Goal: Task Accomplishment & Management: Manage account settings

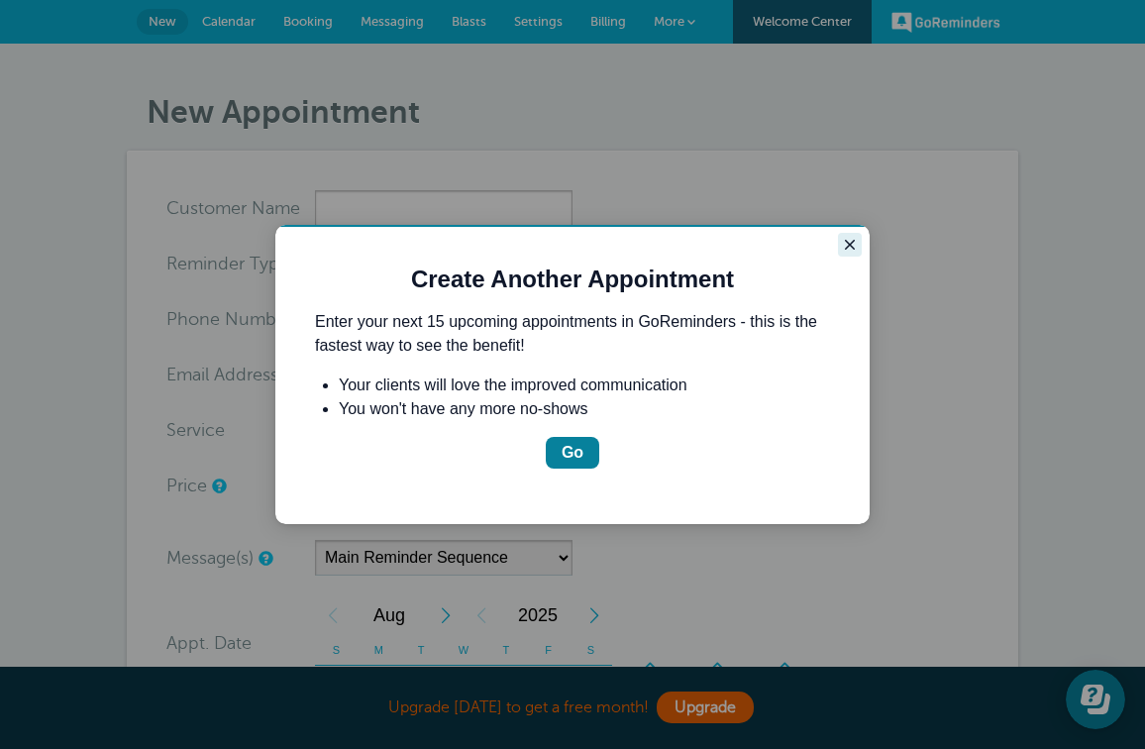
click at [848, 238] on icon "Close guide" at bounding box center [850, 245] width 16 height 16
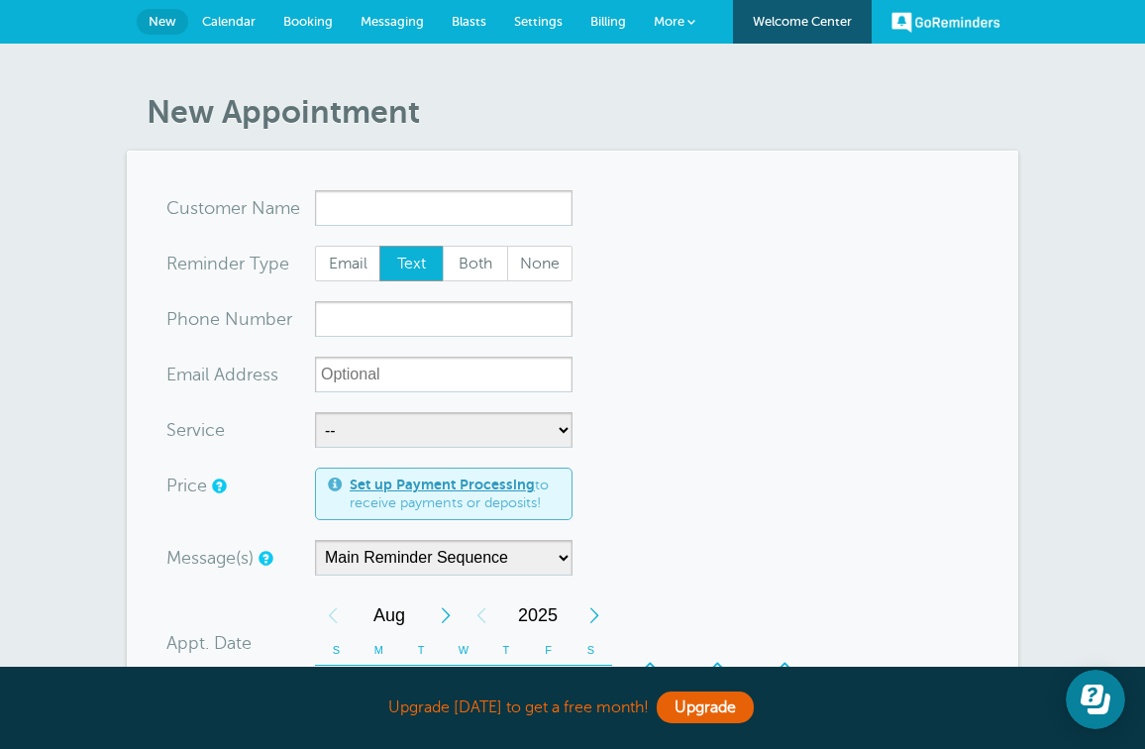
click at [661, 25] on span "More" at bounding box center [669, 21] width 31 height 15
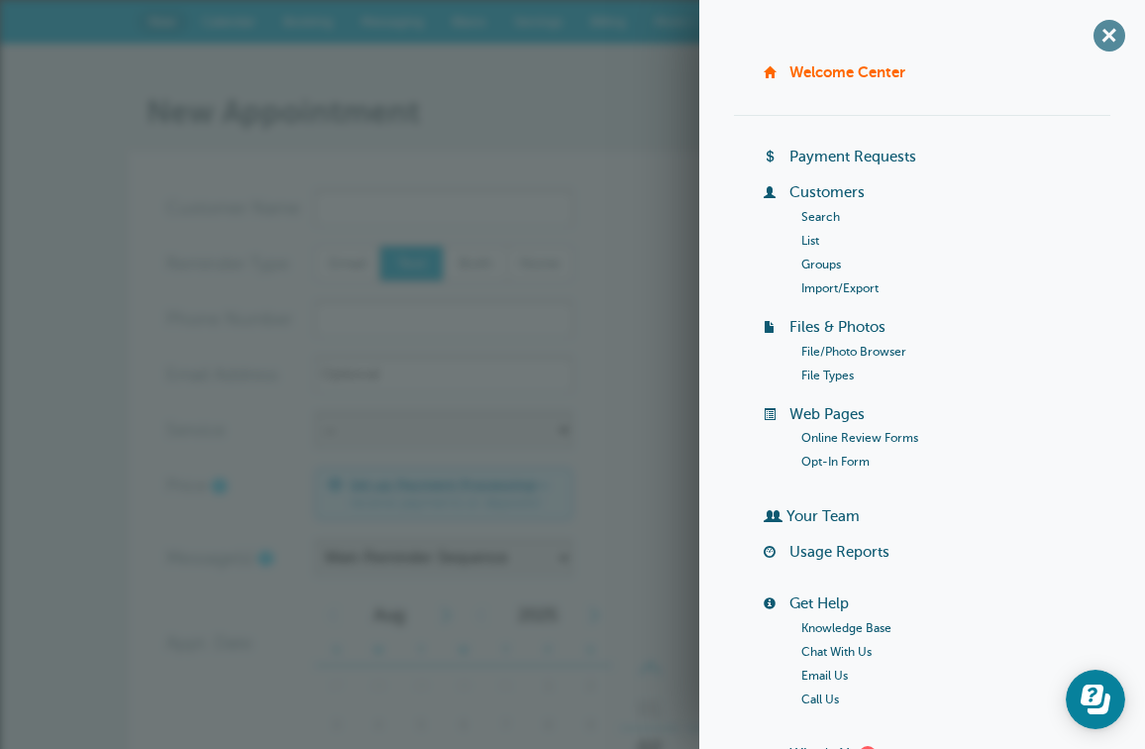
click at [1110, 39] on span "+" at bounding box center [1108, 35] width 45 height 45
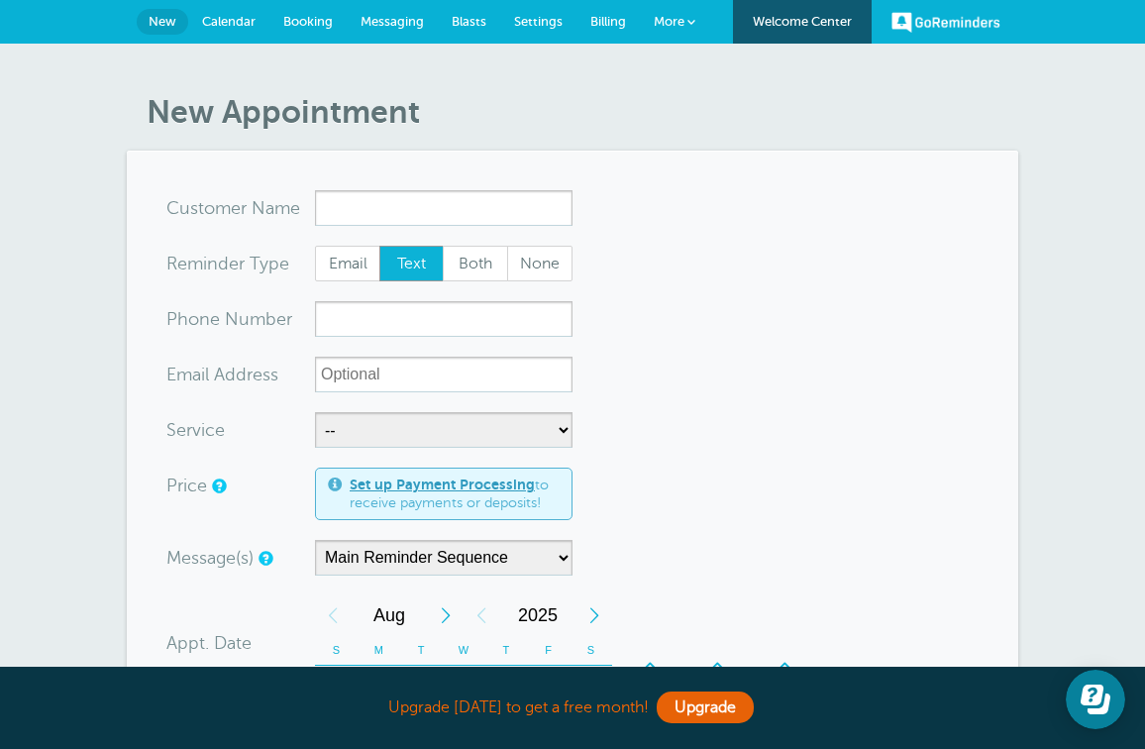
click at [467, 26] on span "Blasts" at bounding box center [469, 21] width 35 height 15
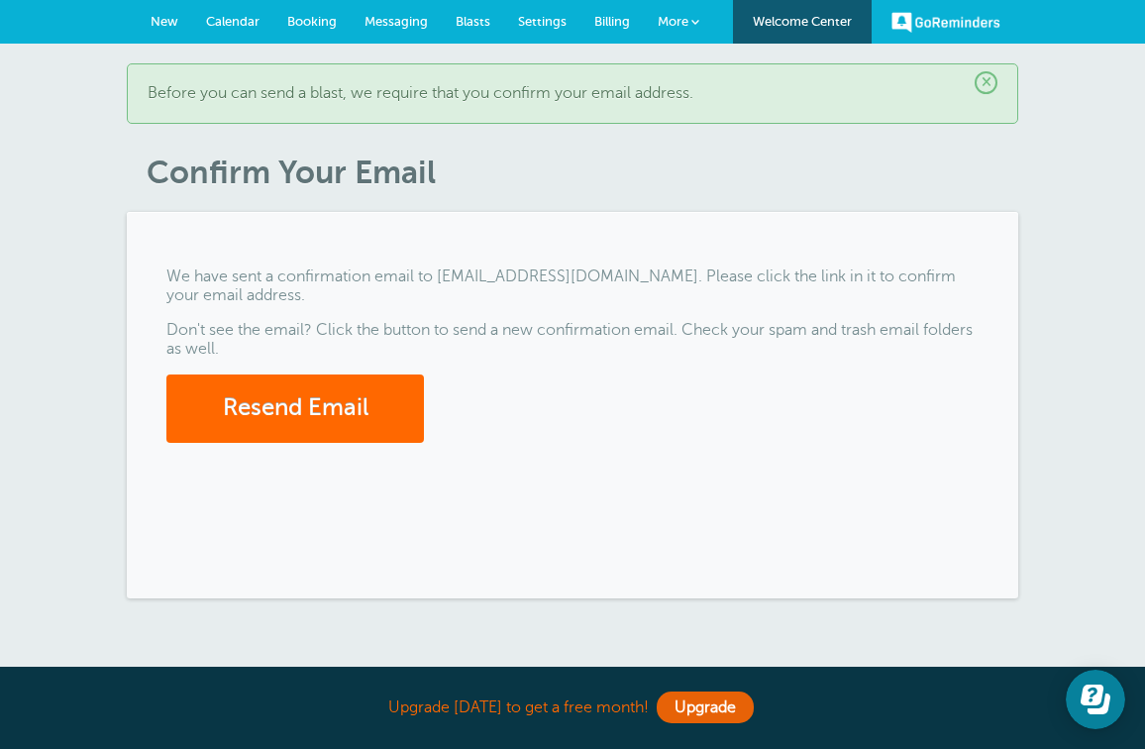
click at [392, 19] on span "Messaging" at bounding box center [395, 21] width 63 height 15
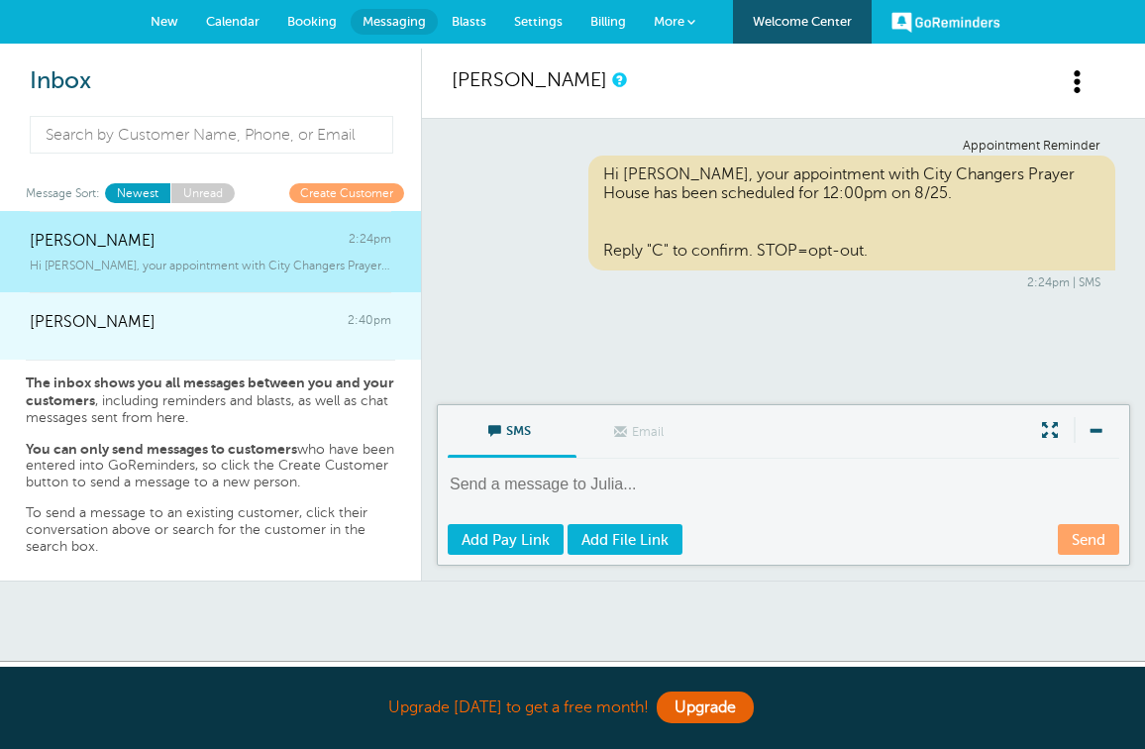
click at [144, 314] on div "Jonnathan 2:40pm" at bounding box center [210, 312] width 361 height 40
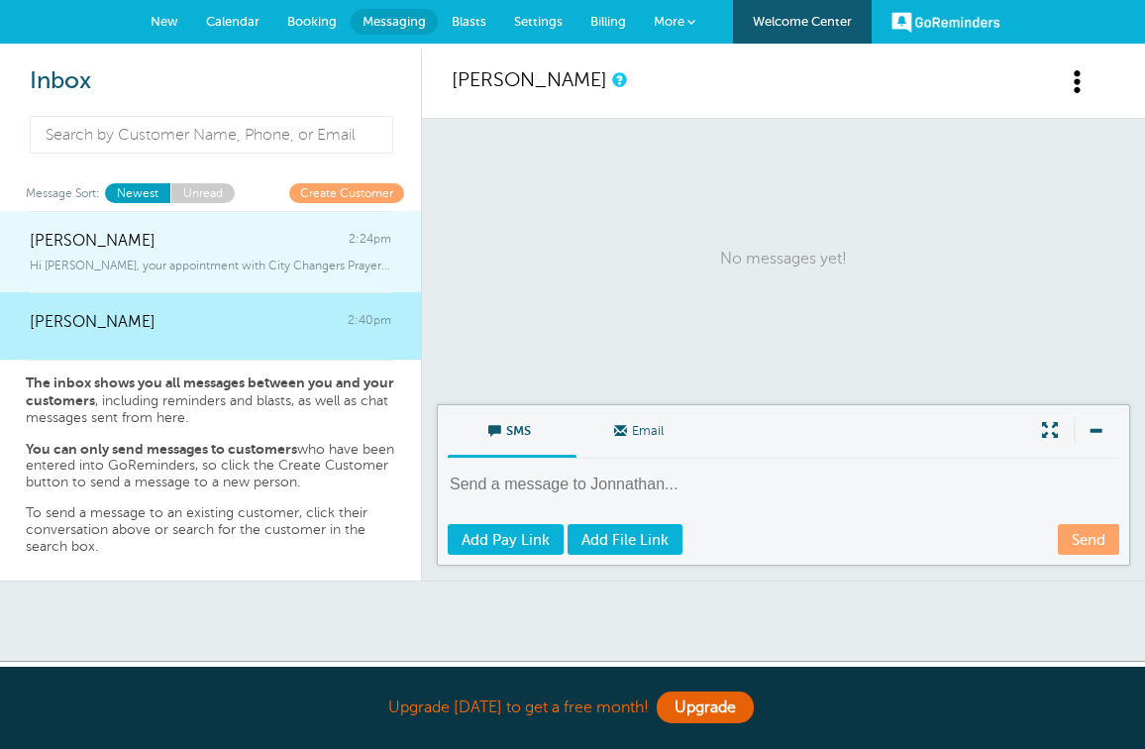
click at [136, 252] on div "Hi Julia, your appointment with City Changers Prayer House has been schedul" at bounding box center [210, 262] width 361 height 22
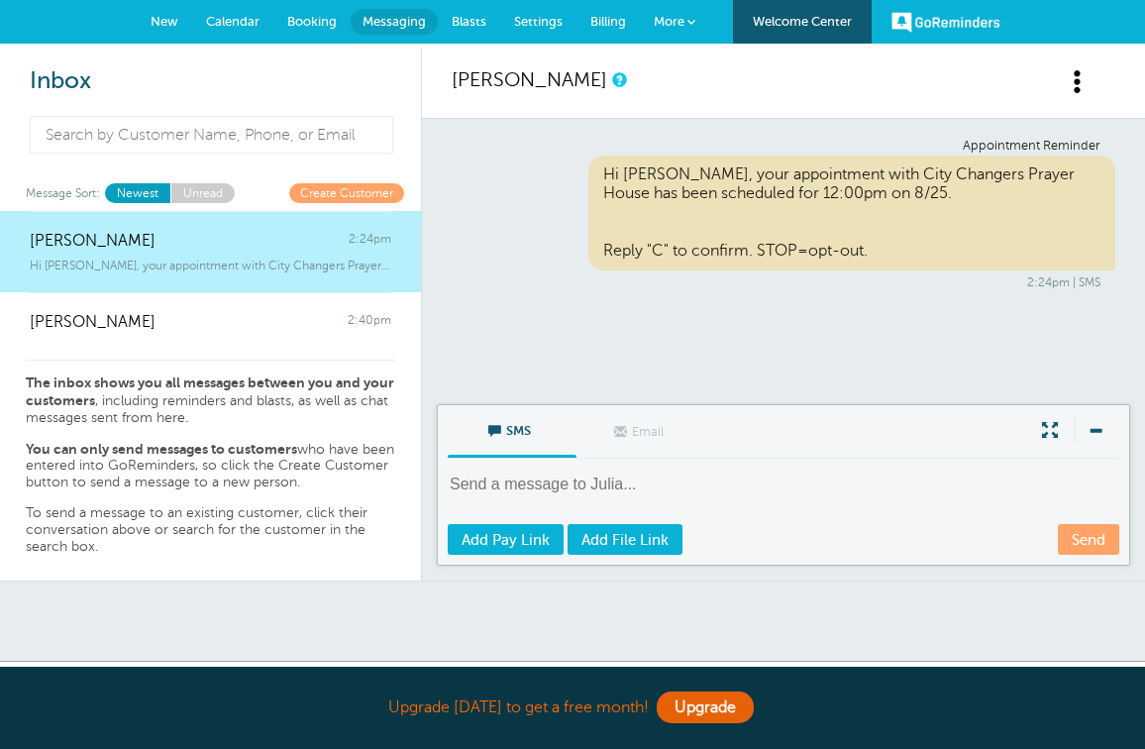
click at [307, 32] on link "Booking" at bounding box center [311, 22] width 77 height 44
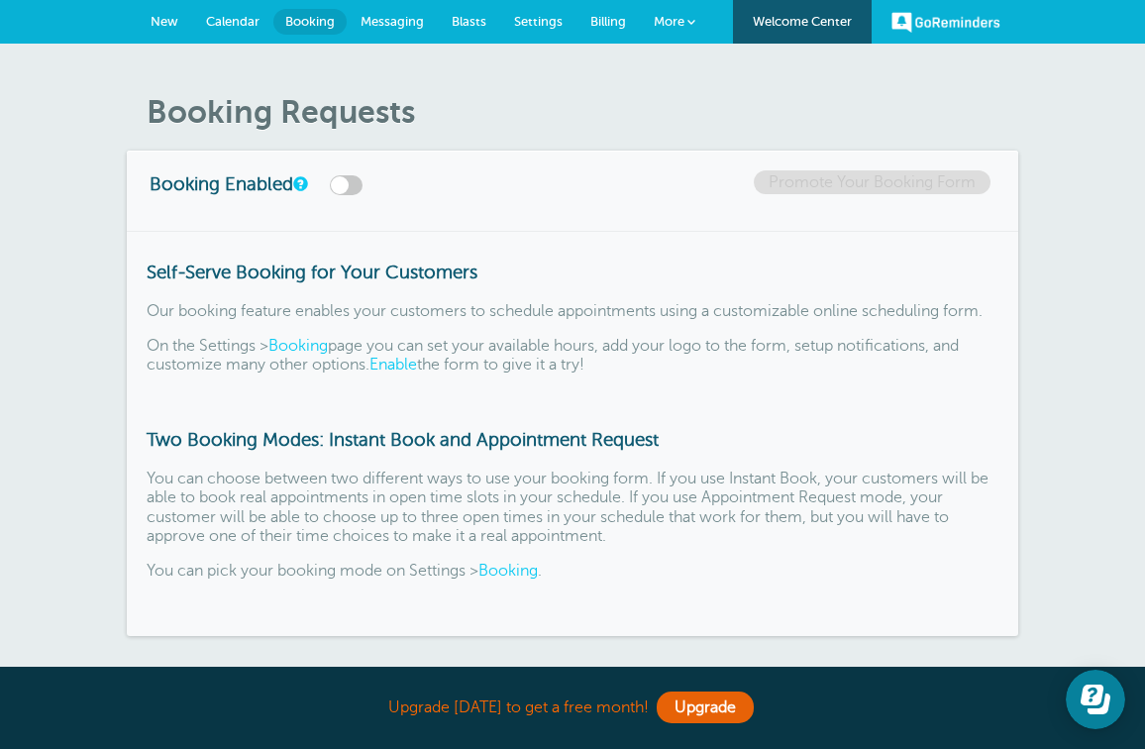
click at [230, 17] on span "Calendar" at bounding box center [232, 21] width 53 height 15
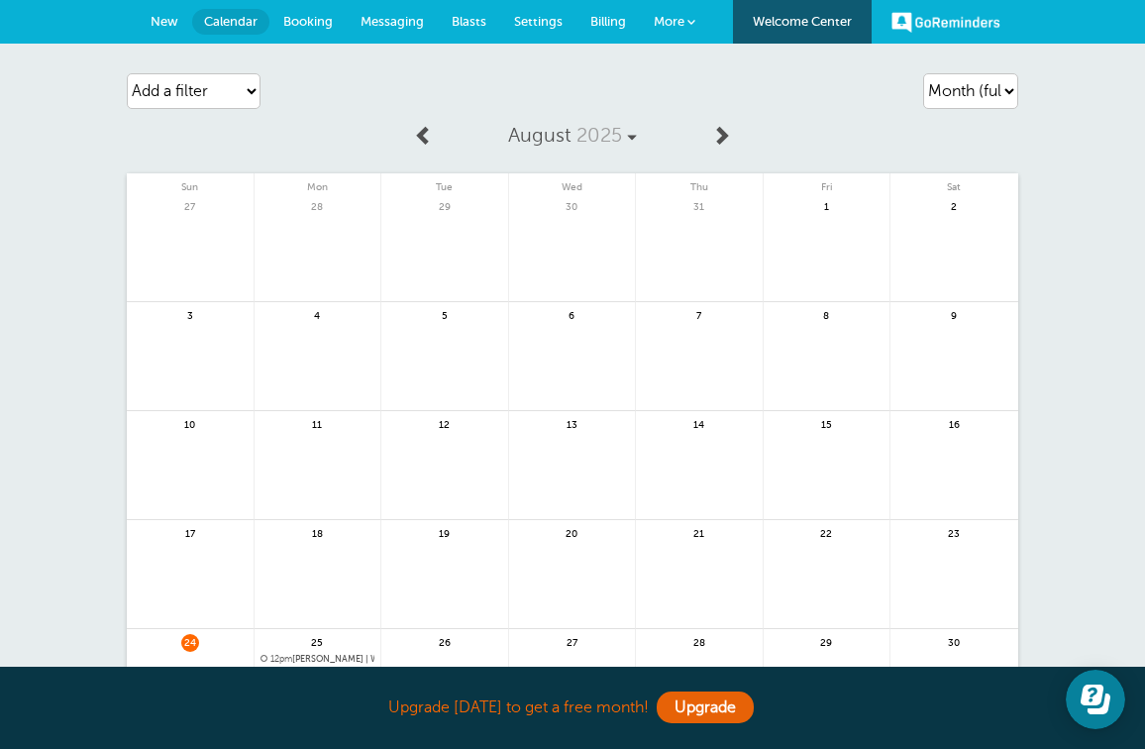
click at [172, 24] on span "New" at bounding box center [165, 21] width 28 height 15
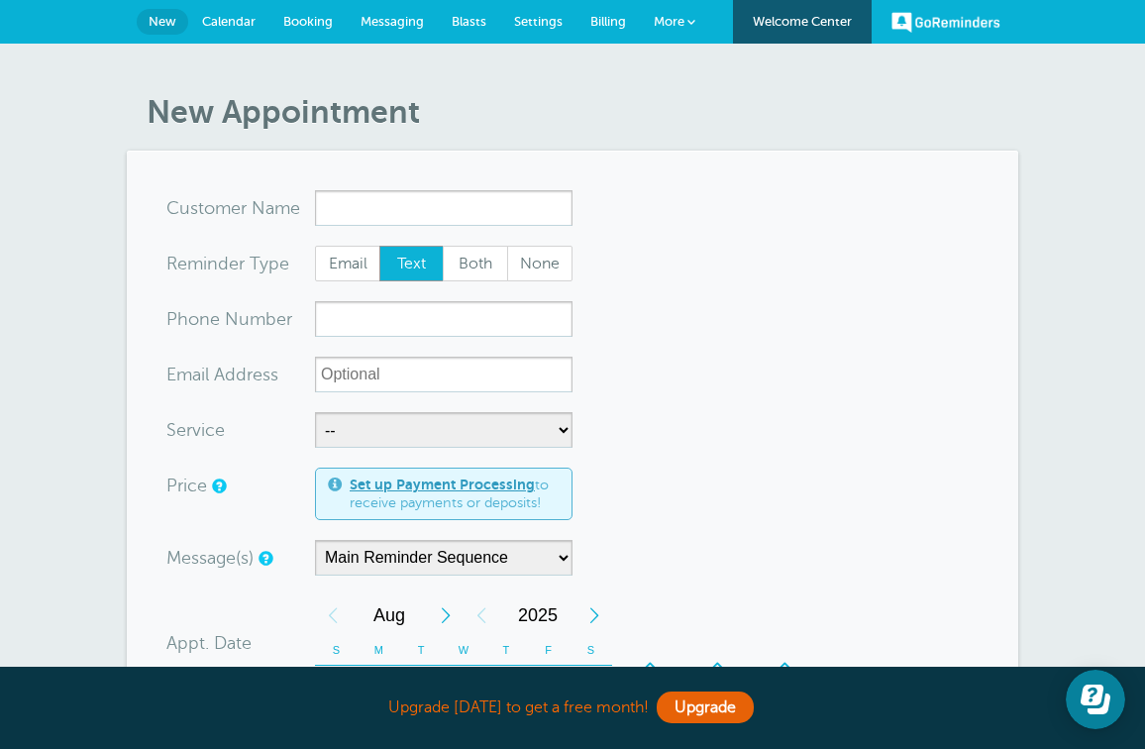
click at [243, 23] on span "Calendar" at bounding box center [228, 21] width 53 height 15
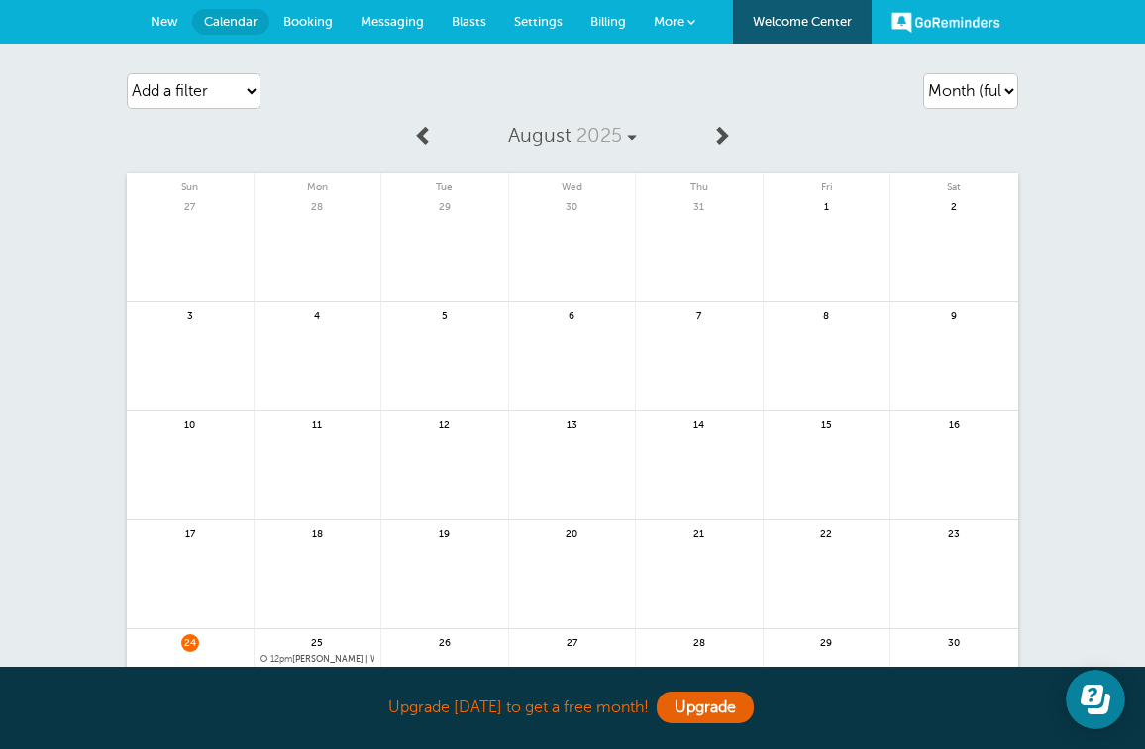
click at [288, 20] on span "Booking" at bounding box center [308, 21] width 50 height 15
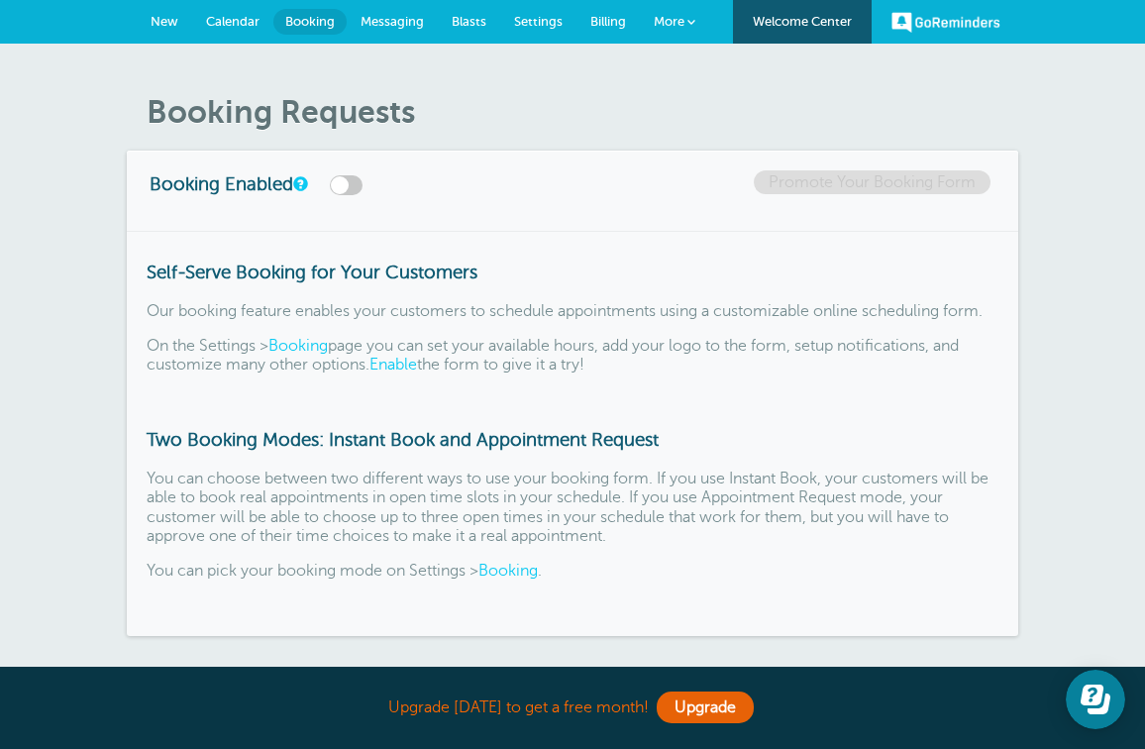
click at [399, 27] on span "Messaging" at bounding box center [391, 21] width 63 height 15
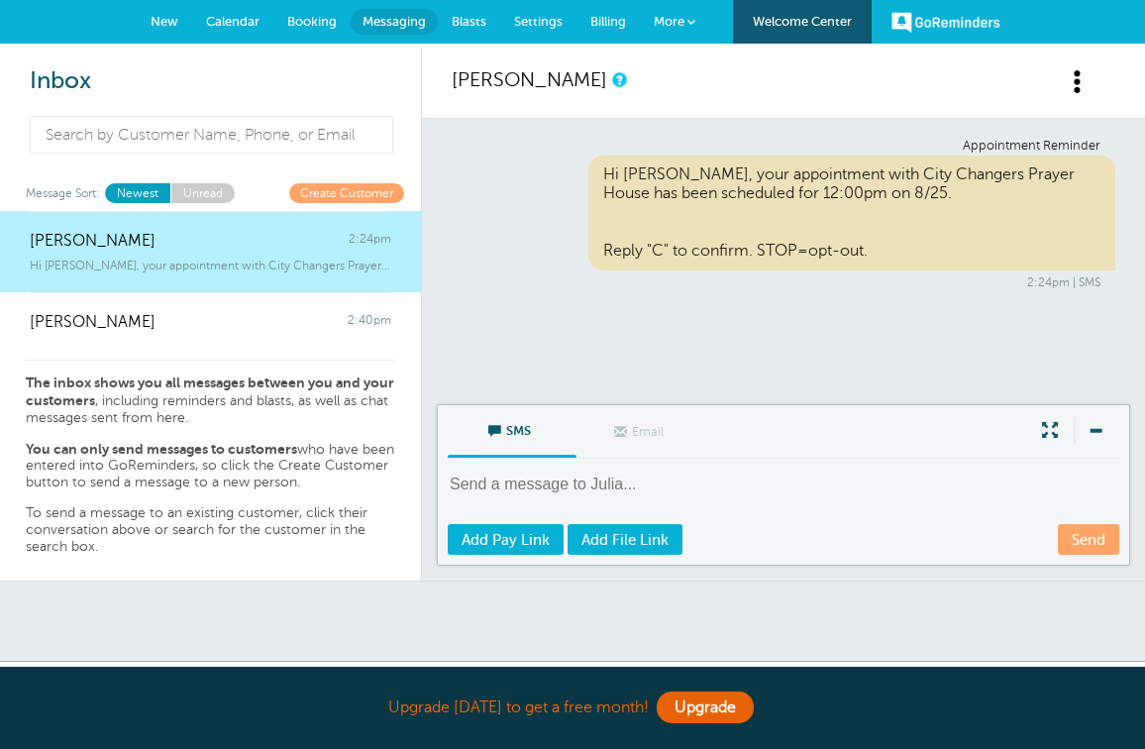
click at [459, 25] on span "Blasts" at bounding box center [469, 21] width 35 height 15
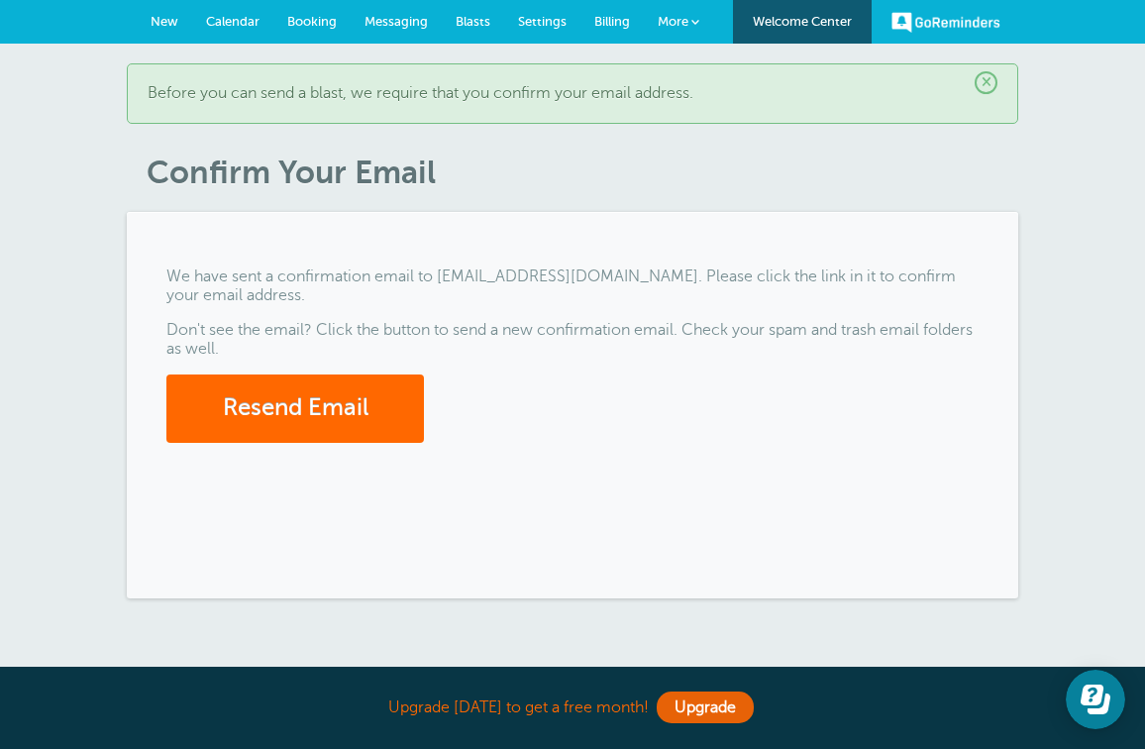
click at [534, 23] on span "Settings" at bounding box center [542, 21] width 49 height 15
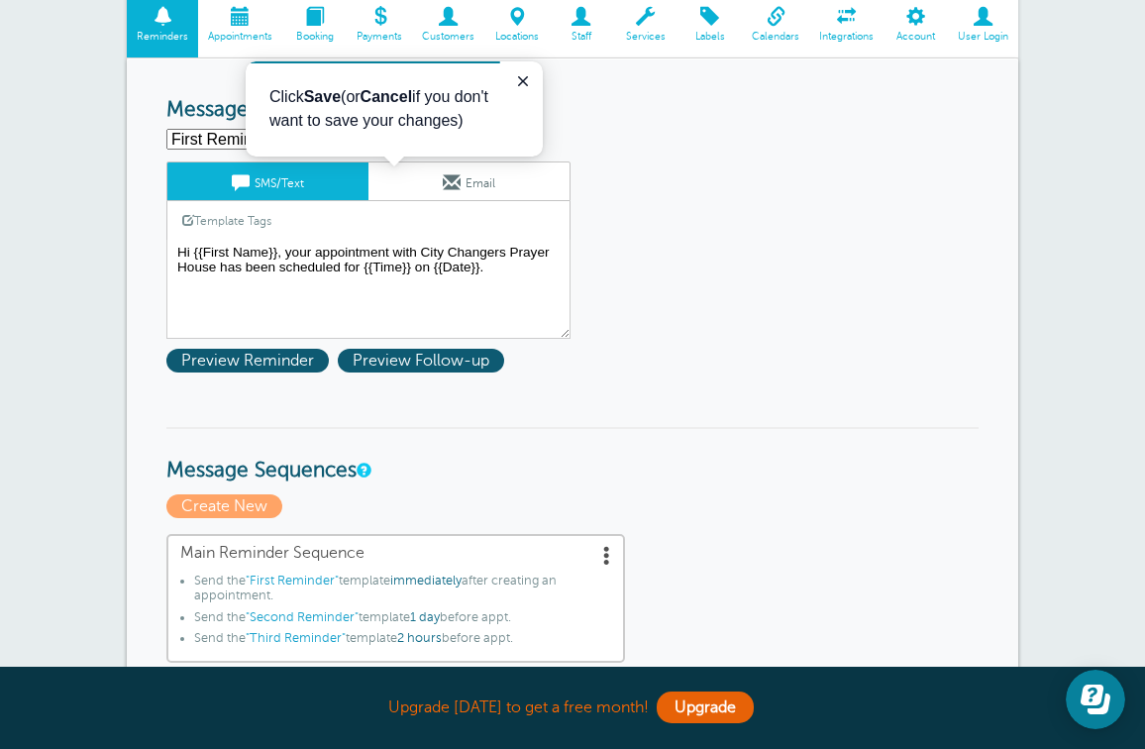
scroll to position [165, 0]
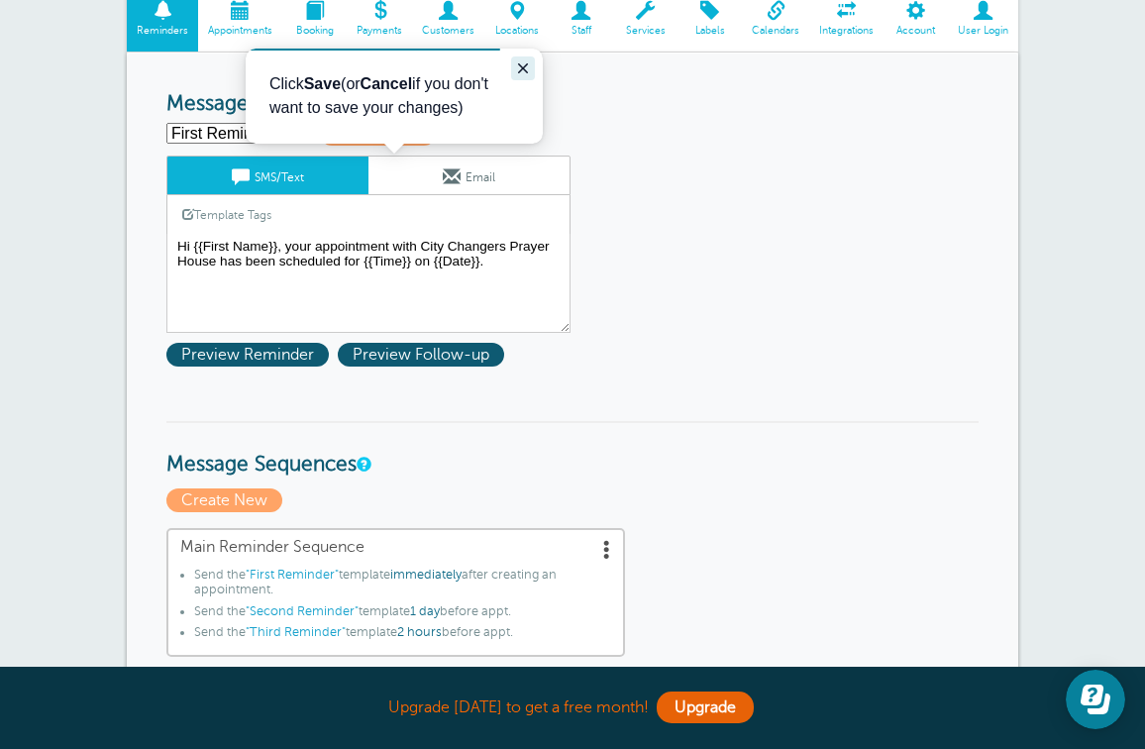
click at [525, 75] on icon "Close guide" at bounding box center [523, 68] width 16 height 16
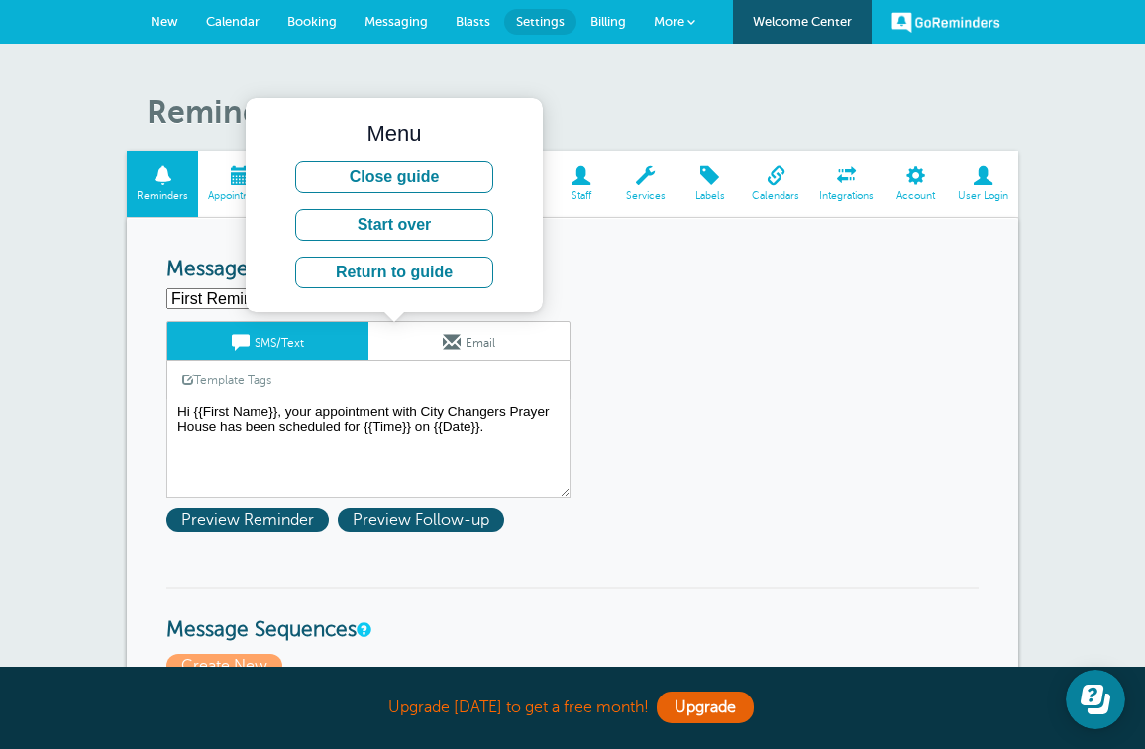
scroll to position [0, 0]
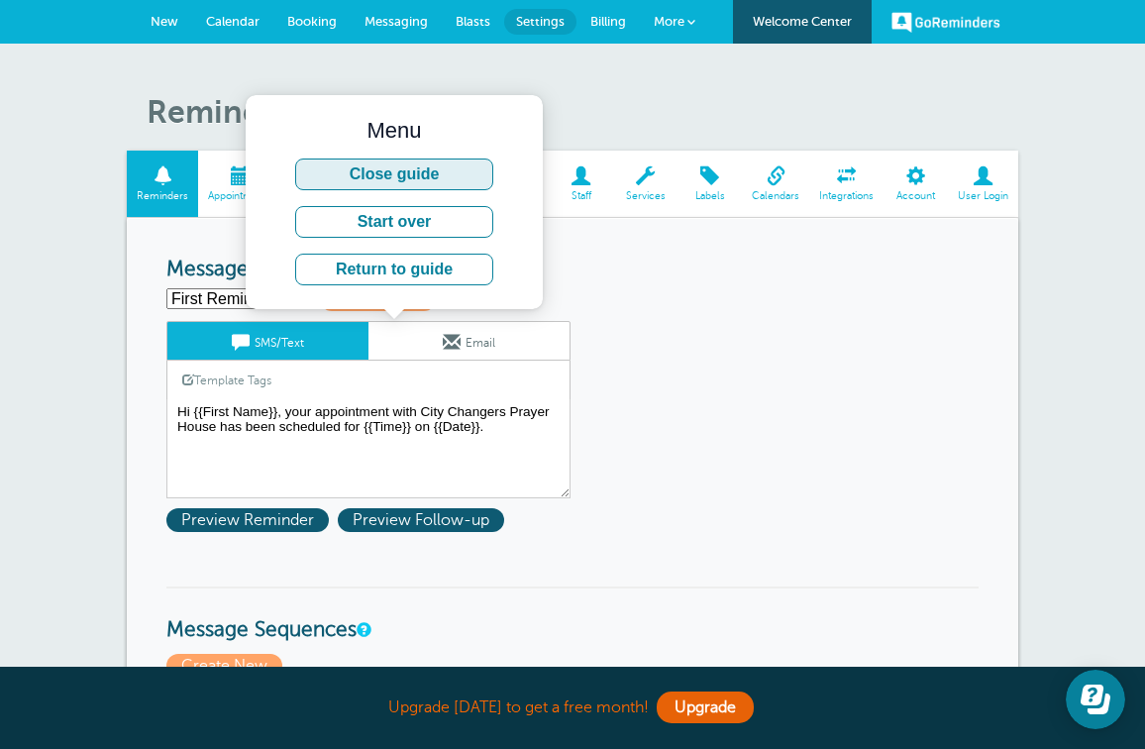
click at [447, 181] on button "Close guide" at bounding box center [394, 174] width 198 height 32
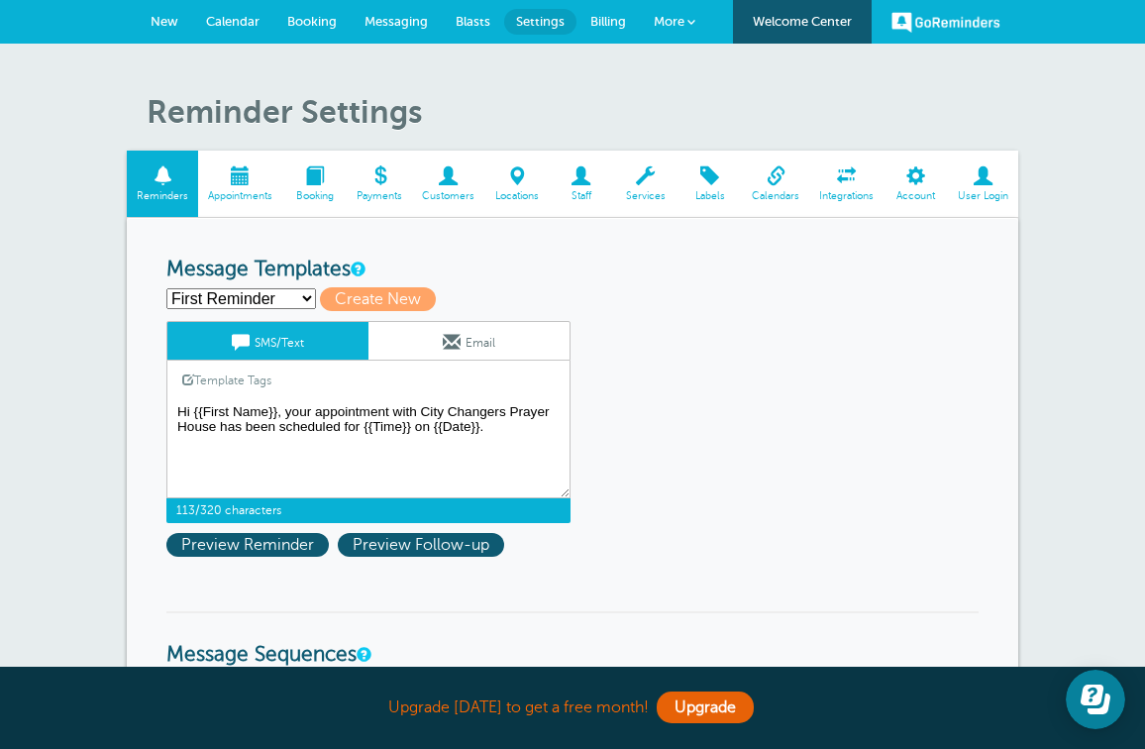
drag, startPoint x: 285, startPoint y: 411, endPoint x: 358, endPoint y: 427, distance: 75.0
click at [358, 427] on textarea "Hi {{First Name}}, your appointment with City Changers Prayer House has been sc…" at bounding box center [368, 448] width 404 height 99
paste textarea "City Changers Prayer House is sending a prayer set reminder your way"
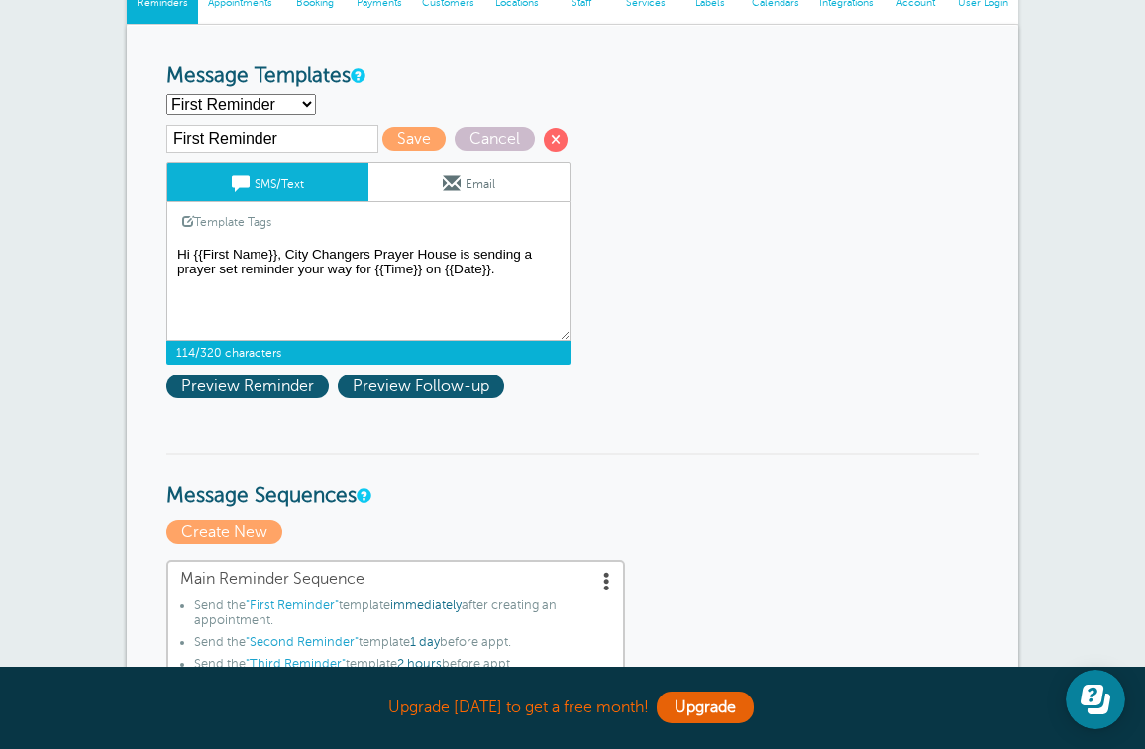
scroll to position [199, 0]
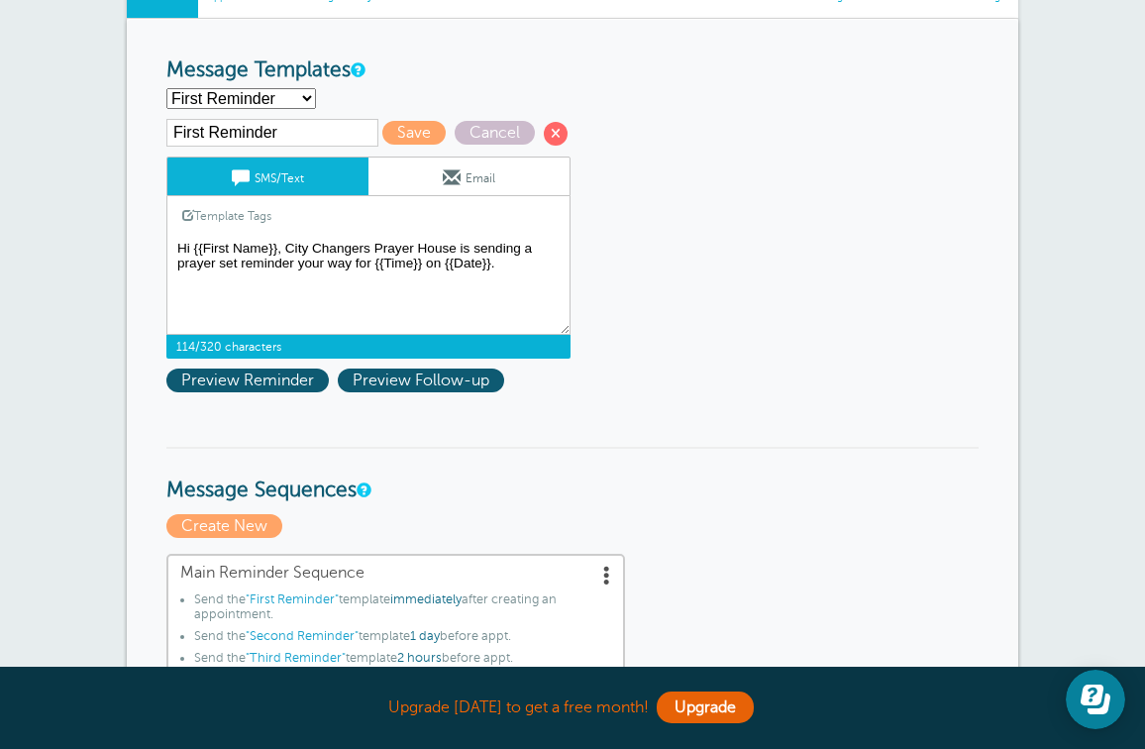
type textarea "Hi {{First Name}}, City Changers Prayer House is sending a prayer set reminder …"
click at [448, 168] on span at bounding box center [452, 177] width 18 height 18
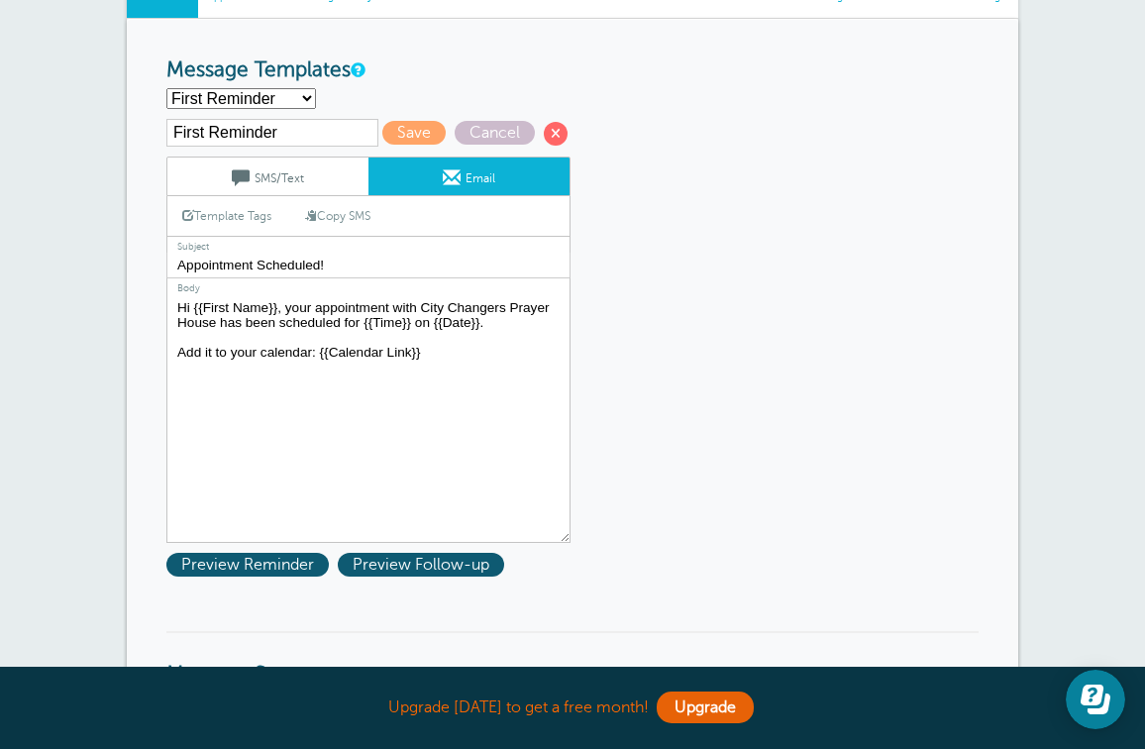
drag, startPoint x: 284, startPoint y: 302, endPoint x: 358, endPoint y: 318, distance: 75.9
click at [358, 318] on textarea "Hi {{First Name}}, your appointment with City Changers Prayer House has been sc…" at bounding box center [368, 419] width 404 height 248
paste textarea "City Changers Prayer House is sending a prayer set reminder your way"
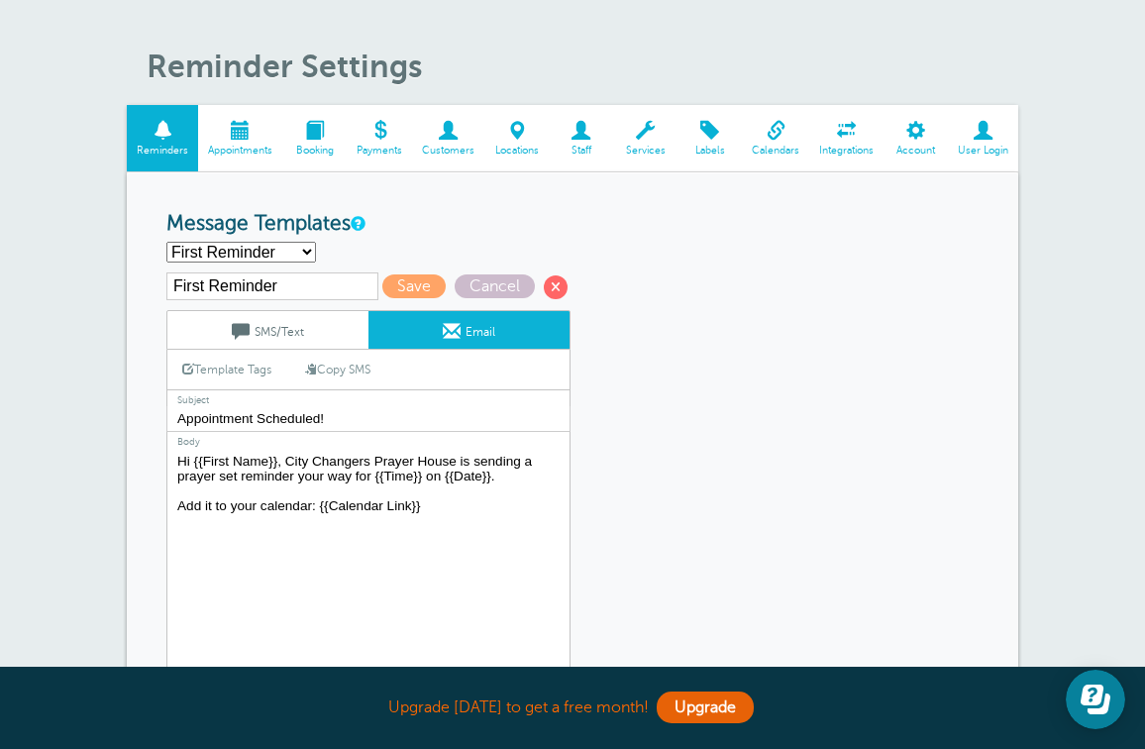
scroll to position [44, 0]
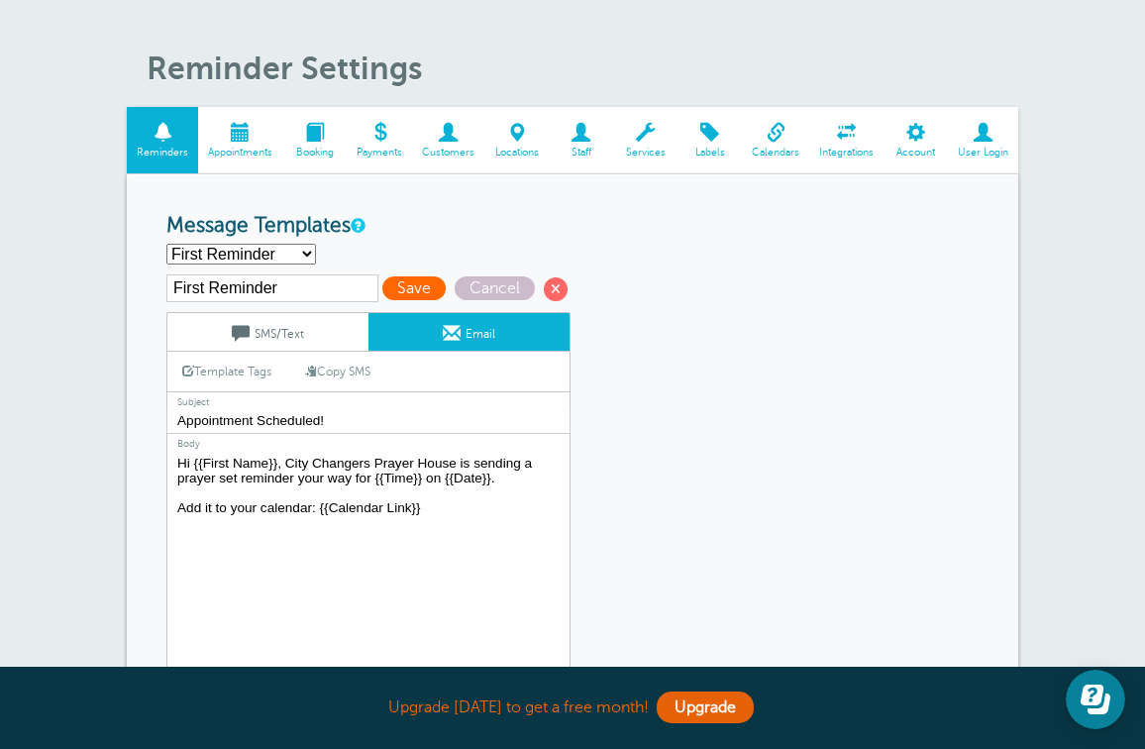
type textarea "Hi {{First Name}}, City Changers Prayer House is sending a prayer set reminder …"
click at [397, 286] on span "Save" at bounding box center [413, 288] width 63 height 24
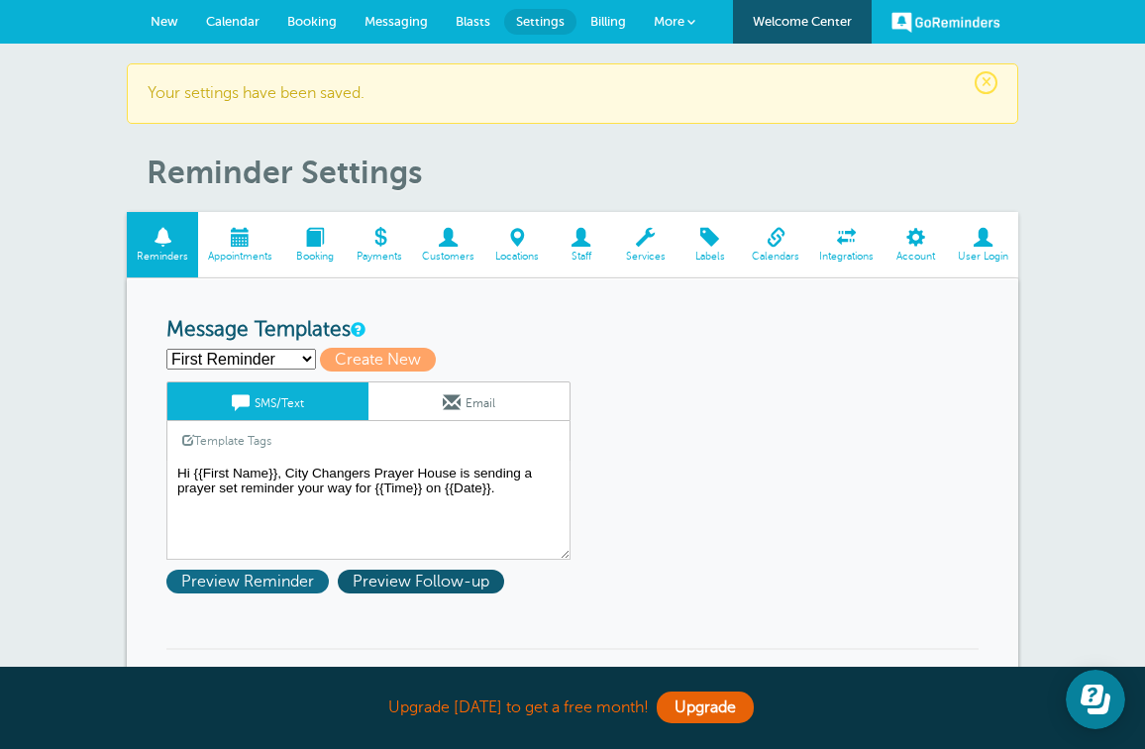
click at [272, 576] on span "Preview Reminder" at bounding box center [247, 581] width 162 height 24
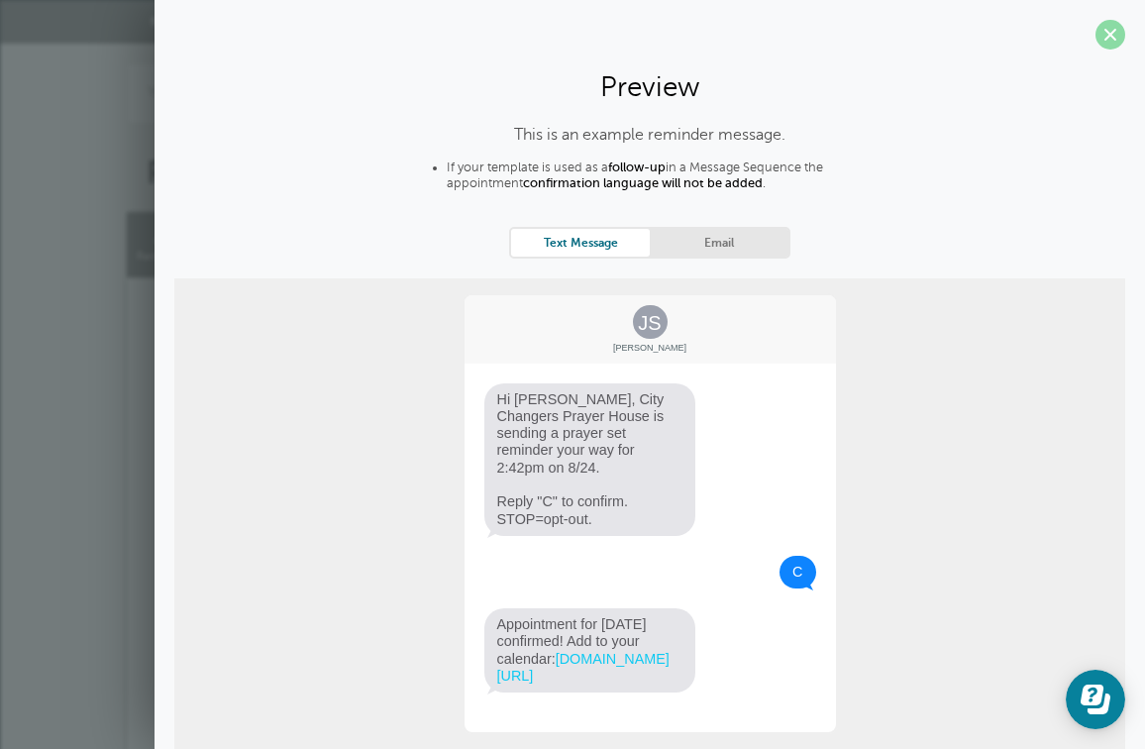
click at [1111, 29] on span at bounding box center [1110, 35] width 30 height 30
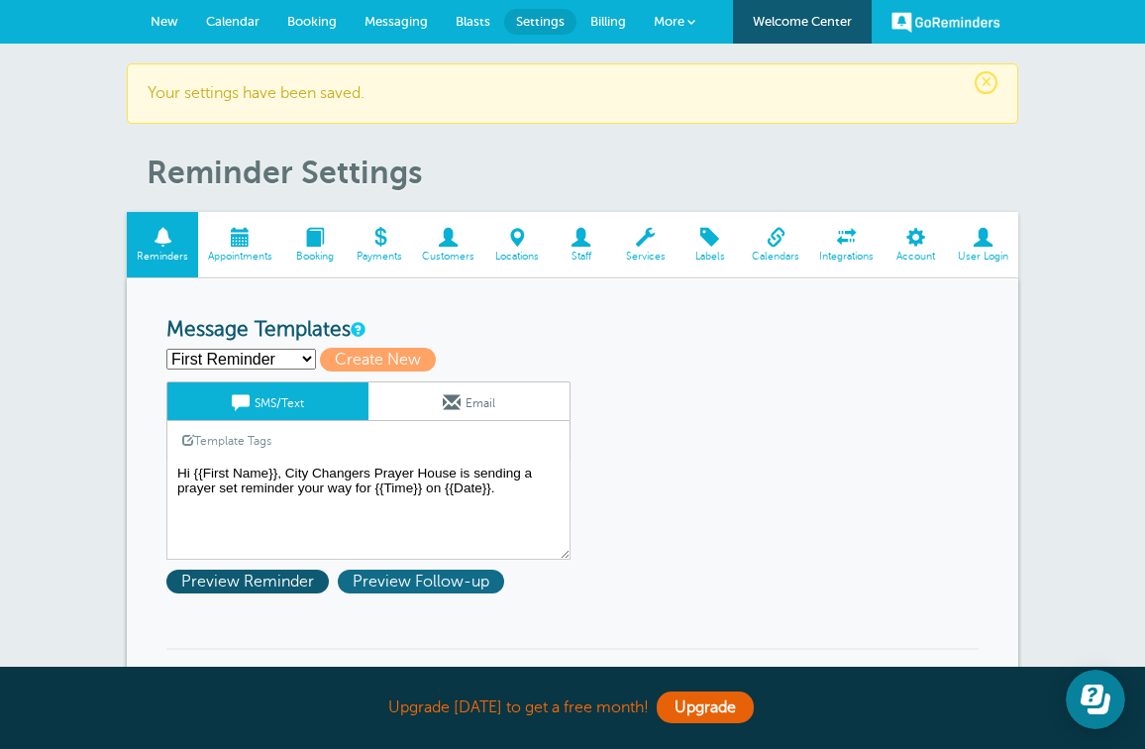
click at [423, 578] on span "Preview Follow-up" at bounding box center [421, 581] width 166 height 24
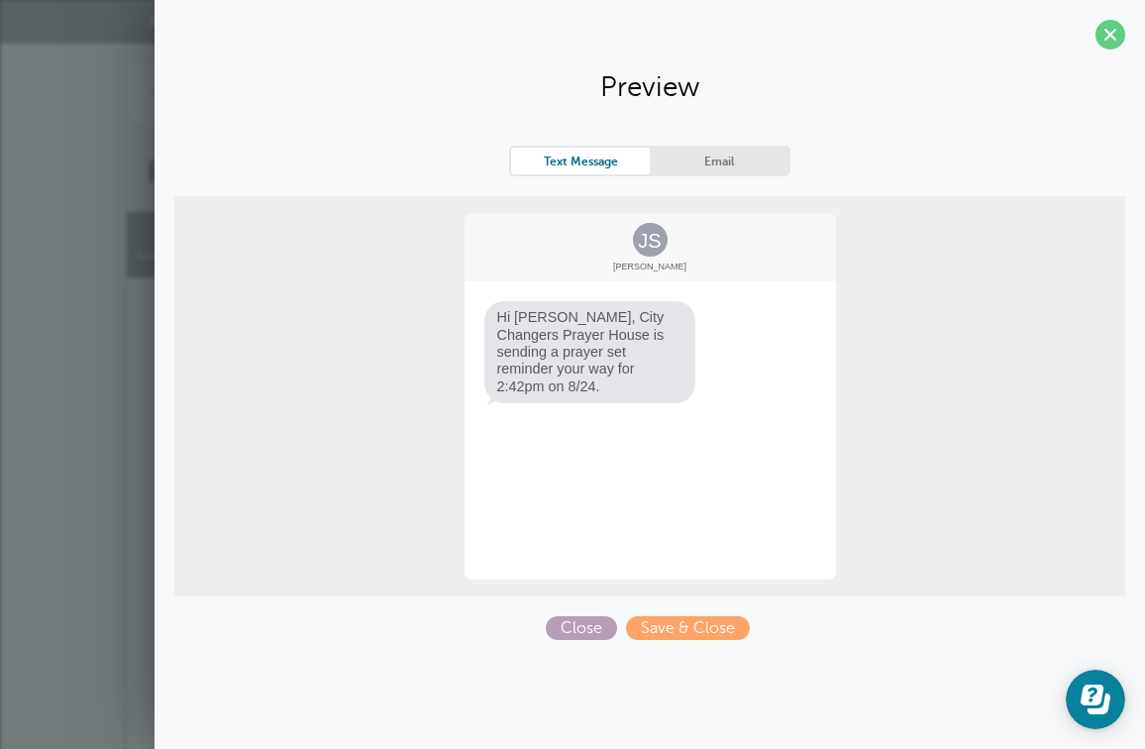
click at [575, 633] on span "Close" at bounding box center [581, 628] width 71 height 24
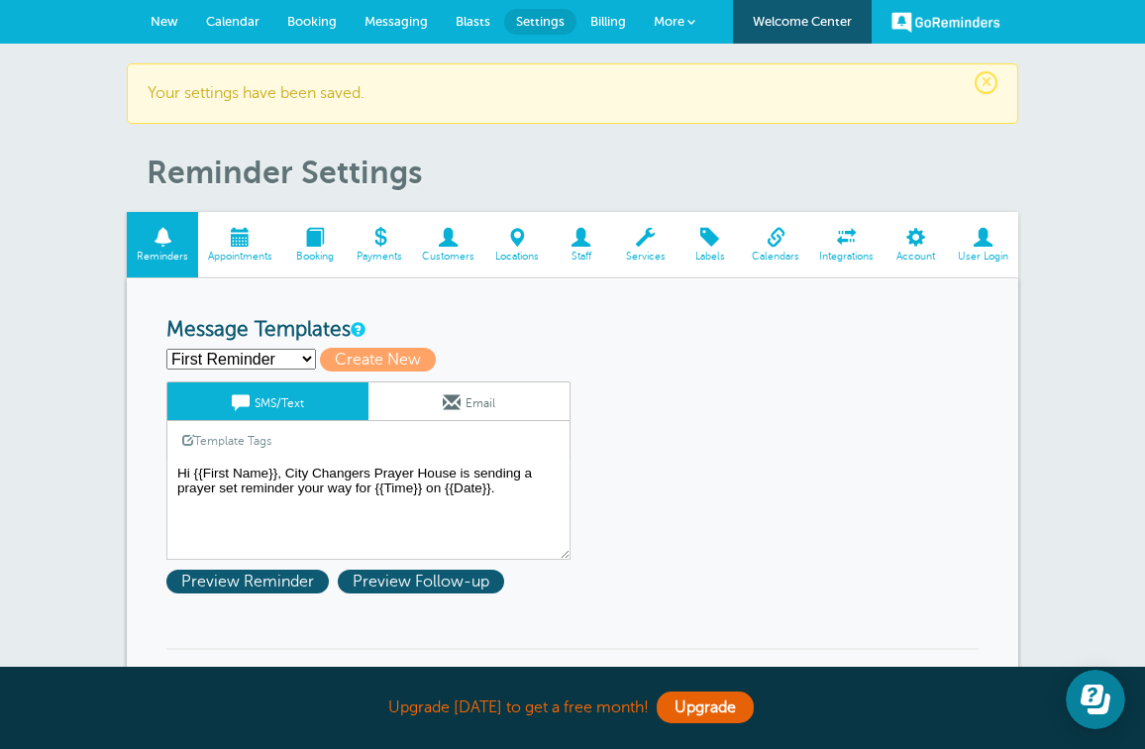
click at [239, 242] on span at bounding box center [240, 237] width 84 height 19
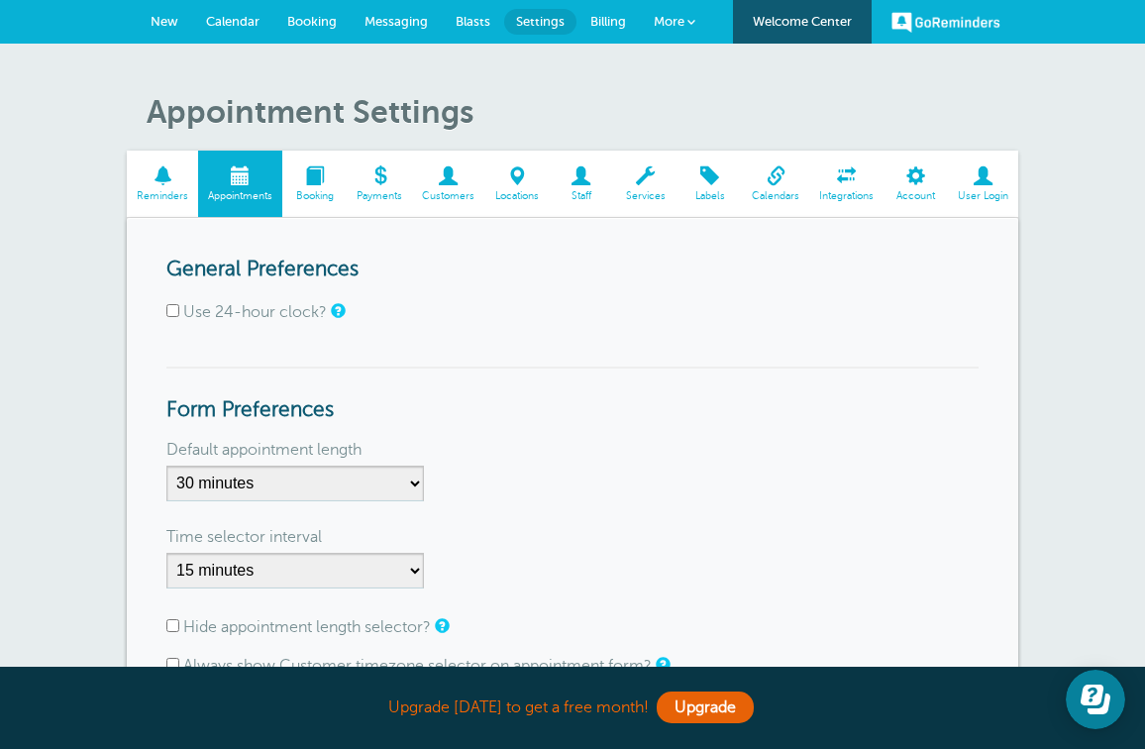
click at [313, 194] on span "Booking" at bounding box center [314, 196] width 45 height 12
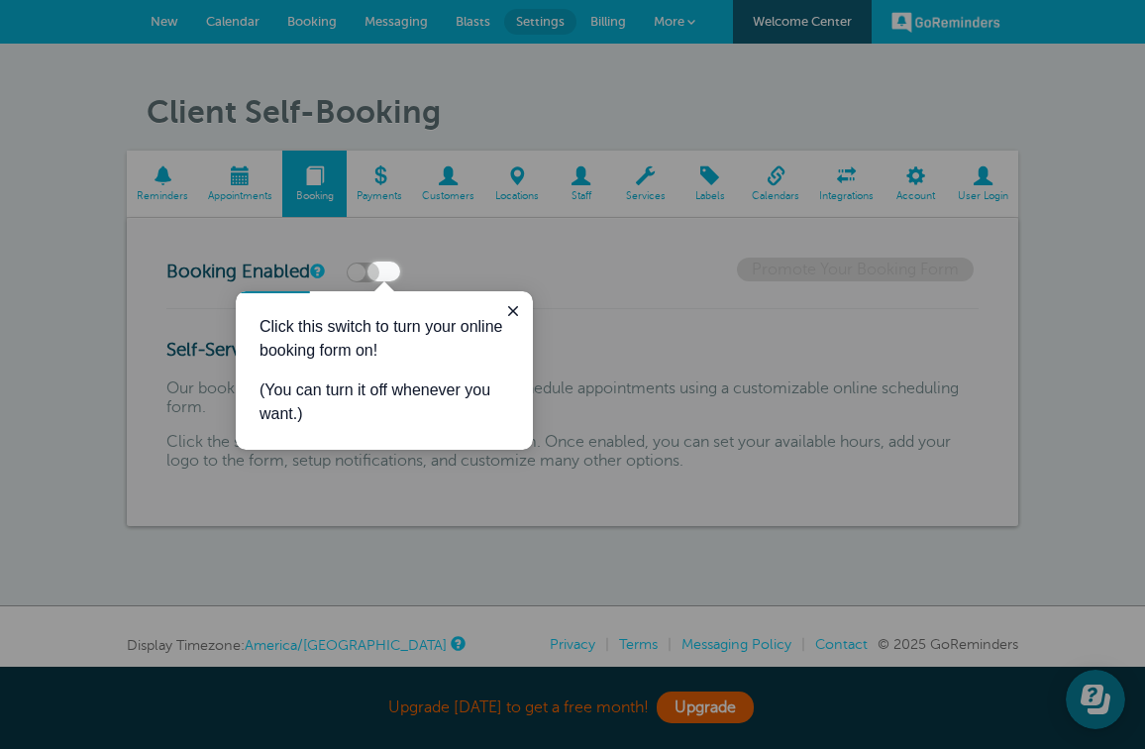
click at [482, 247] on div at bounding box center [772, 140] width 745 height 281
click at [507, 304] on icon "Close guide" at bounding box center [513, 311] width 16 height 16
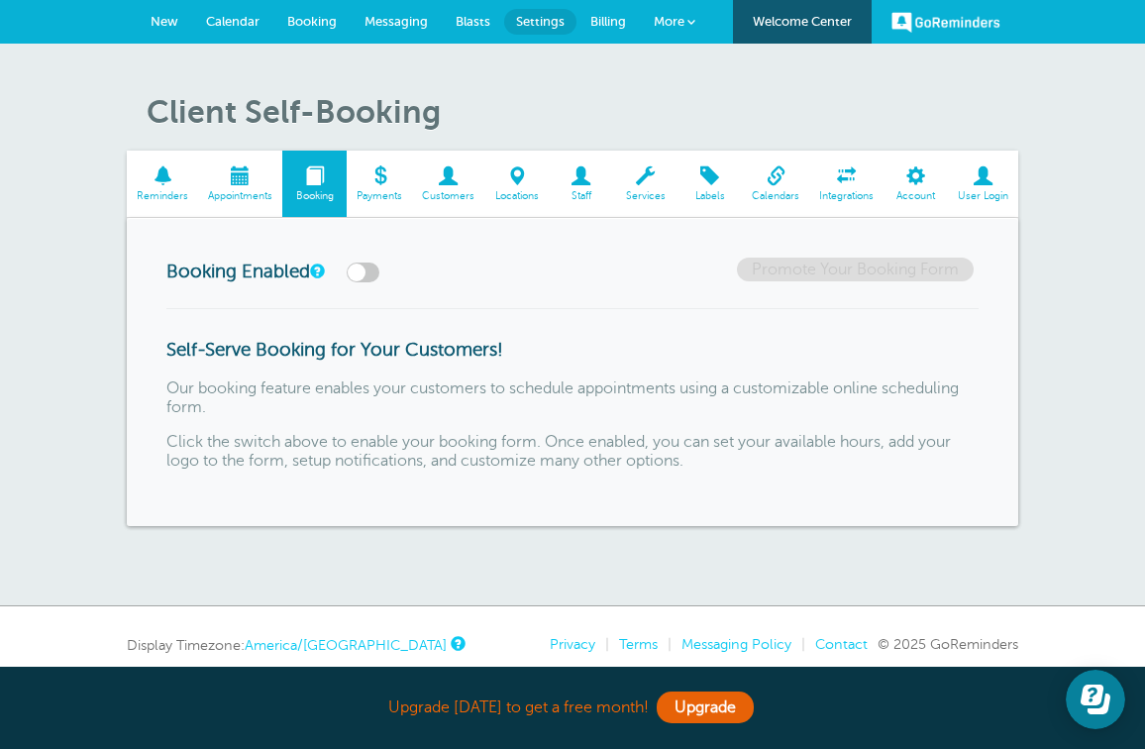
click at [392, 192] on span "Payments" at bounding box center [379, 196] width 46 height 12
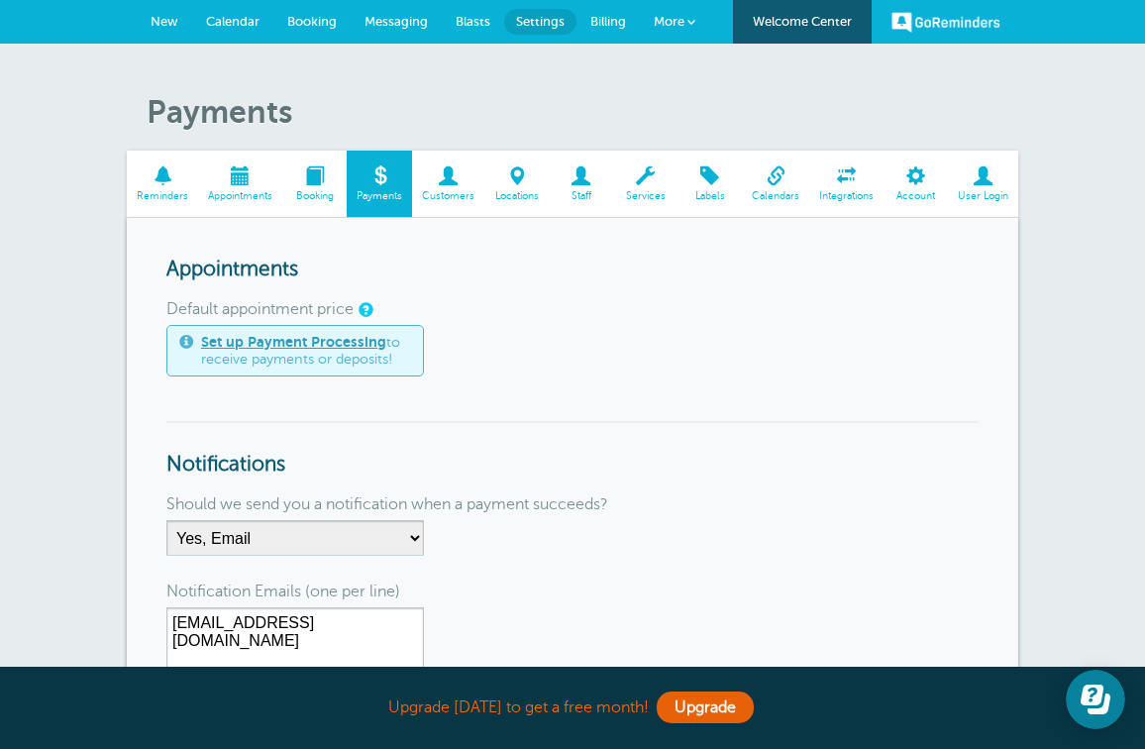
click at [453, 187] on link "Customers" at bounding box center [448, 184] width 72 height 66
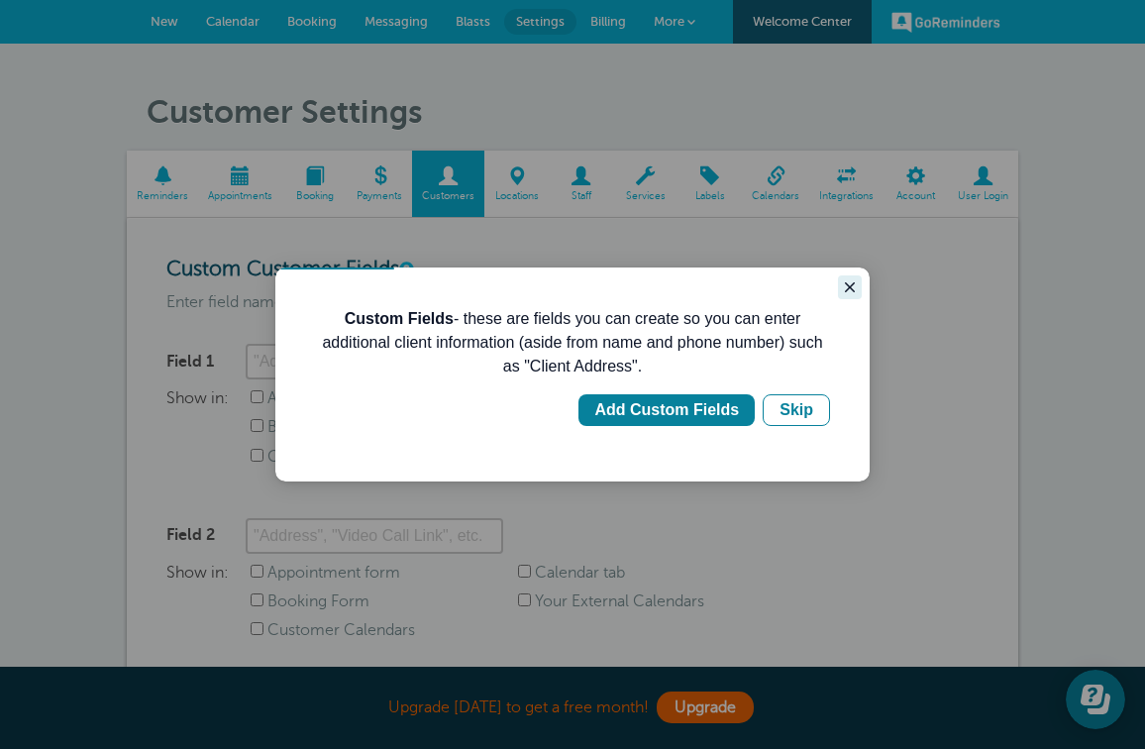
click at [854, 287] on icon "Close guide" at bounding box center [850, 287] width 16 height 16
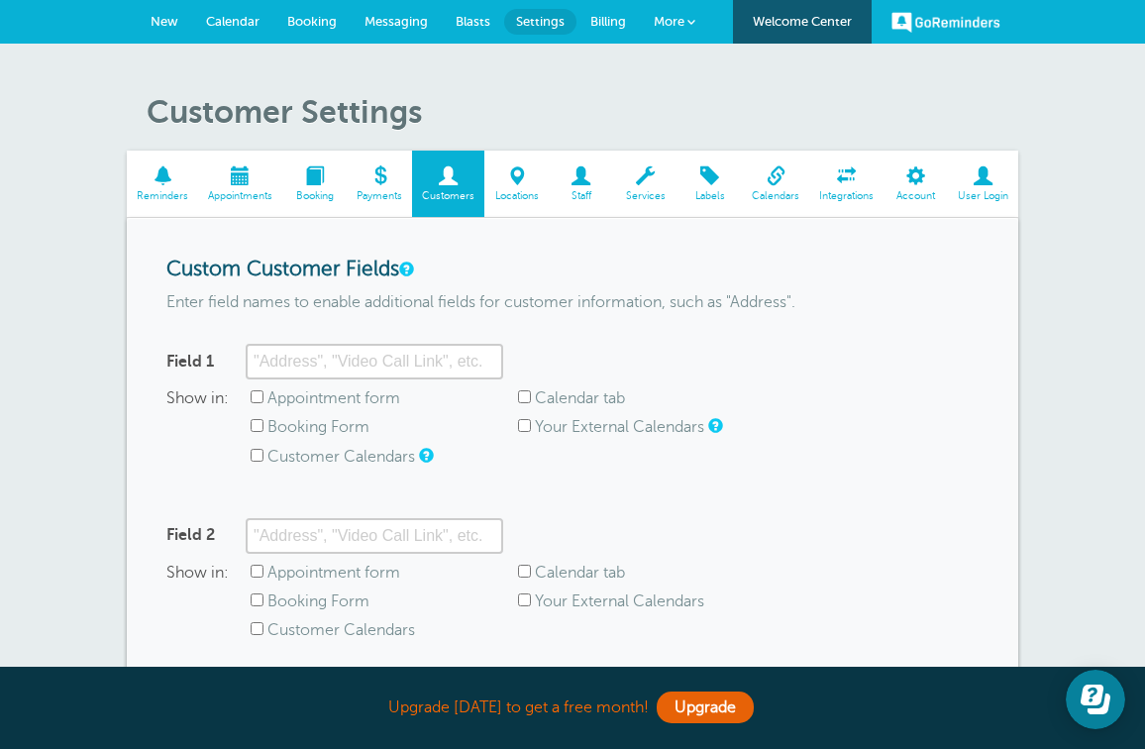
click at [505, 195] on span "Locations" at bounding box center [516, 196] width 45 height 12
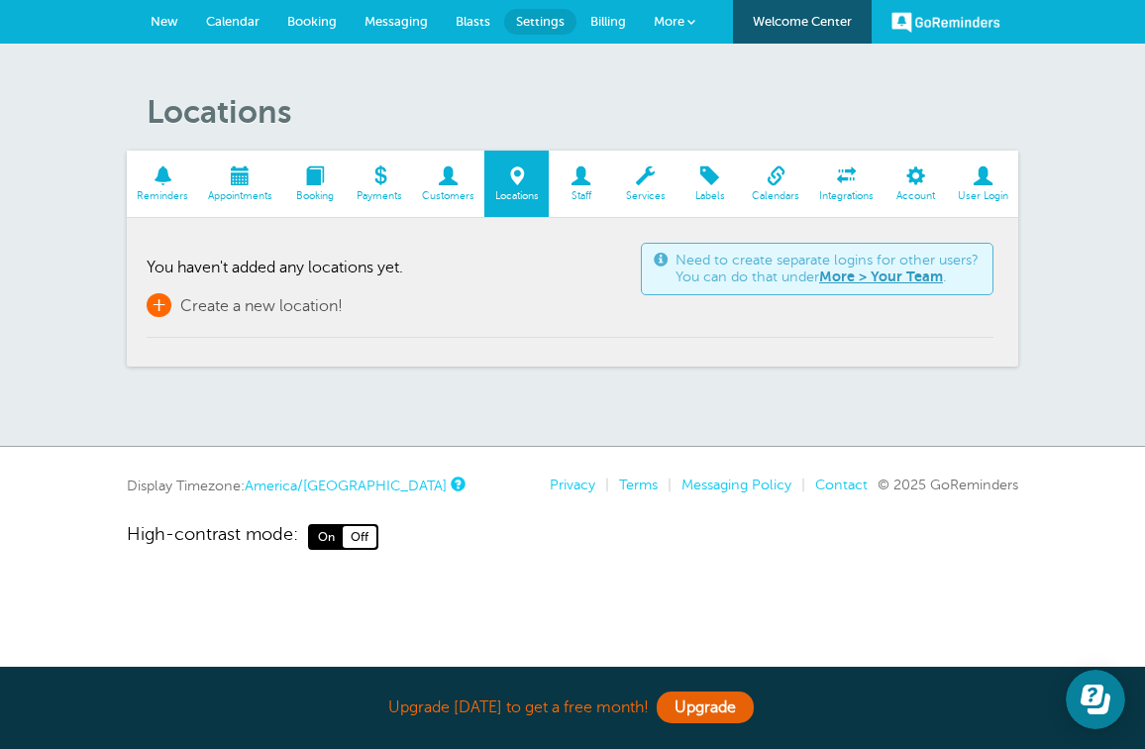
click at [298, 303] on span "Create a new location!" at bounding box center [261, 306] width 162 height 18
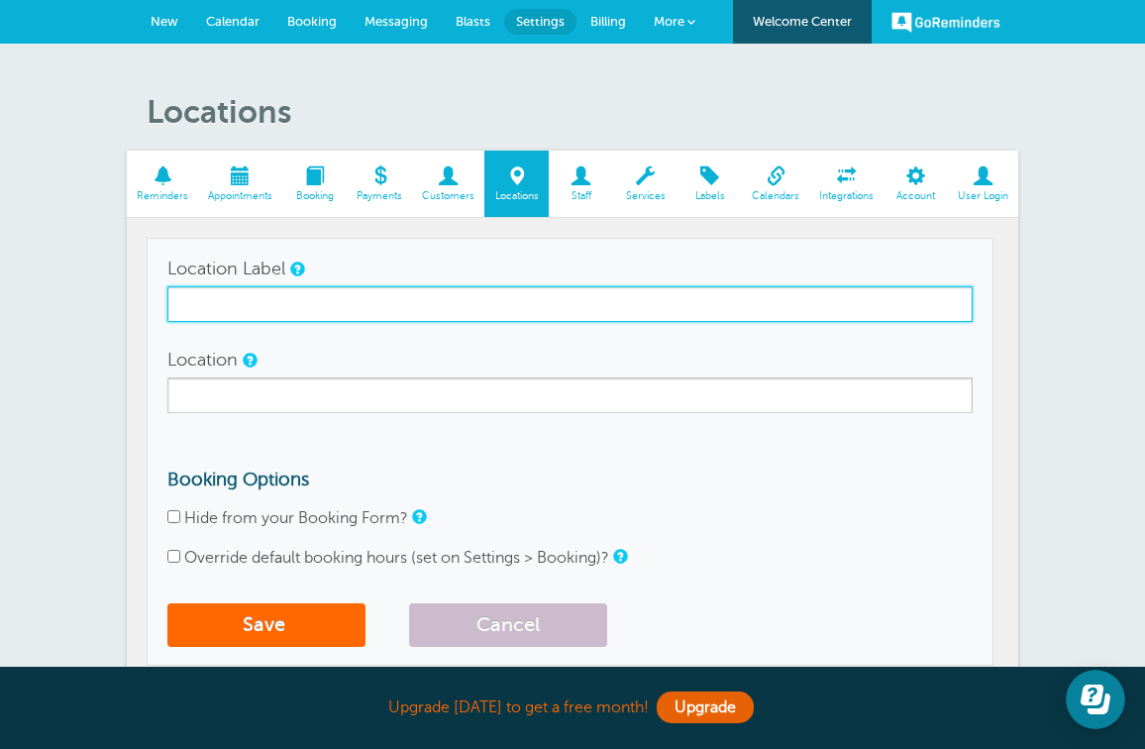
click at [309, 302] on input "Location Label" at bounding box center [569, 304] width 805 height 36
type input "Prayer House"
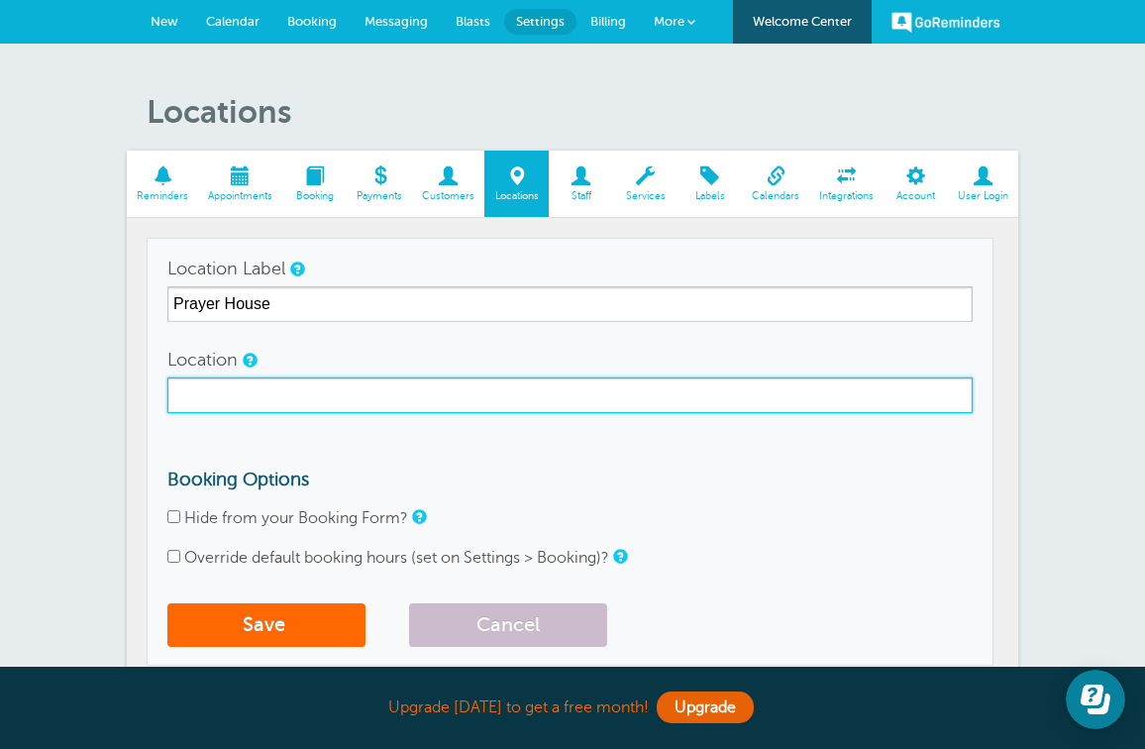
click at [306, 390] on input "Location" at bounding box center [569, 395] width 805 height 36
type input "[STREET_ADDRESS][US_STATE]"
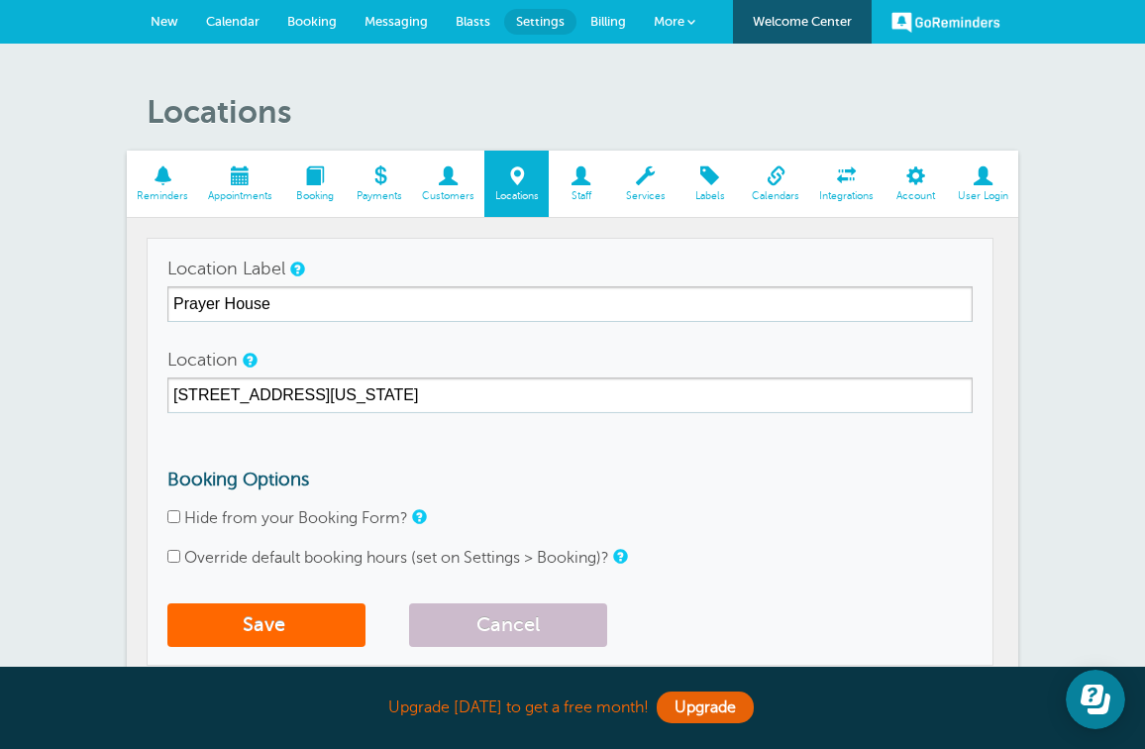
click at [401, 462] on form "Location Label Prayer House Location 3811 colonial avenue Dallas, Texas 75215 B…" at bounding box center [569, 454] width 805 height 406
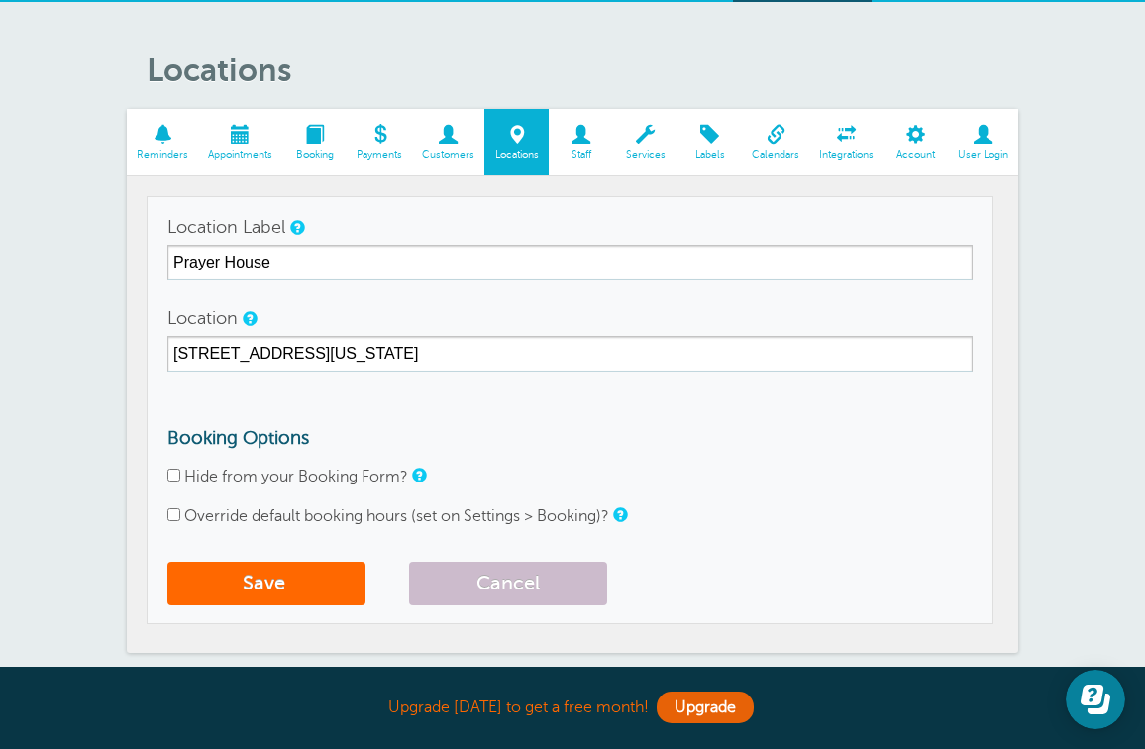
scroll to position [58, 0]
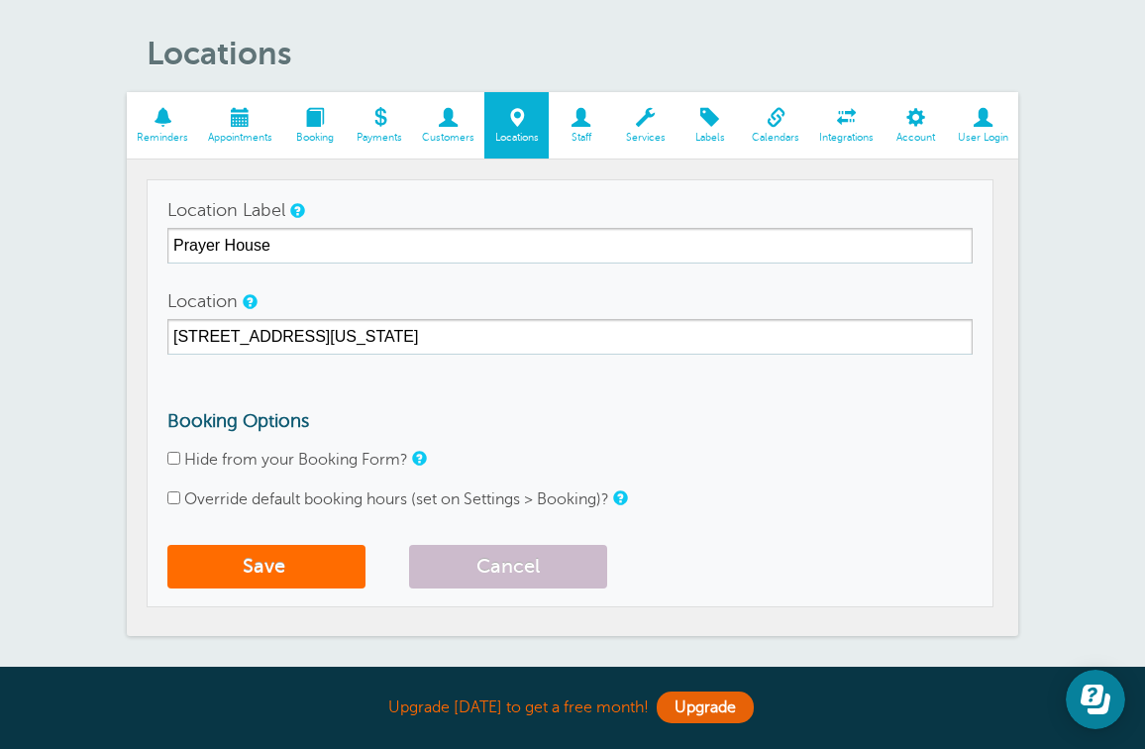
click at [290, 564] on span "submit" at bounding box center [287, 566] width 5 height 23
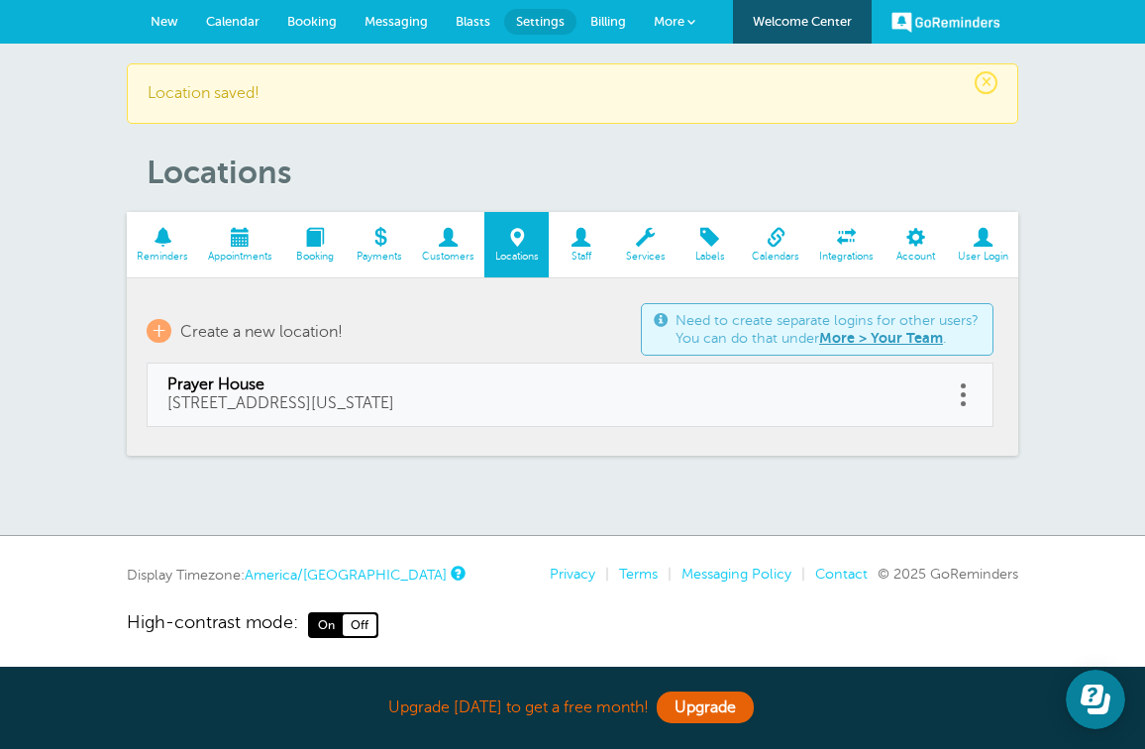
click at [584, 251] on span "Staff" at bounding box center [580, 257] width 45 height 12
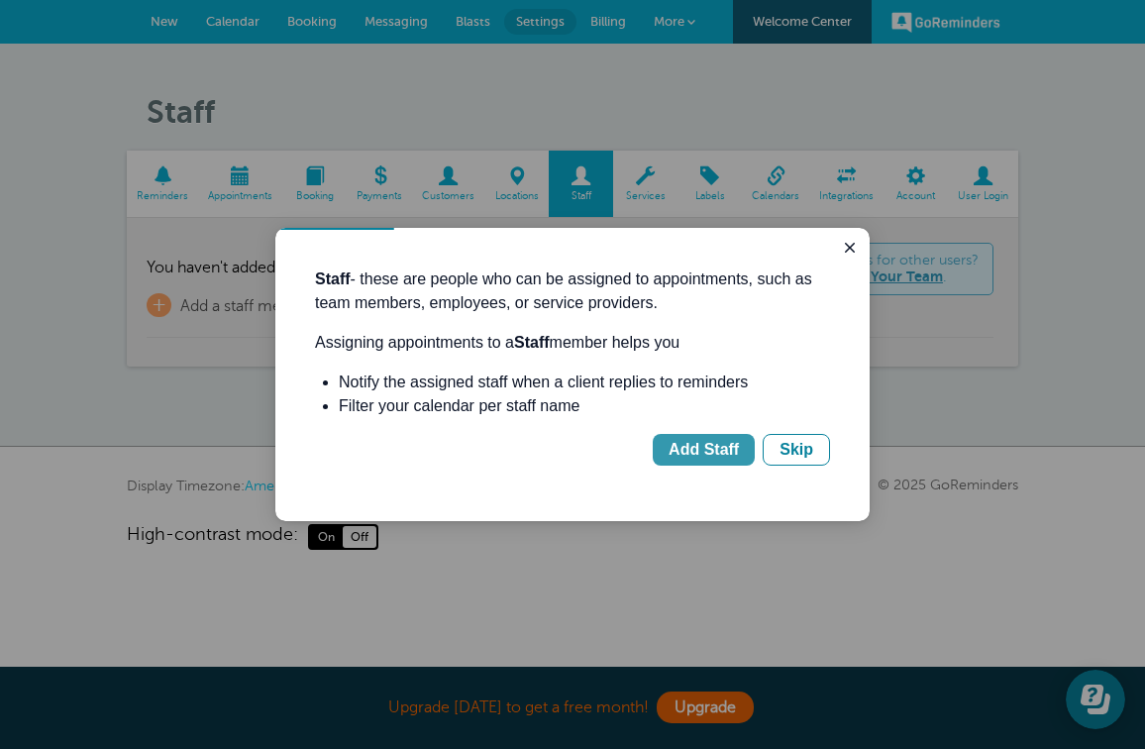
click at [683, 450] on div "Add Staff" at bounding box center [703, 450] width 70 height 24
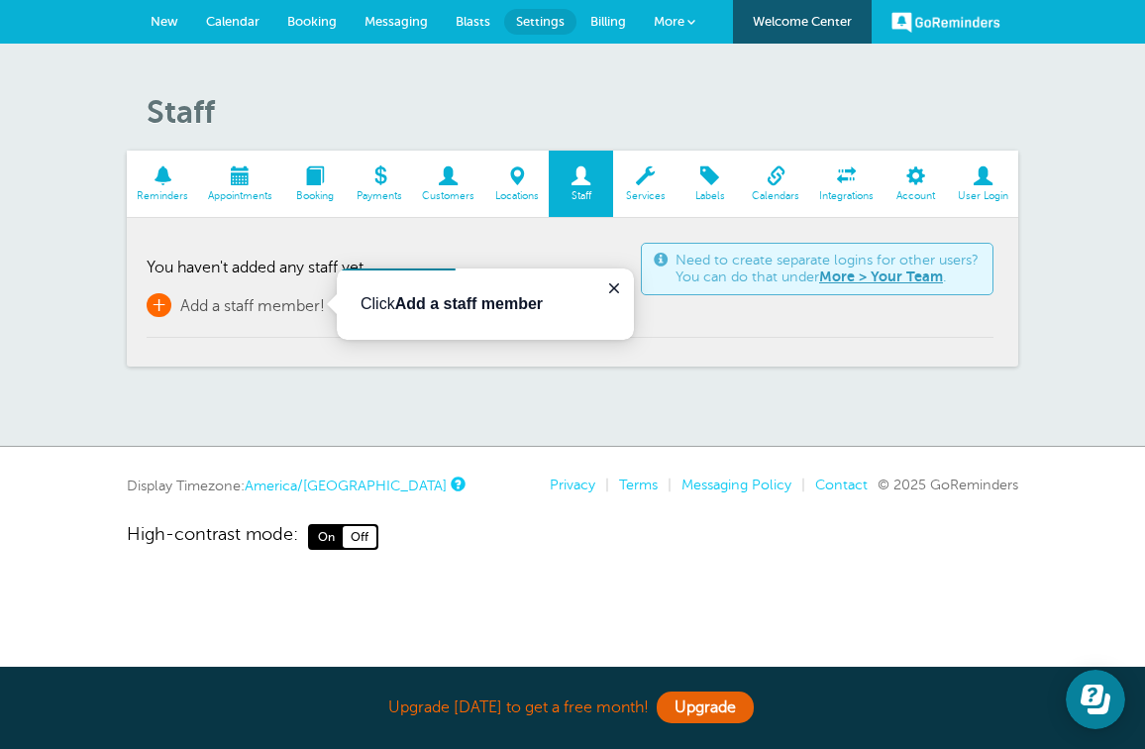
click at [189, 300] on span "Add a staff member!" at bounding box center [252, 306] width 145 height 18
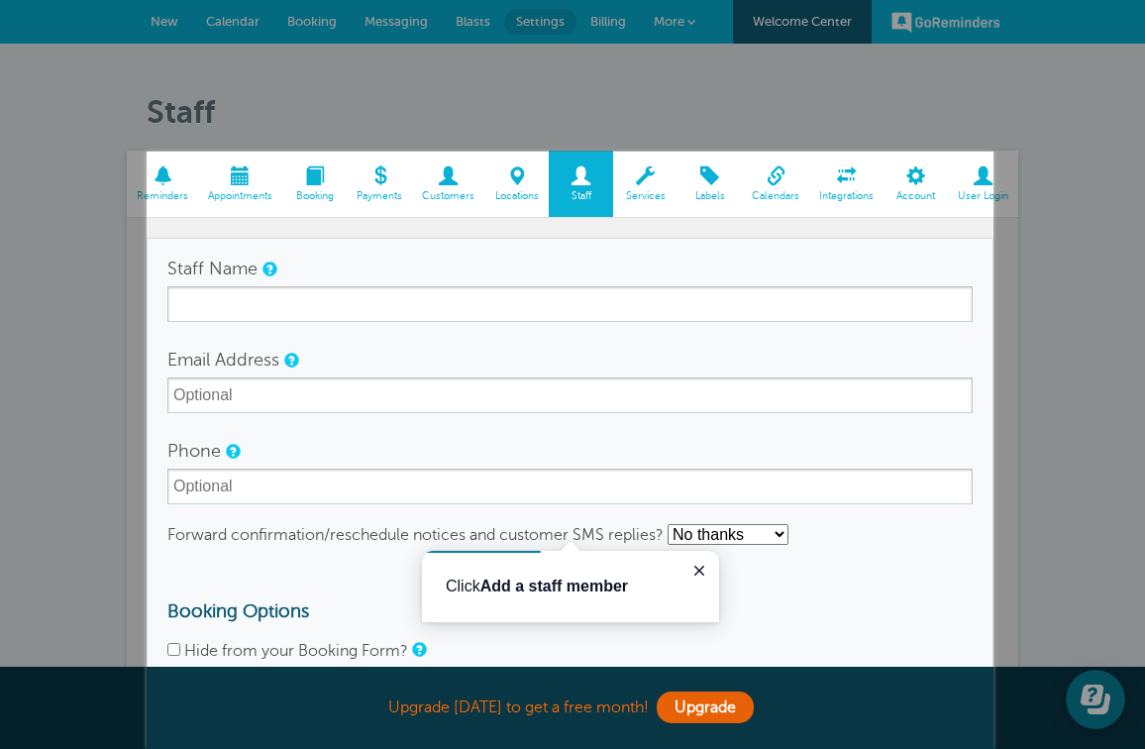
scroll to position [176, 0]
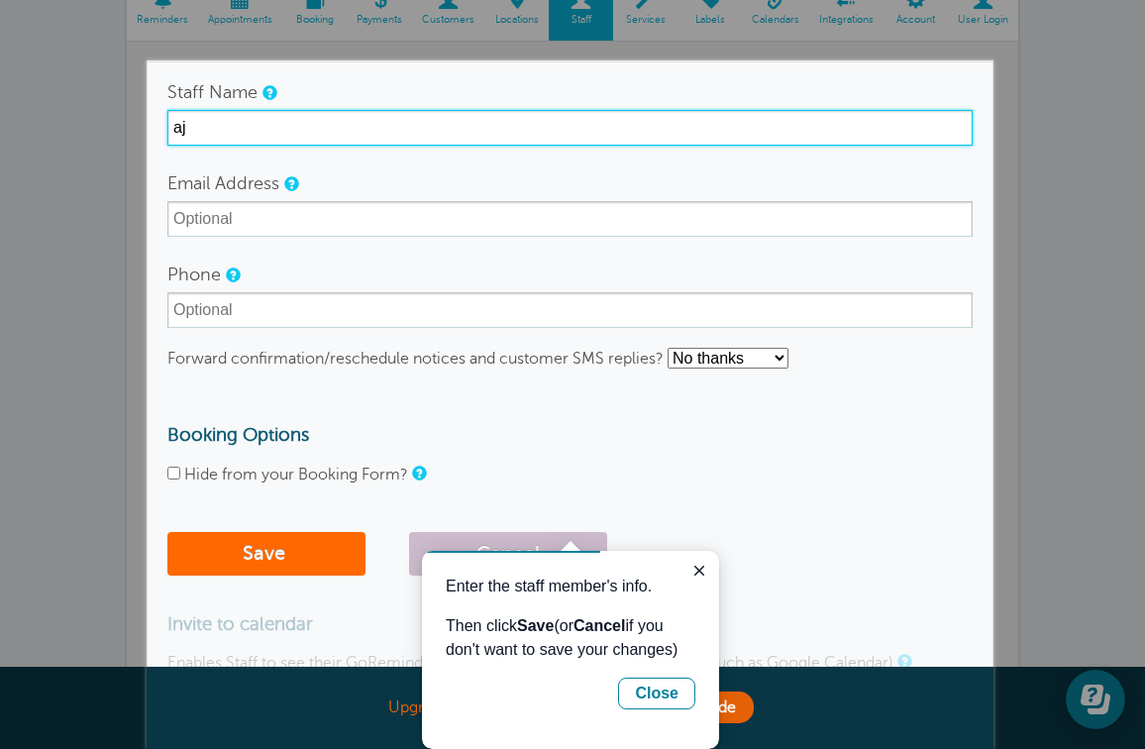
type input "a"
type input "j"
type input "Julia Robinson"
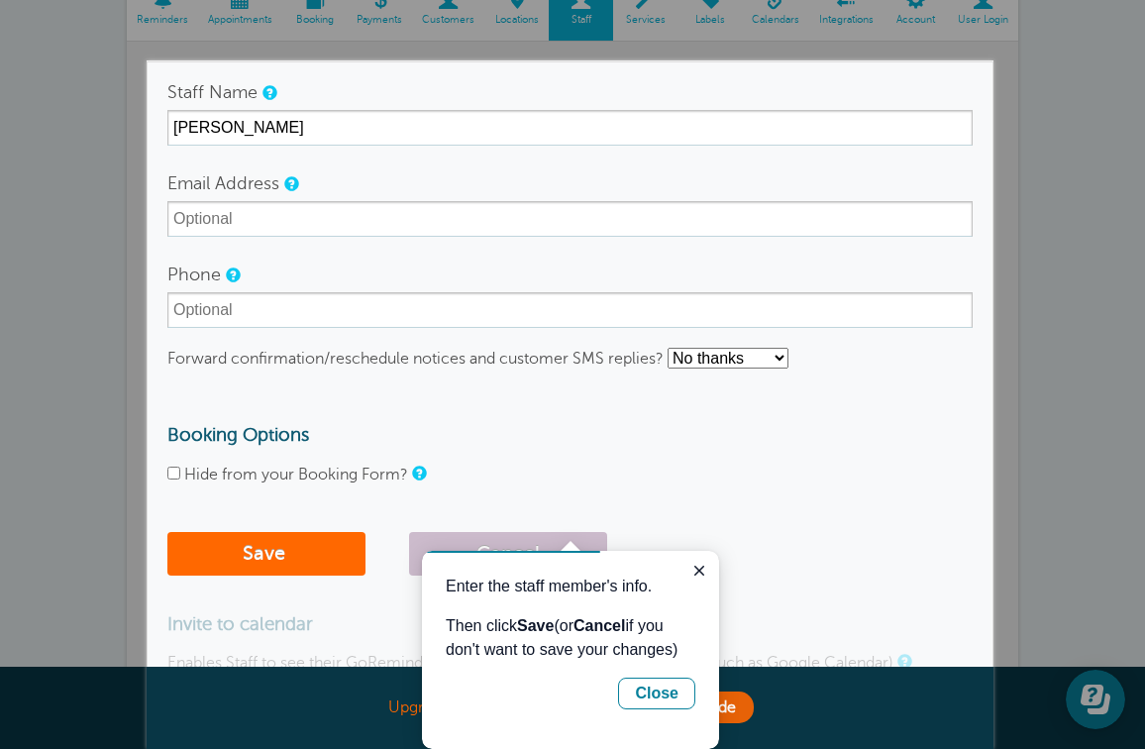
click at [151, 192] on td "Staff Name Julia Robinson Email Address Phone Forward confirmation/reschedule n…" at bounding box center [570, 405] width 847 height 689
click at [387, 174] on div "Email Address" at bounding box center [569, 200] width 805 height 71
click at [706, 572] on icon "Close guide" at bounding box center [699, 570] width 16 height 16
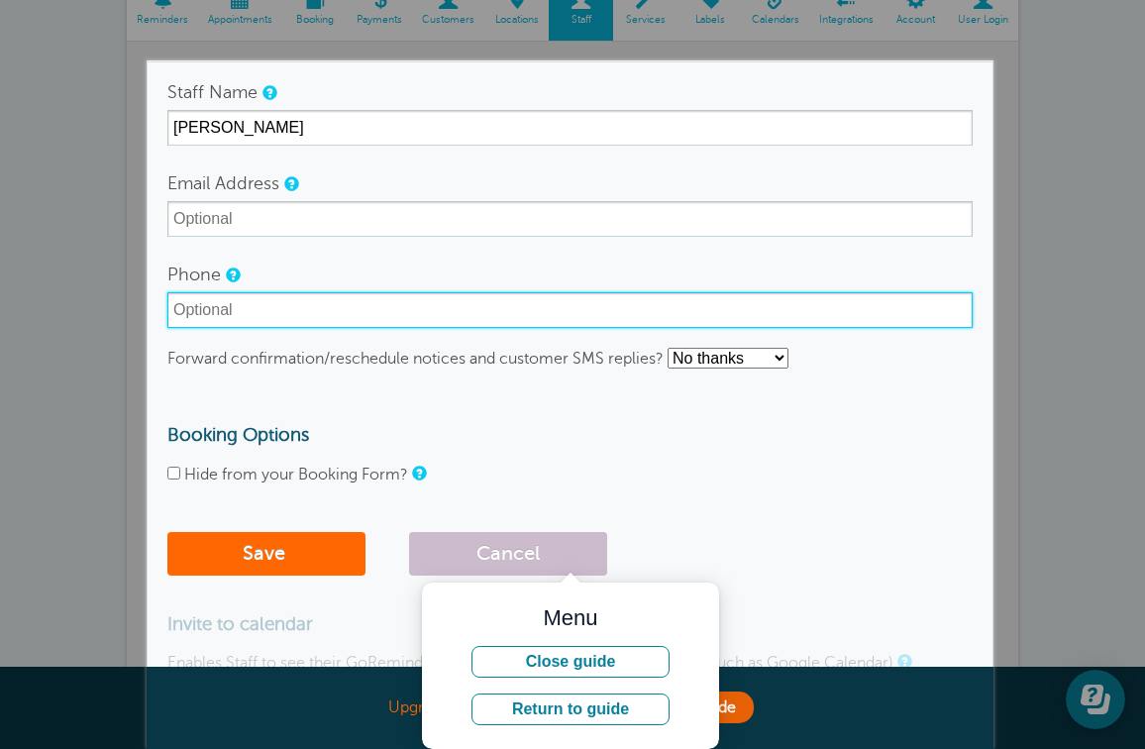
click at [436, 307] on input "Phone" at bounding box center [569, 310] width 805 height 36
type input "9452443139"
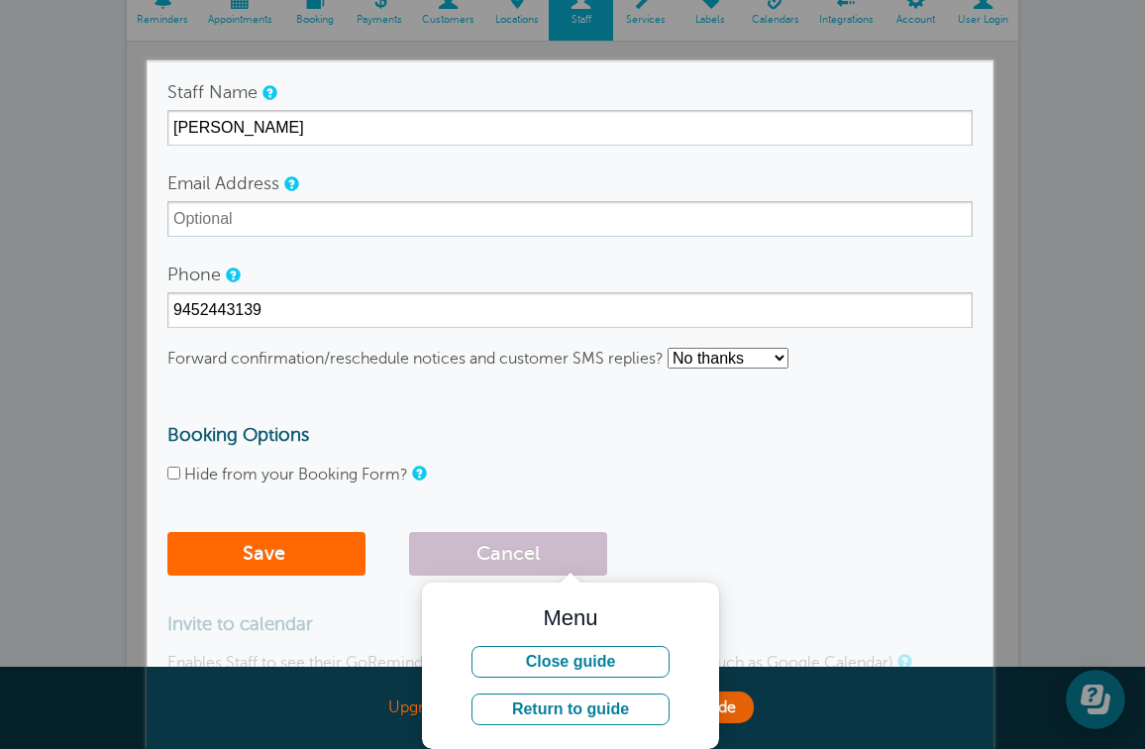
click at [750, 375] on form "Staff Name Julia Robinson Email Address Phone 9452443139 Forward confirmation/r…" at bounding box center [569, 329] width 805 height 511
click at [569, 663] on button "Close guide" at bounding box center [570, 662] width 198 height 32
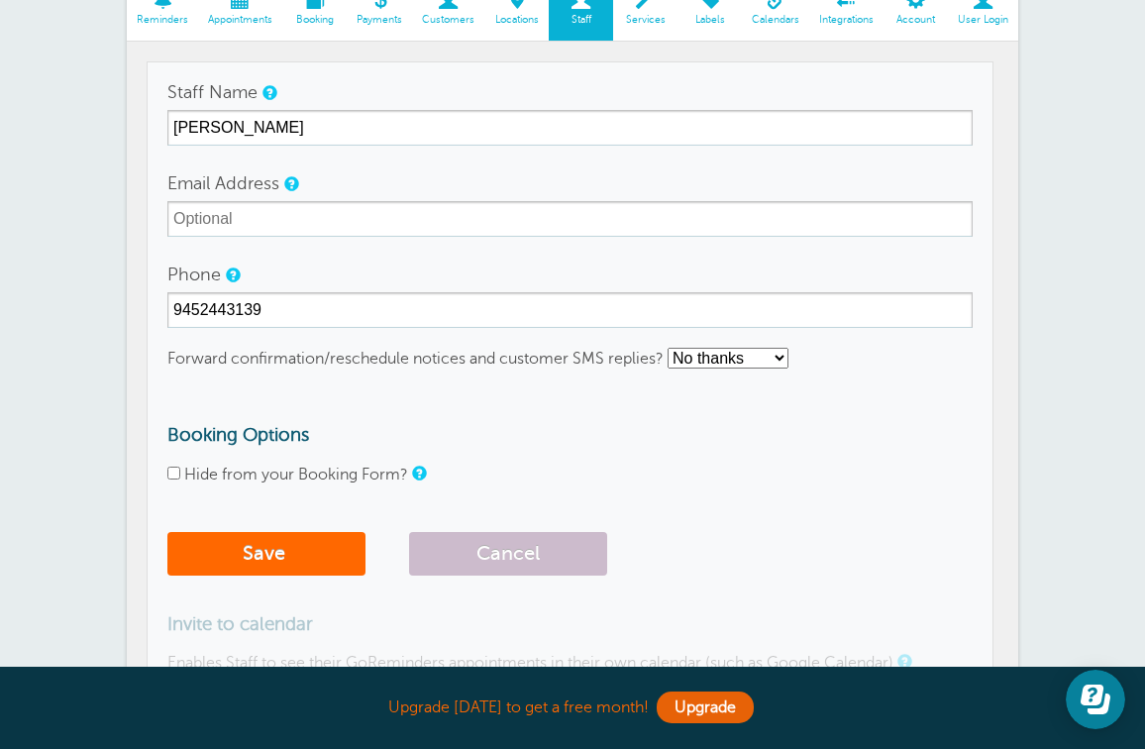
select select "4"
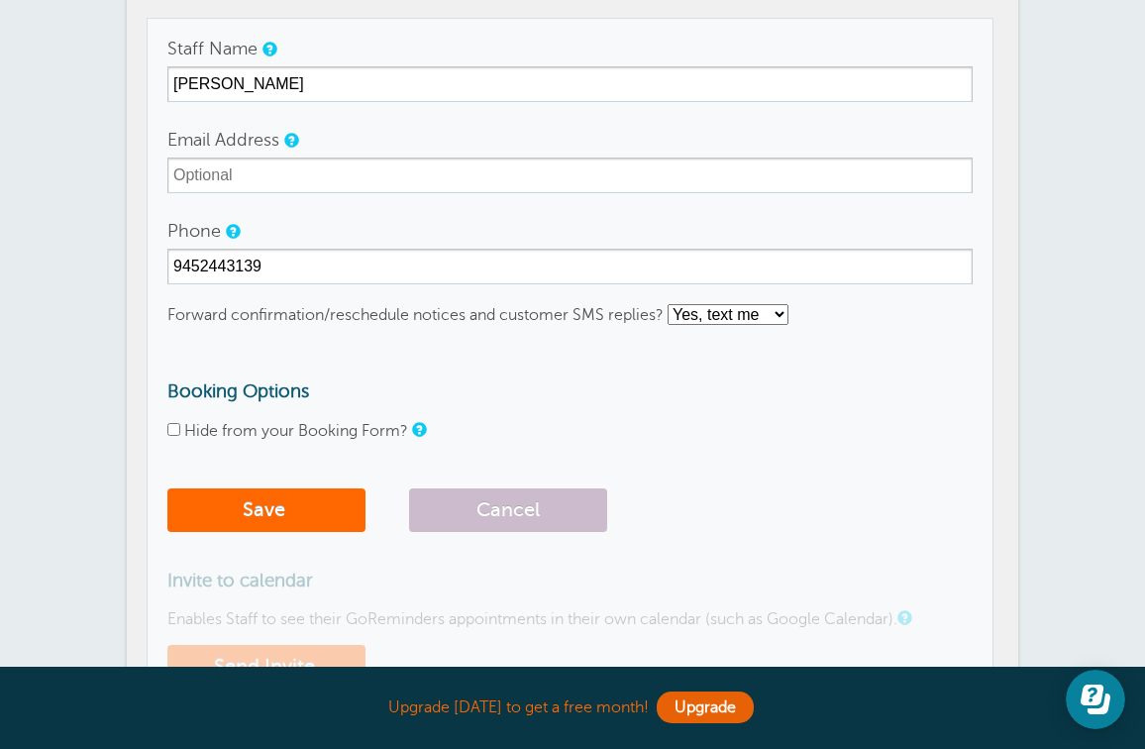
scroll to position [217, 0]
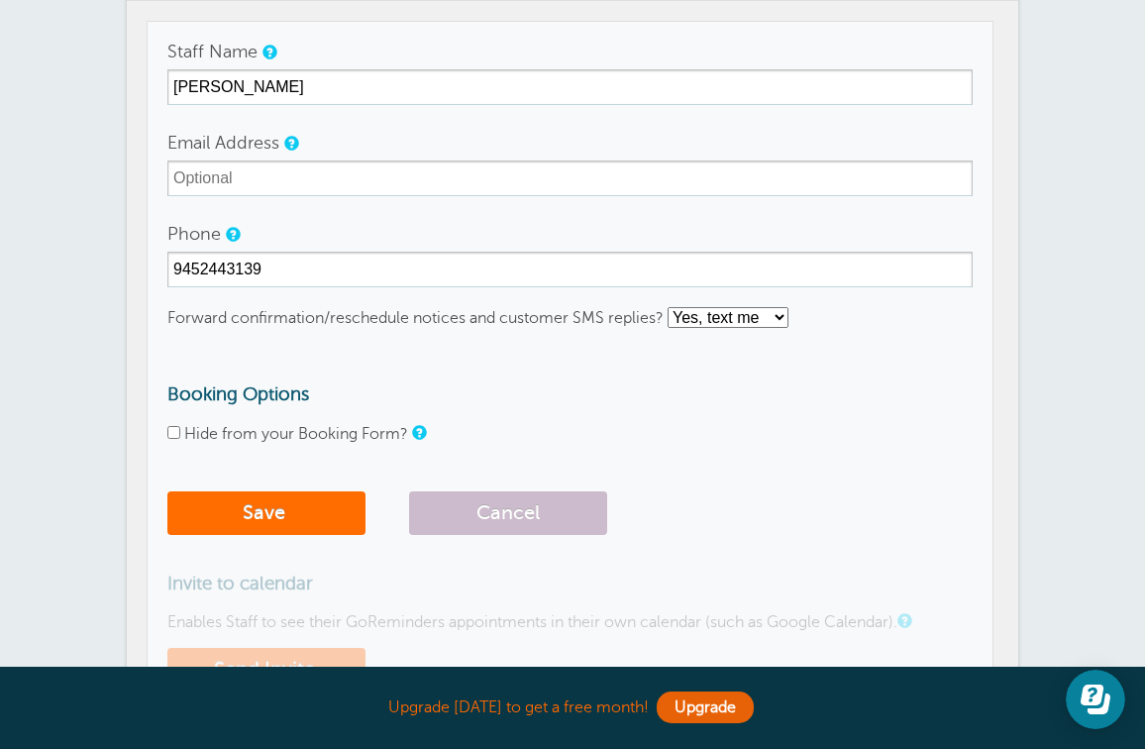
click at [313, 516] on button "Save" at bounding box center [266, 513] width 198 height 44
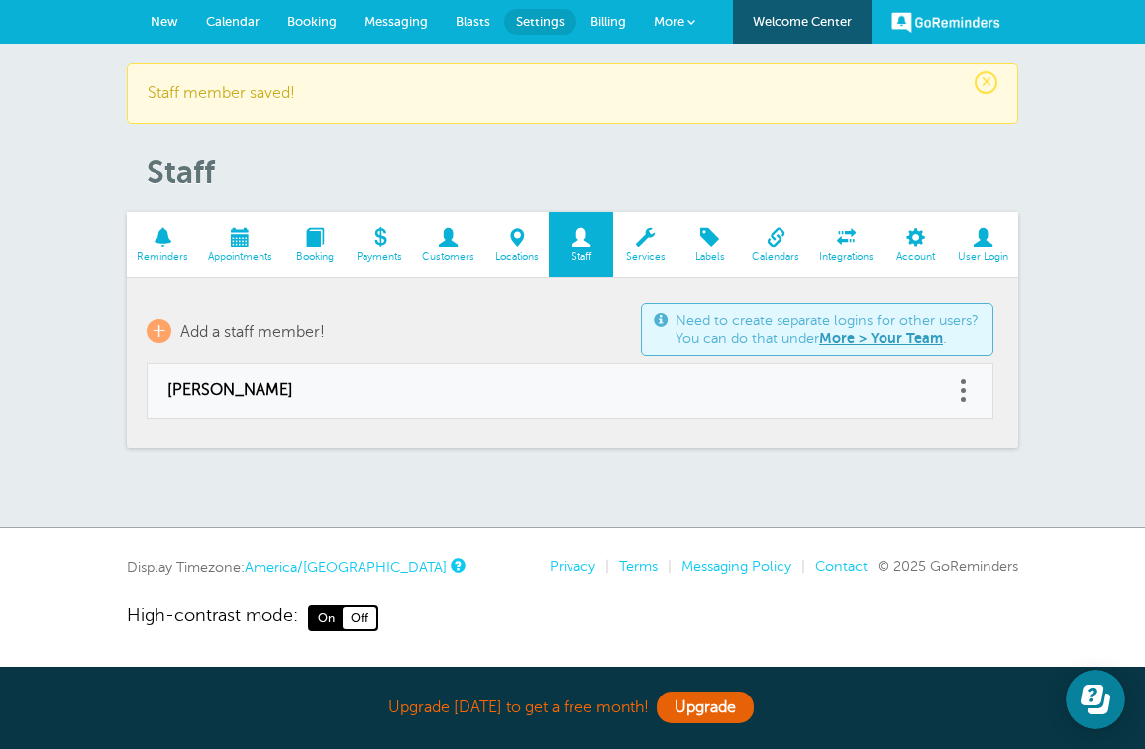
click at [648, 251] on span "Services" at bounding box center [645, 257] width 45 height 12
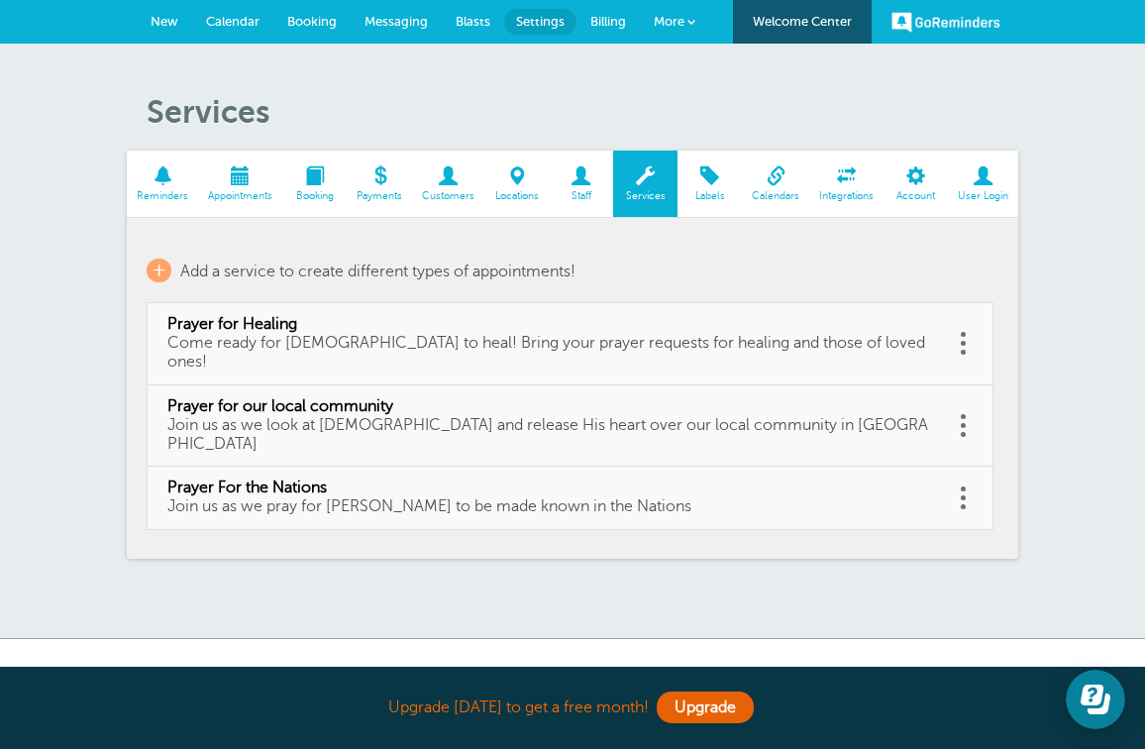
click at [966, 482] on link at bounding box center [963, 497] width 20 height 31
drag, startPoint x: 966, startPoint y: 454, endPoint x: 961, endPoint y: 324, distance: 130.8
click at [961, 324] on tbody "Service Label Details Default Length 5 minutes 10 minutes 15 minutes 20 minutes…" at bounding box center [570, 384] width 847 height 292
click at [955, 482] on link at bounding box center [963, 497] width 20 height 31
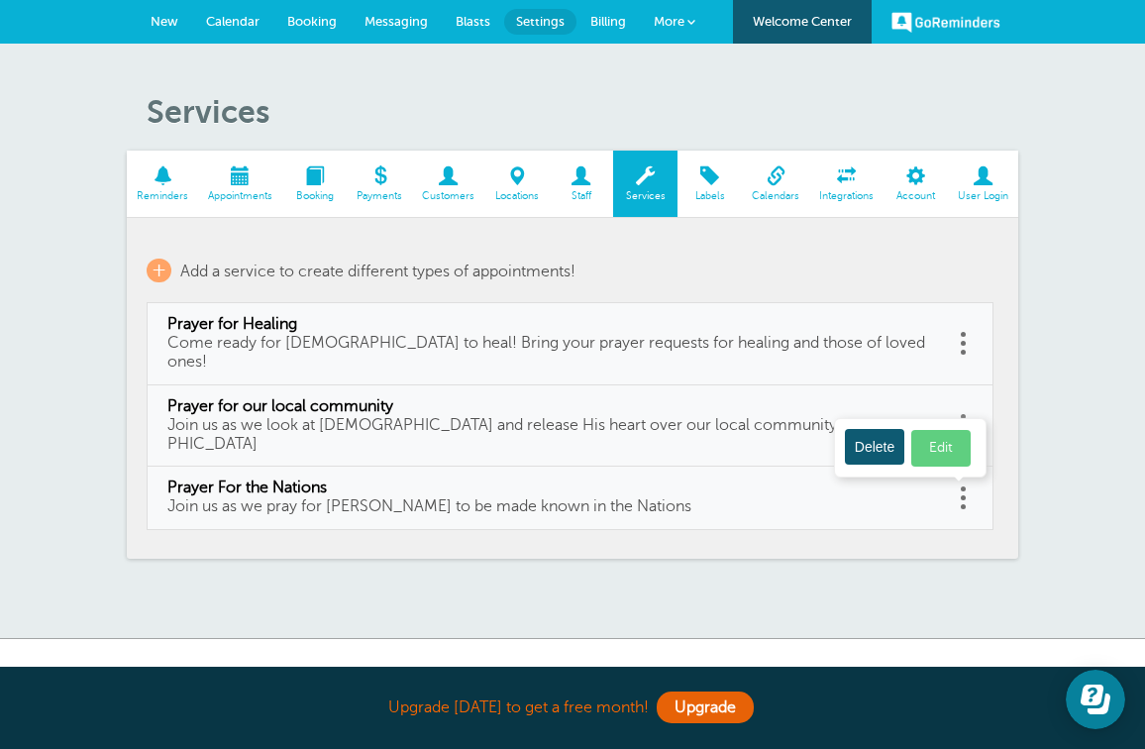
click at [948, 430] on link "Edit" at bounding box center [940, 448] width 59 height 37
type input "Prayer For the Nations"
type input "Join us as we pray for Jesus to be made known in the Nations"
select select "60"
checkbox input "false"
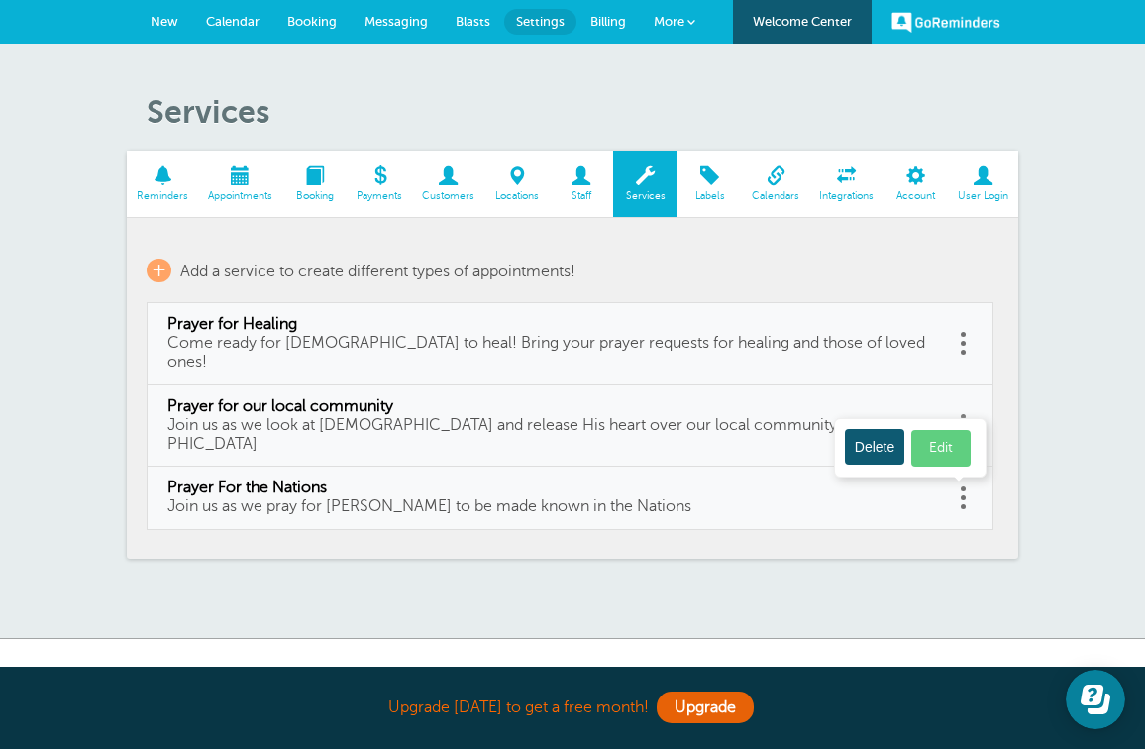
select select "60"
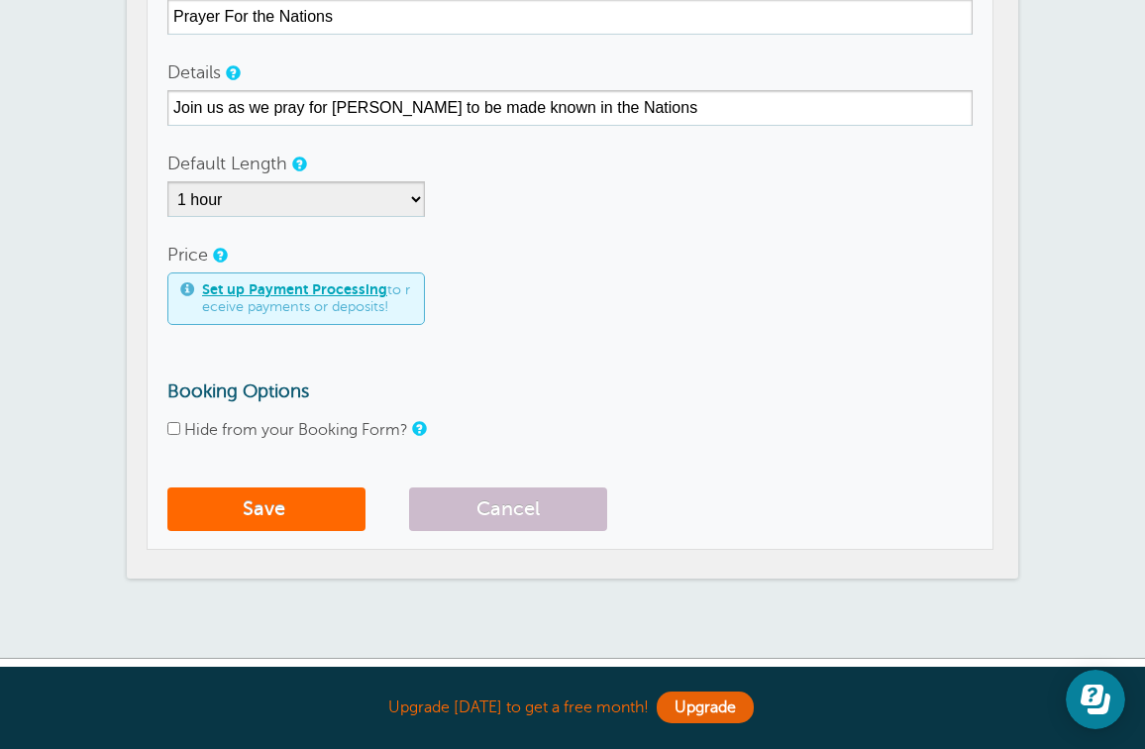
scroll to position [463, 0]
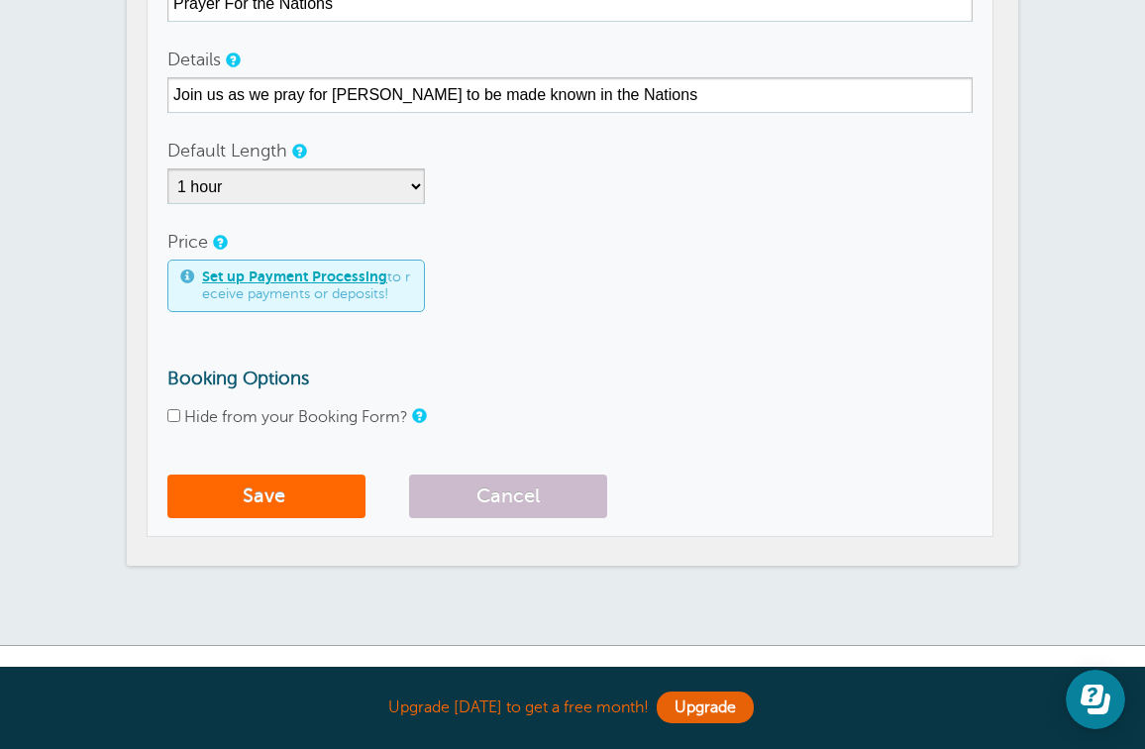
click at [516, 474] on button "Cancel" at bounding box center [508, 496] width 198 height 44
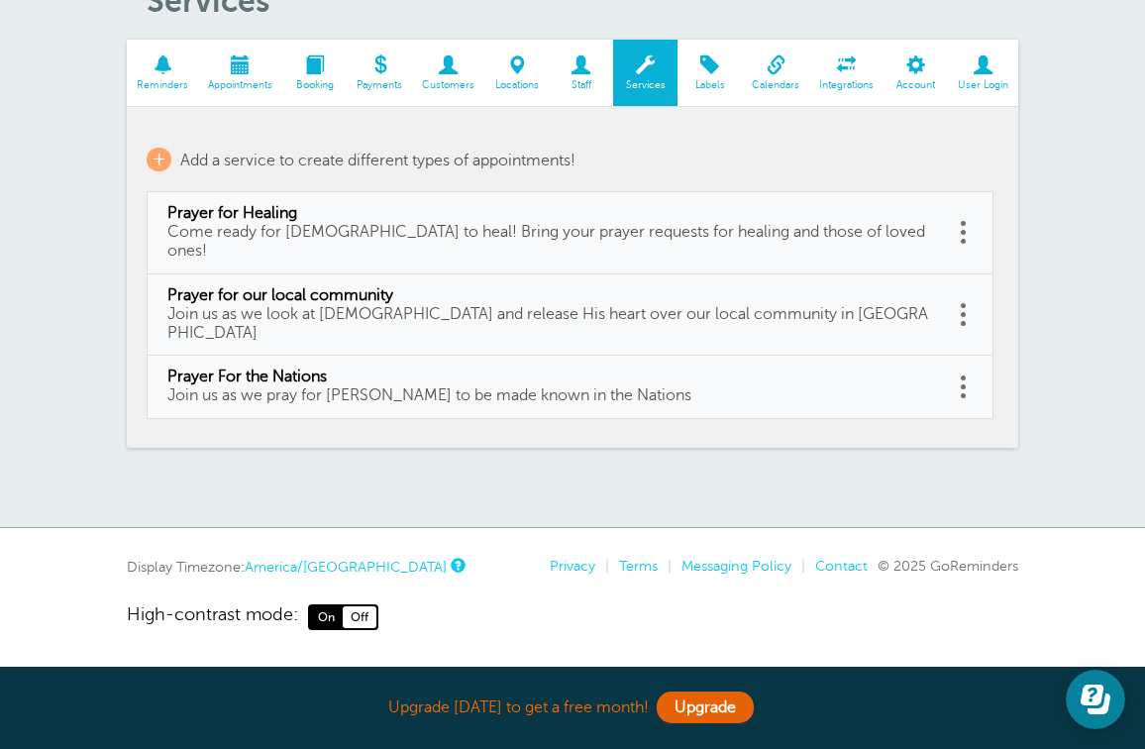
scroll to position [70, 0]
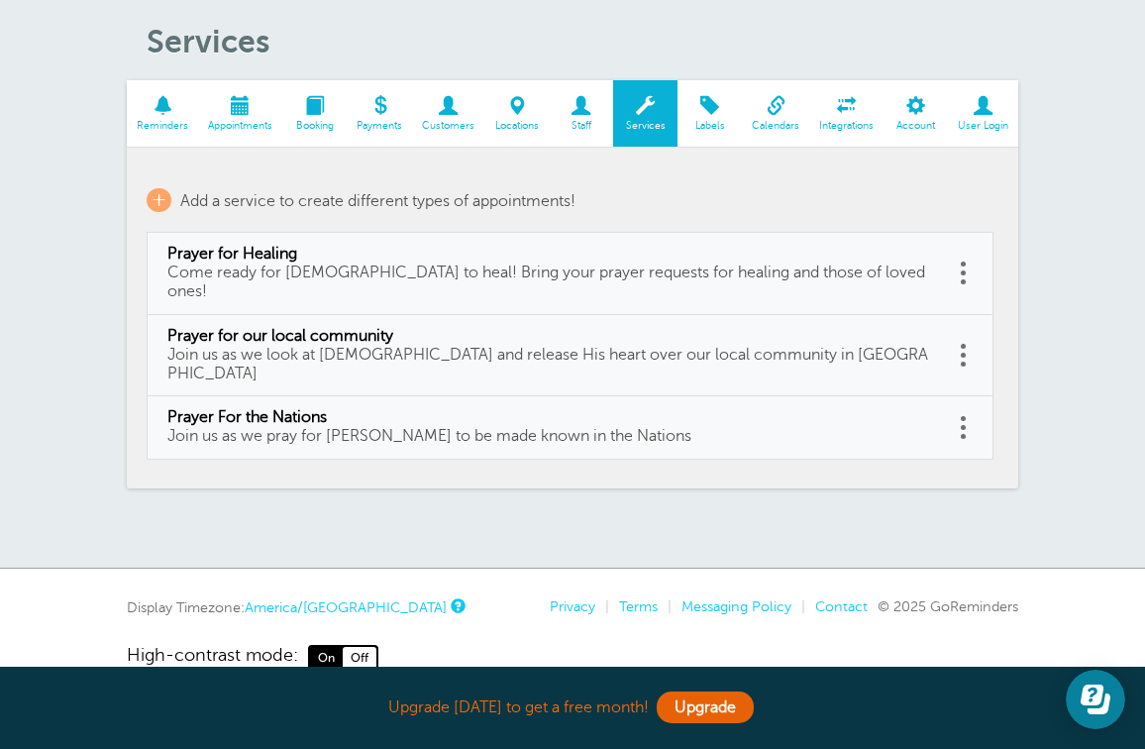
click at [709, 123] on span "Labels" at bounding box center [709, 126] width 45 height 12
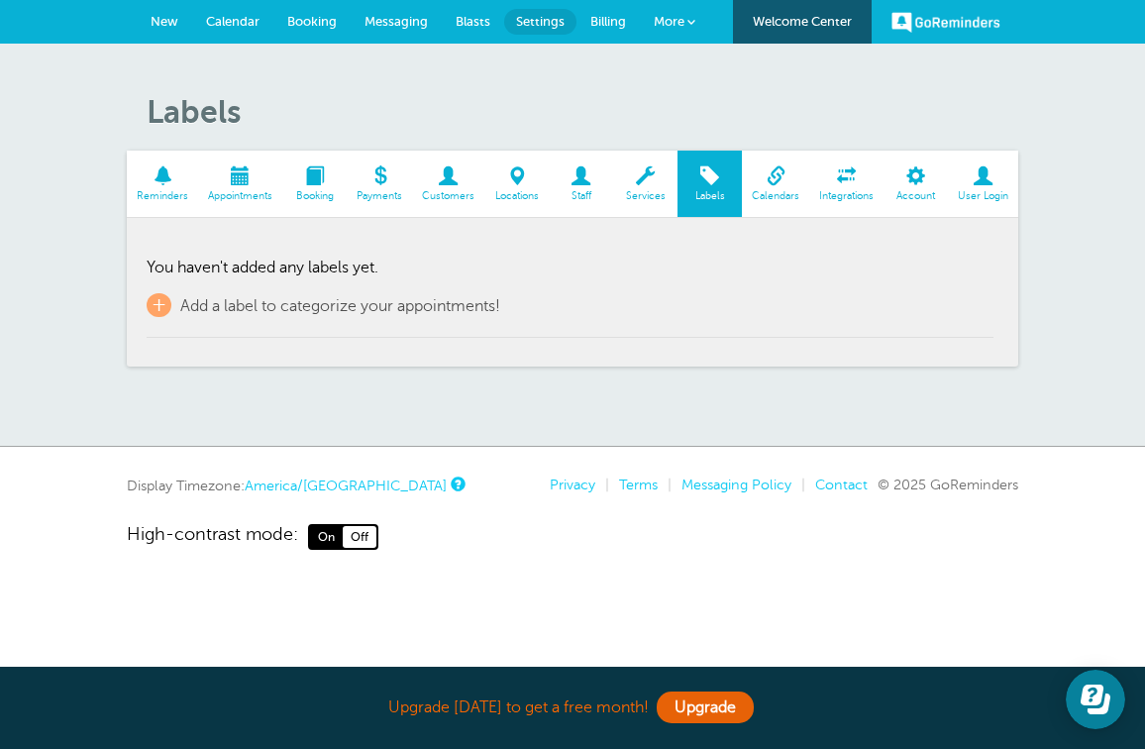
click at [766, 190] on span "Calendars" at bounding box center [776, 196] width 48 height 12
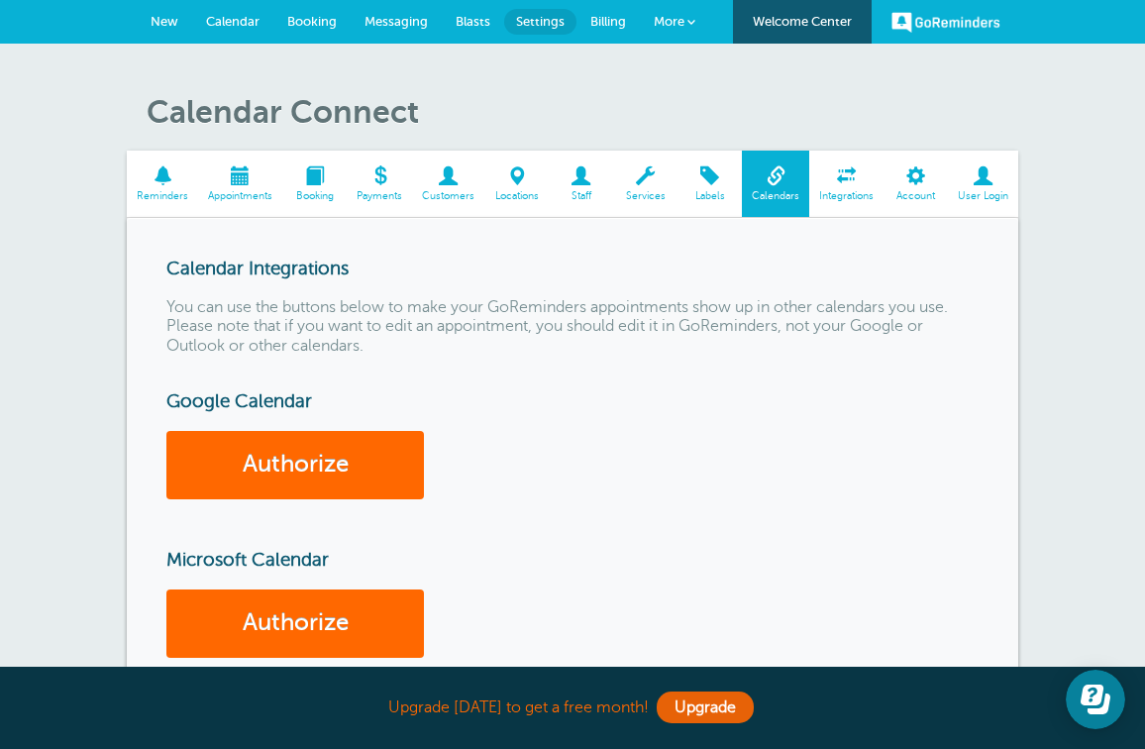
click at [845, 176] on span at bounding box center [846, 175] width 74 height 19
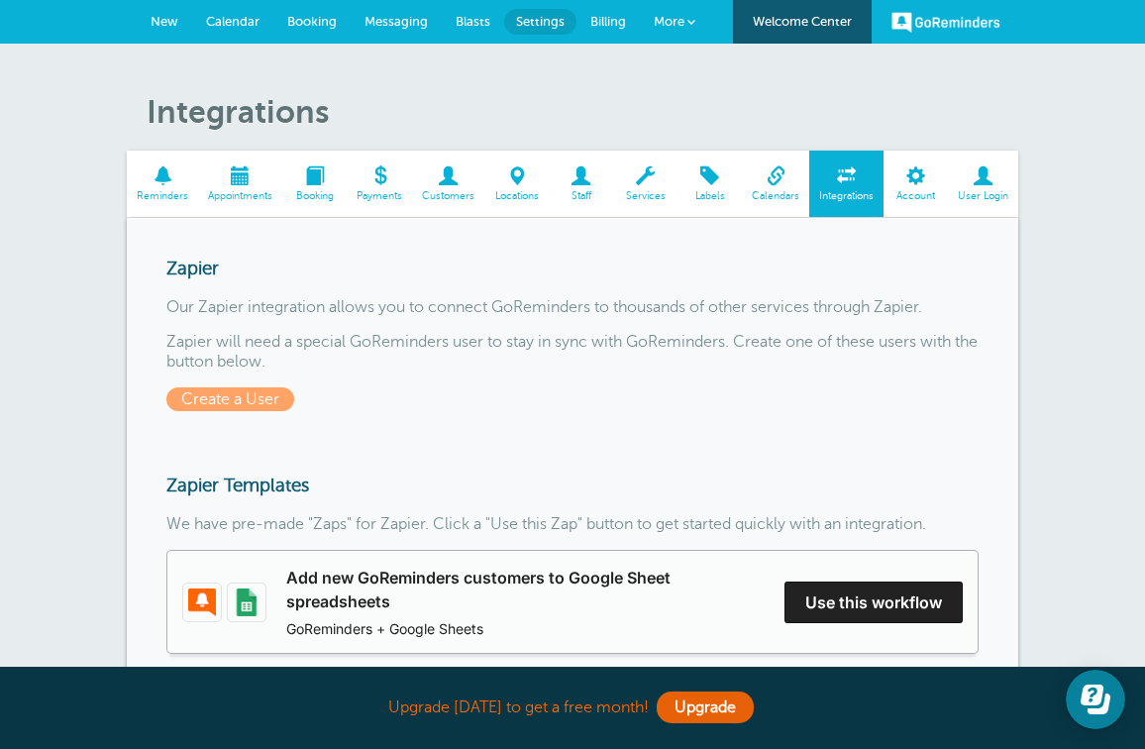
click at [926, 185] on link "Account" at bounding box center [915, 184] width 64 height 66
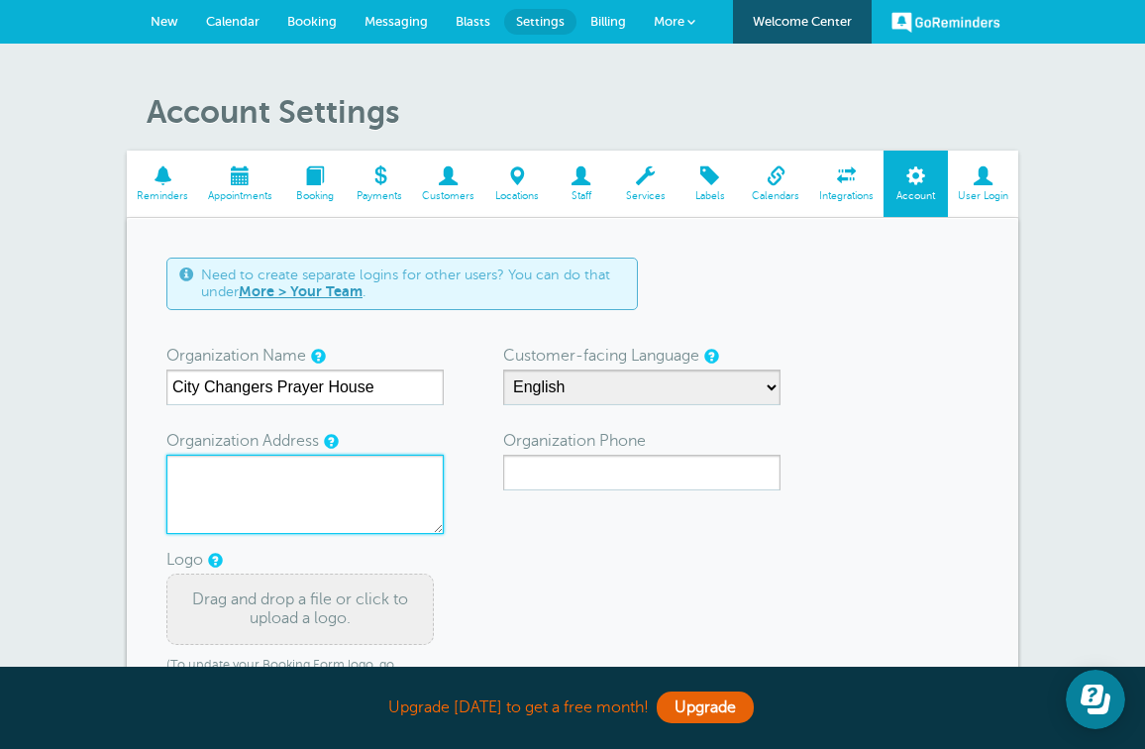
click at [395, 492] on textarea "Organization Address" at bounding box center [304, 493] width 277 height 79
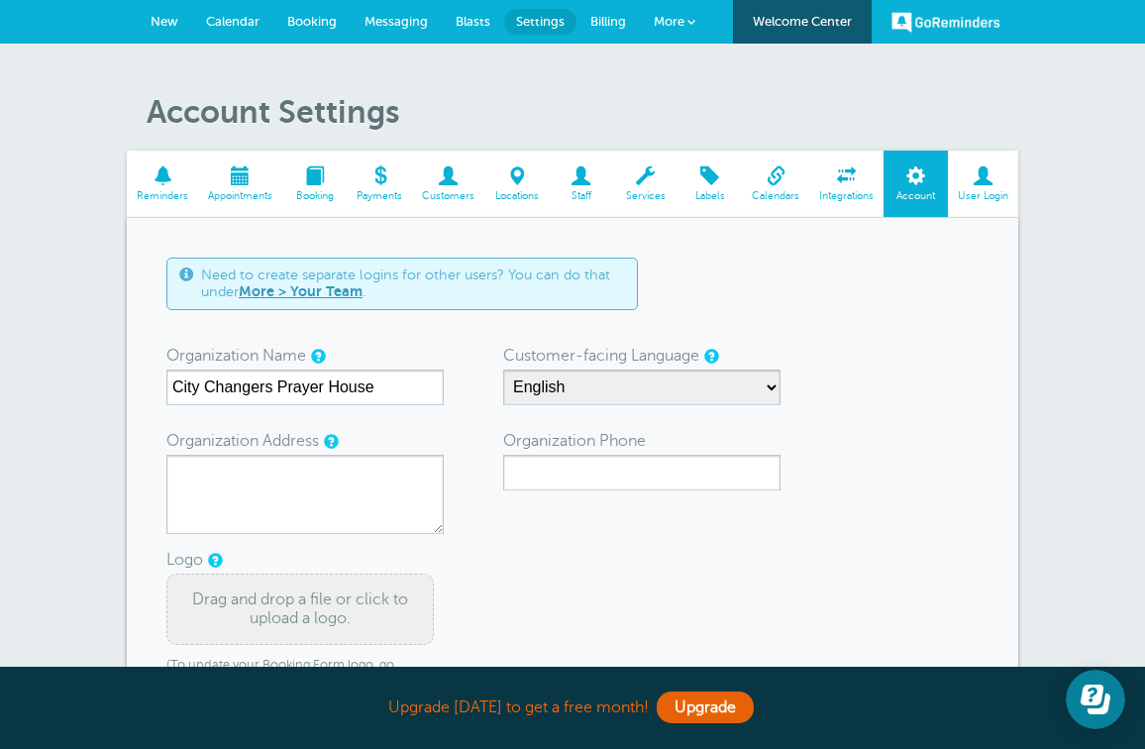
click at [162, 187] on link "Reminders" at bounding box center [162, 184] width 71 height 66
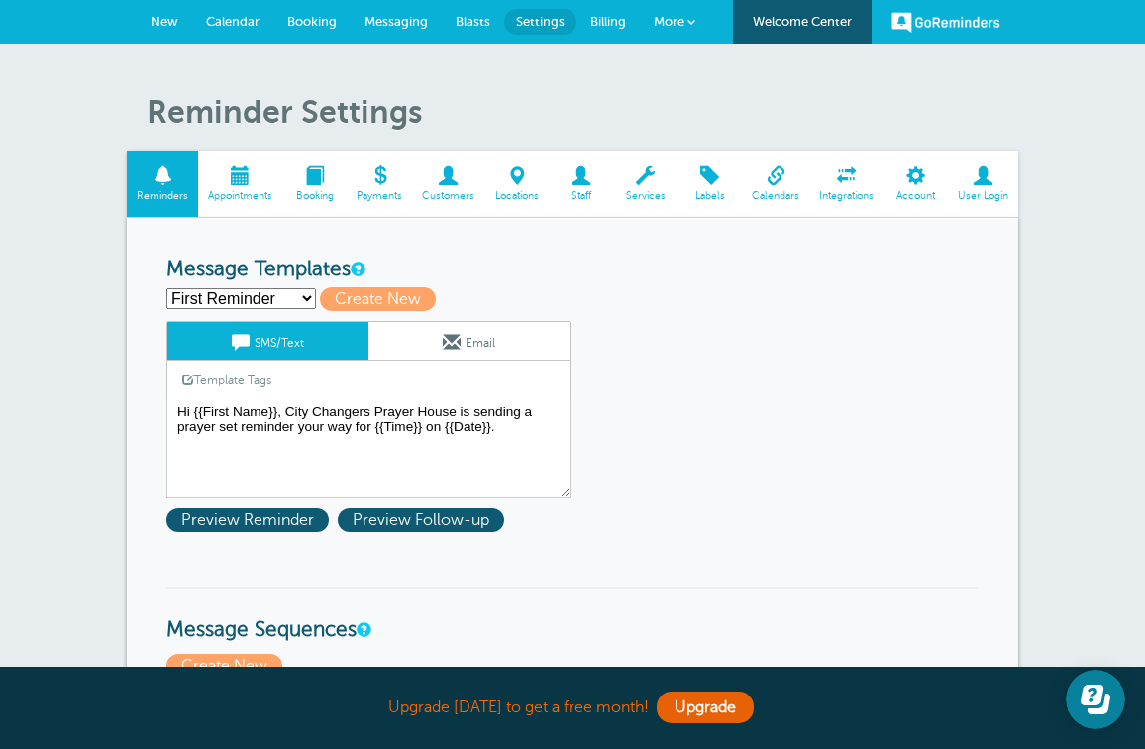
click at [399, 322] on link "Email" at bounding box center [468, 341] width 201 height 38
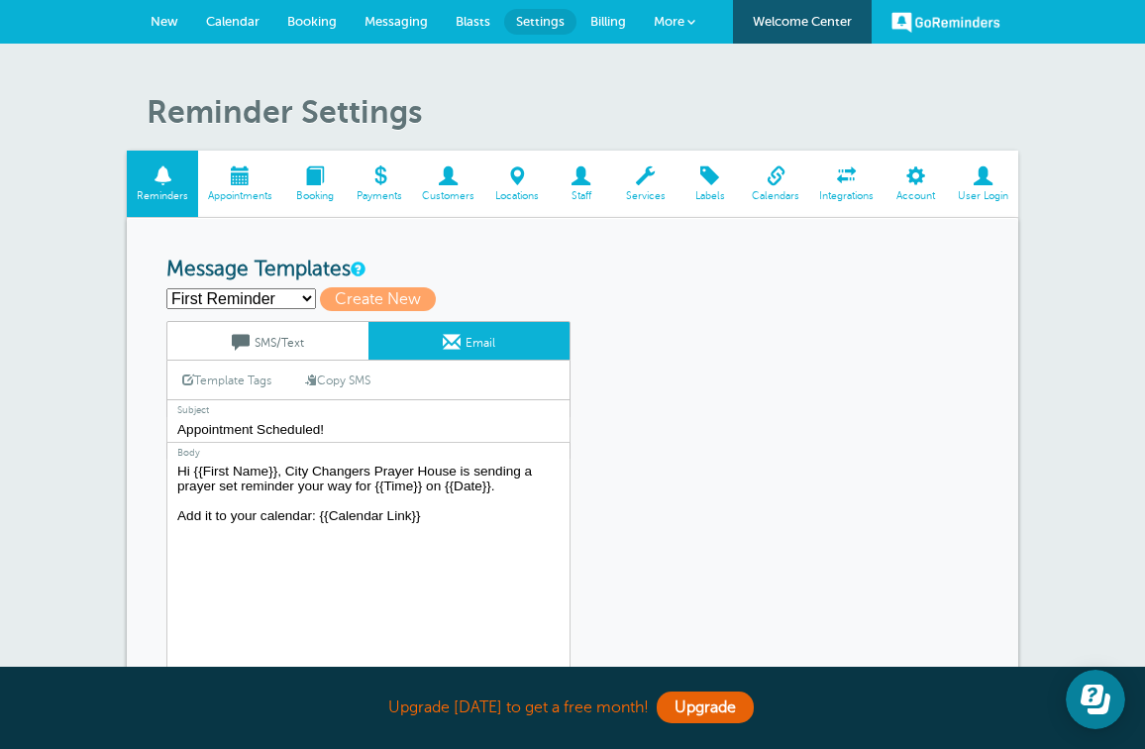
click at [296, 329] on link "SMS/Text" at bounding box center [267, 341] width 201 height 38
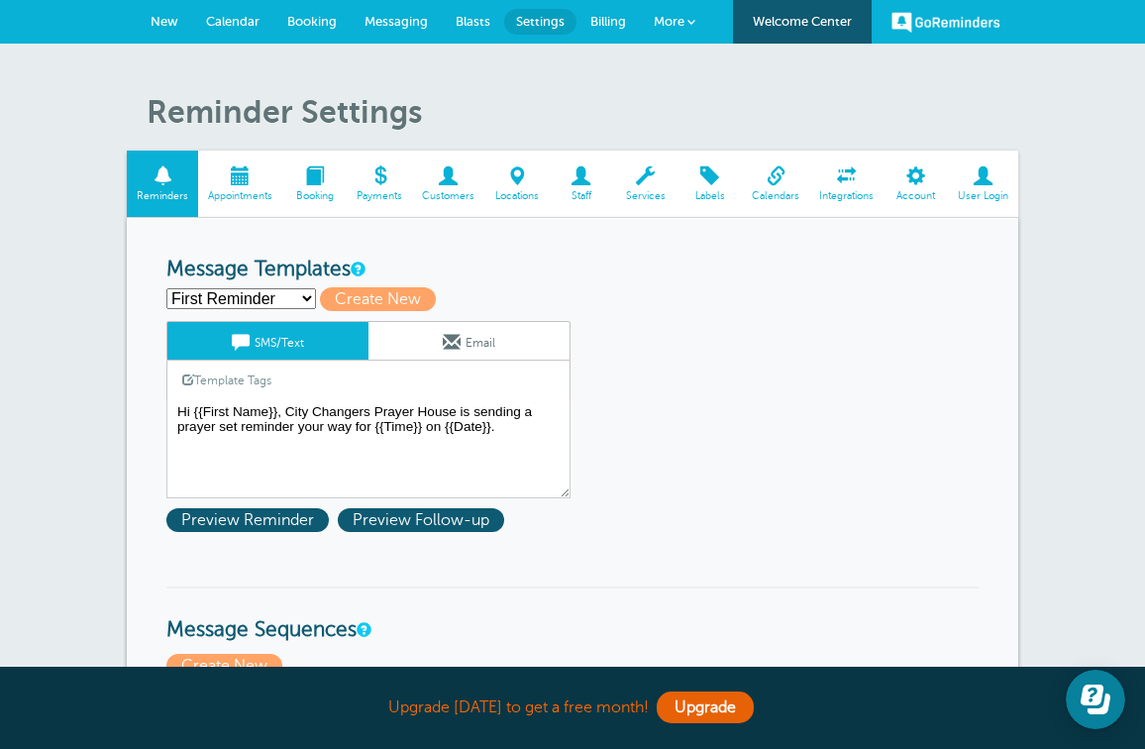
select select "159979"
type input "Second Reminder"
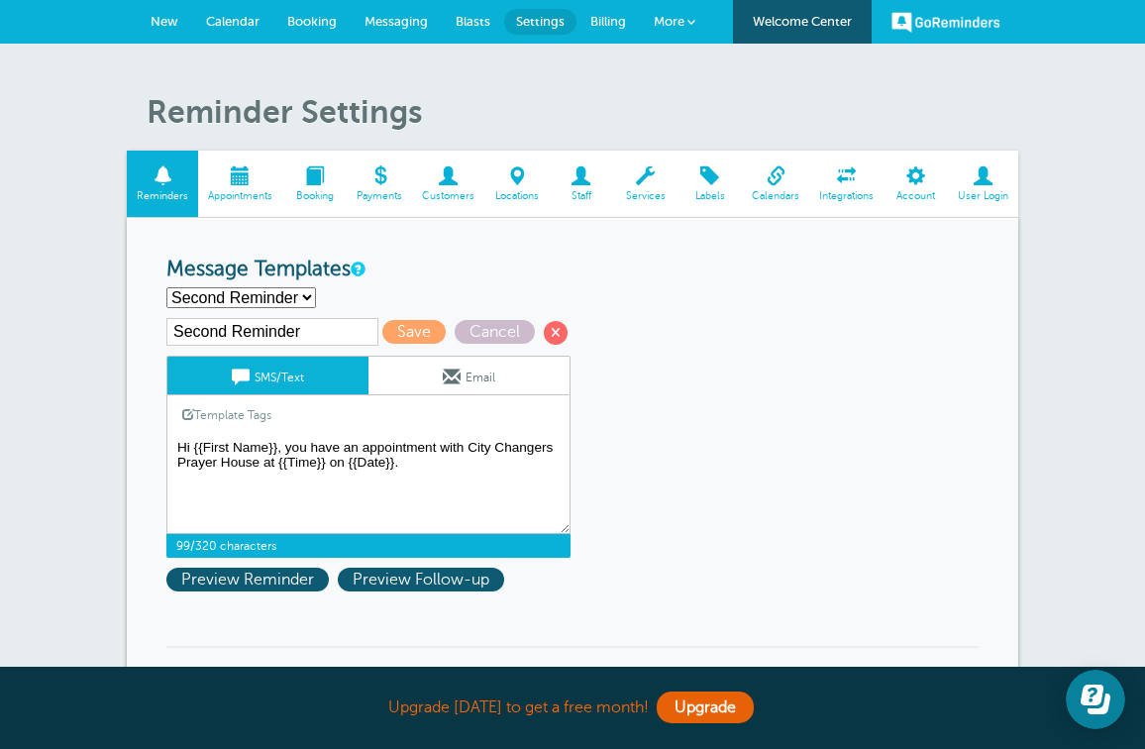
drag, startPoint x: 284, startPoint y: 446, endPoint x: 331, endPoint y: 441, distance: 46.8
click at [331, 441] on textarea "Hi {{First Name}}, City Changers Prayer House is sending a prayer set reminder …" at bounding box center [368, 484] width 404 height 99
click at [349, 442] on textarea "Hi {{First Name}}, City Changers Prayer House is sending a prayer set reminder …" at bounding box center [368, 484] width 404 height 99
drag, startPoint x: 463, startPoint y: 446, endPoint x: 287, endPoint y: 447, distance: 176.3
click at [287, 447] on textarea "Hi {{First Name}}, City Changers Prayer House is sending a prayer set reminder …" at bounding box center [368, 484] width 404 height 99
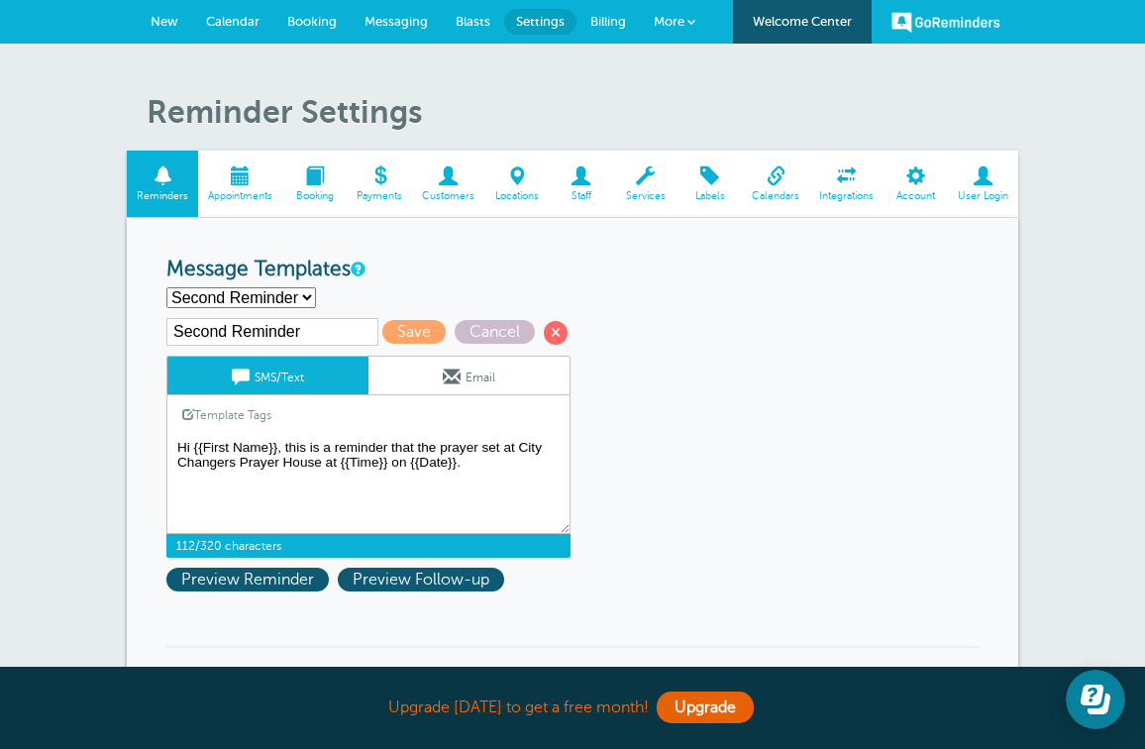
click at [326, 460] on textarea "Hi {{First Name}}, City Changers Prayer House is sending a prayer set reminder …" at bounding box center [368, 484] width 404 height 99
drag, startPoint x: 466, startPoint y: 462, endPoint x: 527, endPoint y: 464, distance: 60.4
click at [527, 464] on textarea "Hi {{First Name}}, City Changers Prayer House is sending a prayer set reminder …" at bounding box center [368, 484] width 404 height 99
type textarea "Hi {{First Name}}, this is a reminder that the prayer set at [GEOGRAPHIC_DATA] …"
click at [222, 578] on span "Preview Reminder" at bounding box center [247, 579] width 162 height 24
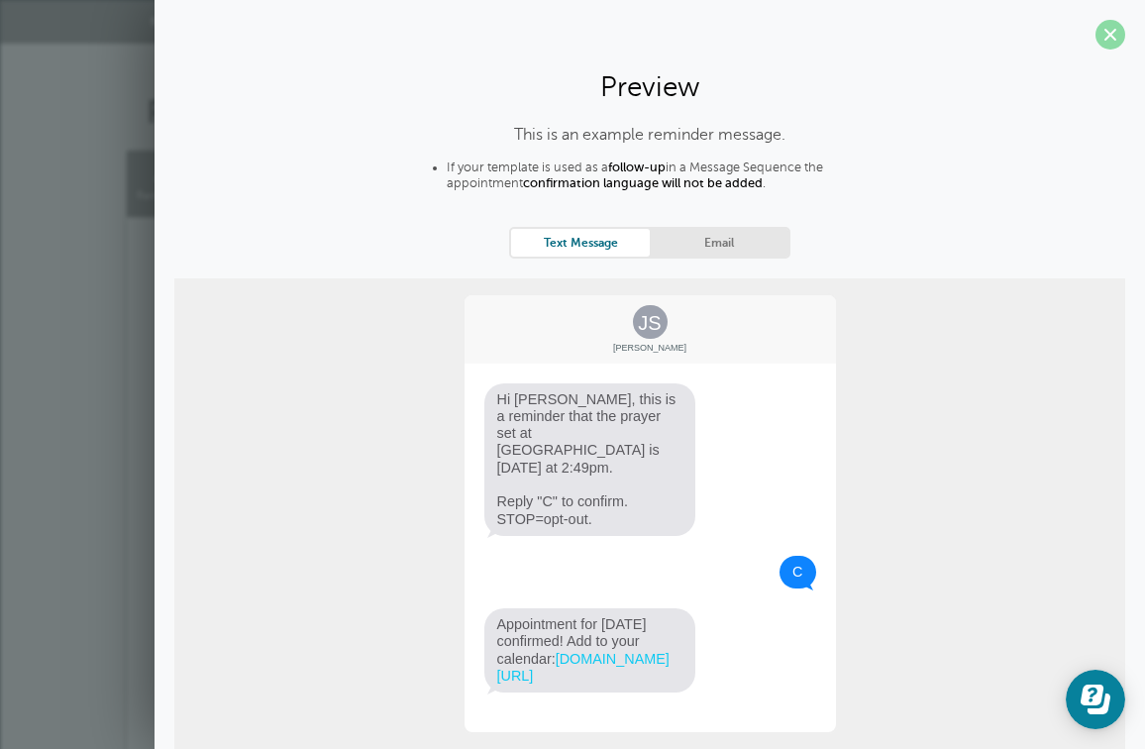
click at [1106, 39] on span at bounding box center [1110, 35] width 30 height 30
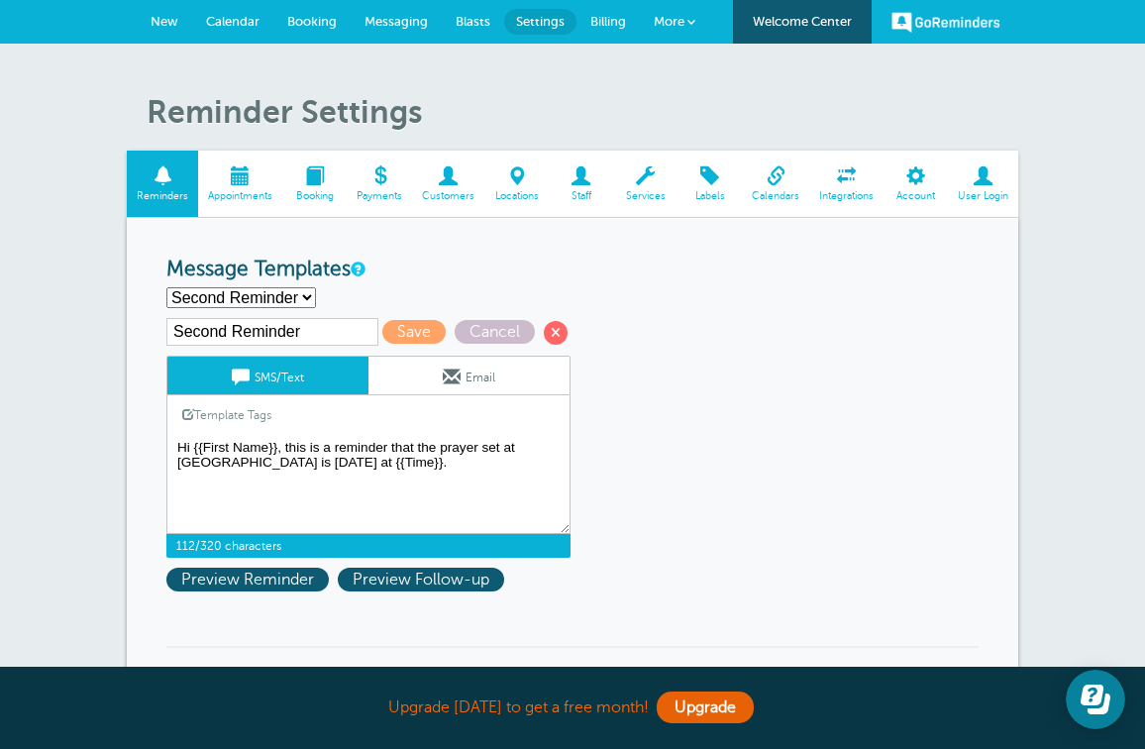
drag, startPoint x: 284, startPoint y: 444, endPoint x: 469, endPoint y: 460, distance: 185.9
click at [469, 460] on textarea "Hi {{First Name}}, City Changers Prayer House is sending a prayer set reminder …" at bounding box center [368, 484] width 404 height 99
click at [448, 367] on span at bounding box center [452, 376] width 18 height 18
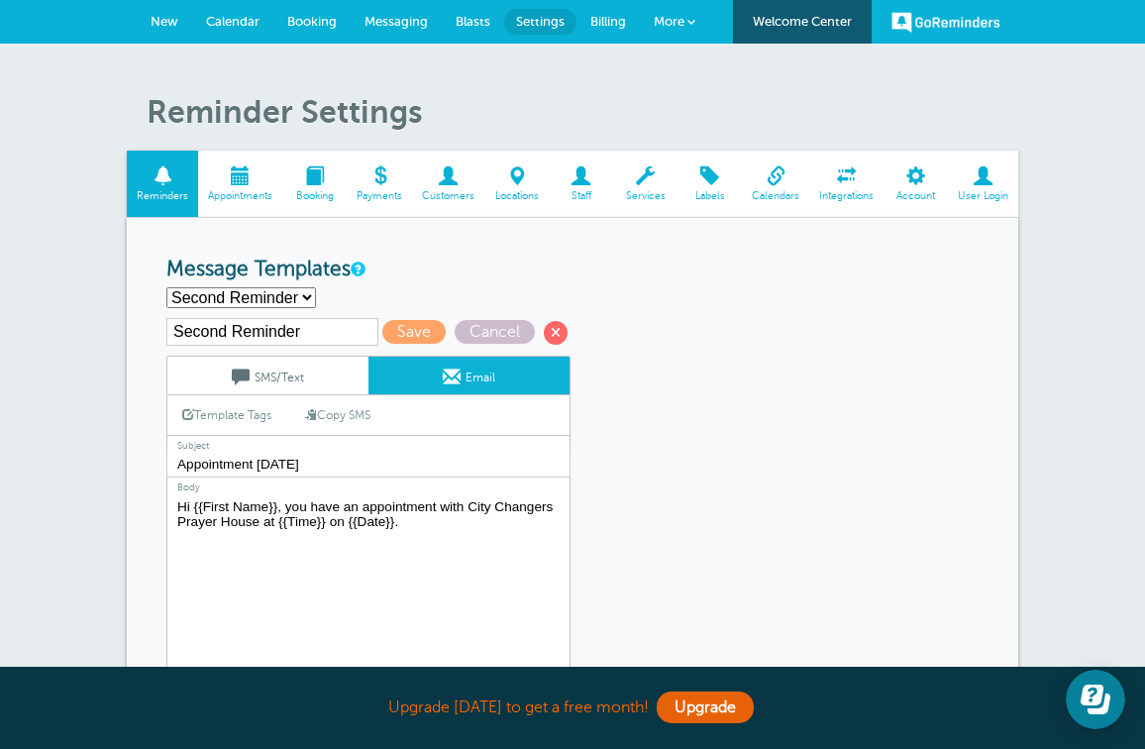
drag, startPoint x: 285, startPoint y: 502, endPoint x: 403, endPoint y: 520, distance: 119.2
click at [403, 520] on textarea "Hi {{First Name}}, City Changers Prayer House is sending a prayer set reminder …" at bounding box center [368, 618] width 404 height 248
paste textarea "this is a reminder that the prayer set at City Changers Prayer House is tomorro…"
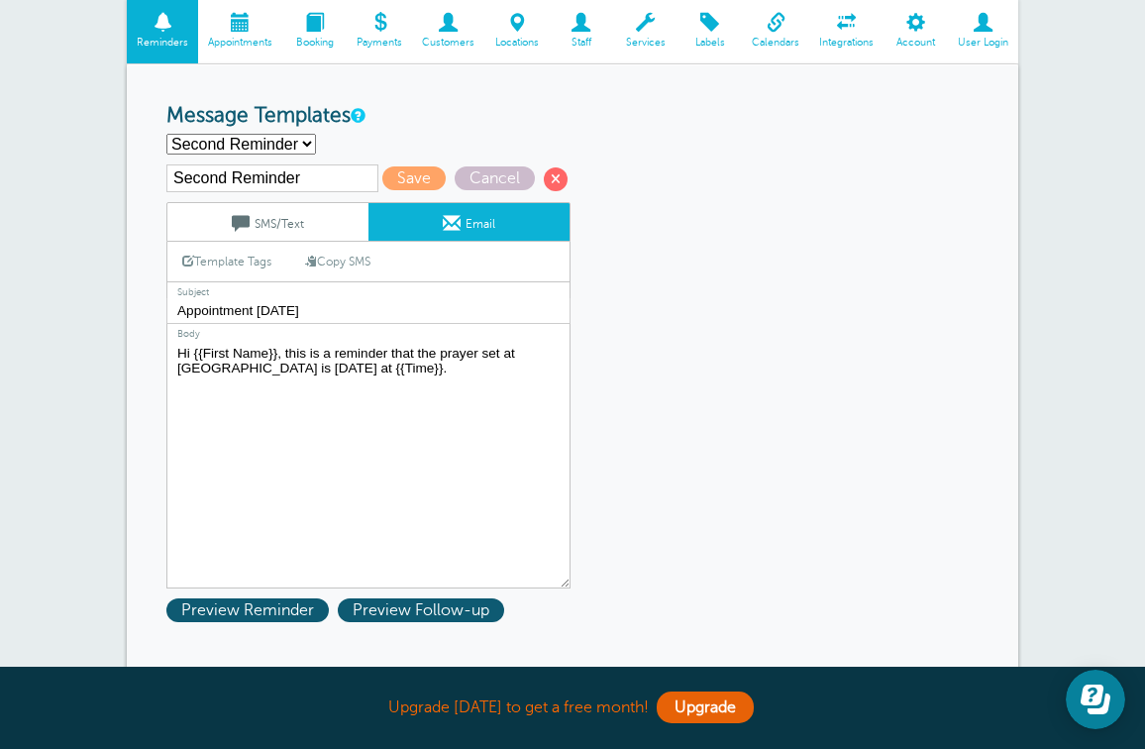
scroll to position [155, 0]
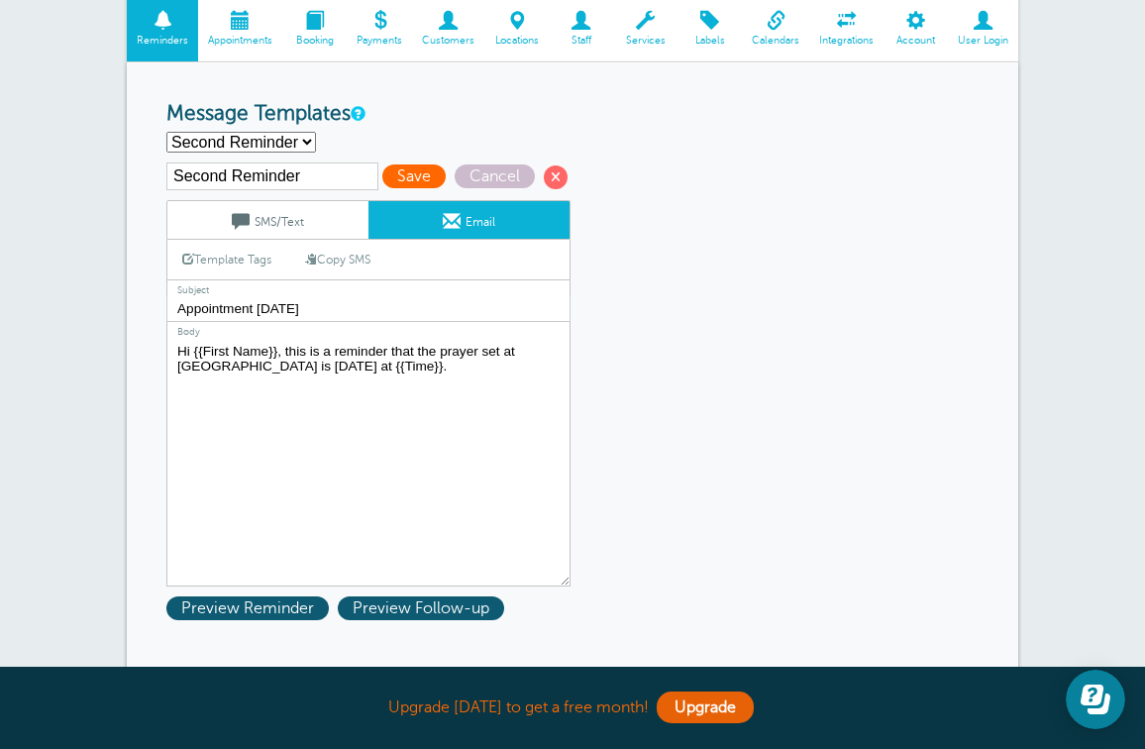
type textarea "Hi {{First Name}}, this is a reminder that the prayer set at City Changers Pray…"
click at [388, 168] on span "Save" at bounding box center [413, 176] width 63 height 24
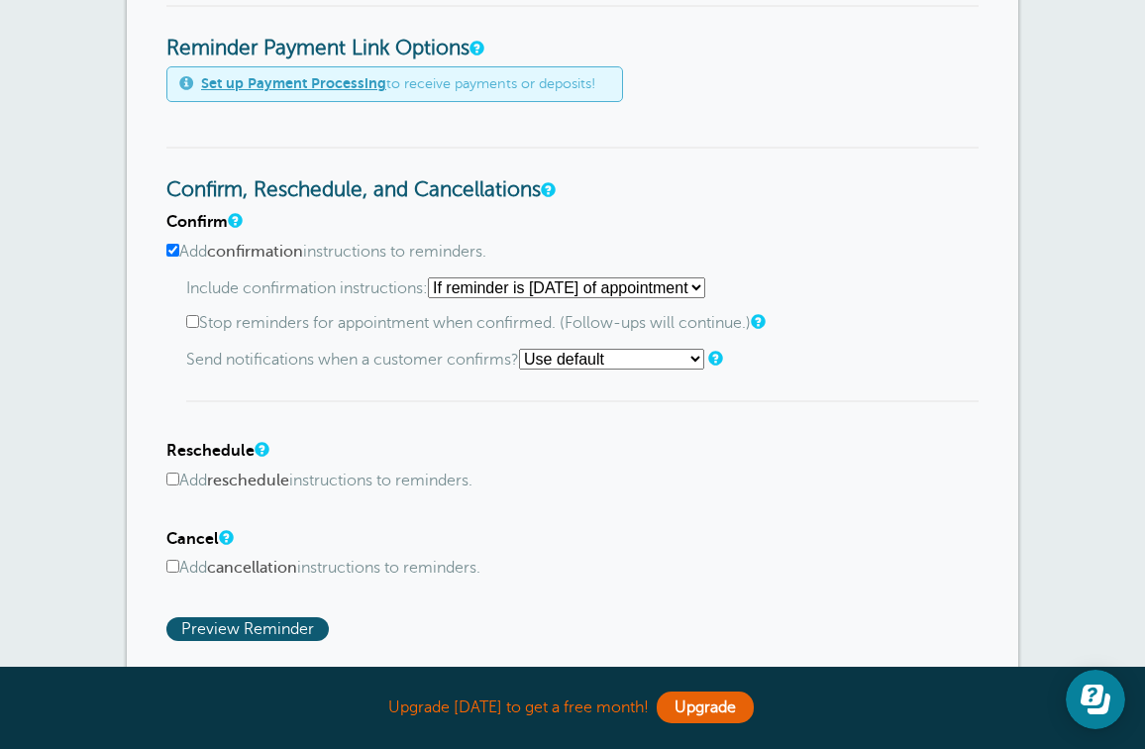
scroll to position [925, 0]
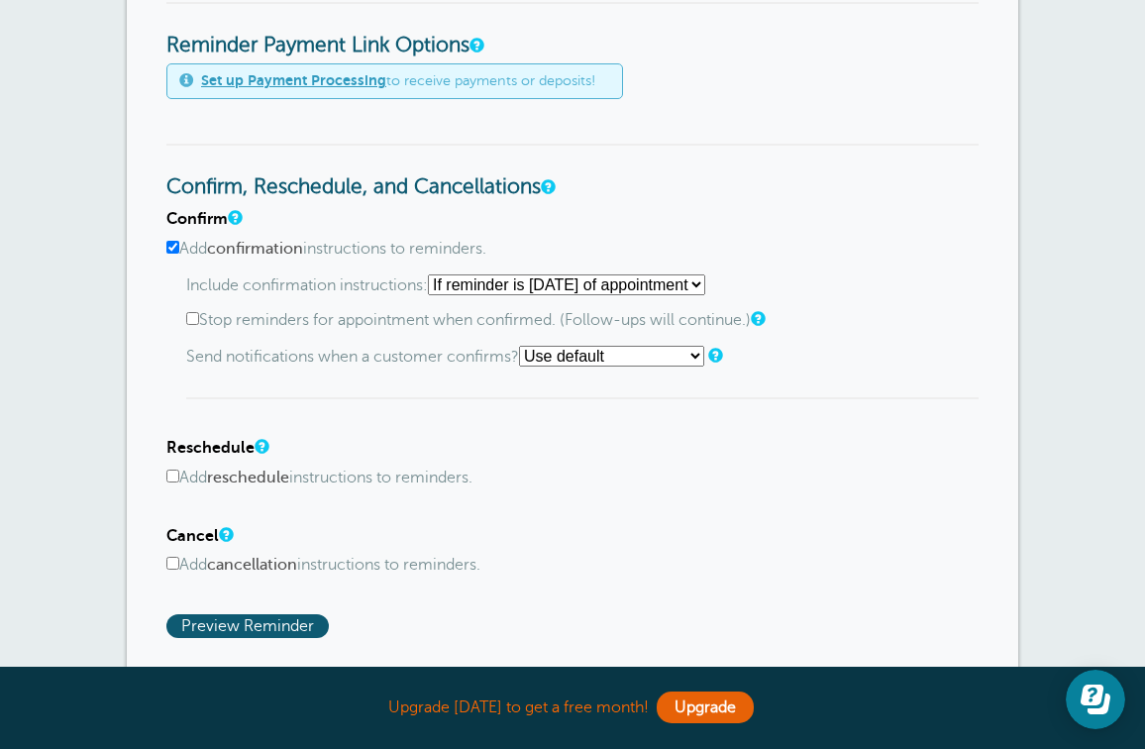
select select "4"
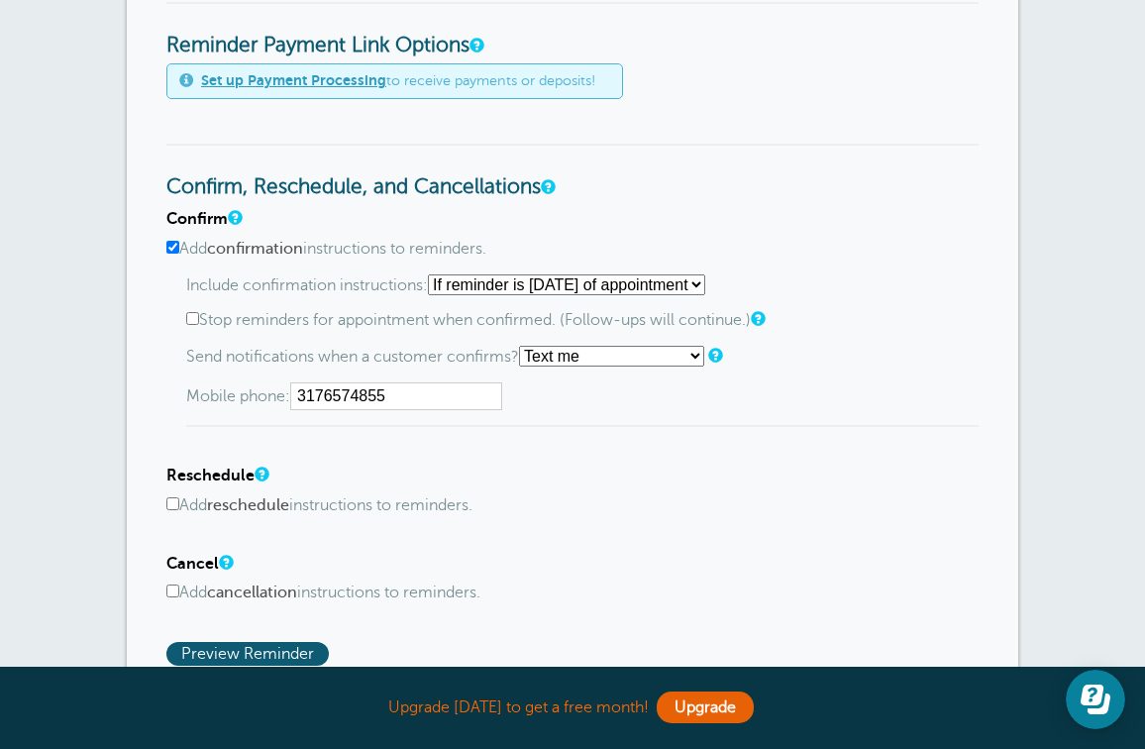
type input "3176574855"
click at [509, 397] on div "Mobile phone: 3176574855" at bounding box center [582, 396] width 792 height 28
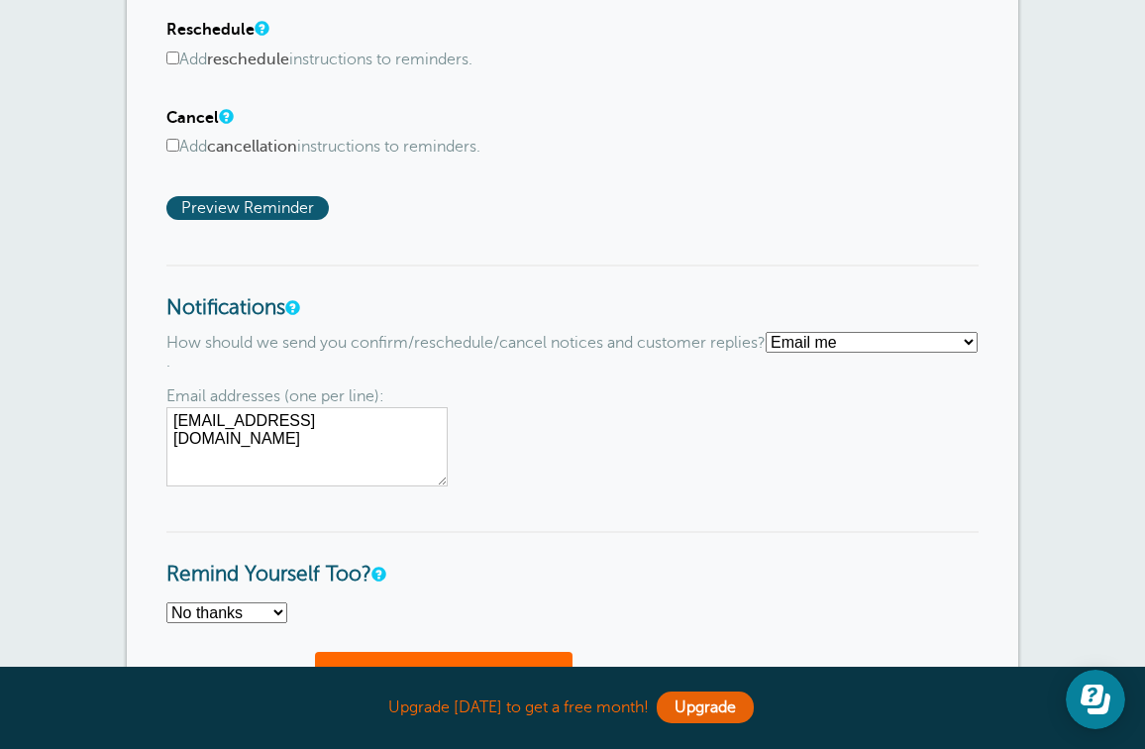
scroll to position [1374, 0]
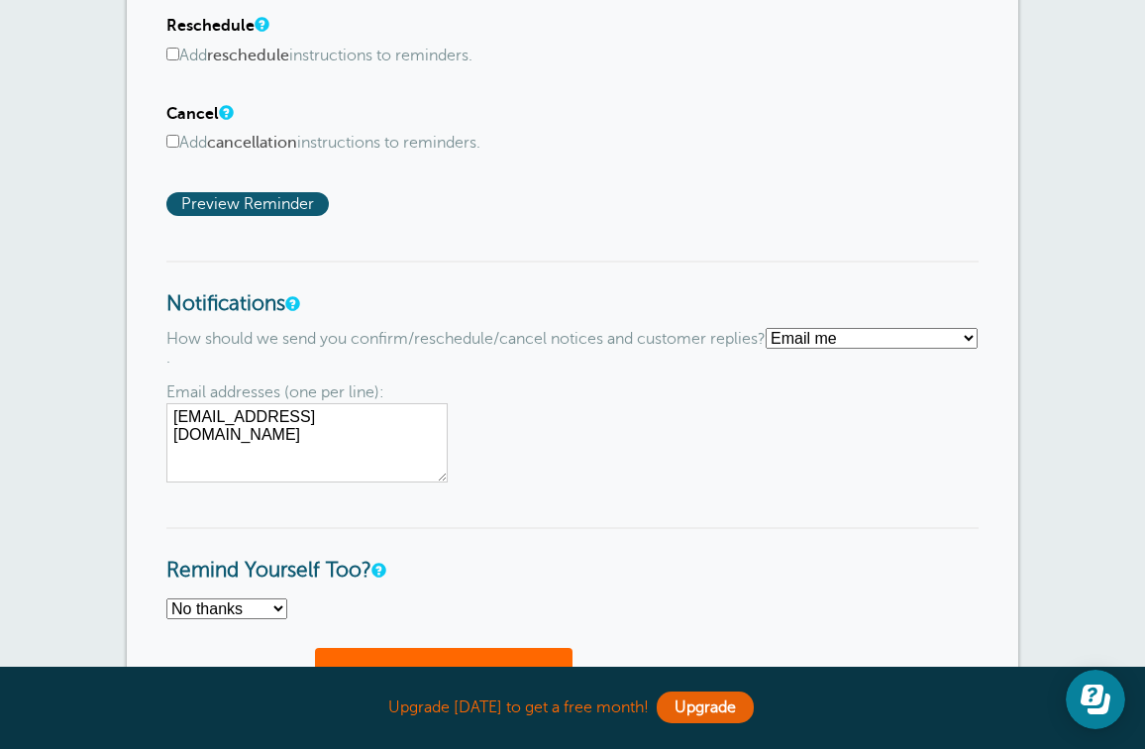
select select "4"
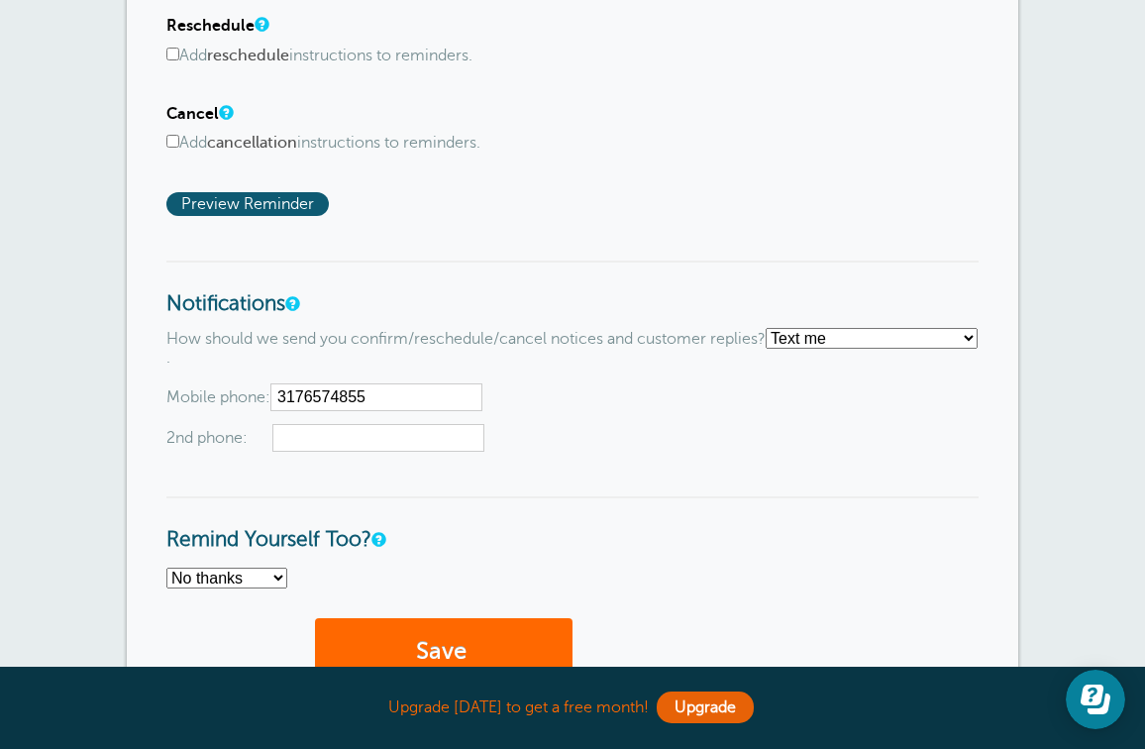
type input "3176574855"
select select "4"
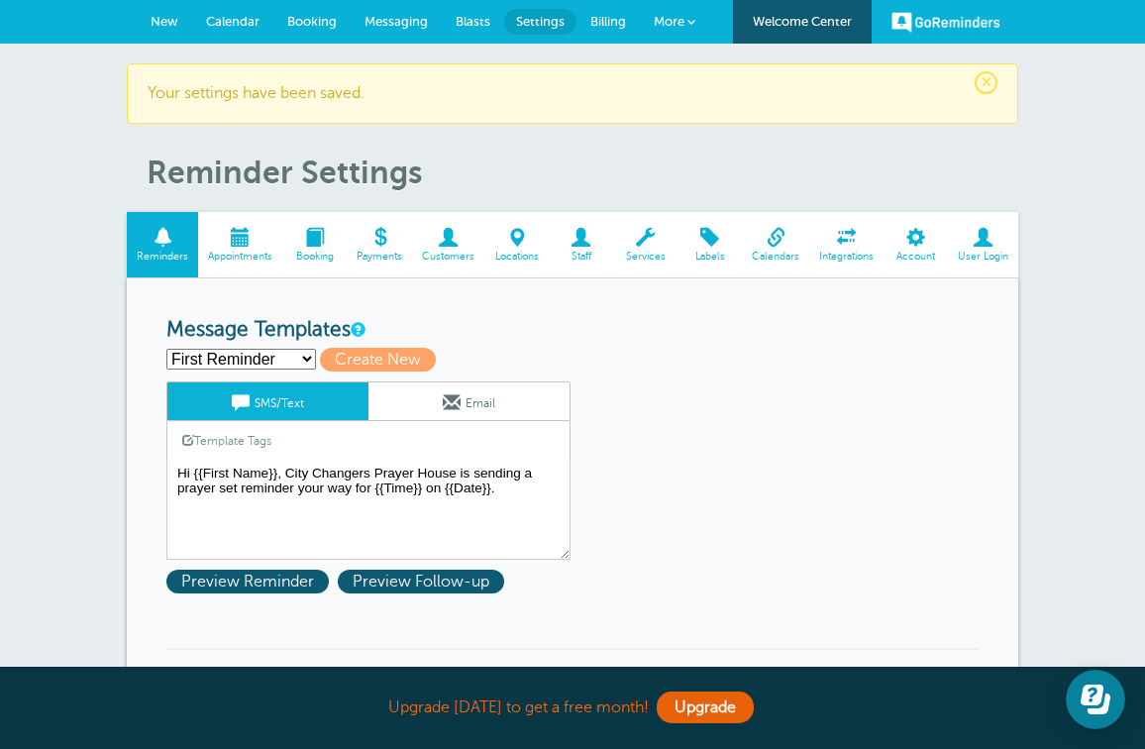
scroll to position [0, 0]
select select "159979"
type input "Second Reminder"
type textarea "Hi {{First Name}}, this is a reminder that the prayer set at City Changers Pray…"
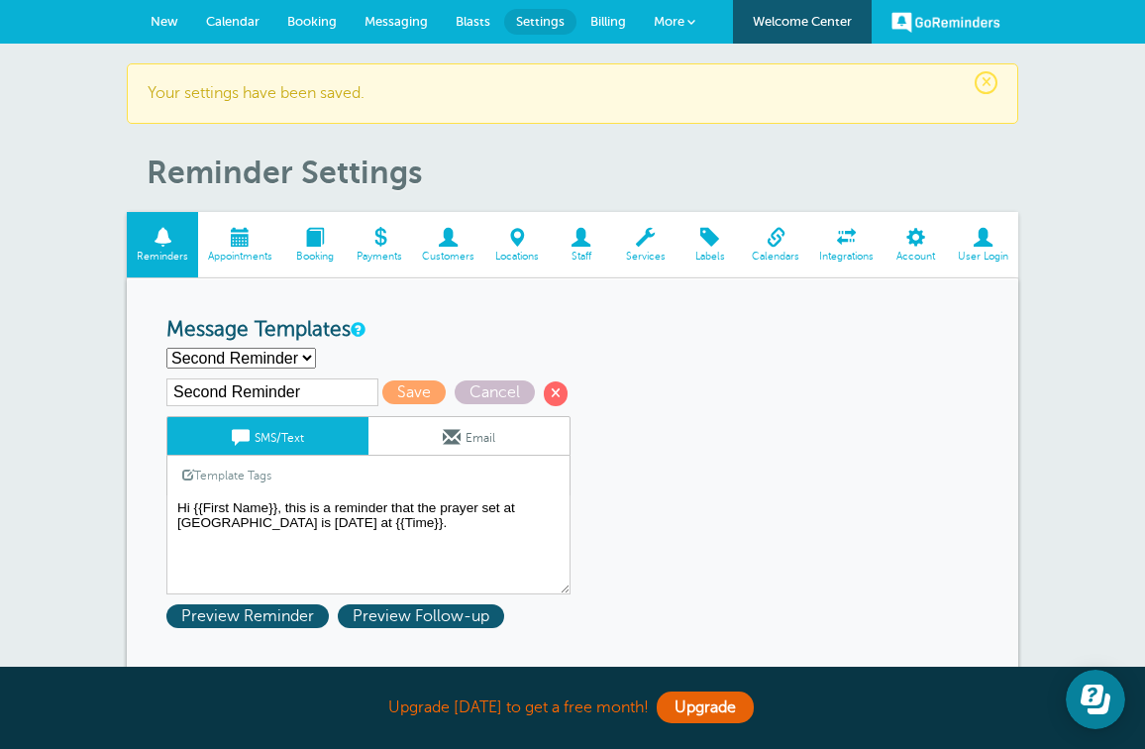
select select "159980"
type input "Third Reminder"
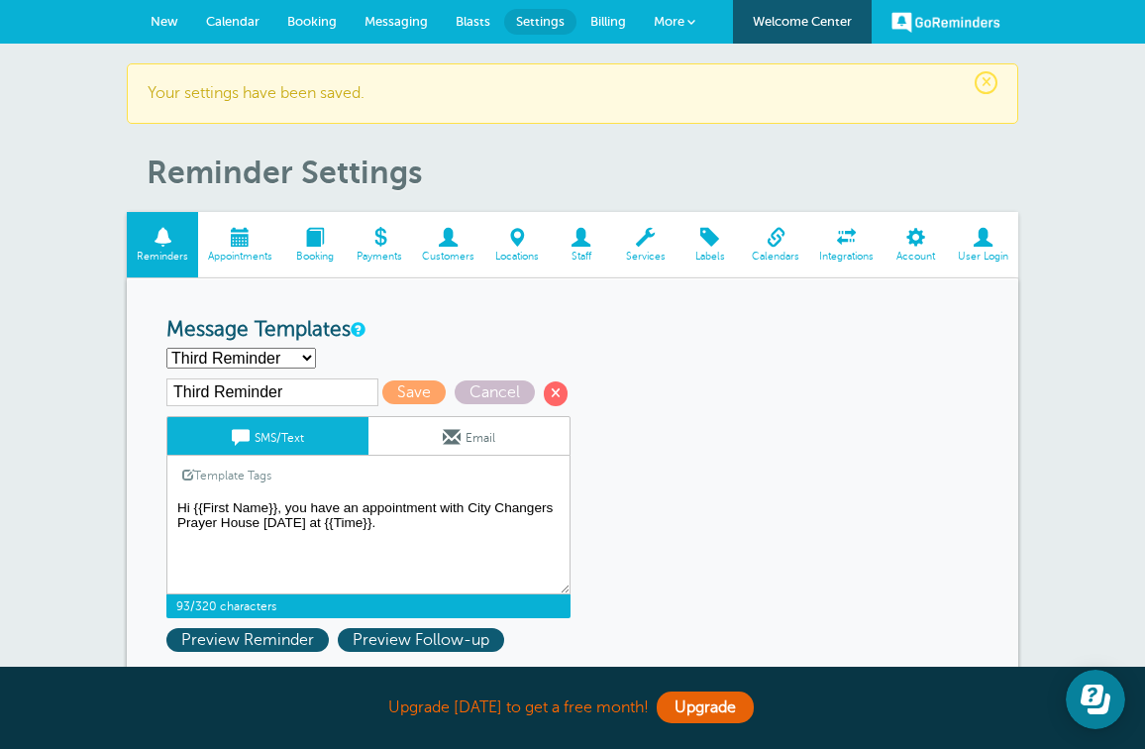
drag, startPoint x: 286, startPoint y: 505, endPoint x: 462, endPoint y: 503, distance: 176.3
click at [462, 504] on textarea "Hi {{First Name}}, City Changers Prayer House is sending a prayer set reminder …" at bounding box center [368, 544] width 404 height 99
drag, startPoint x: 441, startPoint y: 508, endPoint x: 478, endPoint y: 510, distance: 37.7
click at [478, 510] on textarea "Hi {{First Name}}, City Changers Prayer House is sending a prayer set reminder …" at bounding box center [368, 544] width 404 height 99
drag, startPoint x: 285, startPoint y: 505, endPoint x: 285, endPoint y: 521, distance: 15.8
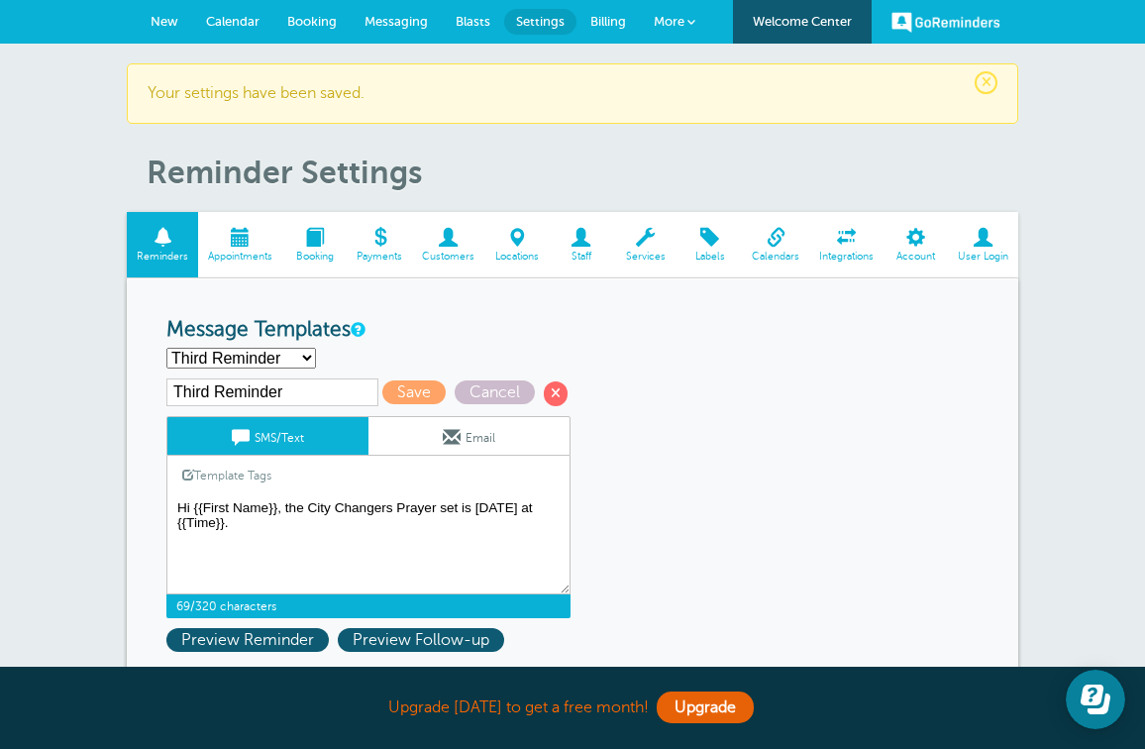
click at [285, 521] on textarea "Hi {{First Name}}, City Changers Prayer House is sending a prayer set reminder …" at bounding box center [368, 544] width 404 height 99
type textarea "Hi {{First Name}}, the City Changers Prayer set is [DATE] at {{Time}}."
click at [431, 437] on link "Email" at bounding box center [468, 436] width 201 height 38
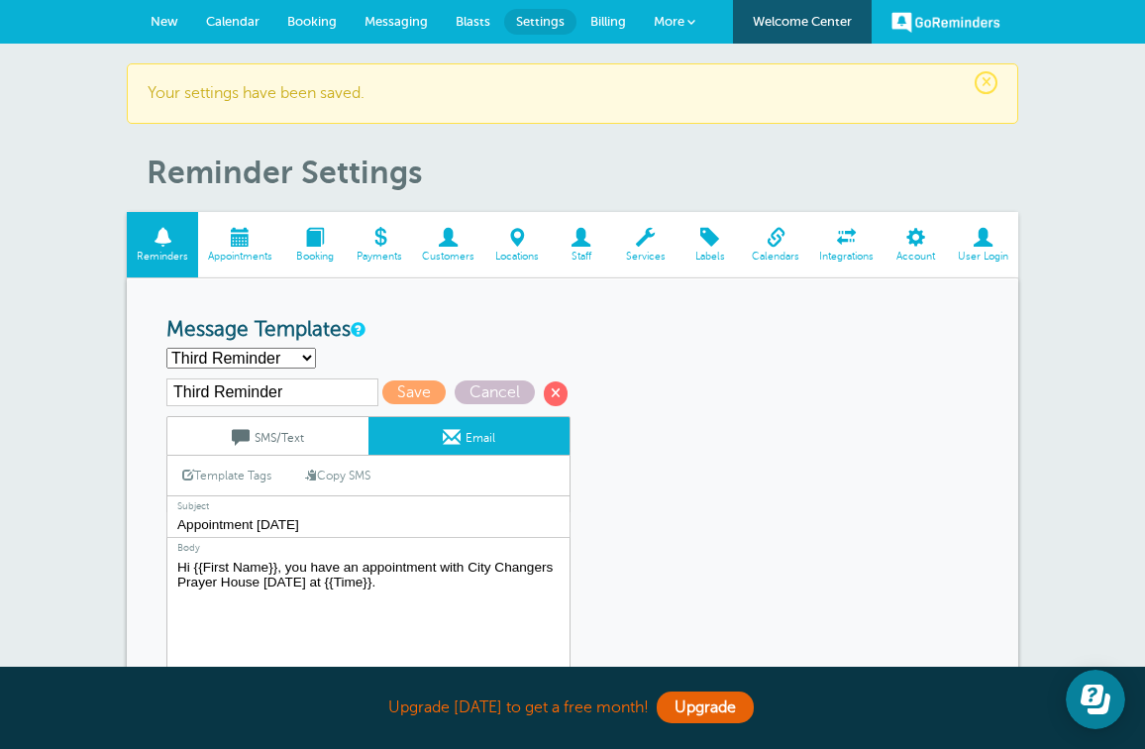
drag, startPoint x: 285, startPoint y: 567, endPoint x: 401, endPoint y: 573, distance: 116.0
click at [401, 575] on textarea "Hi {{First Name}}, City Changers Prayer House is sending a prayer set reminder …" at bounding box center [368, 679] width 404 height 248
paste textarea "the City Changers Prayer set is"
type textarea "Hi {{First Name}}, the City Changers Prayer set is [DATE] at {{Time}}."
click at [296, 440] on link "SMS/Text" at bounding box center [267, 436] width 201 height 38
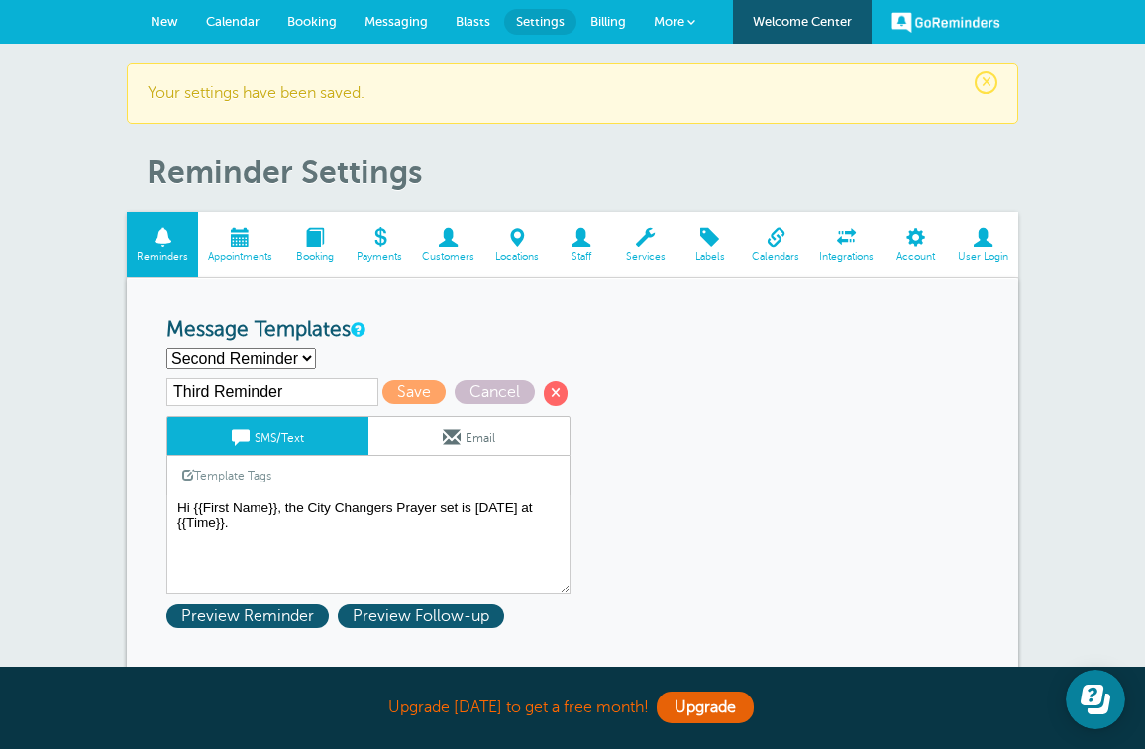
select select "159980"
click at [393, 398] on span "Save" at bounding box center [413, 392] width 63 height 24
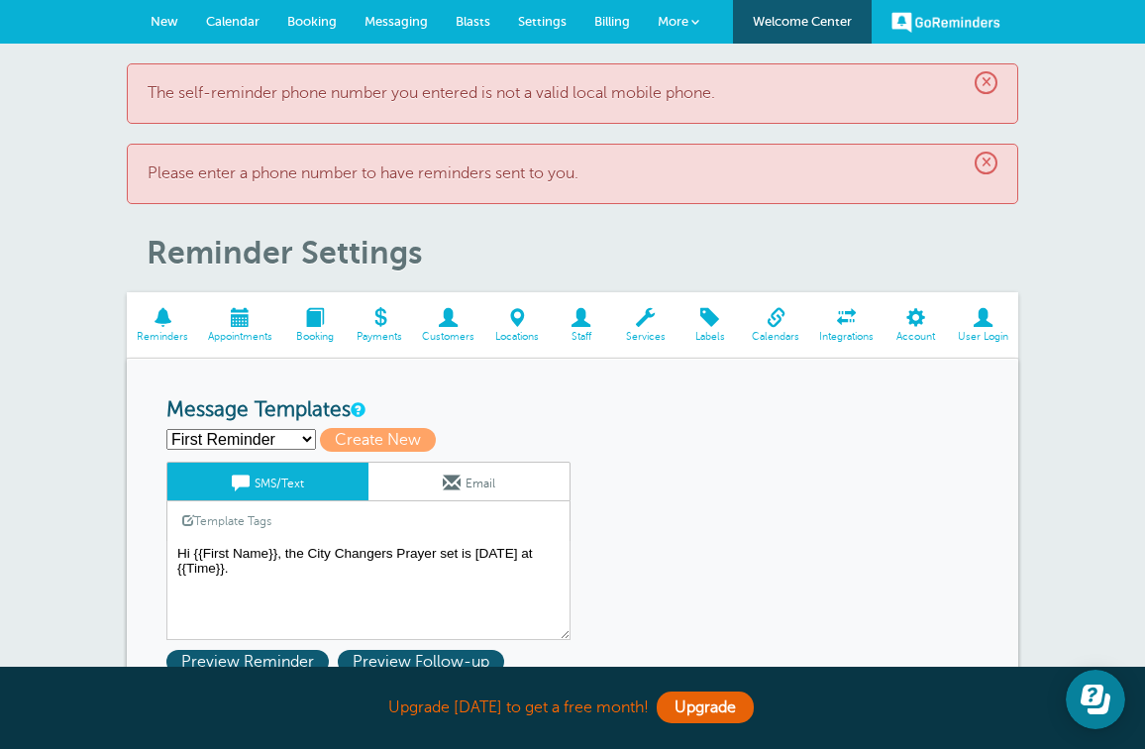
click at [983, 85] on span "×" at bounding box center [985, 82] width 23 height 23
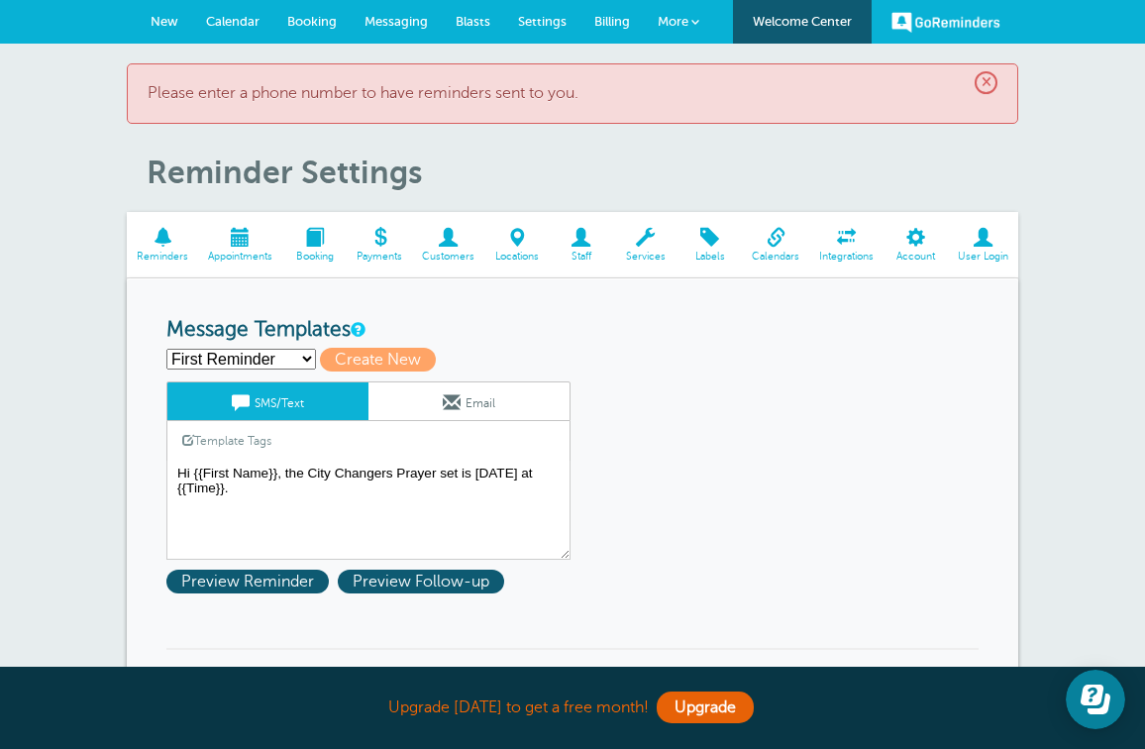
click at [982, 79] on span "×" at bounding box center [985, 82] width 23 height 23
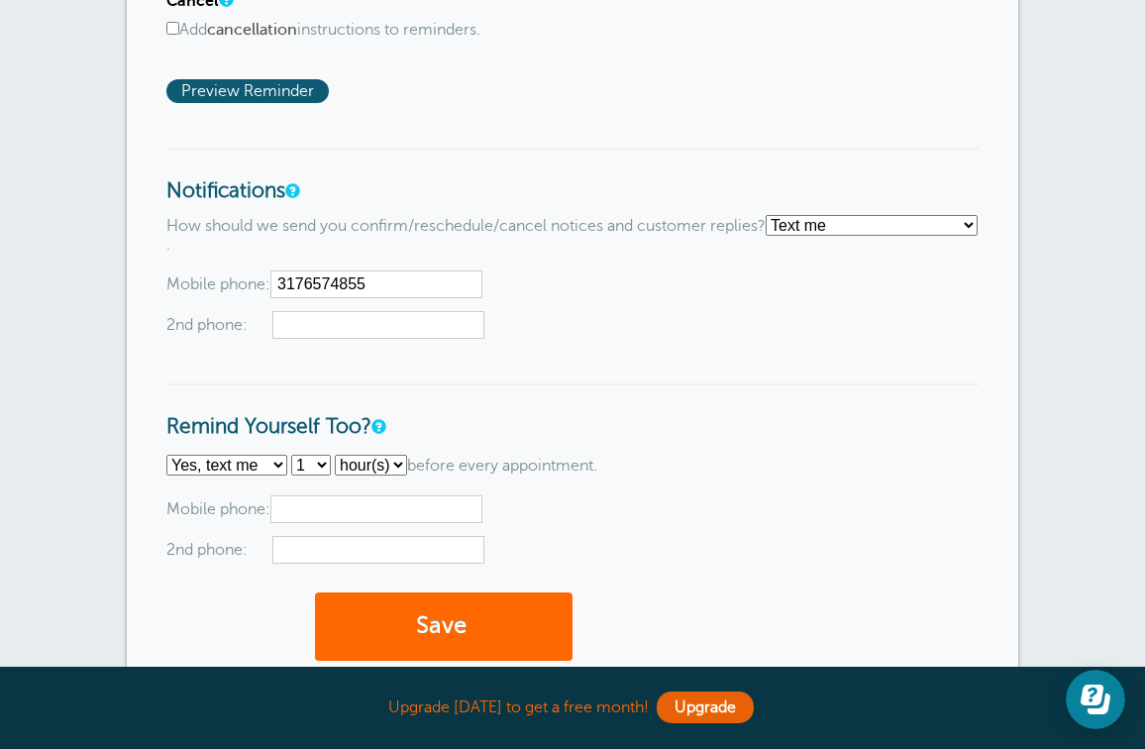
scroll to position [1428, 0]
click at [495, 591] on button "Save" at bounding box center [443, 625] width 257 height 68
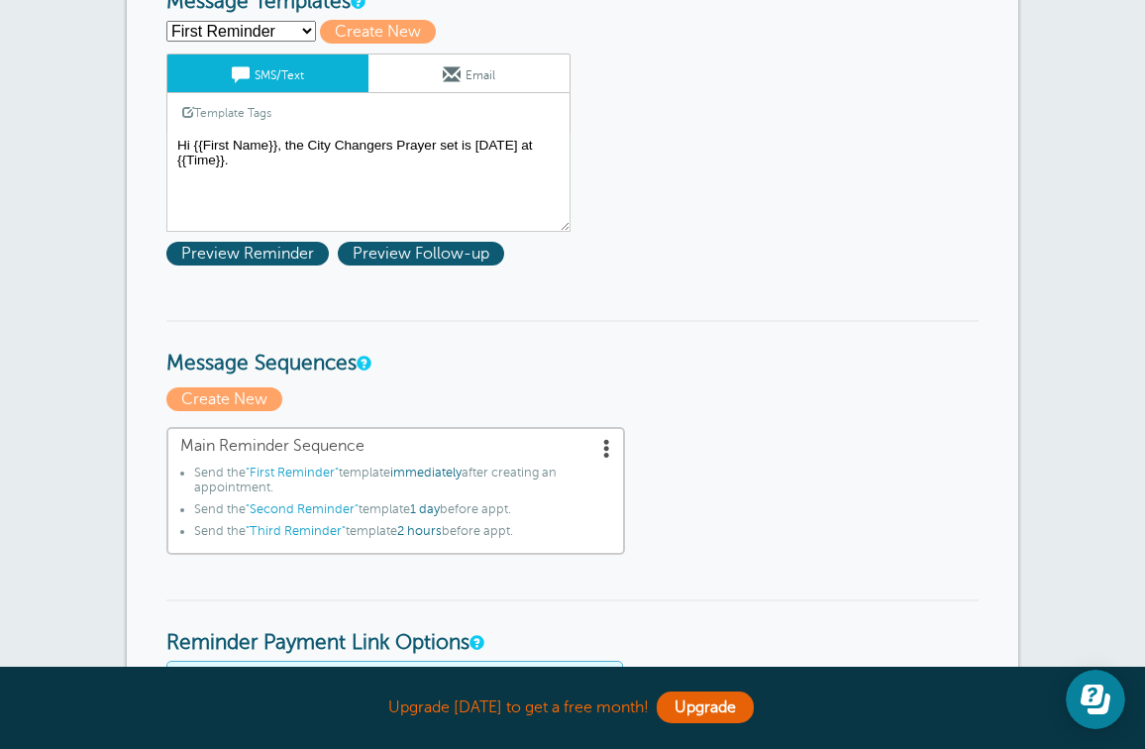
scroll to position [405, 0]
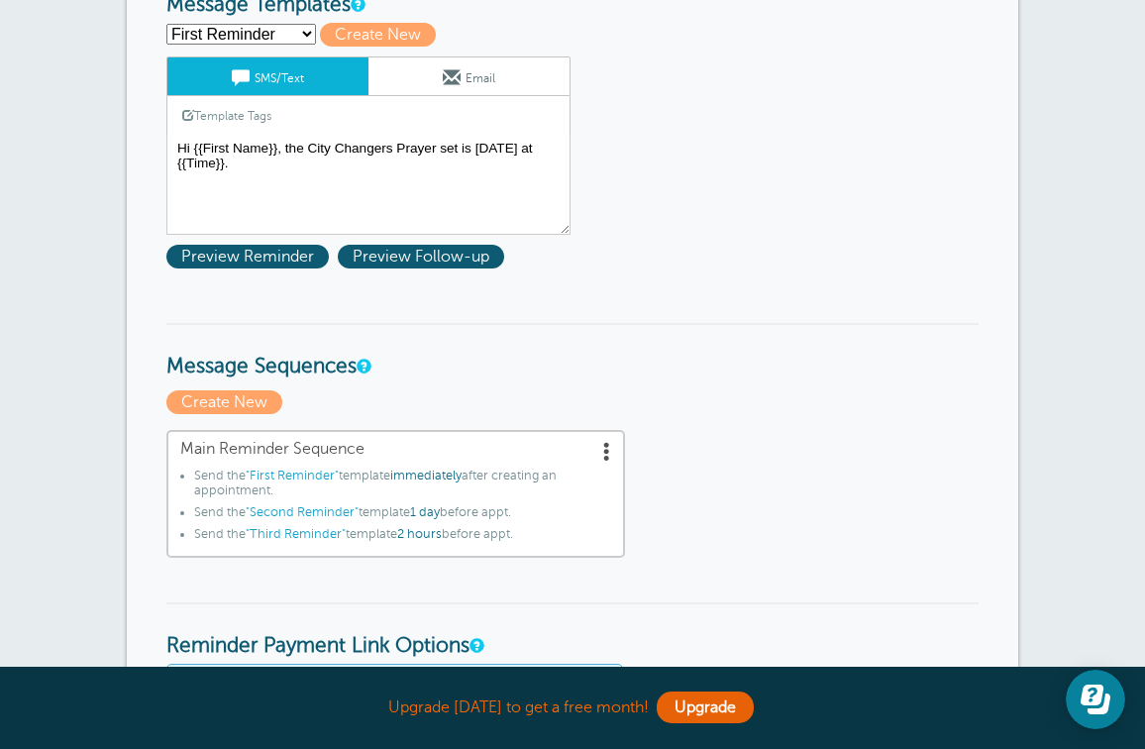
click at [398, 91] on link "Email" at bounding box center [468, 76] width 201 height 38
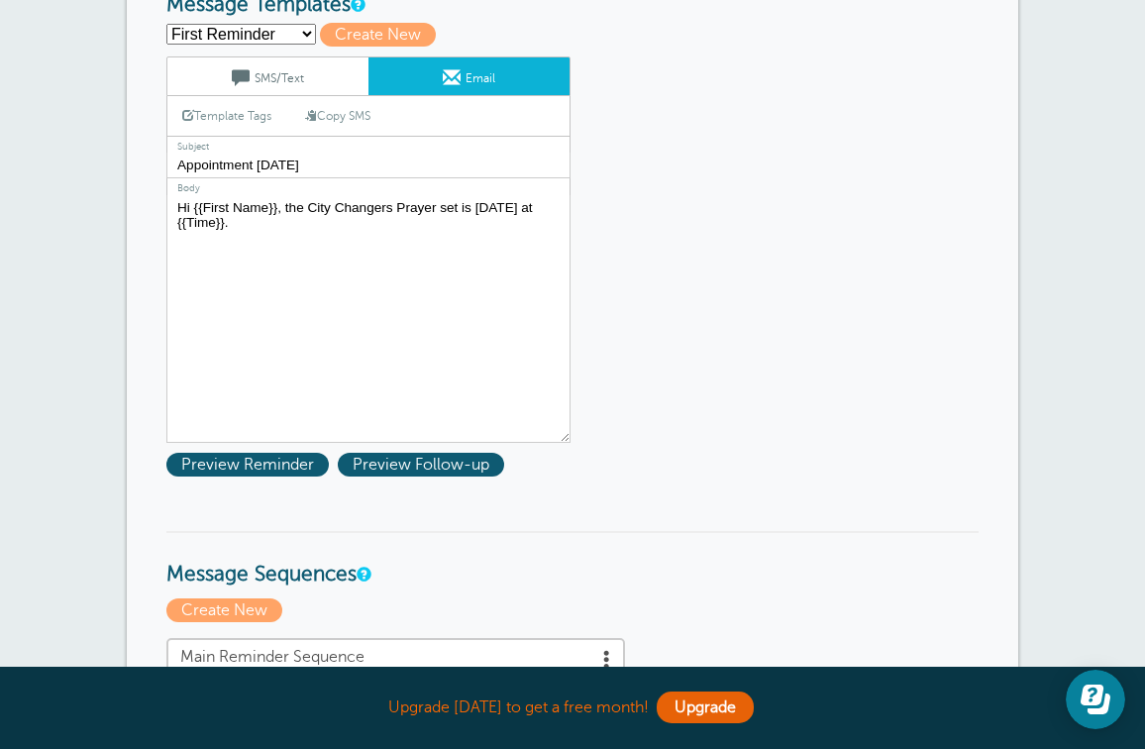
click at [339, 75] on link "SMS/Text" at bounding box center [267, 76] width 201 height 38
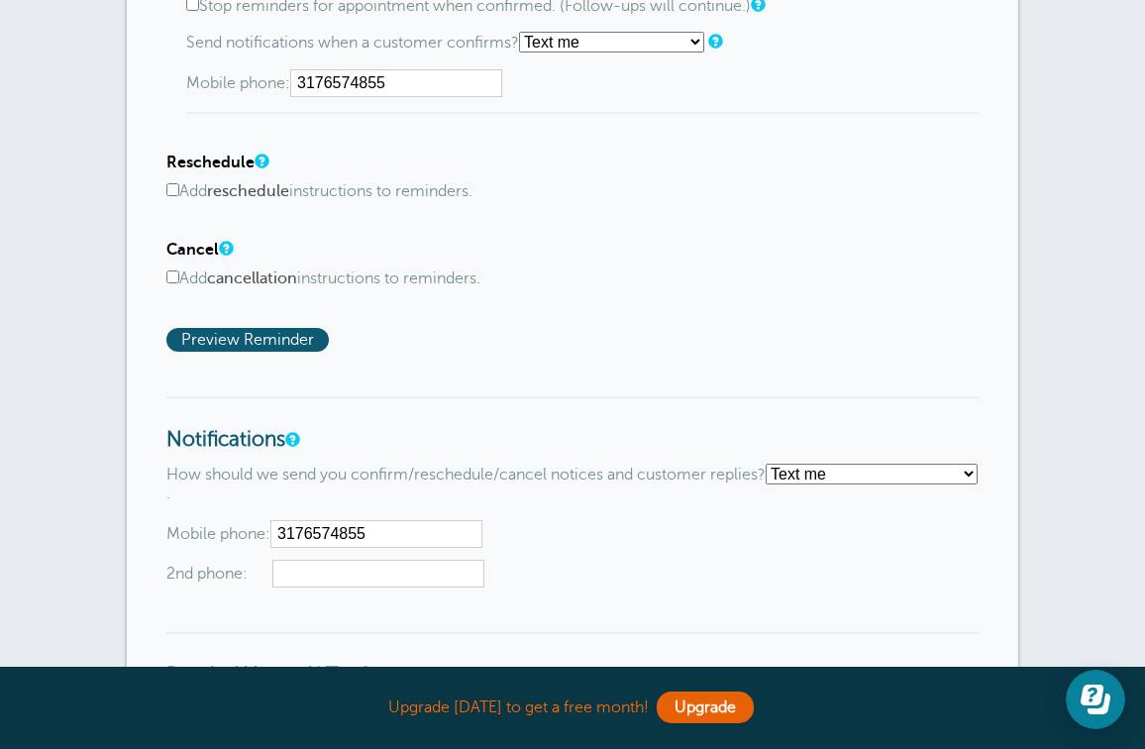
scroll to position [1324, 0]
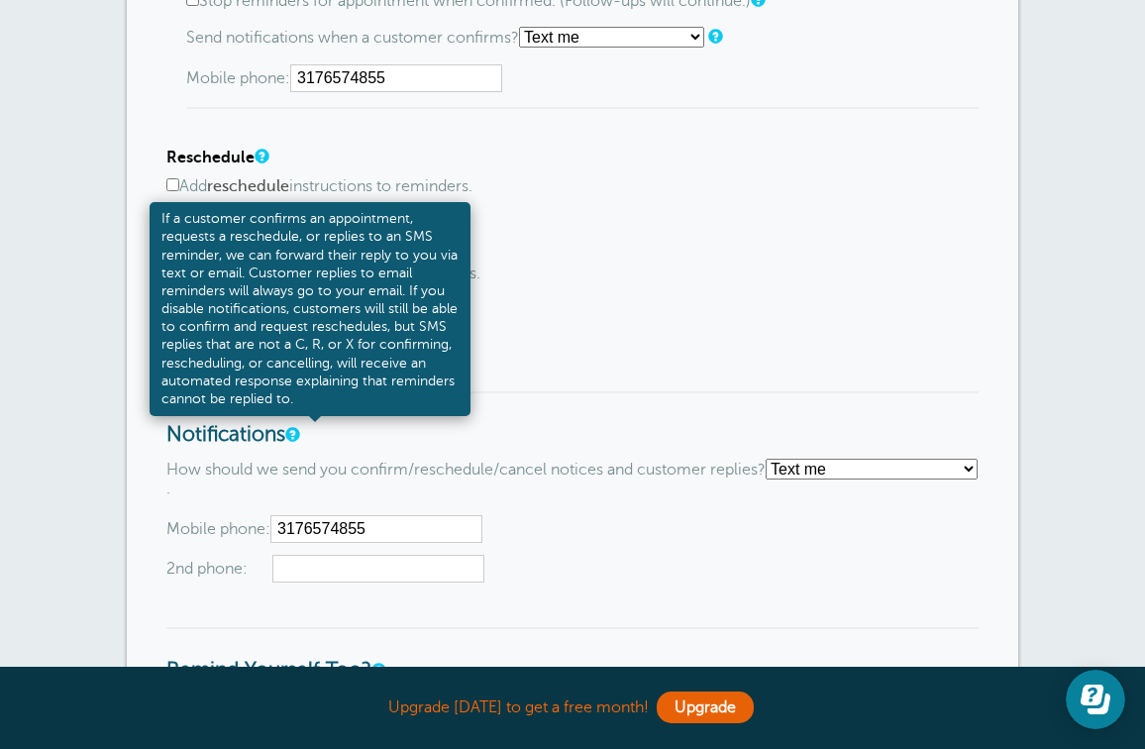
click at [297, 428] on link at bounding box center [291, 434] width 12 height 13
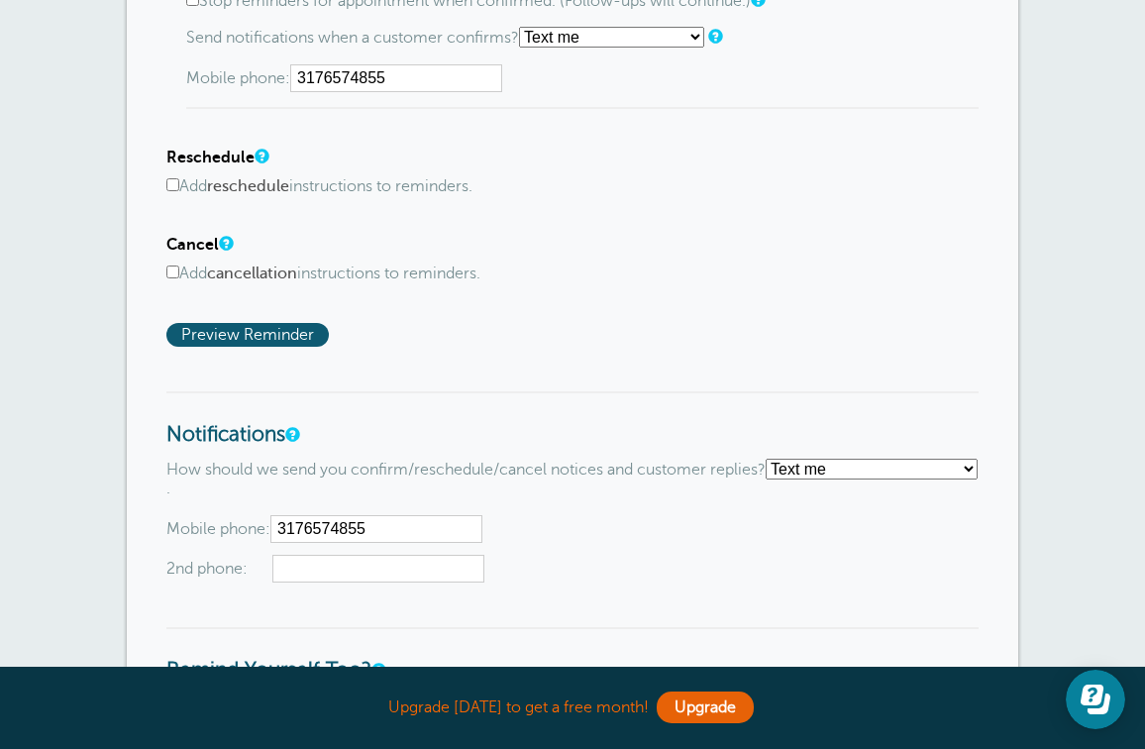
click at [507, 515] on div "Mobile phone: [PHONE_NUMBER] 2nd phone:" at bounding box center [572, 549] width 812 height 68
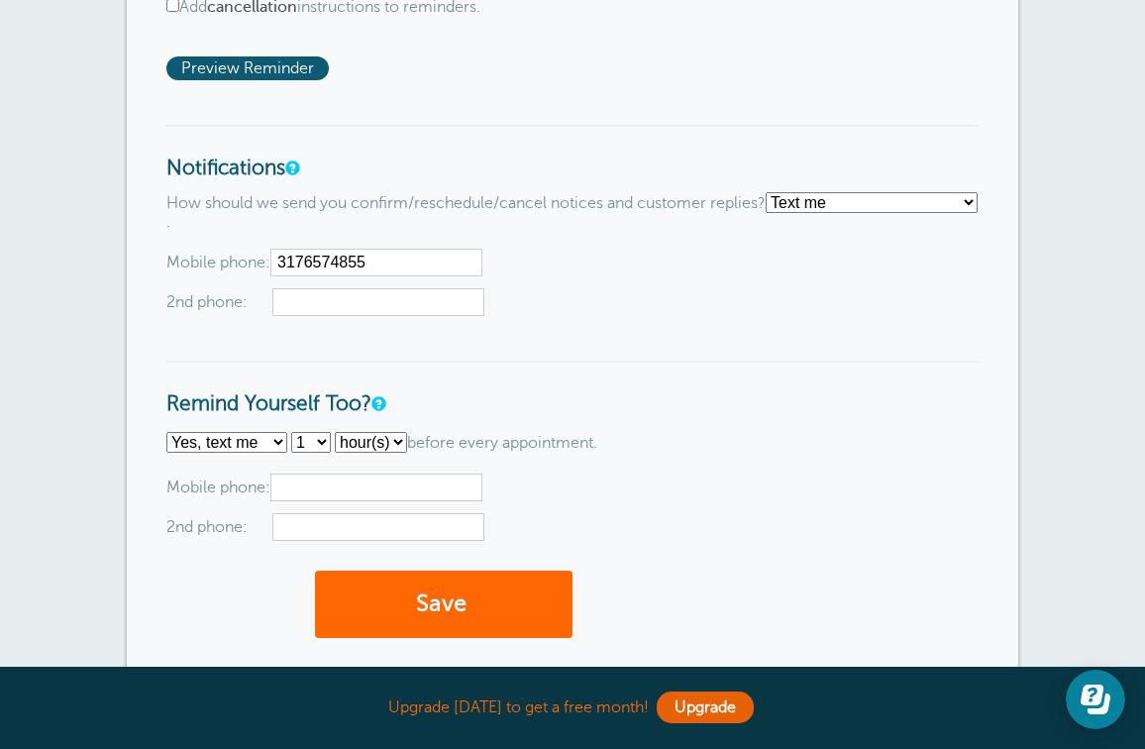
scroll to position [1592, 0]
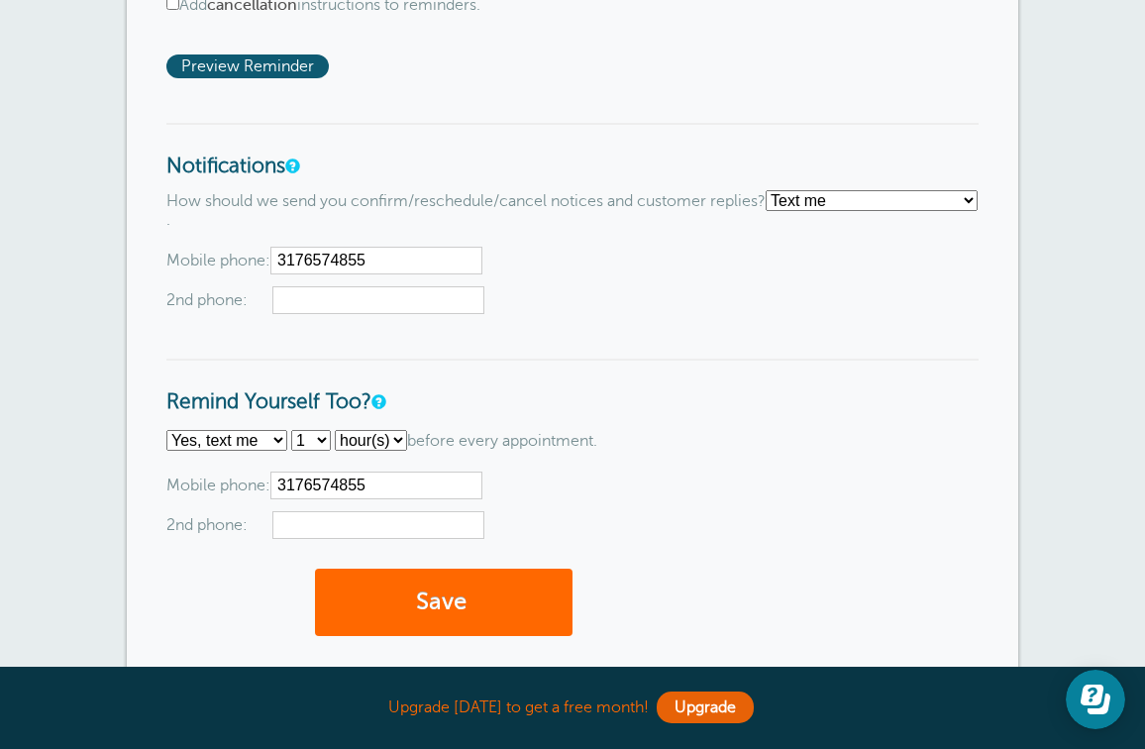
type input "3176574855"
click at [540, 476] on div "Email addresses (one per line): [EMAIL_ADDRESS][DOMAIN_NAME] Mobile phone: 3176…" at bounding box center [572, 505] width 812 height 68
select select "1"
click at [510, 568] on button "Save" at bounding box center [443, 602] width 257 height 68
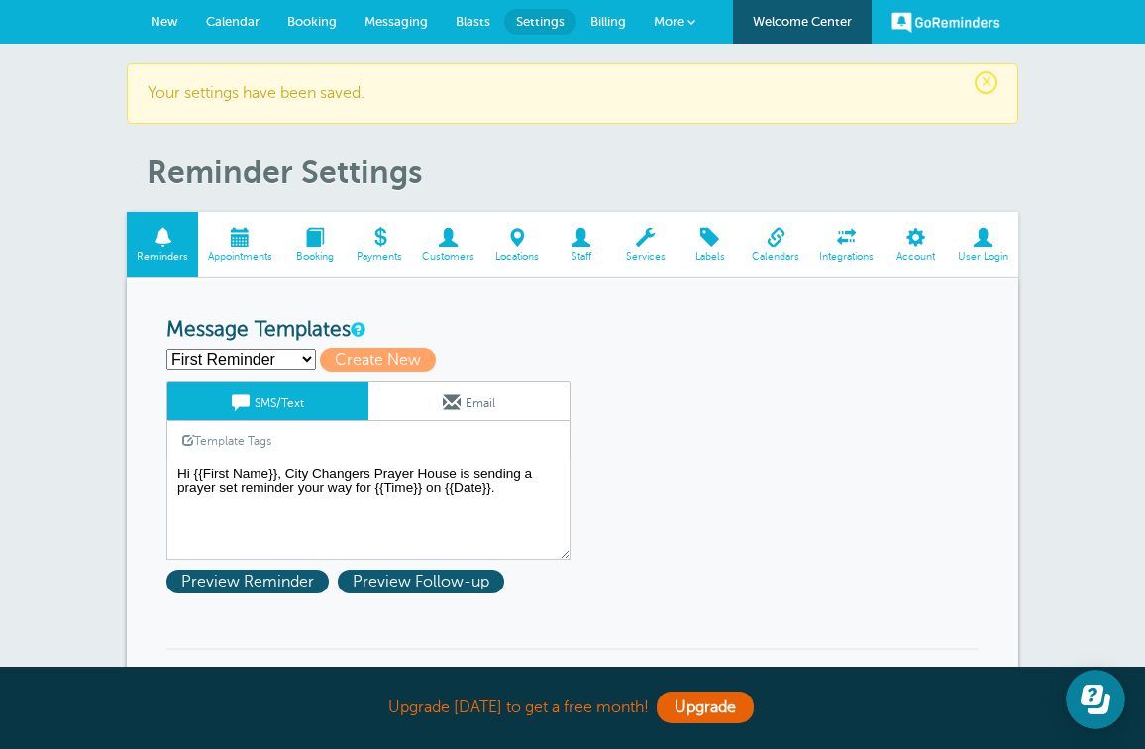
select select "159979"
type input "Second Reminder"
type textarea "Hi {{First Name}}, this is a reminder that the prayer set at [GEOGRAPHIC_DATA] …"
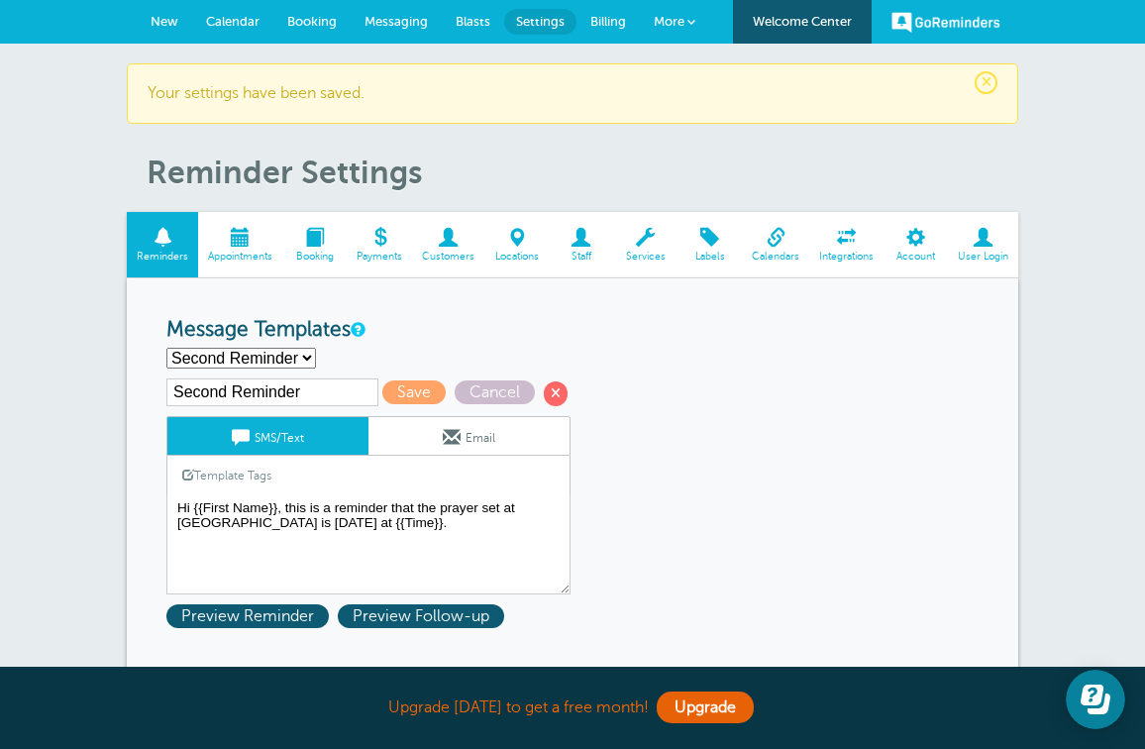
select select "159980"
type input "Third Reminder"
type textarea "Hi {{First Name}}, the City Changers Prayer set is [DATE] at {{Time}}."
click at [442, 252] on span "Customers" at bounding box center [448, 257] width 52 height 12
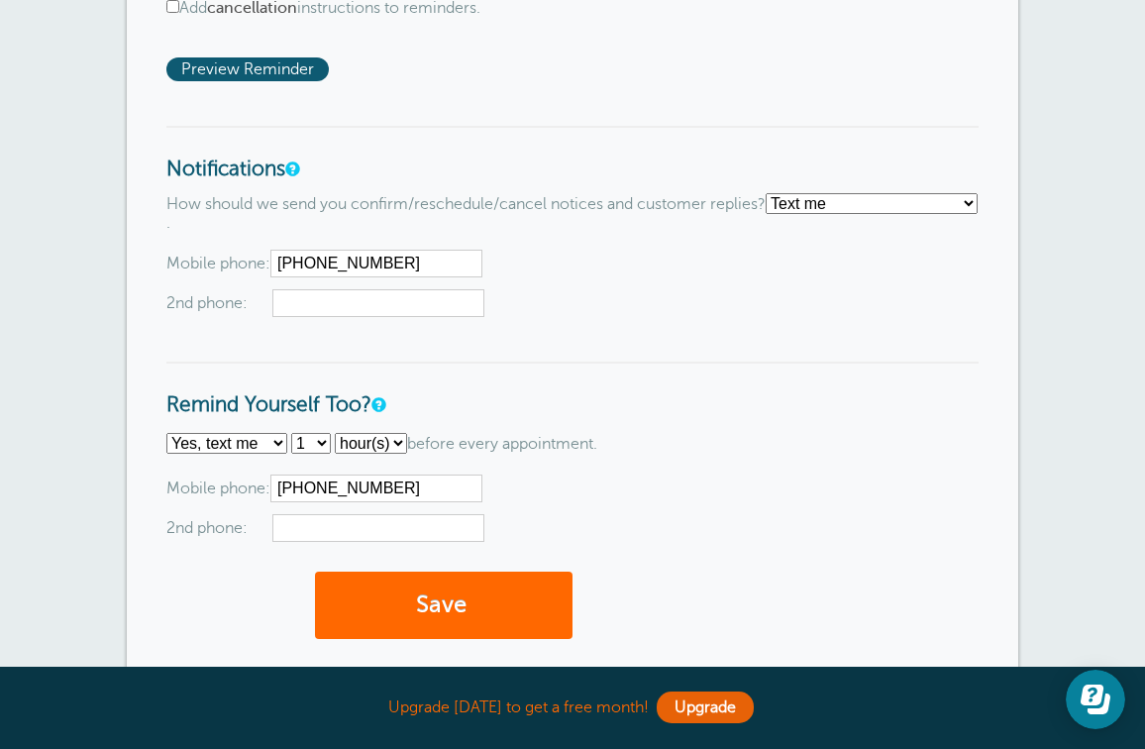
scroll to position [1764, 0]
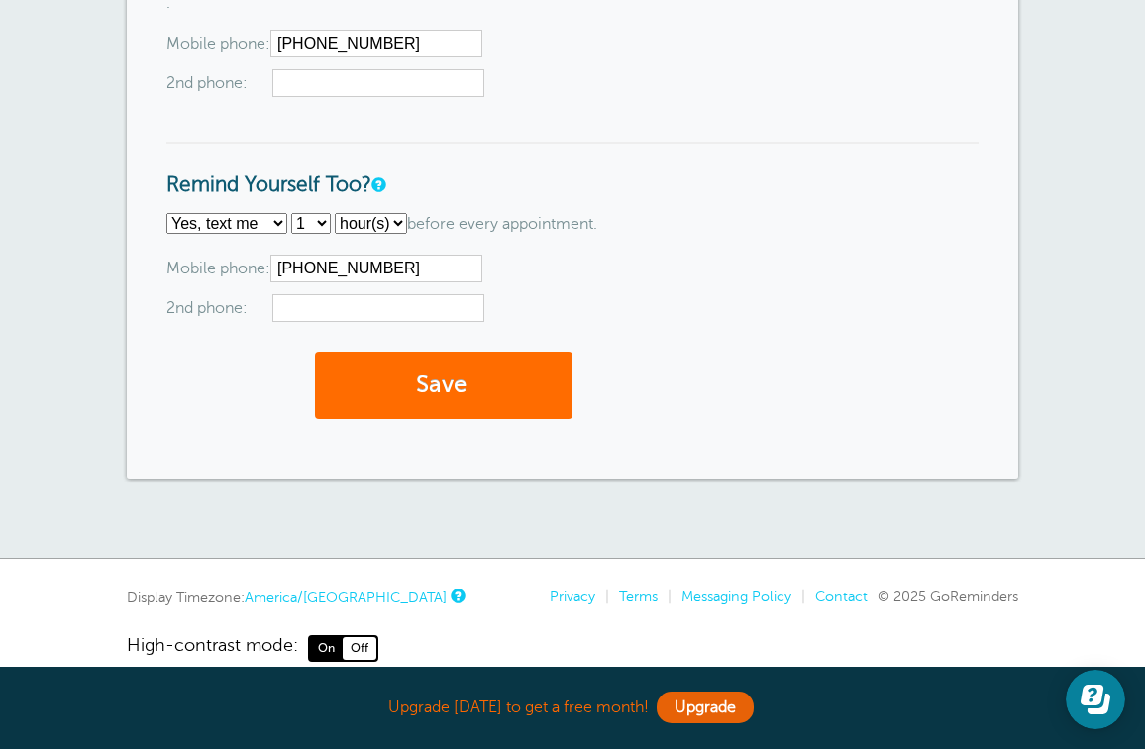
click at [497, 367] on button "Save" at bounding box center [443, 386] width 257 height 68
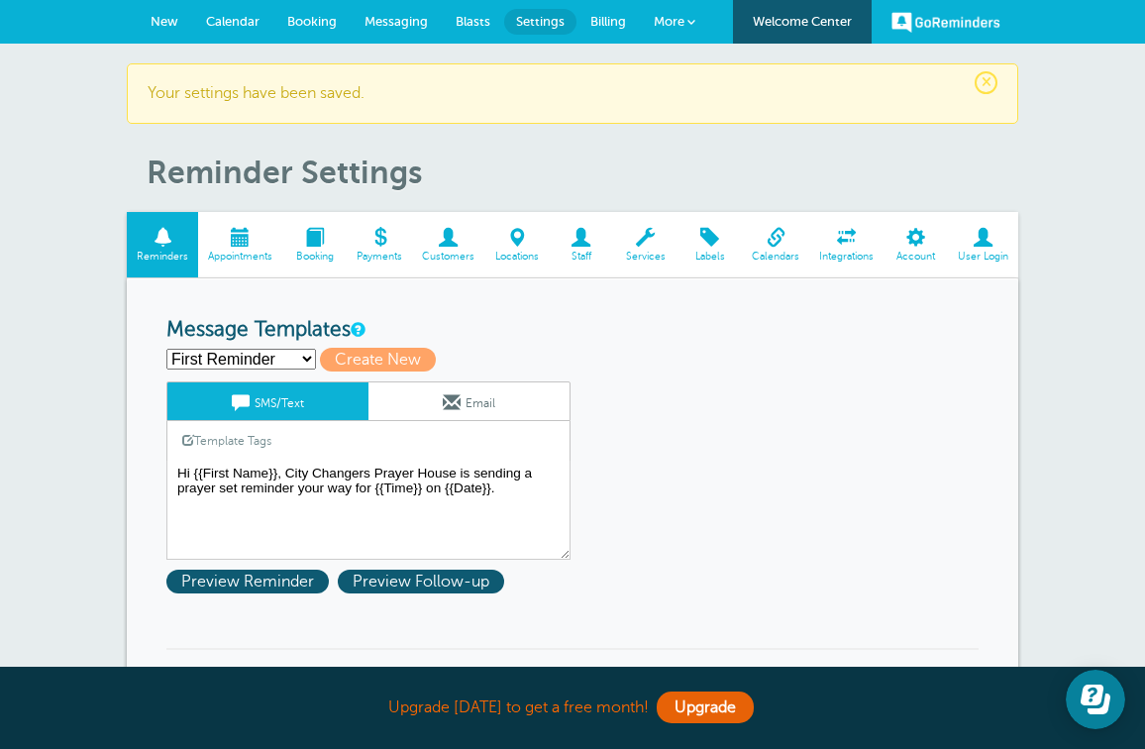
click at [453, 239] on span at bounding box center [448, 237] width 72 height 19
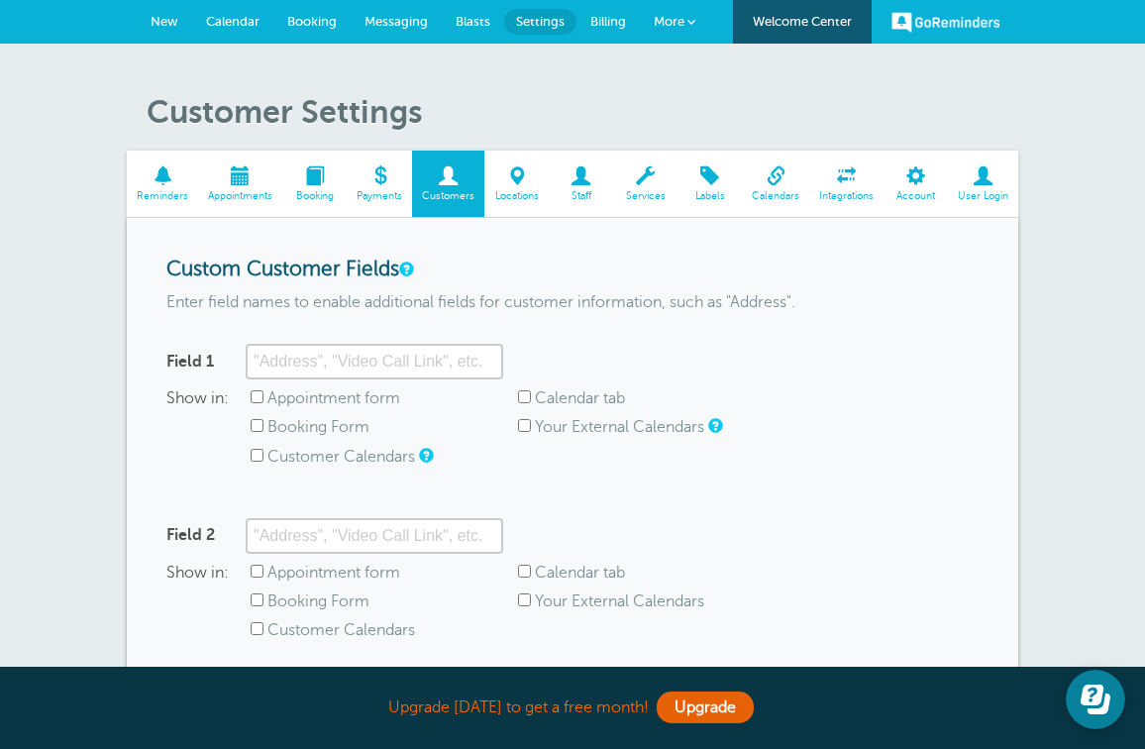
click at [455, 21] on span "Blasts" at bounding box center [472, 21] width 35 height 15
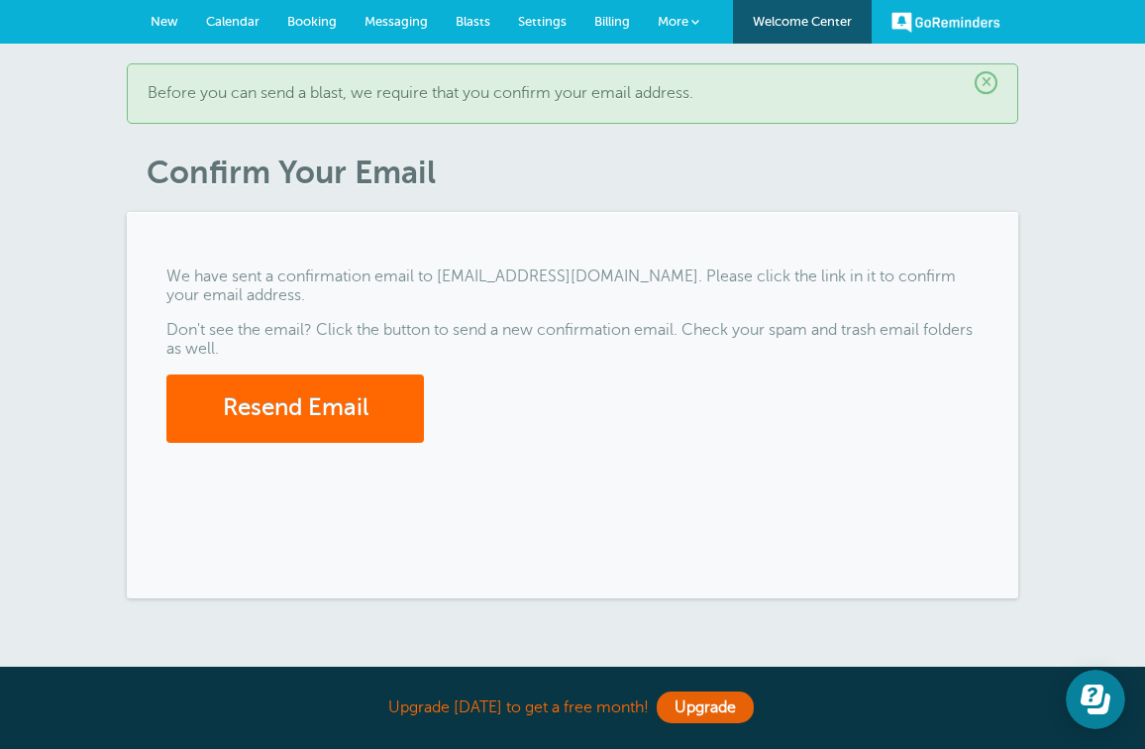
click at [382, 27] on span "Messaging" at bounding box center [395, 21] width 63 height 15
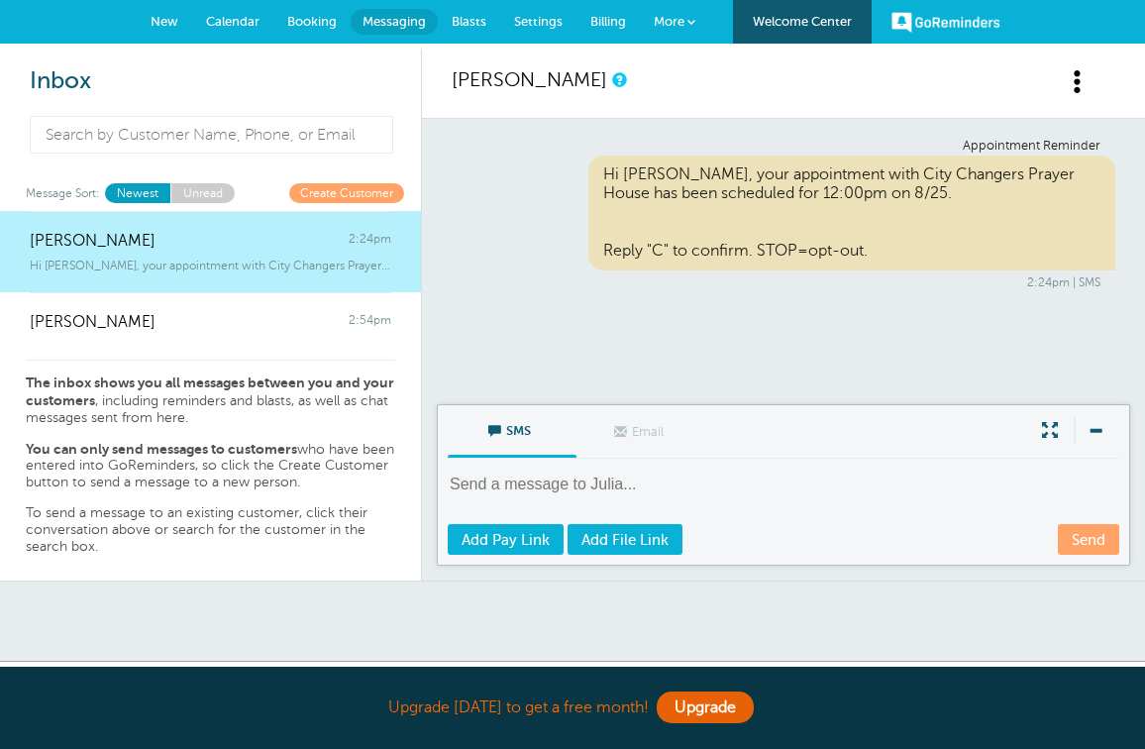
click at [312, 27] on span "Booking" at bounding box center [312, 21] width 50 height 15
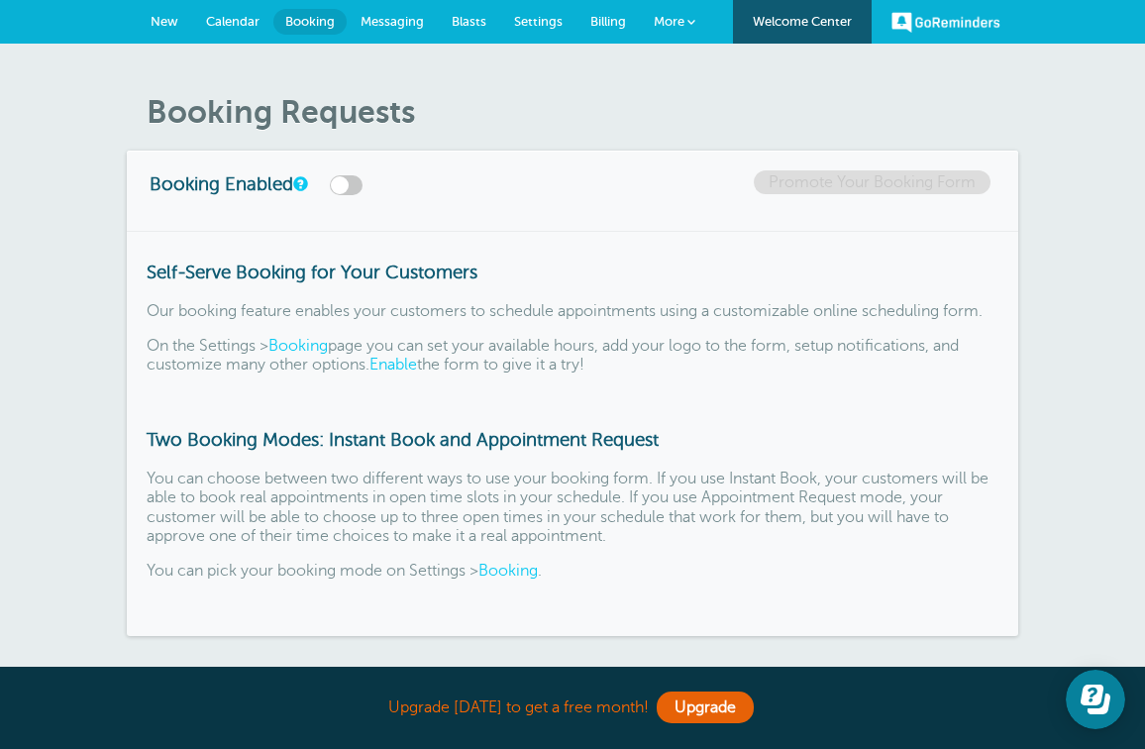
click at [362, 190] on label at bounding box center [346, 185] width 33 height 20
click at [0, 0] on input "checkbox" at bounding box center [0, 0] width 0 height 0
click at [362, 186] on label at bounding box center [346, 185] width 33 height 20
click at [0, 0] on input "checkbox" at bounding box center [0, 0] width 0 height 0
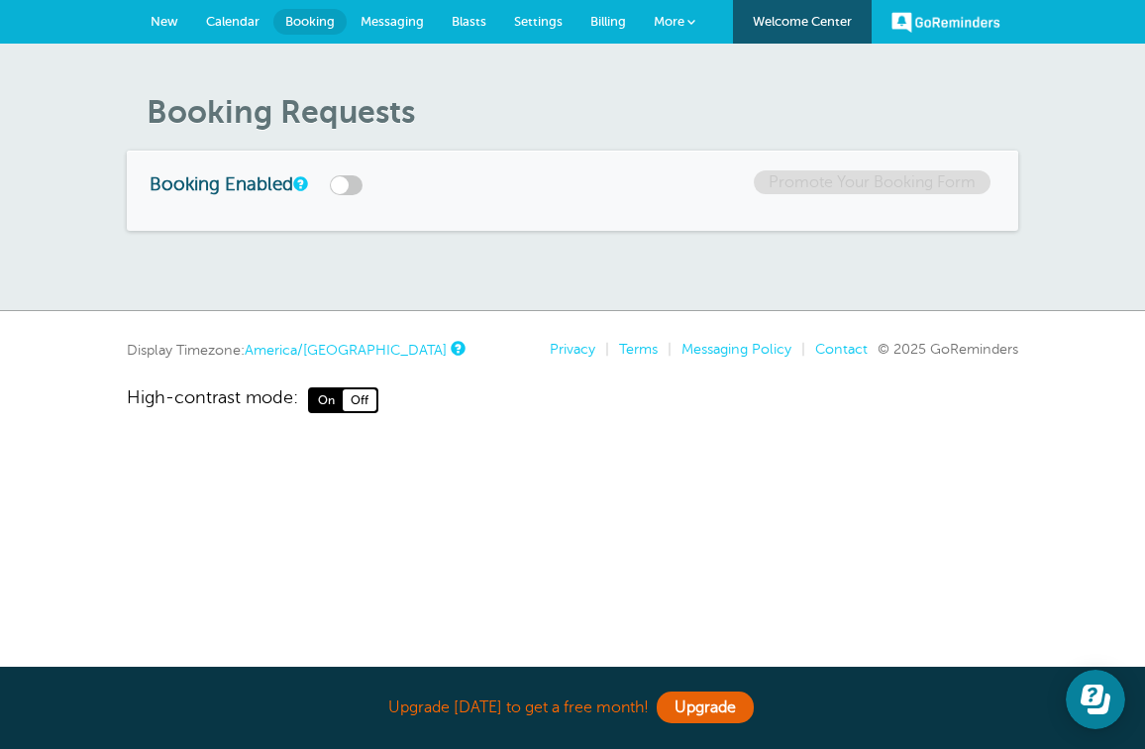
click at [362, 186] on label at bounding box center [346, 185] width 33 height 20
click at [0, 0] on input "checkbox" at bounding box center [0, 0] width 0 height 0
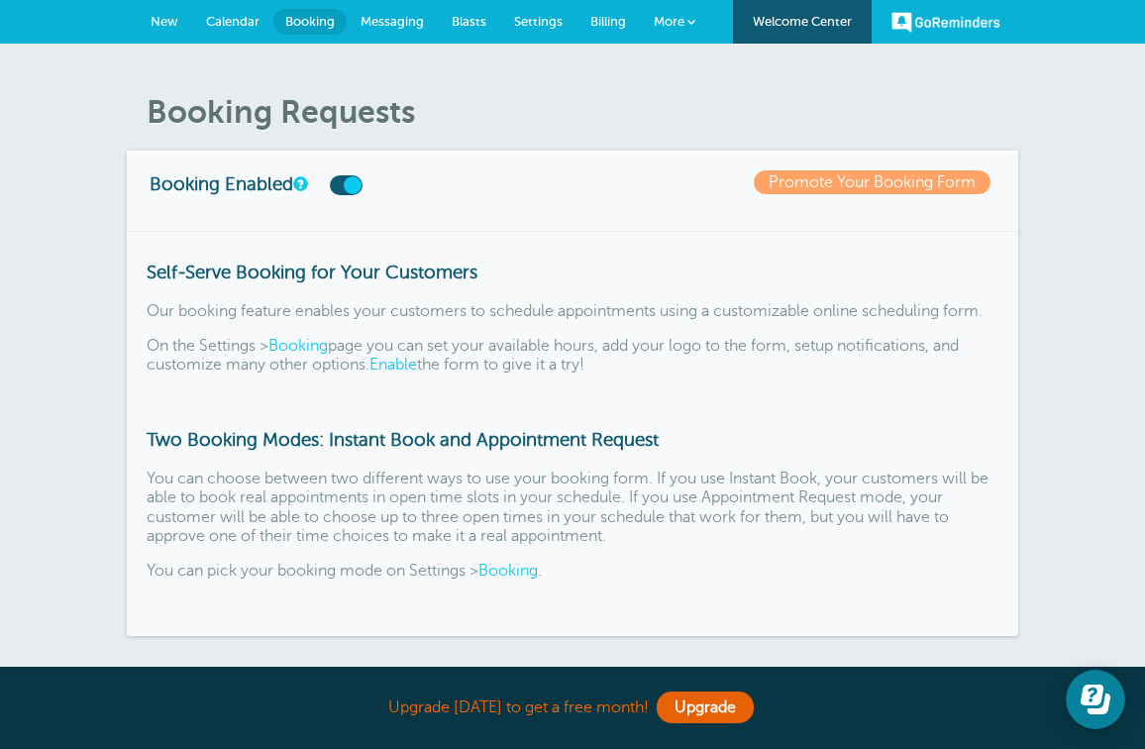
click at [362, 186] on label at bounding box center [346, 185] width 33 height 20
click at [0, 0] on input "checkbox" at bounding box center [0, 0] width 0 height 0
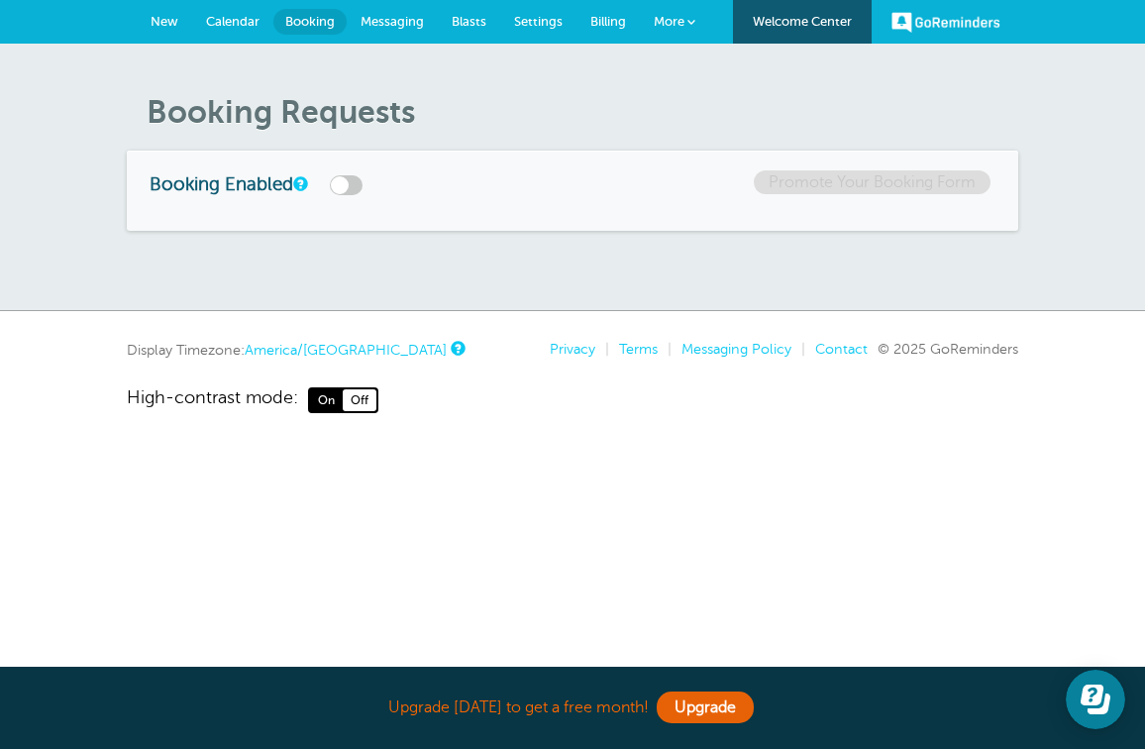
click at [362, 186] on label at bounding box center [346, 185] width 33 height 20
click at [0, 0] on input "checkbox" at bounding box center [0, 0] width 0 height 0
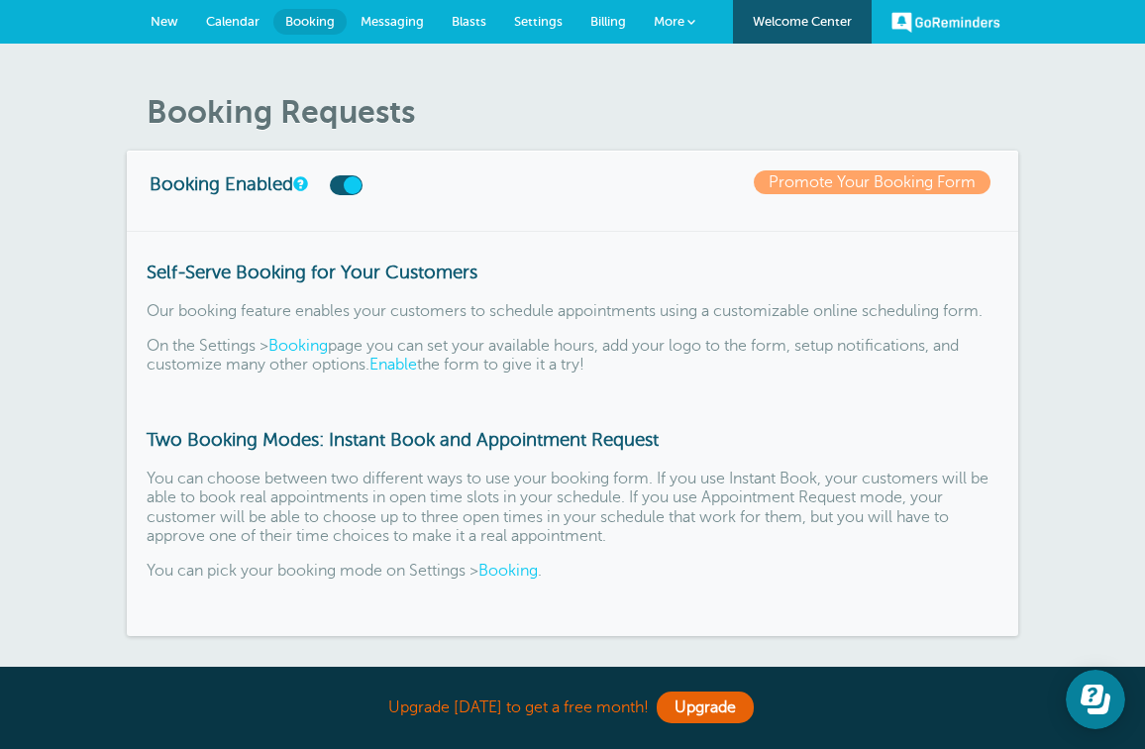
click at [362, 176] on label at bounding box center [346, 185] width 33 height 20
click at [0, 0] on input "checkbox" at bounding box center [0, 0] width 0 height 0
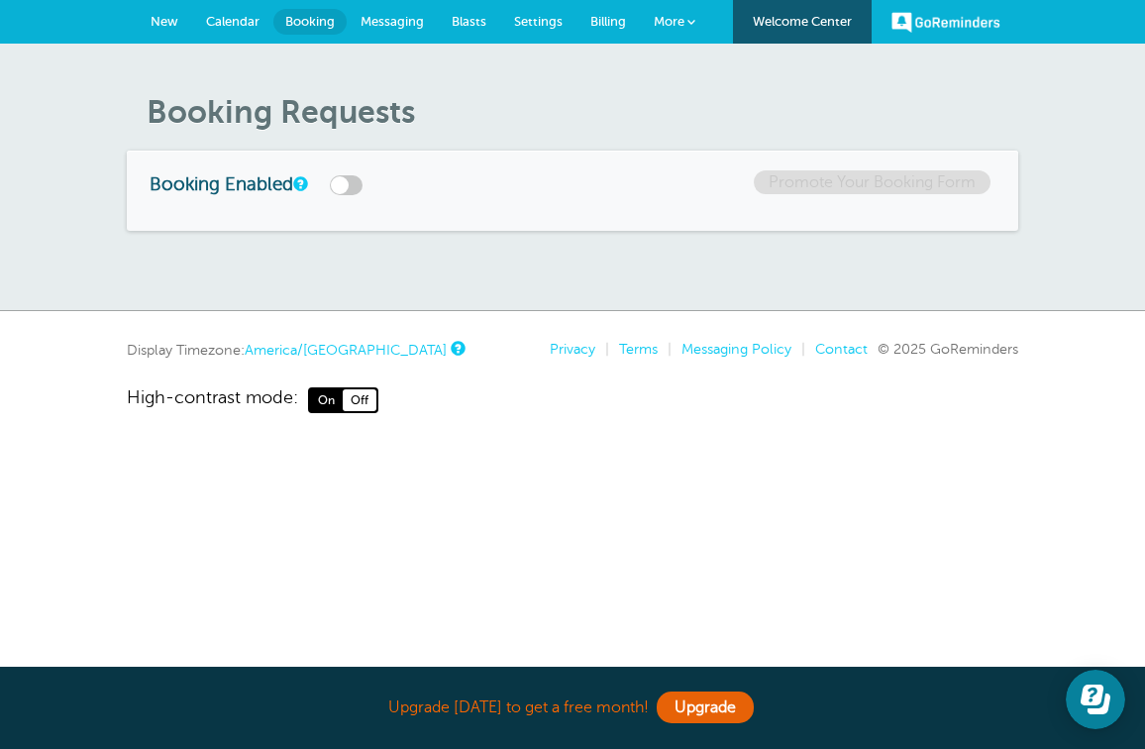
click at [230, 16] on span "Calendar" at bounding box center [232, 21] width 53 height 15
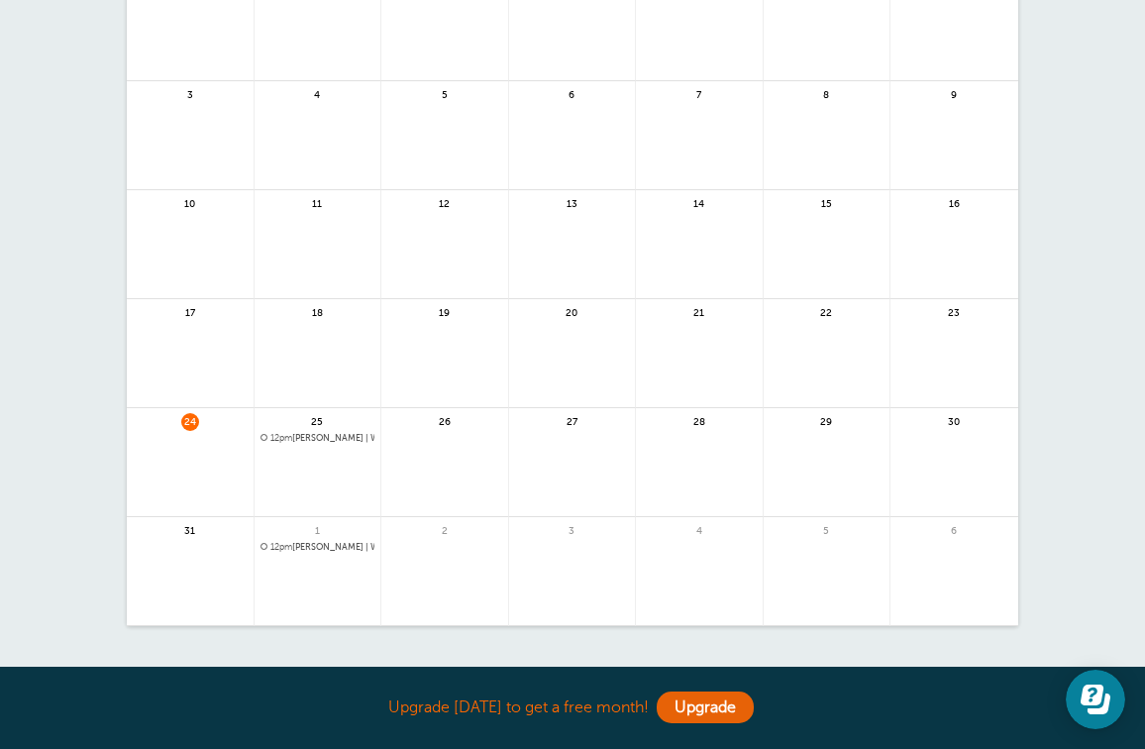
scroll to position [233, 0]
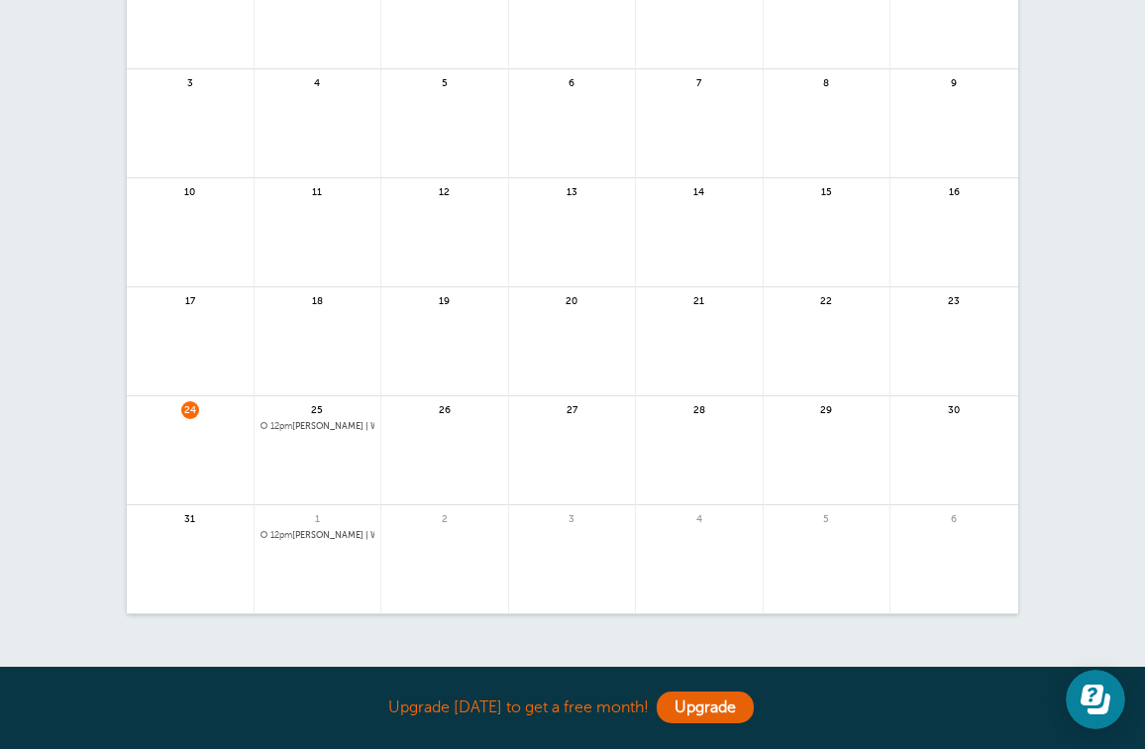
click at [336, 424] on span "12pm [PERSON_NAME] | Weekly" at bounding box center [317, 426] width 115 height 11
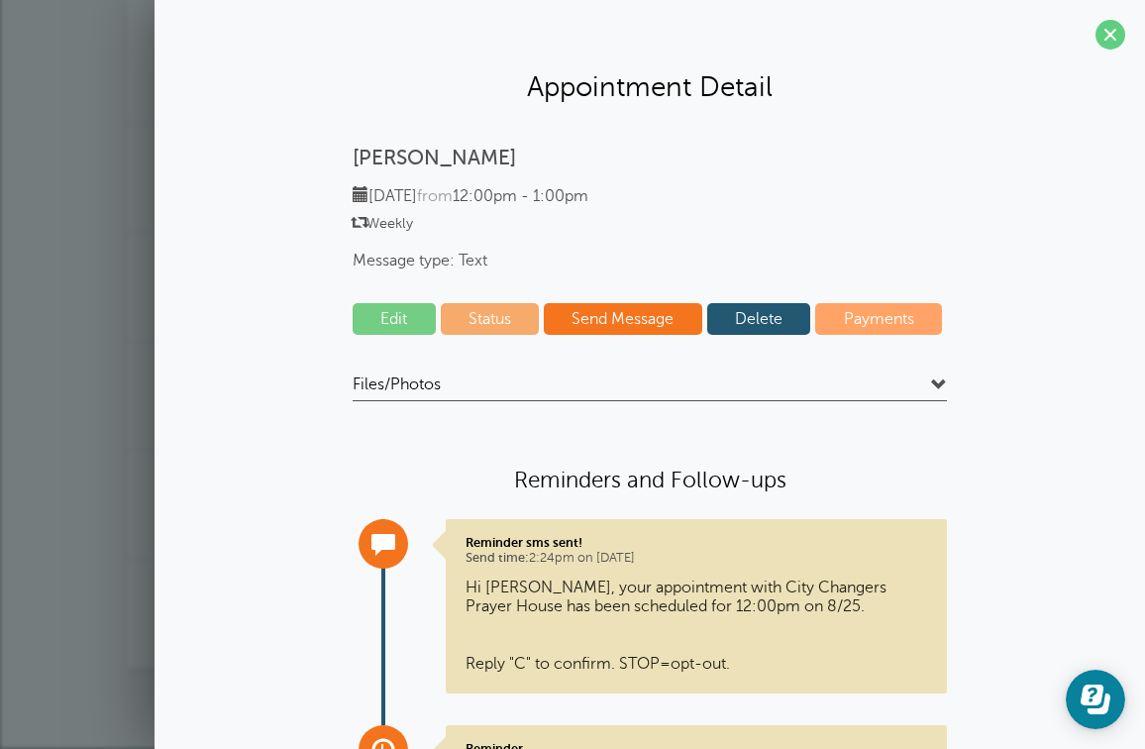
scroll to position [0, 0]
click at [932, 377] on span at bounding box center [939, 385] width 16 height 16
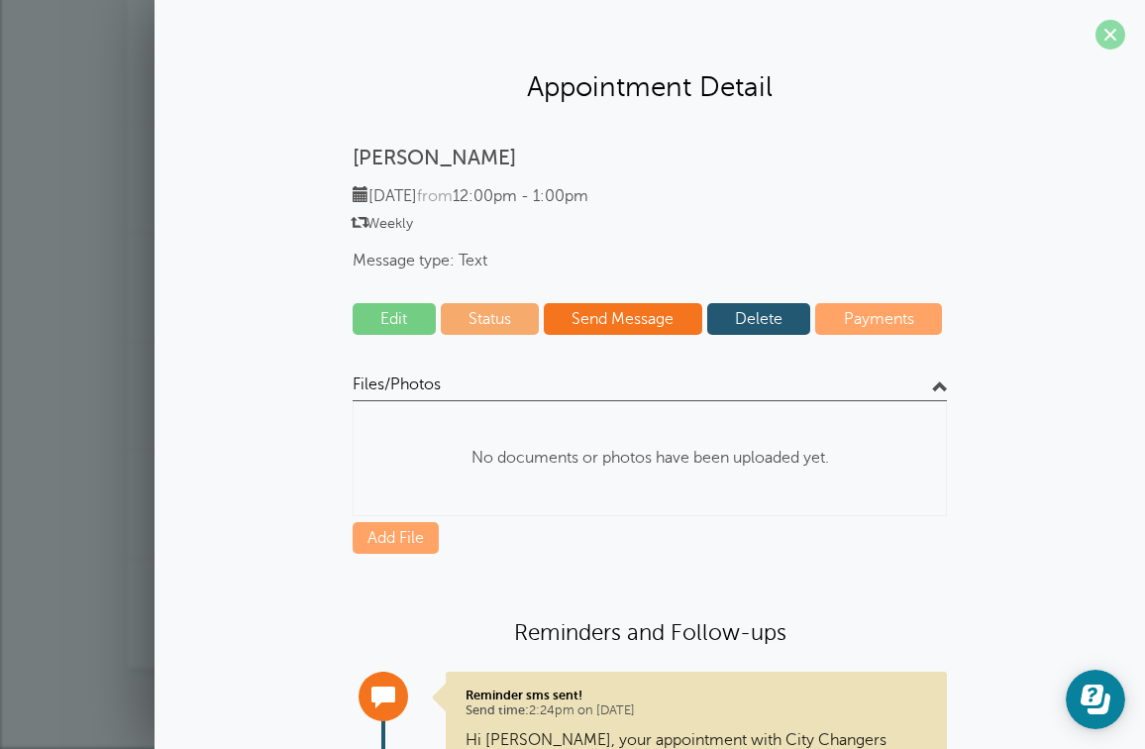
click at [1106, 36] on span at bounding box center [1110, 35] width 30 height 30
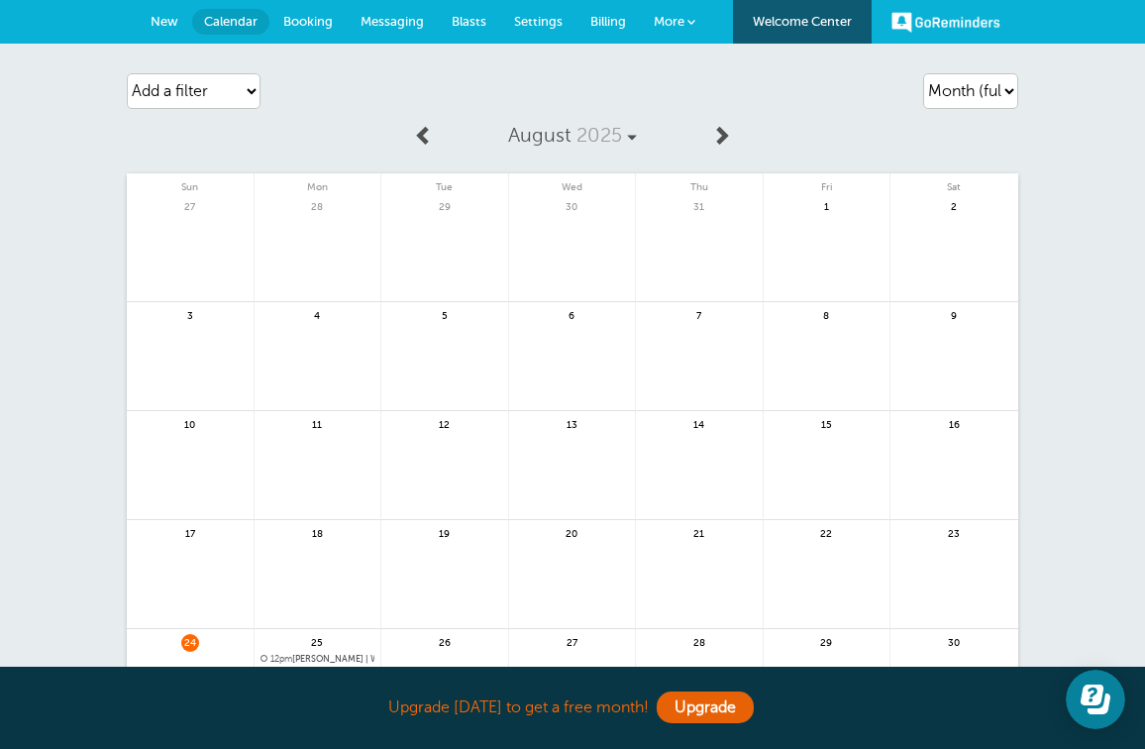
click at [158, 23] on span "New" at bounding box center [165, 21] width 28 height 15
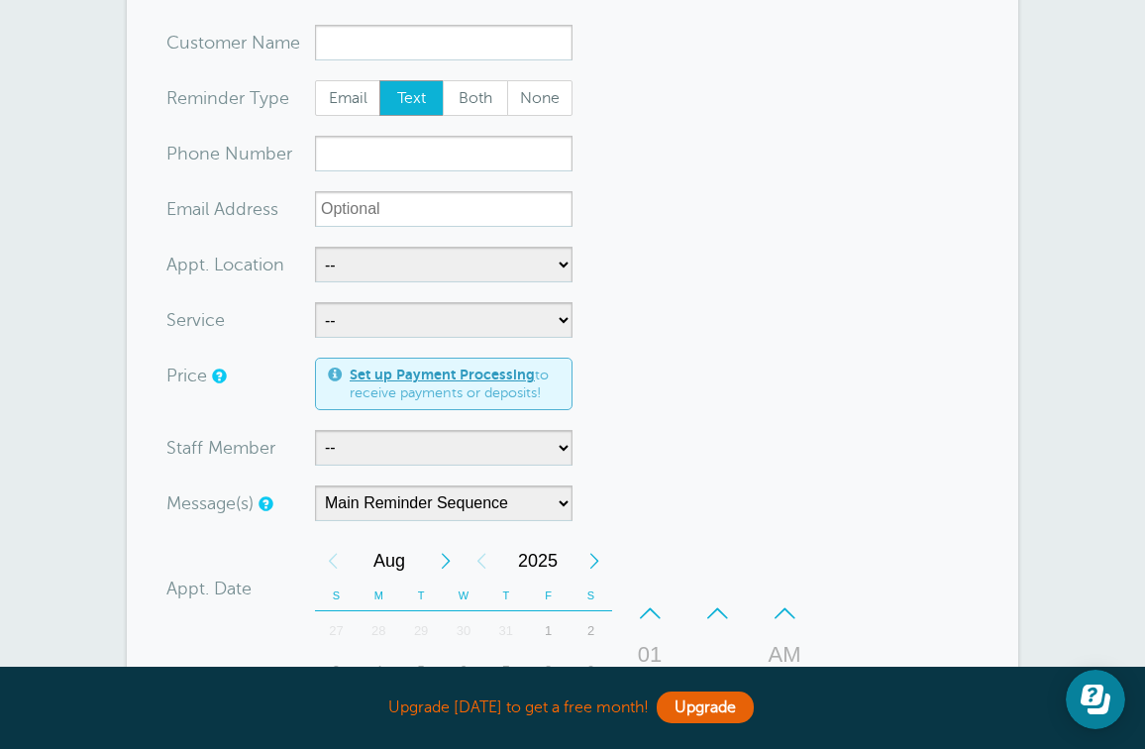
scroll to position [179, 0]
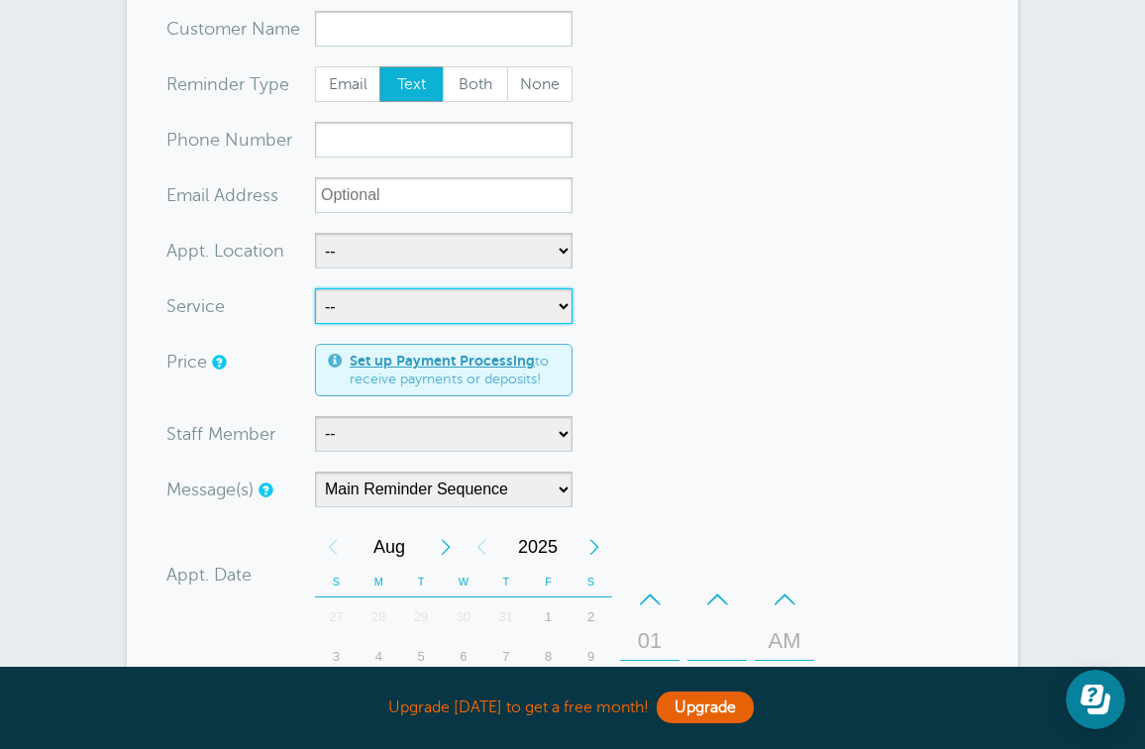
select select "28070"
select select "60"
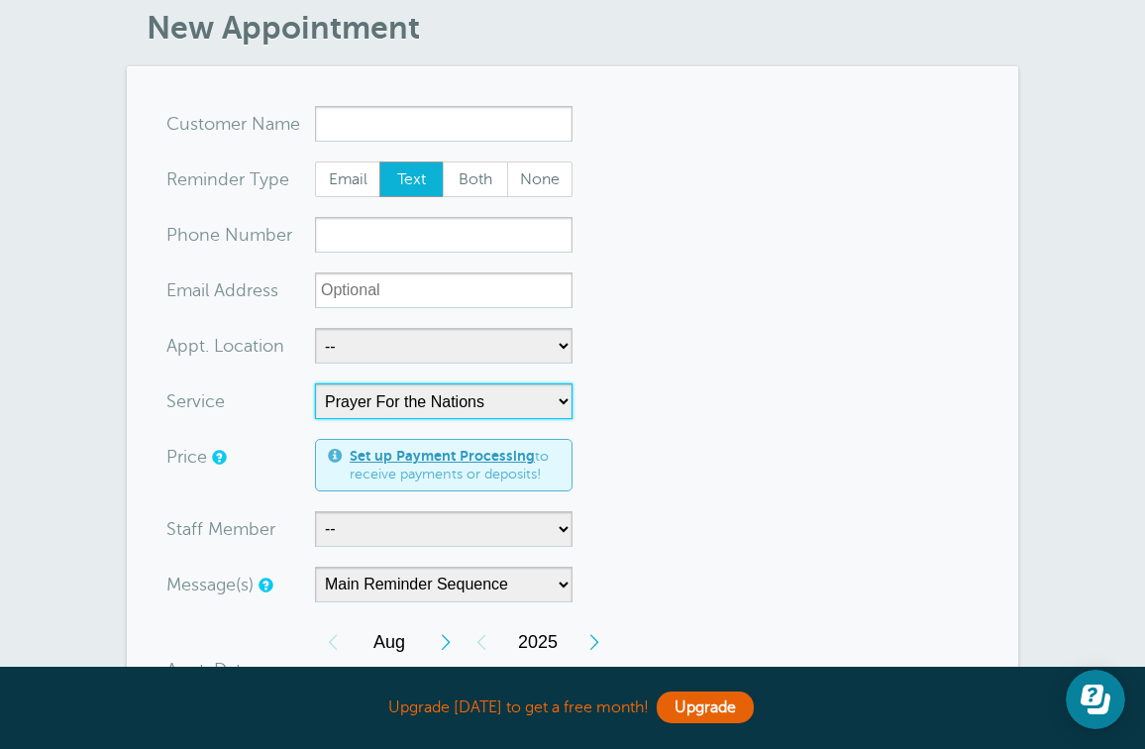
scroll to position [80, 0]
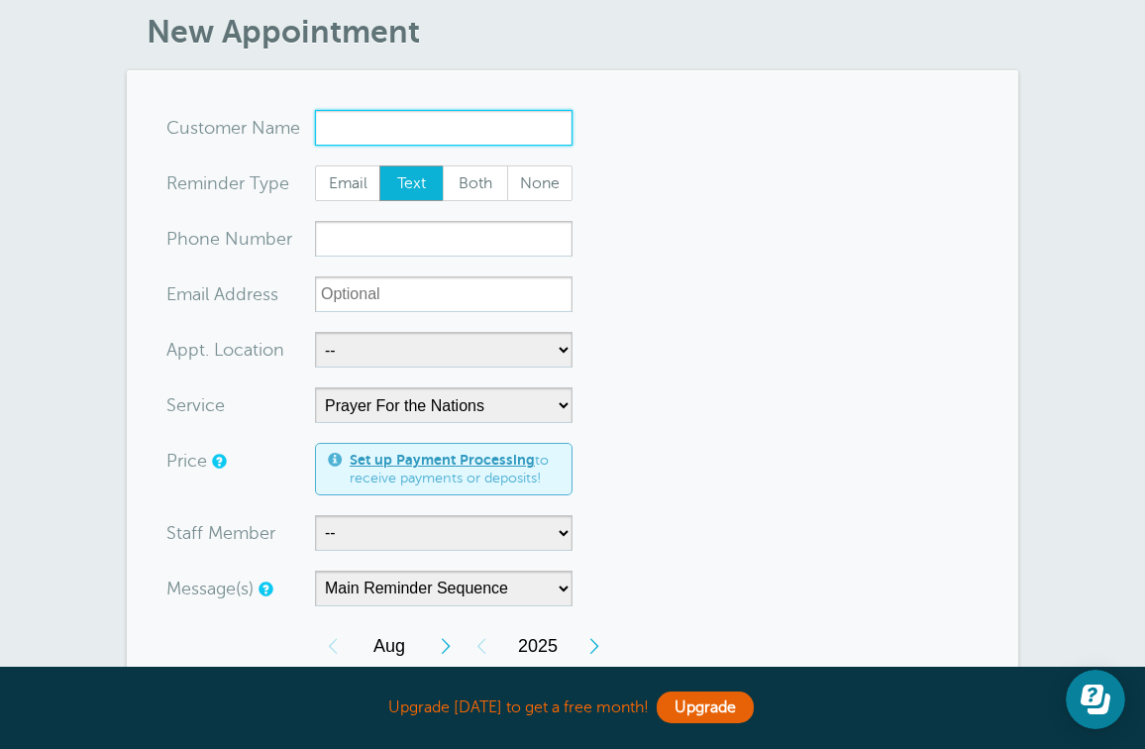
click at [448, 122] on input "x-no-autofill" at bounding box center [443, 128] width 257 height 36
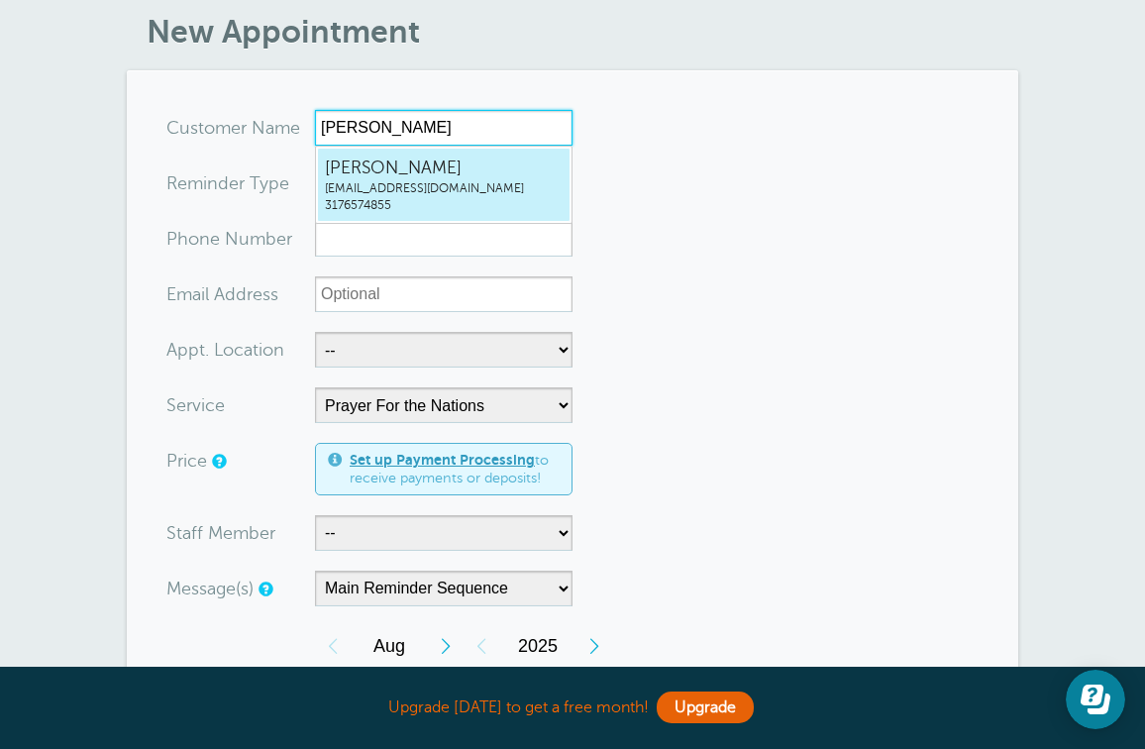
click at [438, 187] on span "jonr00@att.net" at bounding box center [444, 188] width 238 height 17
type input "Jonnathanjonr00@att.net3176574855"
type input "[PERSON_NAME]"
type input "3176574855"
type input "jonr00@att.net"
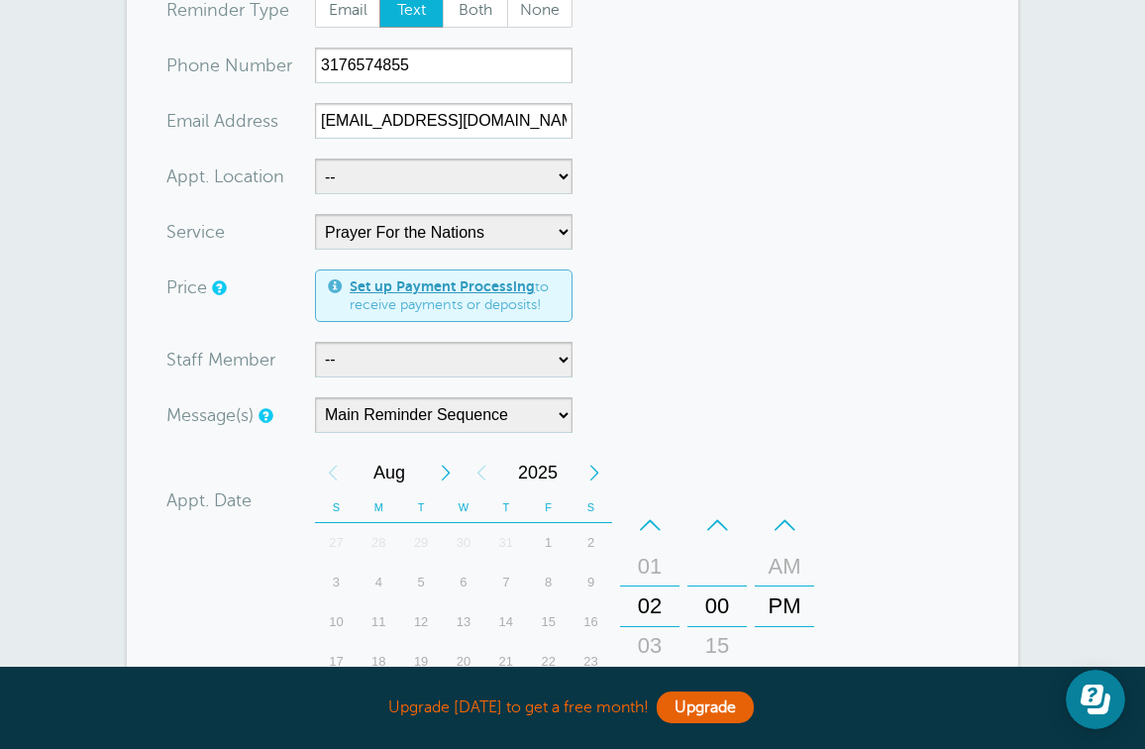
scroll to position [261, 0]
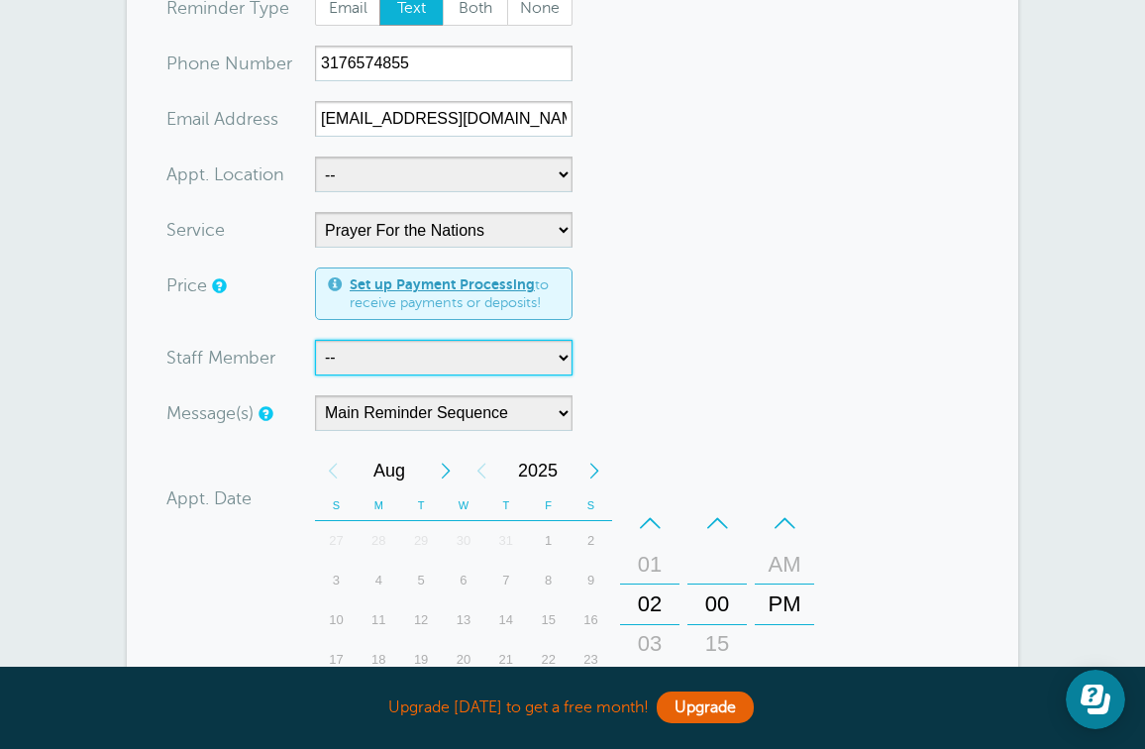
select select "21460"
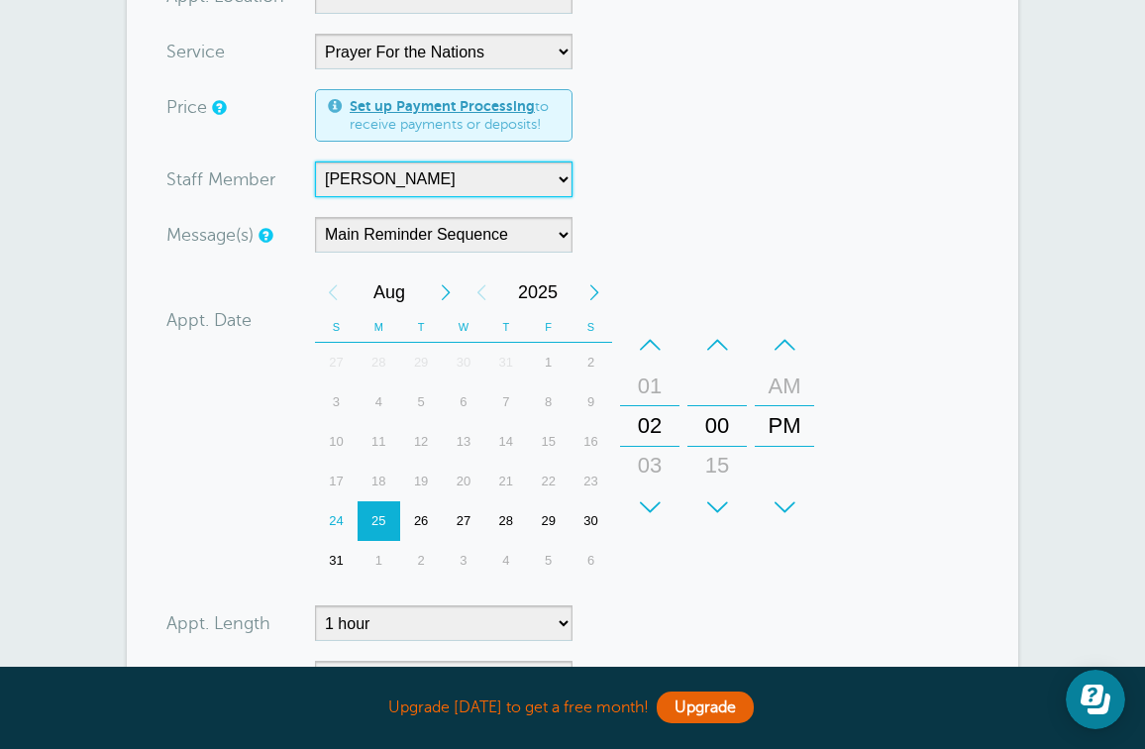
scroll to position [442, 0]
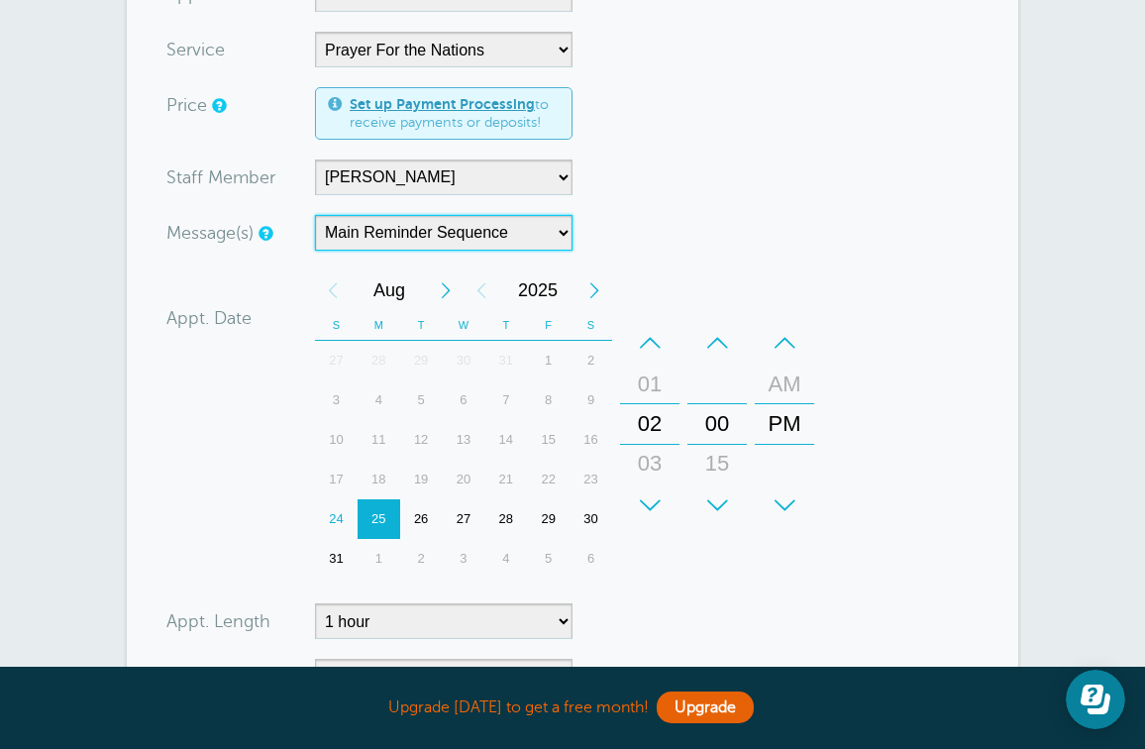
click at [650, 337] on div "–" at bounding box center [649, 343] width 59 height 40
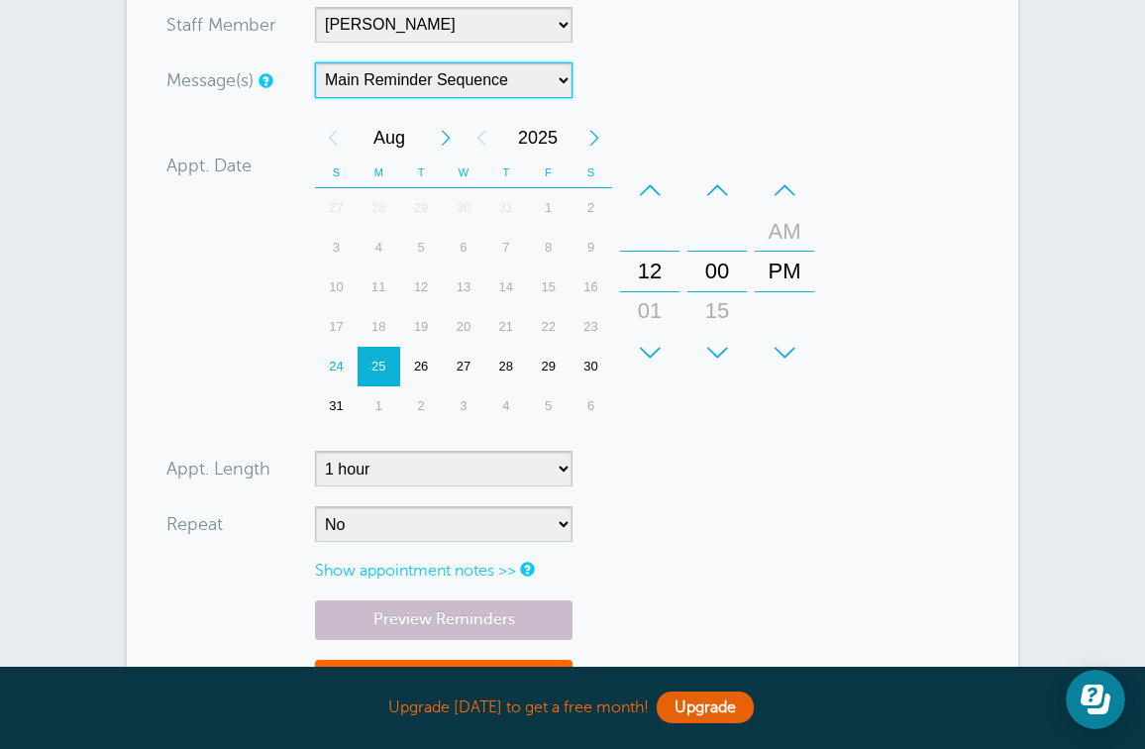
scroll to position [595, 0]
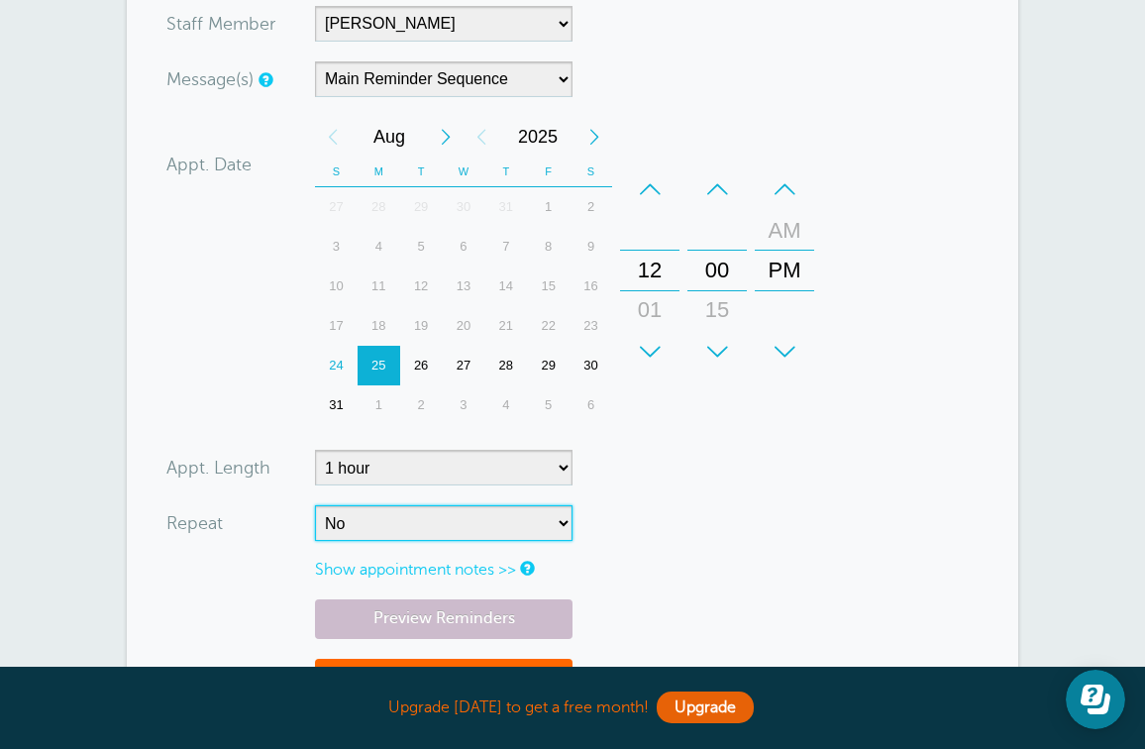
select select "RRULE:FREQ=WEEKLY"
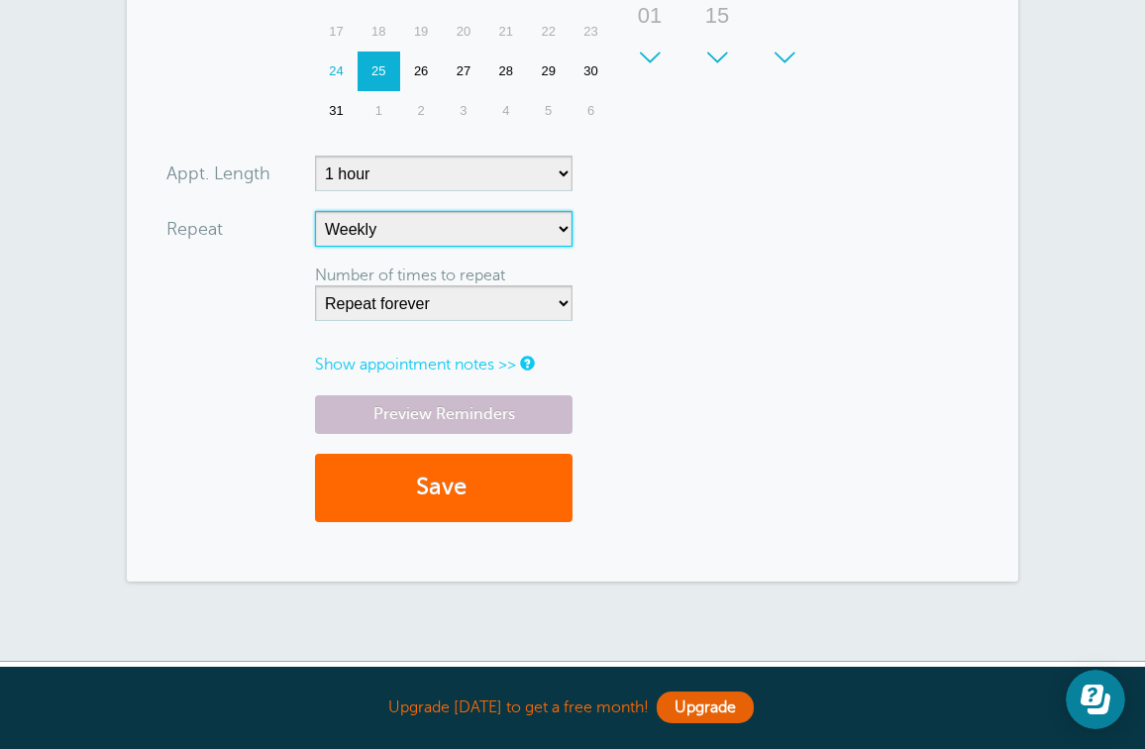
scroll to position [898, 0]
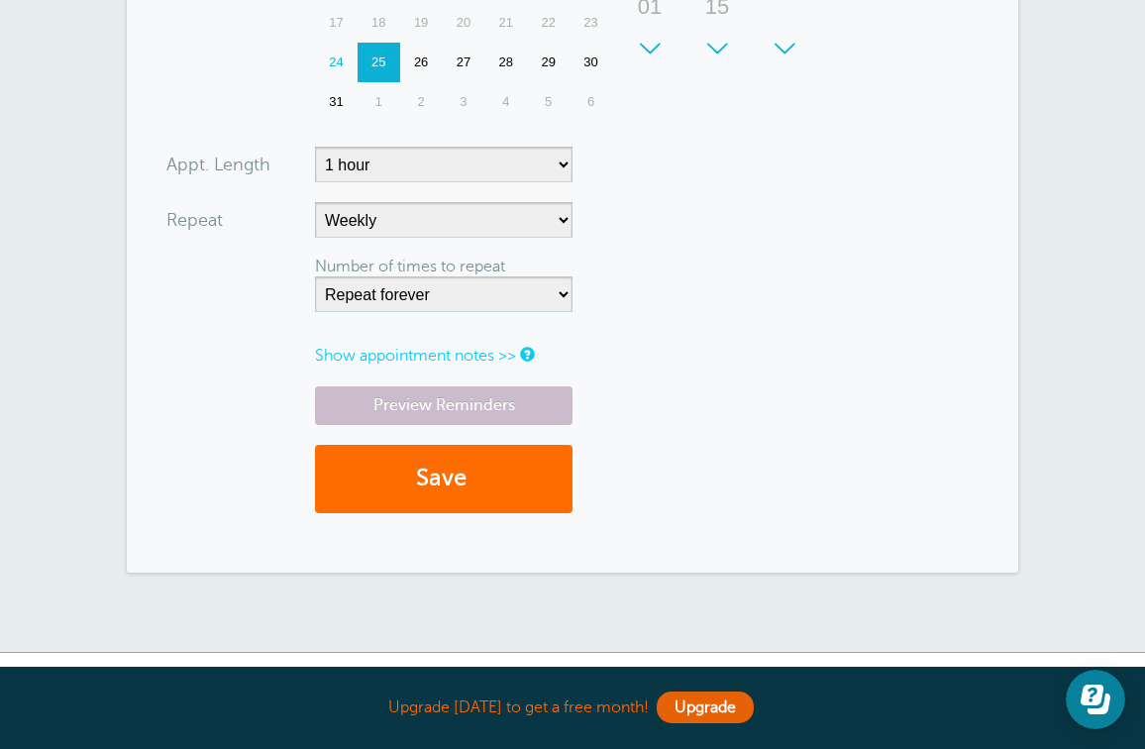
click at [529, 467] on button "Save" at bounding box center [443, 479] width 257 height 68
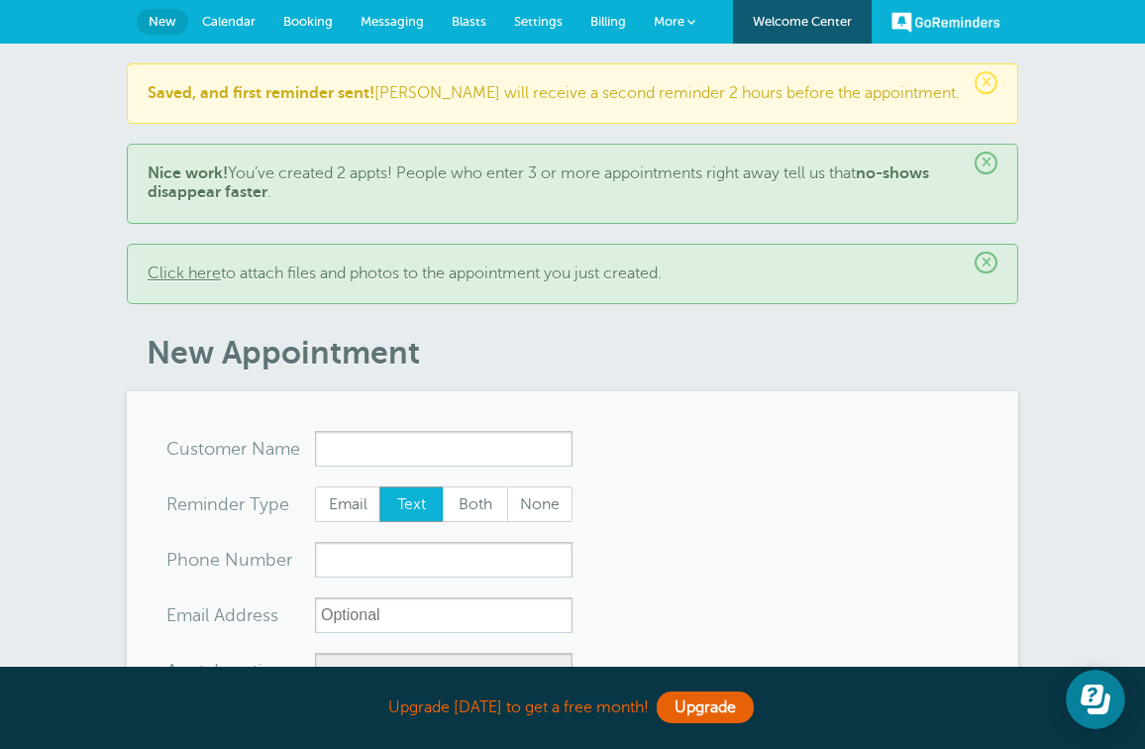
click at [371, 24] on span "Messaging" at bounding box center [391, 21] width 63 height 15
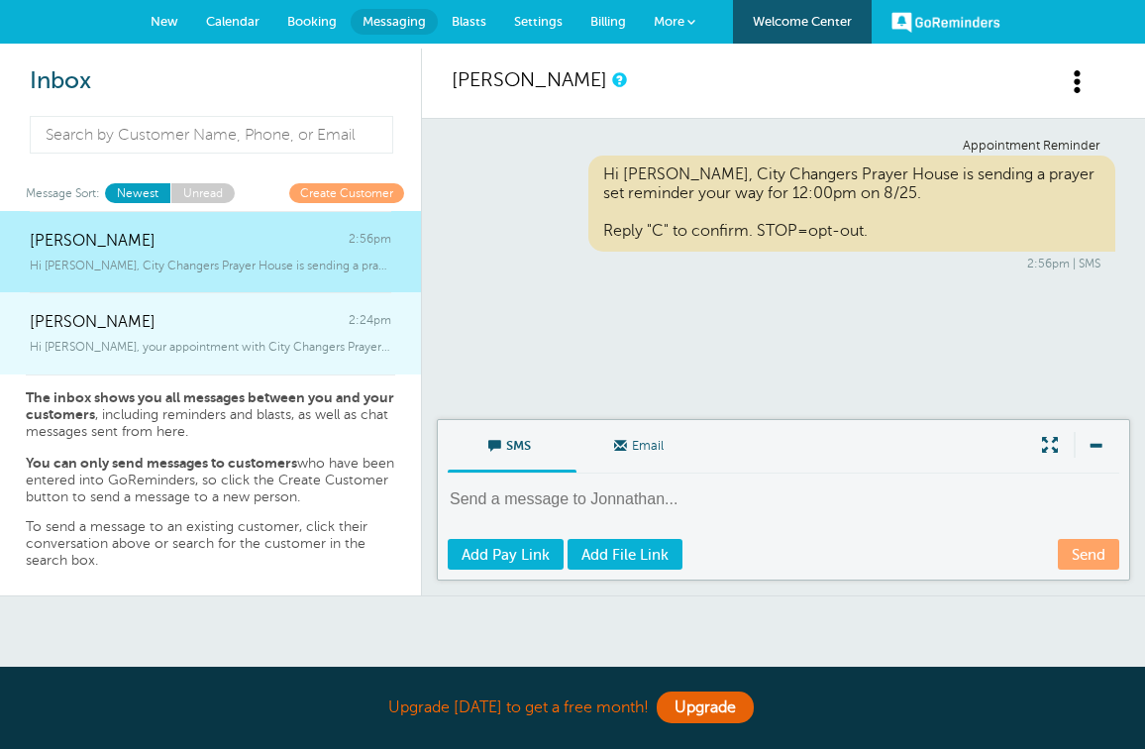
click at [203, 340] on span "Hi Julia, your appointment with City Changers Prayer House has been schedul" at bounding box center [210, 347] width 361 height 14
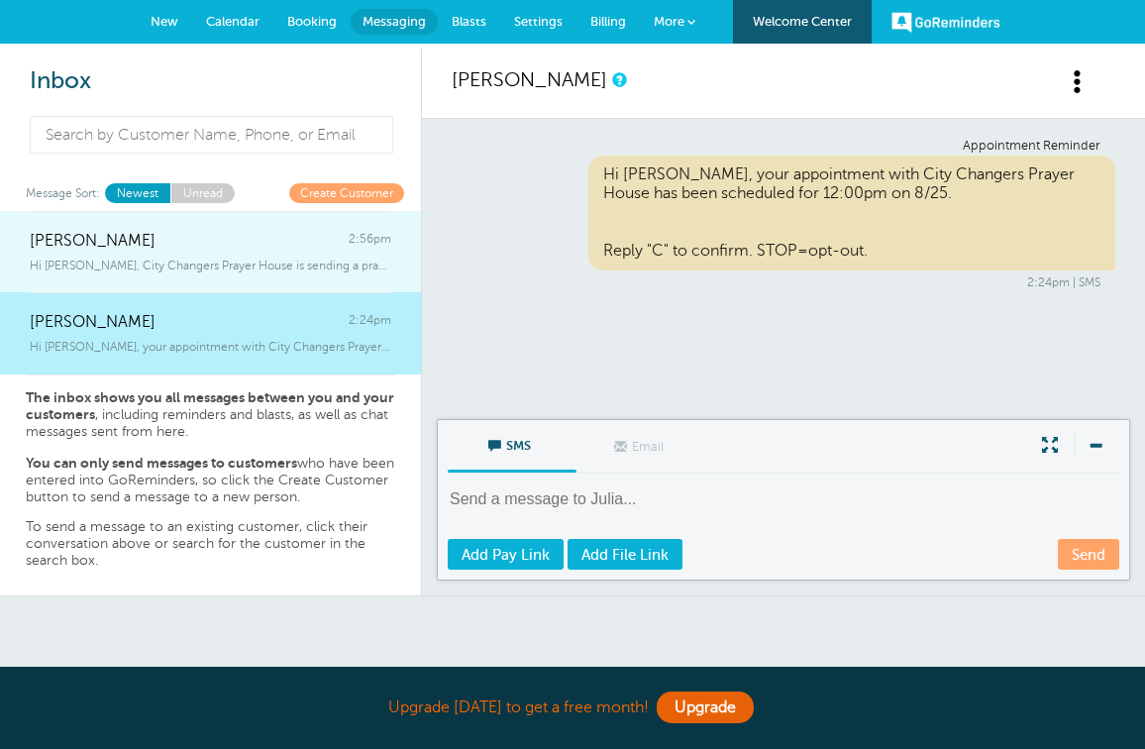
click at [178, 266] on span "Hi Jonnathan, City Changers Prayer House is sending a prayer set reminder y" at bounding box center [210, 265] width 361 height 14
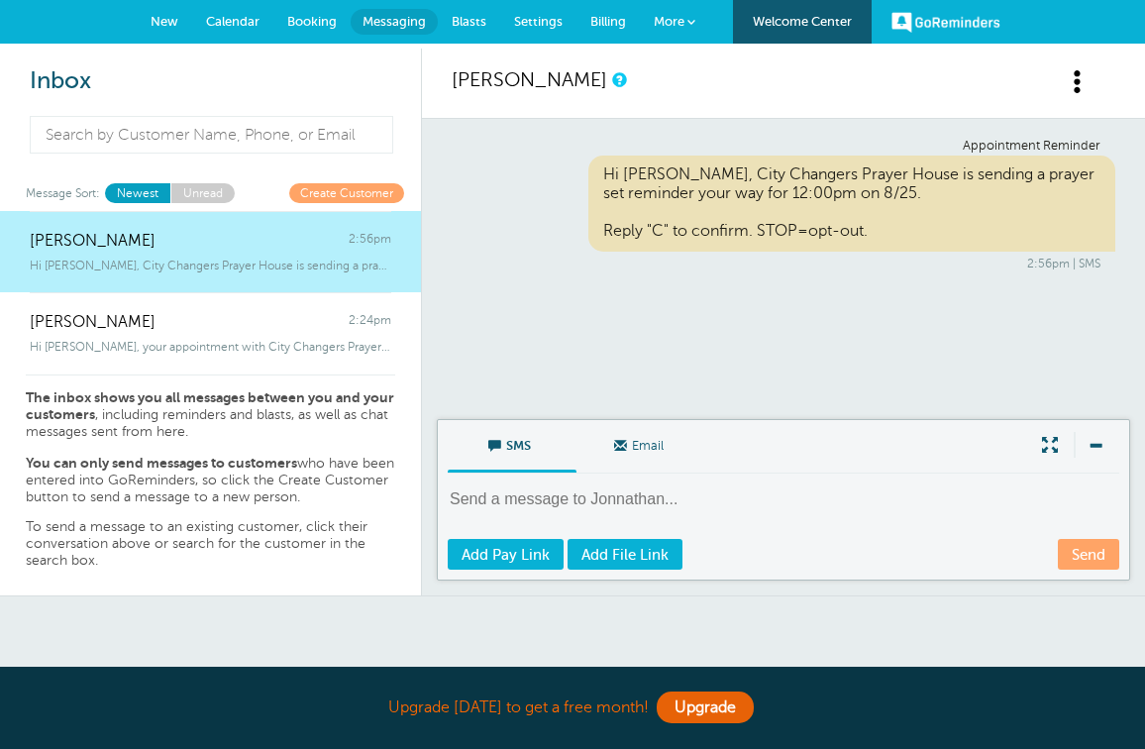
click at [611, 502] on textarea at bounding box center [785, 512] width 675 height 49
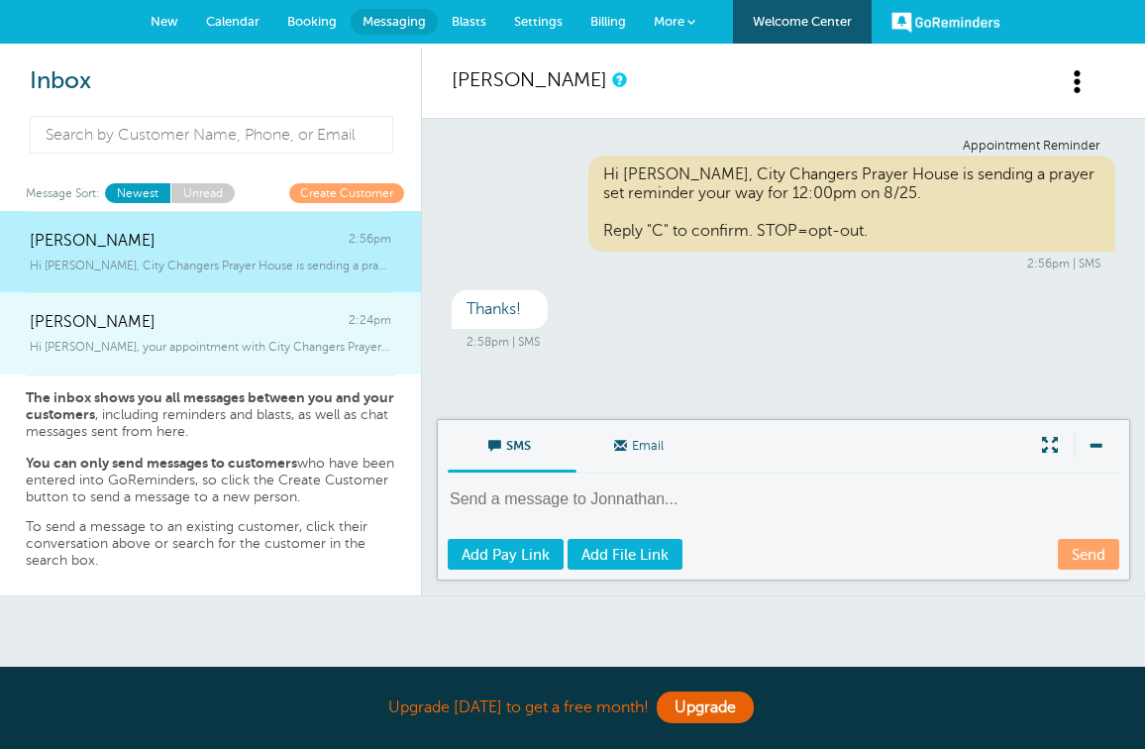
click at [230, 319] on div "Julia Robinson 2:24pm" at bounding box center [210, 312] width 361 height 40
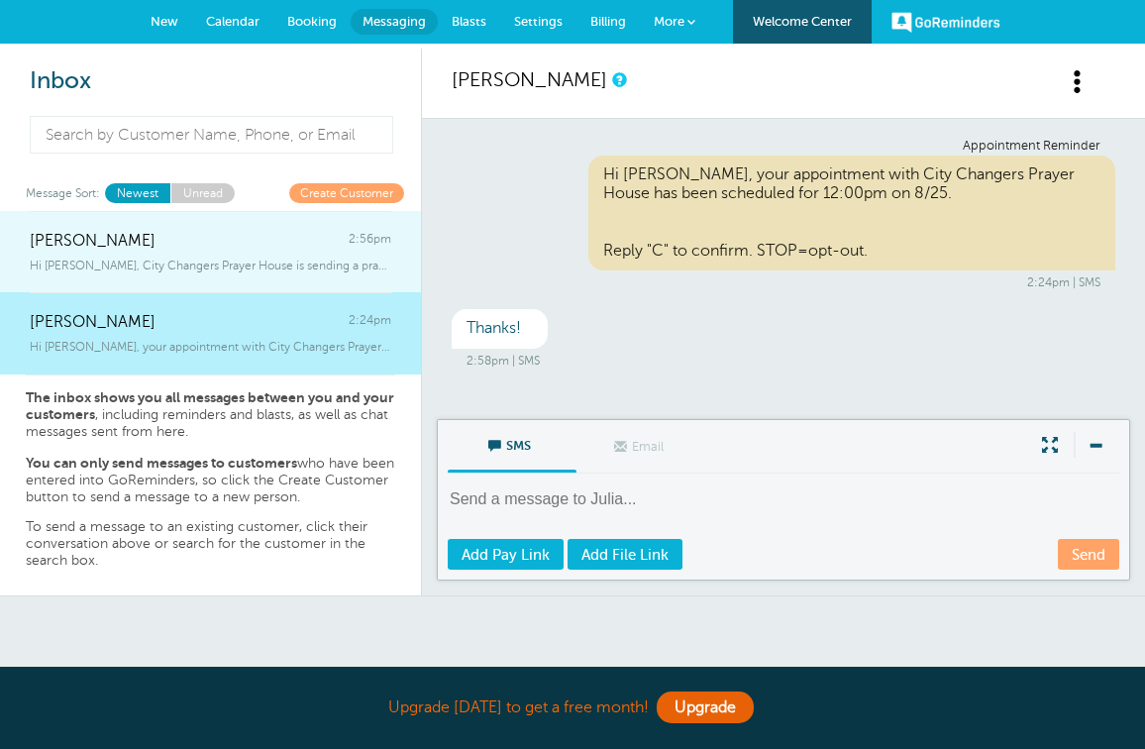
click at [229, 247] on div "Jonnathan 2:56pm" at bounding box center [210, 231] width 361 height 40
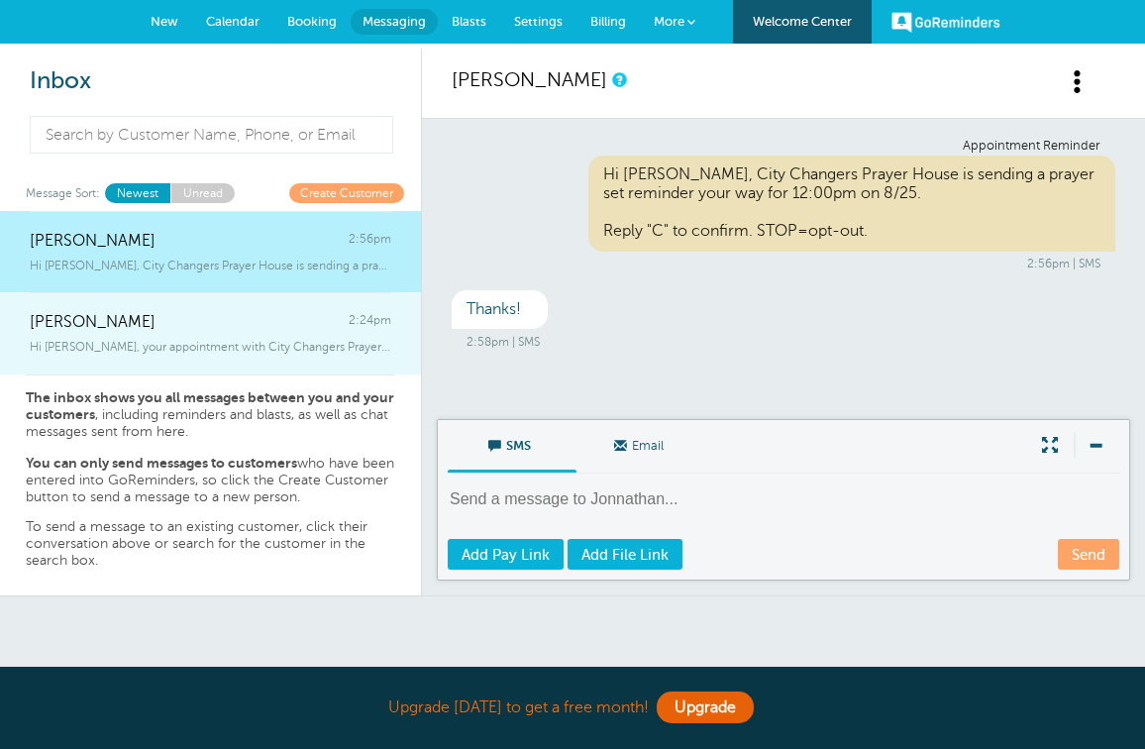
click at [213, 327] on div "Julia Robinson 2:24pm" at bounding box center [210, 312] width 361 height 40
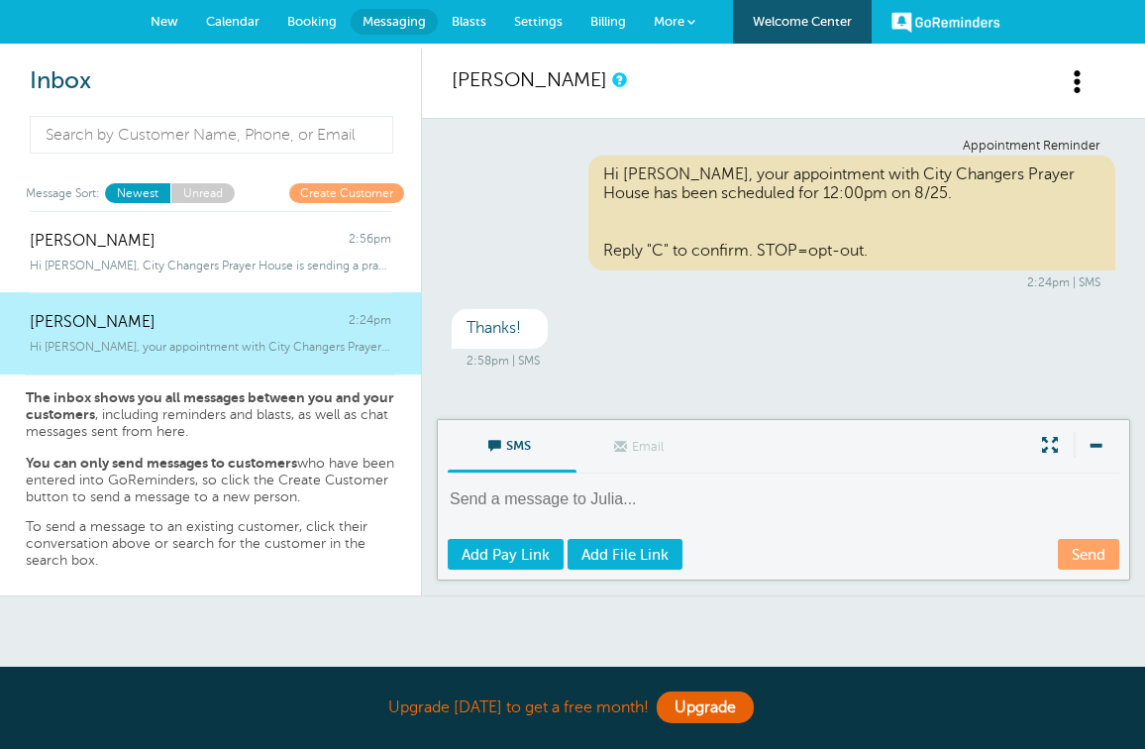
click at [1068, 78] on span at bounding box center [1077, 81] width 25 height 25
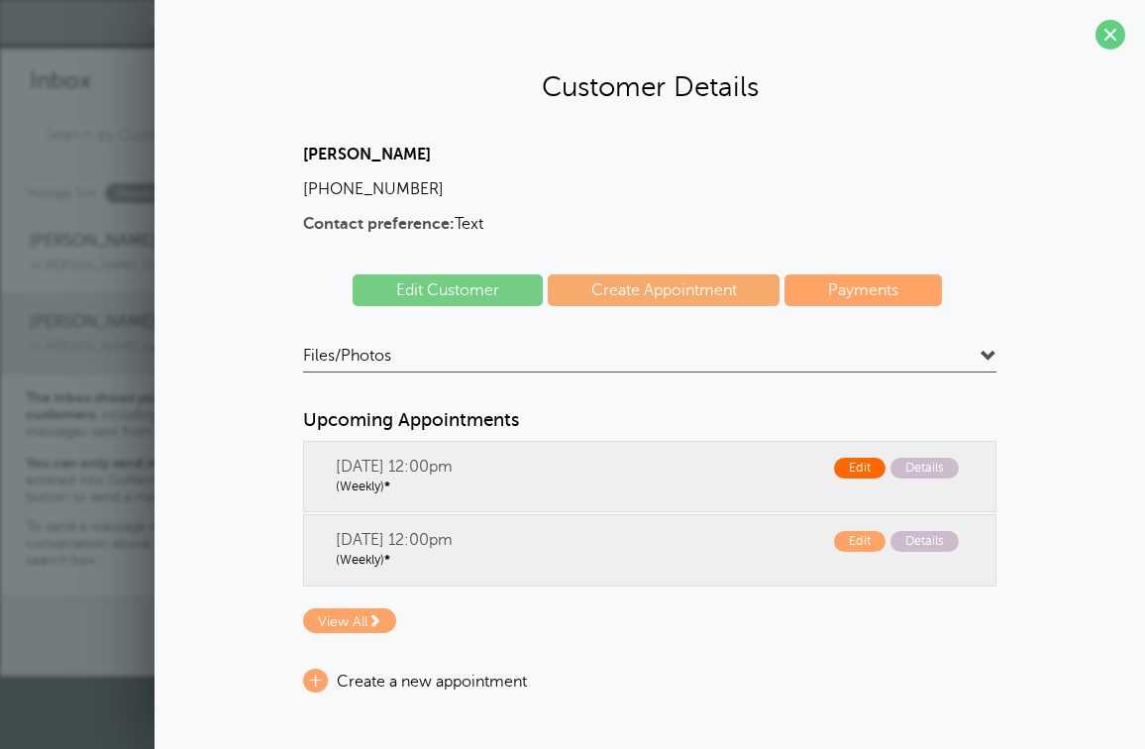
click at [860, 466] on span "Edit" at bounding box center [859, 467] width 51 height 21
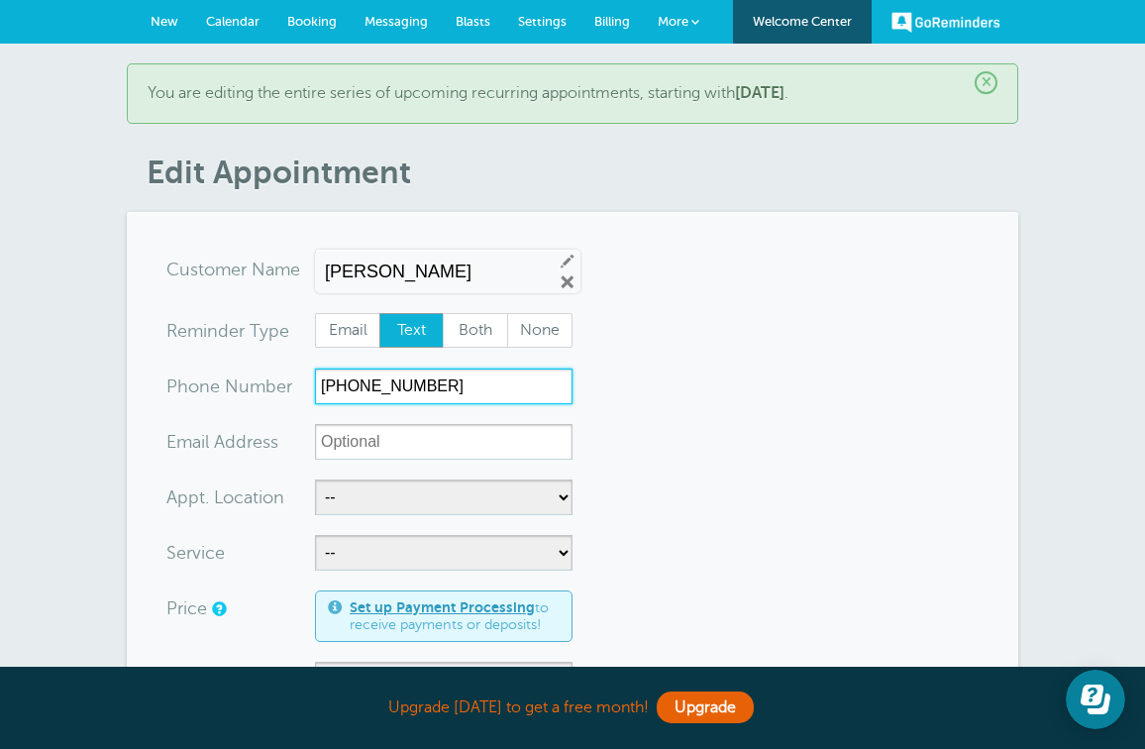
drag, startPoint x: 431, startPoint y: 384, endPoint x: 306, endPoint y: 386, distance: 124.8
click at [306, 386] on div "xxx-no-autofill Pho ne Nu mber [PHONE_NUMBER]" at bounding box center [369, 386] width 406 height 36
type input "9452443139"
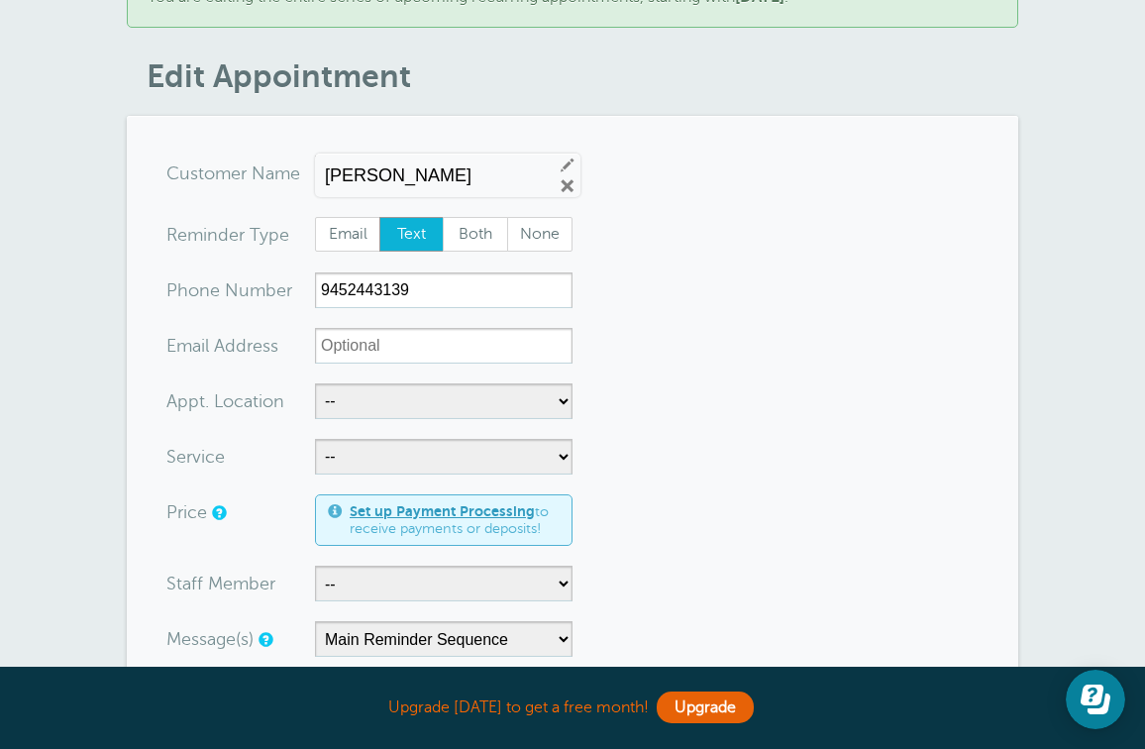
scroll to position [98, 0]
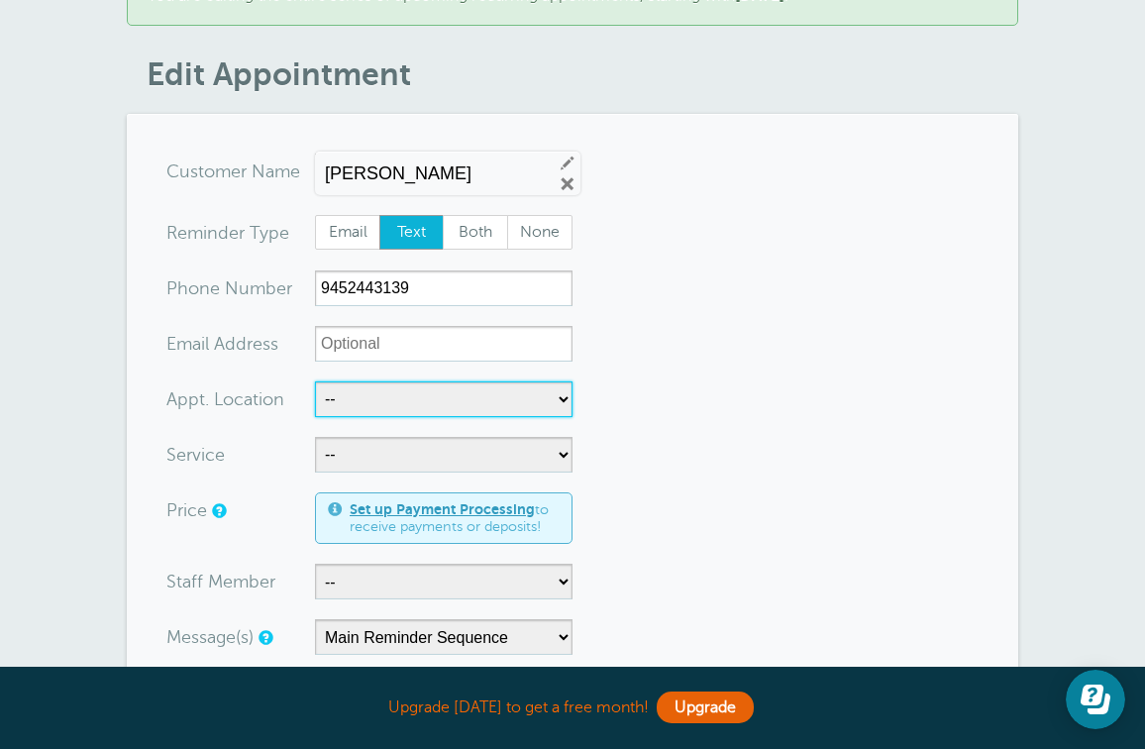
select select "24901"
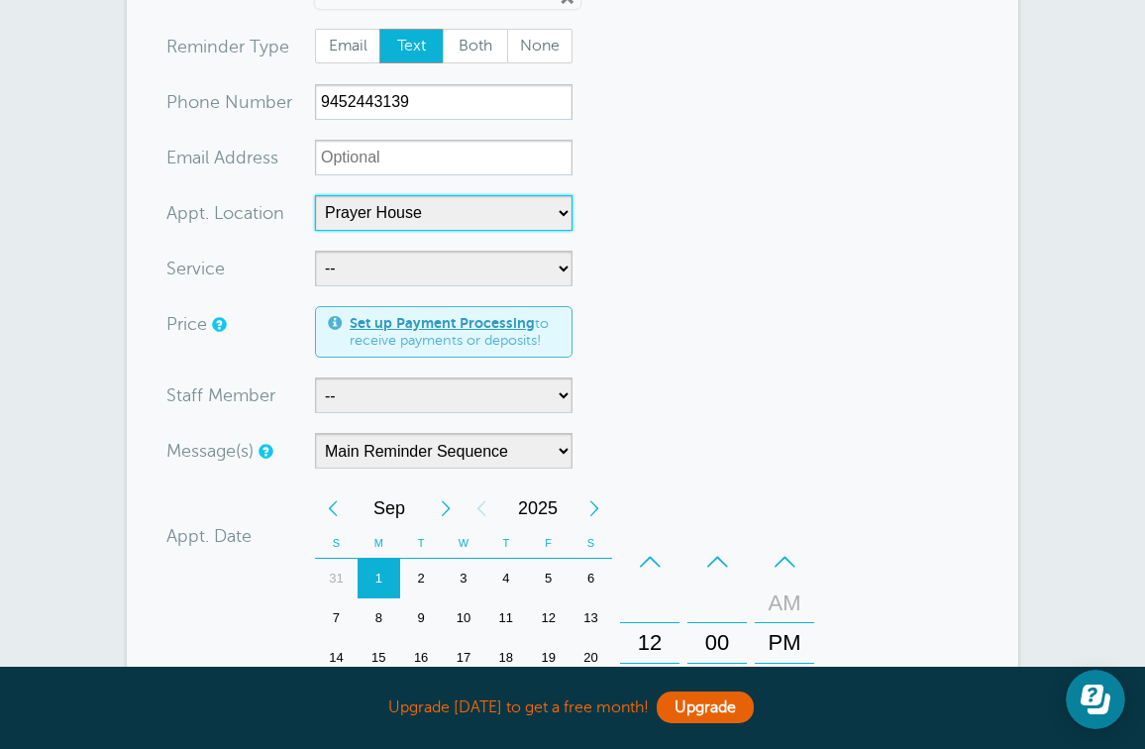
scroll to position [290, 0]
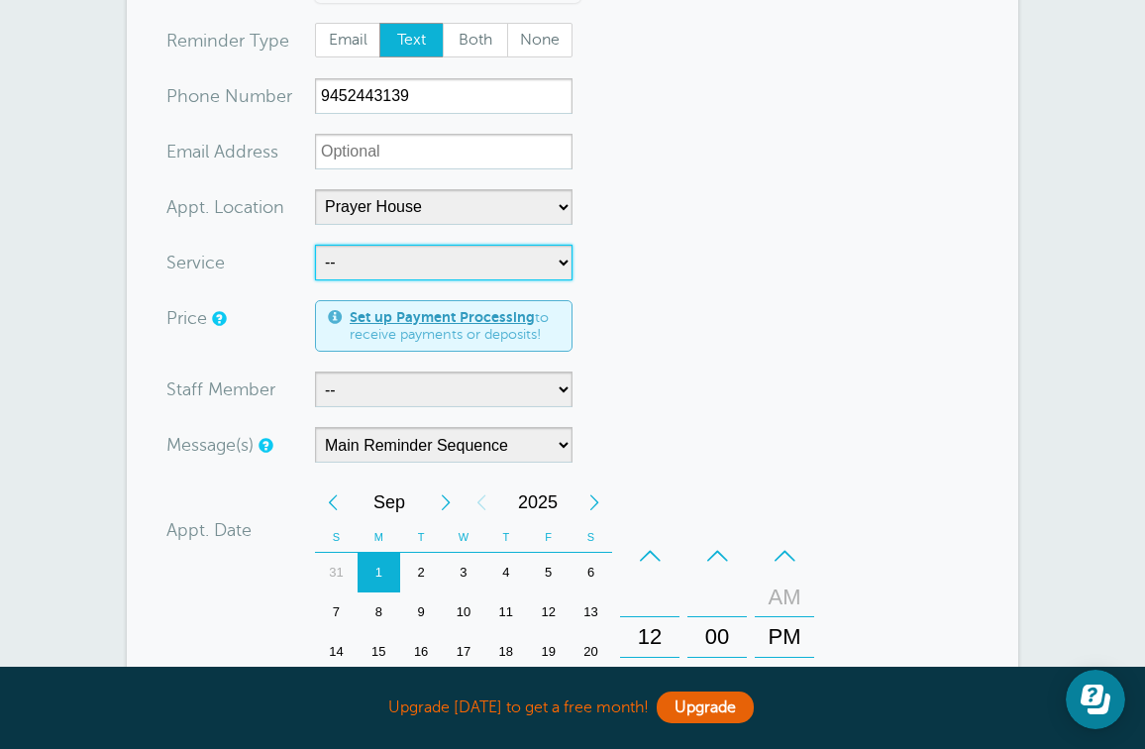
select select "28070"
click at [672, 340] on form "You are creating a new customer. To use an existing customer select one from th…" at bounding box center [572, 551] width 812 height 1181
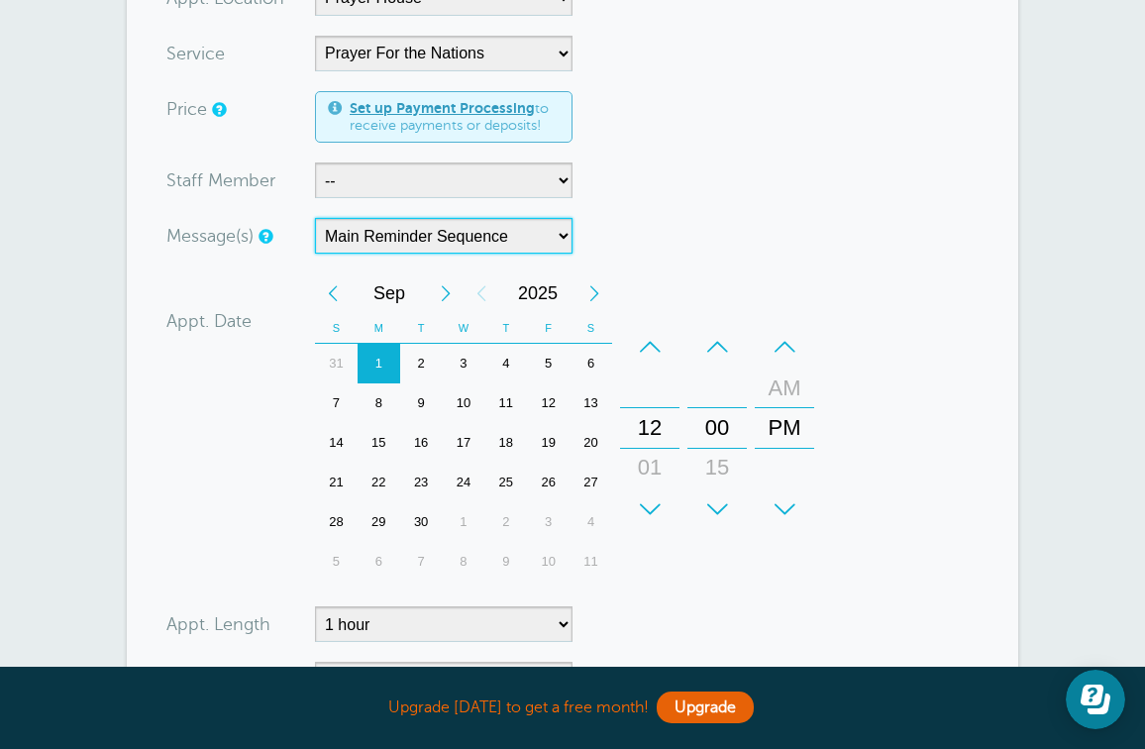
scroll to position [530, 0]
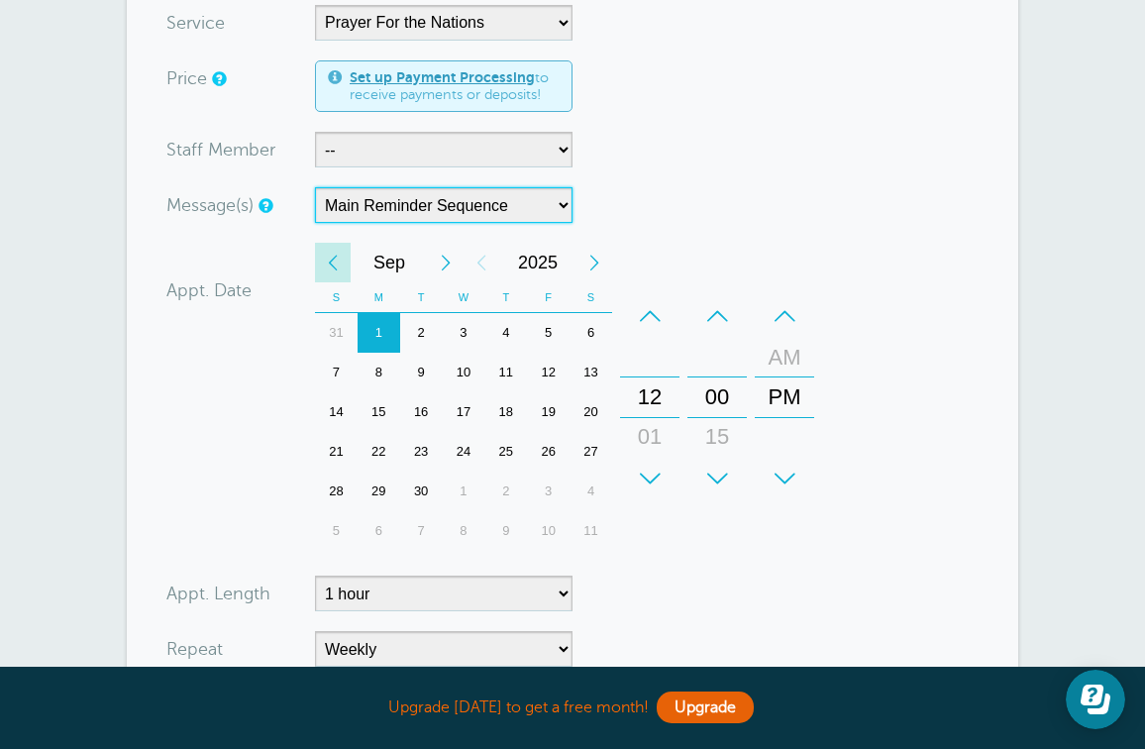
click at [335, 265] on div "Previous Month" at bounding box center [333, 263] width 36 height 40
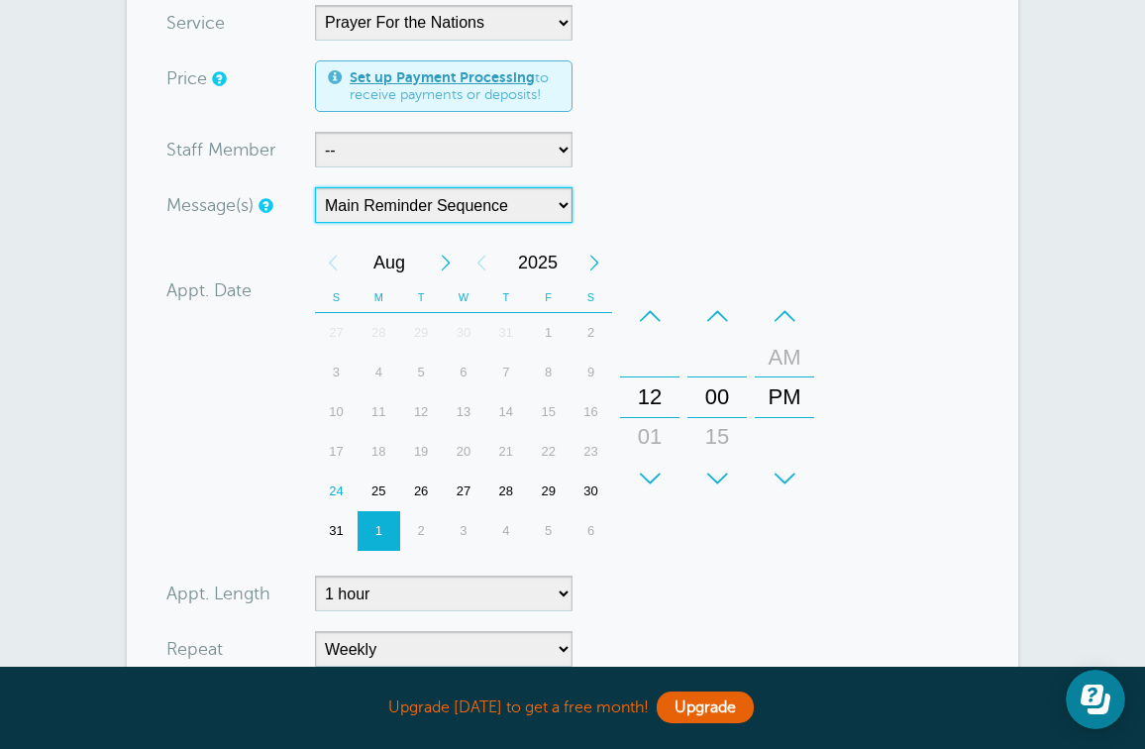
click at [371, 484] on div "25" at bounding box center [378, 491] width 43 height 40
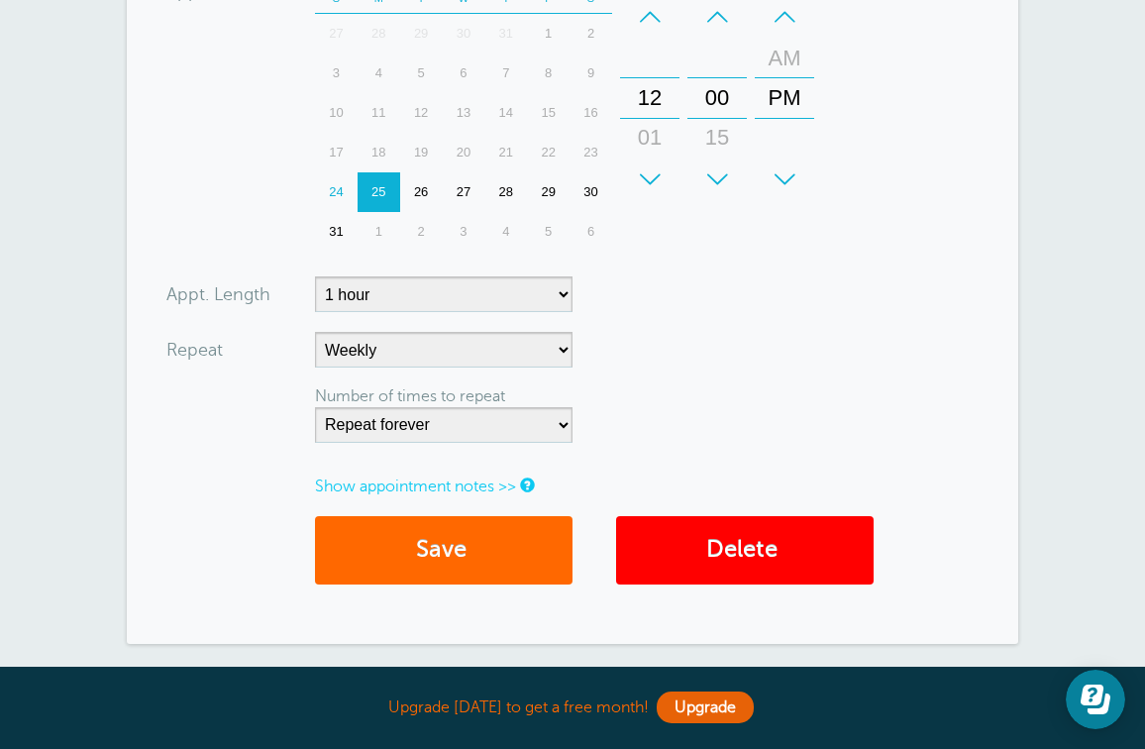
scroll to position [831, 0]
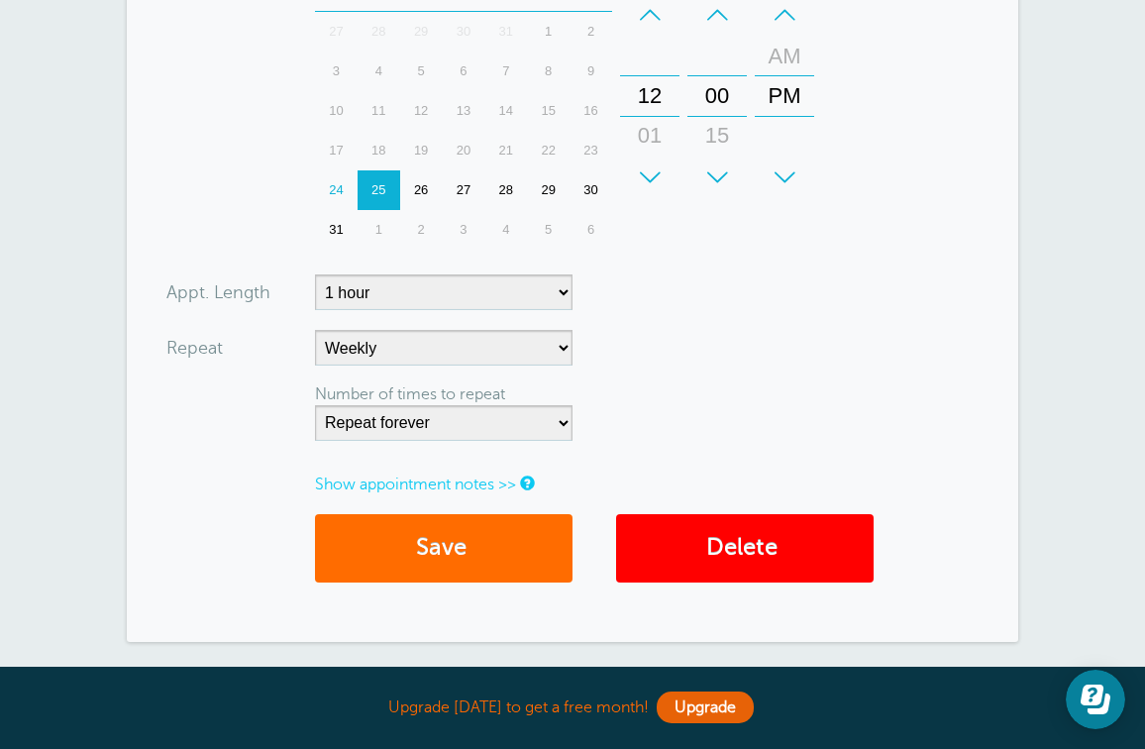
click at [459, 539] on button "Save" at bounding box center [443, 548] width 257 height 68
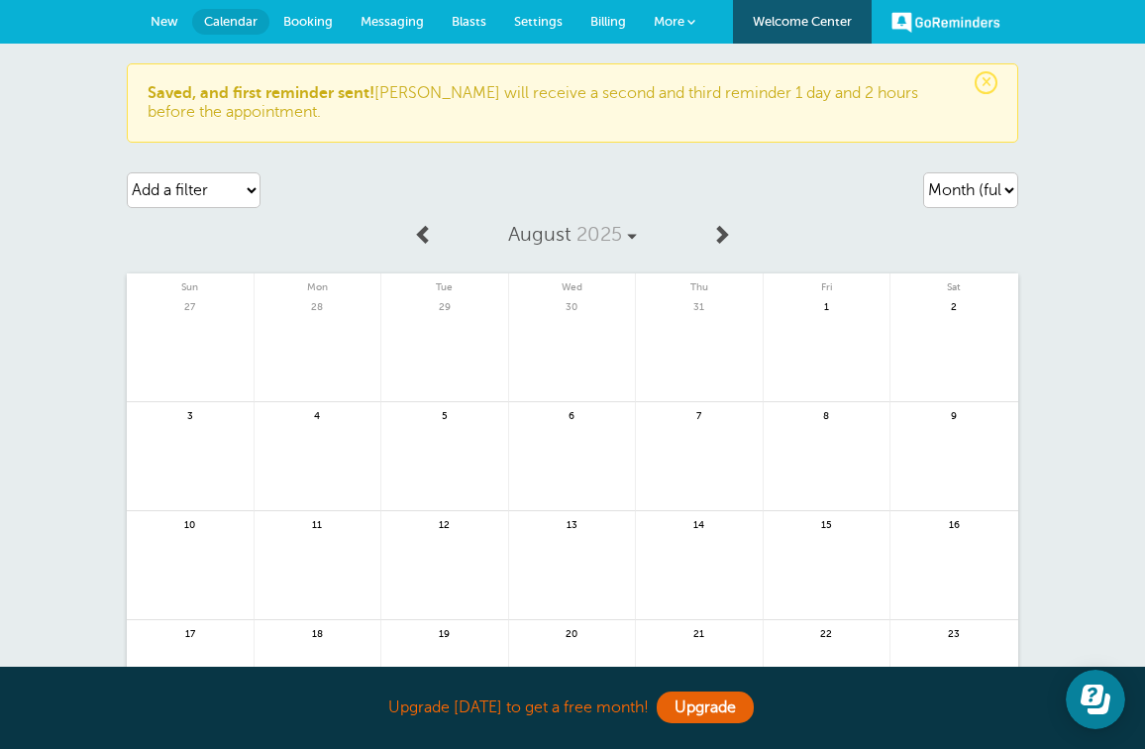
click at [394, 17] on span "Messaging" at bounding box center [391, 21] width 63 height 15
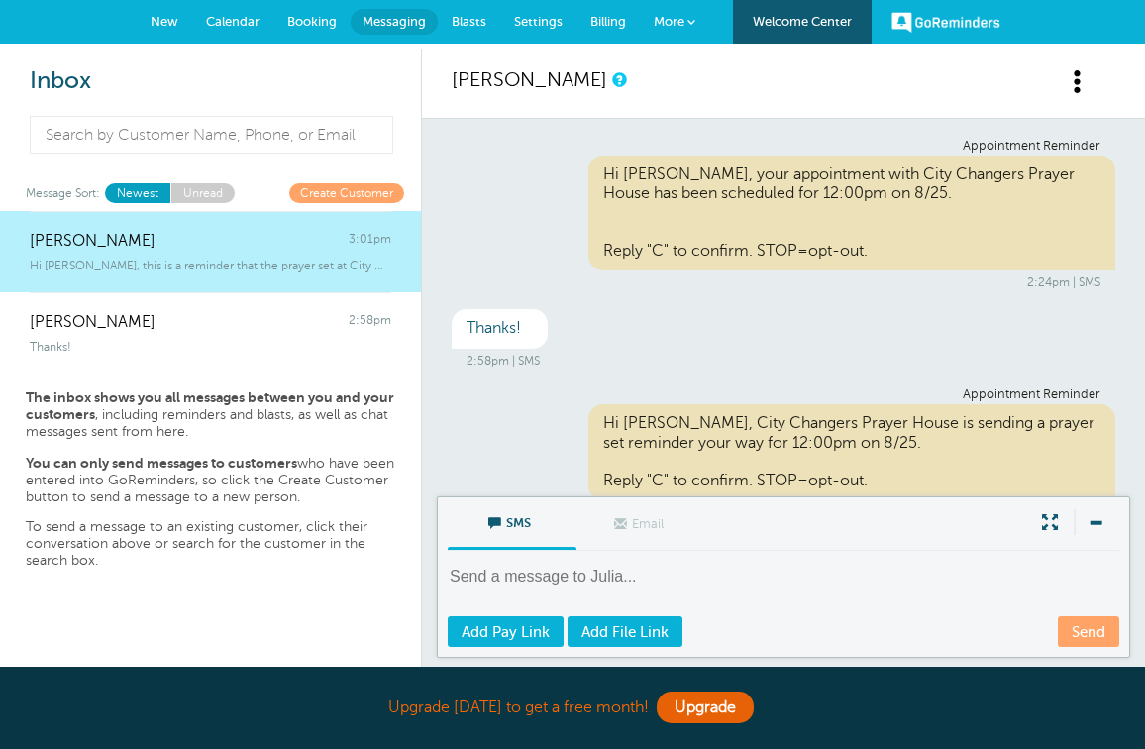
scroll to position [156, 0]
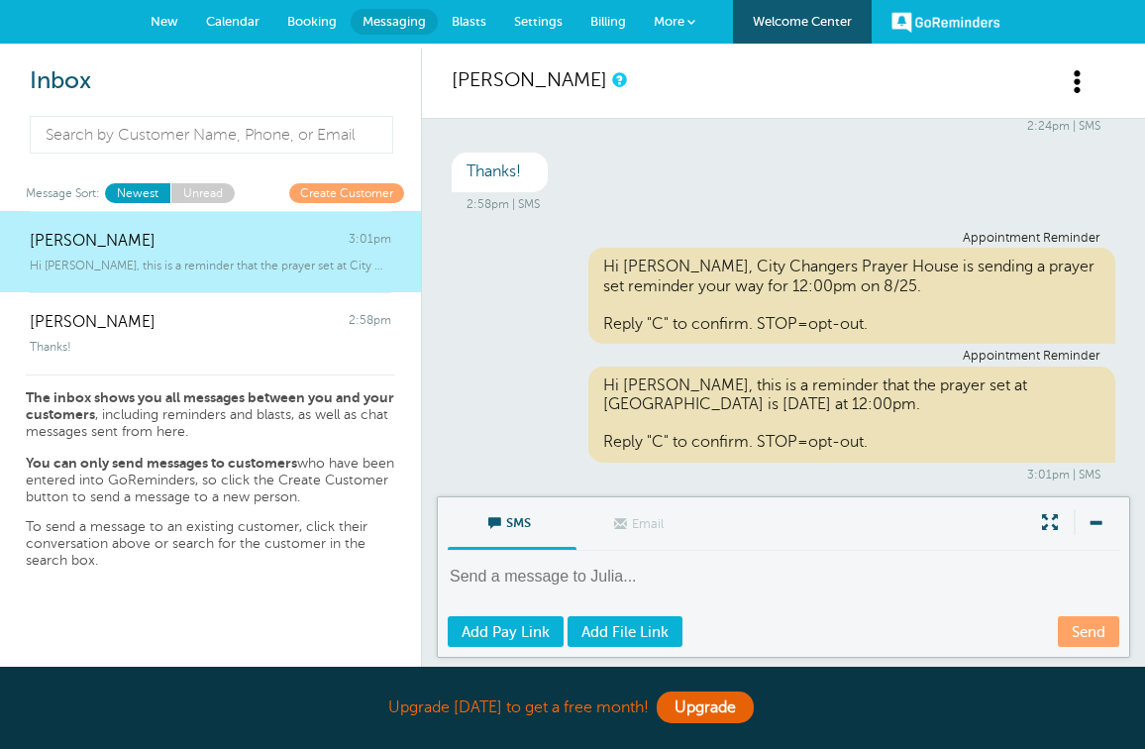
click at [683, 15] on span "More" at bounding box center [669, 21] width 31 height 15
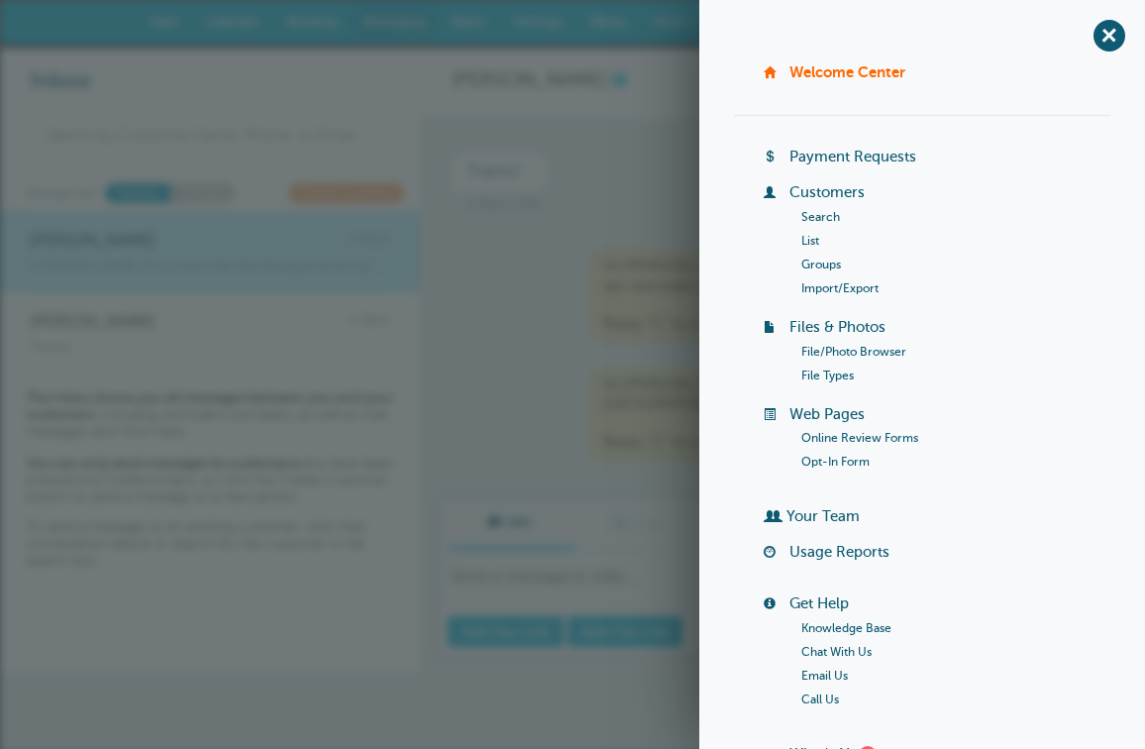
click at [669, 29] on link "More" at bounding box center [674, 22] width 69 height 45
click at [1097, 35] on span "+" at bounding box center [1108, 35] width 45 height 45
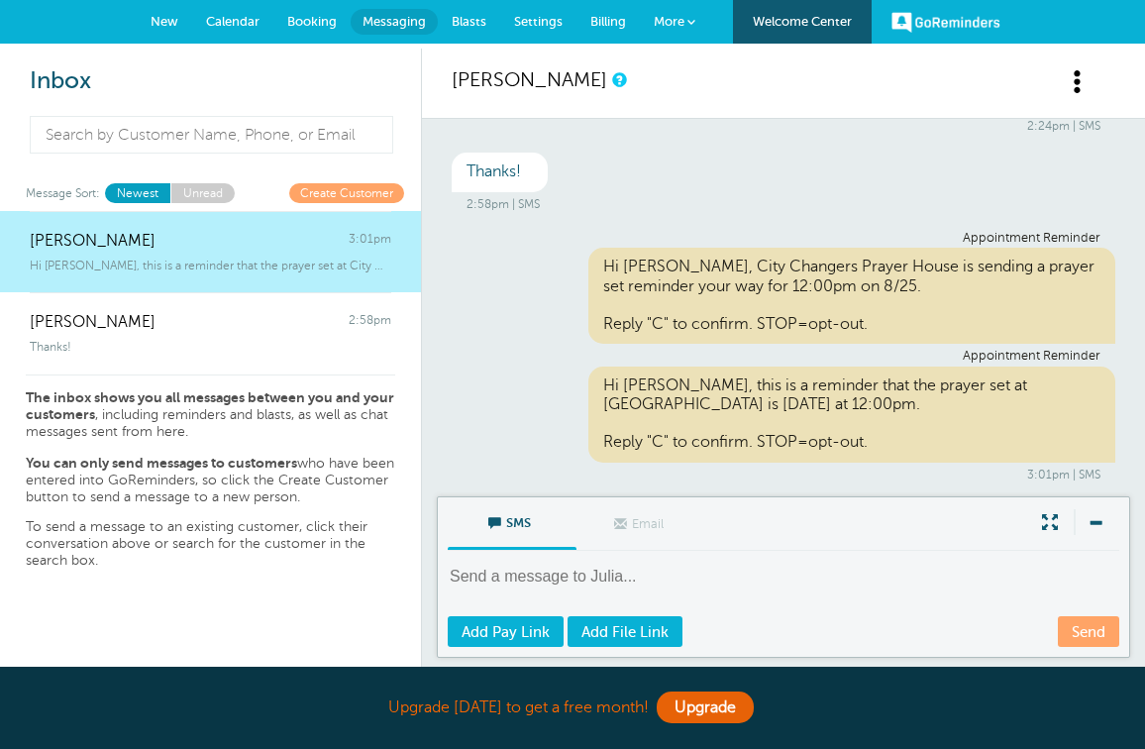
click at [530, 21] on span "Settings" at bounding box center [538, 21] width 49 height 15
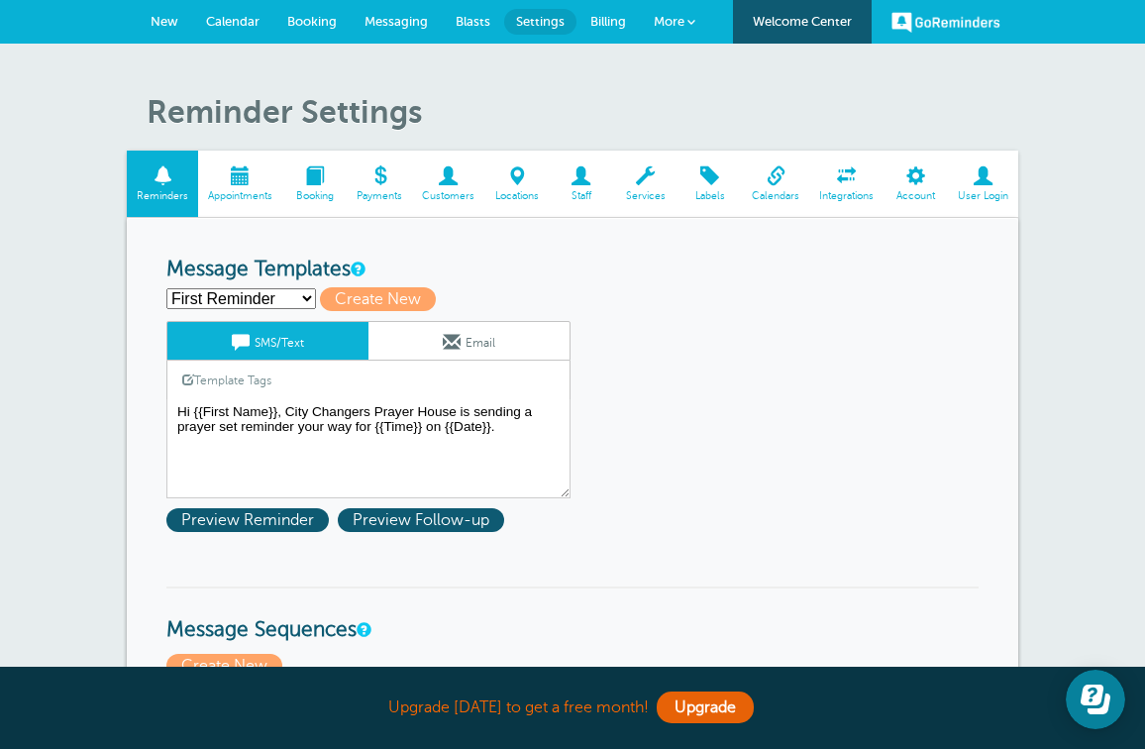
click at [441, 176] on span at bounding box center [448, 175] width 72 height 19
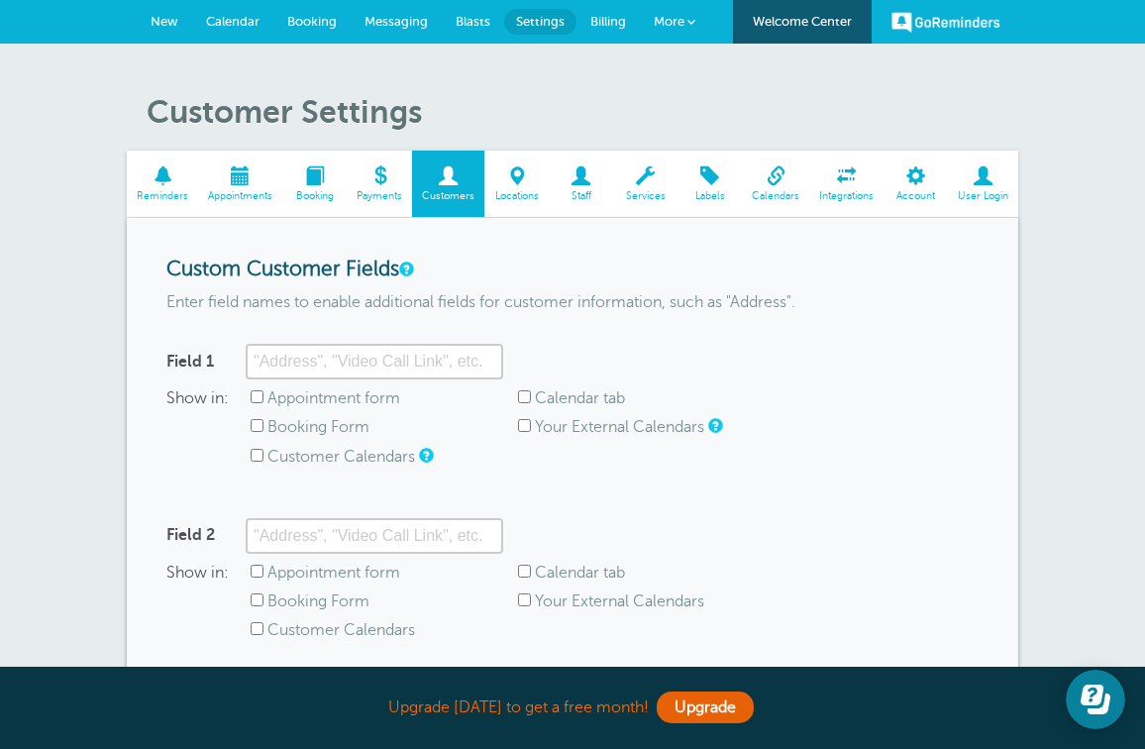
click at [707, 179] on span at bounding box center [709, 175] width 64 height 19
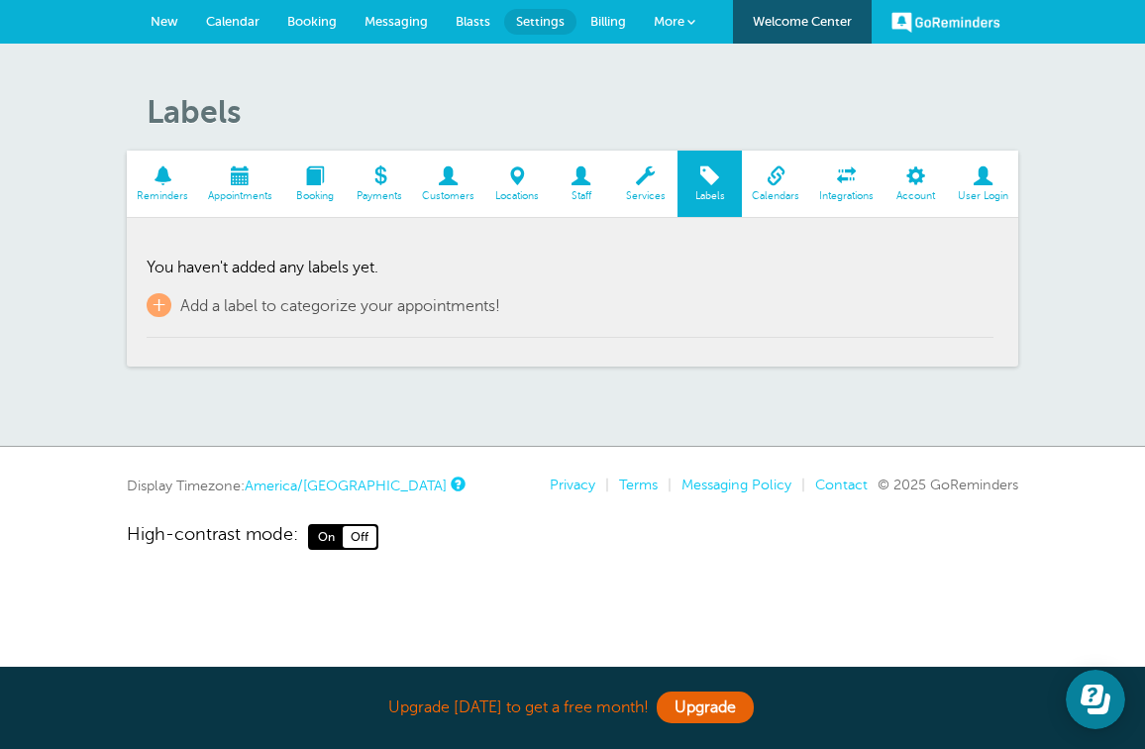
click at [266, 13] on link "Calendar" at bounding box center [232, 22] width 81 height 44
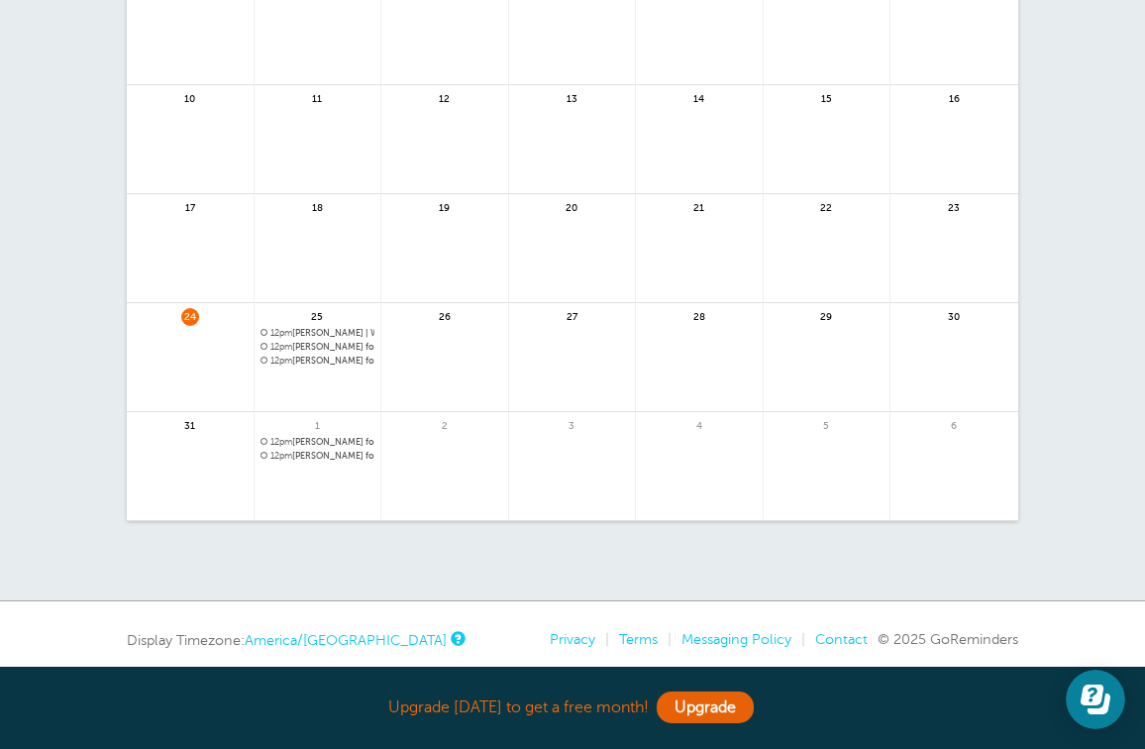
scroll to position [327, 0]
click at [314, 440] on span "12pm Jonnathan for Prayer For the Nations with Julia Robinson | Weekly" at bounding box center [317, 441] width 115 height 11
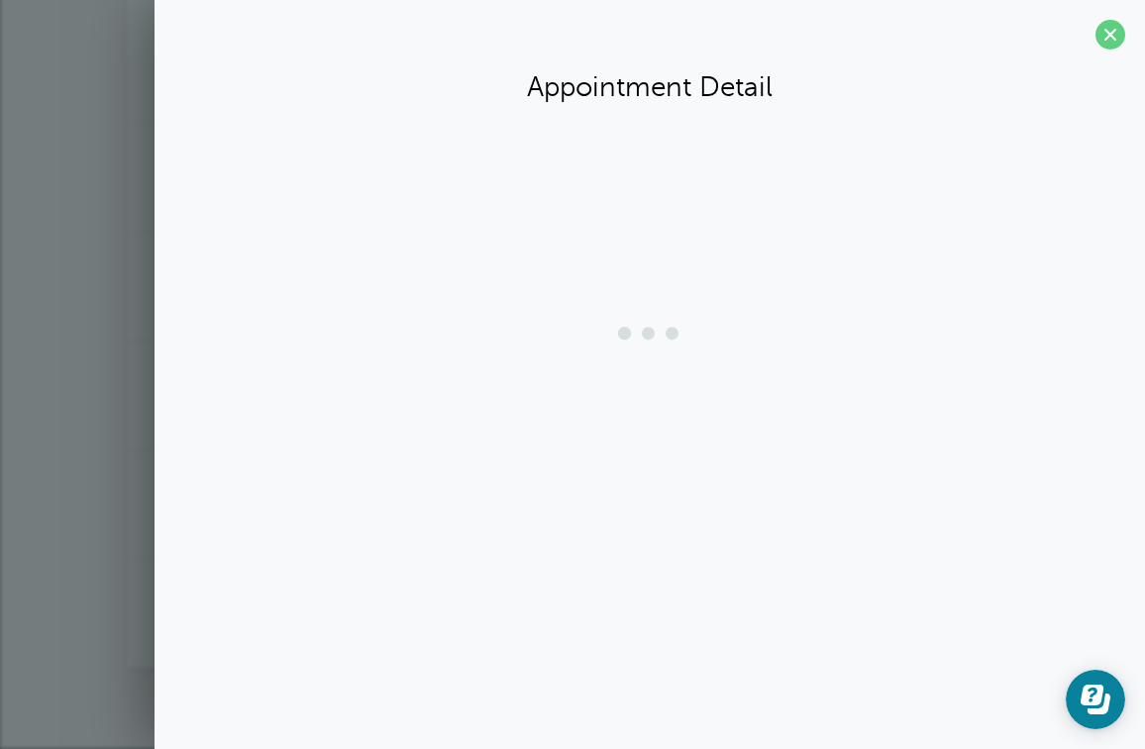
scroll to position [178, 0]
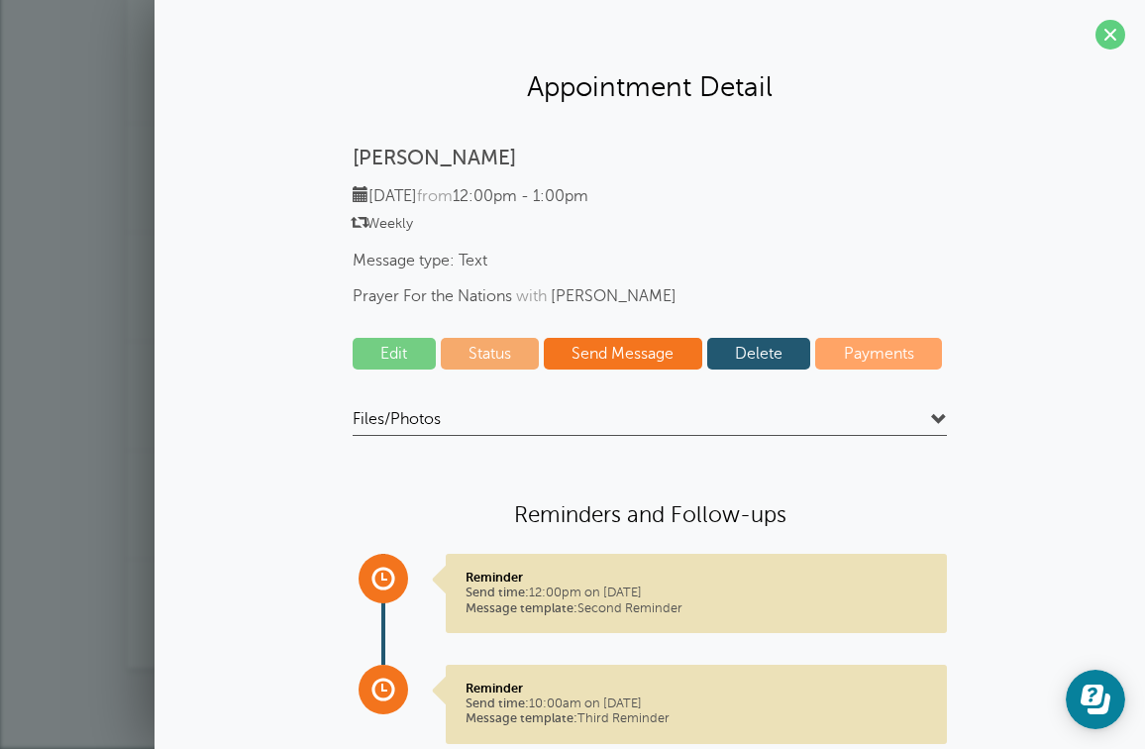
click at [940, 418] on span at bounding box center [939, 420] width 16 height 16
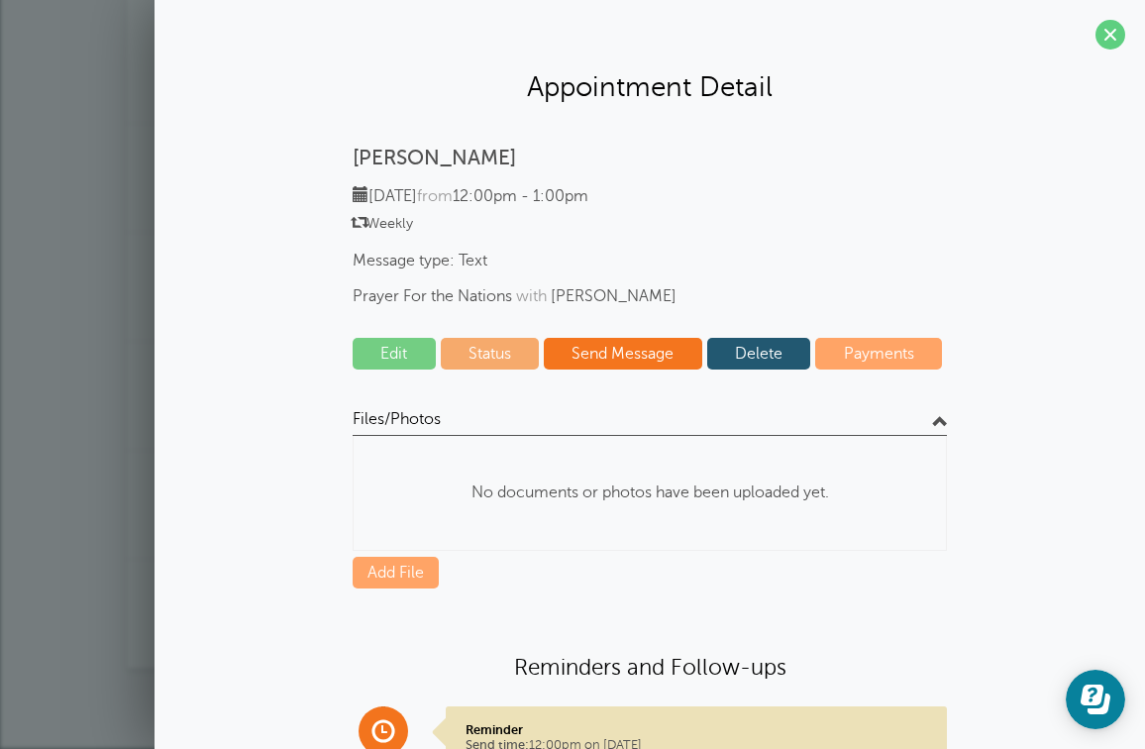
click at [940, 418] on span at bounding box center [939, 420] width 16 height 16
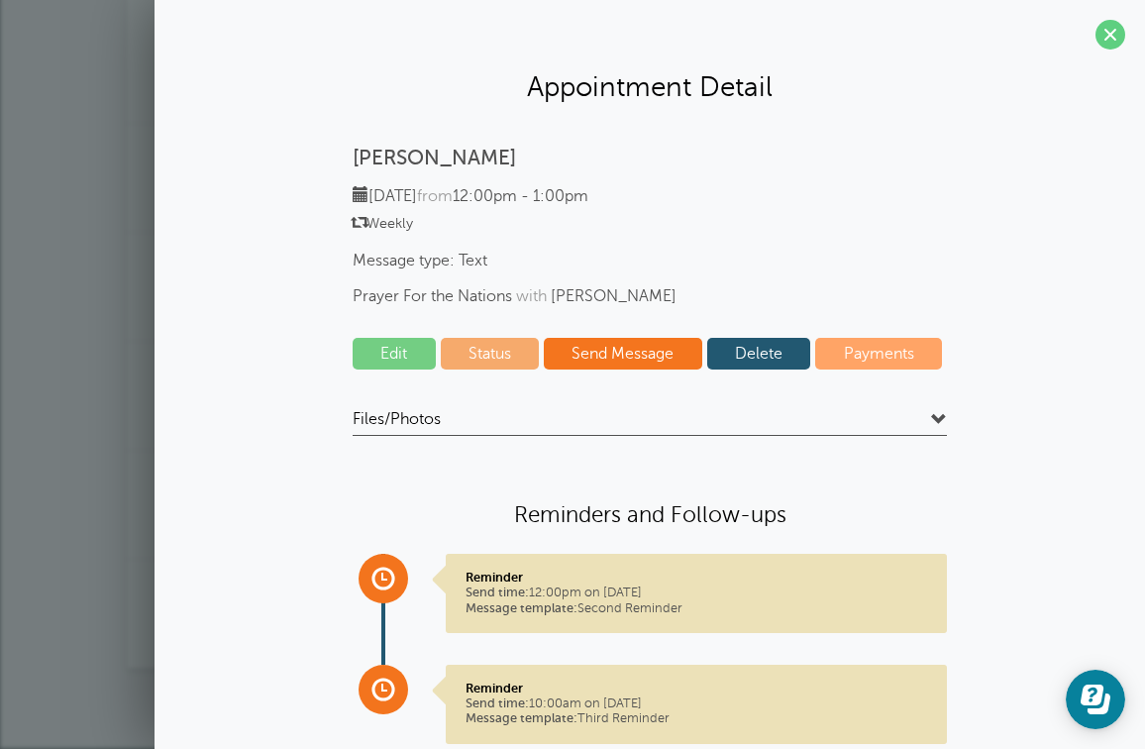
scroll to position [0, 0]
click at [476, 354] on link "Status" at bounding box center [490, 354] width 99 height 32
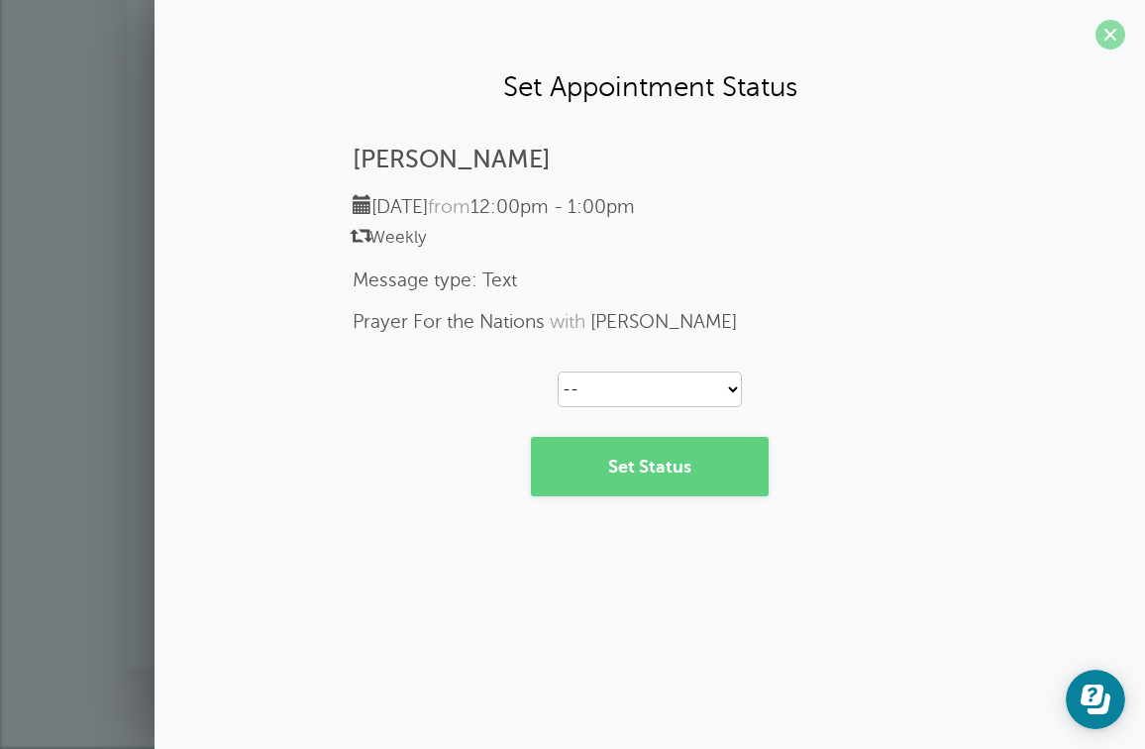
click at [1112, 41] on span at bounding box center [1110, 35] width 30 height 30
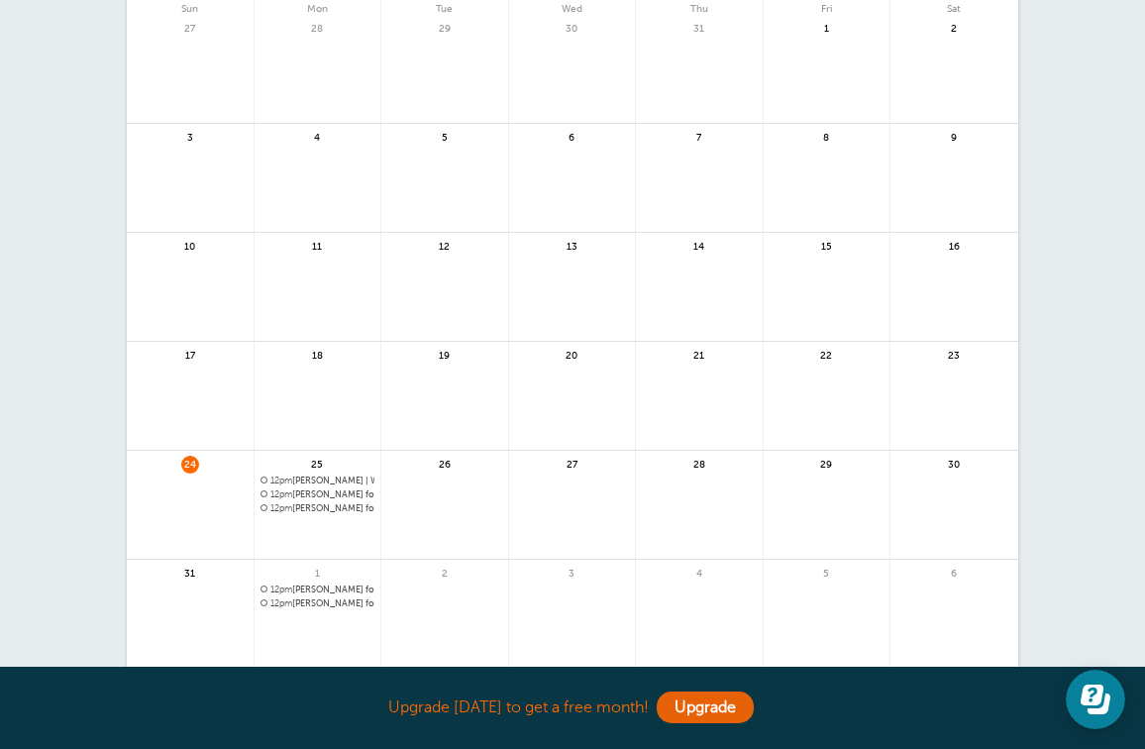
click at [409, 501] on link at bounding box center [444, 516] width 127 height 86
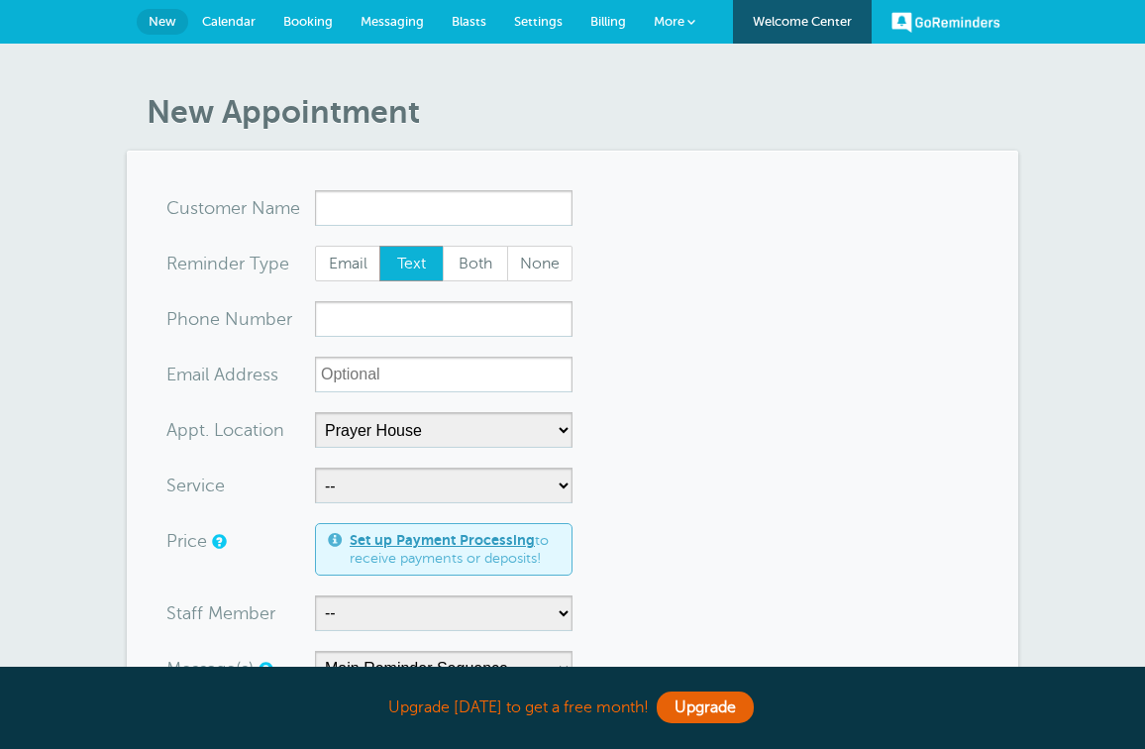
select select "24901"
click at [916, 27] on link "GoReminders" at bounding box center [945, 22] width 109 height 44
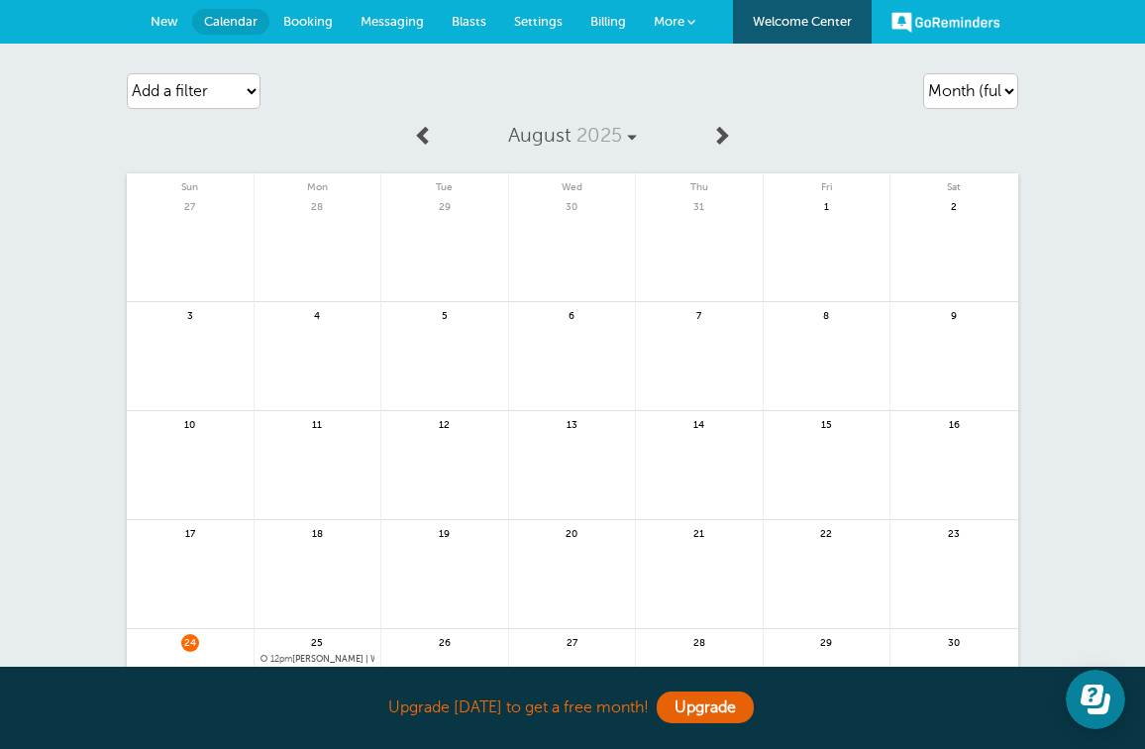
click at [159, 17] on span "New" at bounding box center [165, 21] width 28 height 15
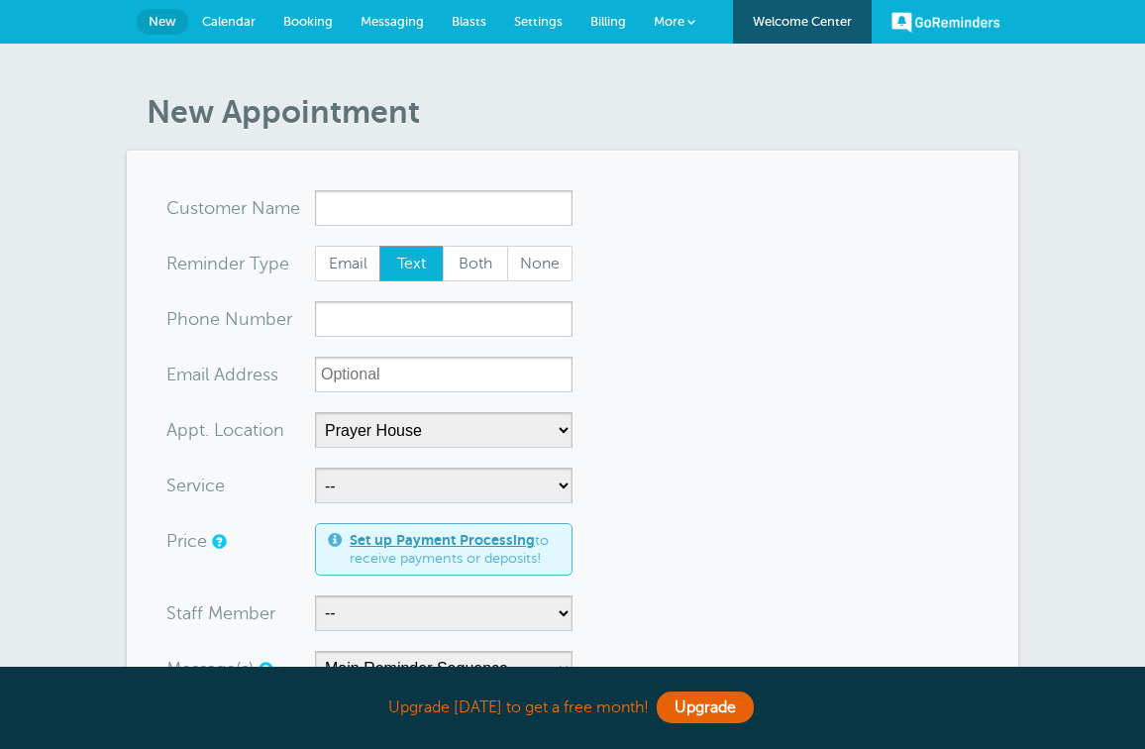
select select "24901"
click at [485, 28] on span "Blasts" at bounding box center [469, 21] width 35 height 15
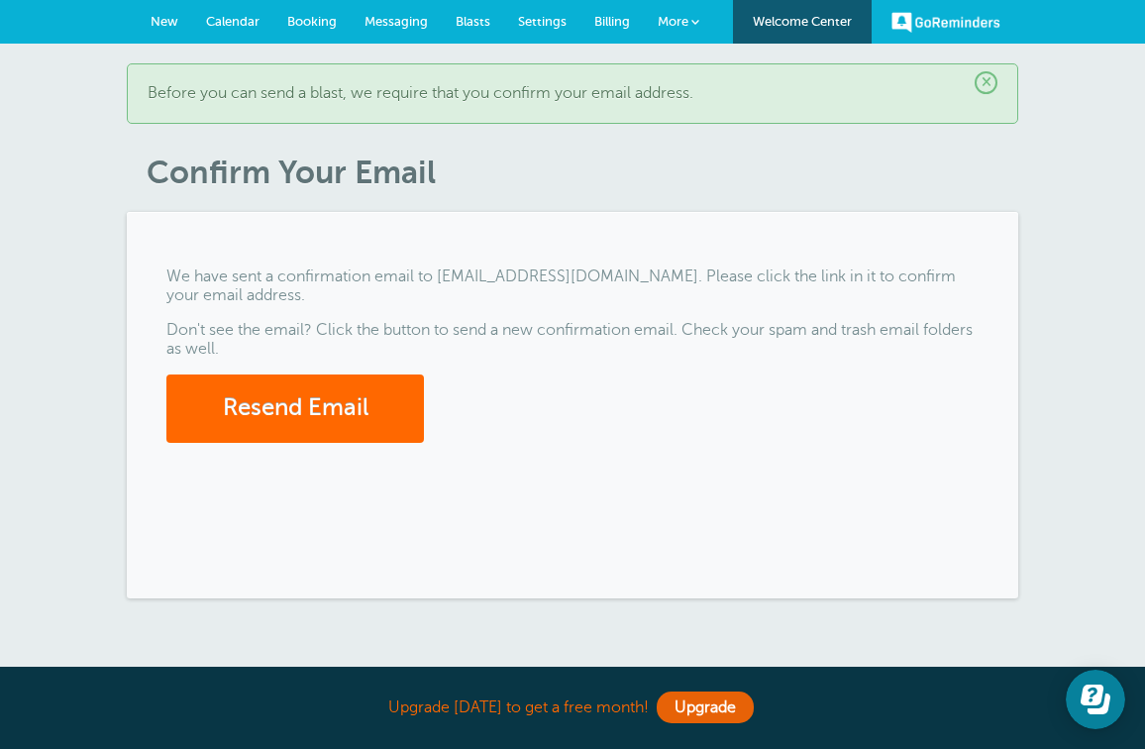
click at [304, 22] on span "Booking" at bounding box center [312, 21] width 50 height 15
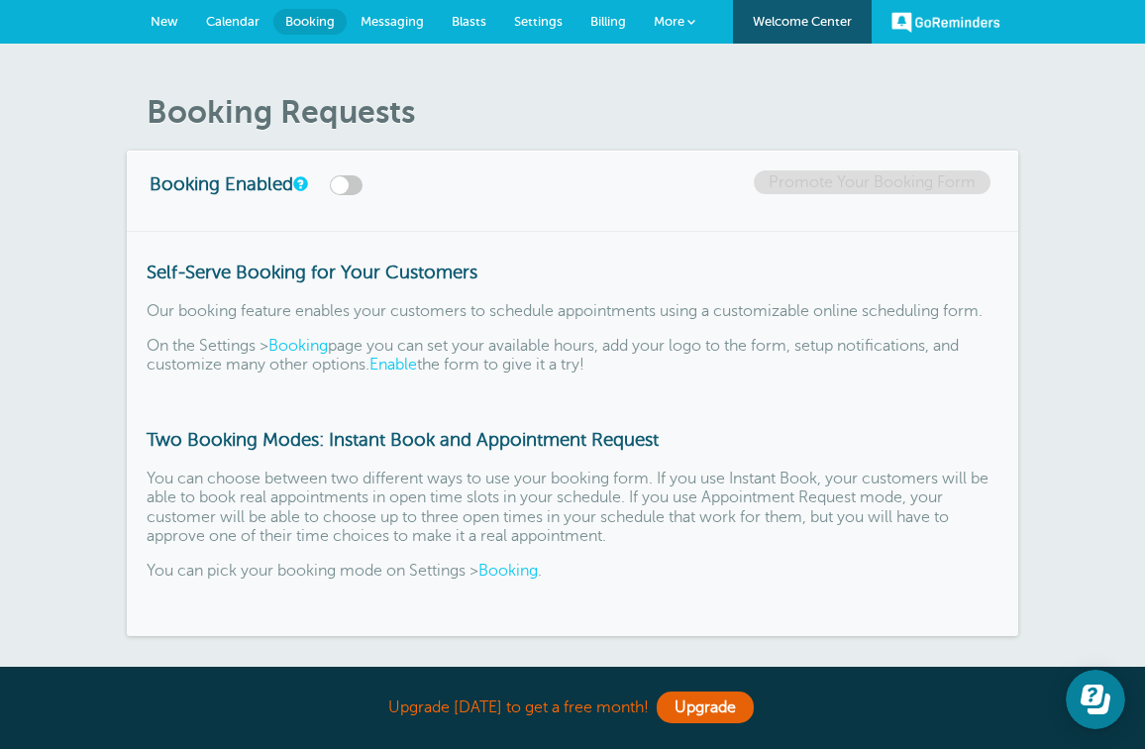
click at [237, 34] on link "Calendar" at bounding box center [232, 22] width 81 height 44
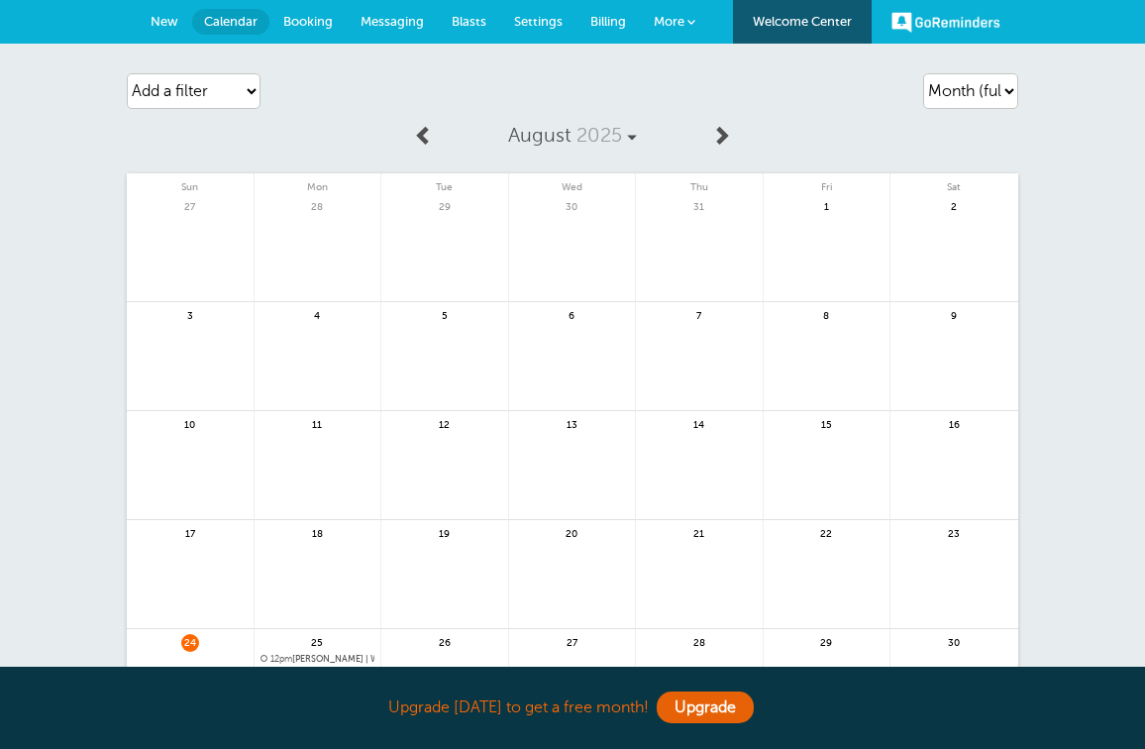
click at [164, 17] on span "New" at bounding box center [165, 21] width 28 height 15
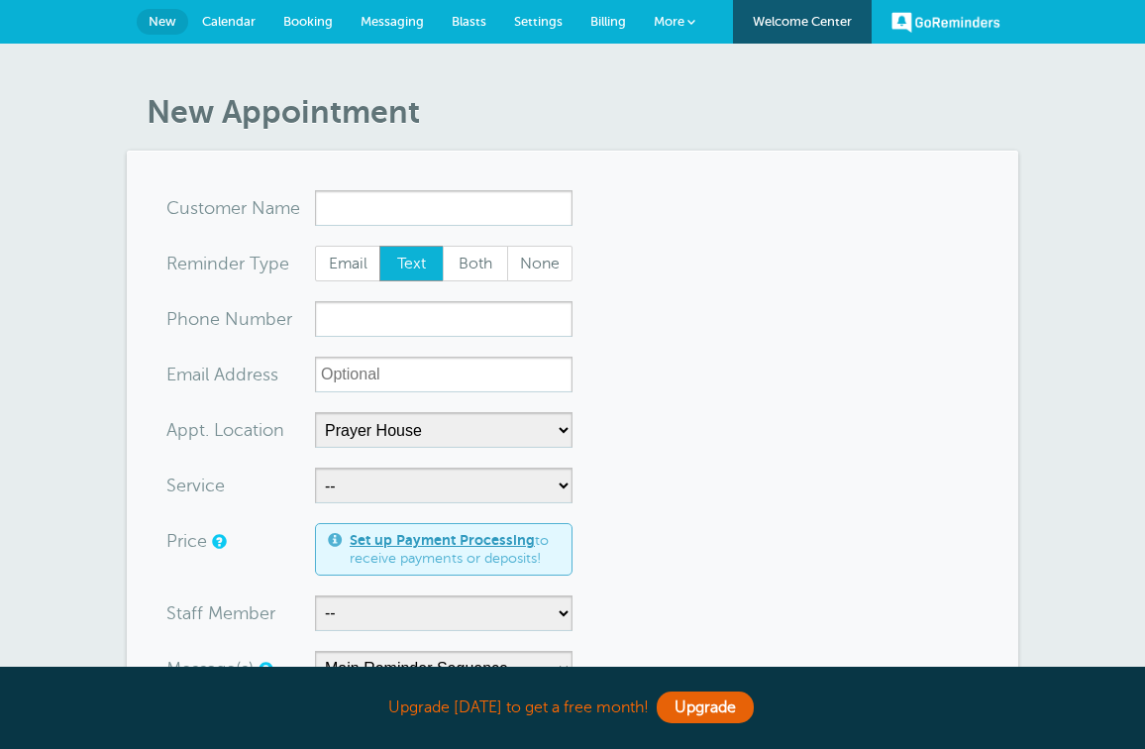
select select "24901"
click at [682, 17] on span "More" at bounding box center [669, 21] width 31 height 15
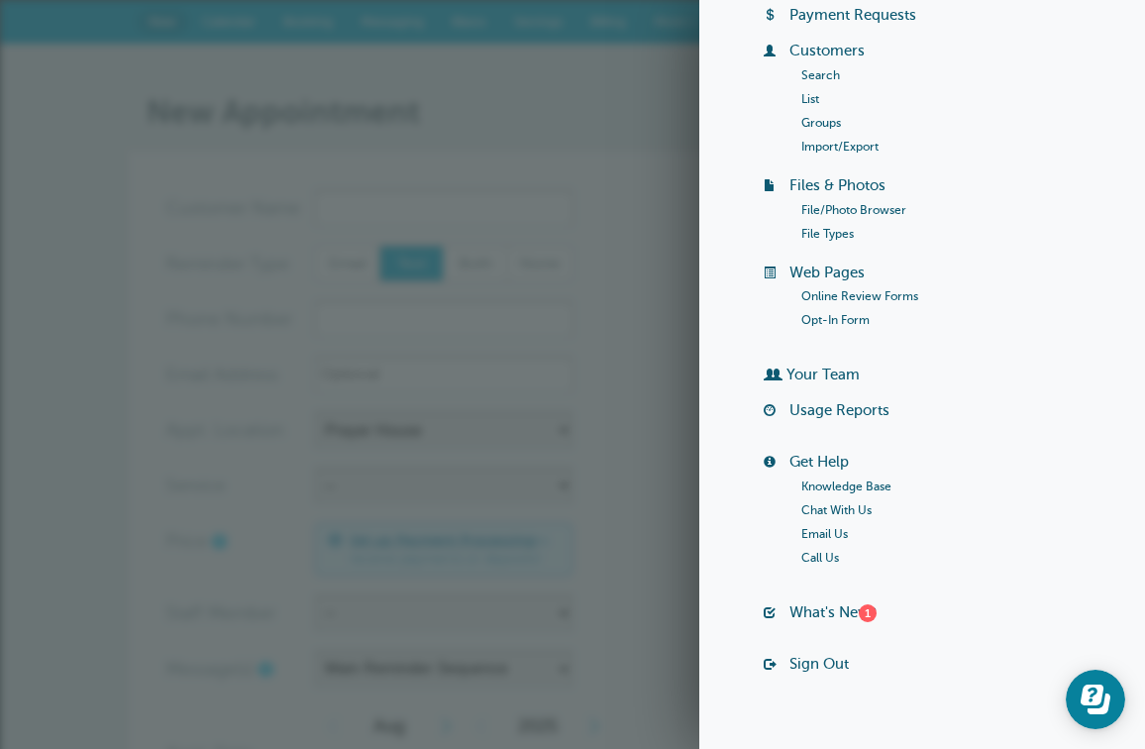
scroll to position [150, 0]
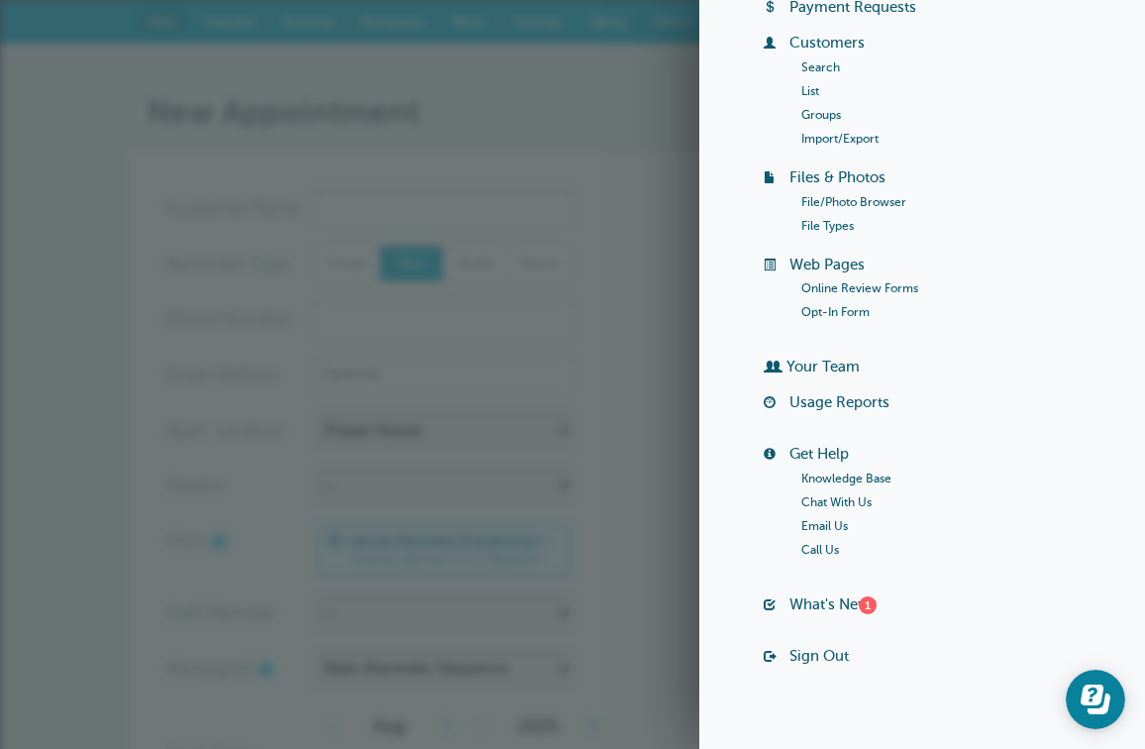
click at [825, 106] on li "Groups" at bounding box center [956, 115] width 310 height 24
click at [825, 108] on link "Groups" at bounding box center [821, 115] width 40 height 14
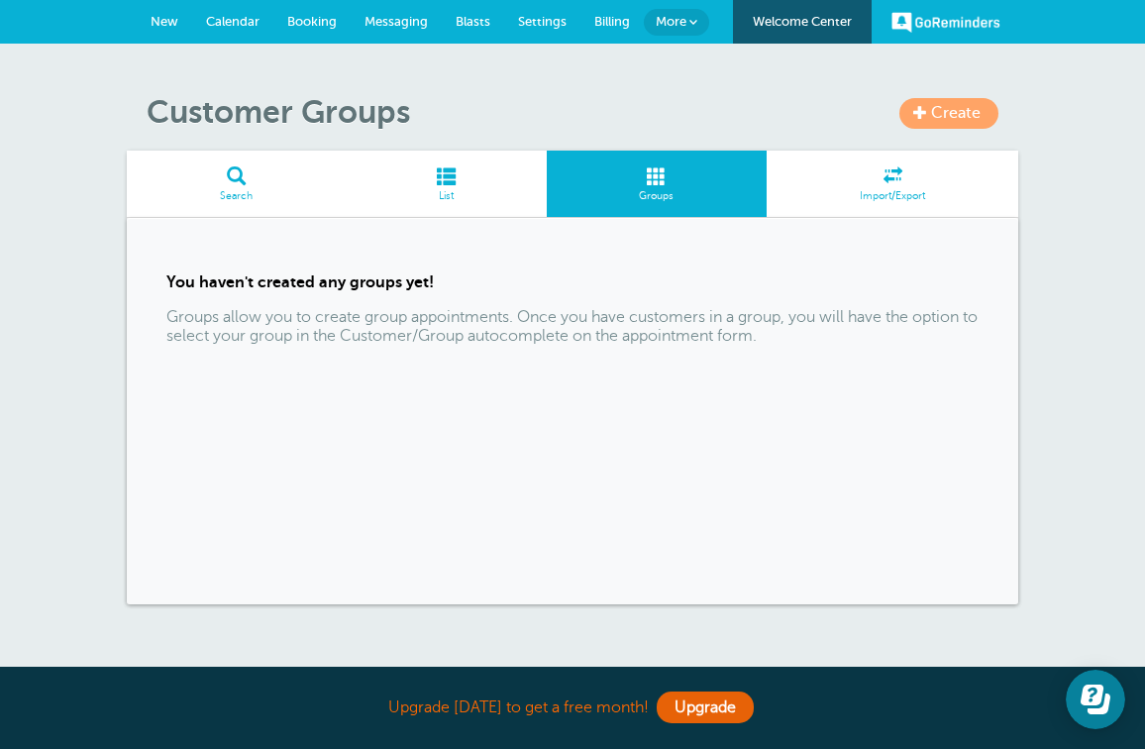
click at [929, 119] on link "Create" at bounding box center [948, 113] width 99 height 31
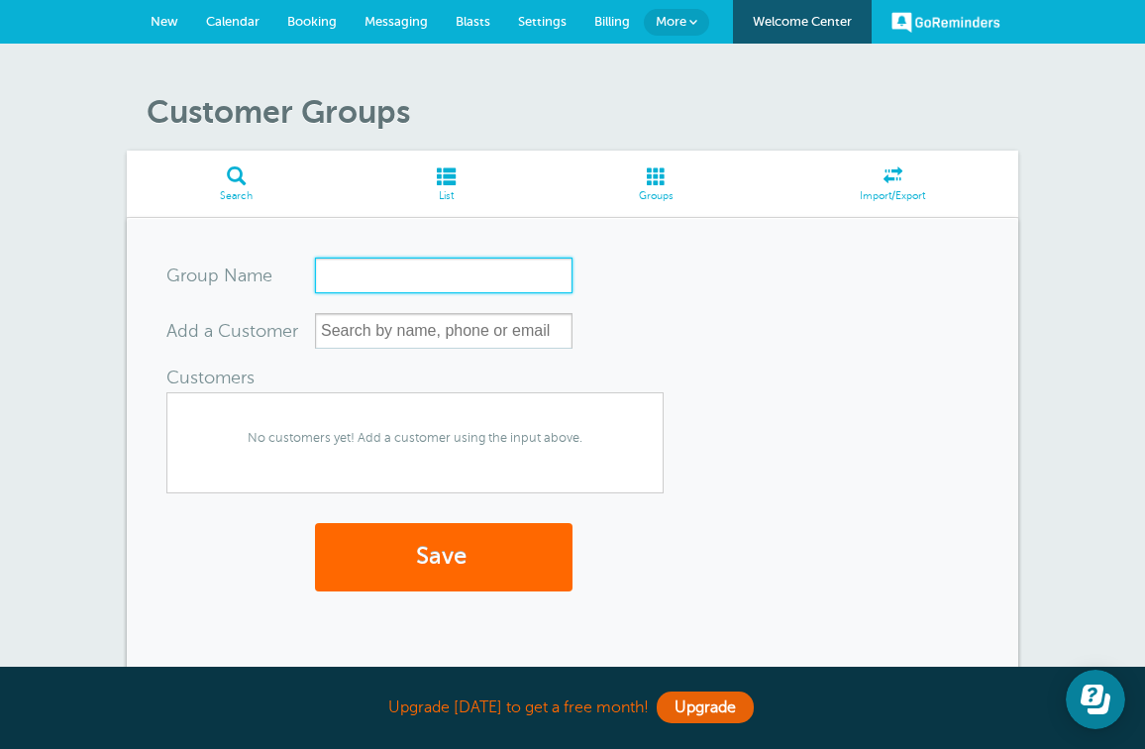
click at [504, 277] on input "Group Name" at bounding box center [443, 275] width 257 height 36
type input "City Changers Prayer List"
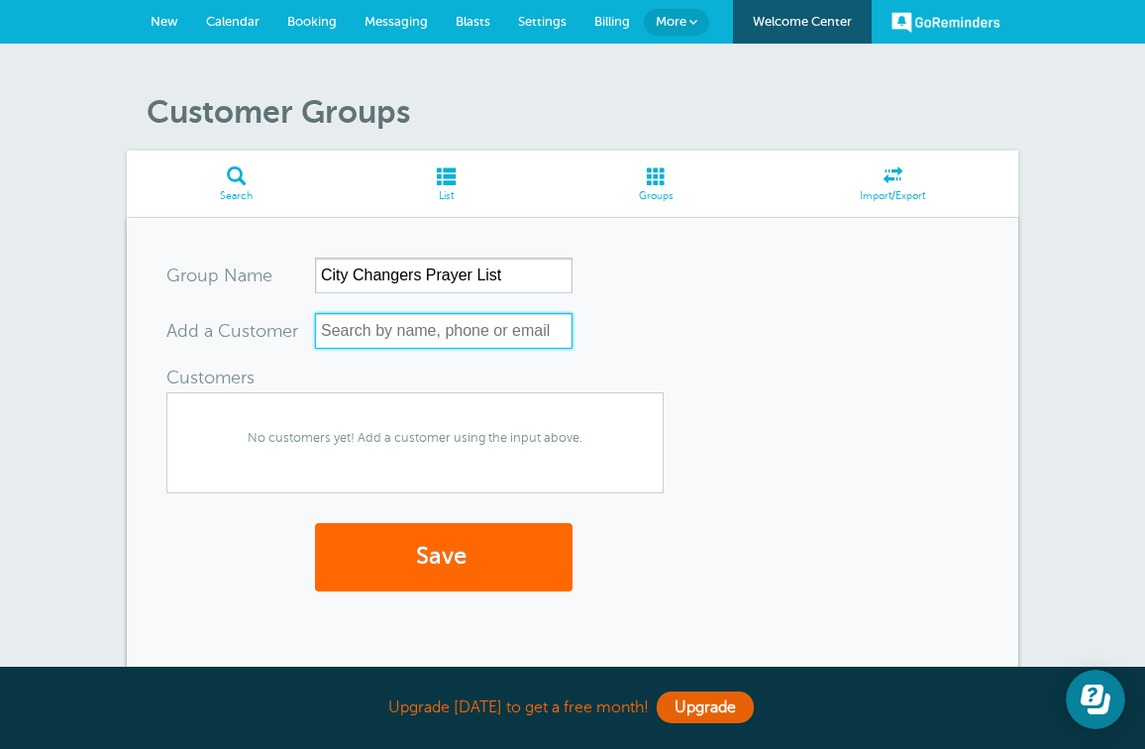
click at [449, 328] on input "text" at bounding box center [443, 331] width 257 height 36
type input "Ju"
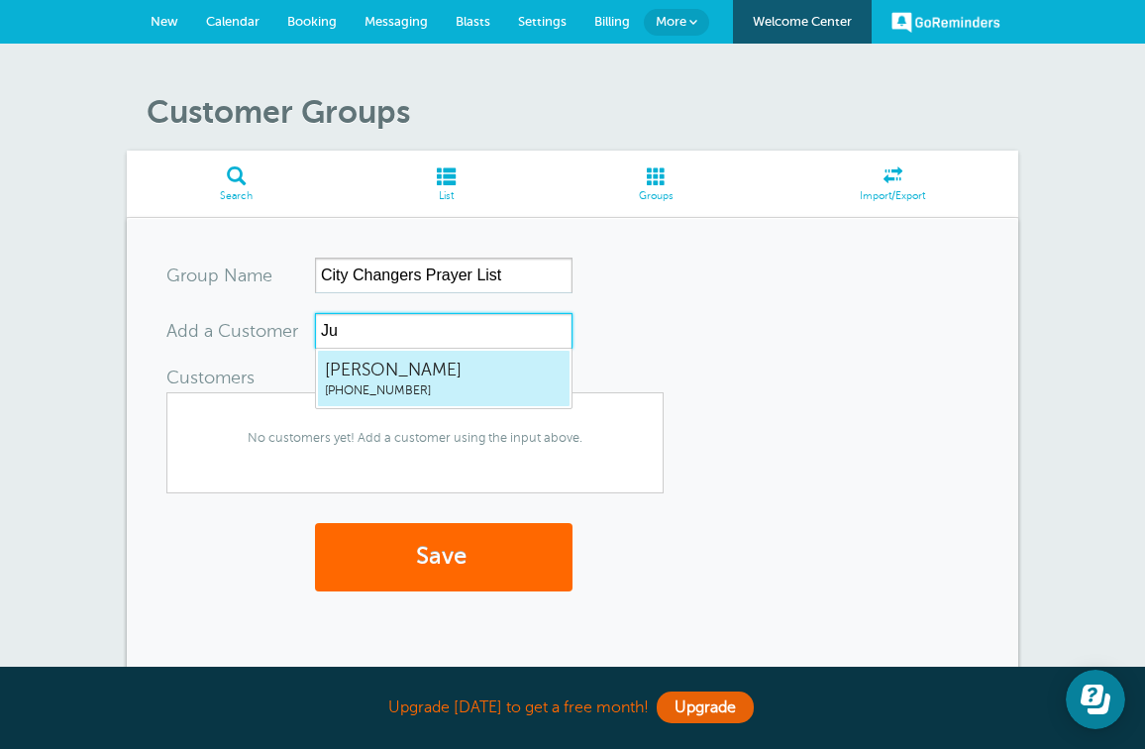
click at [461, 382] on span "[PHONE_NUMBER]" at bounding box center [444, 390] width 238 height 17
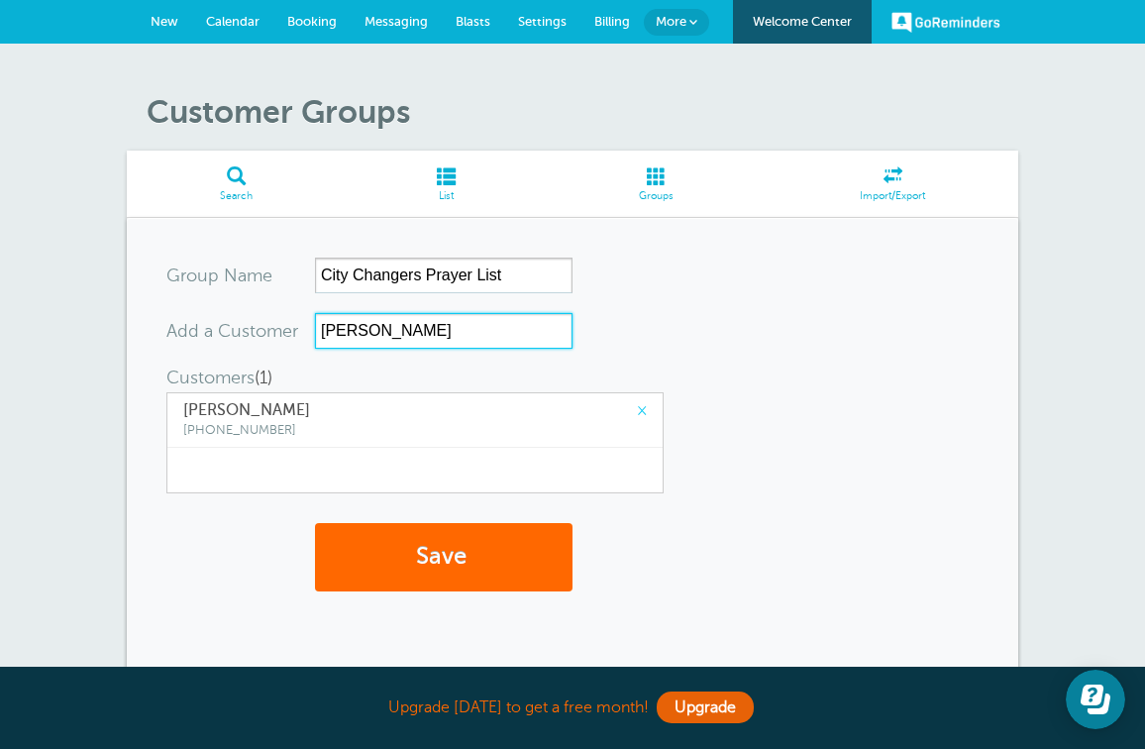
type input "[PERSON_NAME]"
click at [444, 555] on button "Save" at bounding box center [443, 557] width 257 height 68
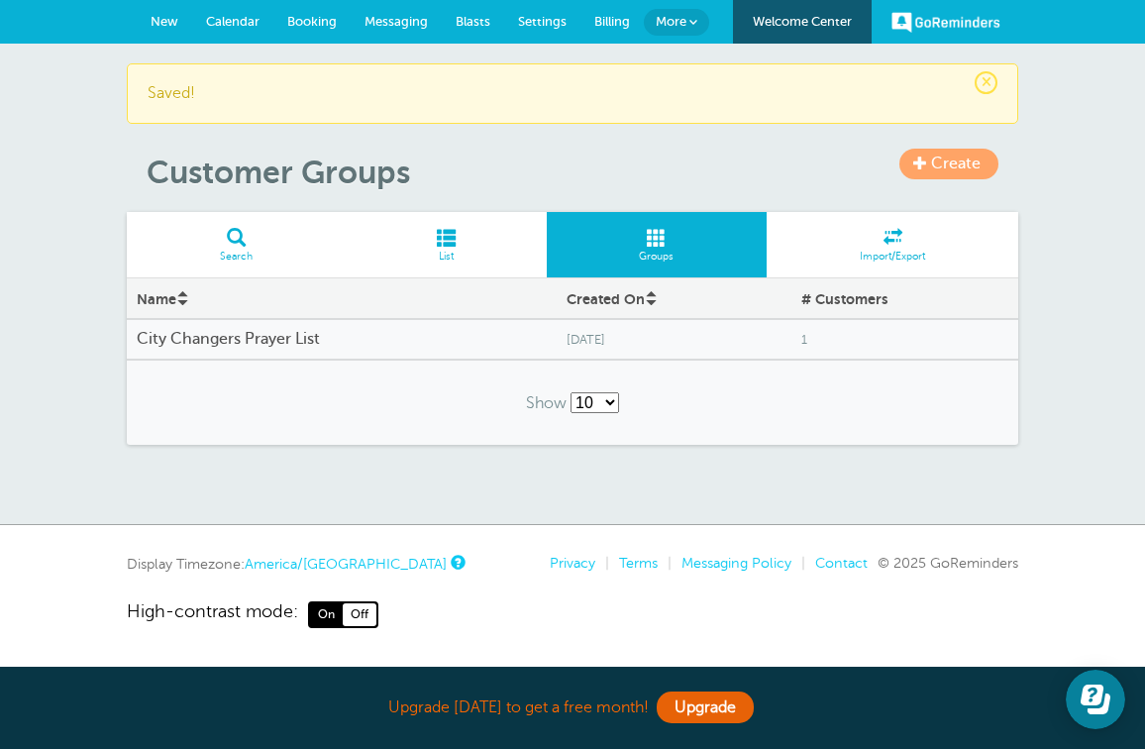
click at [536, 338] on h4 "City Changers Prayer List" at bounding box center [342, 339] width 410 height 19
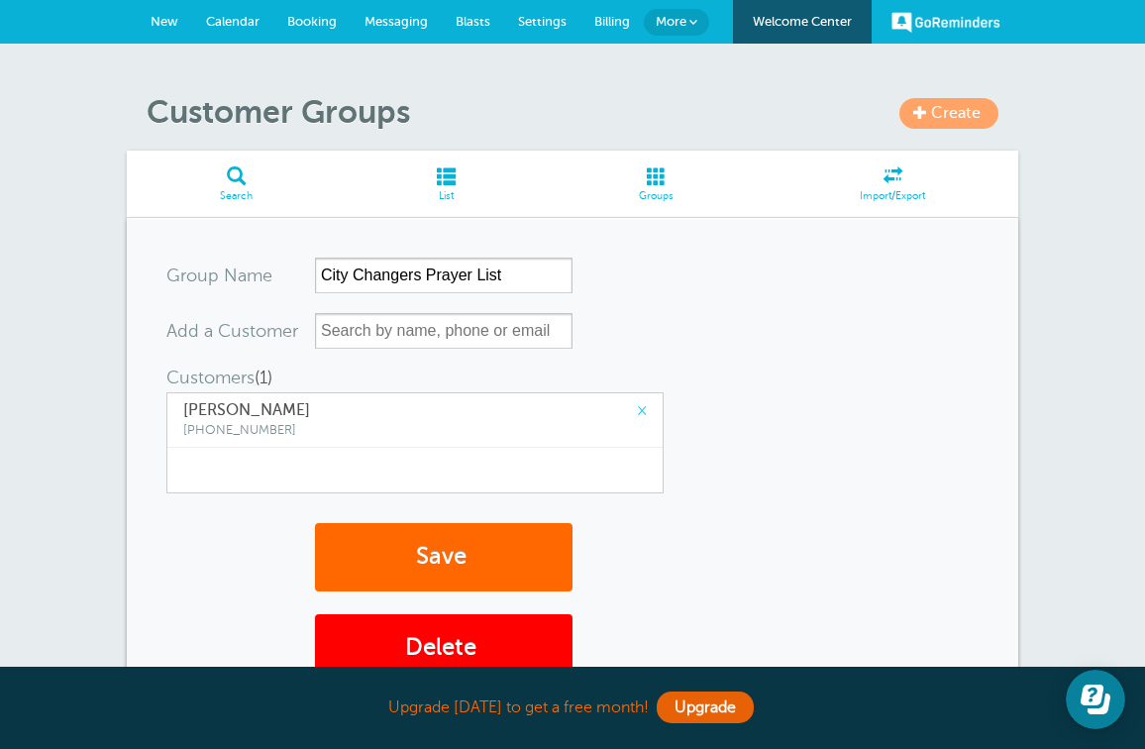
click at [418, 471] on div "× Julia Robinson (945) 244-3139" at bounding box center [414, 442] width 497 height 101
click at [409, 436] on div "× Julia Robinson (945) 244-3139" at bounding box center [414, 420] width 495 height 54
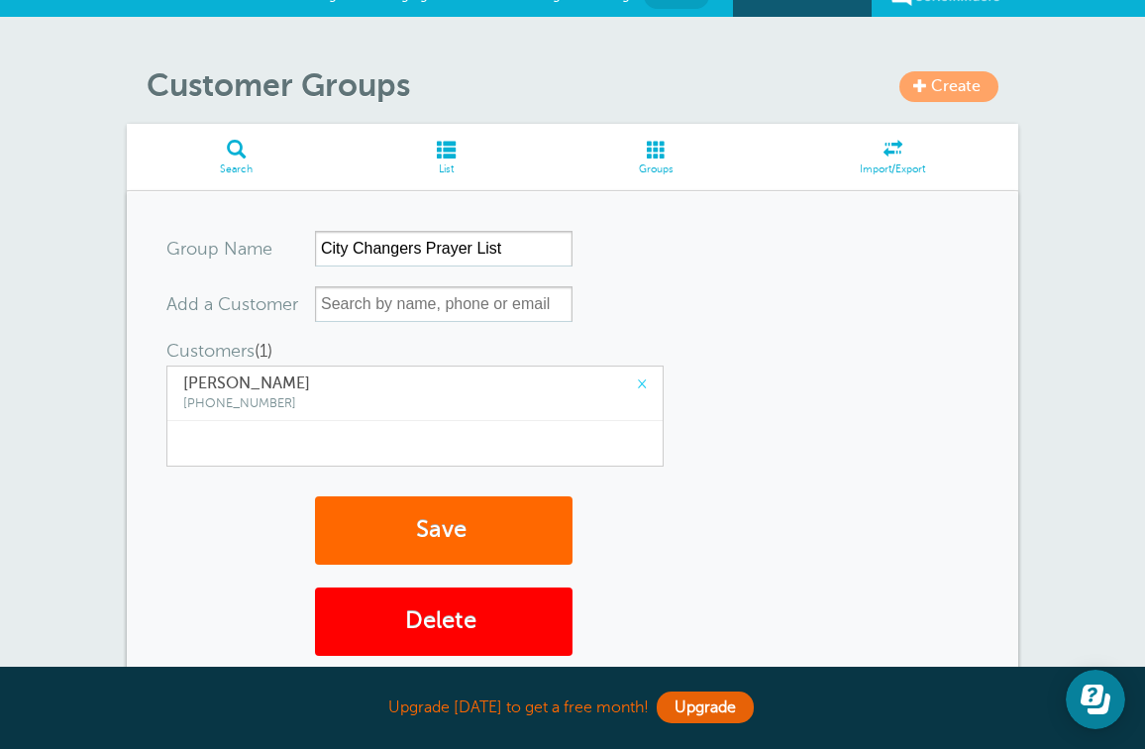
scroll to position [30, 0]
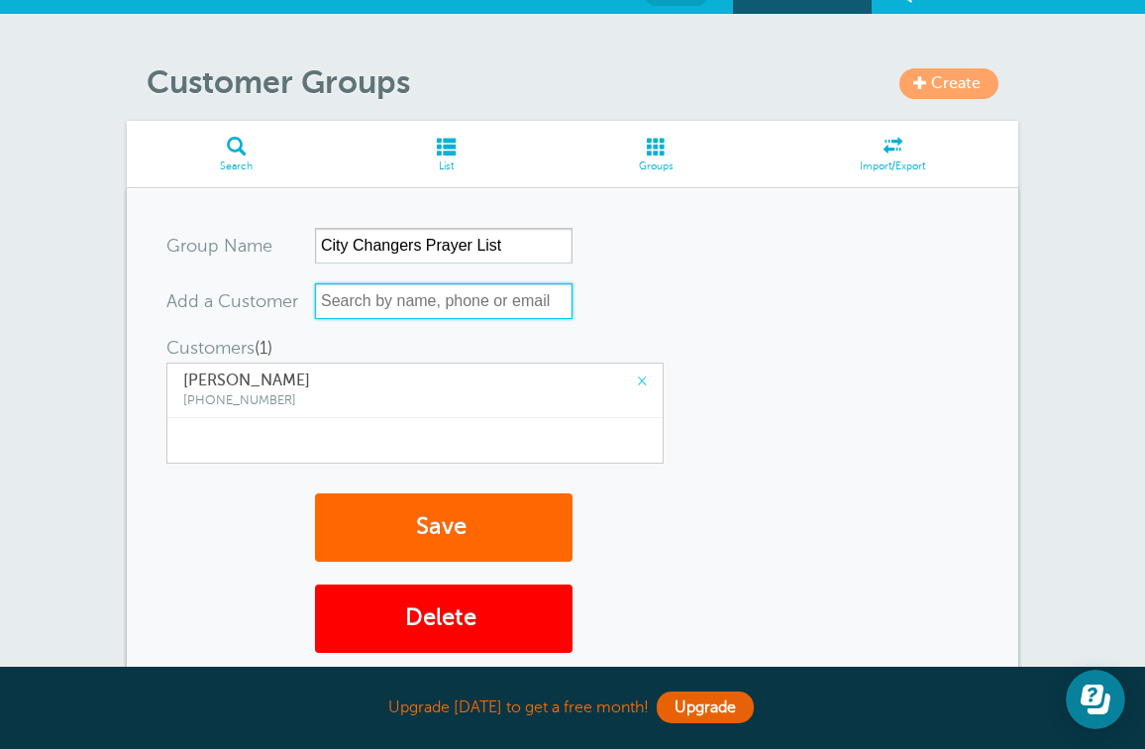
click at [461, 299] on input "text" at bounding box center [443, 301] width 257 height 36
type input "g"
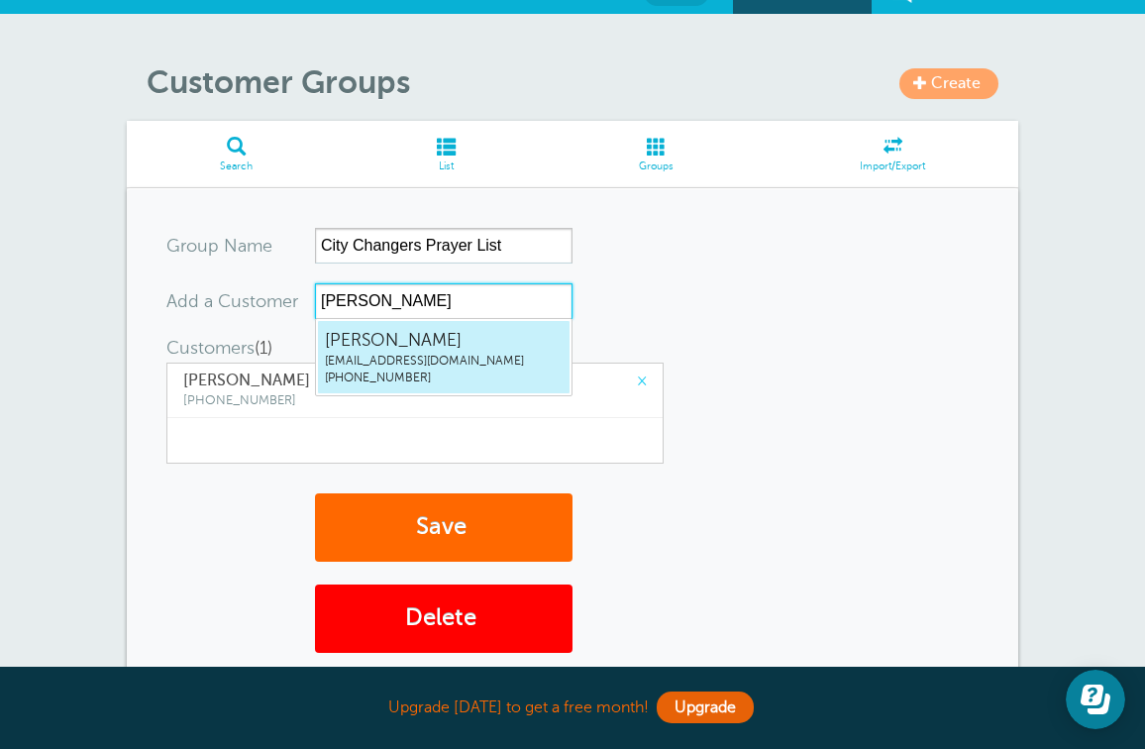
type input "jonn"
click at [442, 371] on span "(317) 657-4855" at bounding box center [444, 377] width 238 height 17
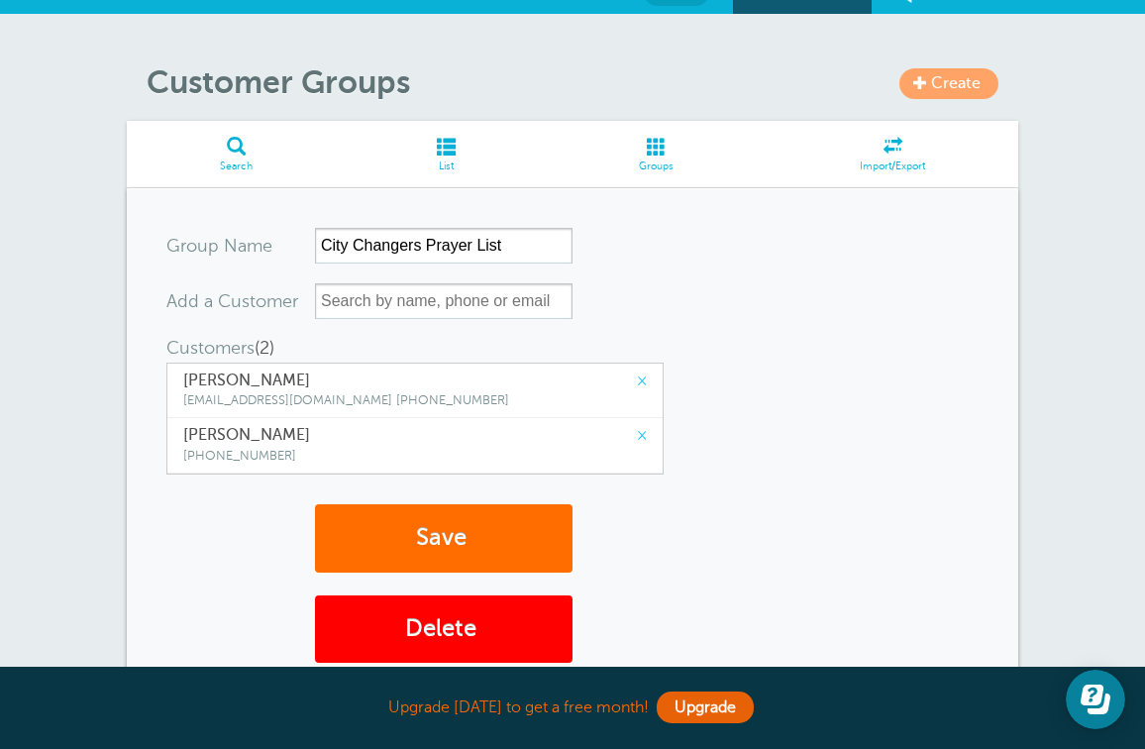
click at [480, 546] on button "Save" at bounding box center [443, 538] width 257 height 68
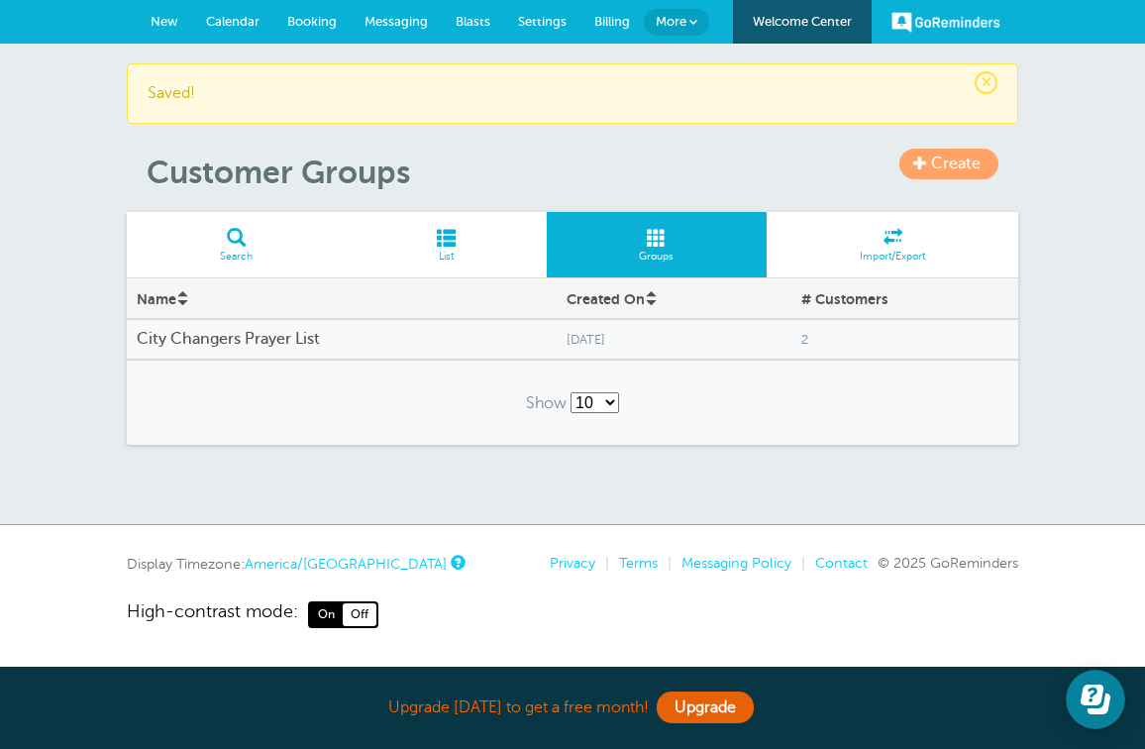
click at [658, 251] on span "Groups" at bounding box center [656, 257] width 201 height 12
click at [332, 340] on h4 "City Changers Prayer List" at bounding box center [342, 339] width 410 height 19
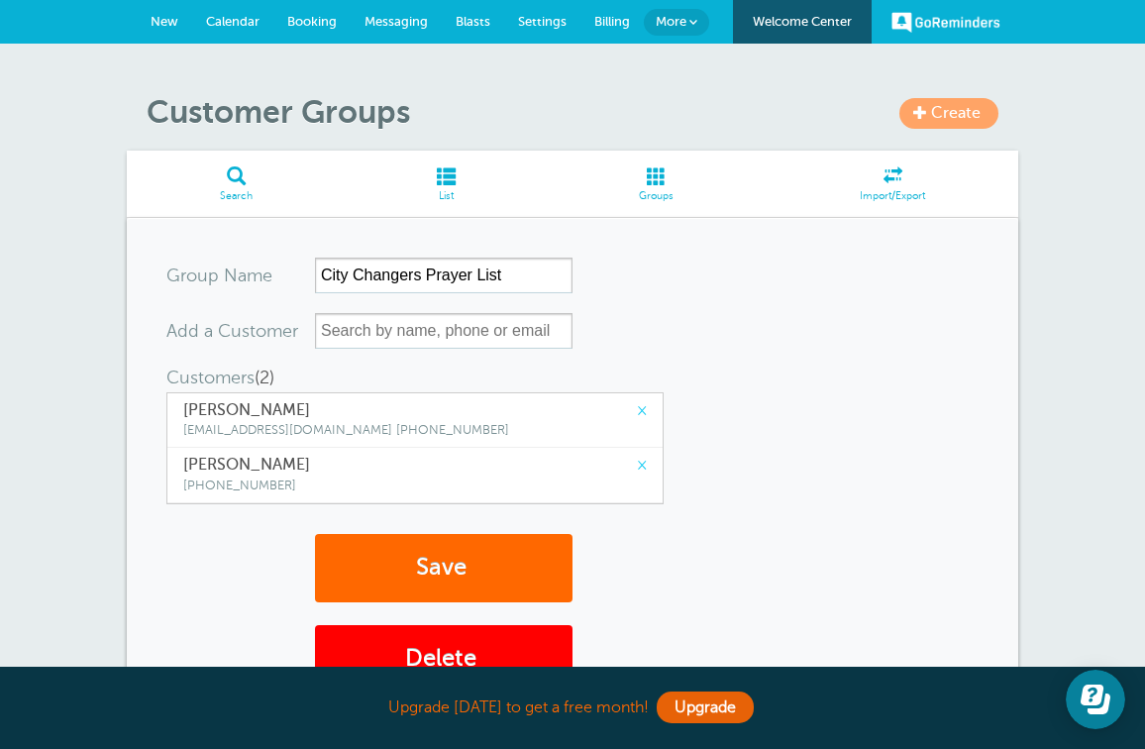
click at [673, 15] on span "More" at bounding box center [671, 21] width 31 height 15
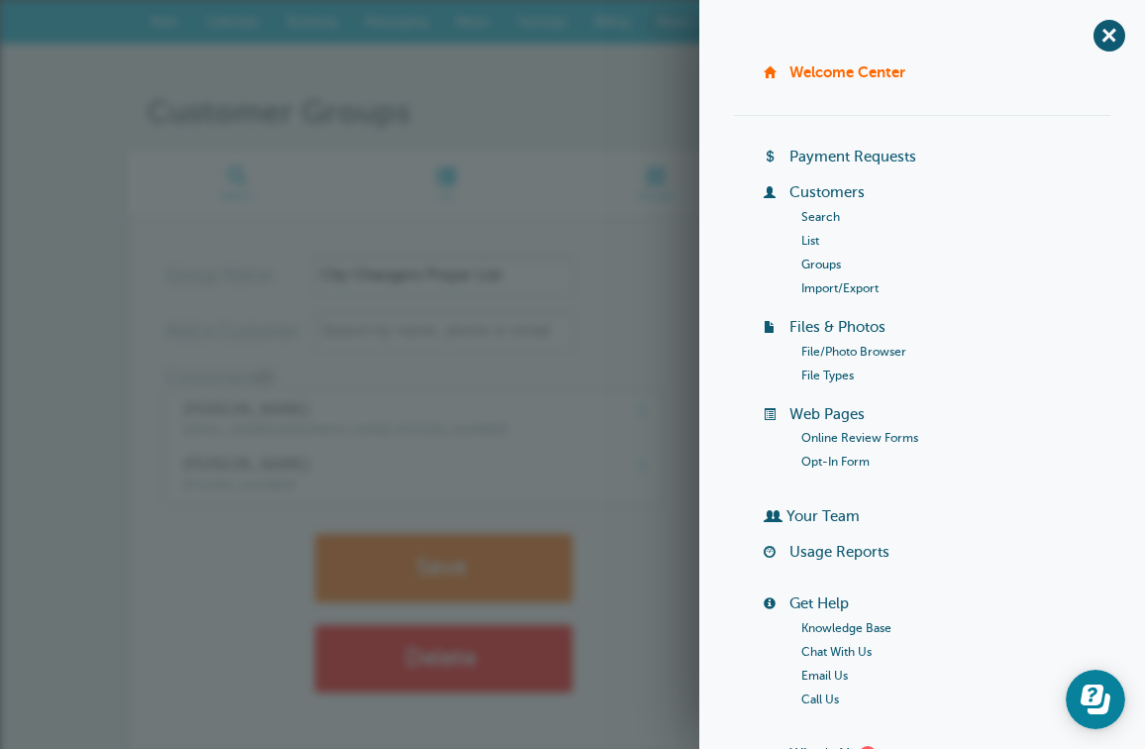
click at [811, 235] on link "List" at bounding box center [810, 241] width 18 height 14
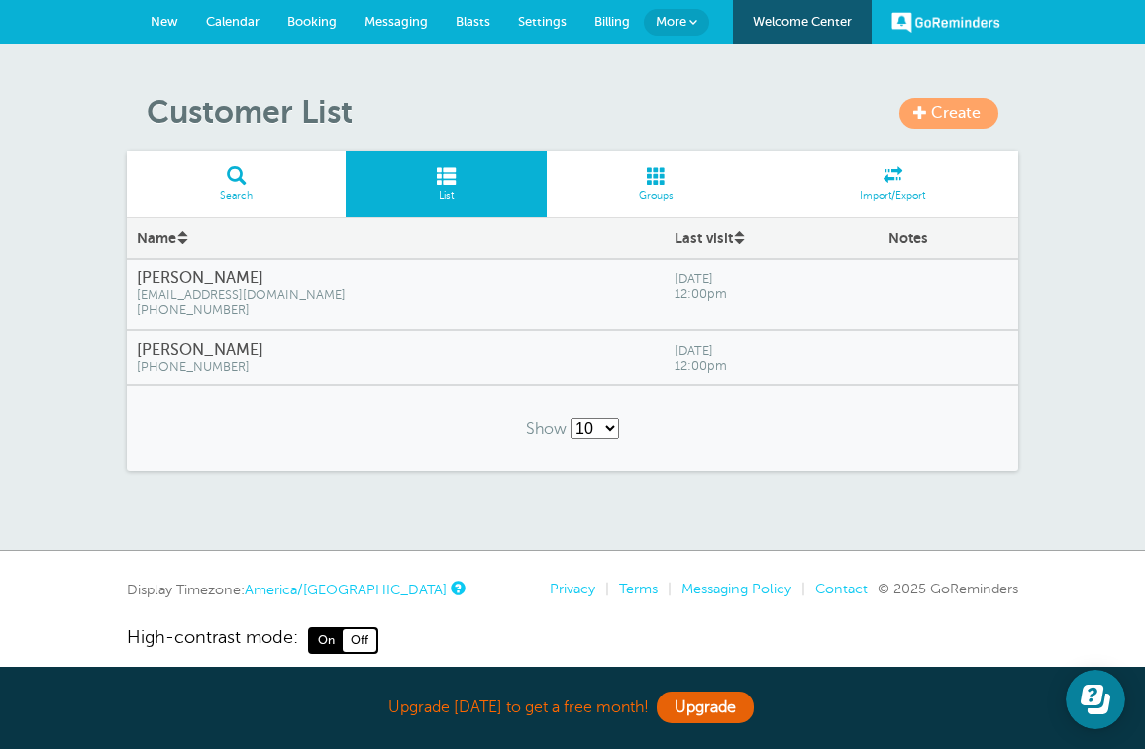
click at [670, 178] on span at bounding box center [657, 175] width 221 height 19
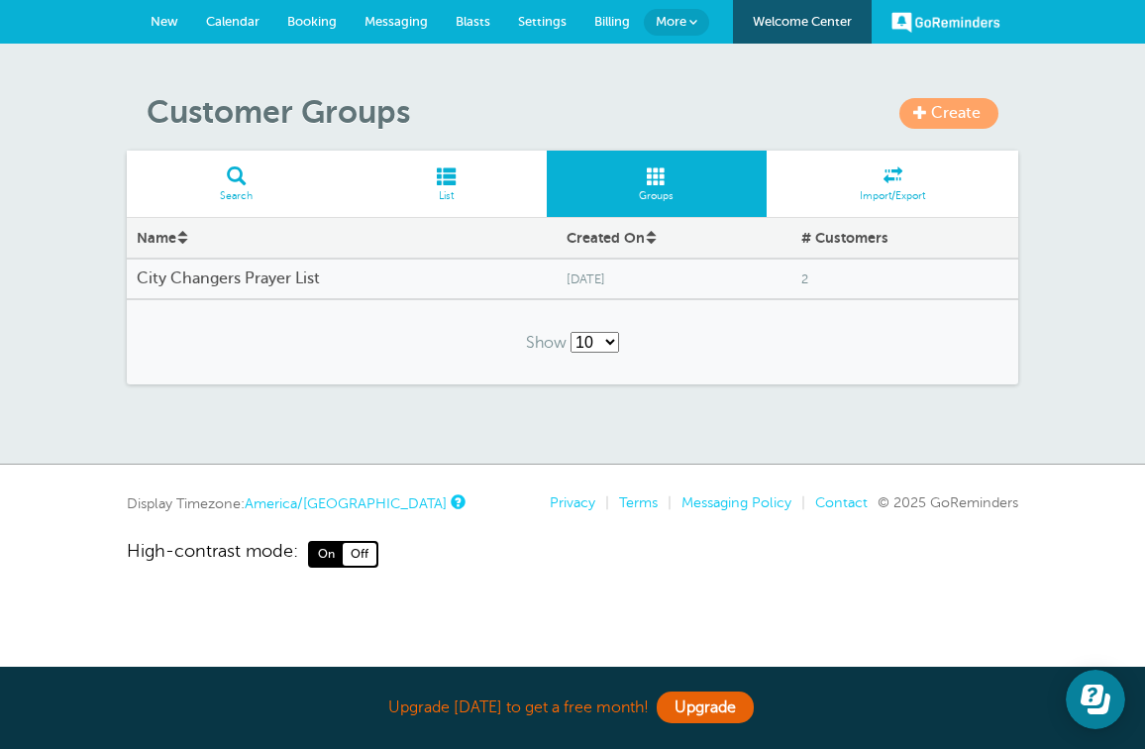
click at [249, 21] on span "Calendar" at bounding box center [232, 21] width 53 height 15
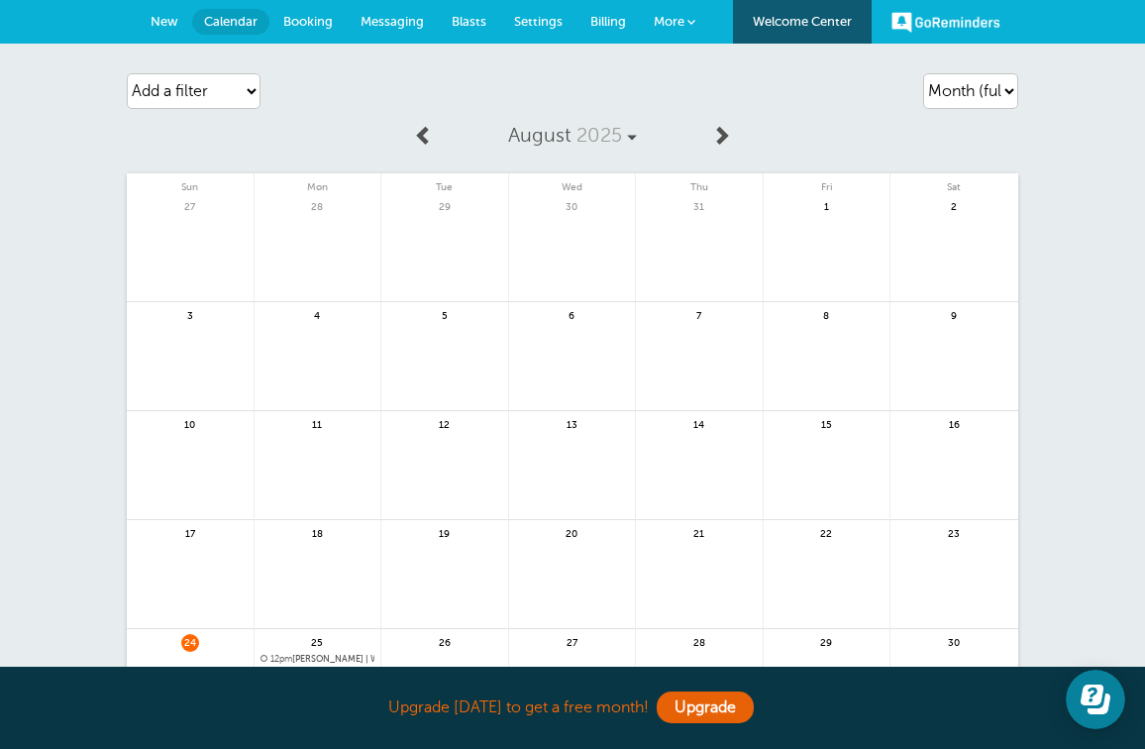
click at [324, 20] on span "Booking" at bounding box center [308, 21] width 50 height 15
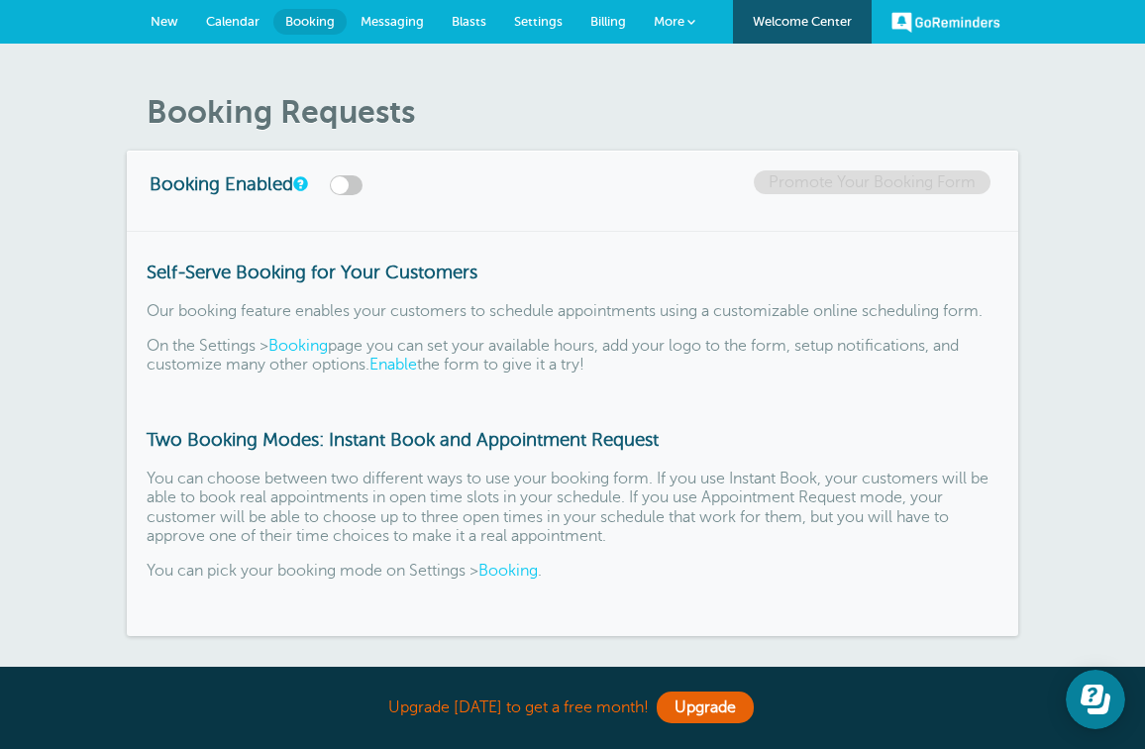
click at [388, 8] on link "Messaging" at bounding box center [392, 22] width 91 height 44
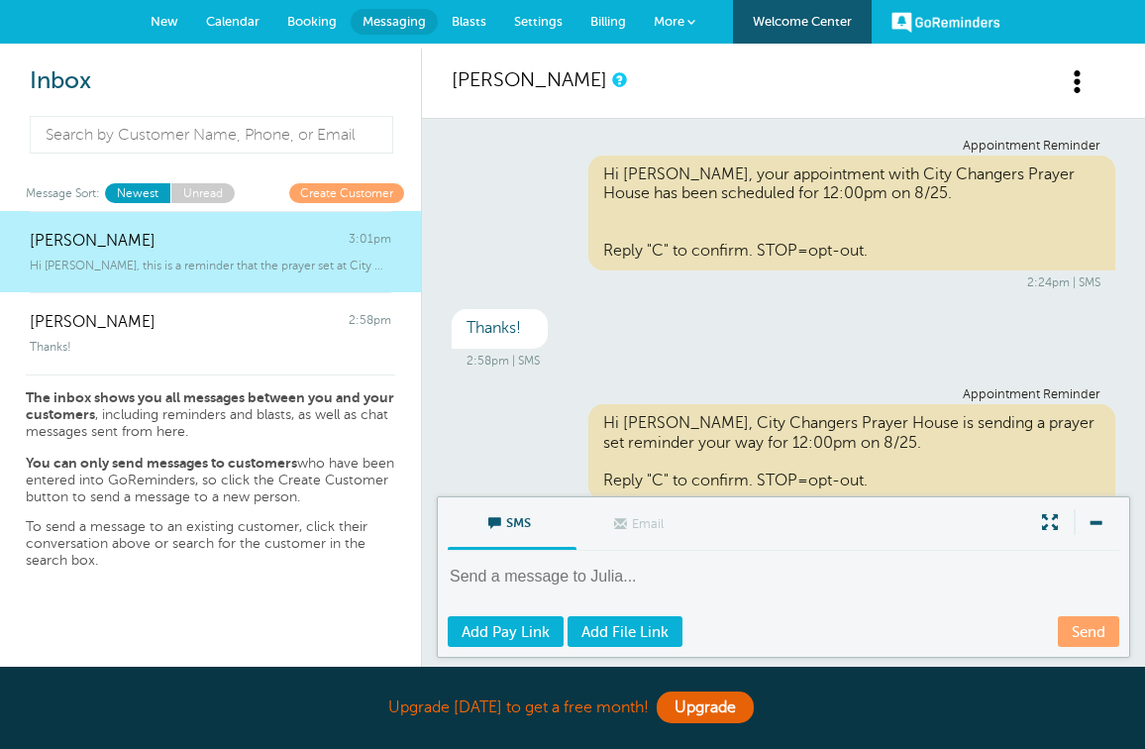
scroll to position [156, 0]
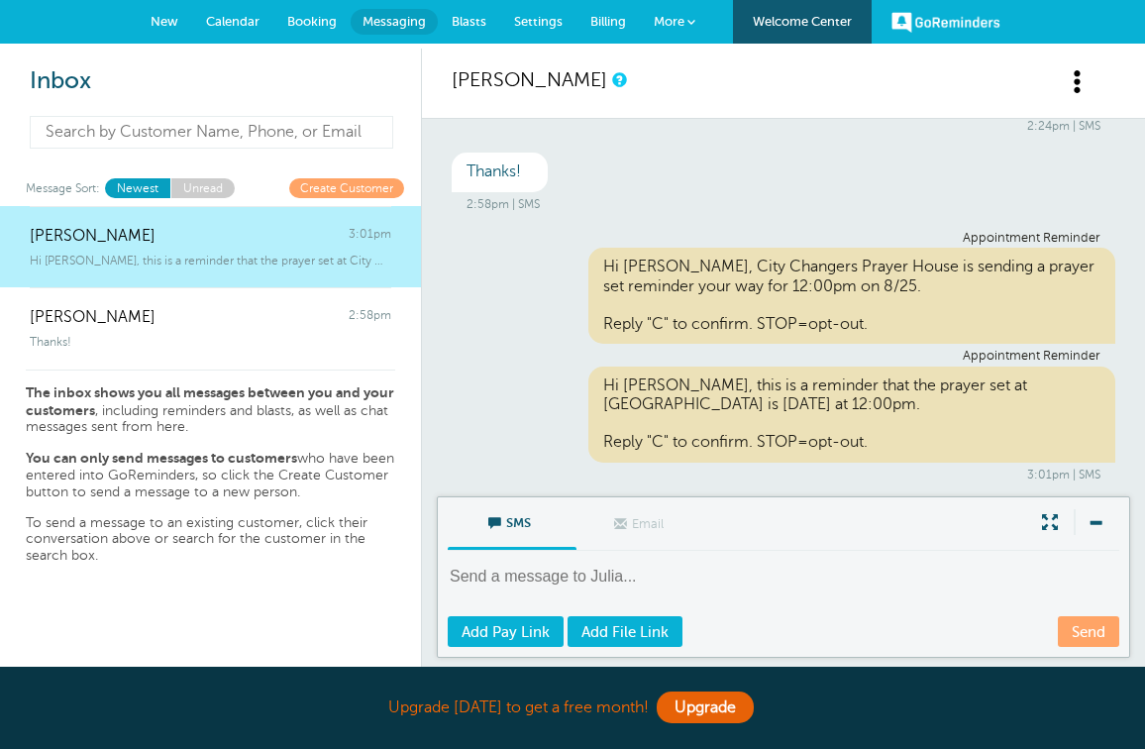
click at [306, 137] on input at bounding box center [211, 132] width 363 height 33
type input "p"
type input "c"
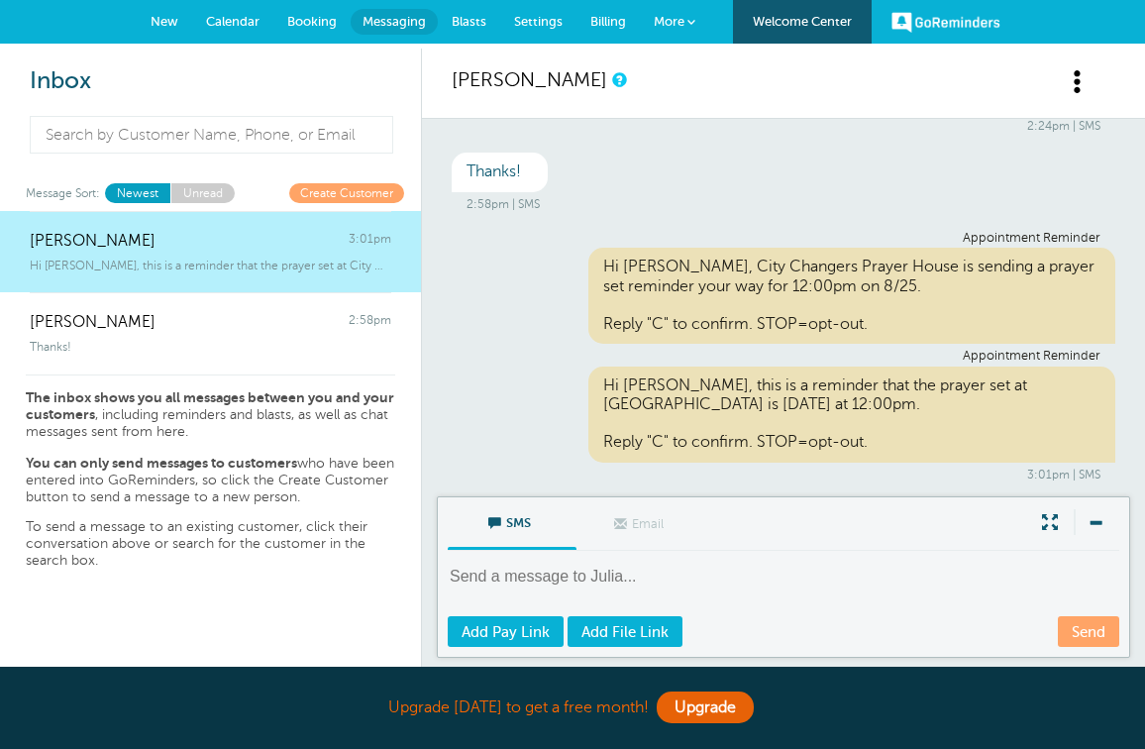
click at [472, 42] on link "Blasts" at bounding box center [469, 22] width 62 height 44
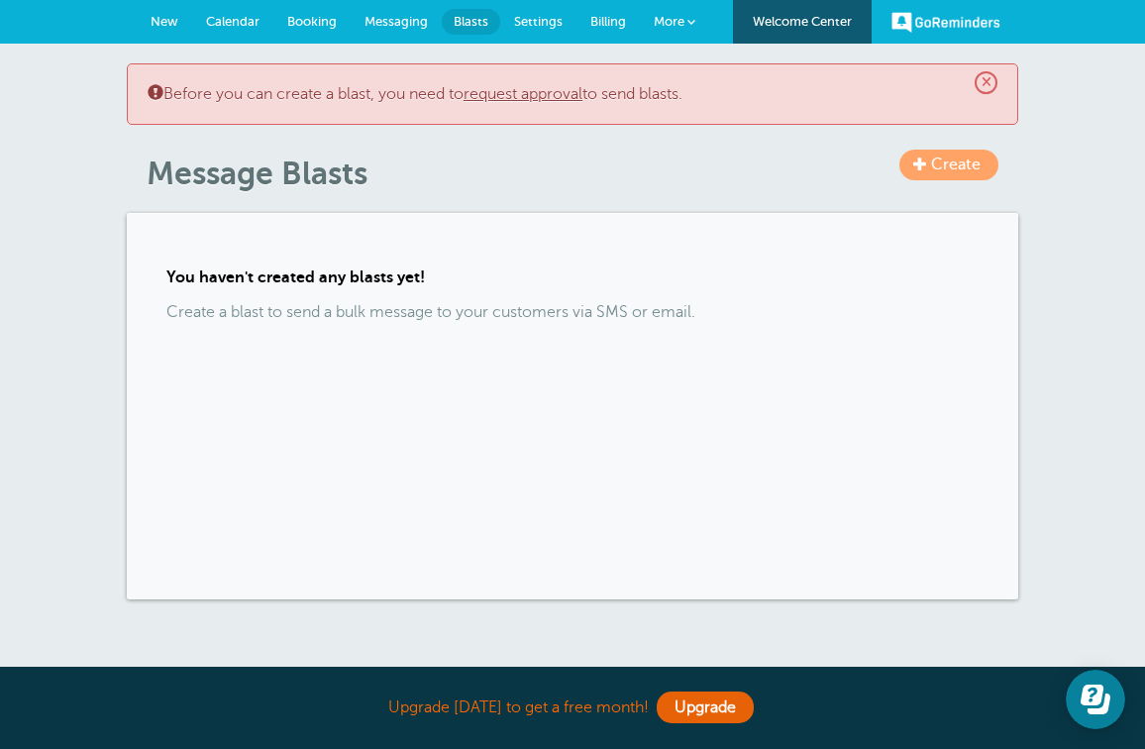
click at [941, 165] on span "Create" at bounding box center [956, 164] width 50 height 18
click at [473, 303] on p "Create a blast to send a bulk message to your customers via SMS or email." at bounding box center [572, 312] width 812 height 19
click at [940, 173] on link "Create" at bounding box center [948, 165] width 99 height 31
click at [549, 24] on span "Settings" at bounding box center [538, 21] width 49 height 15
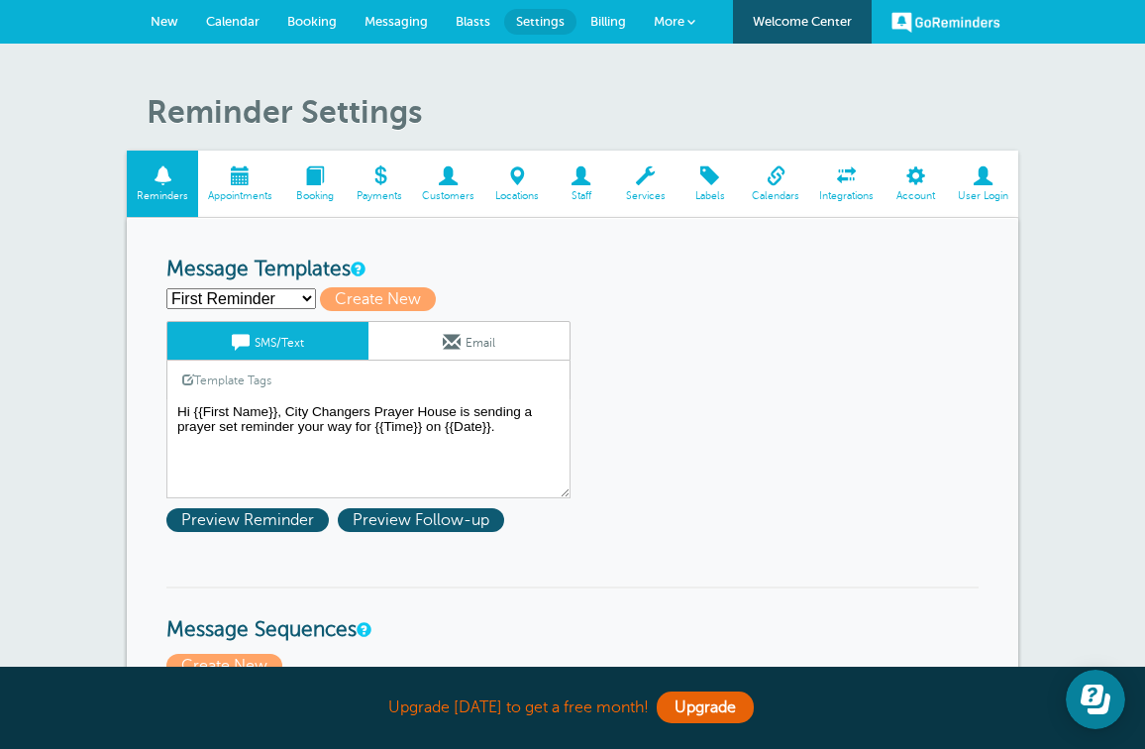
click at [447, 177] on span at bounding box center [448, 175] width 72 height 19
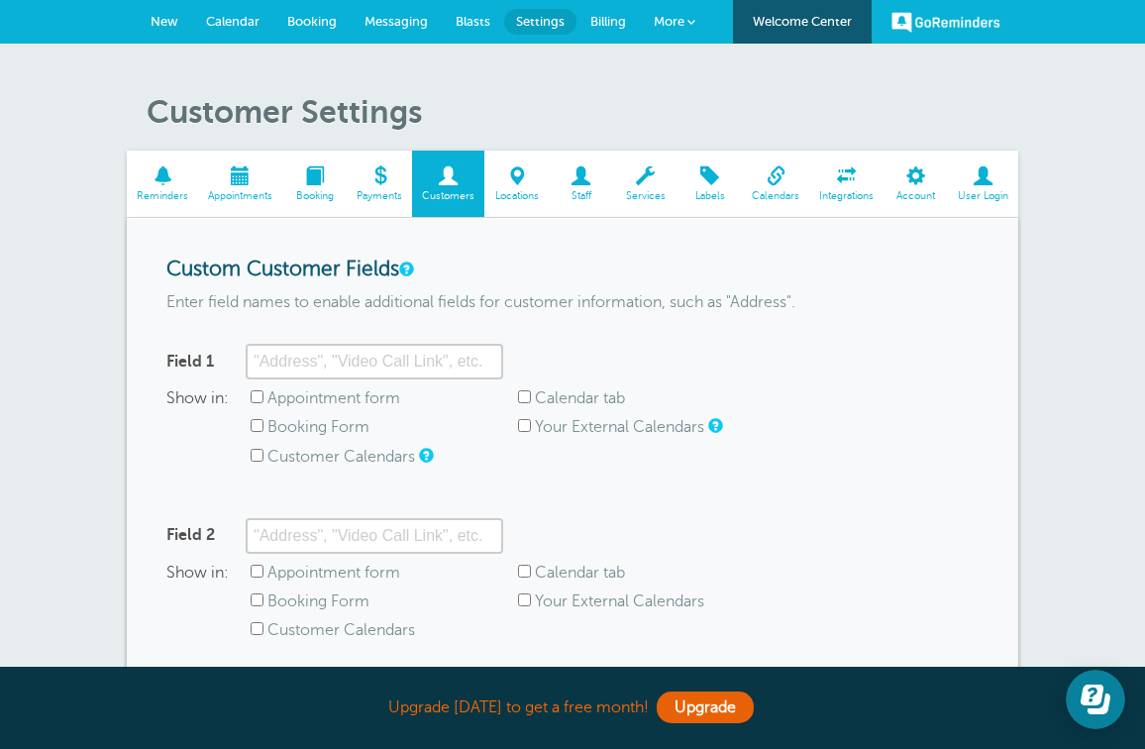
click at [578, 178] on span at bounding box center [581, 175] width 64 height 19
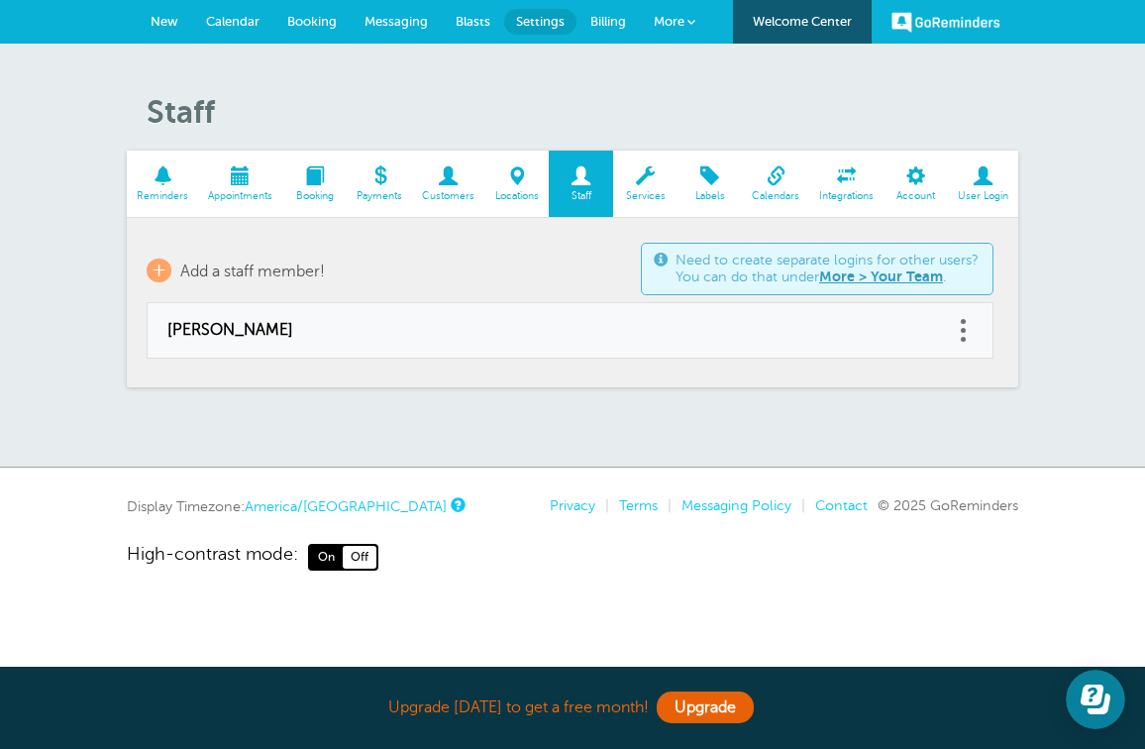
click at [527, 176] on span at bounding box center [516, 175] width 64 height 19
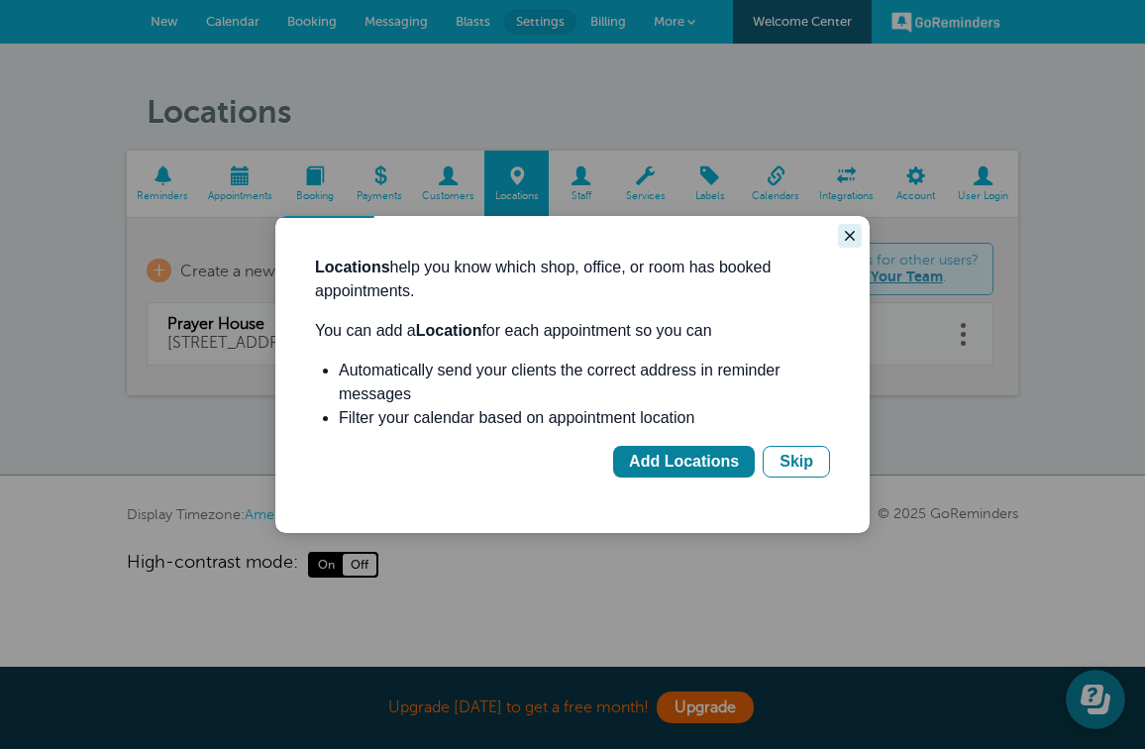
click at [857, 242] on icon "Close guide" at bounding box center [850, 236] width 16 height 16
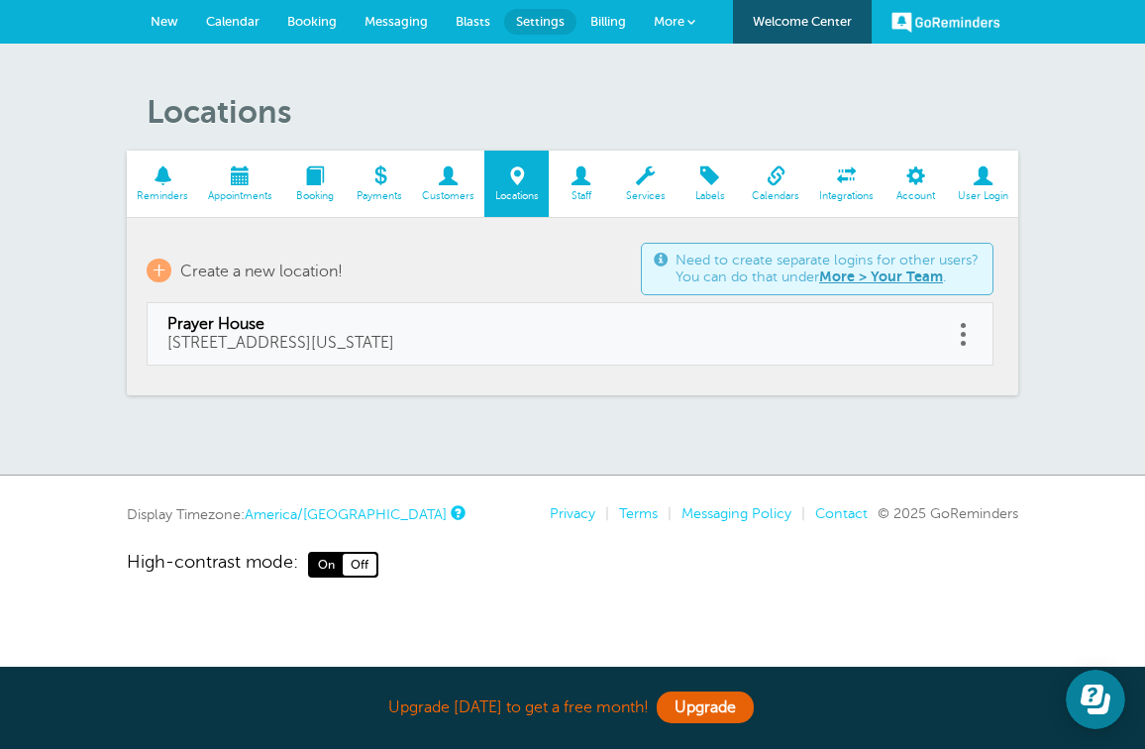
click at [318, 199] on span "Booking" at bounding box center [314, 196] width 45 height 12
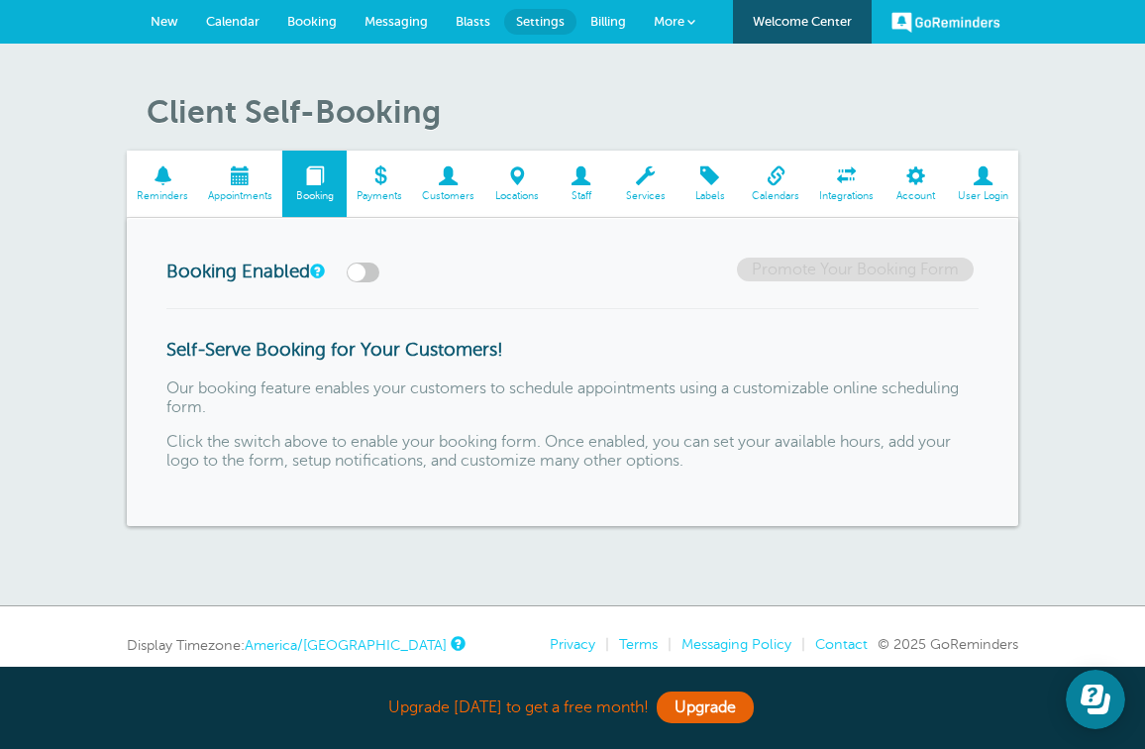
click at [256, 186] on link "Appointments" at bounding box center [240, 184] width 84 height 66
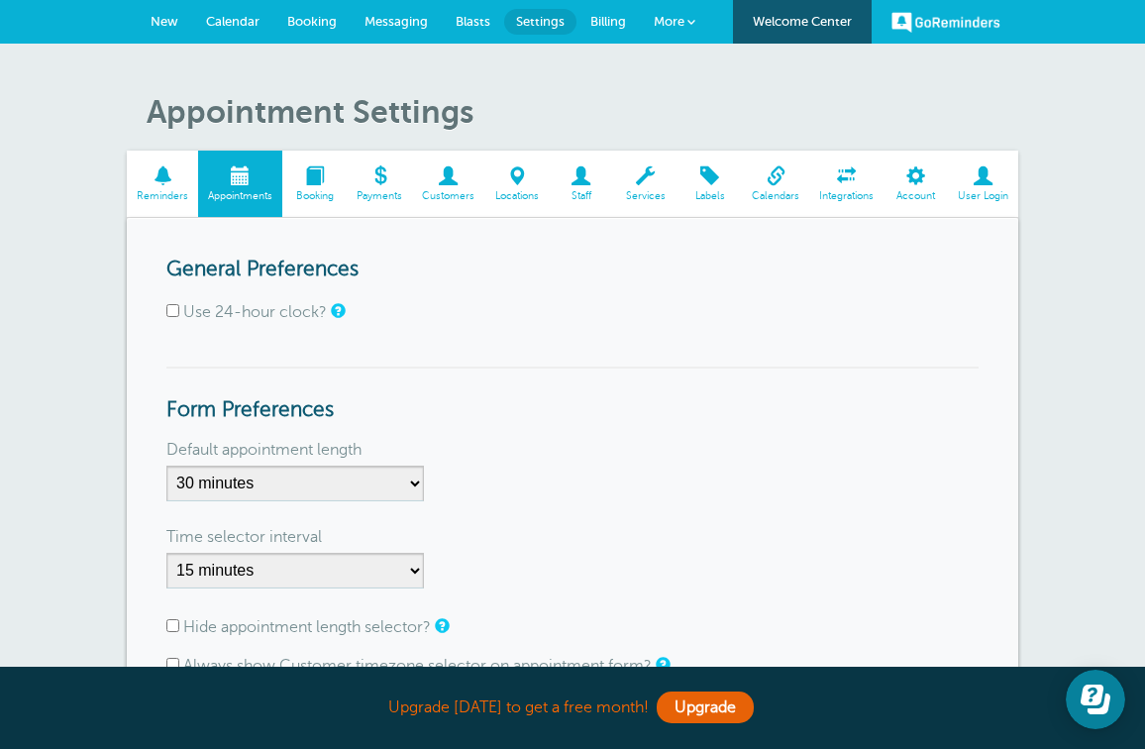
click at [322, 181] on span at bounding box center [314, 175] width 64 height 19
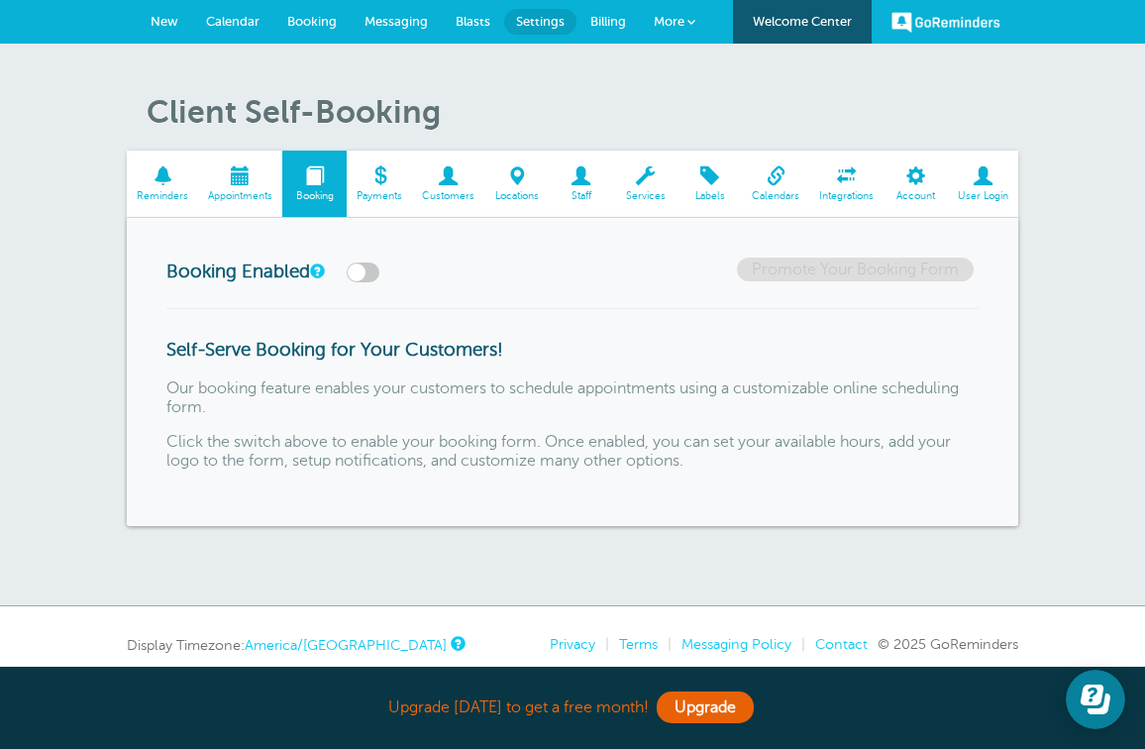
click at [379, 276] on label at bounding box center [363, 272] width 33 height 20
click at [0, 0] on input "checkbox" at bounding box center [0, 0] width 0 height 0
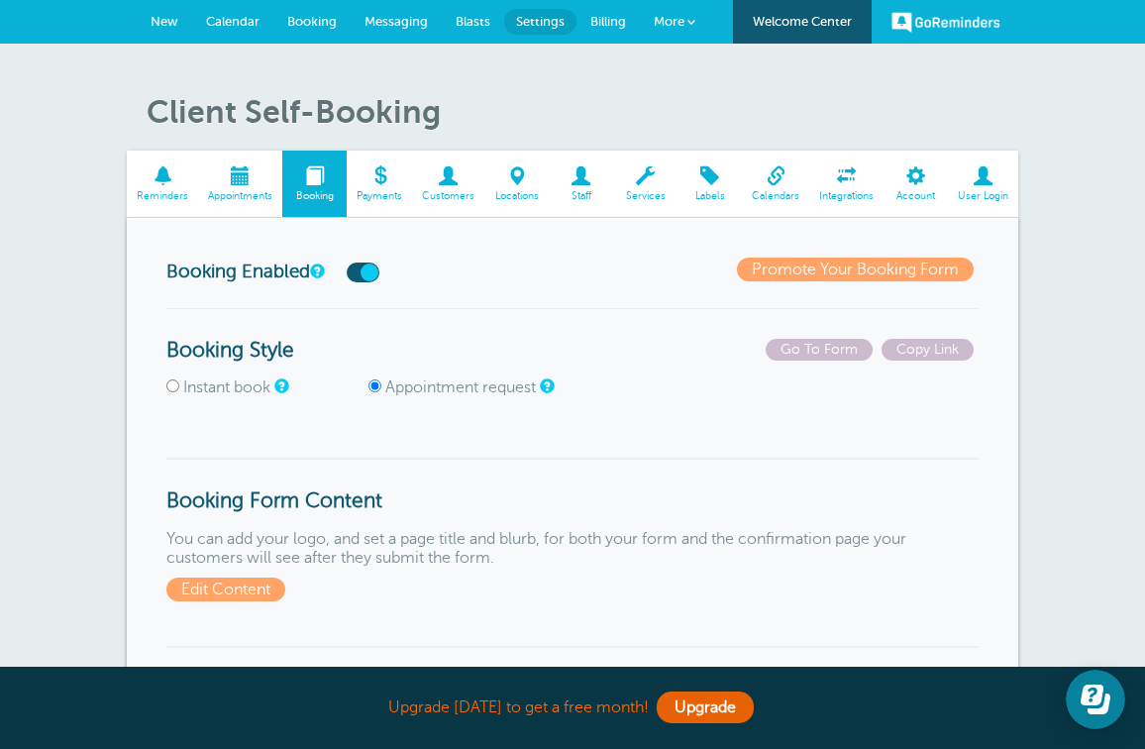
click at [185, 387] on label "Instant book" at bounding box center [226, 387] width 87 height 18
click at [179, 387] on input "Instant book" at bounding box center [172, 385] width 13 height 13
radio input "true"
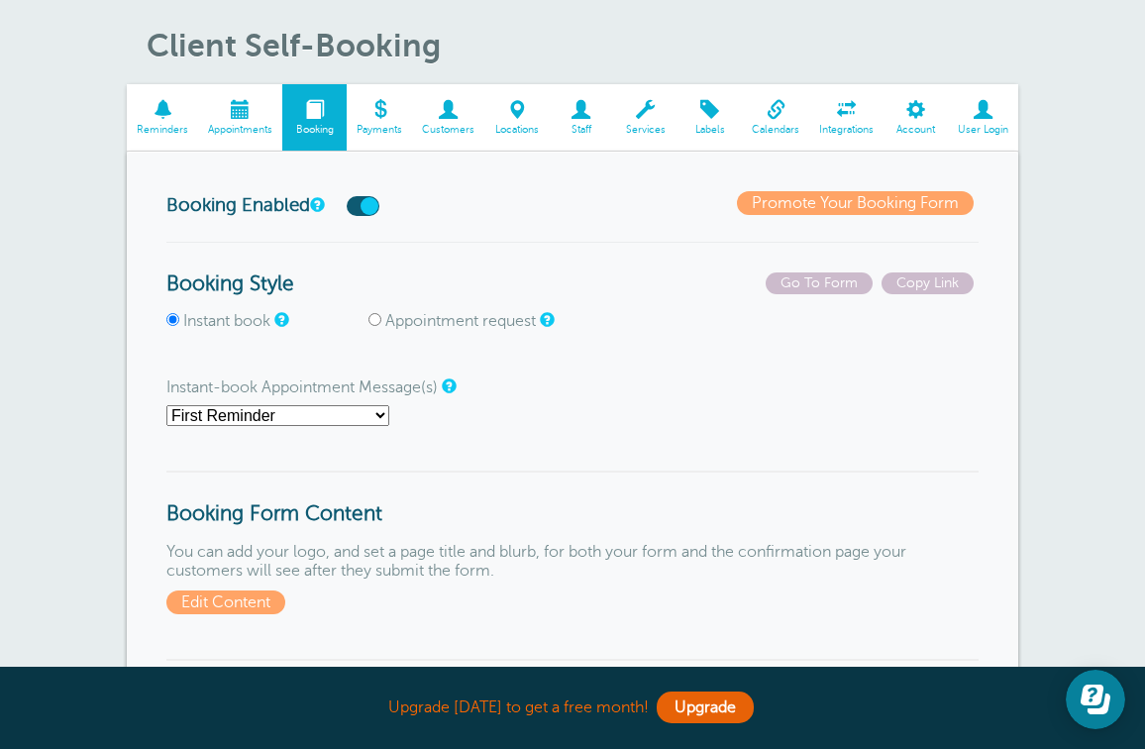
scroll to position [77, 0]
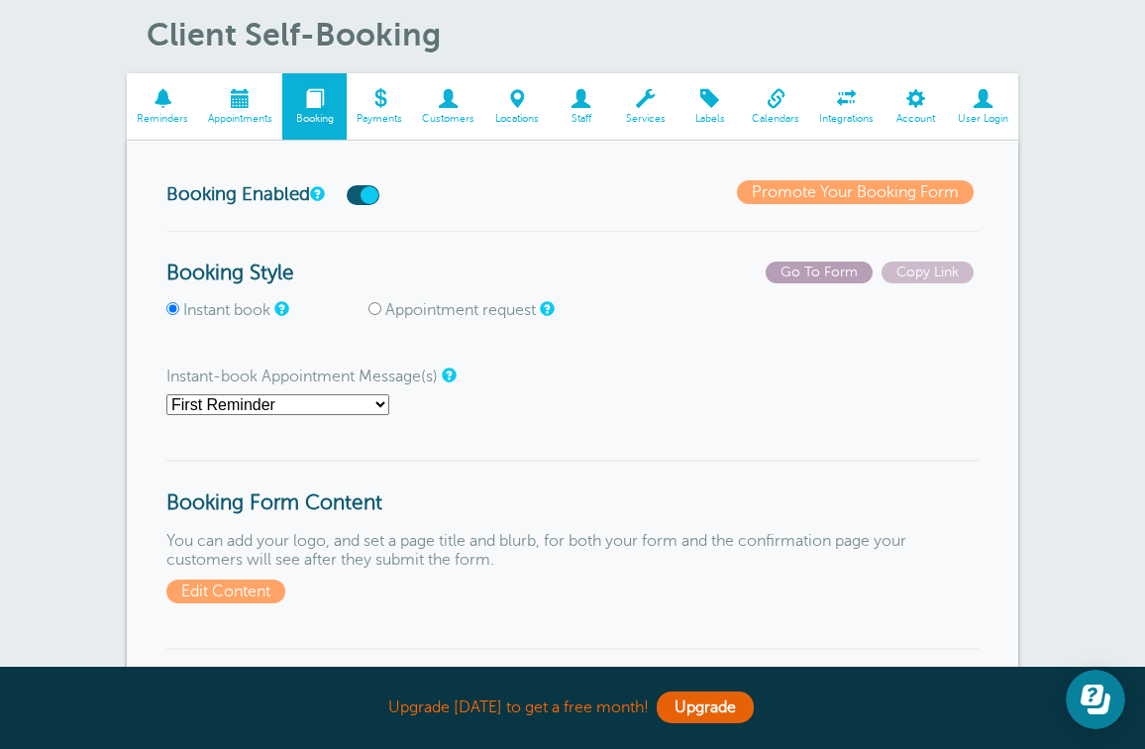
click at [840, 274] on span "Go To Form" at bounding box center [818, 272] width 107 height 22
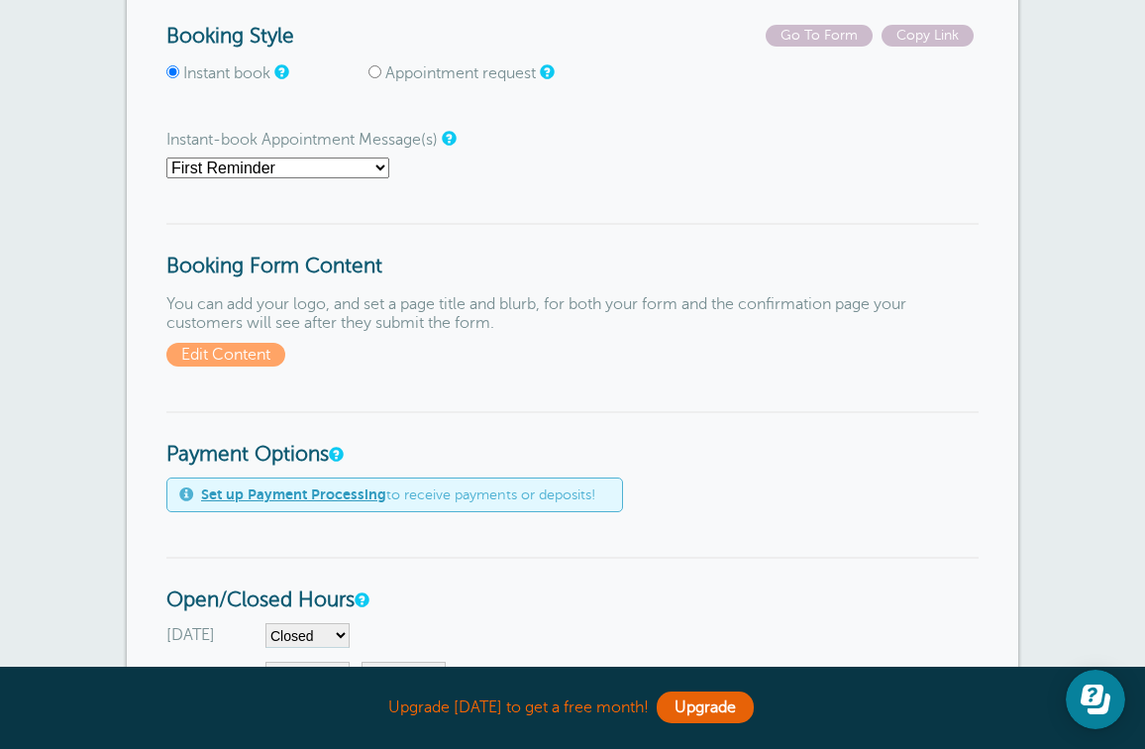
scroll to position [317, 0]
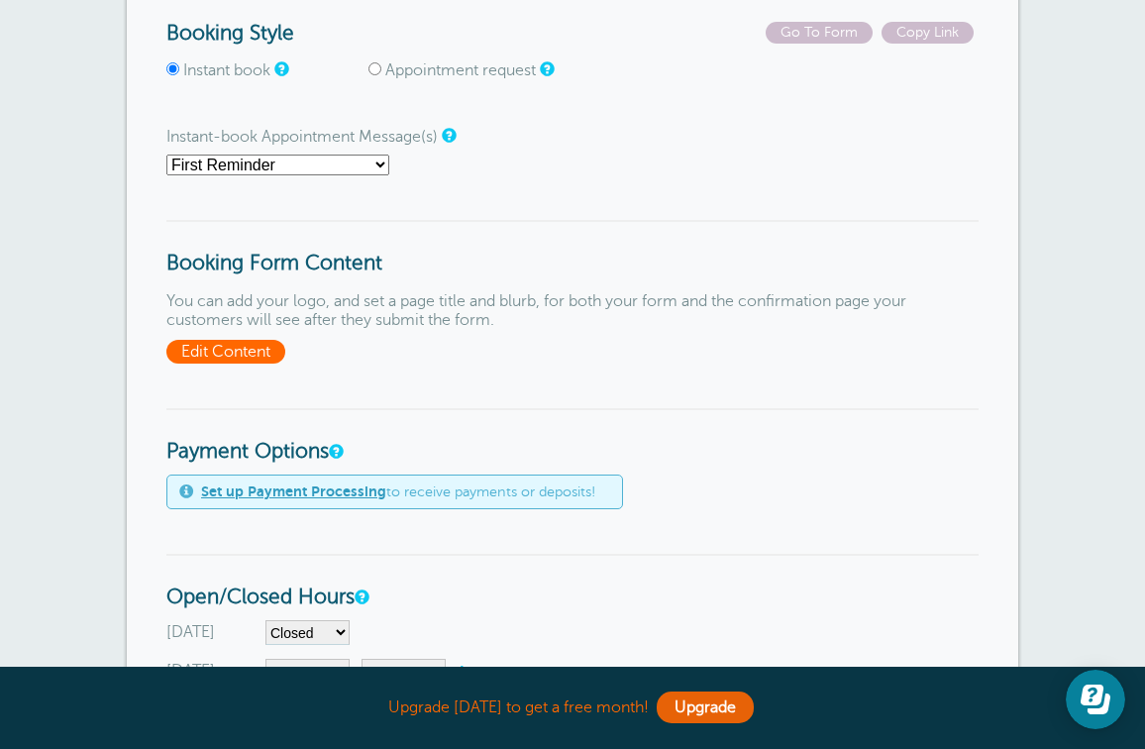
click at [216, 341] on span "Edit Content" at bounding box center [225, 352] width 119 height 24
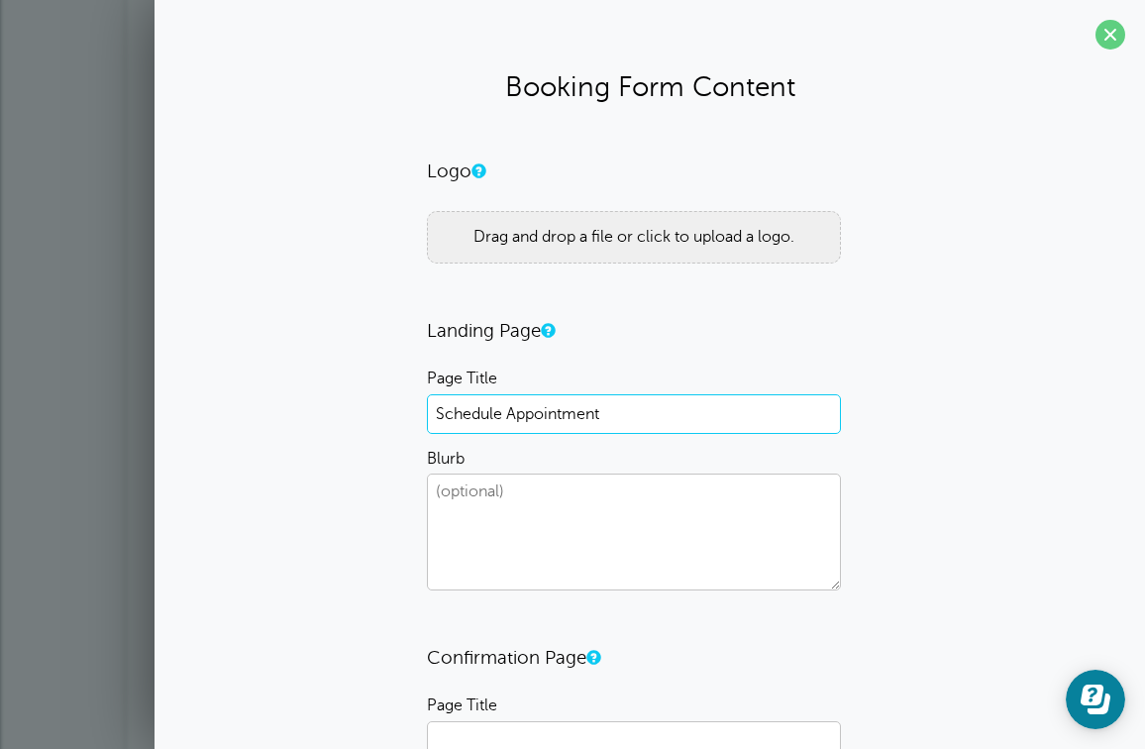
drag, startPoint x: 610, startPoint y: 412, endPoint x: 414, endPoint y: 419, distance: 196.2
click at [414, 419] on div "Logo Drag and drop a file or click to upload a logo. Landing Page Page Title Sc…" at bounding box center [649, 582] width 951 height 847
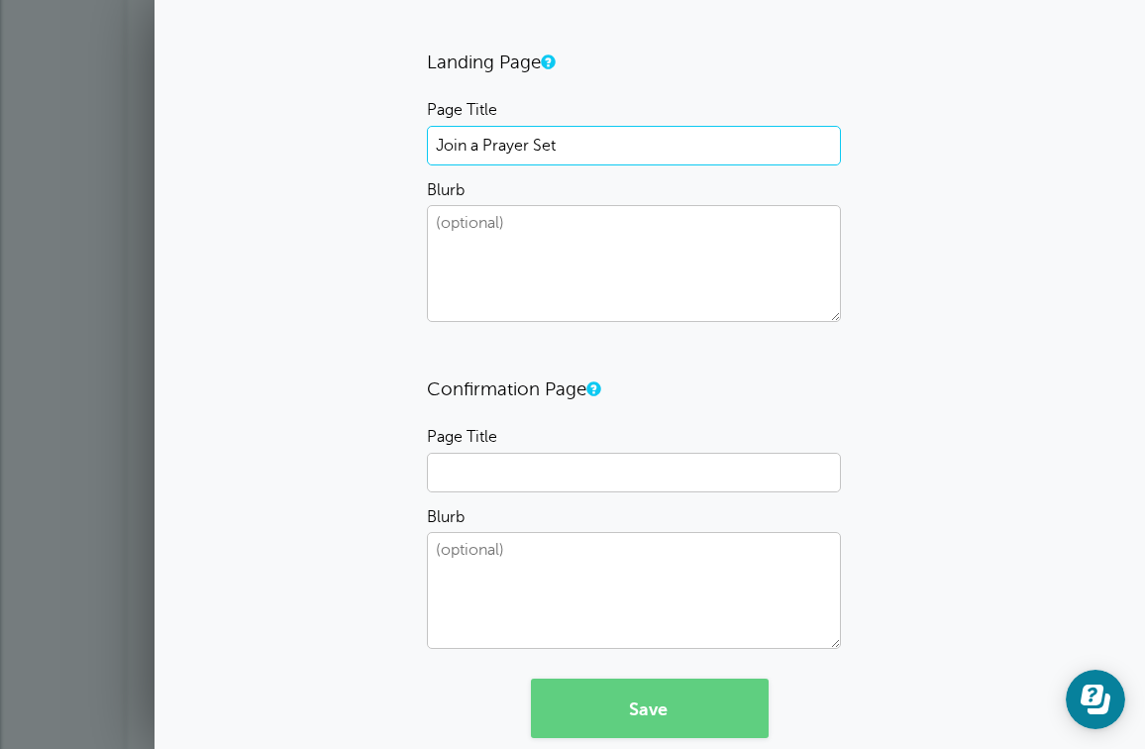
scroll to position [266, 0]
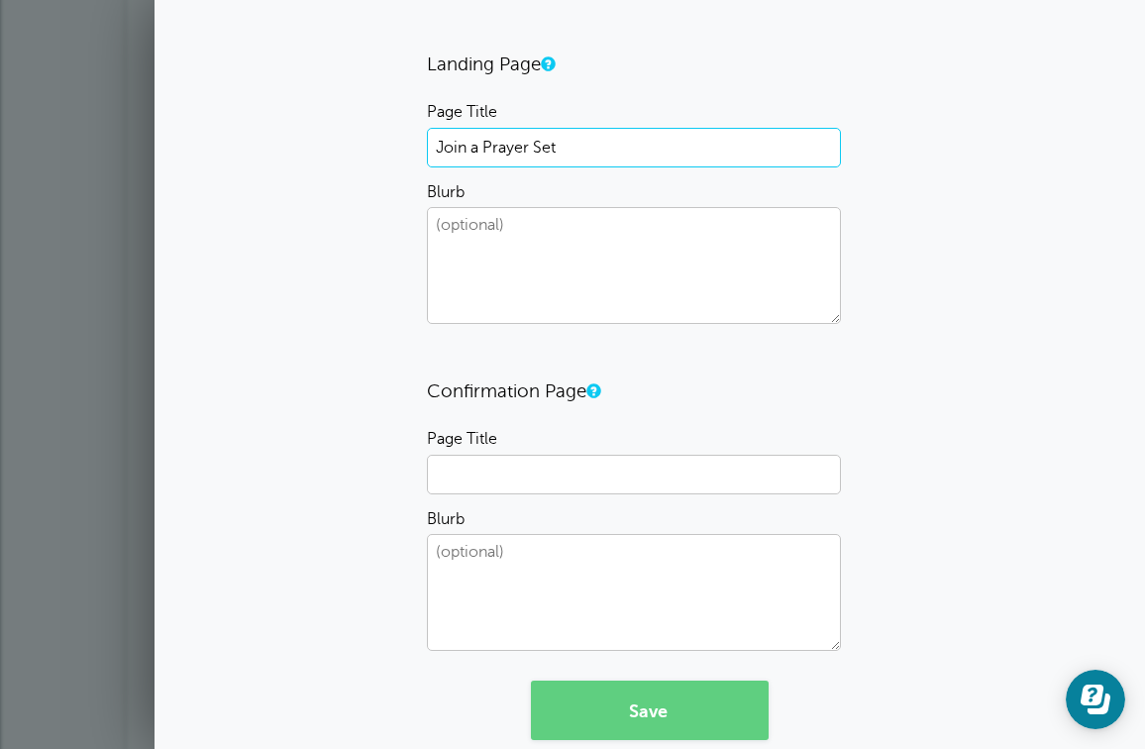
type input "Join a Prayer Set"
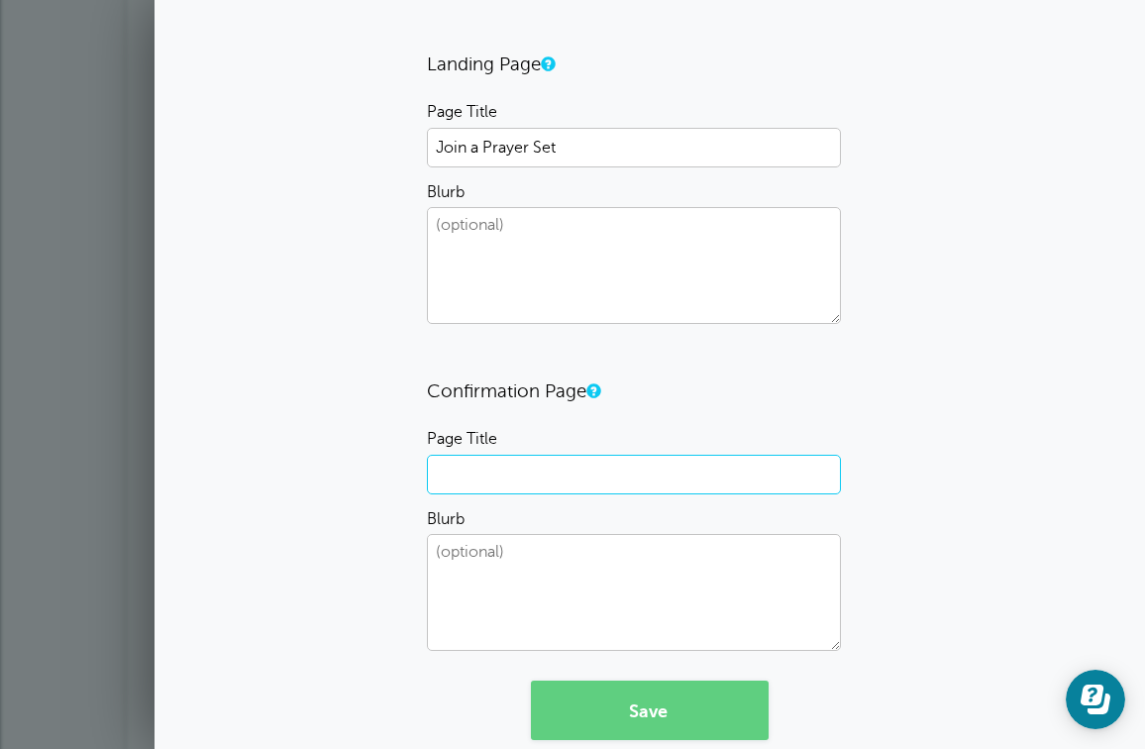
click at [485, 471] on input "Page Title" at bounding box center [634, 474] width 414 height 40
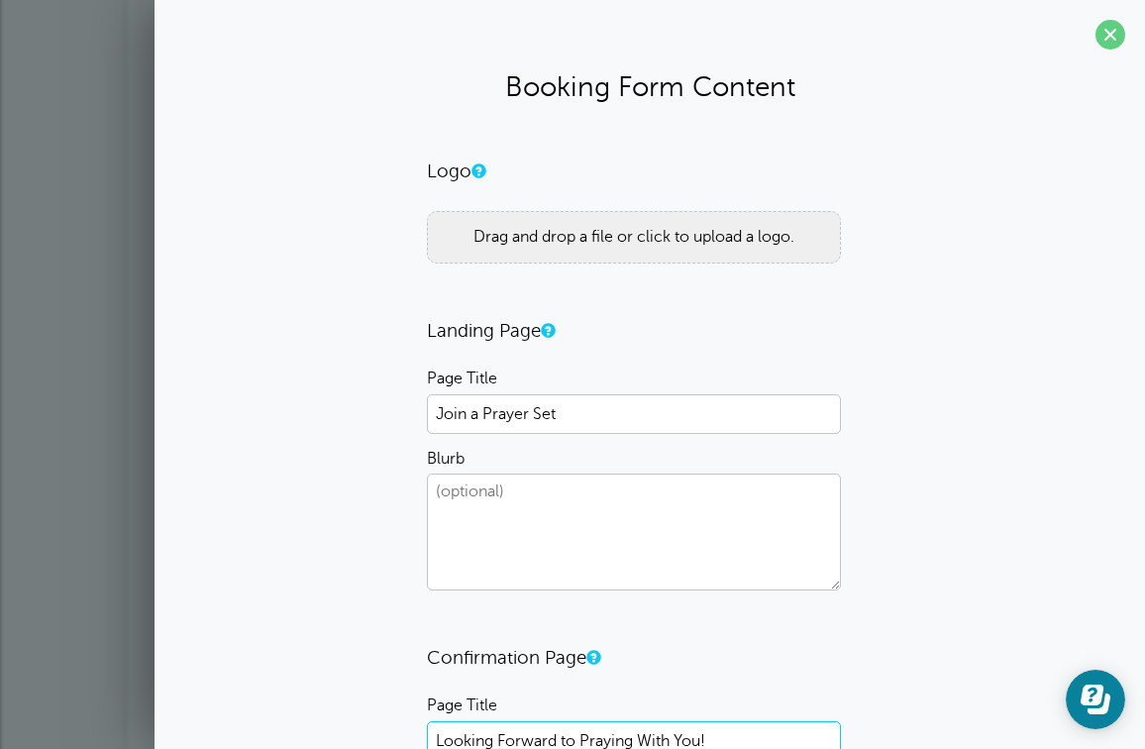
scroll to position [0, 0]
type input "Looking Forward to Praying With You!"
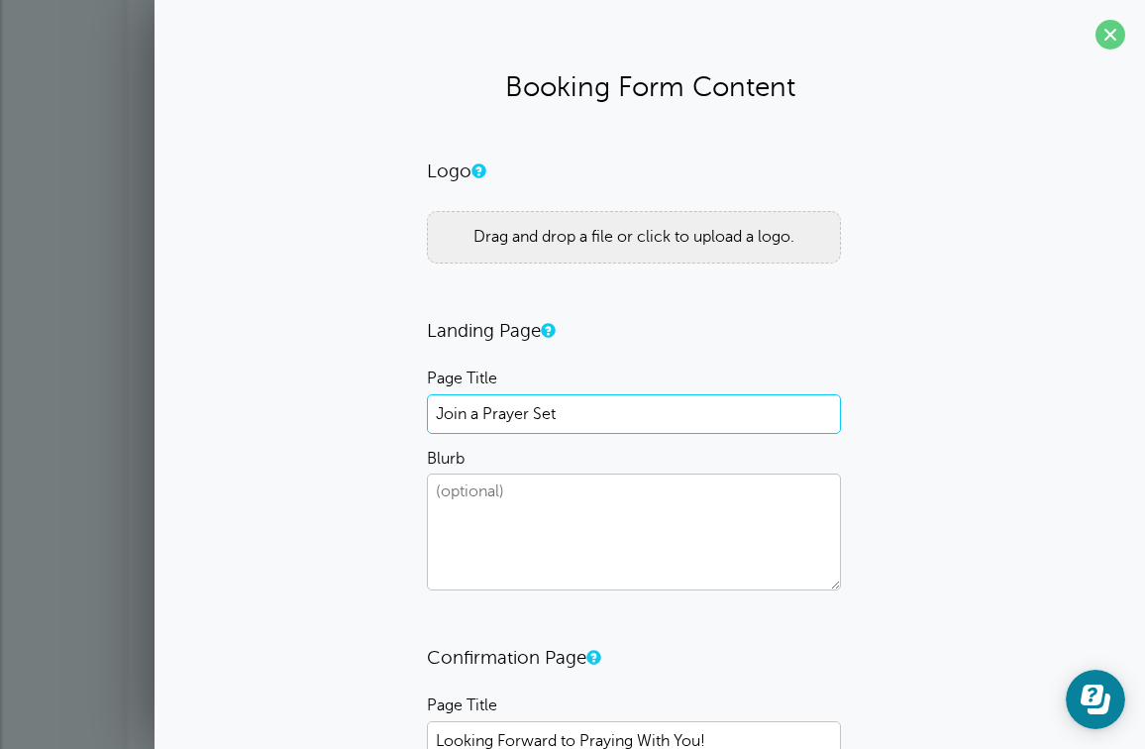
click at [586, 419] on input "Join a Prayer Set" at bounding box center [634, 414] width 414 height 40
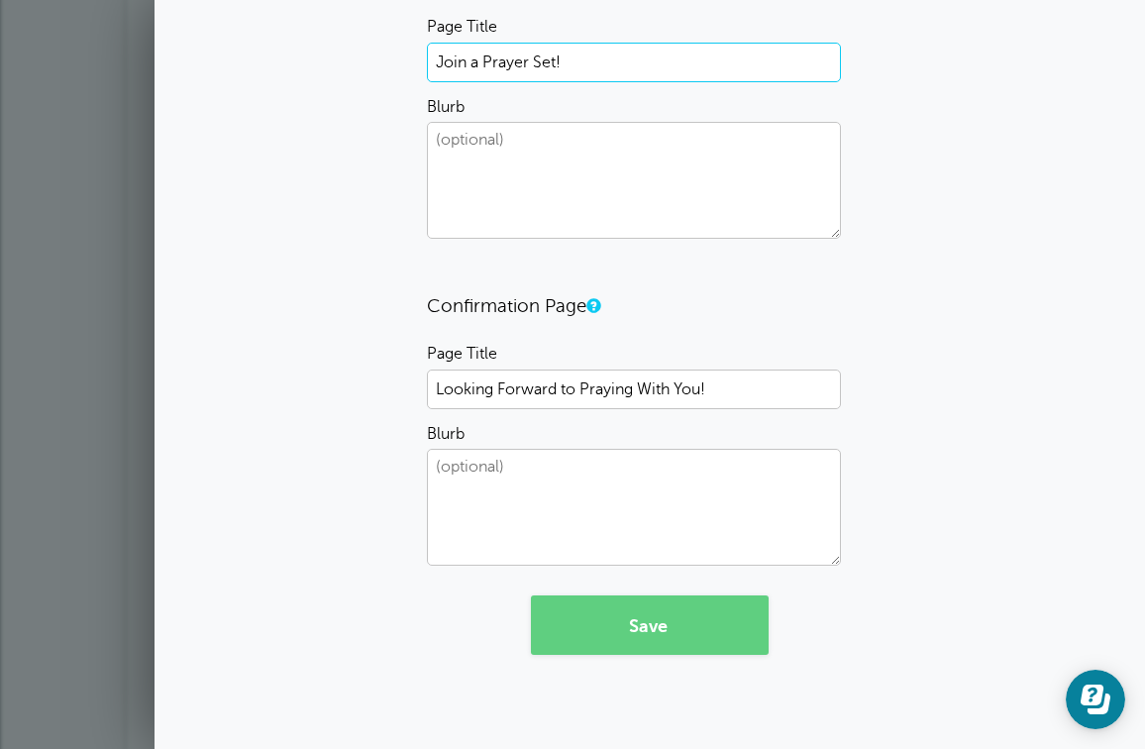
scroll to position [350, 0]
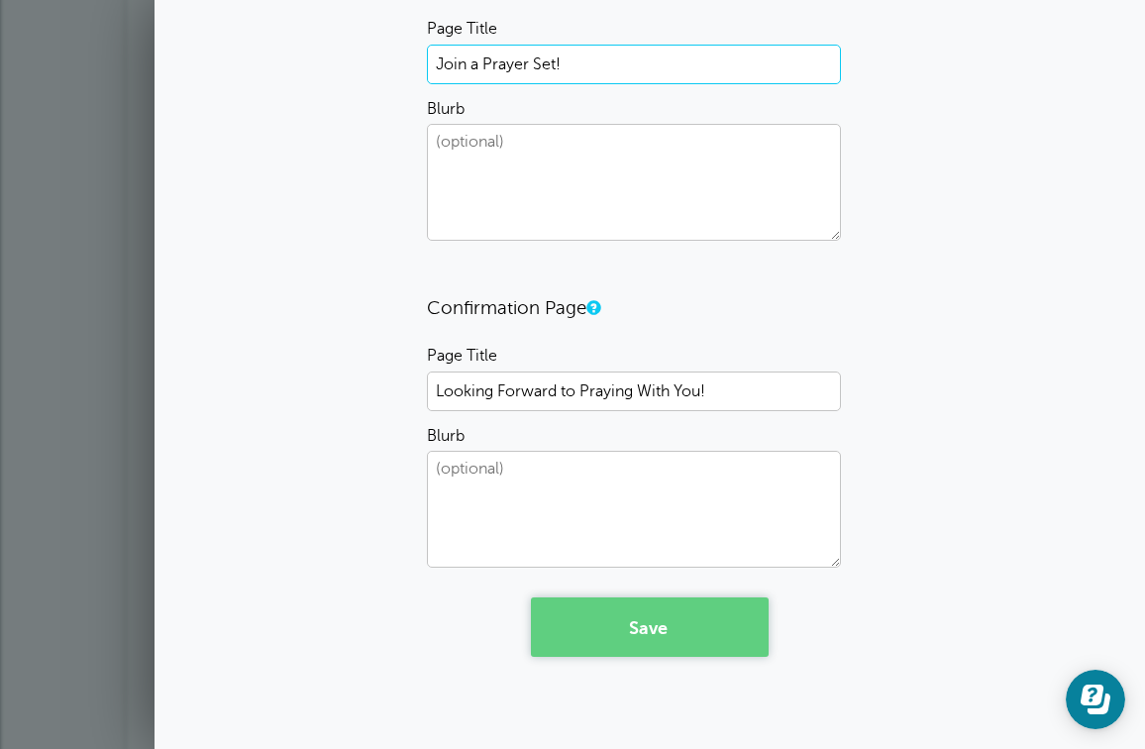
type input "Join a Prayer Set!"
click at [608, 632] on button "Save" at bounding box center [650, 626] width 238 height 59
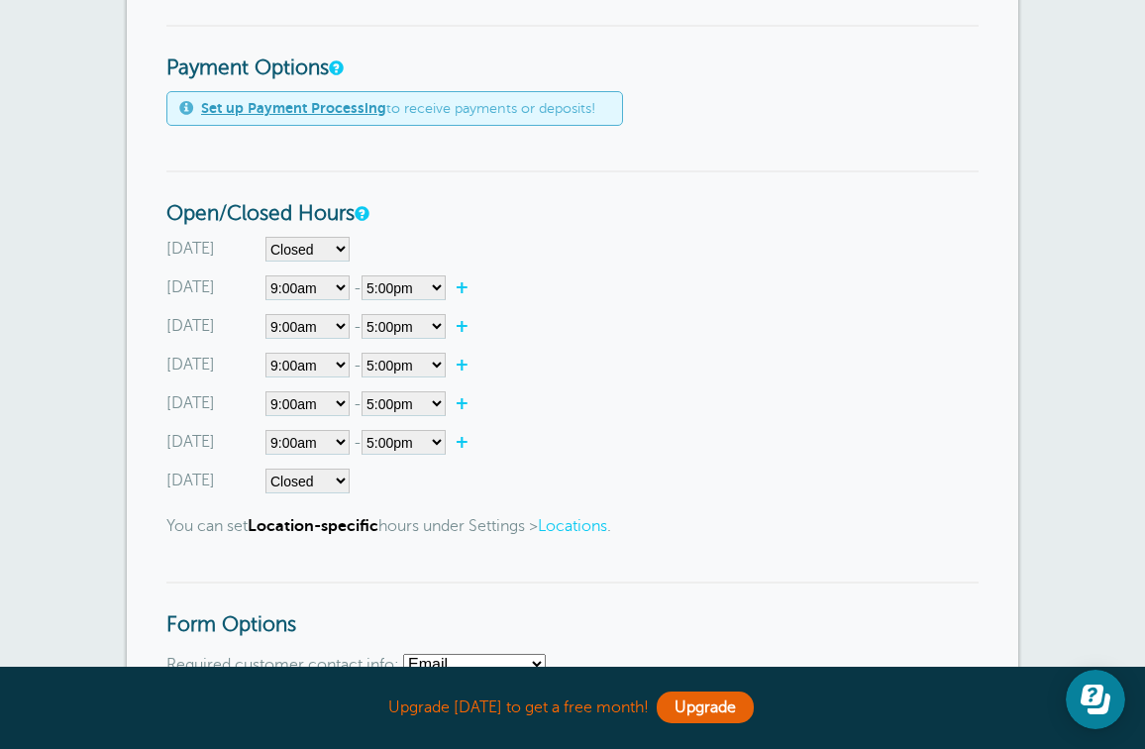
scroll to position [692, 0]
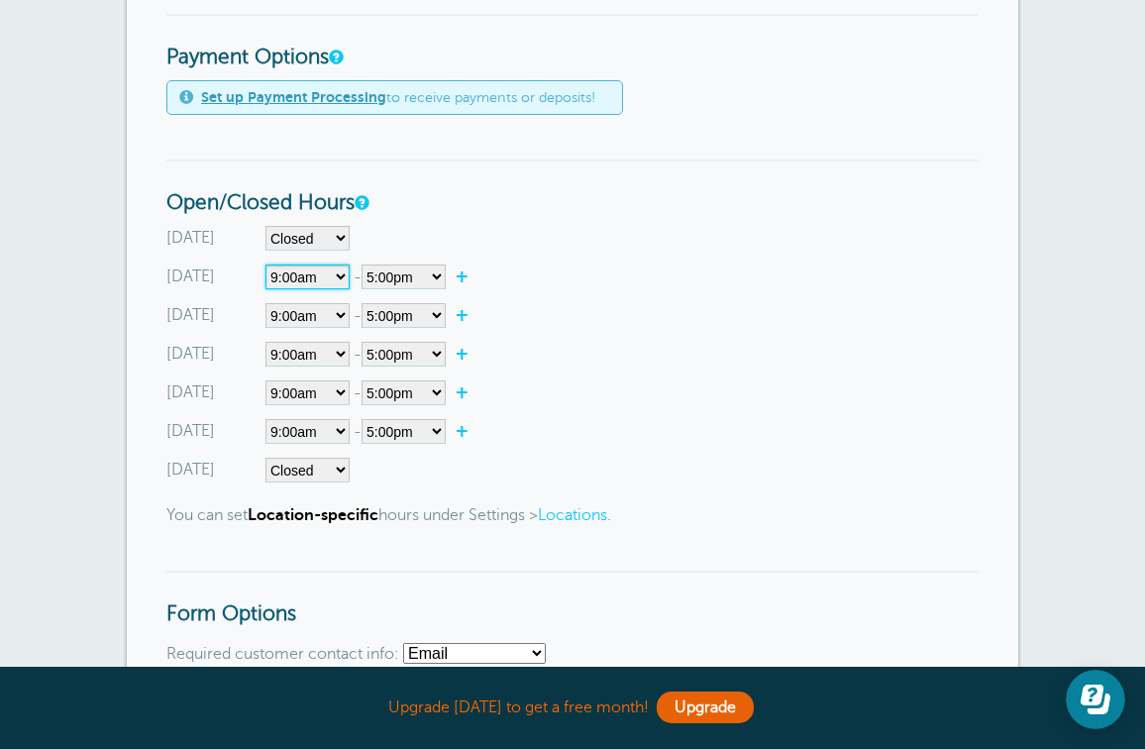
select select"] "12"
select select"] "13"
select select"]
select select"] "12"
select select"] "13"
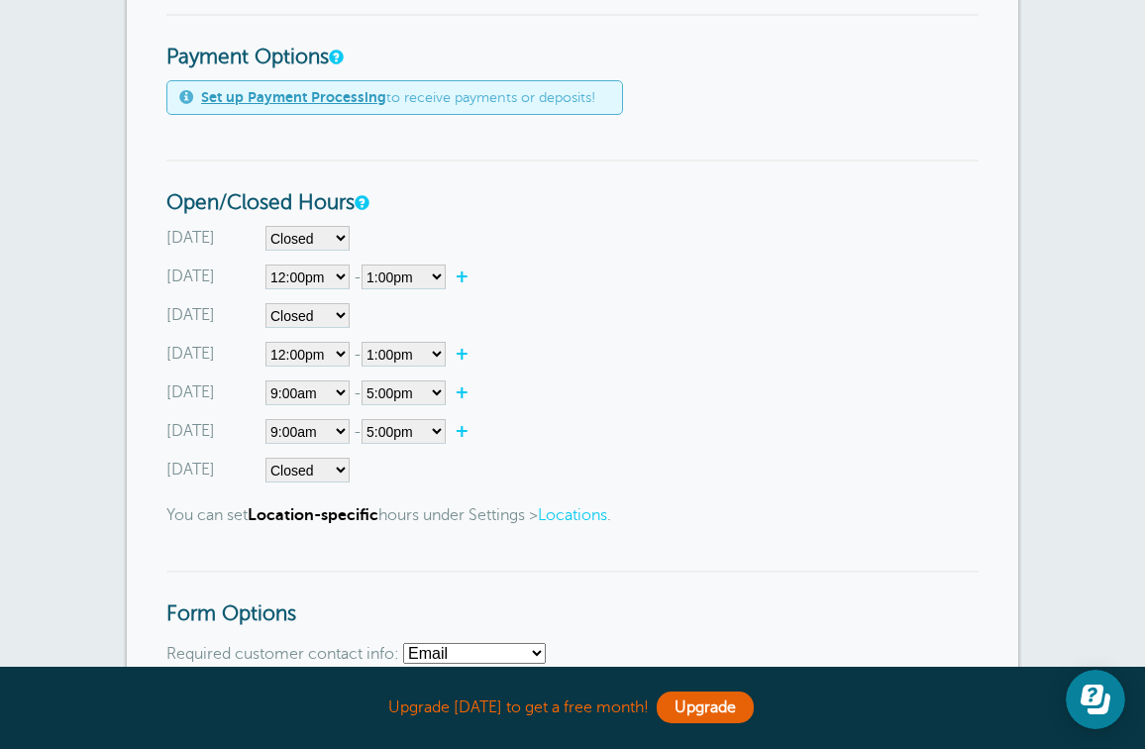
click at [313, 406] on div "Sunday Closed 12:00am 12:15am 12:30am 12:45am 1:00am 1:15am 1:30am 1:45am 2:00a…" at bounding box center [572, 354] width 812 height 256
select select"]
select select"] "12"
select select"] "13"
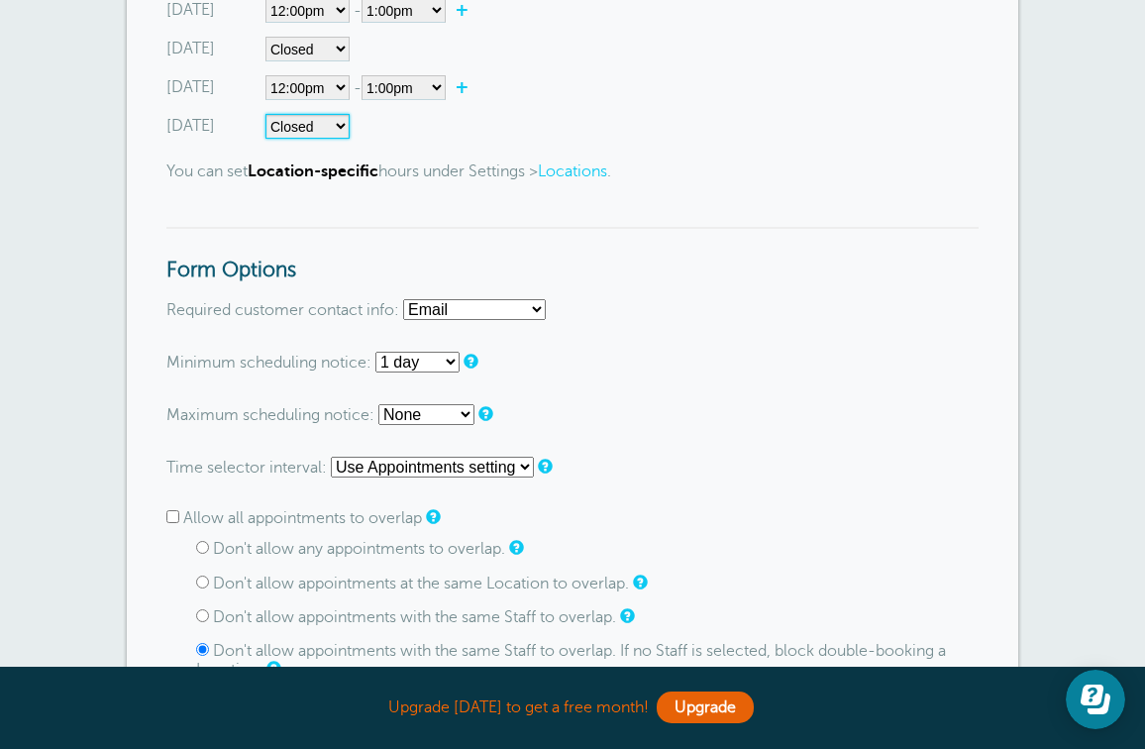
scroll to position [1045, 0]
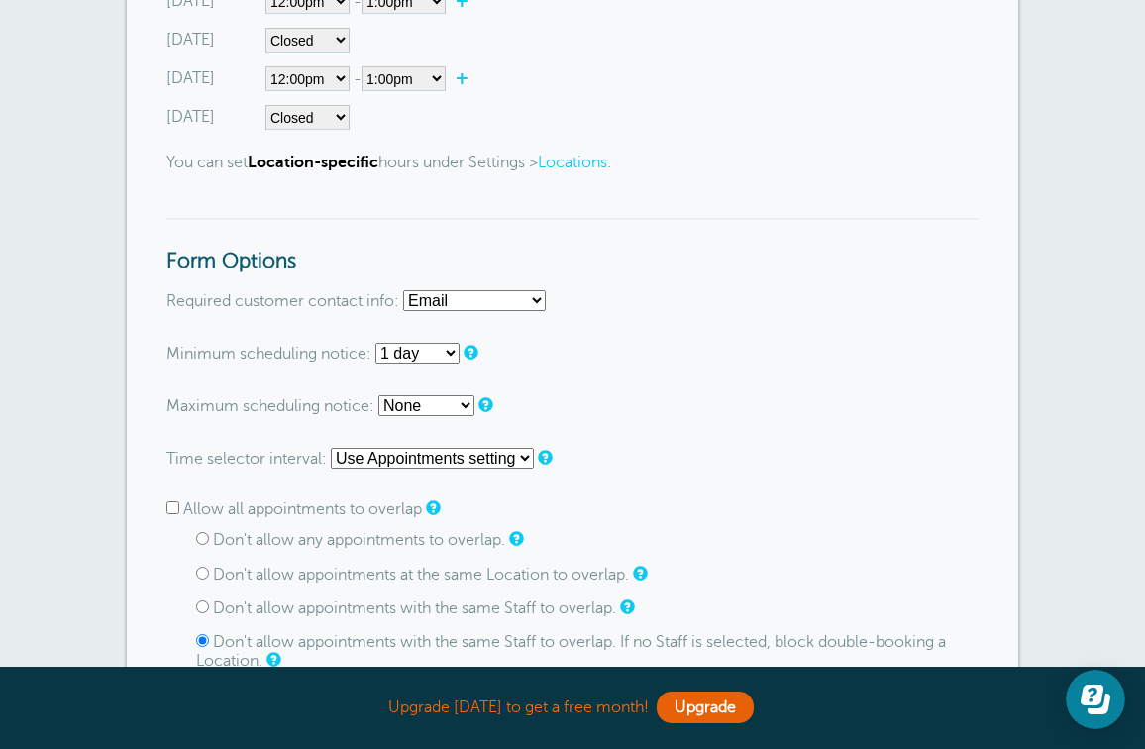
click at [560, 244] on h3 "Form Options" at bounding box center [572, 246] width 812 height 56
select select "phone"
select select
click at [577, 473] on form "Go To Form Copy Link Booking Style Instant book Appointment request Instant-boo…" at bounding box center [572, 562] width 812 height 2417
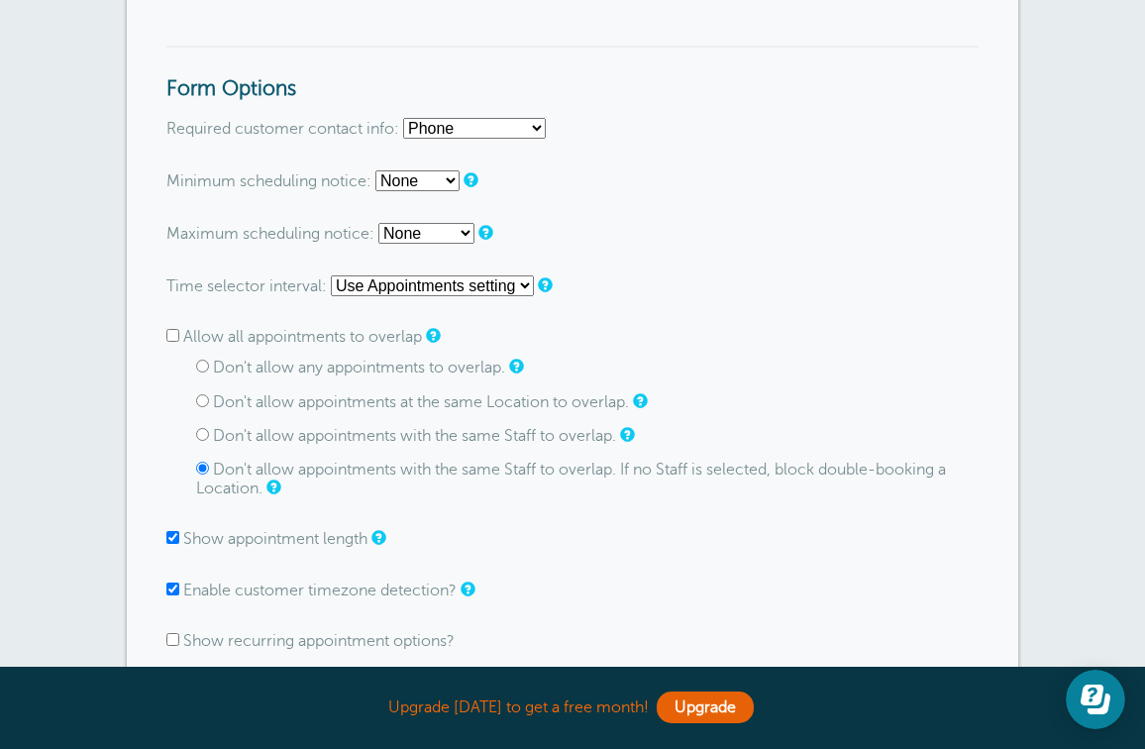
scroll to position [1221, 0]
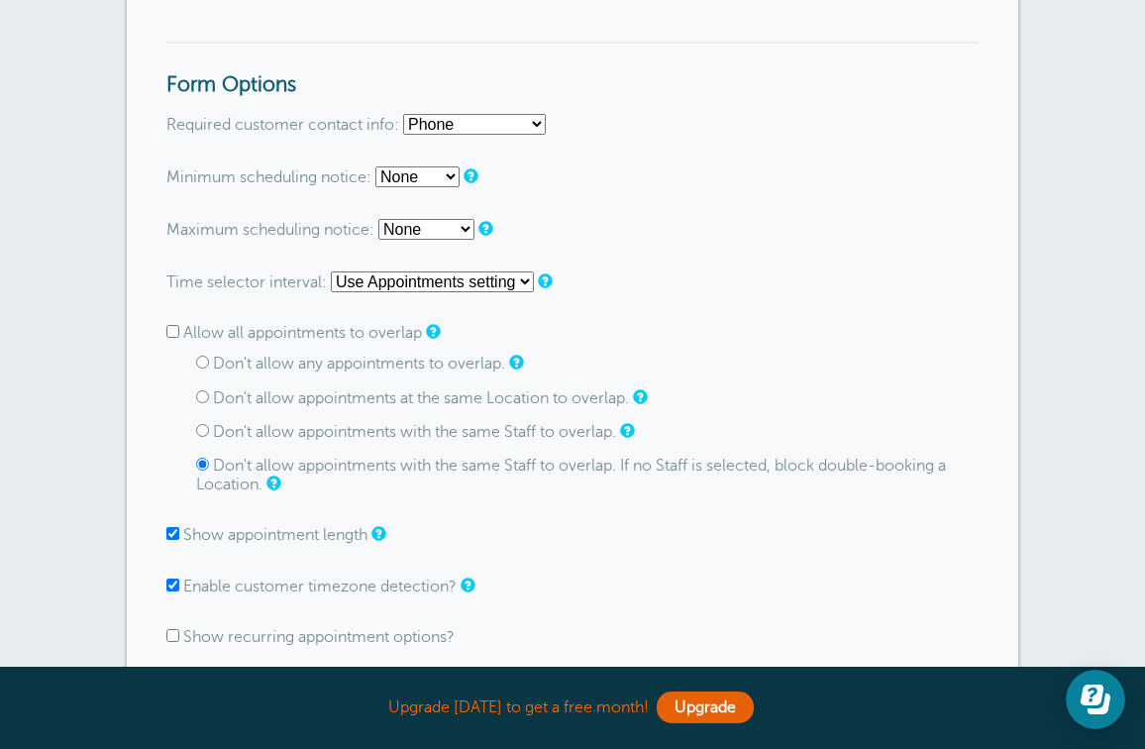
click at [172, 327] on input "Allow all appointments to overlap" at bounding box center [172, 331] width 13 height 13
checkbox input "true"
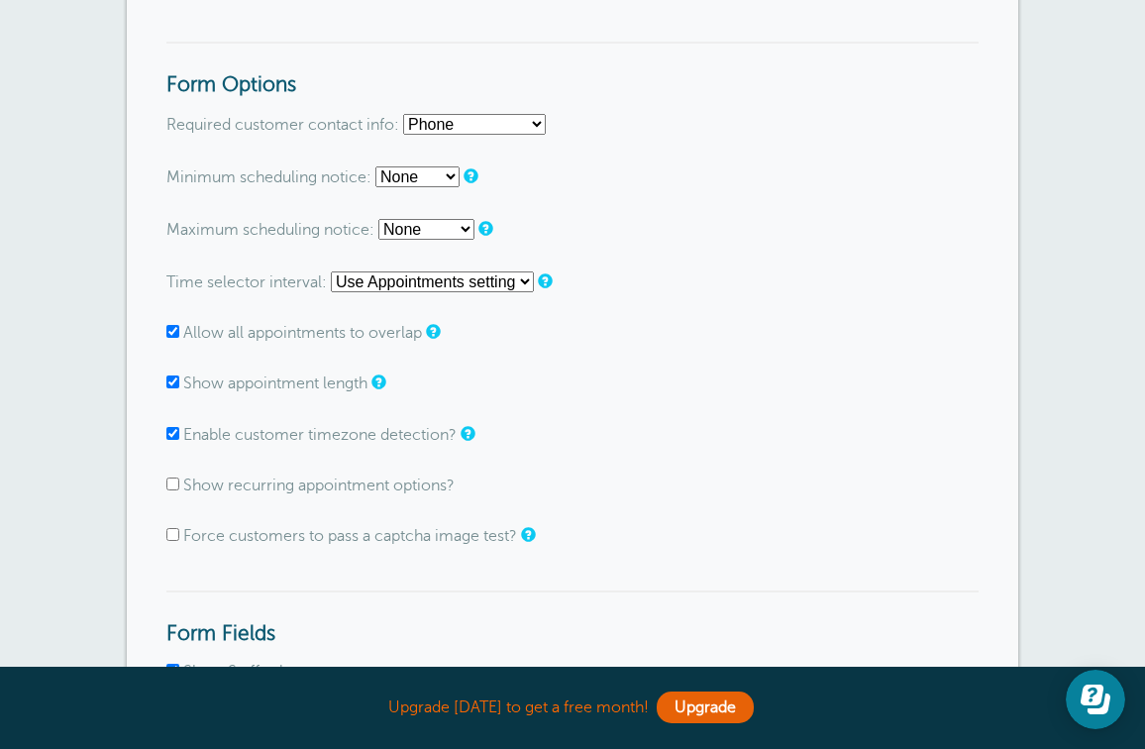
click at [171, 481] on input "Show recurring appointment options?" at bounding box center [172, 483] width 13 height 13
checkbox input "true"
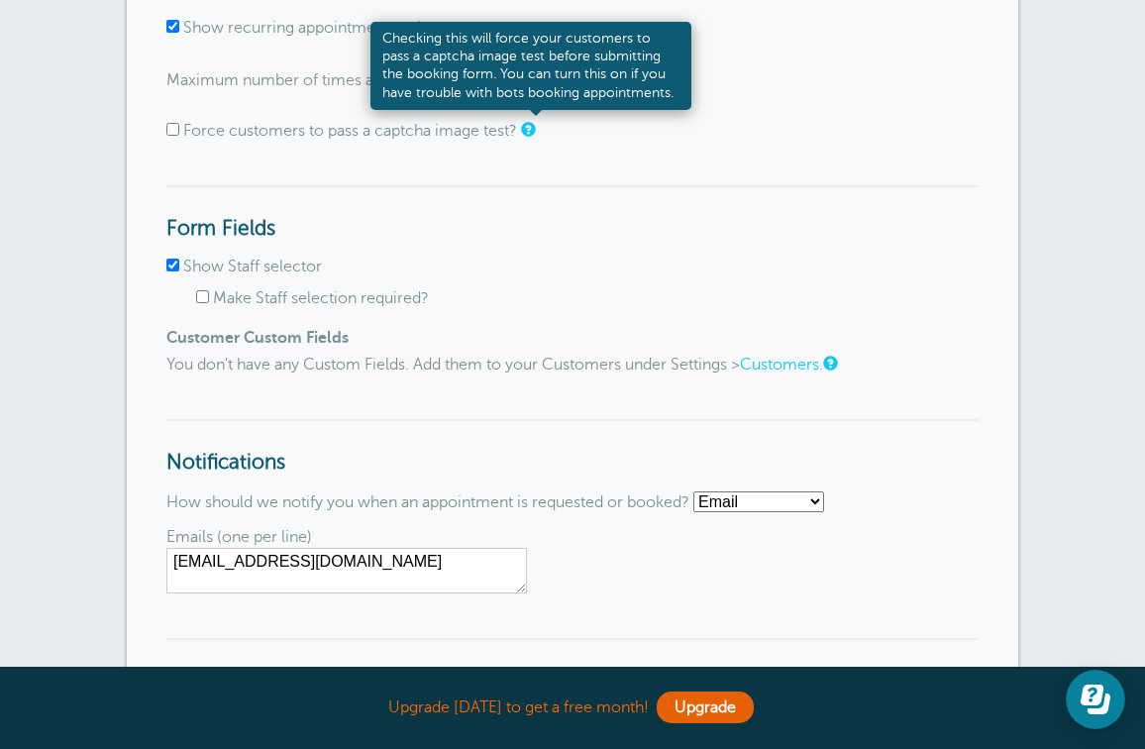
scroll to position [1694, 0]
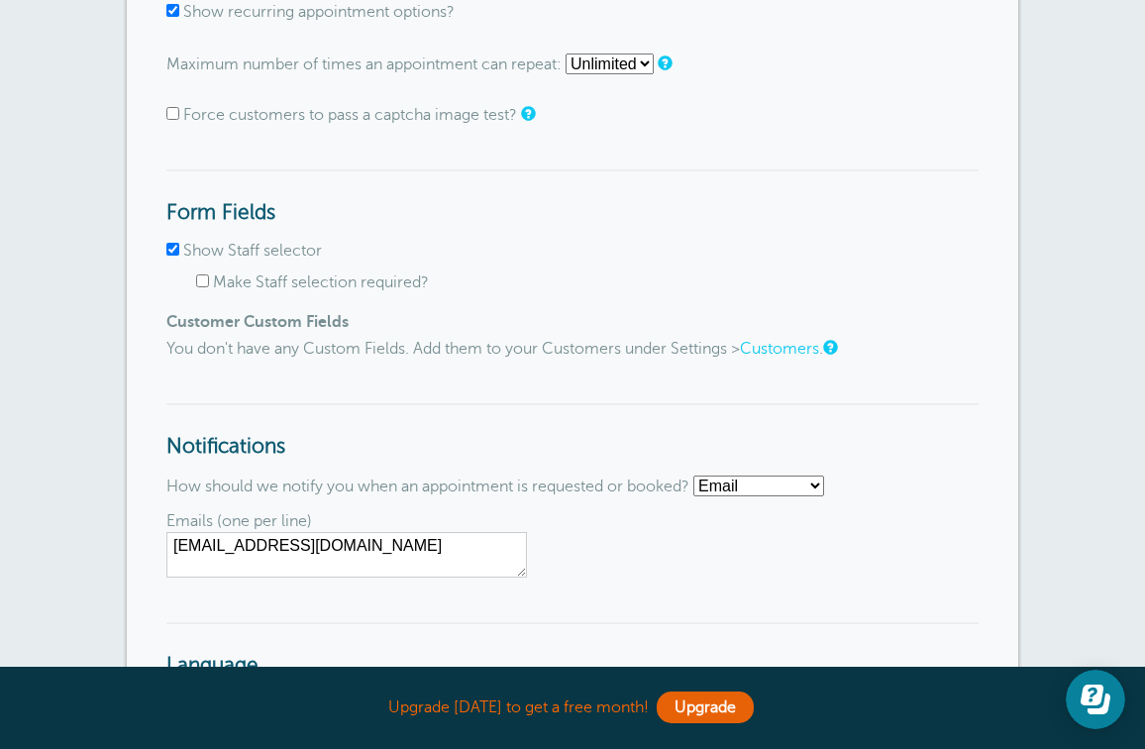
click at [177, 244] on input "Show Staff selector" at bounding box center [172, 249] width 13 height 13
checkbox input "false"
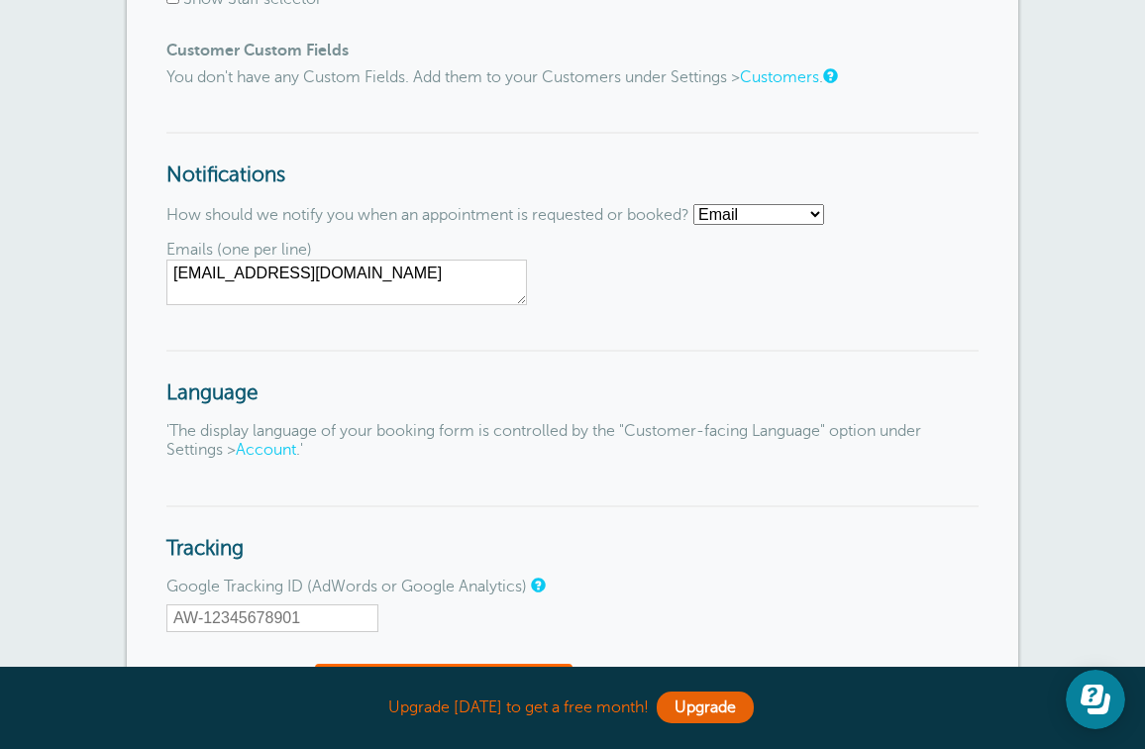
scroll to position [1947, 0]
select select "sms"
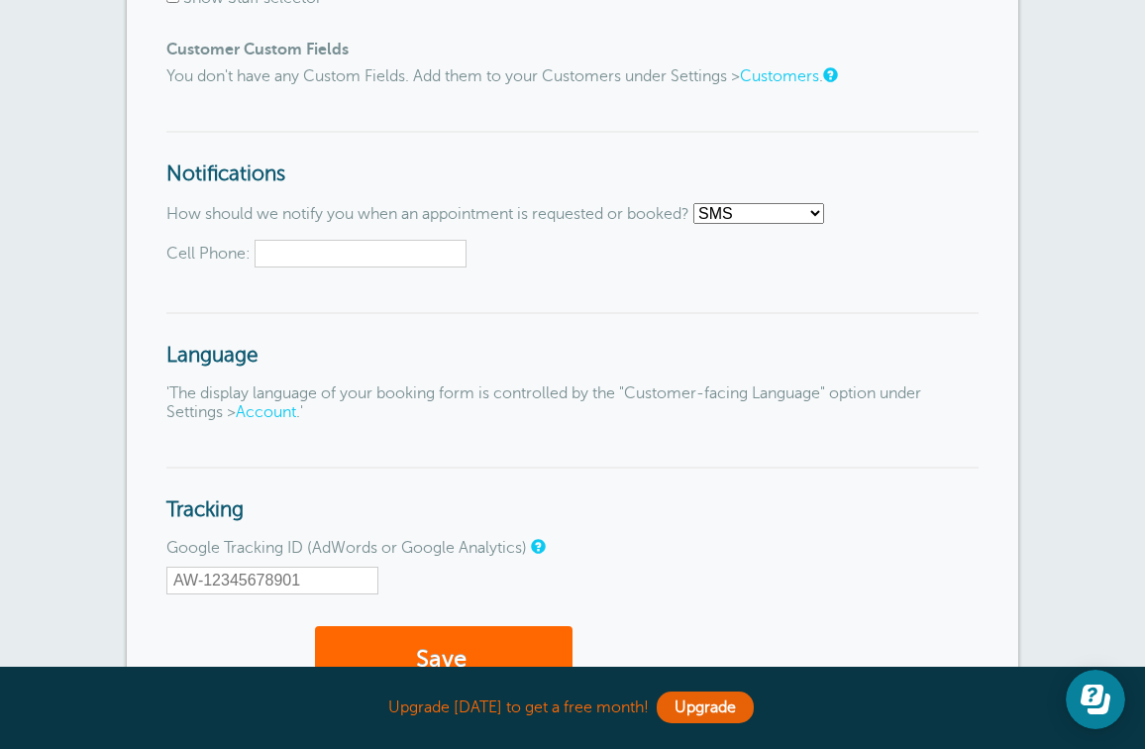
click at [385, 241] on input "Cell Phone:" at bounding box center [360, 254] width 212 height 28
type input "3176574855"
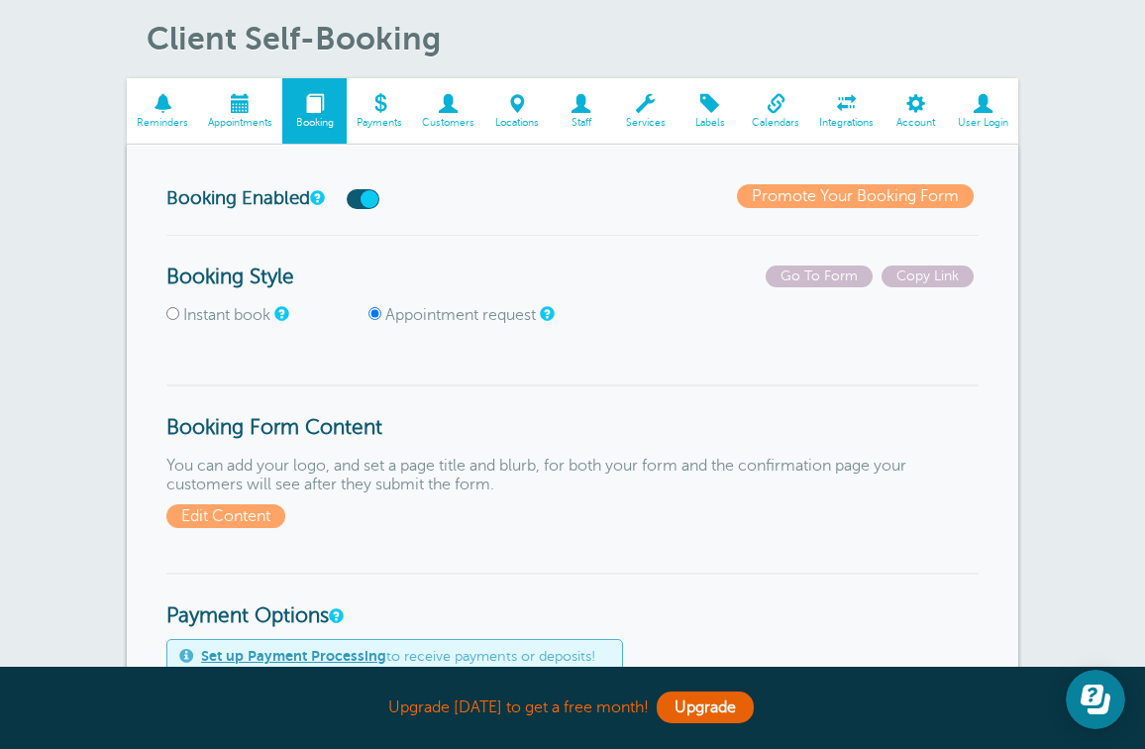
scroll to position [146, 0]
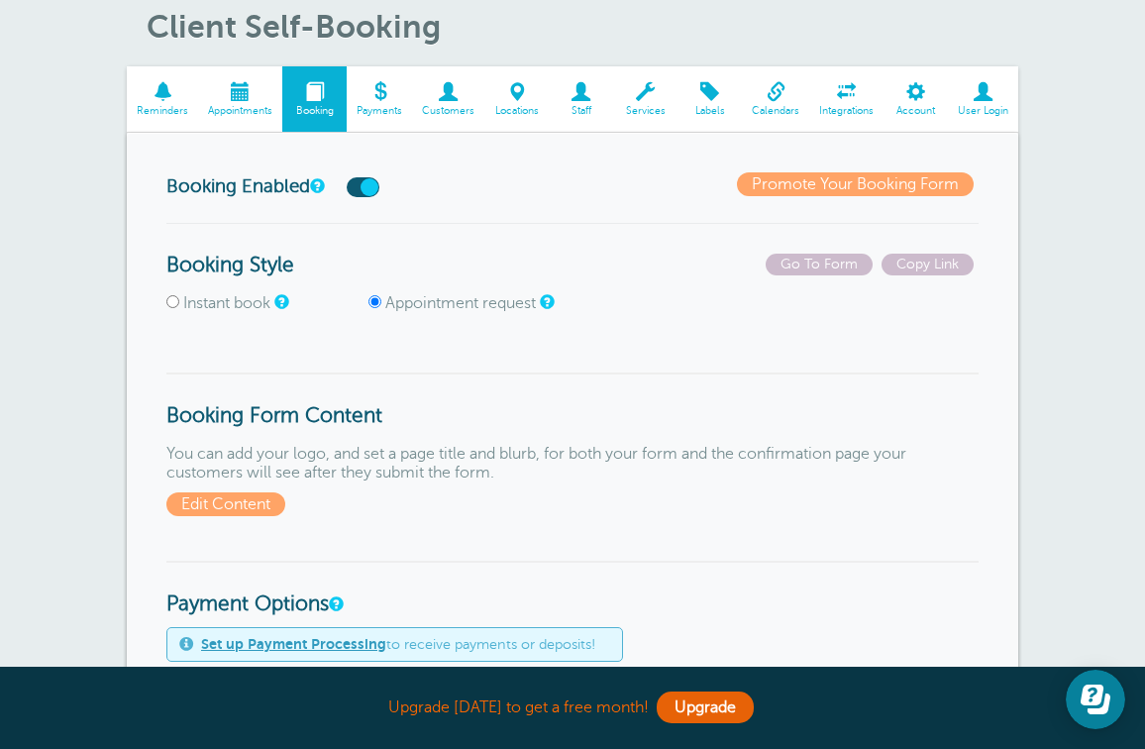
click at [231, 299] on label "Instant book" at bounding box center [226, 303] width 87 height 18
click at [179, 299] on input "Instant book" at bounding box center [172, 301] width 13 height 13
radio input "true"
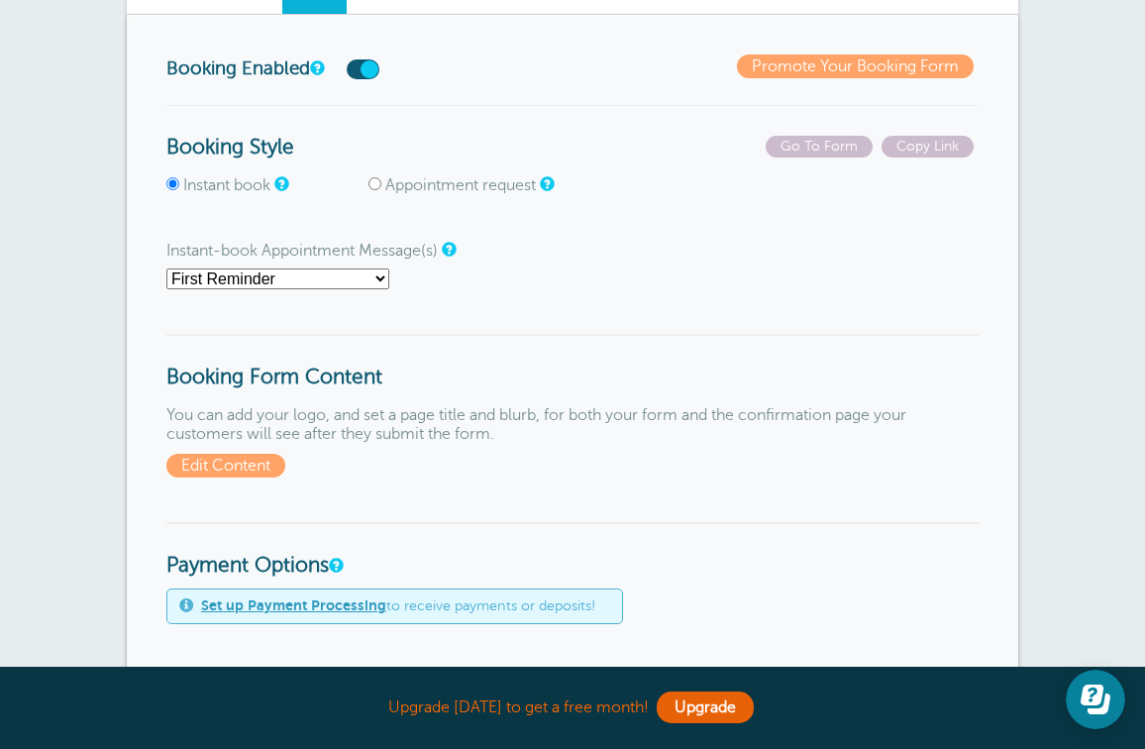
scroll to position [237, 0]
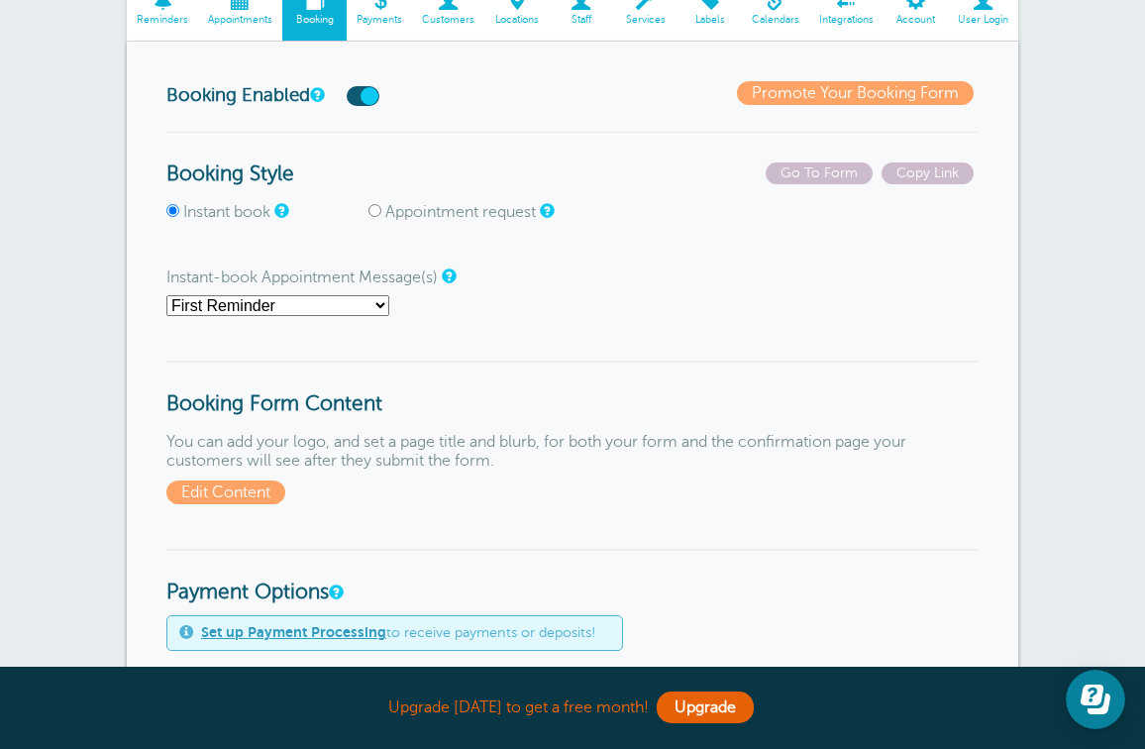
select select "159978"
click at [532, 303] on p "Instant-book Appointment Message(s) First Reminder Second Reminder Third Remind…" at bounding box center [572, 292] width 812 height 48
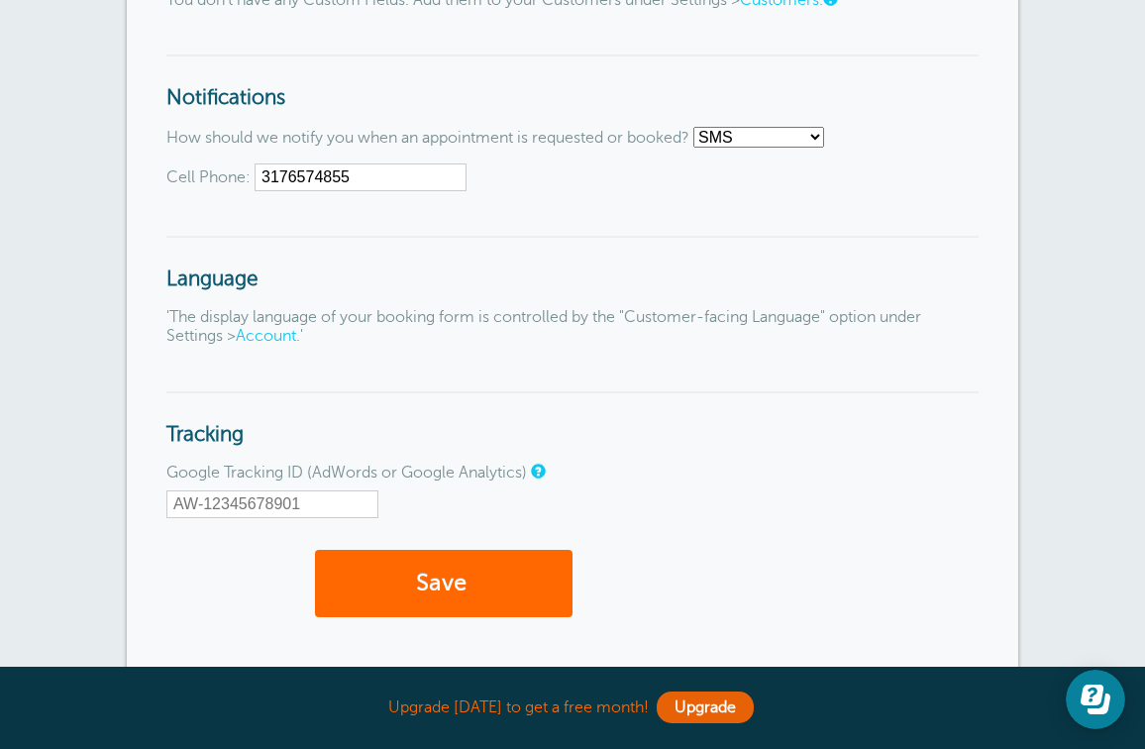
scroll to position [2105, 0]
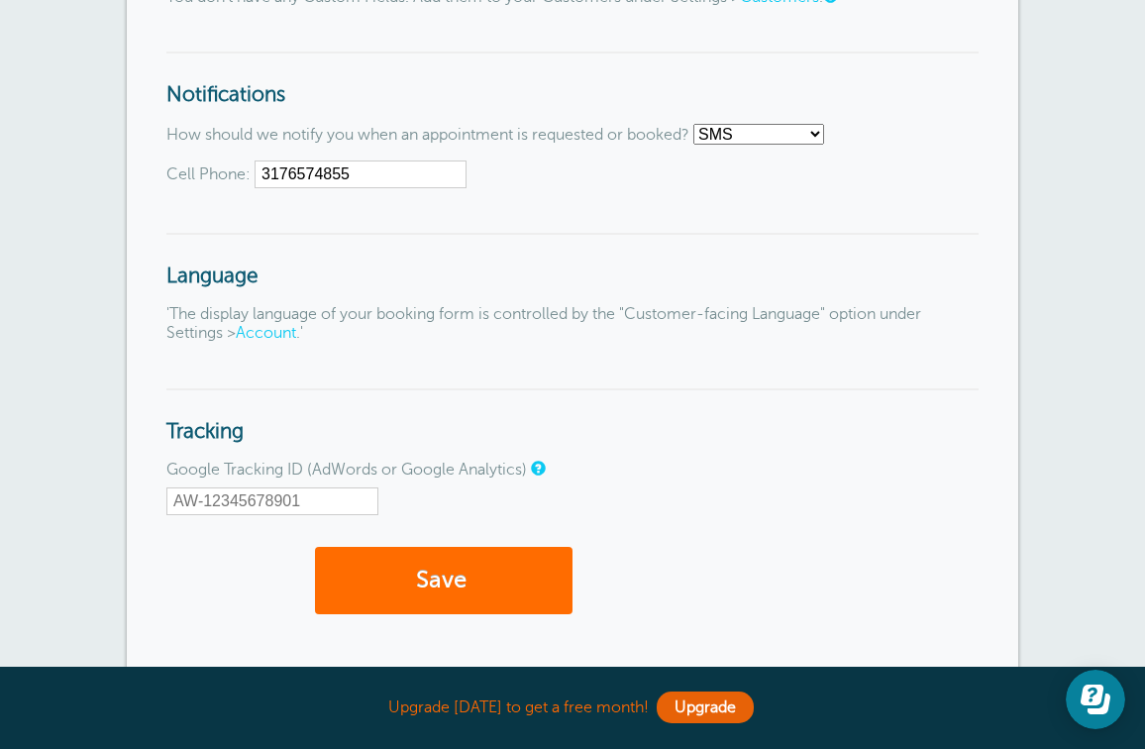
click at [416, 556] on button "Save" at bounding box center [443, 581] width 257 height 68
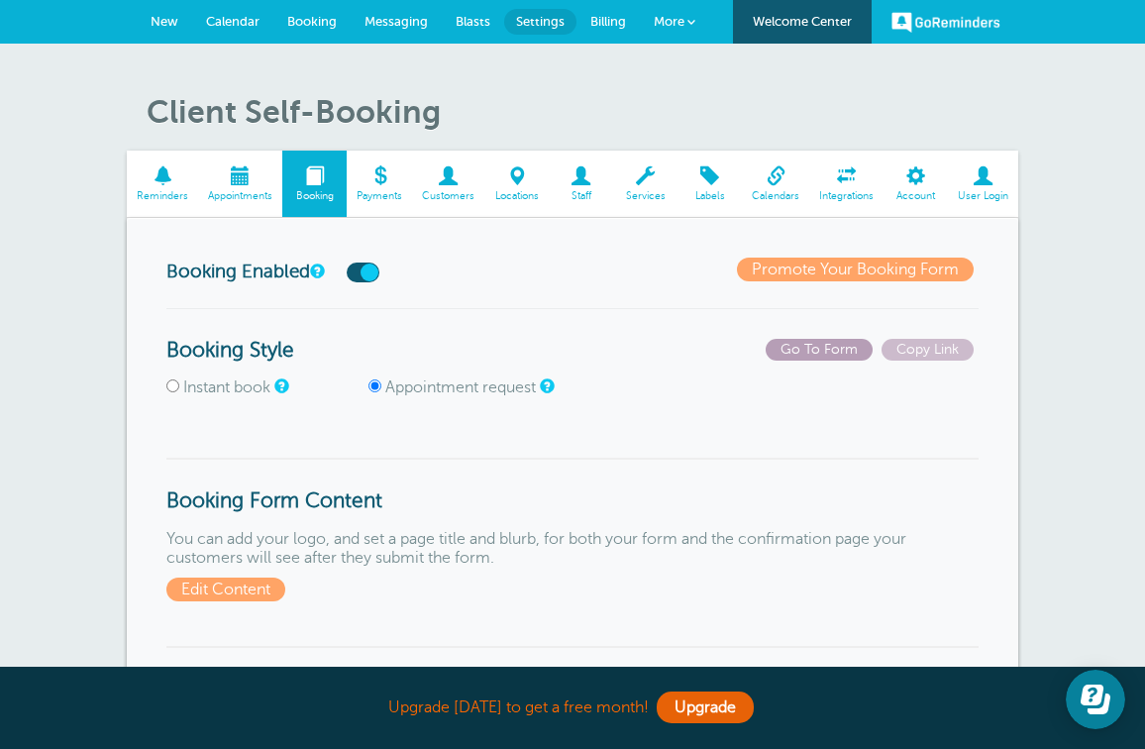
click at [815, 351] on span "Go To Form" at bounding box center [818, 350] width 107 height 22
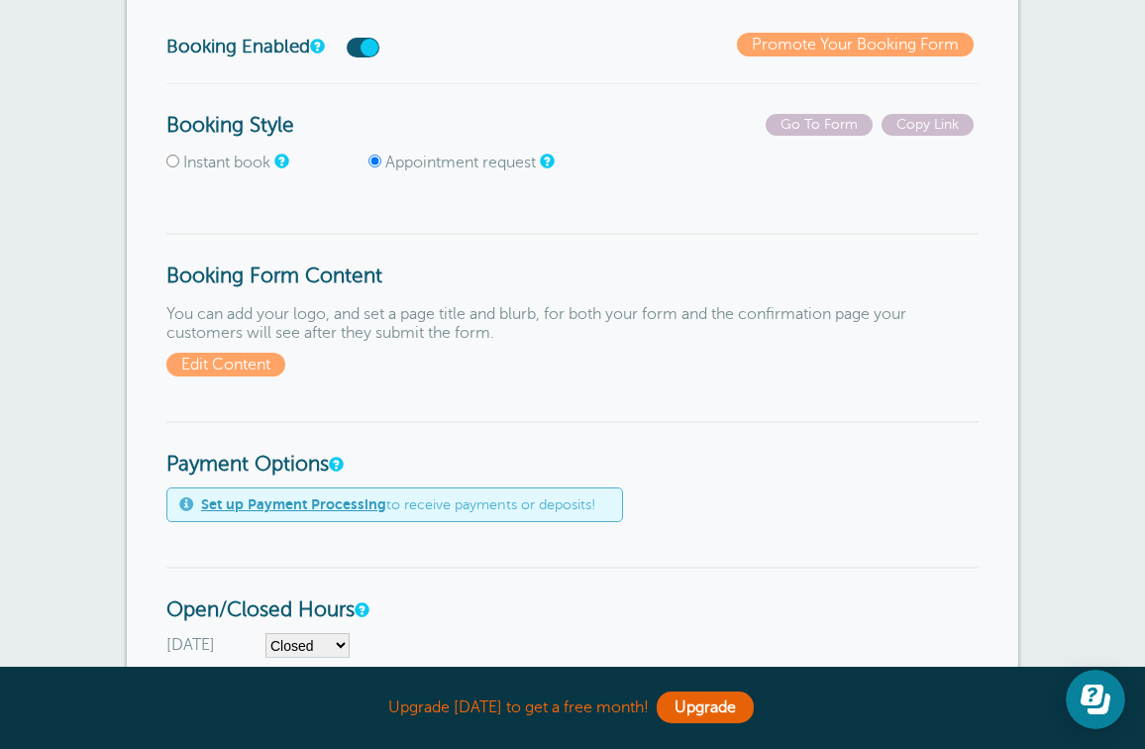
scroll to position [220, 0]
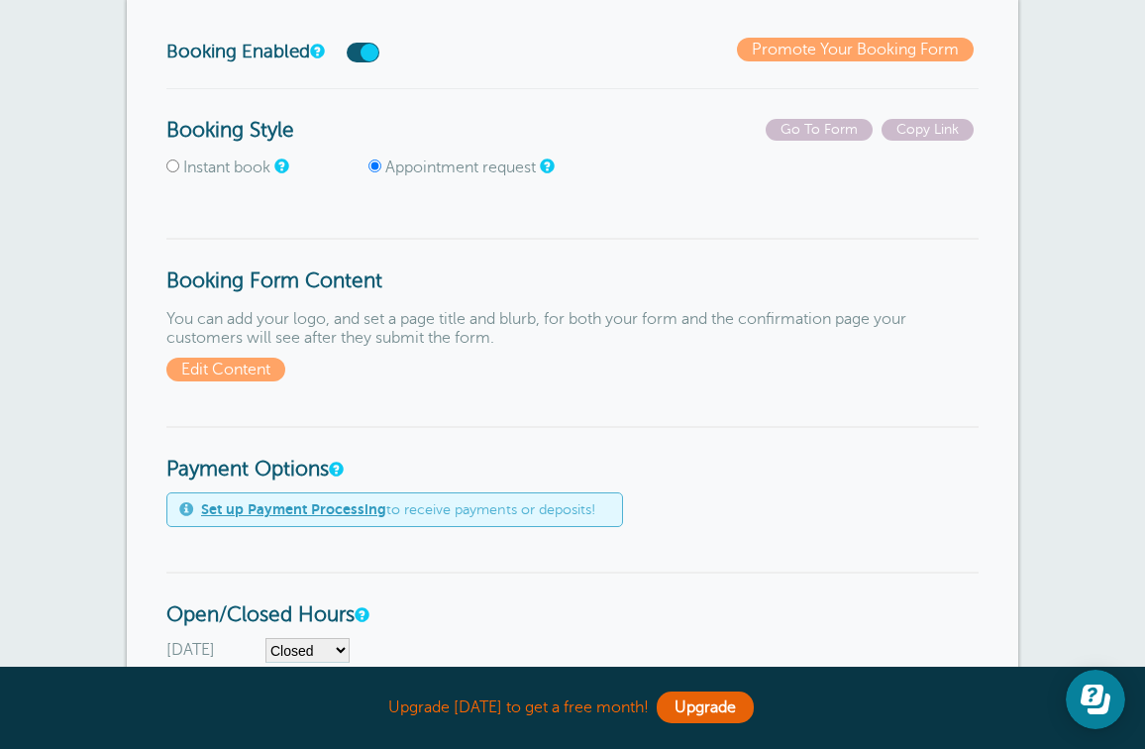
click at [236, 163] on label "Instant book" at bounding box center [226, 167] width 87 height 18
click at [179, 163] on input "Instant book" at bounding box center [172, 165] width 13 height 13
radio input "true"
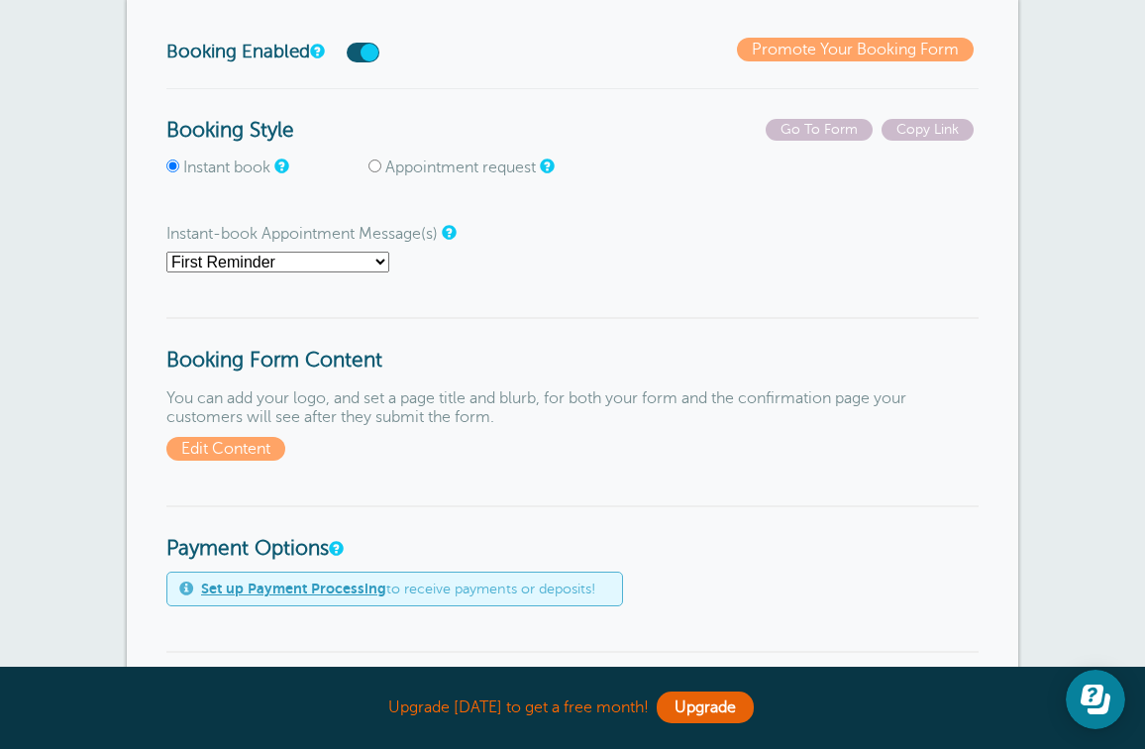
select select "159978"
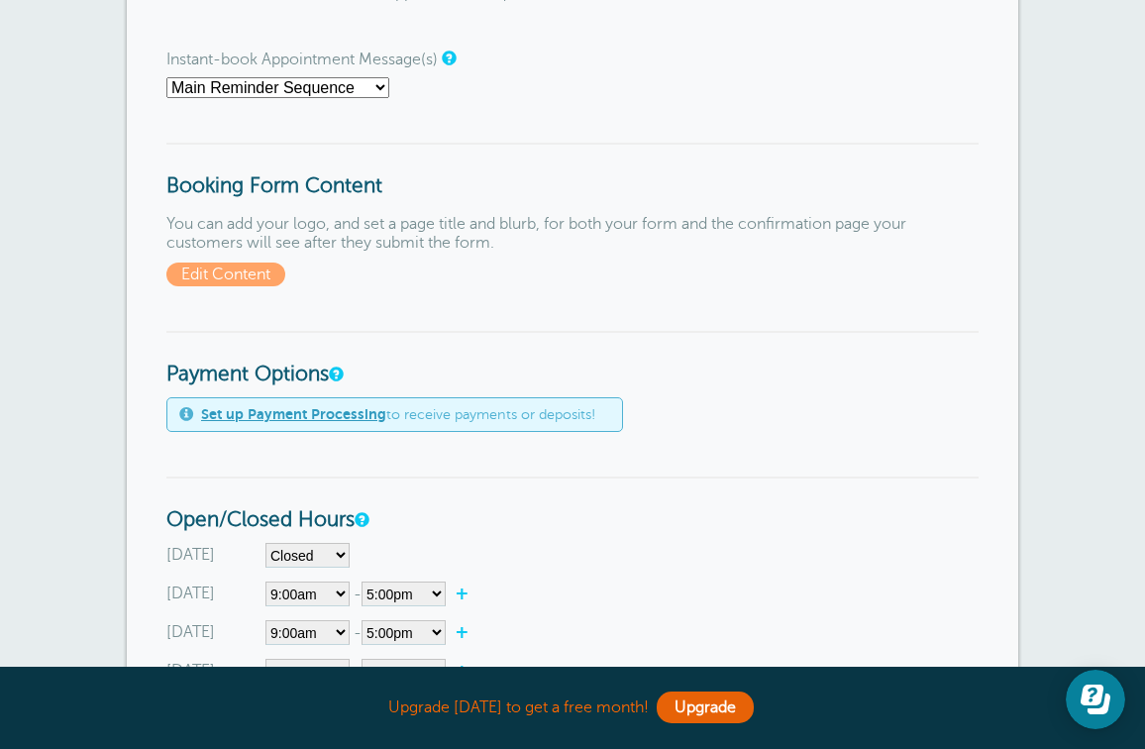
scroll to position [396, 0]
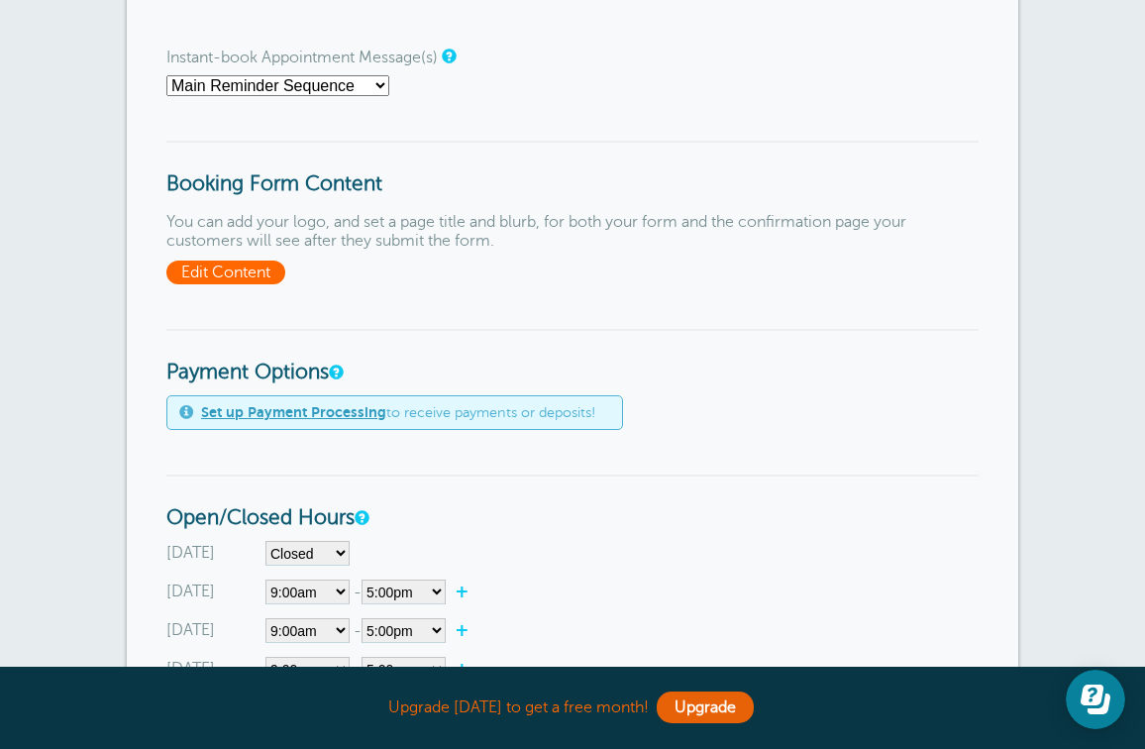
click at [190, 267] on span "Edit Content" at bounding box center [225, 272] width 119 height 24
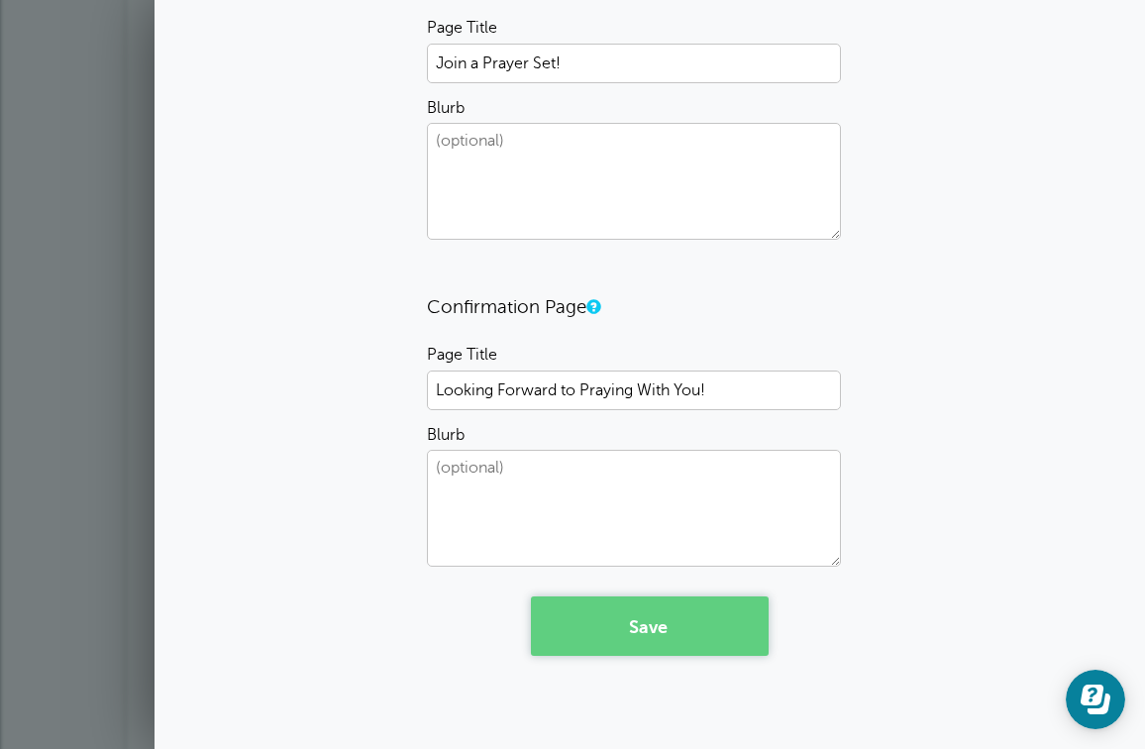
scroll to position [350, 0]
click at [580, 631] on button "Save" at bounding box center [650, 626] width 238 height 59
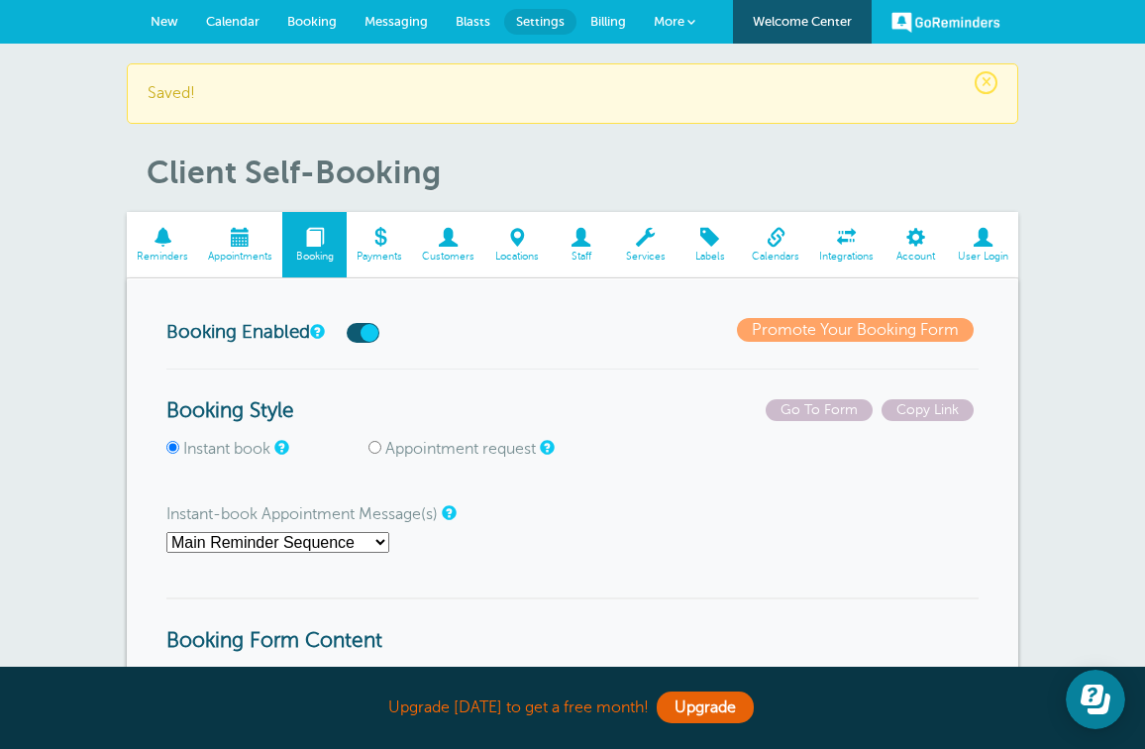
click at [694, 18] on span at bounding box center [691, 22] width 8 height 8
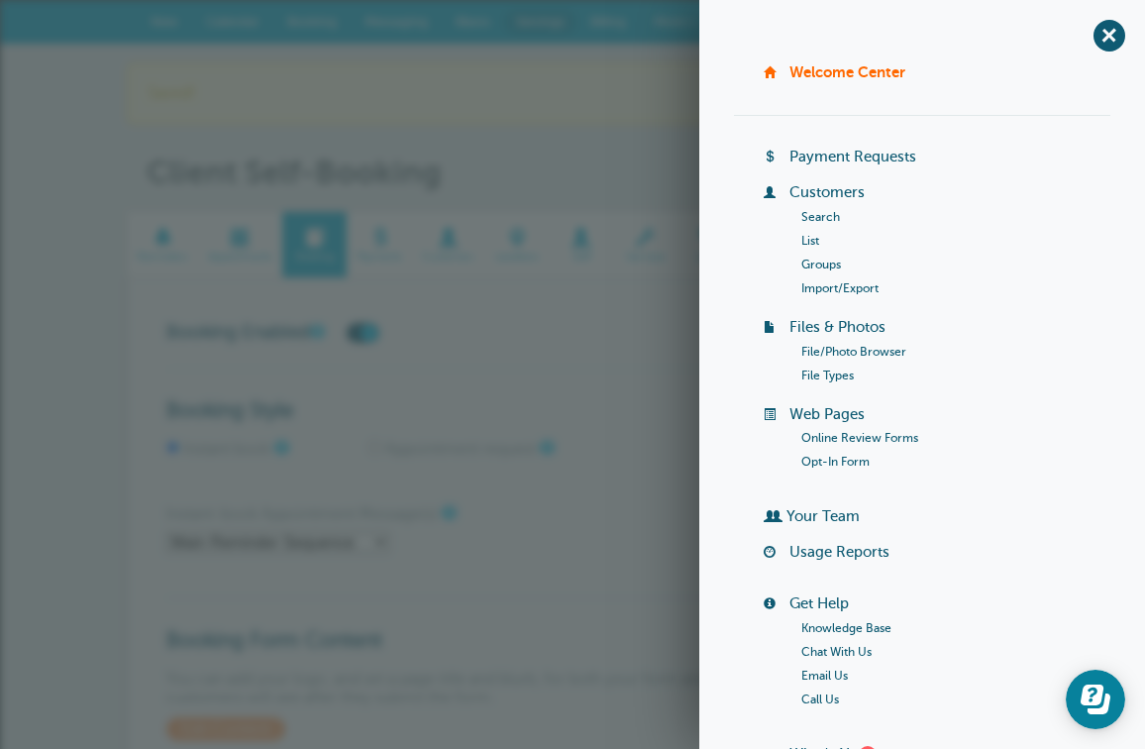
click at [602, 133] on header "× Saved! Client Self-Booking" at bounding box center [572, 127] width 891 height 129
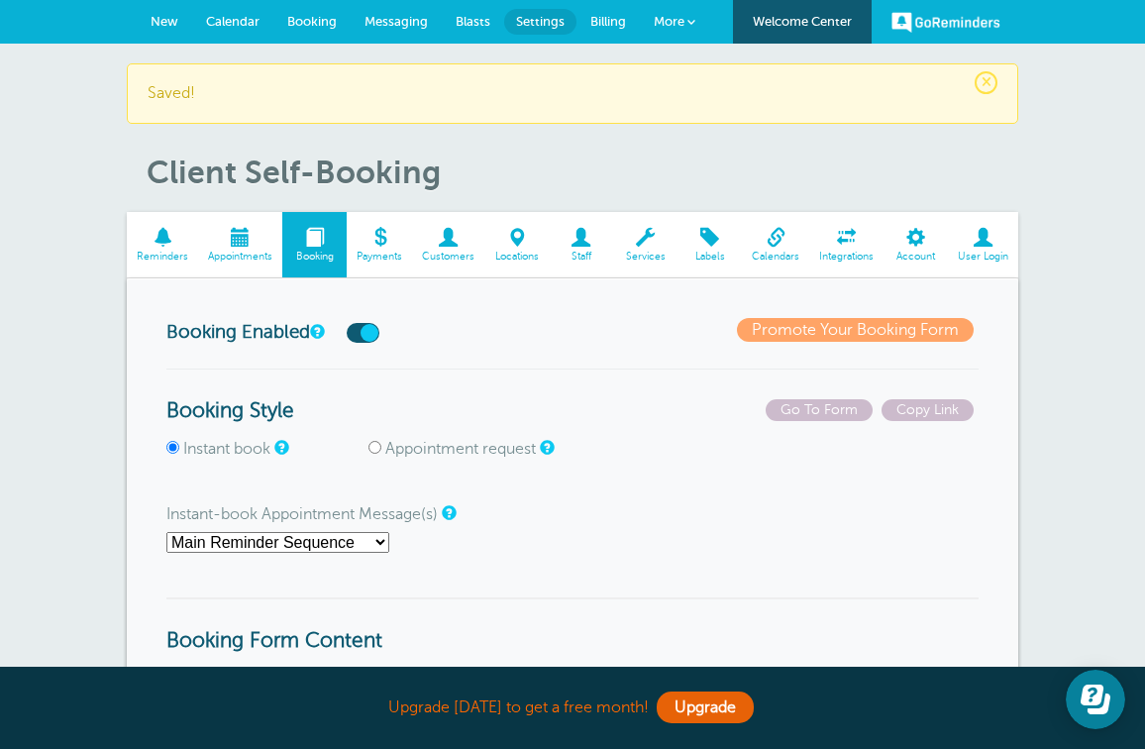
click at [644, 241] on span at bounding box center [645, 237] width 64 height 19
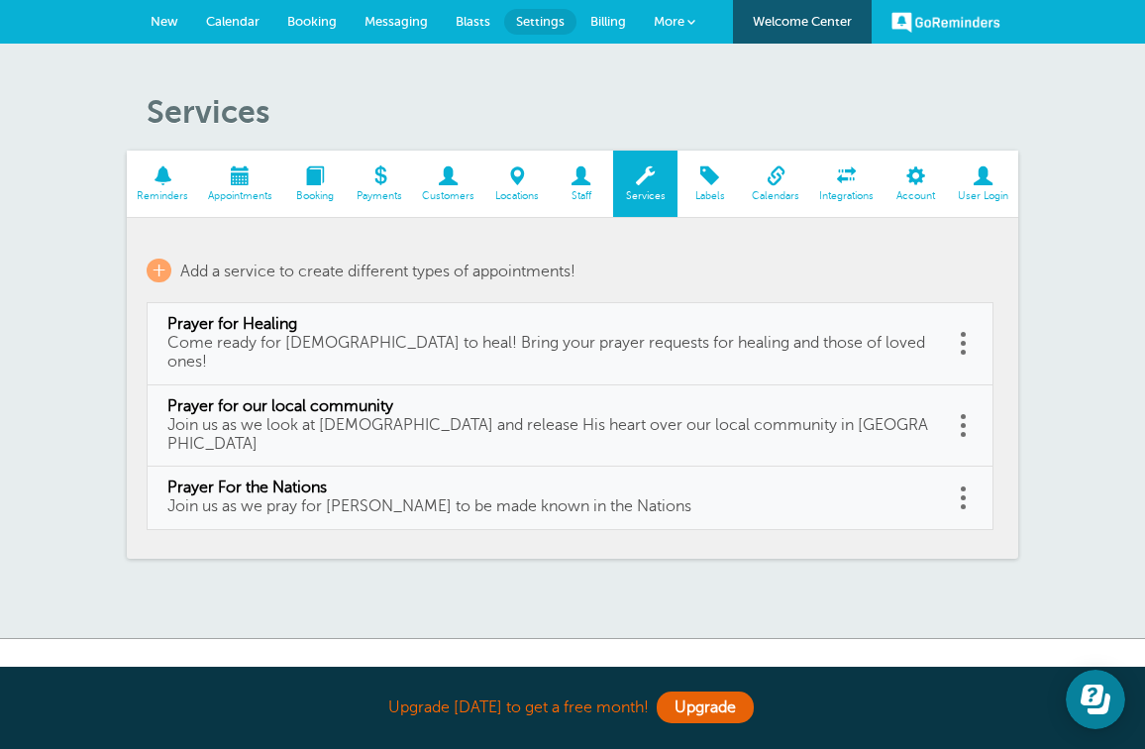
click at [248, 327] on span "Prayer for Healing" at bounding box center [549, 324] width 765 height 19
type input "Prayer for Healing"
type input "Come ready for [DEMOGRAPHIC_DATA] to heal! Bring your prayer requests for heali…"
select select "60"
checkbox input "false"
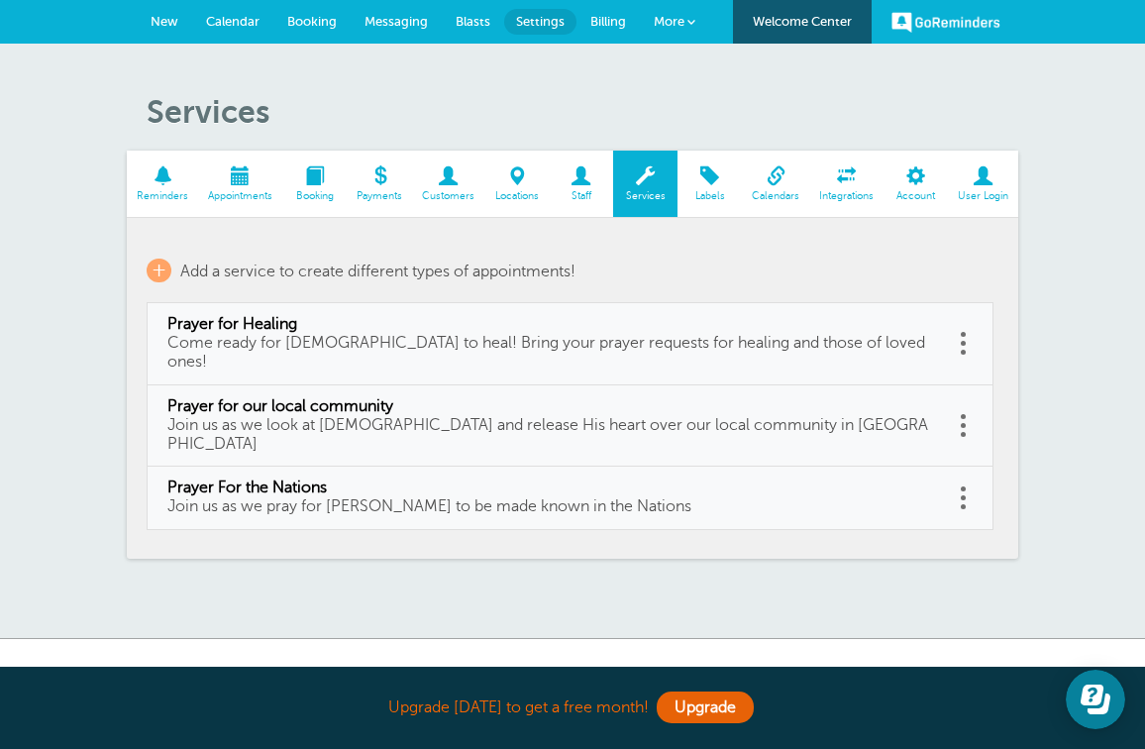
select select "60"
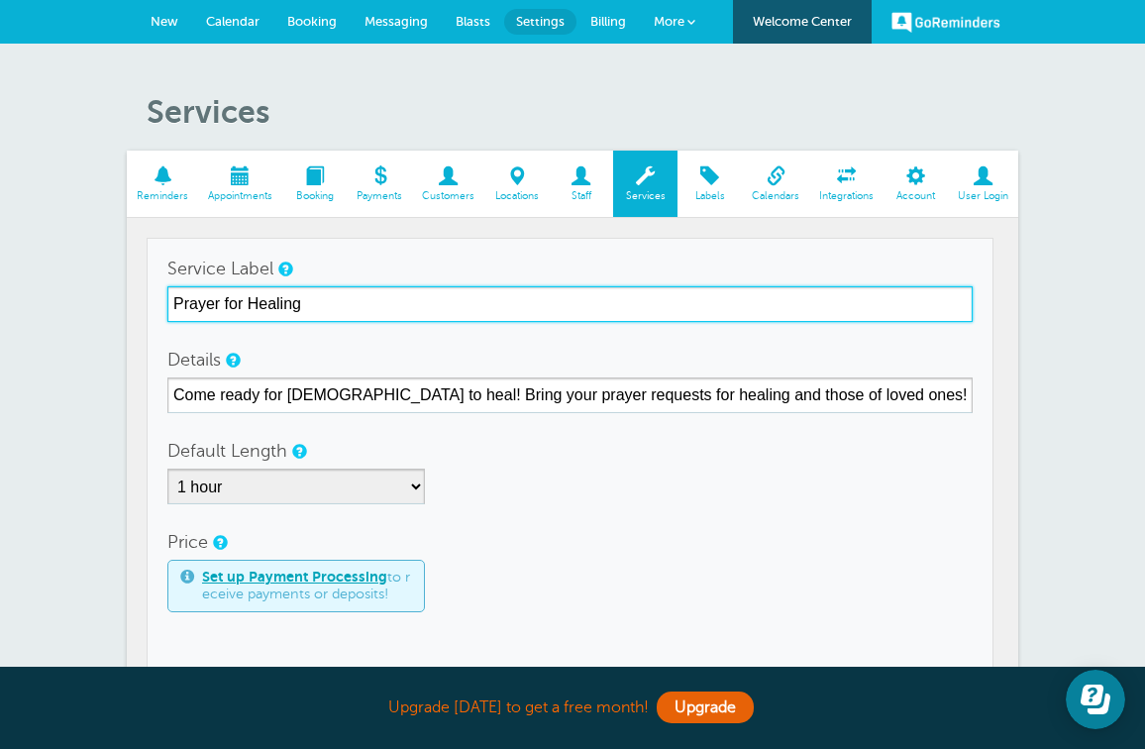
click at [172, 300] on input "Prayer for Healing" at bounding box center [569, 304] width 805 height 36
type input "Friday Prayer for Healing"
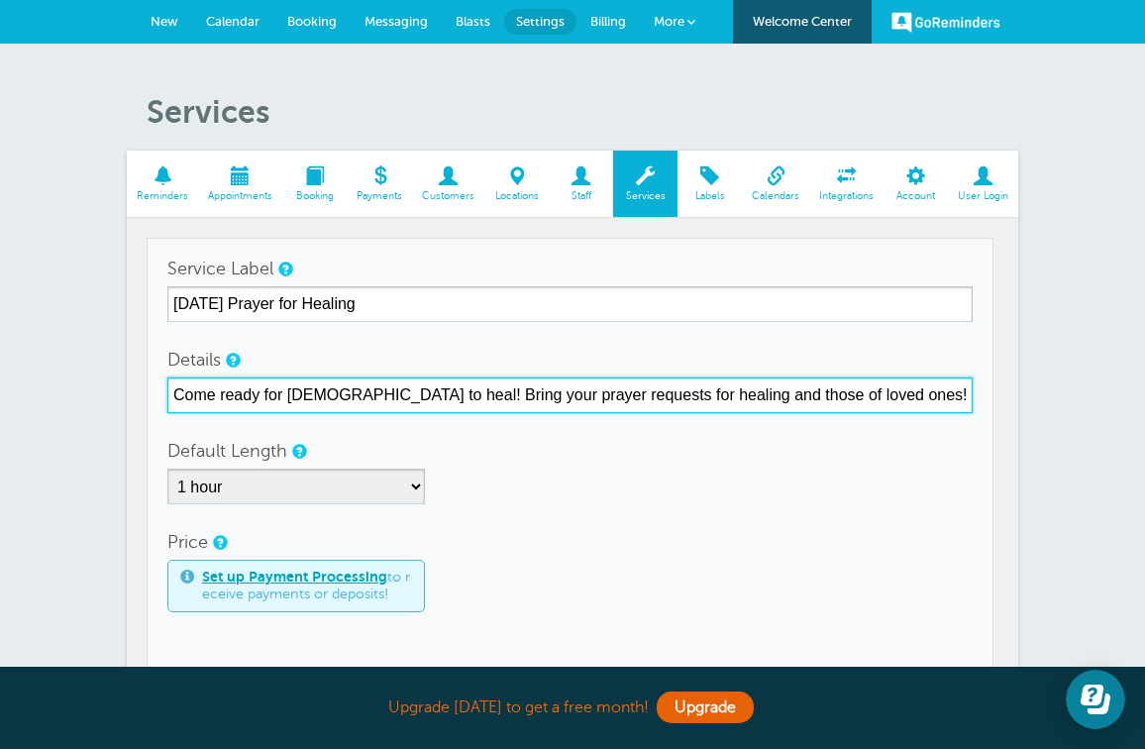
drag, startPoint x: 461, startPoint y: 397, endPoint x: 173, endPoint y: 392, distance: 288.2
click at [173, 392] on input "Come ready for God to heal! Bring your prayer requests for healing and those of…" at bounding box center [569, 395] width 805 height 36
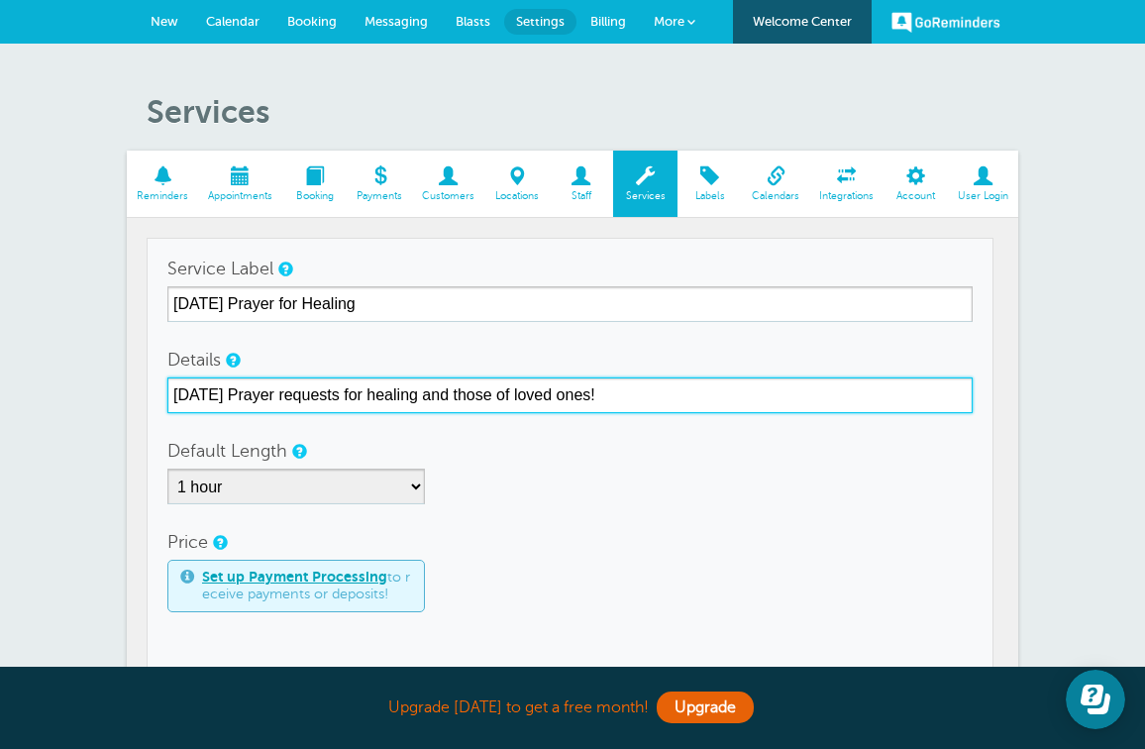
click at [319, 391] on input "Friday Prayer requests for healing and those of loved ones!" at bounding box center [569, 395] width 805 height 36
drag, startPoint x: 347, startPoint y: 397, endPoint x: 519, endPoint y: 390, distance: 172.4
click at [519, 390] on input "Friday Prayer for healing and those of loved ones!" at bounding box center [569, 395] width 805 height 36
click at [570, 395] on input "Friday Prayer for healing!" at bounding box center [569, 395] width 805 height 36
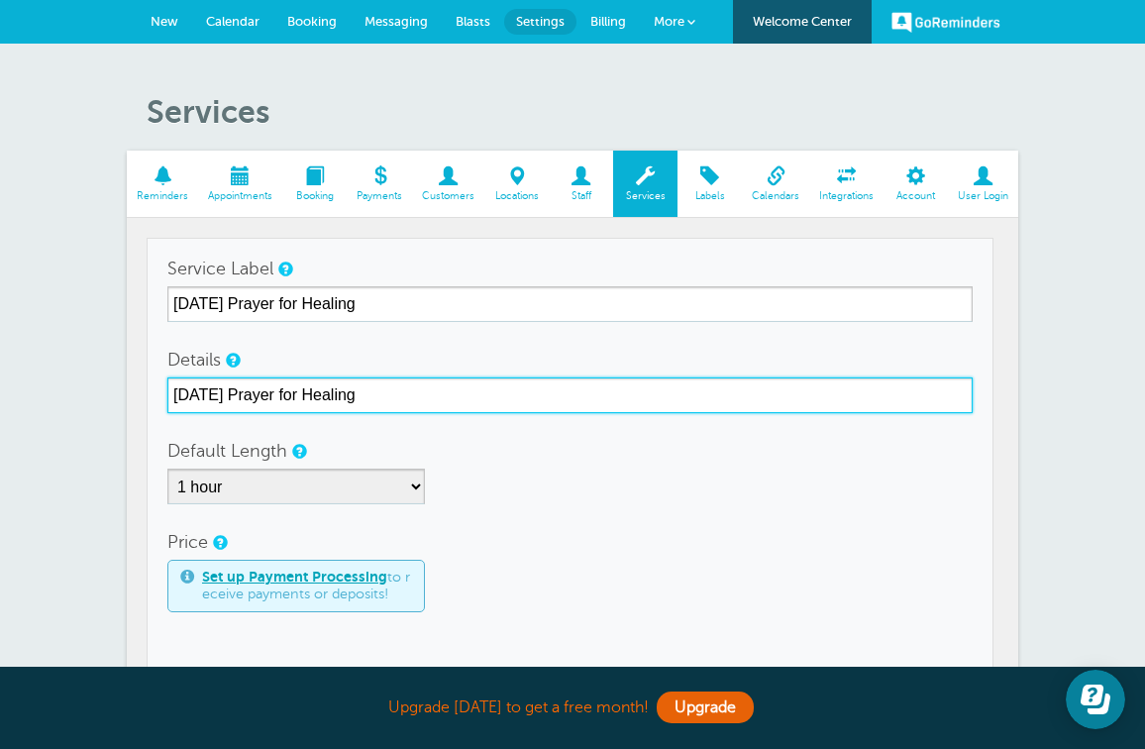
type input "Friday Prayer for Healing"
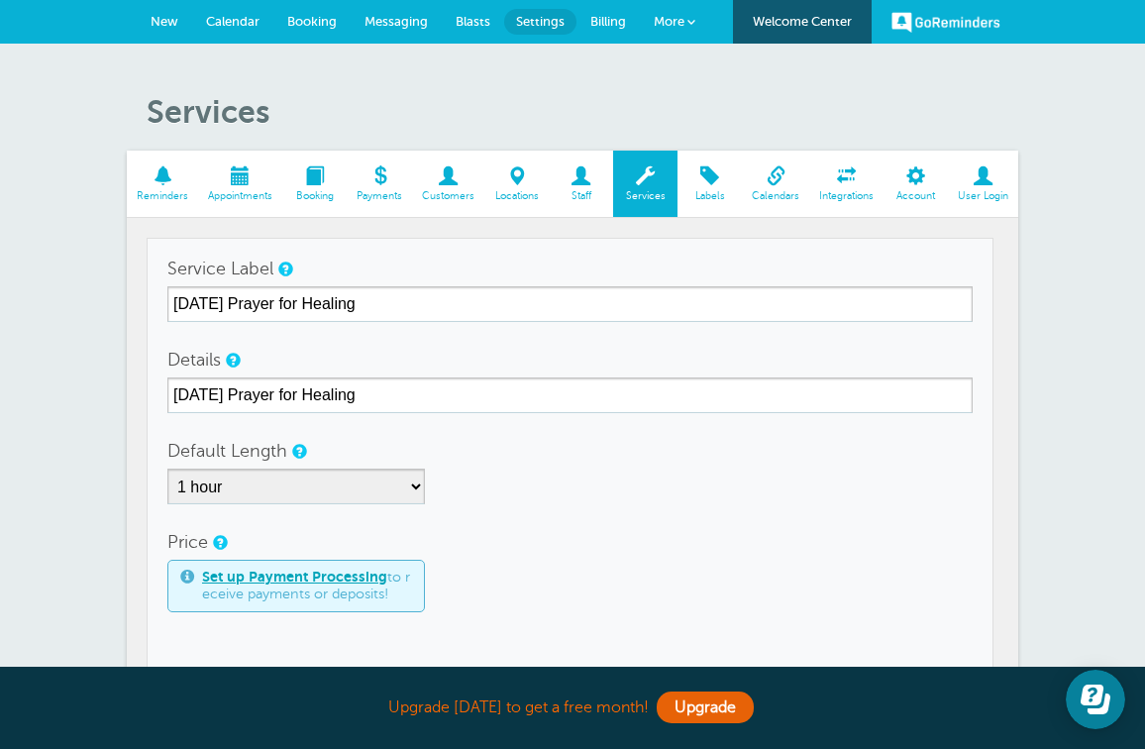
click at [621, 481] on div "5 minutes 10 minutes 15 minutes 20 minutes 25 minutes 30 minutes 35 minutes 40 …" at bounding box center [569, 486] width 805 height 36
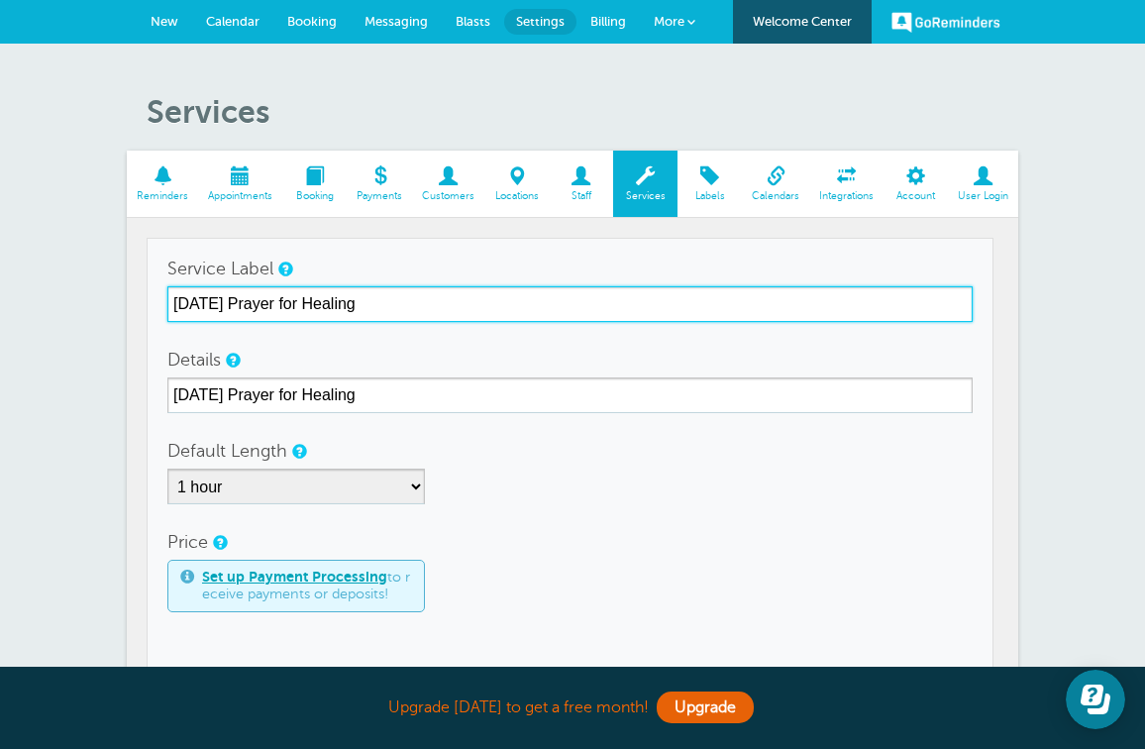
click at [172, 304] on input "Friday Prayer for Healing" at bounding box center [569, 304] width 805 height 36
click at [447, 302] on input "Monday/Wednesday/Friday Prayer for Healing" at bounding box center [569, 304] width 805 height 36
drag, startPoint x: 229, startPoint y: 305, endPoint x: 188, endPoint y: 310, distance: 40.9
click at [188, 310] on input "Monday/Wednesday/Friday Prayer for the Nations, Local Community & Healing" at bounding box center [569, 304] width 805 height 36
drag, startPoint x: 273, startPoint y: 304, endPoint x: 223, endPoint y: 304, distance: 50.5
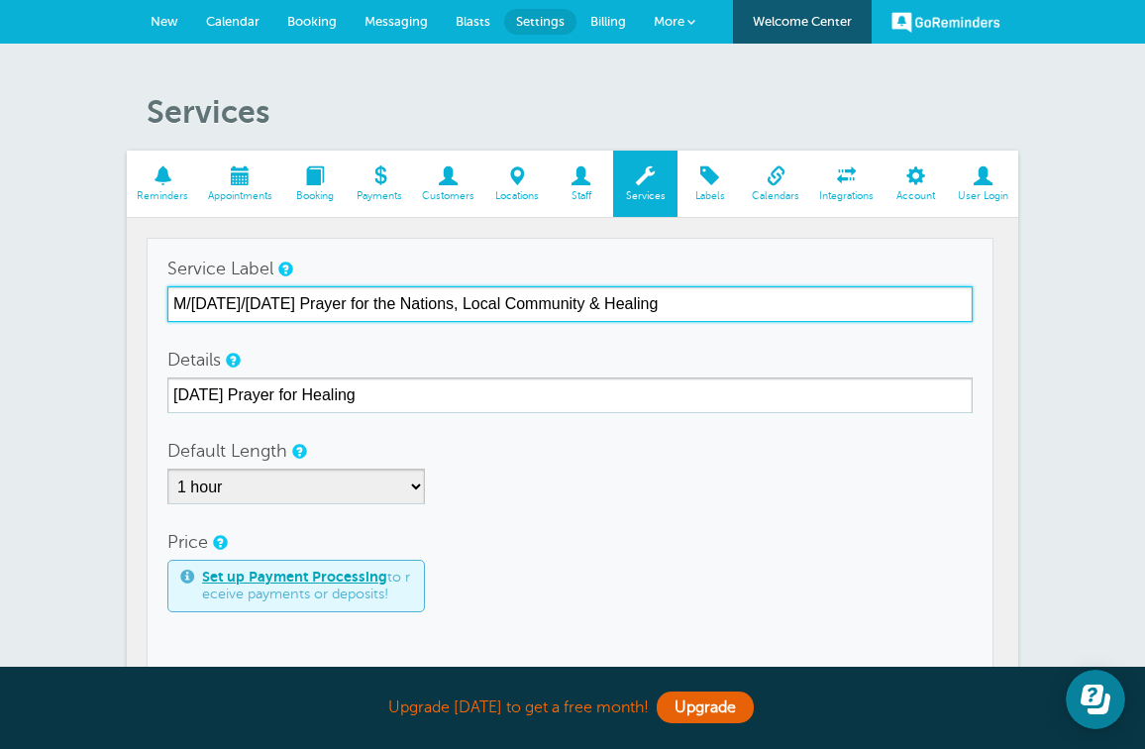
click at [224, 304] on input "M/Wednesday/Friday Prayer for the Nations, Local Community & Healing" at bounding box center [569, 304] width 805 height 36
click at [186, 303] on input "M/Wed/Friday Prayer for the Nations, Local Community & Healing" at bounding box center [569, 304] width 805 height 36
click at [293, 306] on input "Mon/Wed/Friday Prayer for the Nations, Local Community & Healing" at bounding box center [569, 304] width 805 height 36
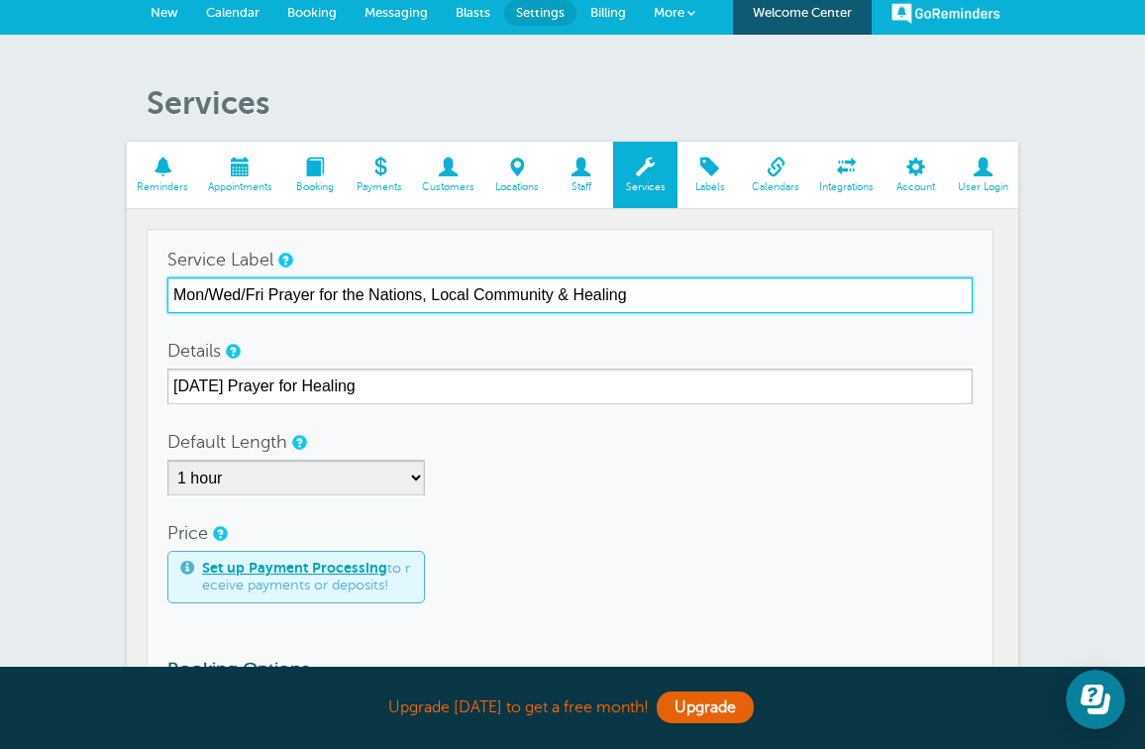
type input "Mon/Wed/Fri Prayer for the Nations, Local Community & Healing"
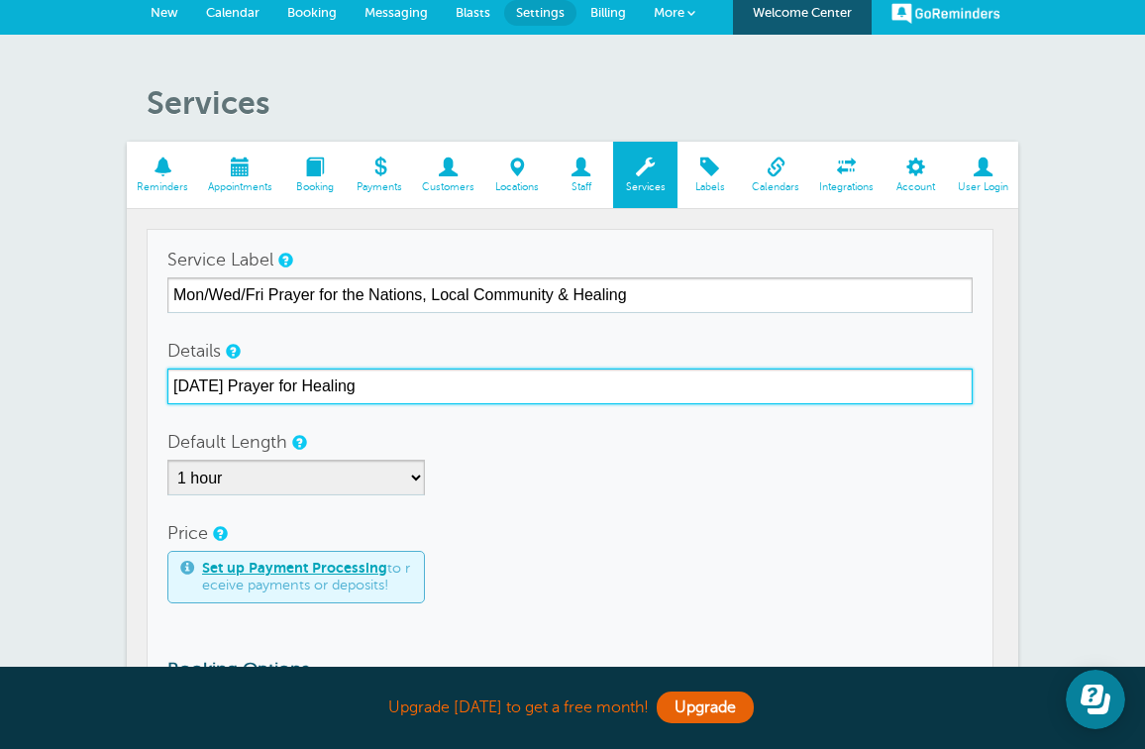
click at [185, 385] on input "Friday Prayer for Healing" at bounding box center [569, 386] width 805 height 36
click at [249, 383] on input "Prayer for Healing" at bounding box center [569, 386] width 805 height 36
type input "Prayer for the Nations, Local CHealing"
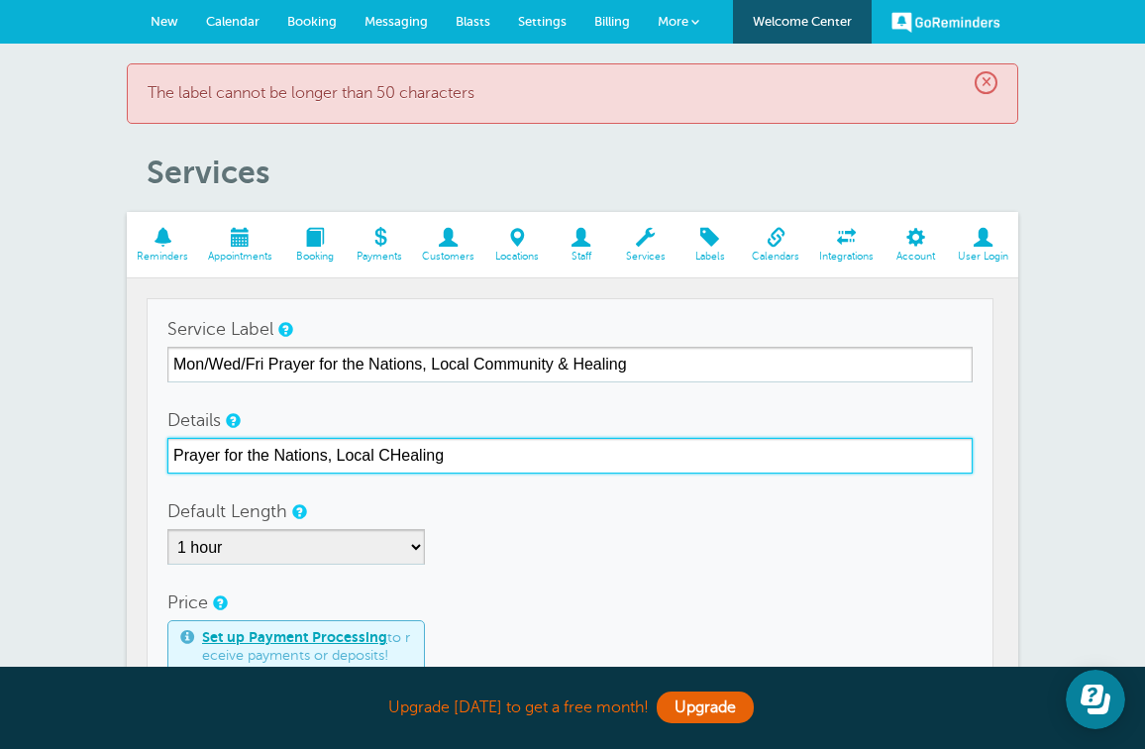
click at [387, 456] on input "Prayer for the Nations, Local CHealing" at bounding box center [569, 456] width 805 height 36
drag, startPoint x: 490, startPoint y: 458, endPoint x: 221, endPoint y: 452, distance: 269.4
click at [221, 452] on input "Prayer for the Nations, Local CommjnHealing" at bounding box center [569, 456] width 805 height 36
type input "Prayer"
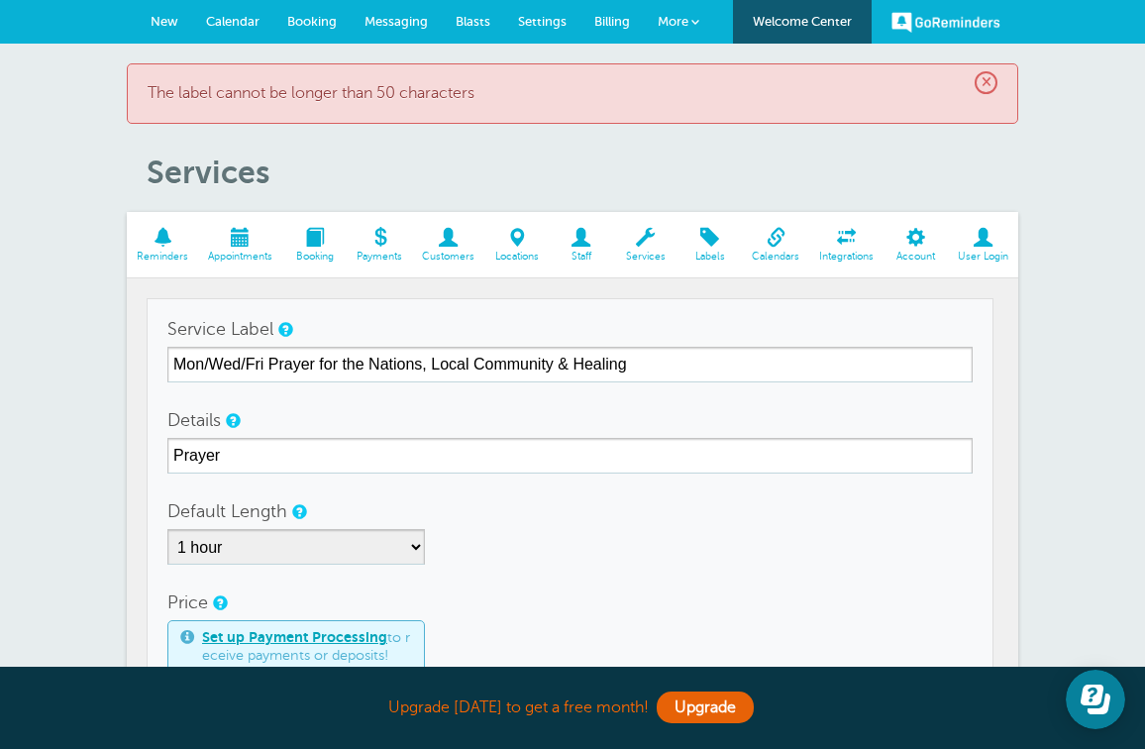
click at [292, 407] on div "Details Prayer" at bounding box center [569, 437] width 805 height 71
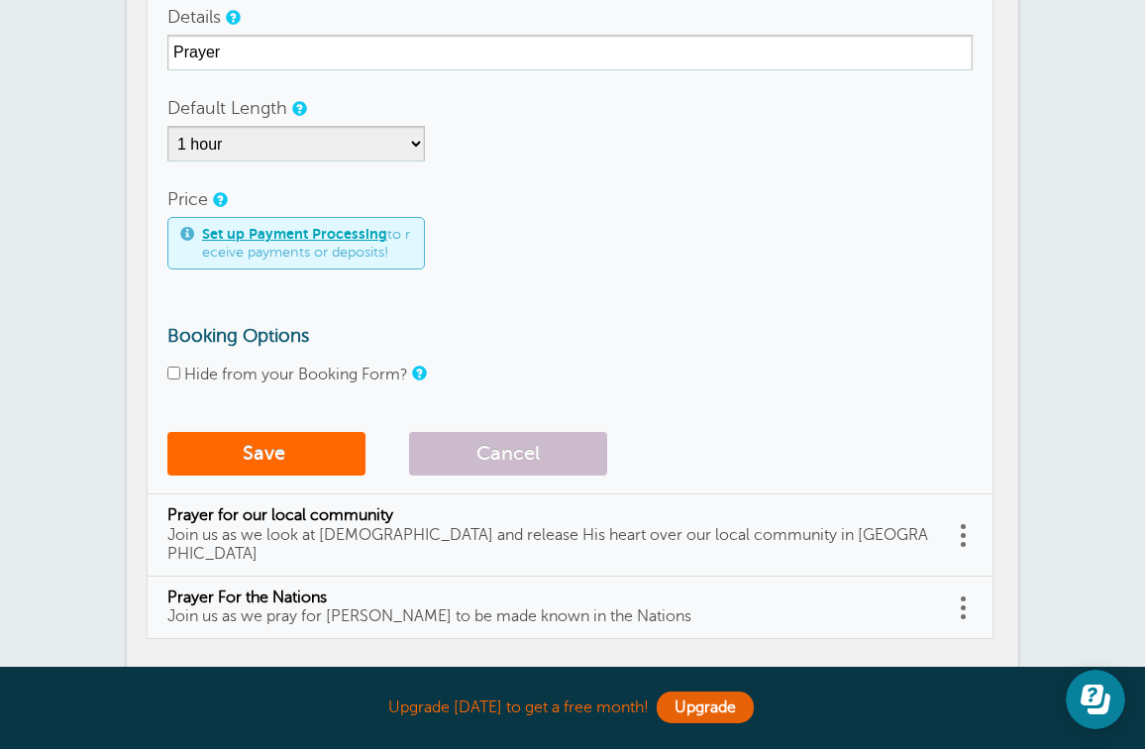
scroll to position [409, 0]
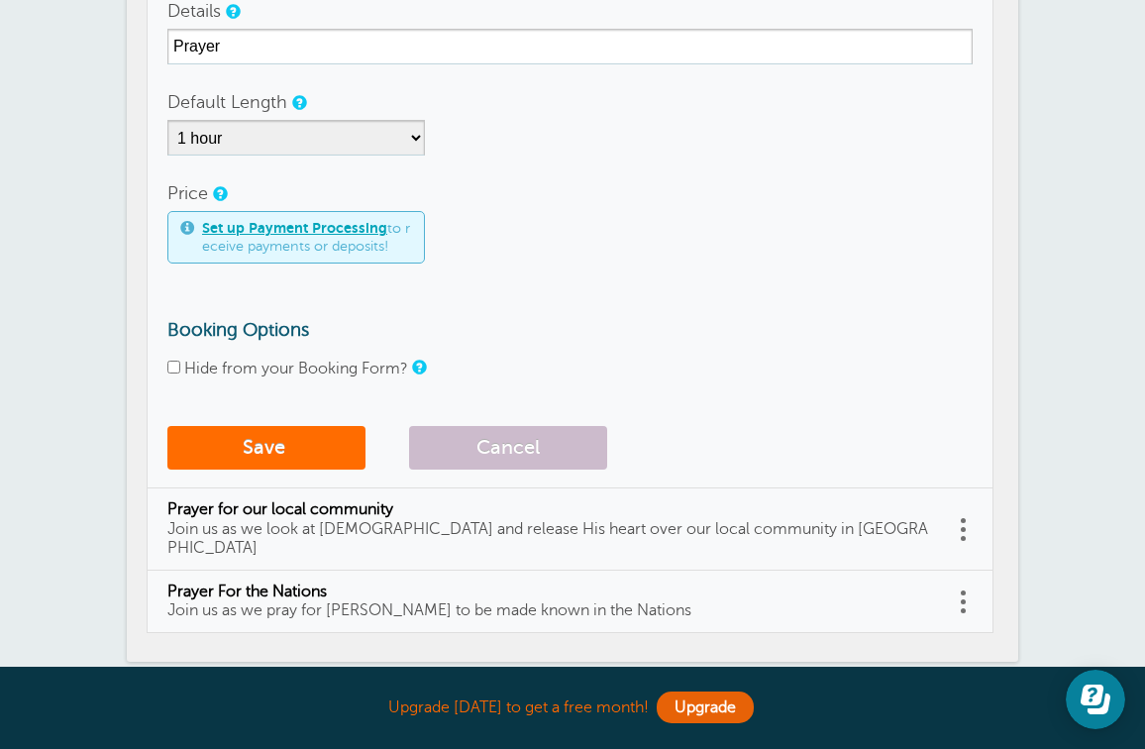
click at [220, 444] on button "Save" at bounding box center [266, 448] width 198 height 44
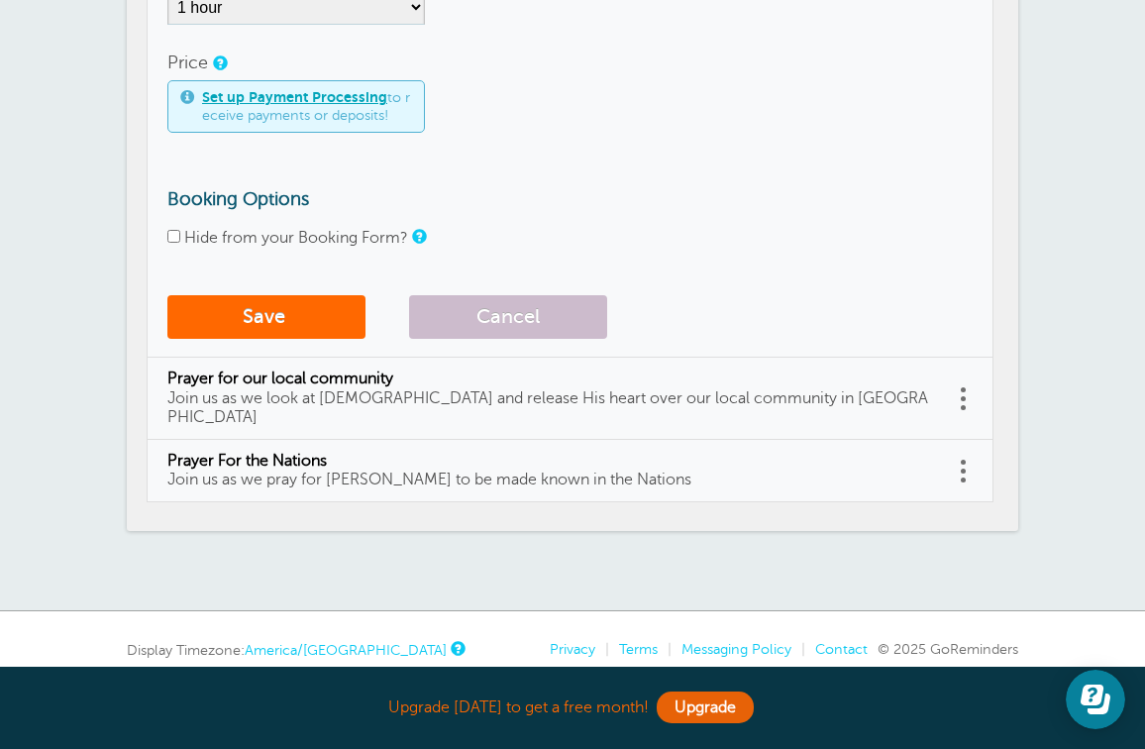
click at [574, 373] on span "Prayer for our local community" at bounding box center [549, 378] width 765 height 19
type input "Prayer for our local community"
type input "Join us as we look at [DEMOGRAPHIC_DATA] and release His heart over our local c…"
checkbox input "false"
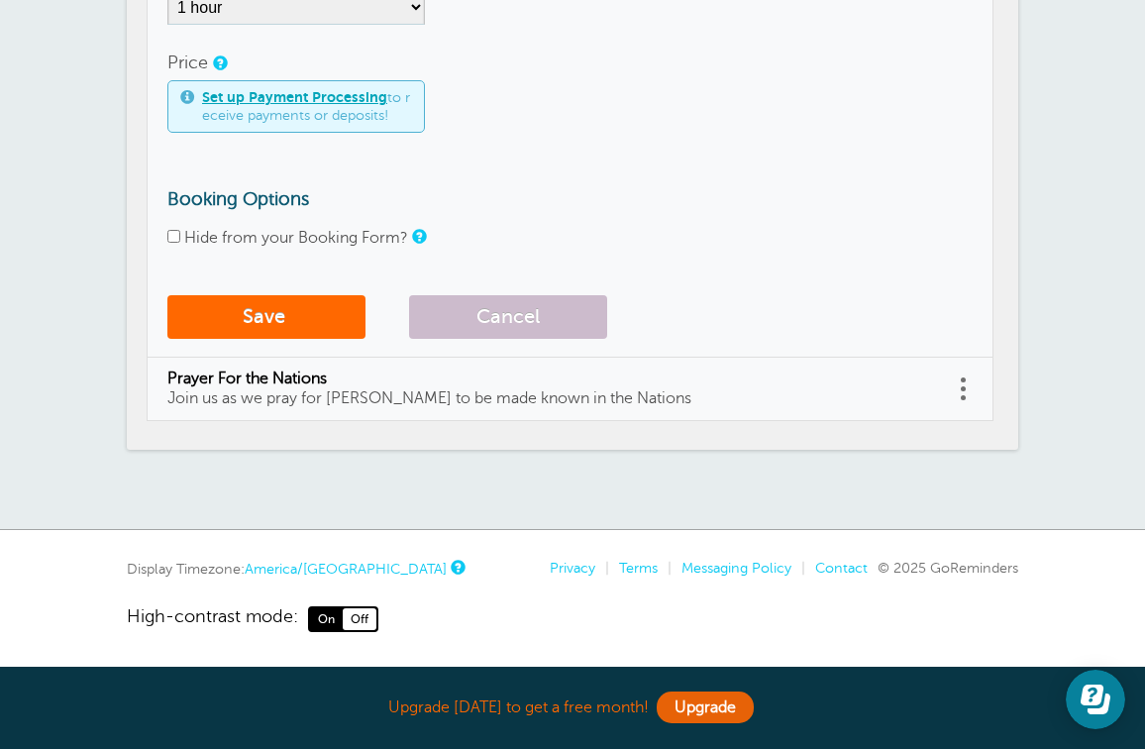
scroll to position [539, 0]
click at [385, 391] on span "Join us as we pray for [PERSON_NAME] to be made known in the Nations" at bounding box center [429, 399] width 524 height 18
type input "Prayer For the Nations"
type input "Join us as we pray for [PERSON_NAME] to be made known in the Nations"
checkbox input "false"
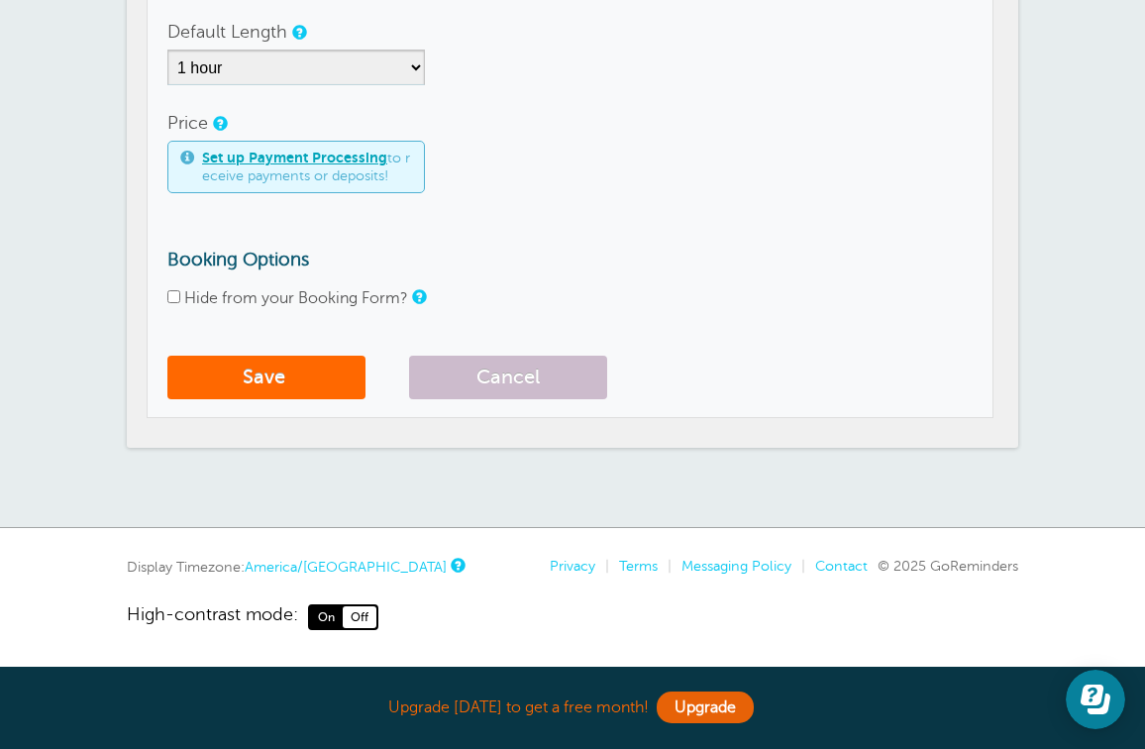
scroll to position [476, 0]
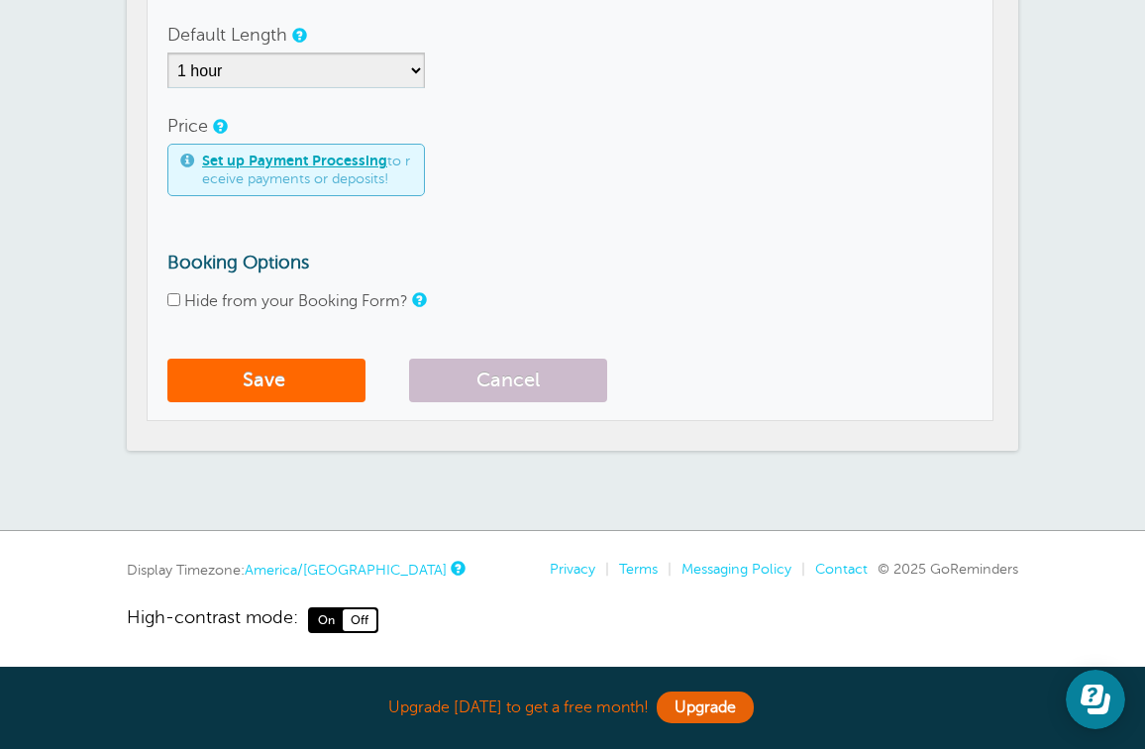
click at [171, 299] on input "Hide from your Booking Form?" at bounding box center [173, 299] width 13 height 13
checkbox input "true"
click at [303, 368] on button "Save" at bounding box center [266, 380] width 198 height 44
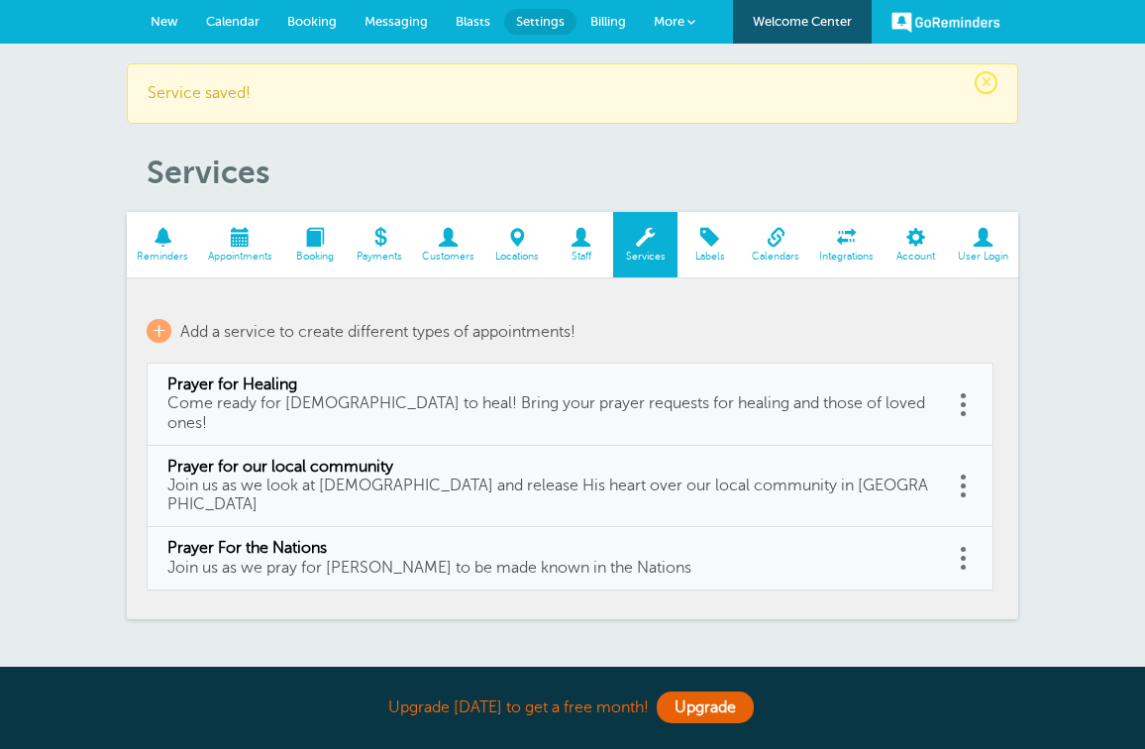
click at [310, 476] on td "Prayer for our local community Join us as we look at [DEMOGRAPHIC_DATA] and rel…" at bounding box center [550, 487] width 806 height 82
click at [300, 446] on td "Prayer for our local community Join us as we look at [DEMOGRAPHIC_DATA] and rel…" at bounding box center [550, 487] width 806 height 82
click at [297, 457] on span "Prayer for our local community" at bounding box center [549, 466] width 765 height 19
type input "Prayer for our local community"
type input "Join us as we look at [DEMOGRAPHIC_DATA] and release His heart over our local c…"
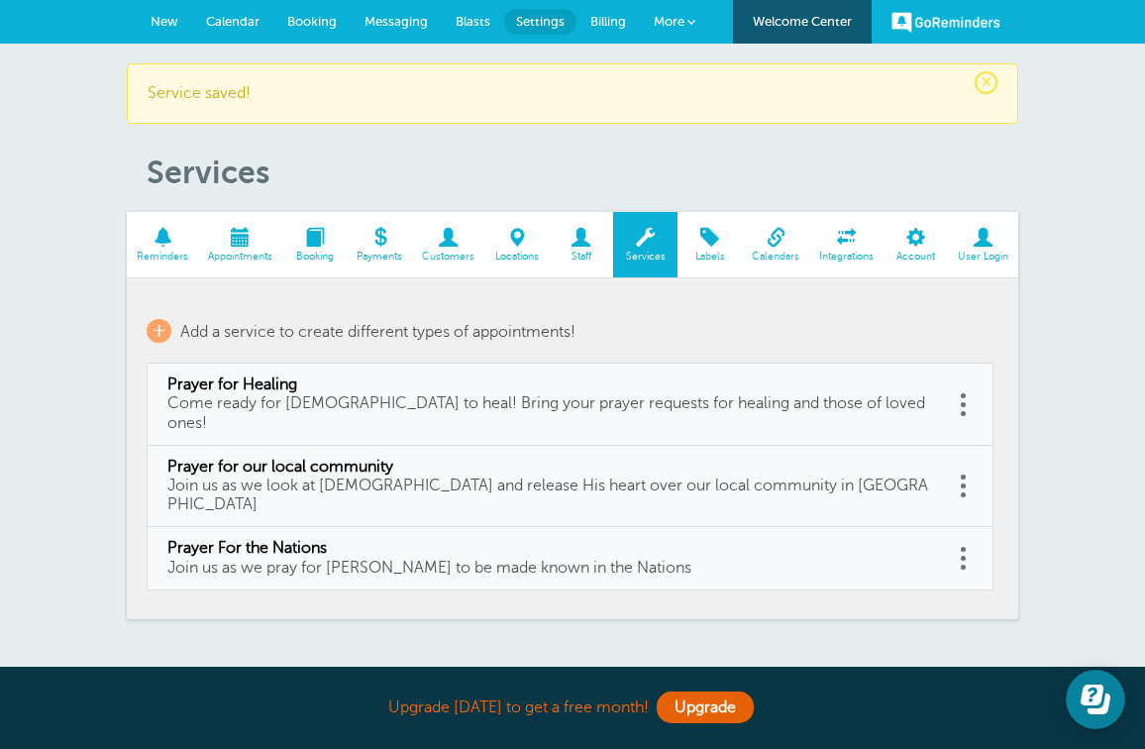
select select "60"
checkbox input "false"
select select "60"
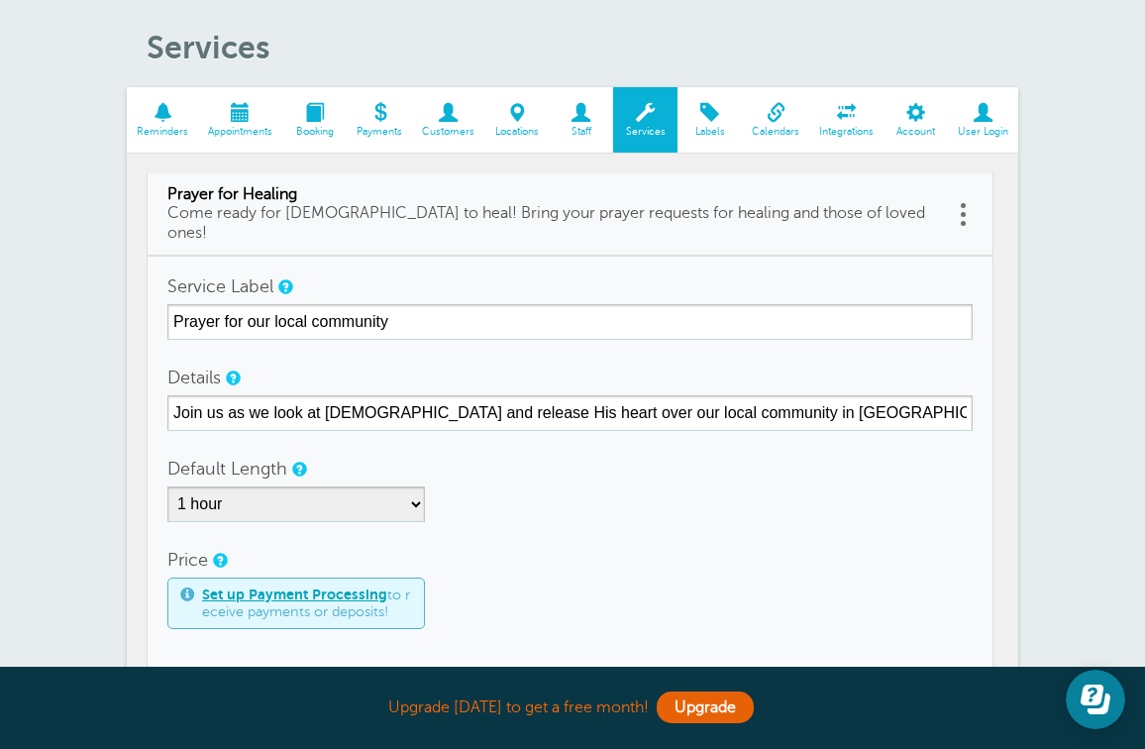
scroll to position [446, 0]
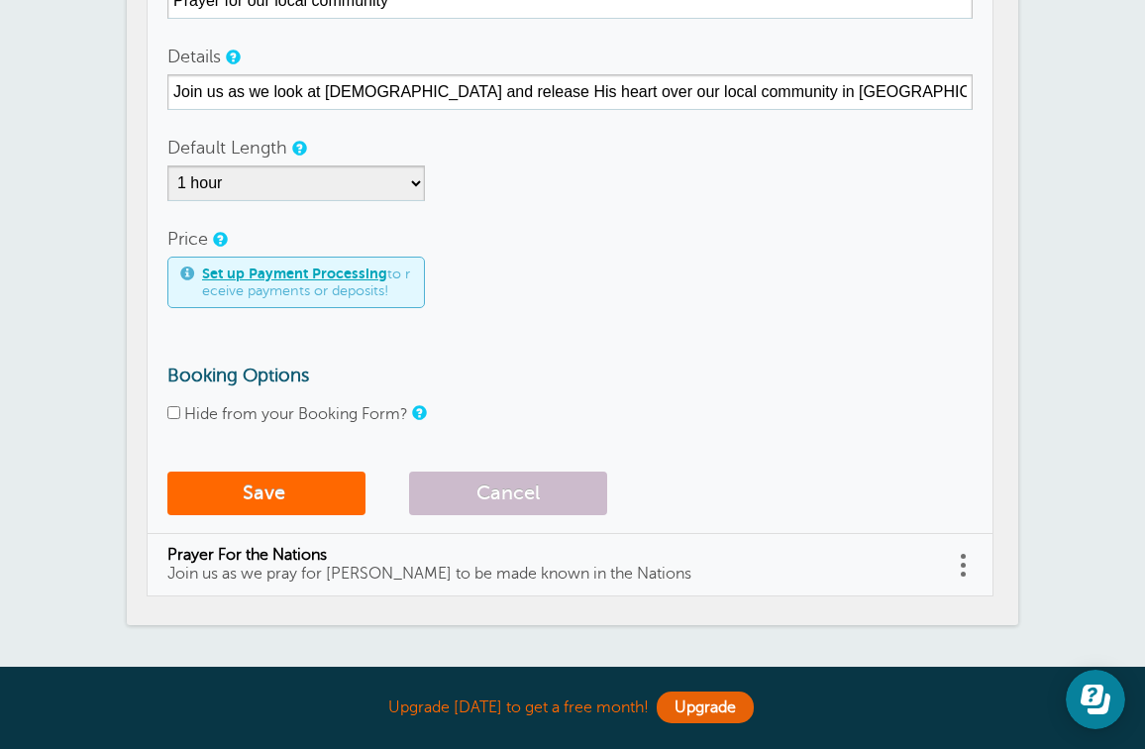
click at [175, 406] on input "Hide from your Booking Form?" at bounding box center [173, 412] width 13 height 13
checkbox input "true"
click at [302, 475] on button "Save" at bounding box center [266, 493] width 198 height 44
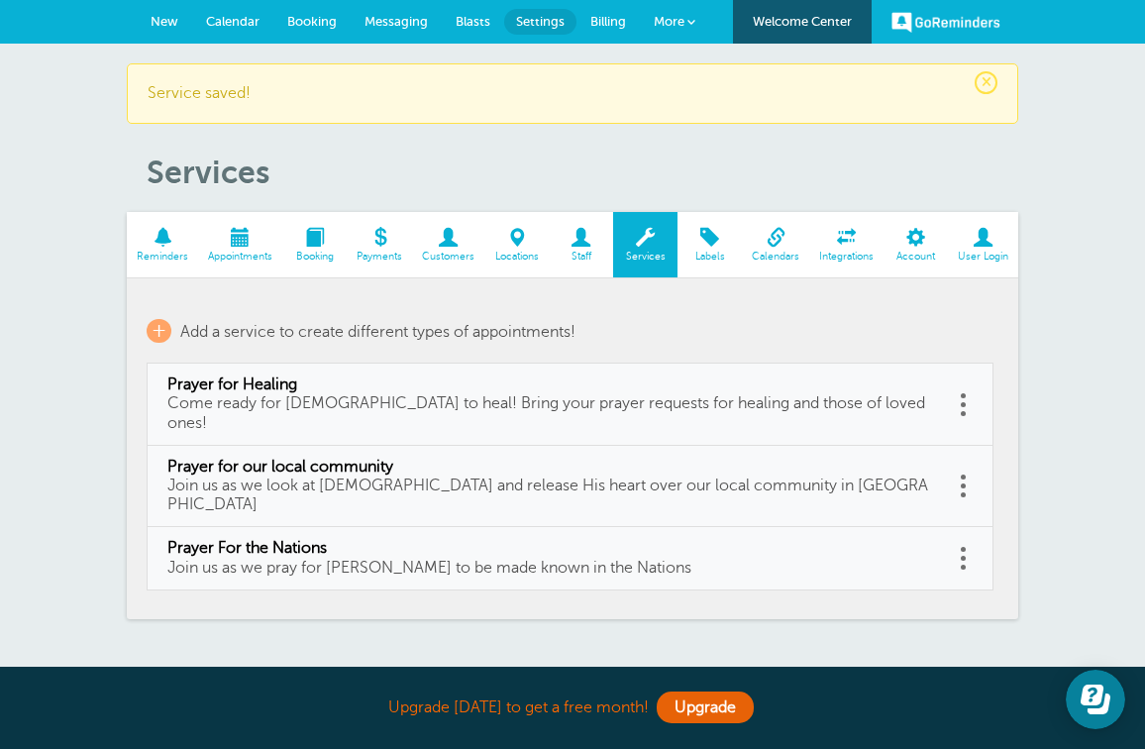
click at [638, 236] on span at bounding box center [645, 237] width 64 height 19
click at [753, 390] on span "Prayer for Healing" at bounding box center [549, 384] width 765 height 19
type input "Prayer for Healing"
type input "Come ready for God to heal! Bring your prayer requests for healing and those of…"
select select "60"
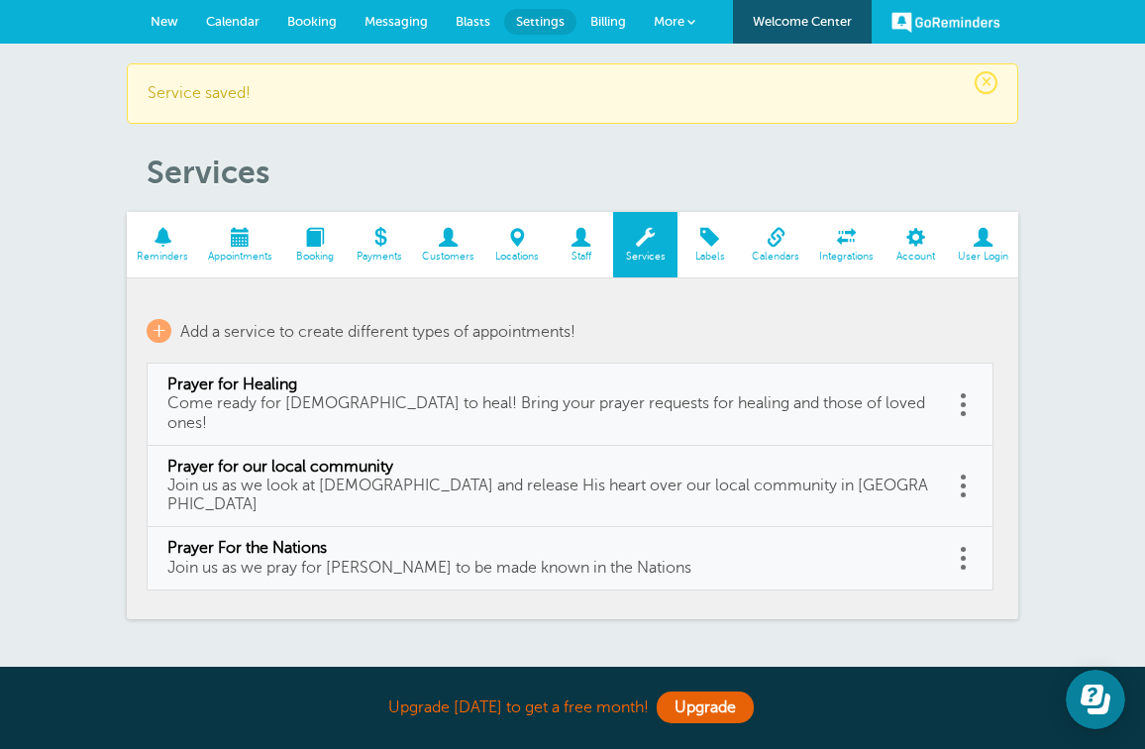
checkbox input "false"
select select "60"
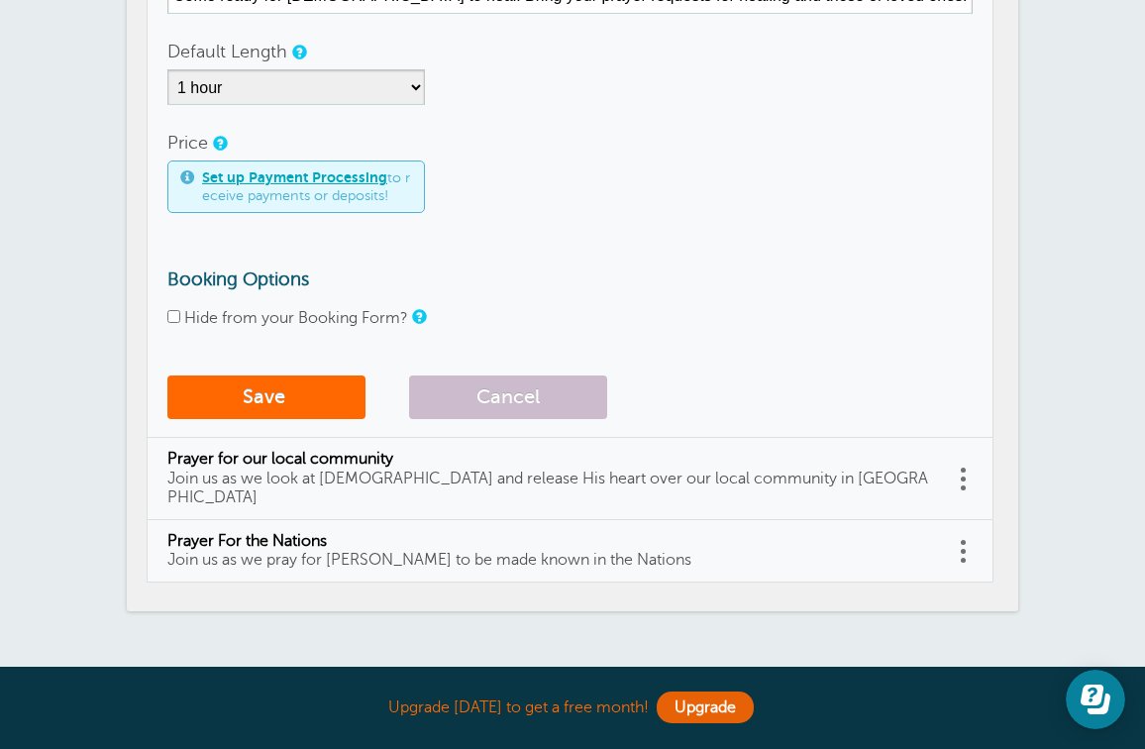
scroll to position [499, 0]
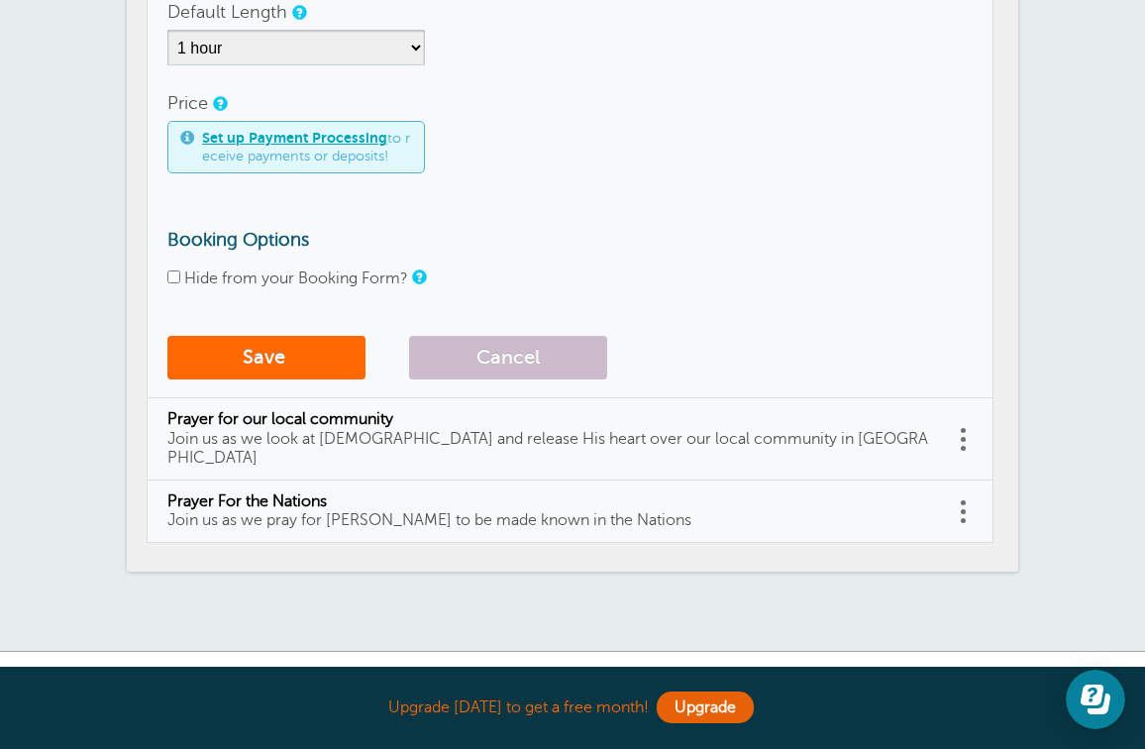
click at [440, 423] on span "Prayer for our local community" at bounding box center [549, 419] width 765 height 19
type input "Prayer for our local community"
type input "Join us as we look at [DEMOGRAPHIC_DATA] and release His heart over our local c…"
checkbox input "true"
select select "60"
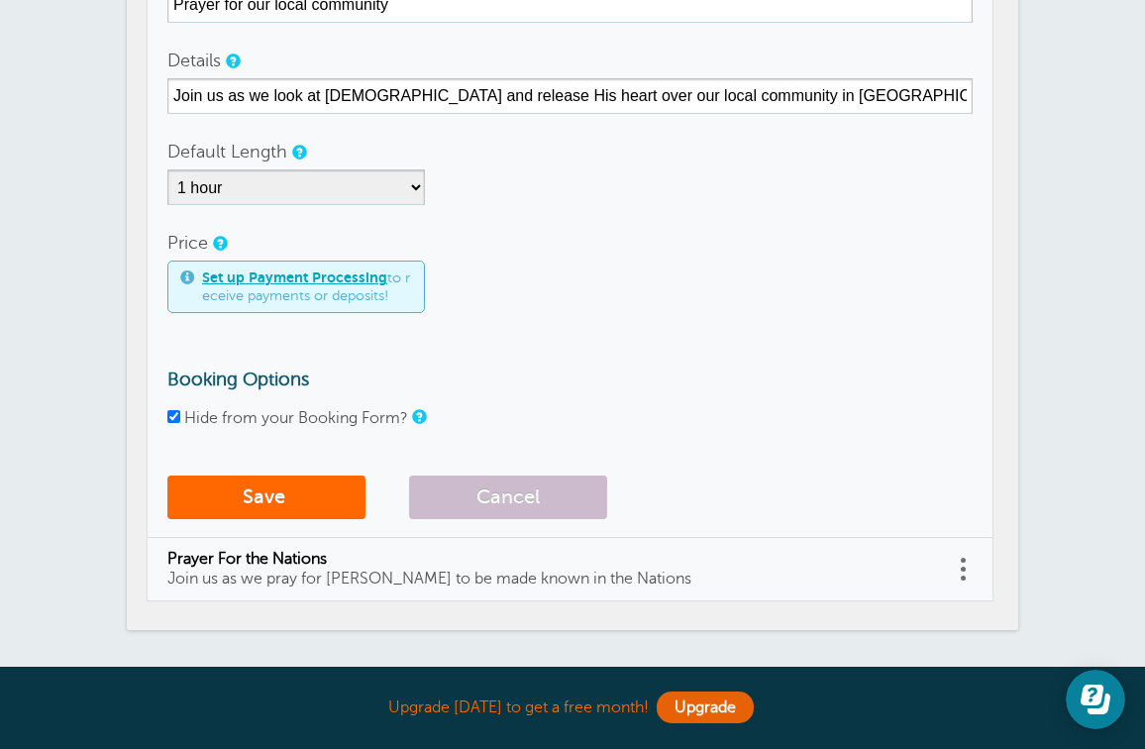
scroll to position [372, 0]
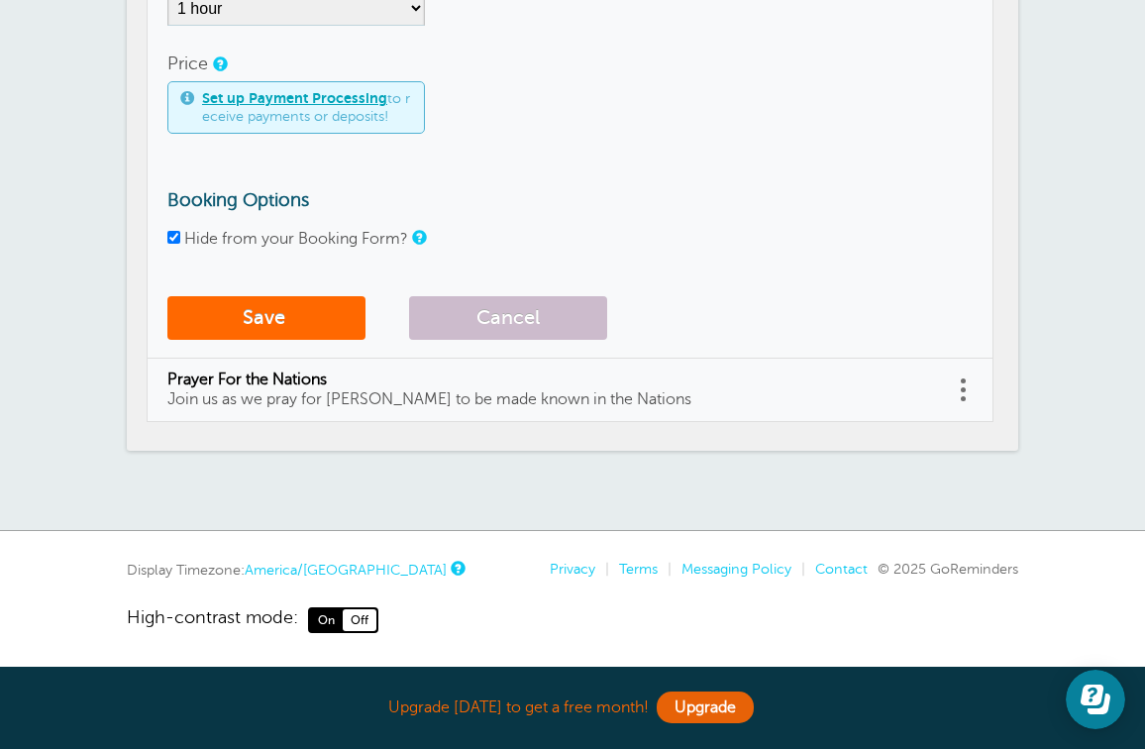
click at [469, 312] on button "Cancel" at bounding box center [508, 318] width 198 height 44
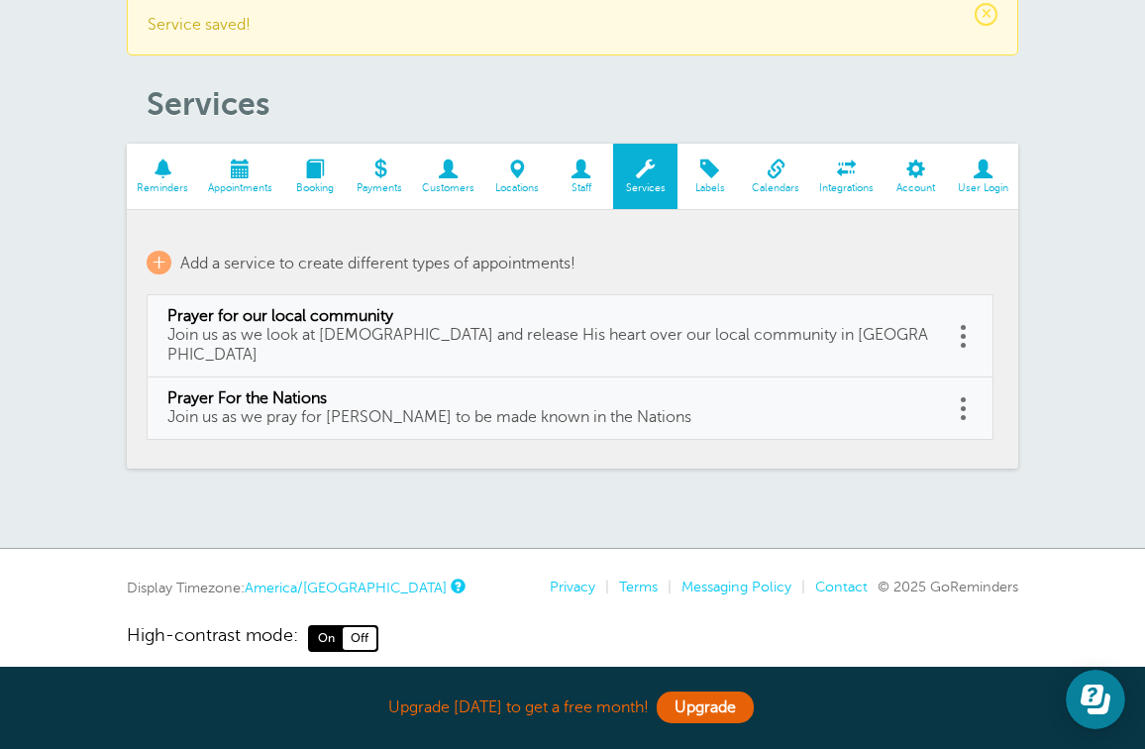
click at [600, 389] on span "Prayer For the Nations" at bounding box center [549, 398] width 765 height 19
type input "Prayer For the Nations"
type input "Join us as we pray for Jesus to be made known in the Nations"
select select "60"
checkbox input "true"
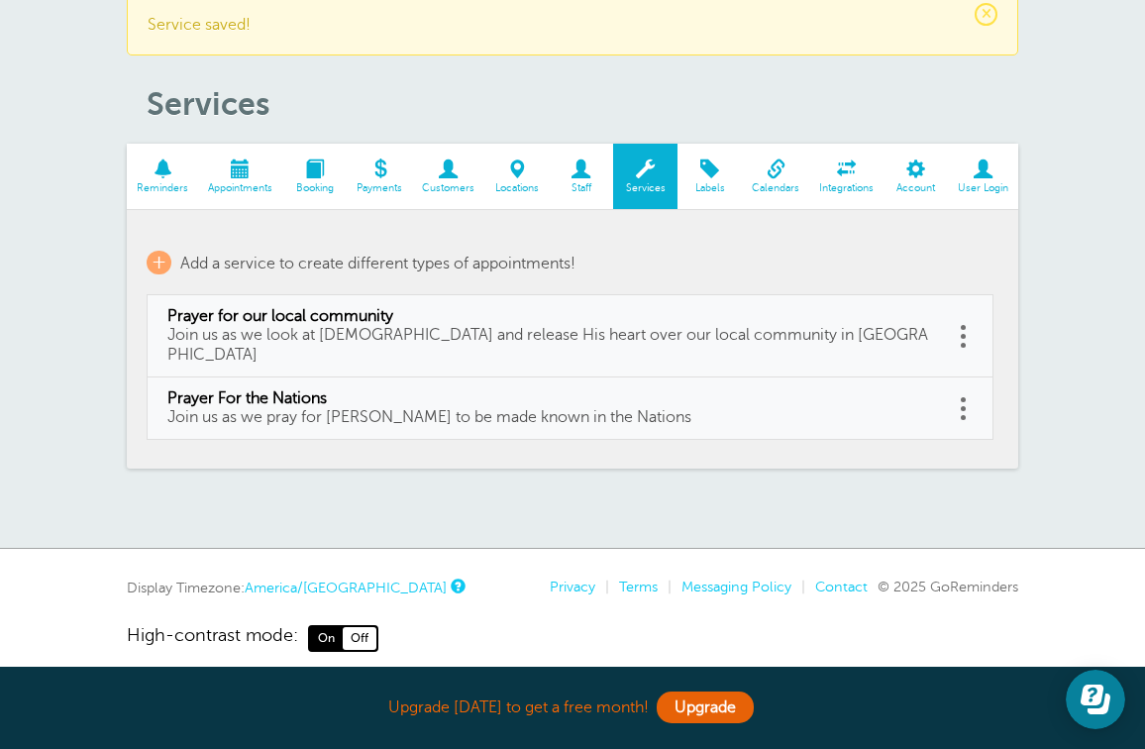
select select "60"
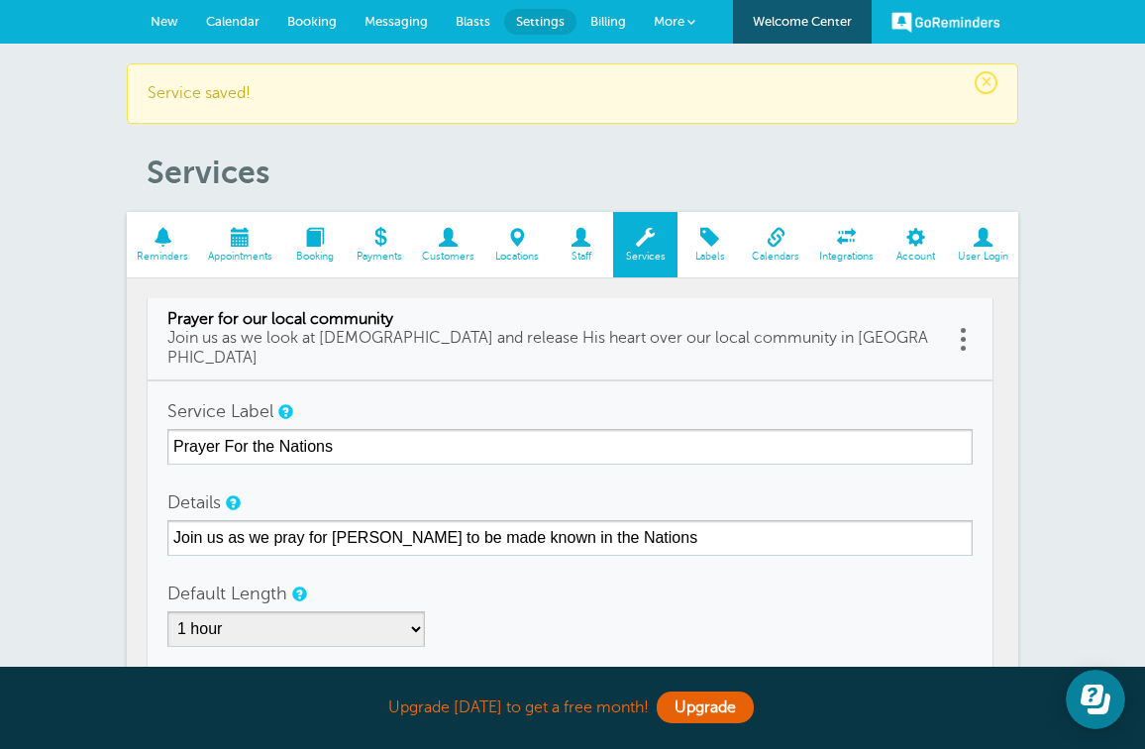
scroll to position [0, 0]
click at [885, 322] on span "Prayer for our local community" at bounding box center [549, 319] width 765 height 19
type input "Prayer for our local community"
type input "Join us as we look at Jesus and release His heart over our local community in D…"
checkbox input "true"
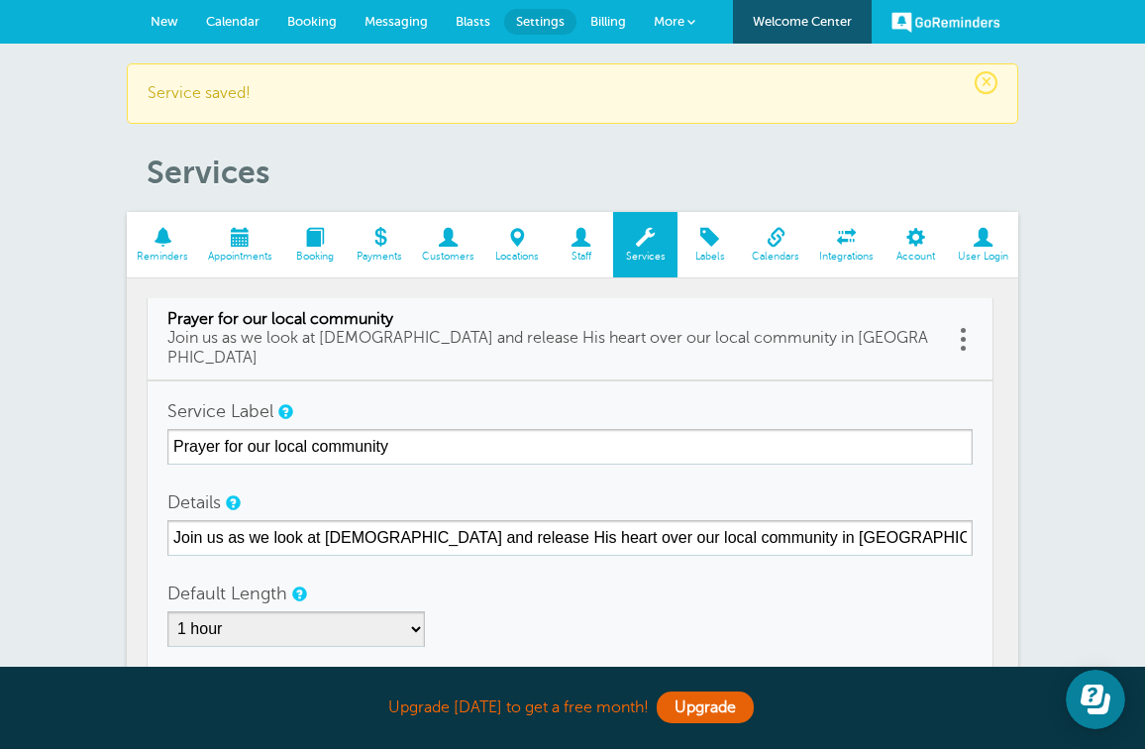
select select "60"
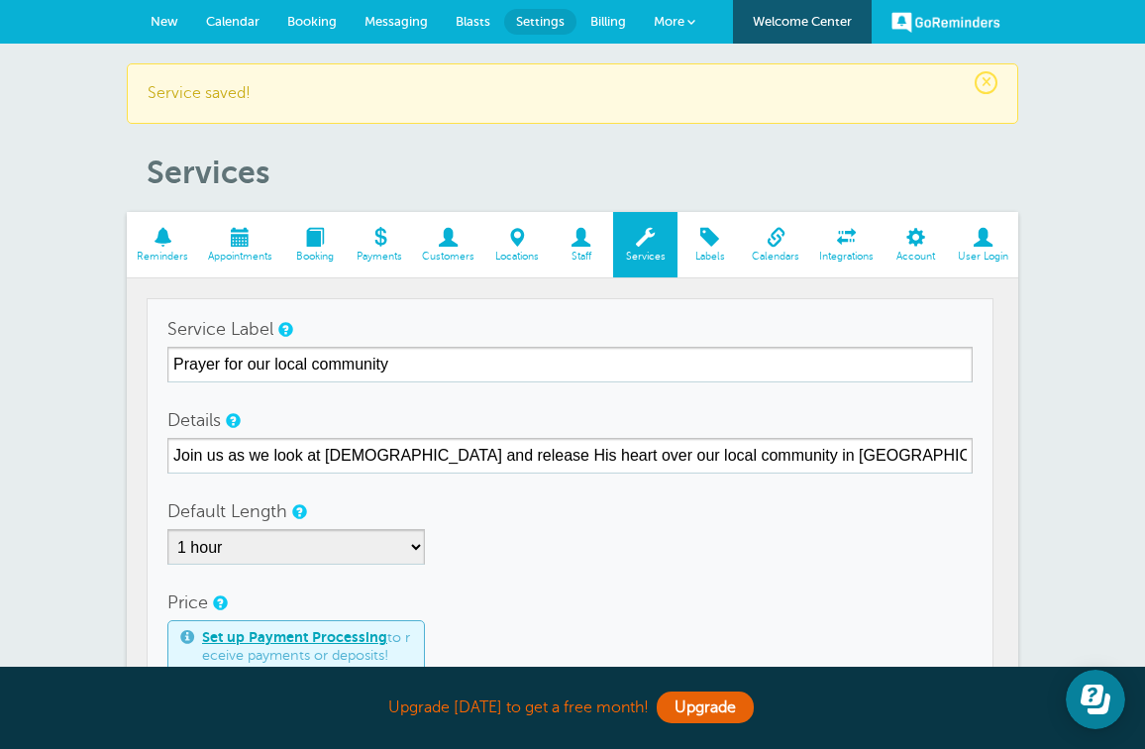
click at [643, 247] on span at bounding box center [645, 237] width 64 height 19
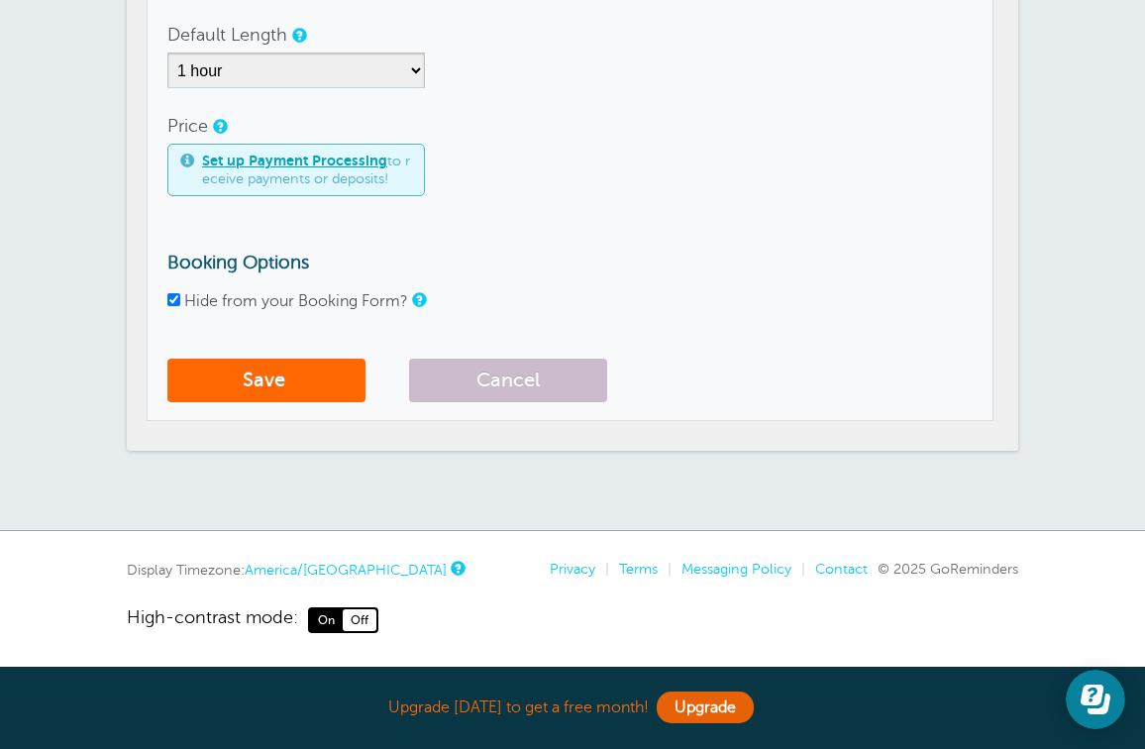
click at [468, 368] on button "Cancel" at bounding box center [508, 380] width 198 height 44
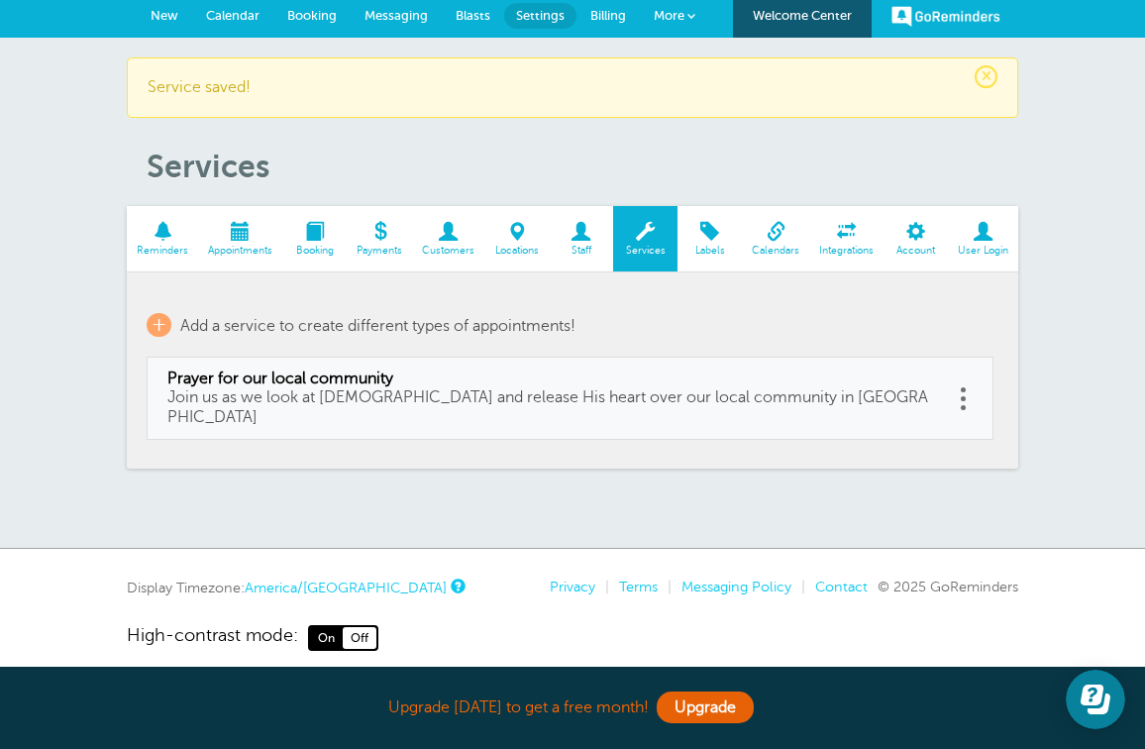
click at [467, 370] on span "Prayer for our local community" at bounding box center [549, 378] width 765 height 19
select select "60"
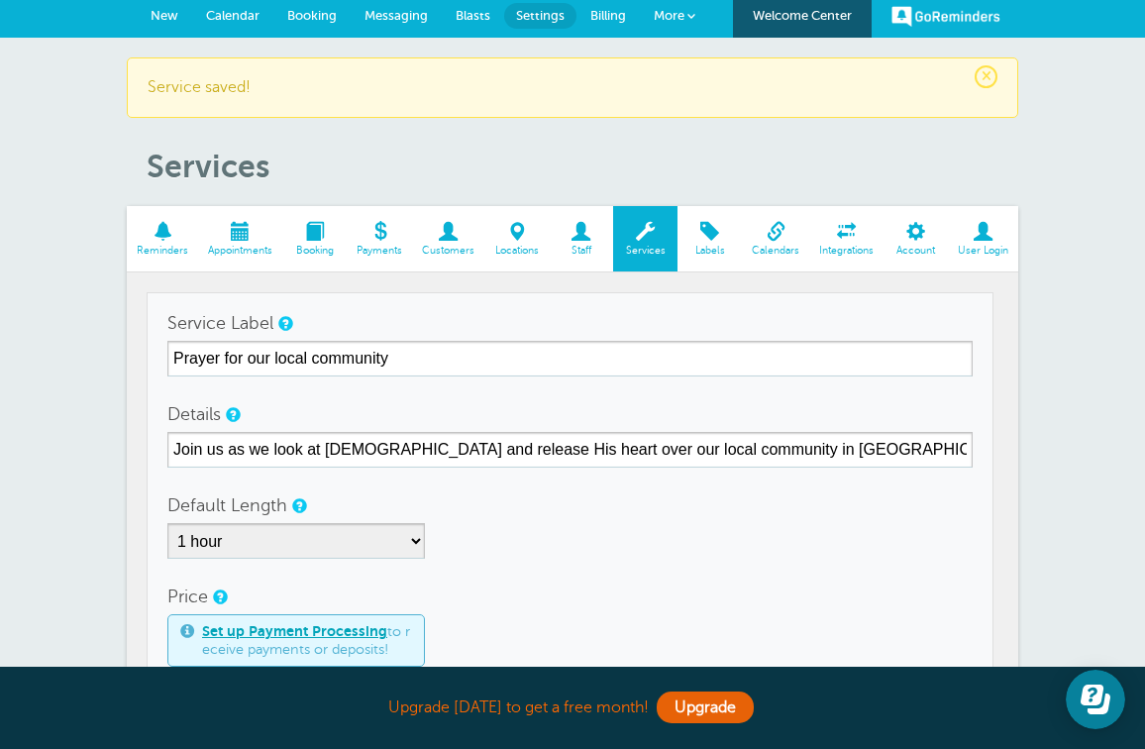
checkbox input "true"
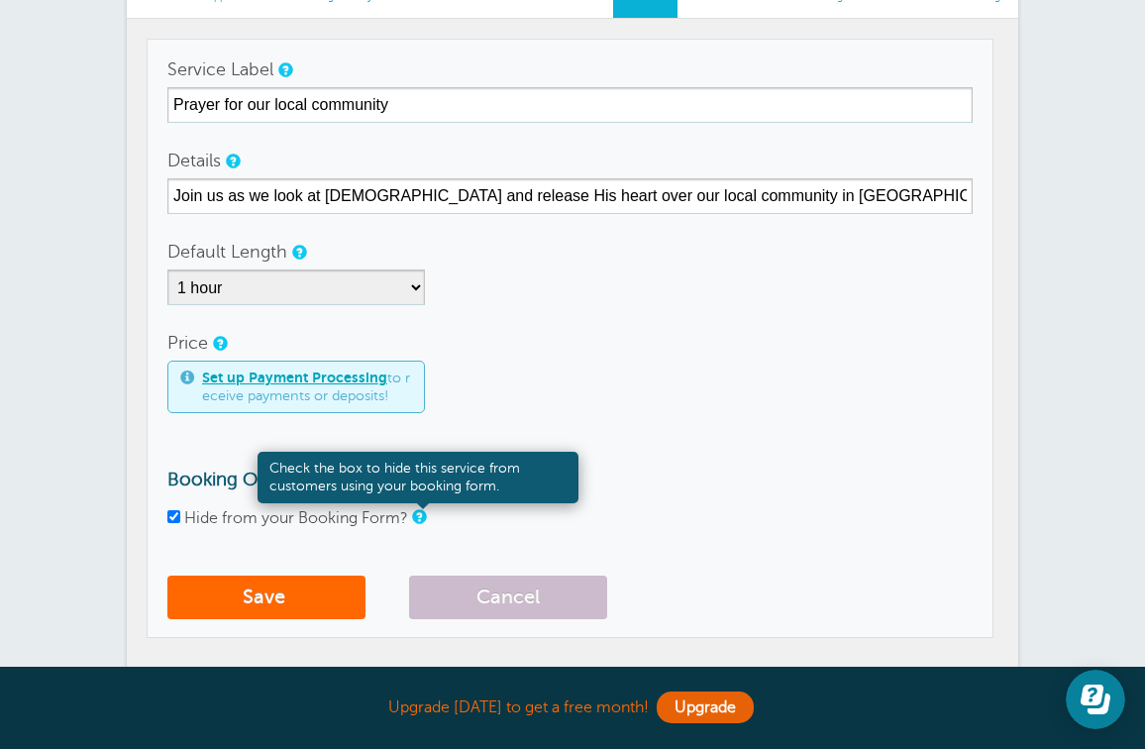
scroll to position [179, 0]
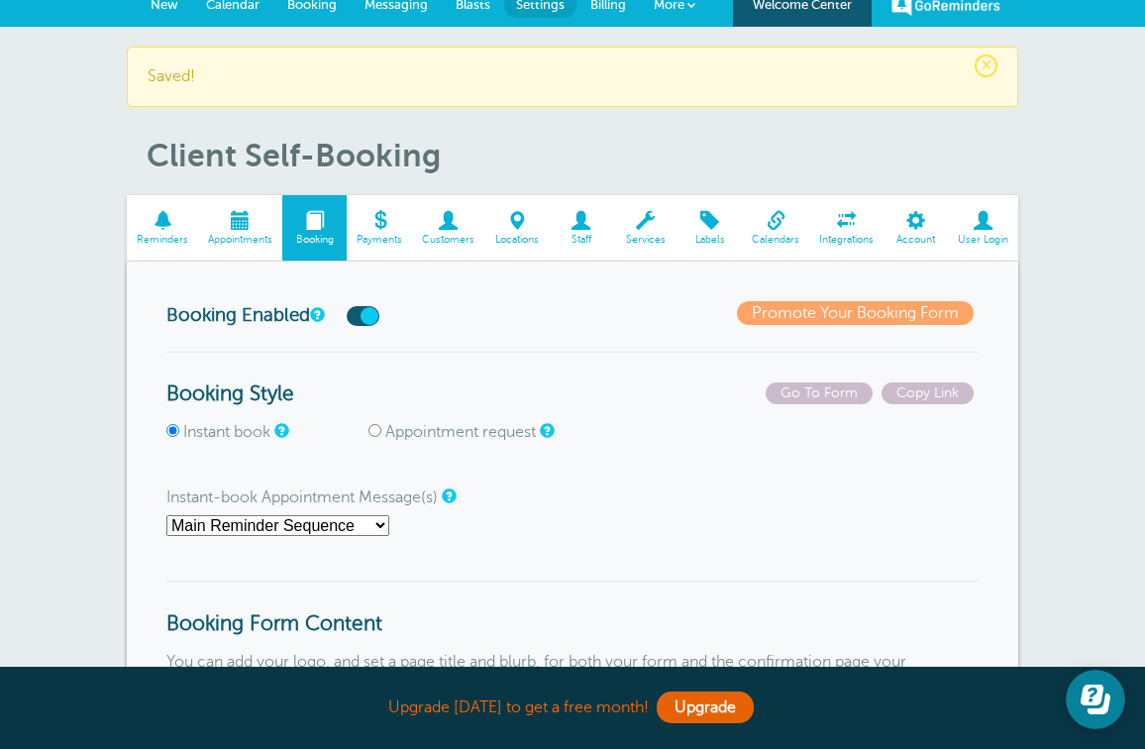
scroll to position [7, 0]
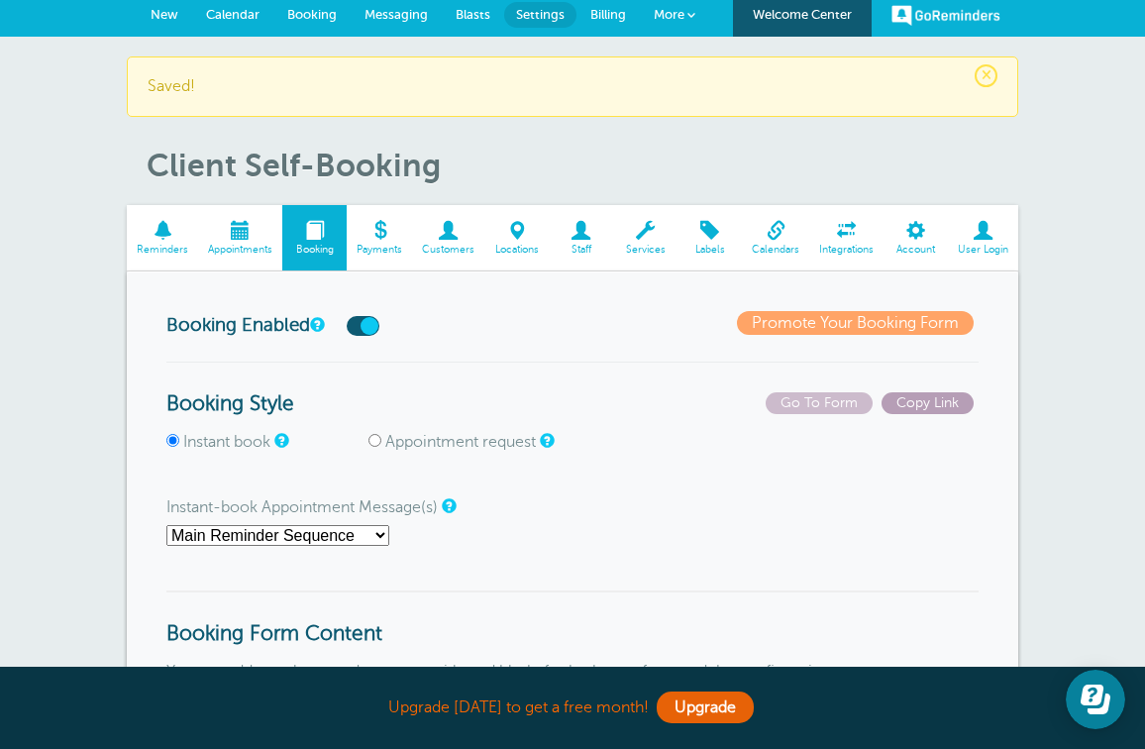
click at [935, 407] on span "Copy Link" at bounding box center [927, 403] width 92 height 22
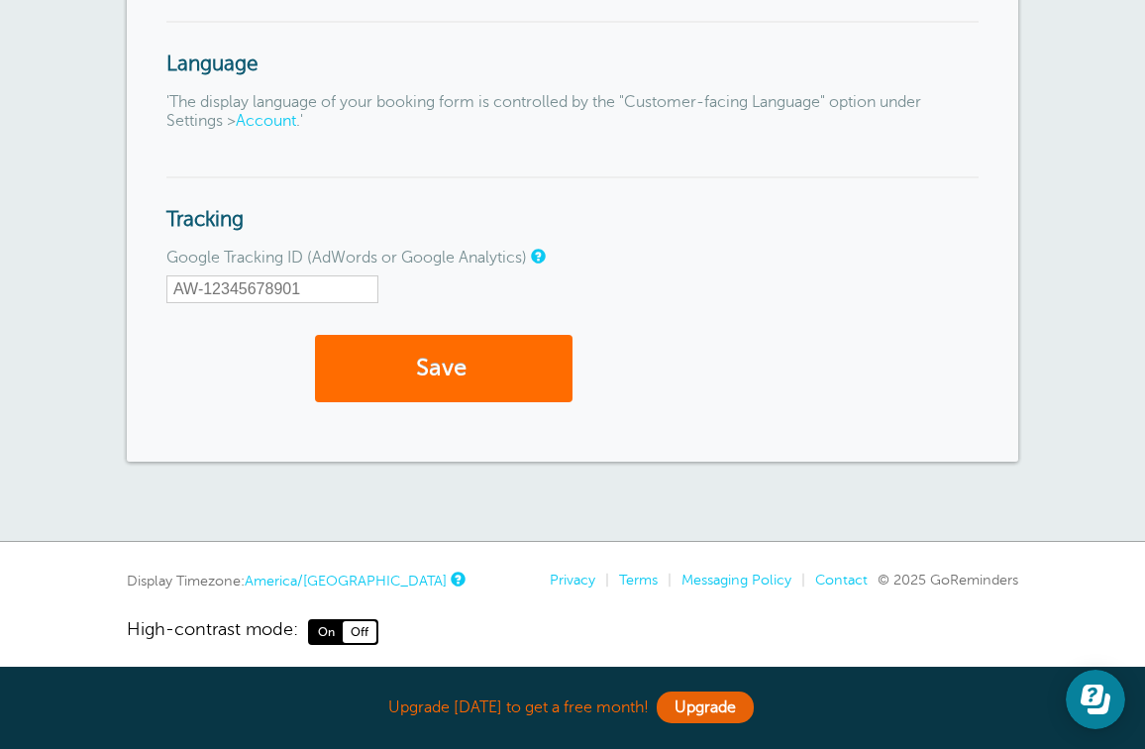
scroll to position [2316, 0]
click at [472, 355] on span "submit" at bounding box center [469, 368] width 6 height 27
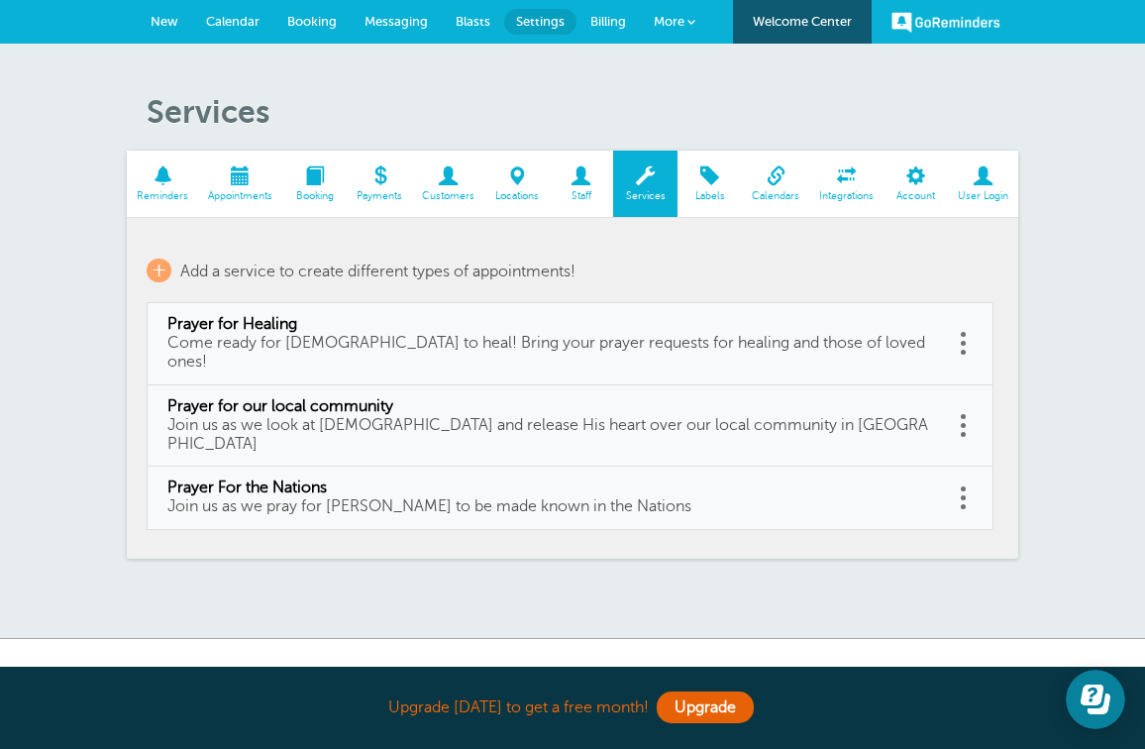
scroll to position [70, 0]
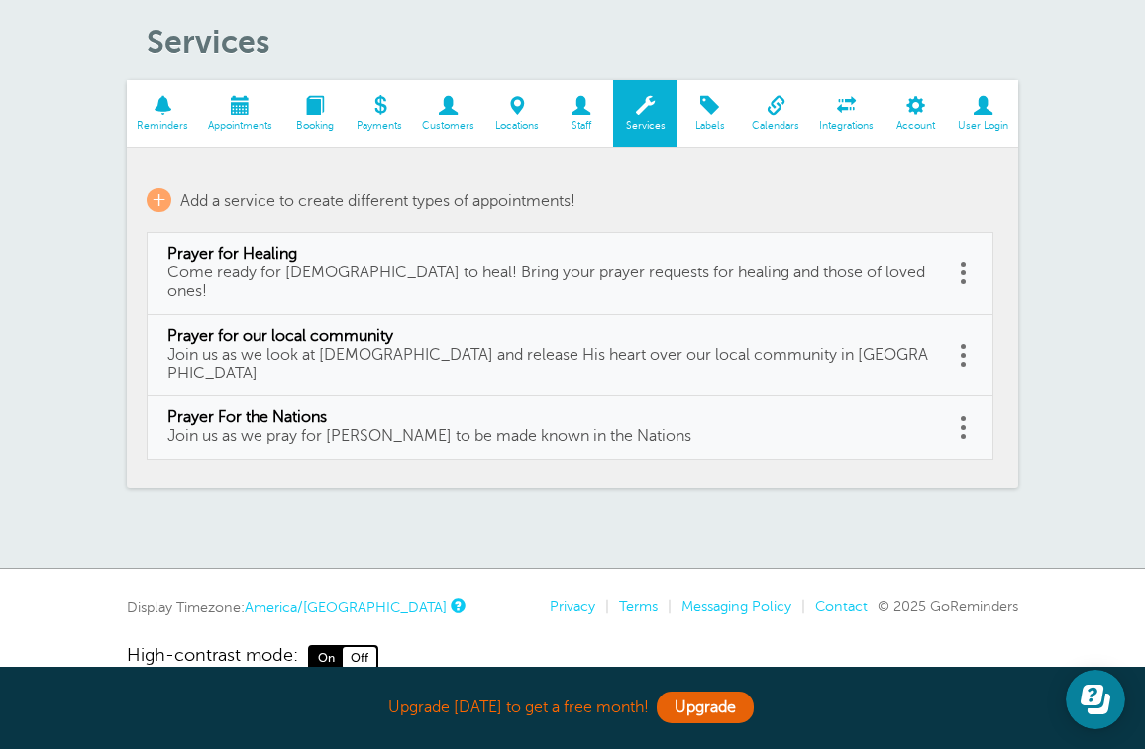
click at [297, 252] on span "Prayer for Healing" at bounding box center [549, 254] width 765 height 19
type input "Prayer for Healing"
type input "Come ready for God to heal! Bring your prayer requests for healing and those of…"
select select "60"
checkbox input "false"
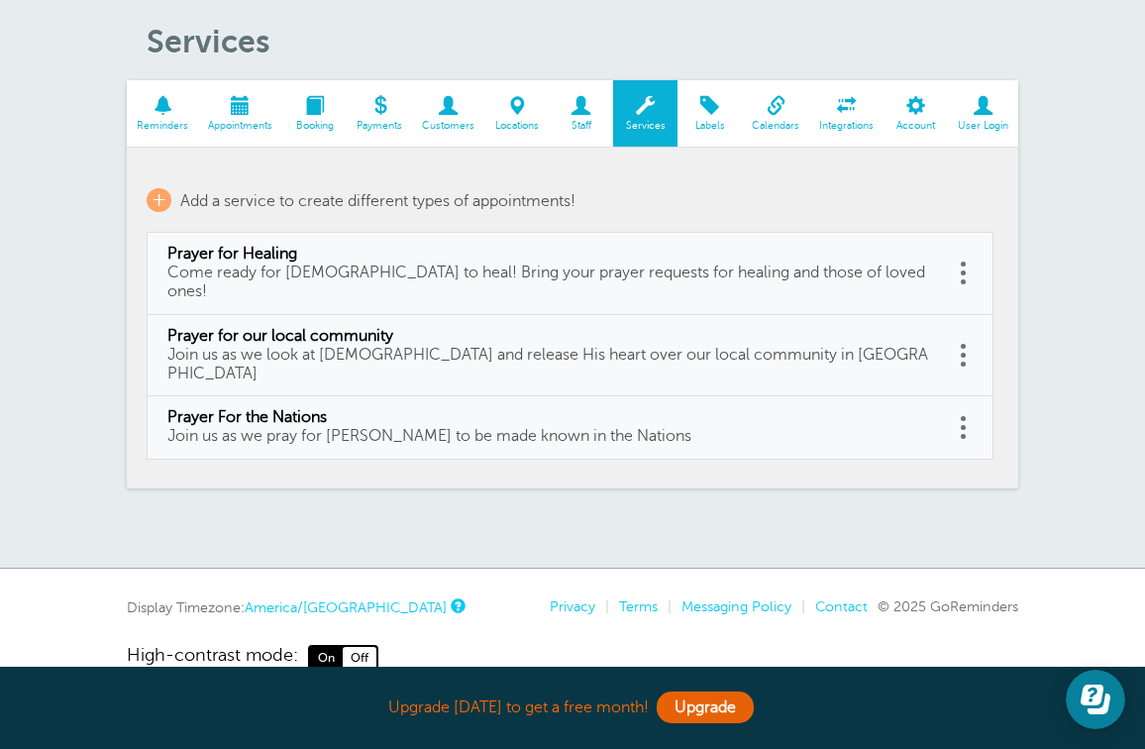
select select "60"
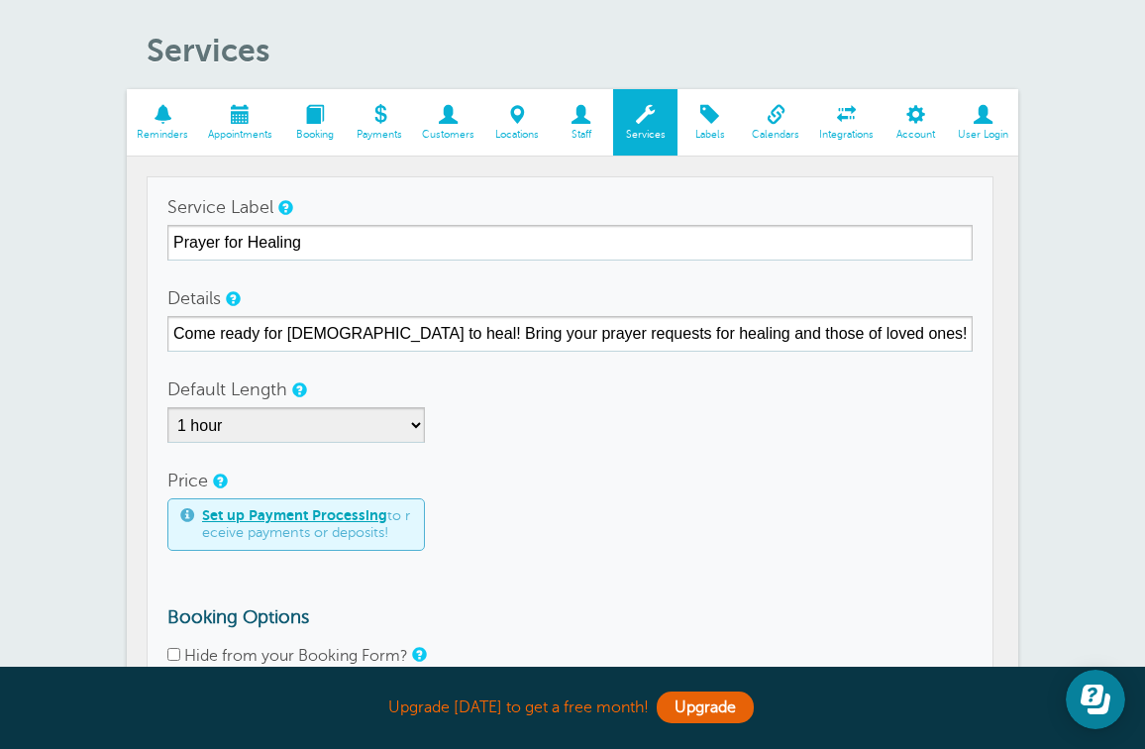
scroll to position [60, 0]
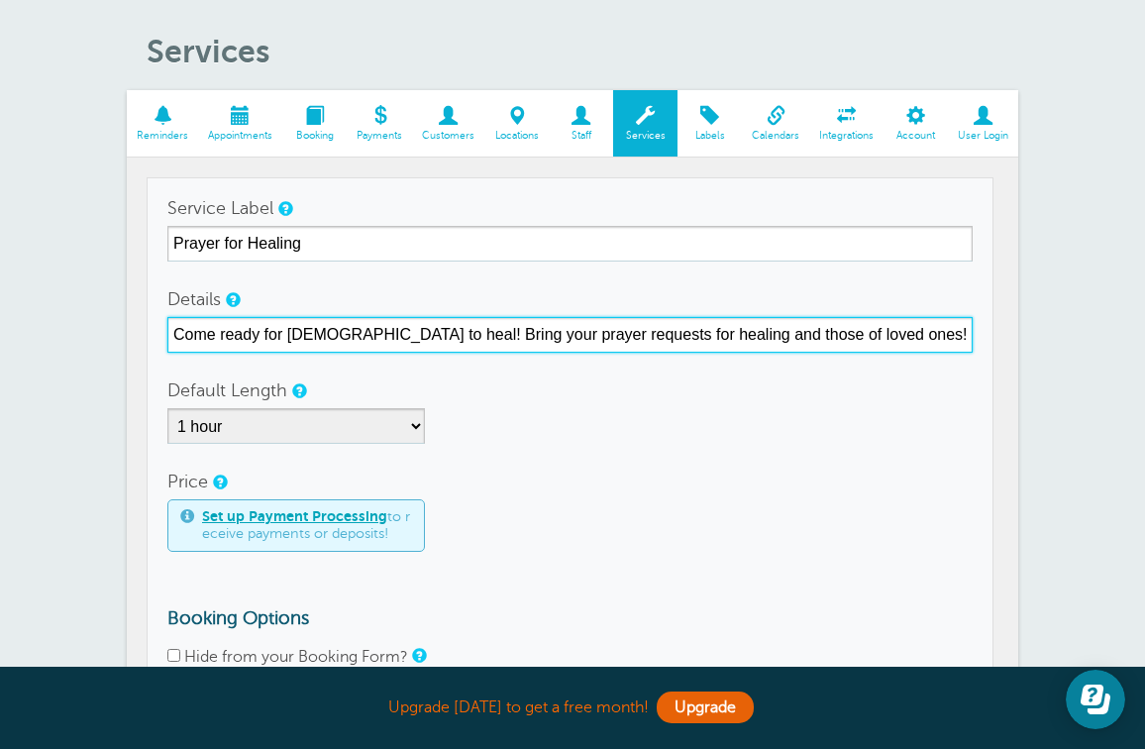
click at [177, 335] on input "Come ready for God to heal! Bring your prayer requests for healing and those of…" at bounding box center [569, 335] width 805 height 36
drag, startPoint x: 174, startPoint y: 336, endPoint x: 839, endPoint y: 337, distance: 664.4
click at [838, 337] on input "Come ready for God to heal! Bring your prayer requests for healing and those of…" at bounding box center [569, 335] width 805 height 36
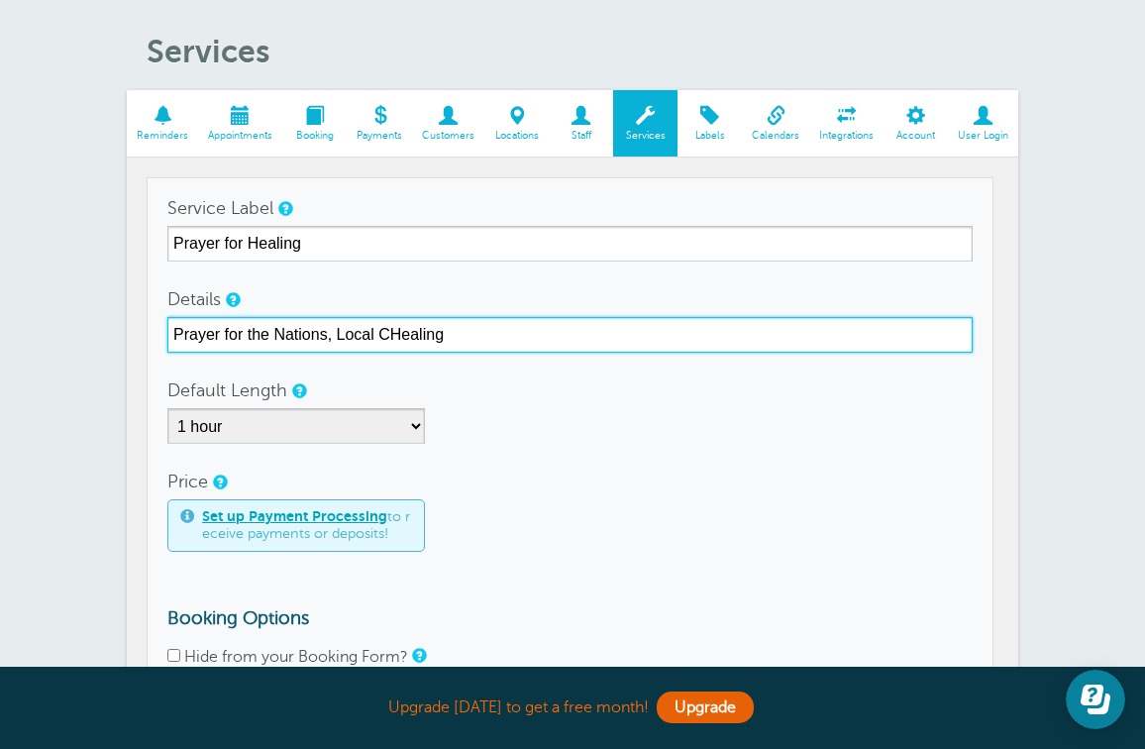
click at [325, 341] on input "Prayer for the Nations, Local CHealing" at bounding box center [569, 335] width 805 height 36
click at [392, 332] on input "Prayer for the Nations, Local CHealing" at bounding box center [569, 335] width 805 height 36
click at [474, 332] on input "Prayer for the Nations, Local Community, & Healing" at bounding box center [569, 335] width 805 height 36
type input "Prayer for the Nations, Local Community, or Healing"
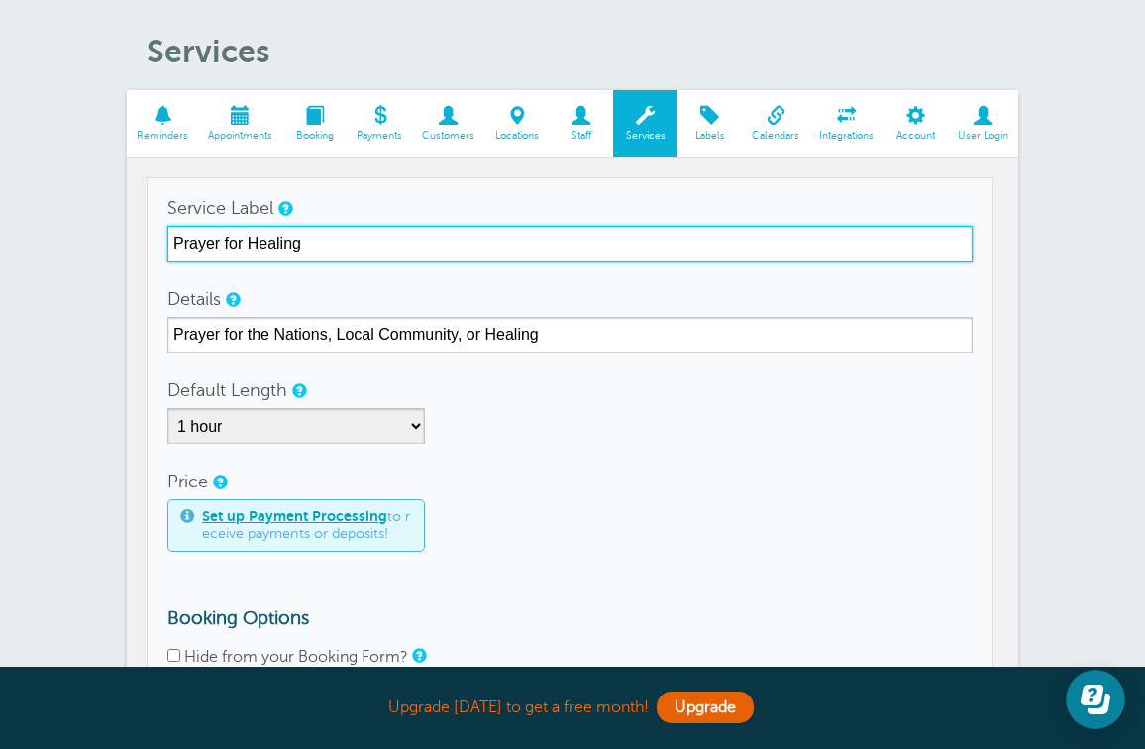
click at [332, 242] on input "Prayer for Healing" at bounding box center [569, 244] width 805 height 36
drag, startPoint x: 307, startPoint y: 242, endPoint x: 218, endPoint y: 248, distance: 89.3
click at [218, 248] on input "Prayer for Healing" at bounding box center [569, 244] width 805 height 36
type input "Prayer"
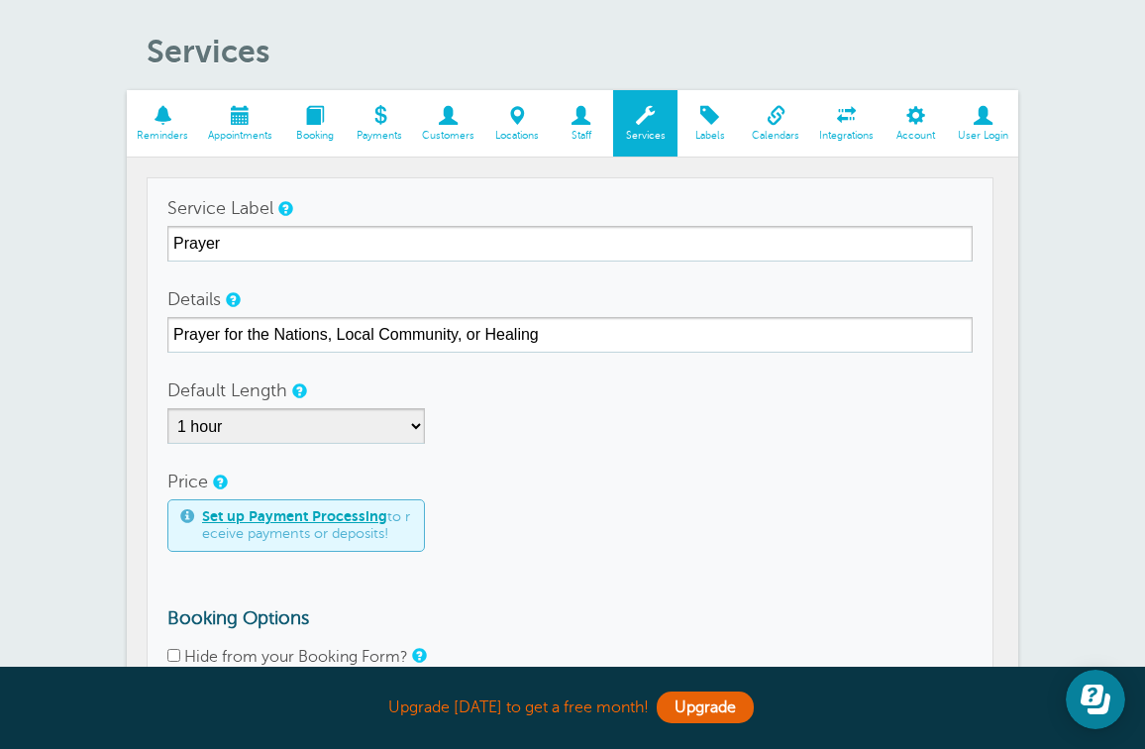
click at [424, 281] on div "Details Prayer for the Nations, Local Community, or Healing" at bounding box center [569, 316] width 805 height 71
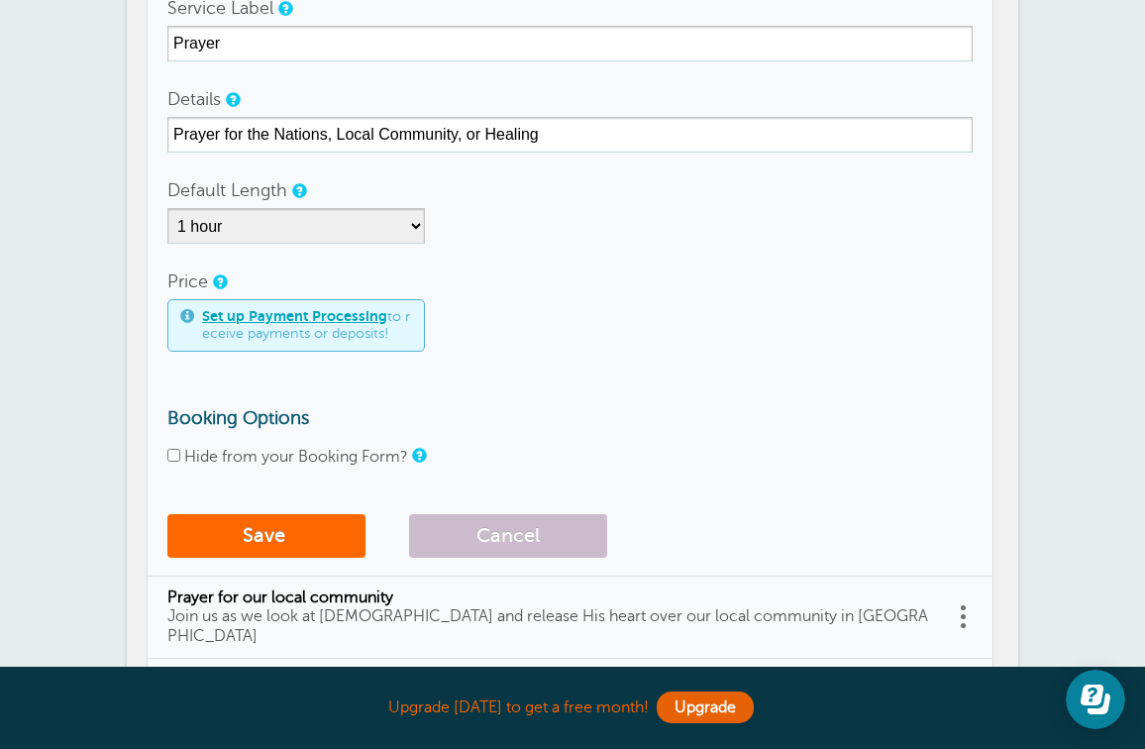
scroll to position [281, 0]
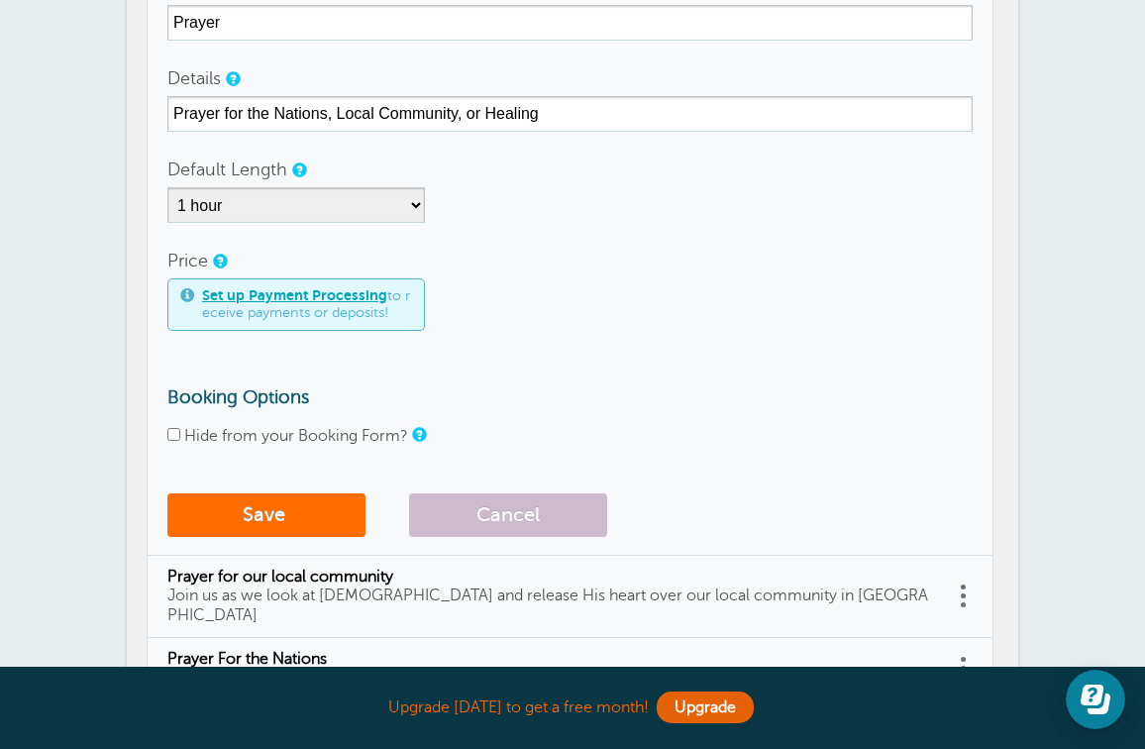
click at [307, 500] on button "Save" at bounding box center [266, 515] width 198 height 44
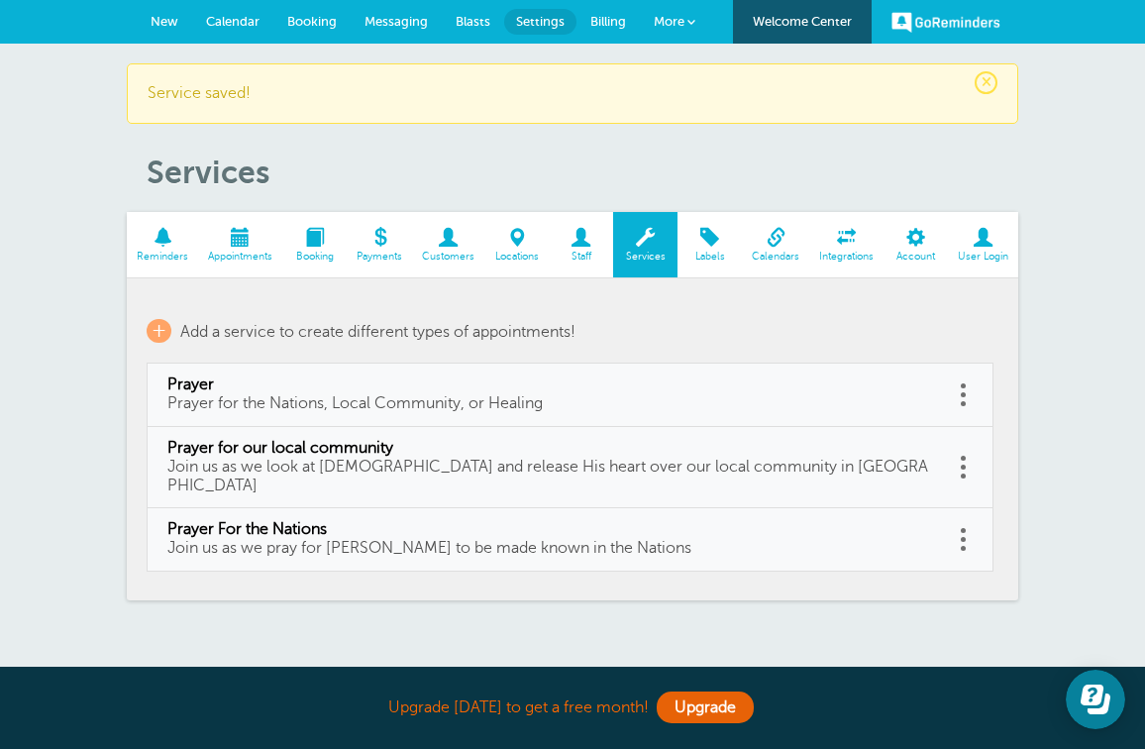
click at [316, 238] on span at bounding box center [314, 237] width 64 height 19
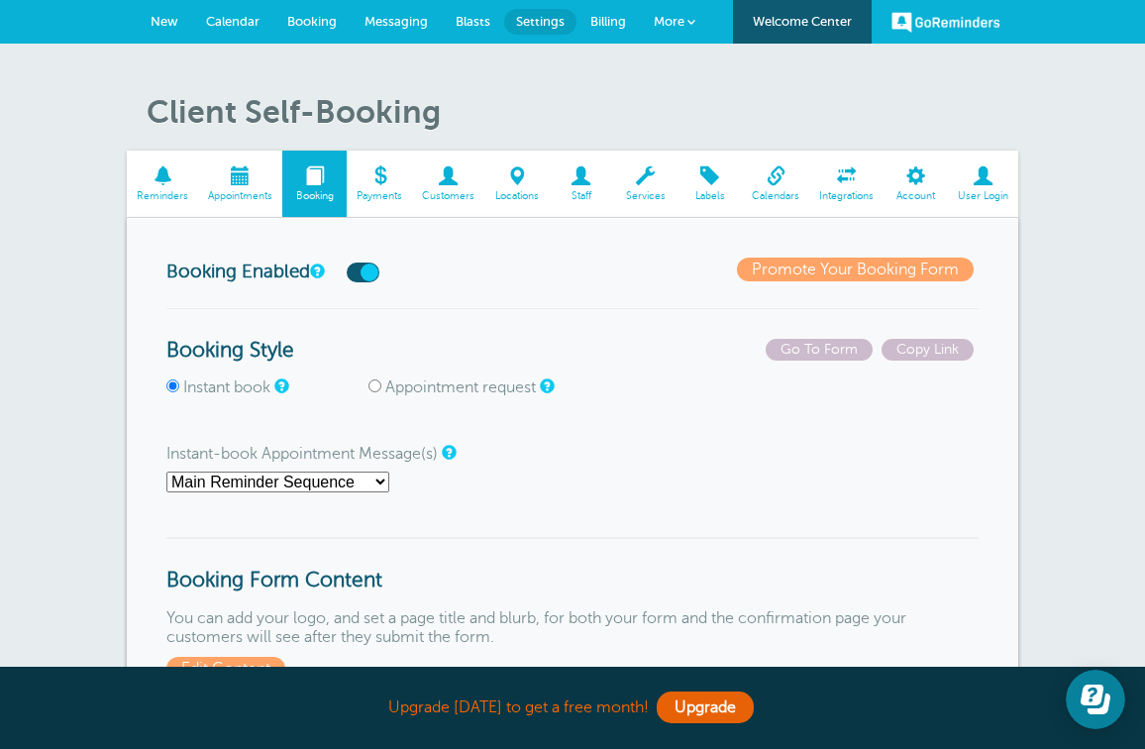
click at [763, 268] on link "Promote Your Booking Form" at bounding box center [855, 269] width 237 height 24
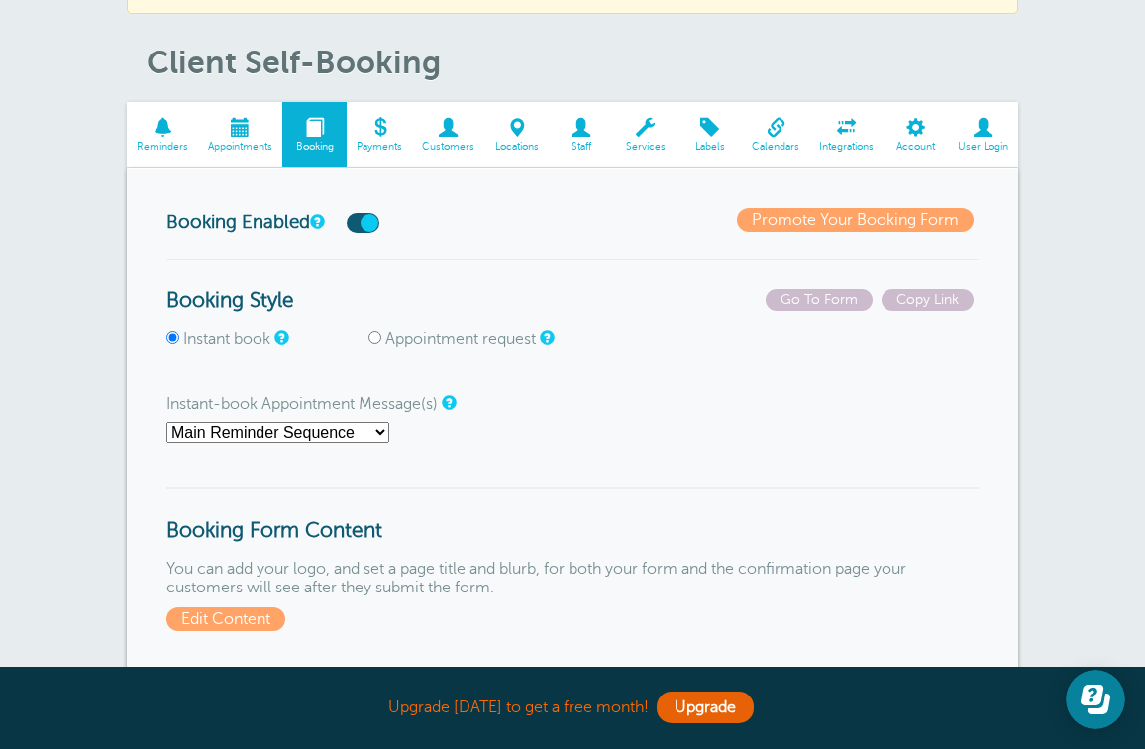
scroll to position [113, 0]
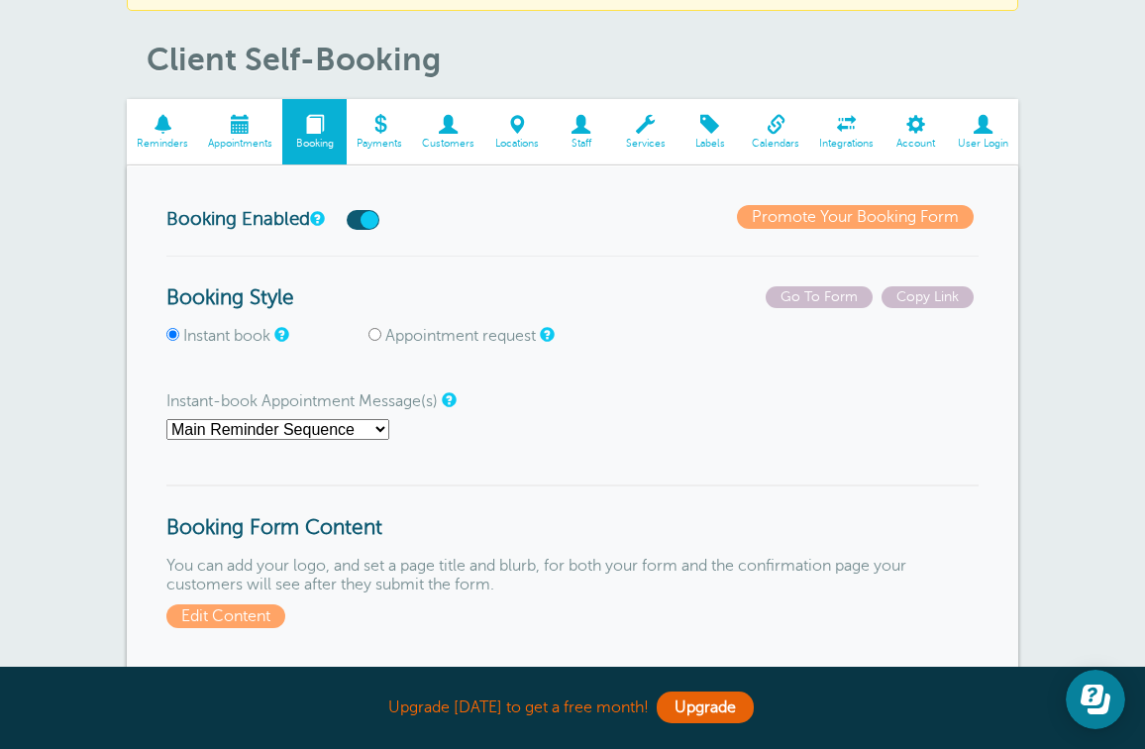
drag, startPoint x: 353, startPoint y: 424, endPoint x: 369, endPoint y: 354, distance: 71.1
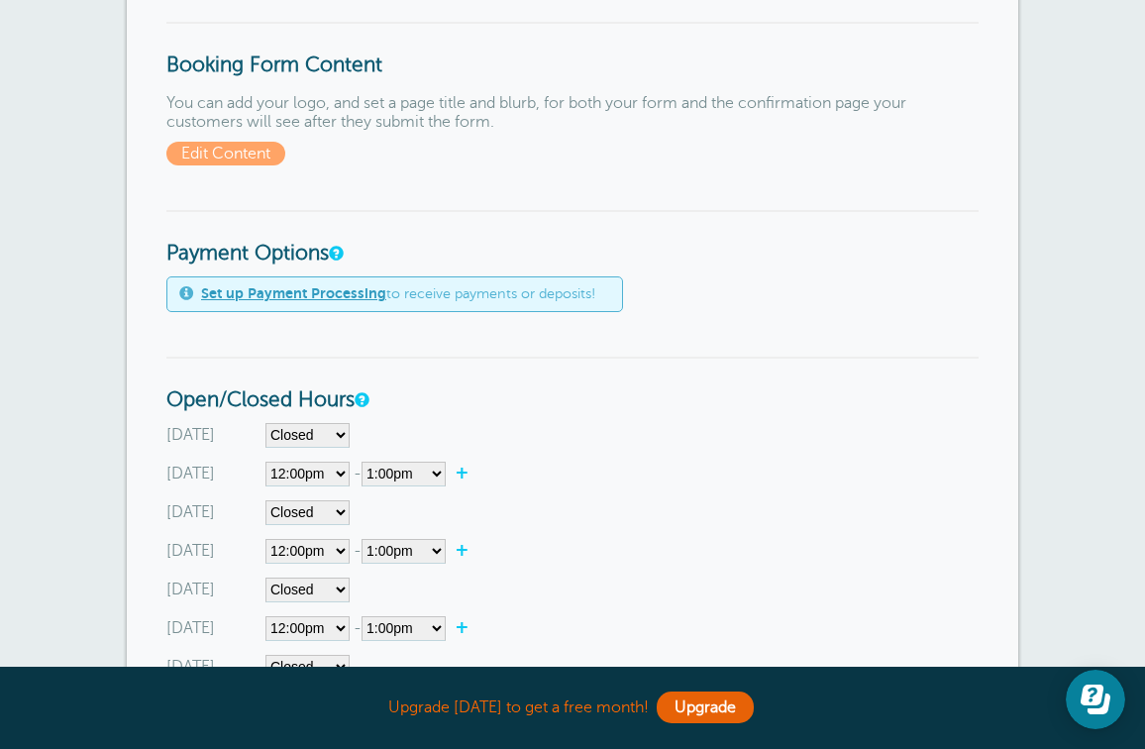
scroll to position [576, 0]
click at [236, 141] on span "Edit Content" at bounding box center [225, 153] width 119 height 24
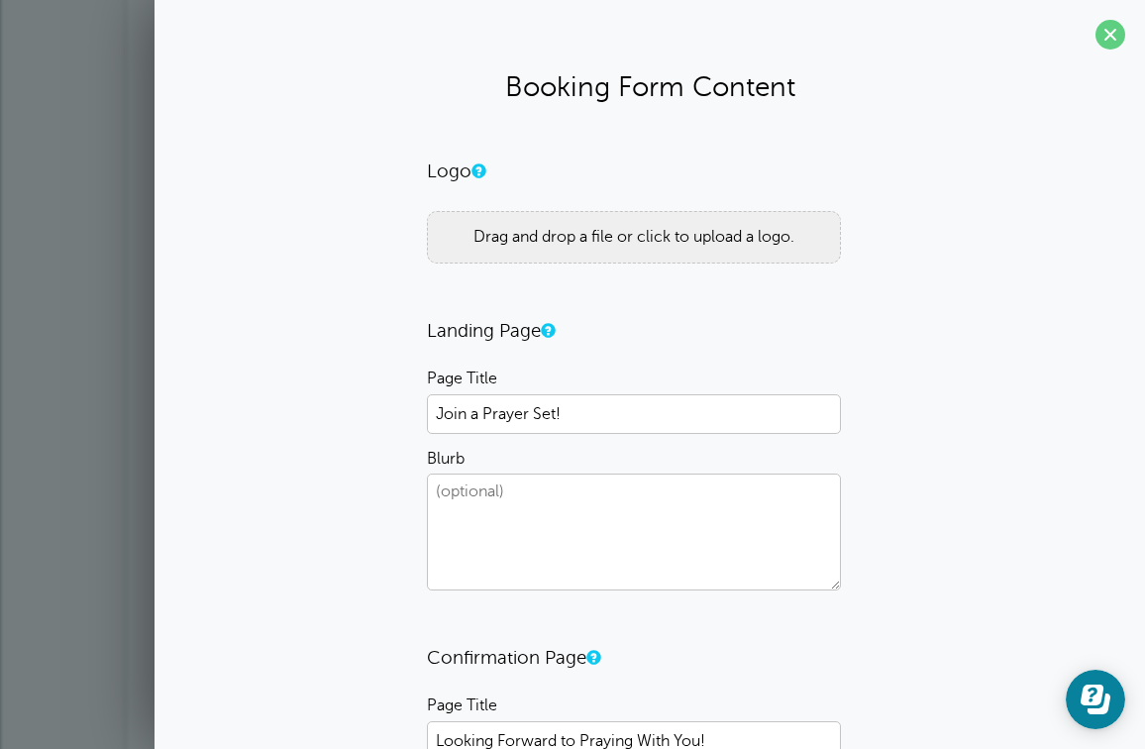
click at [596, 231] on div "Drag and drop a file or click to upload a logo." at bounding box center [634, 237] width 414 height 52
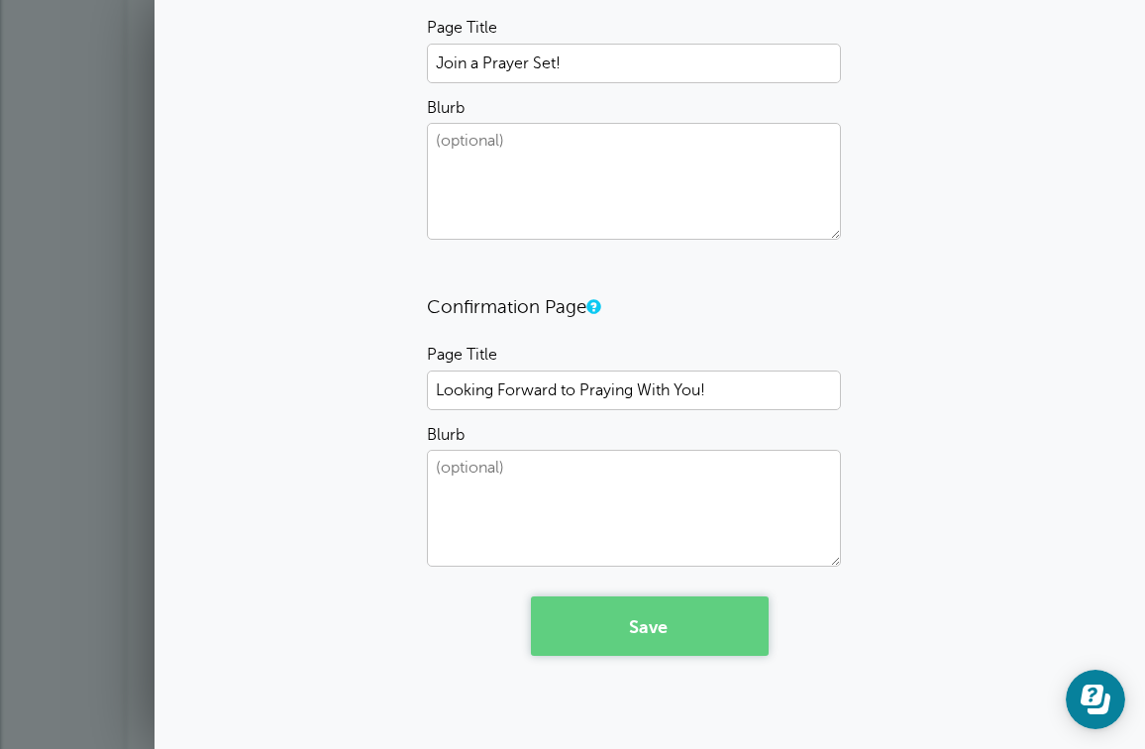
scroll to position [352, 0]
click at [690, 630] on button "Save" at bounding box center [650, 626] width 238 height 59
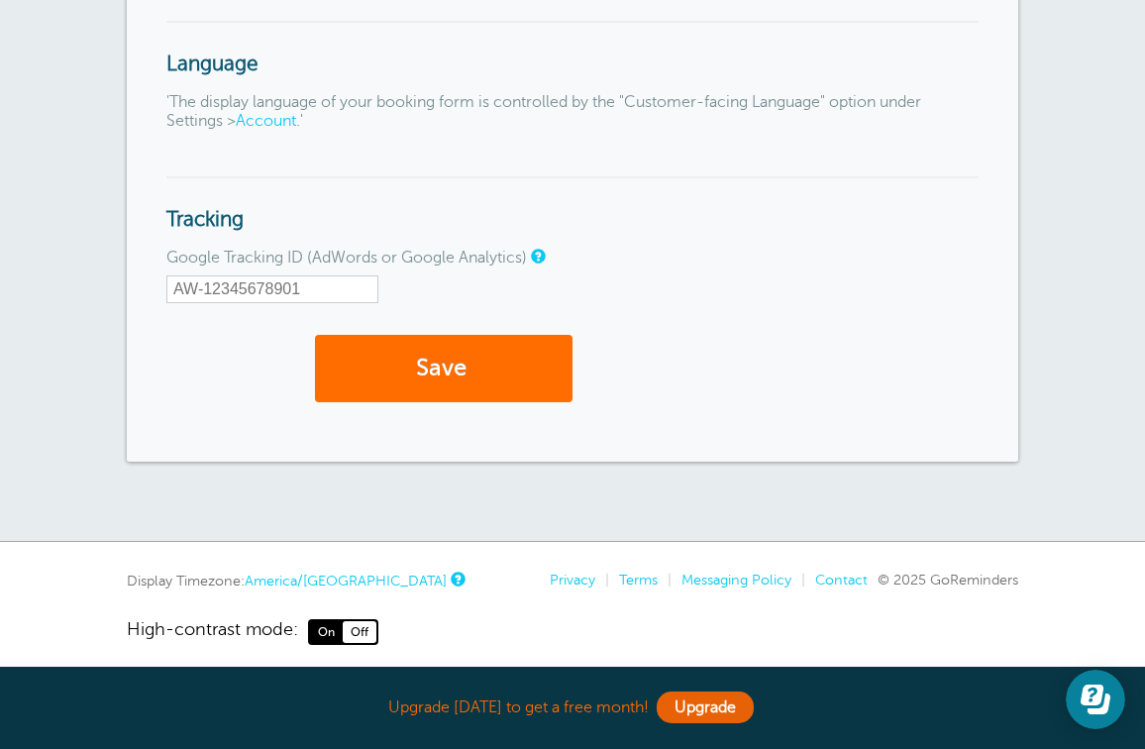
scroll to position [2316, 0]
click at [408, 347] on button "Save" at bounding box center [443, 370] width 257 height 68
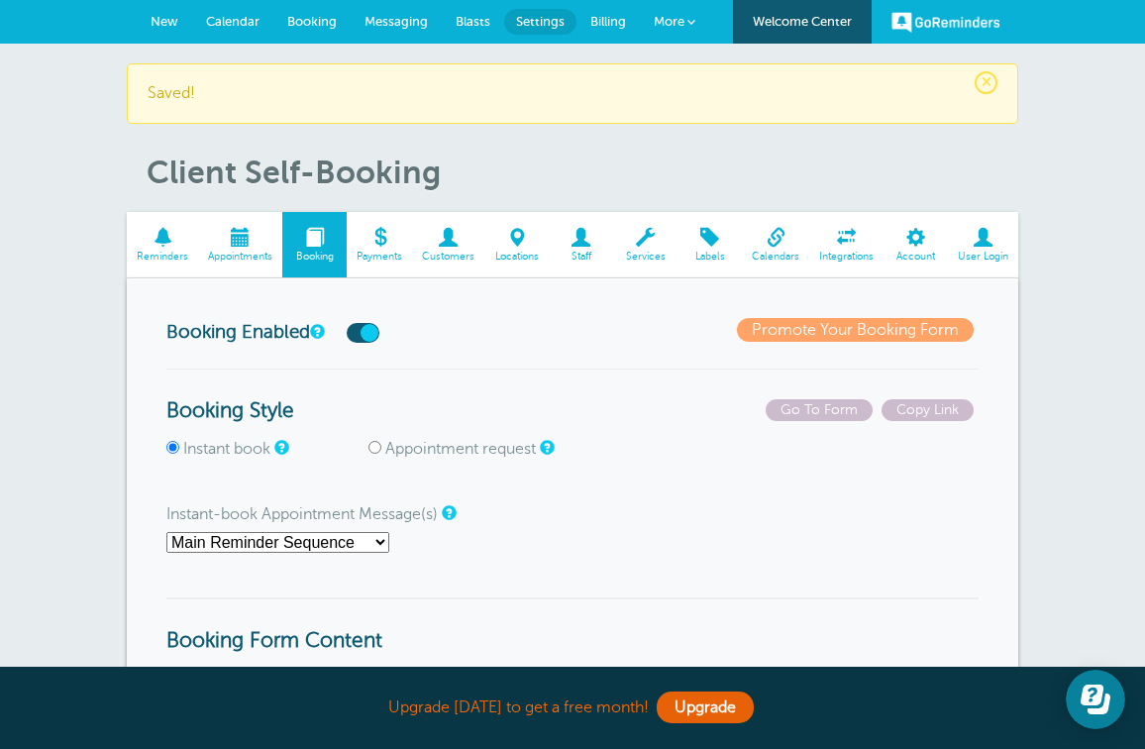
click at [403, 26] on span "Messaging" at bounding box center [395, 21] width 63 height 15
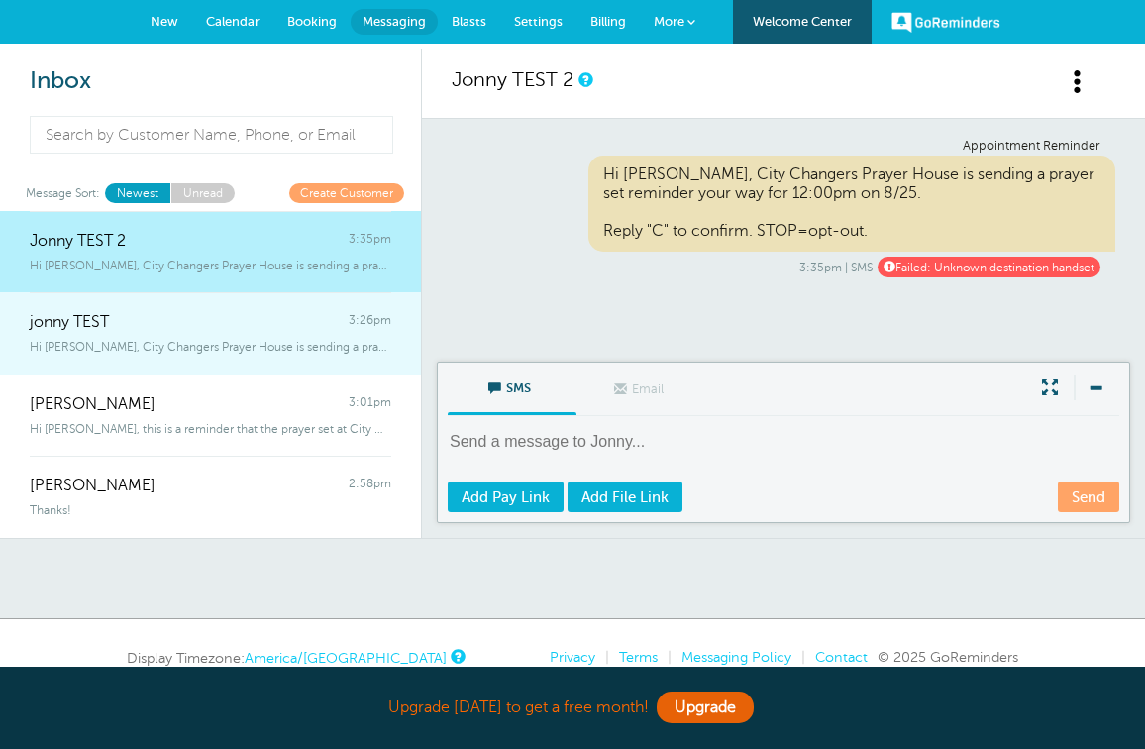
click at [206, 321] on div "jonny TEST 3:26pm" at bounding box center [210, 312] width 361 height 40
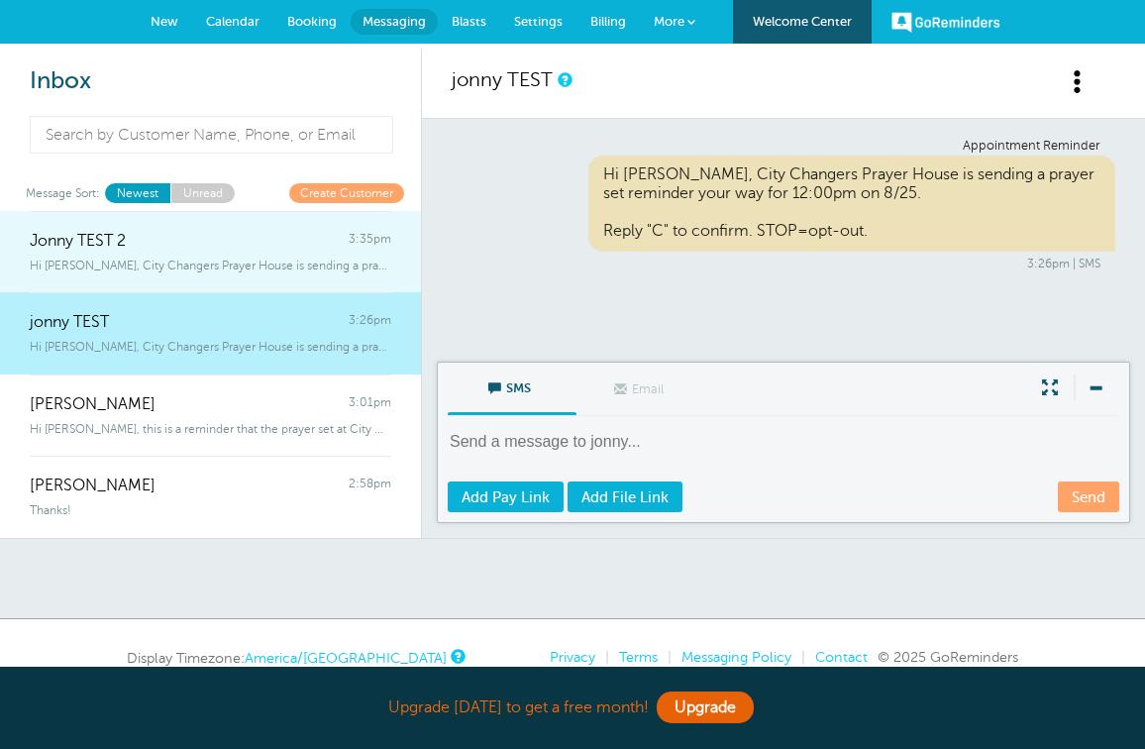
click at [206, 262] on span "Hi Jonny, City Changers Prayer House is sending a prayer set reminder your" at bounding box center [210, 265] width 361 height 14
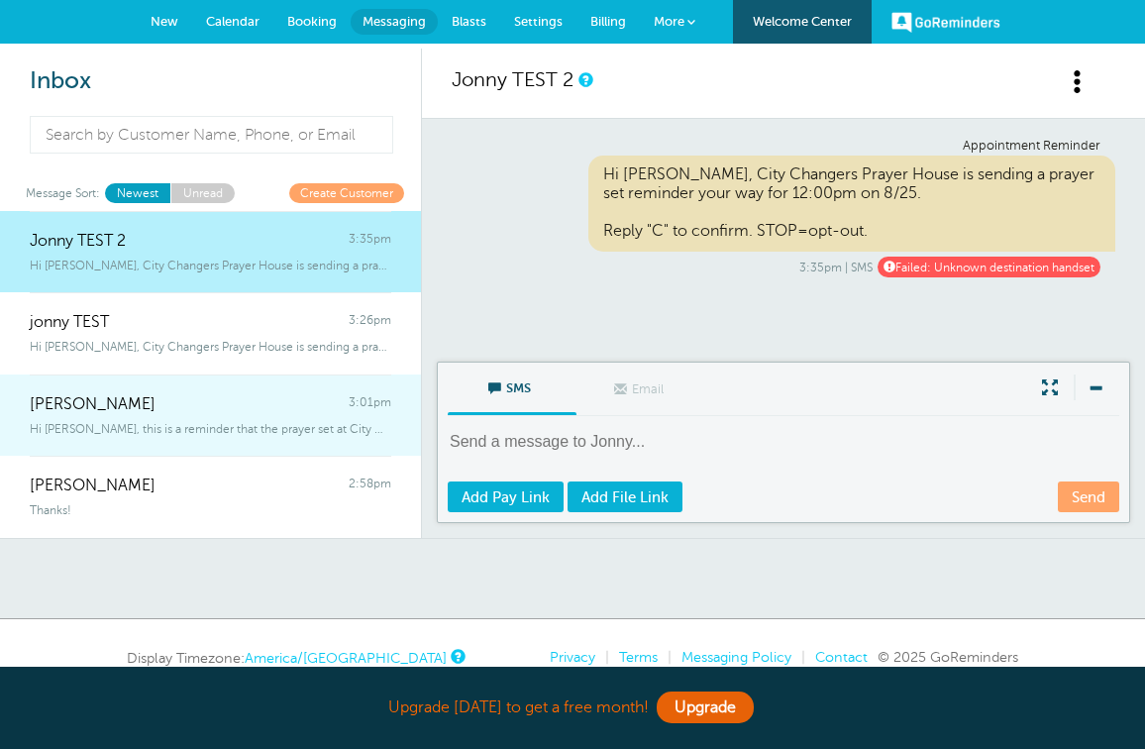
click at [187, 437] on link "Julia Robinson 3:01pm Hi Julia, this is a reminder that the prayer set at City …" at bounding box center [210, 415] width 421 height 82
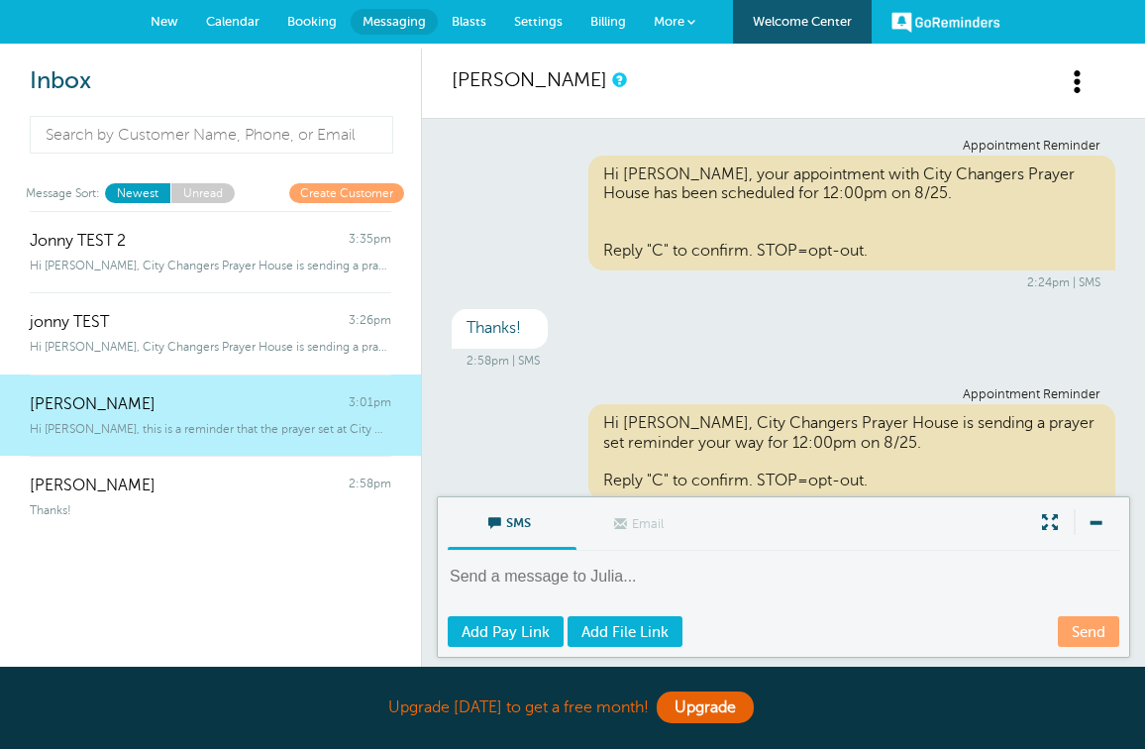
scroll to position [156, 0]
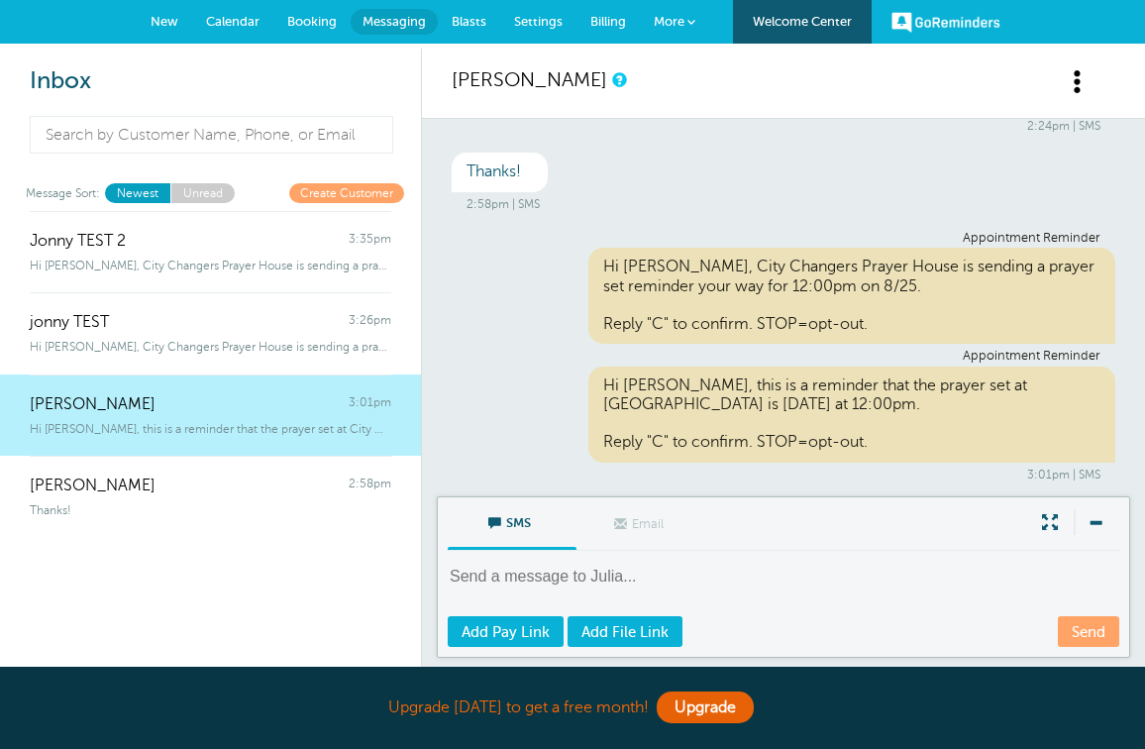
click at [186, 452] on link "Julia Robinson 3:01pm Hi Julia, this is a reminder that the prayer set at City …" at bounding box center [210, 415] width 421 height 82
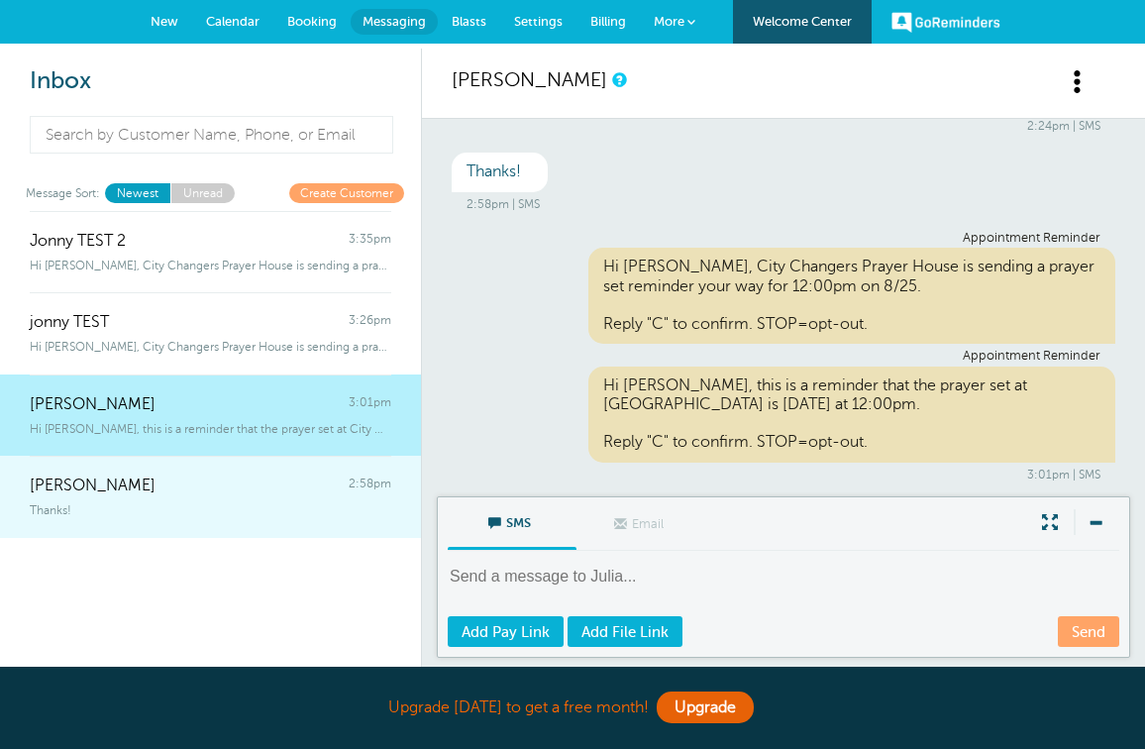
click at [178, 479] on div "Jonnathan 2:58pm" at bounding box center [210, 475] width 361 height 40
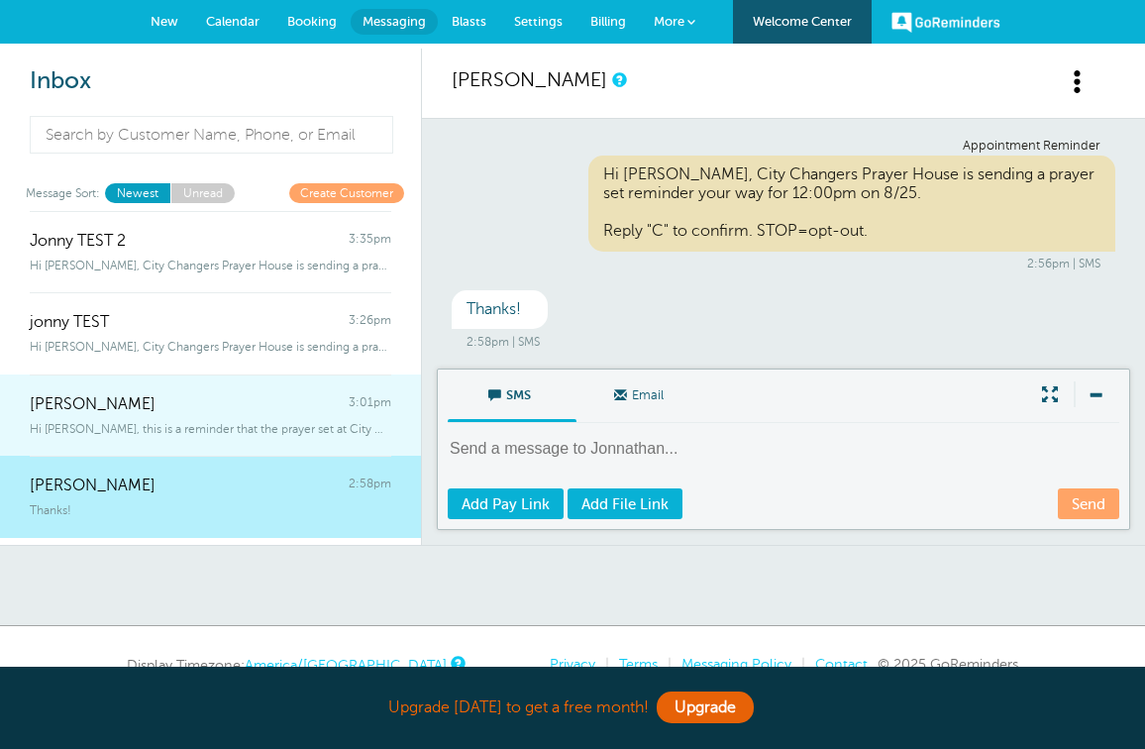
click at [222, 416] on div "Hi Julia, this is a reminder that the prayer set at City Changers Prayer Ho" at bounding box center [210, 425] width 361 height 22
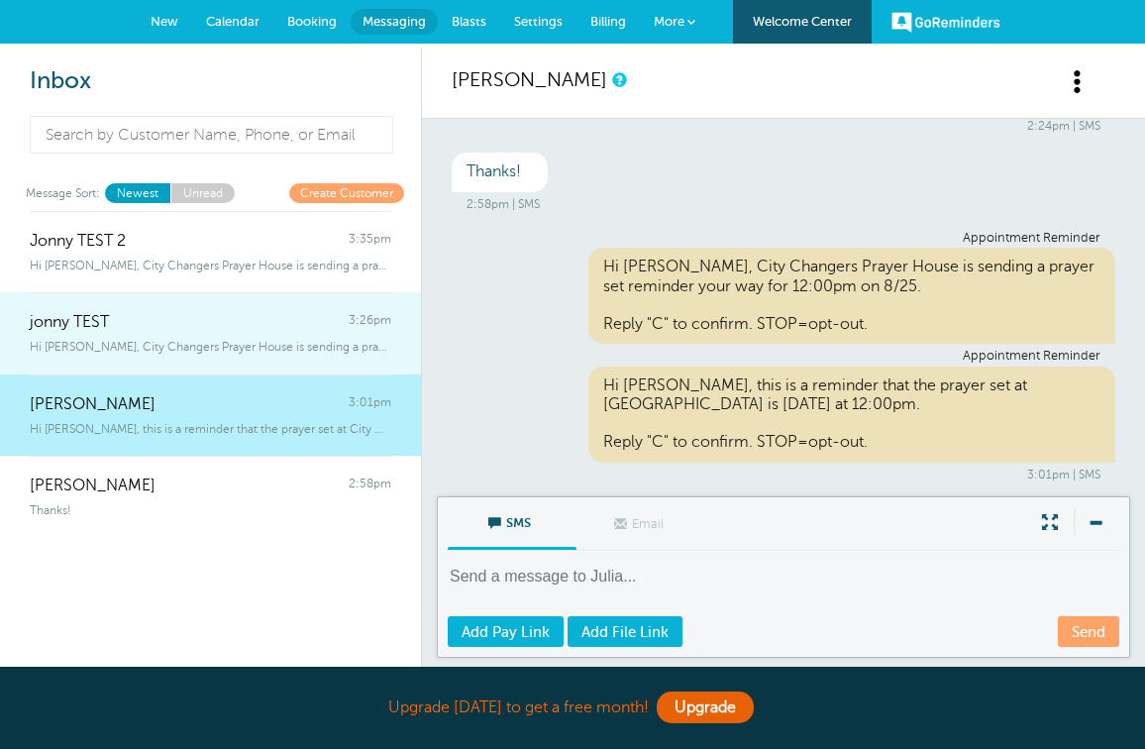
click at [254, 344] on span "Hi jonny, City Changers Prayer House is sending a prayer set reminder your" at bounding box center [210, 347] width 361 height 14
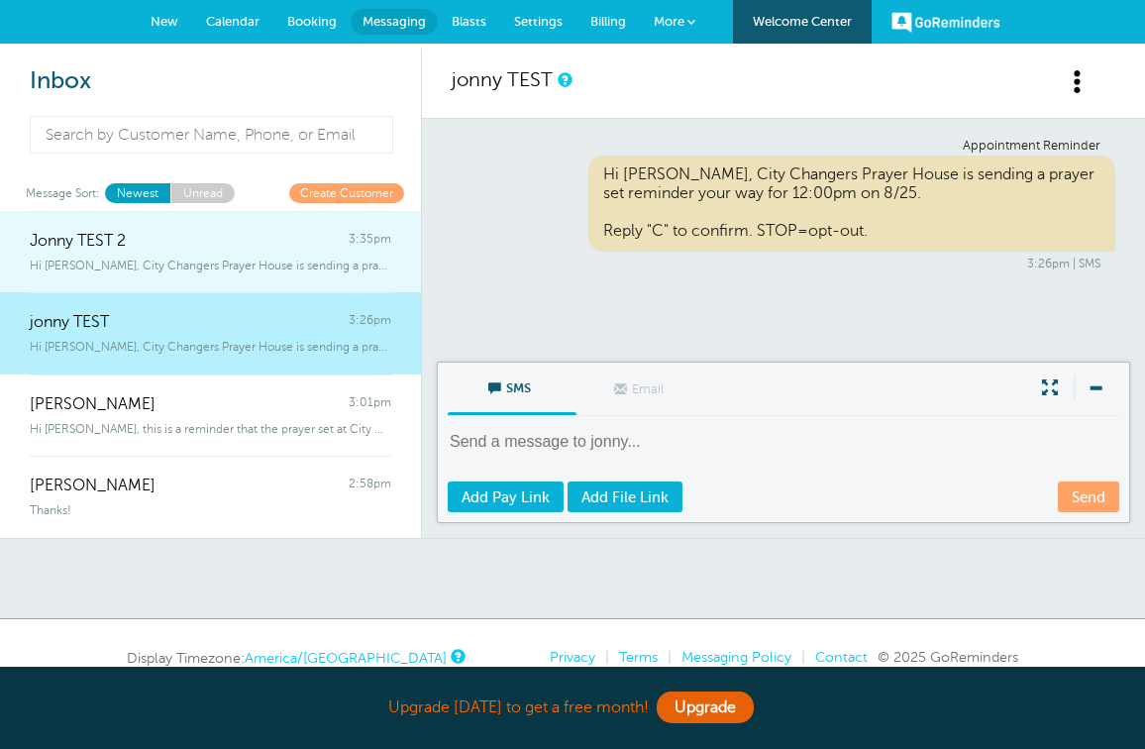
click at [274, 261] on span "Hi Jonny, City Changers Prayer House is sending a prayer set reminder your" at bounding box center [210, 265] width 361 height 14
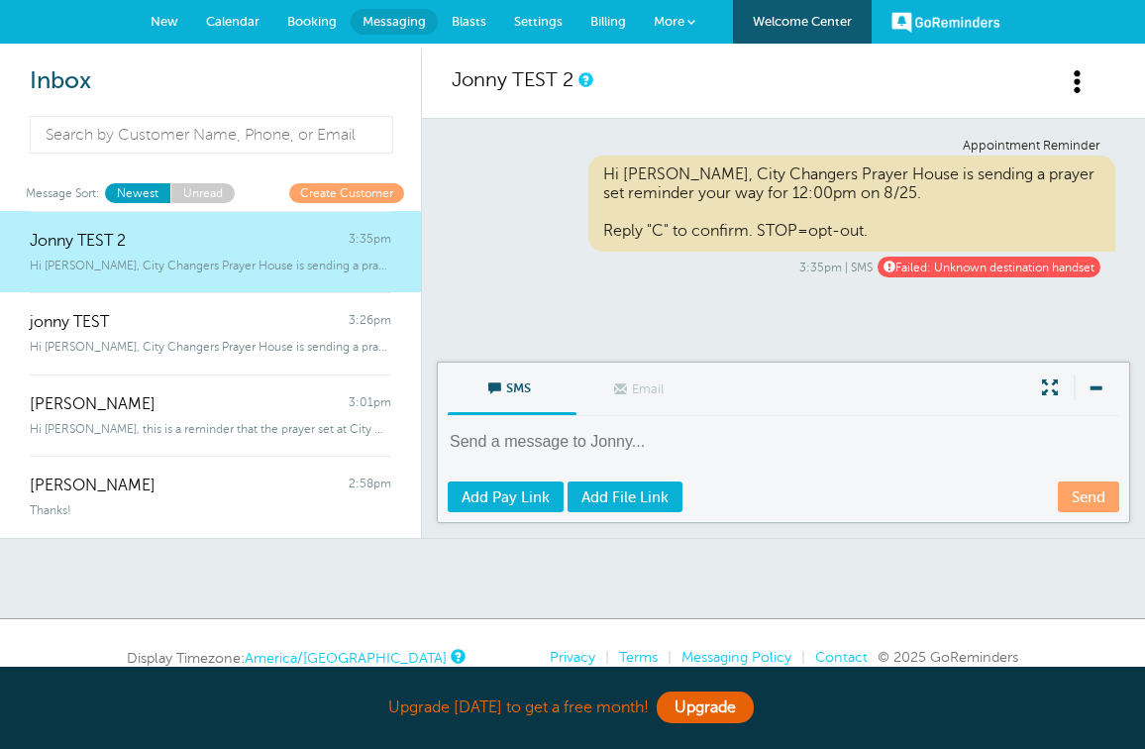
click at [200, 194] on link "Unread" at bounding box center [202, 192] width 64 height 19
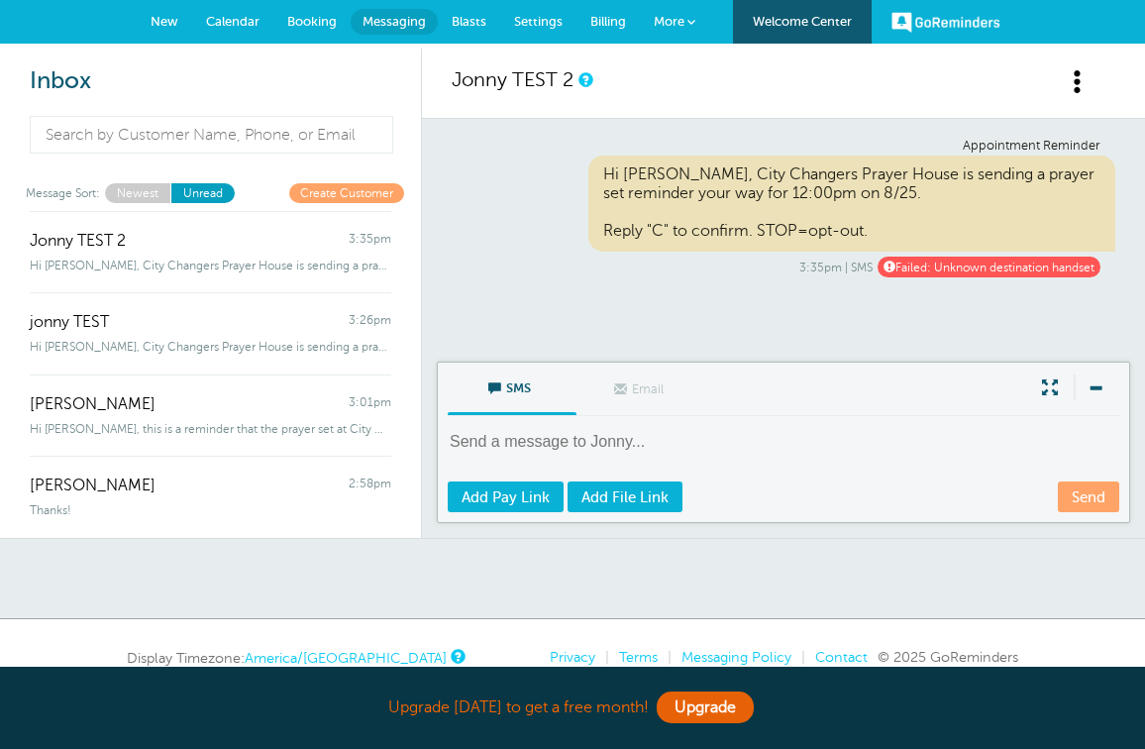
click at [141, 193] on link "Newest" at bounding box center [137, 192] width 65 height 19
click at [206, 189] on link "Unread" at bounding box center [202, 192] width 64 height 19
click at [252, 19] on span "Calendar" at bounding box center [232, 21] width 53 height 15
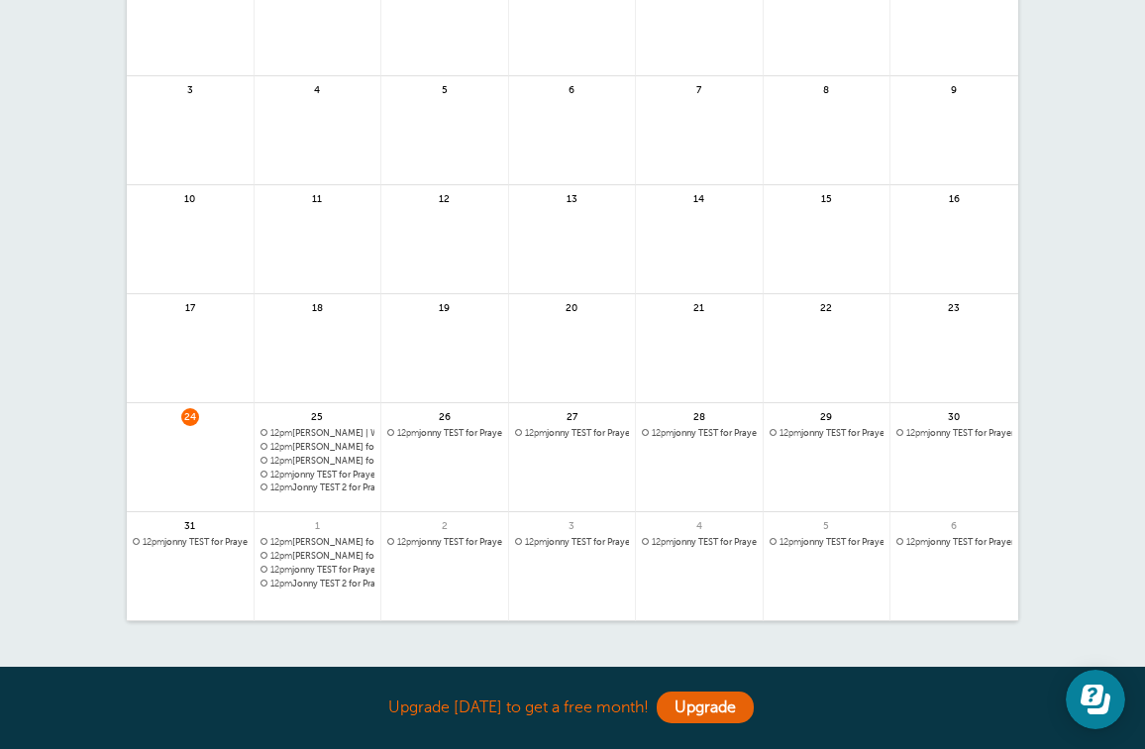
scroll to position [231, 0]
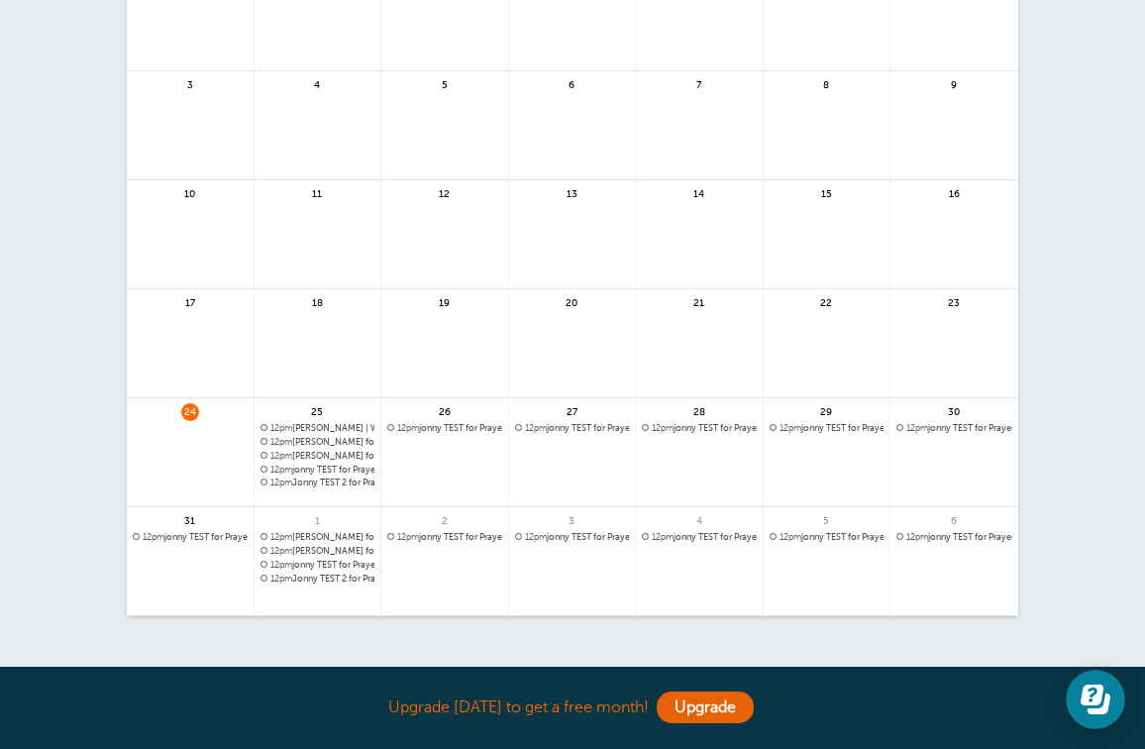
click at [426, 431] on span "12pm jonny TEST for Prayer @Prayer House | Daily" at bounding box center [444, 428] width 115 height 11
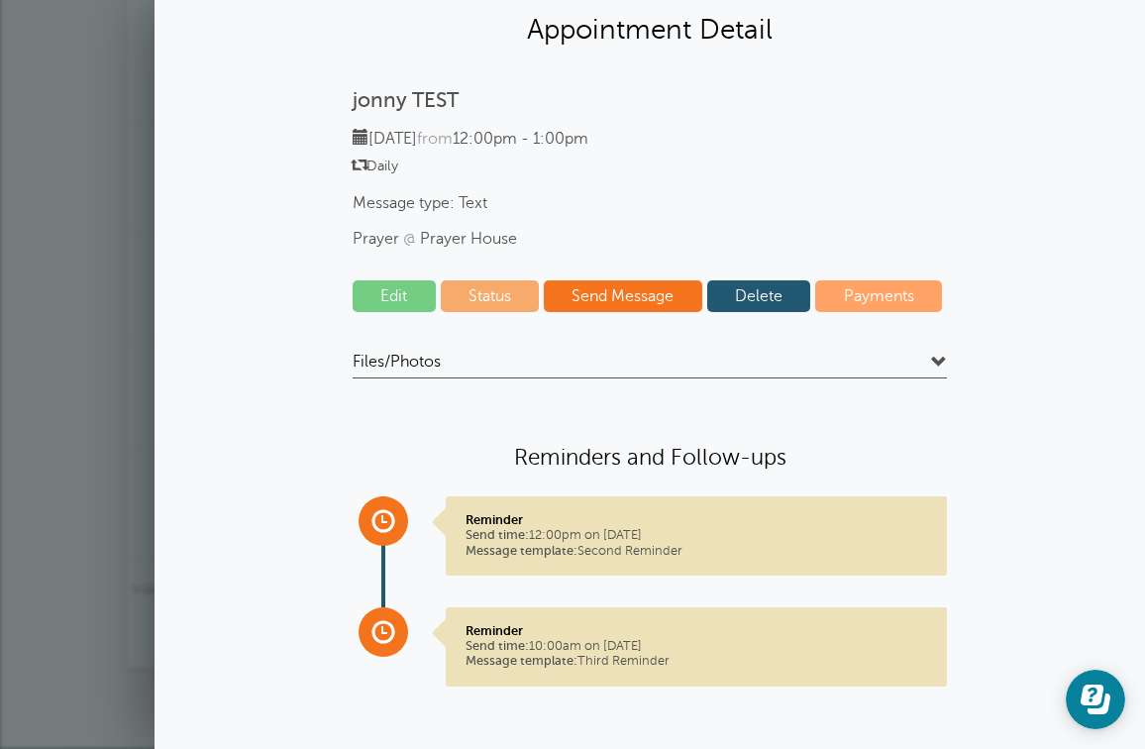
scroll to position [56, 0]
click at [361, 161] on span at bounding box center [360, 165] width 14 height 14
click at [387, 310] on link "Edit" at bounding box center [394, 297] width 83 height 32
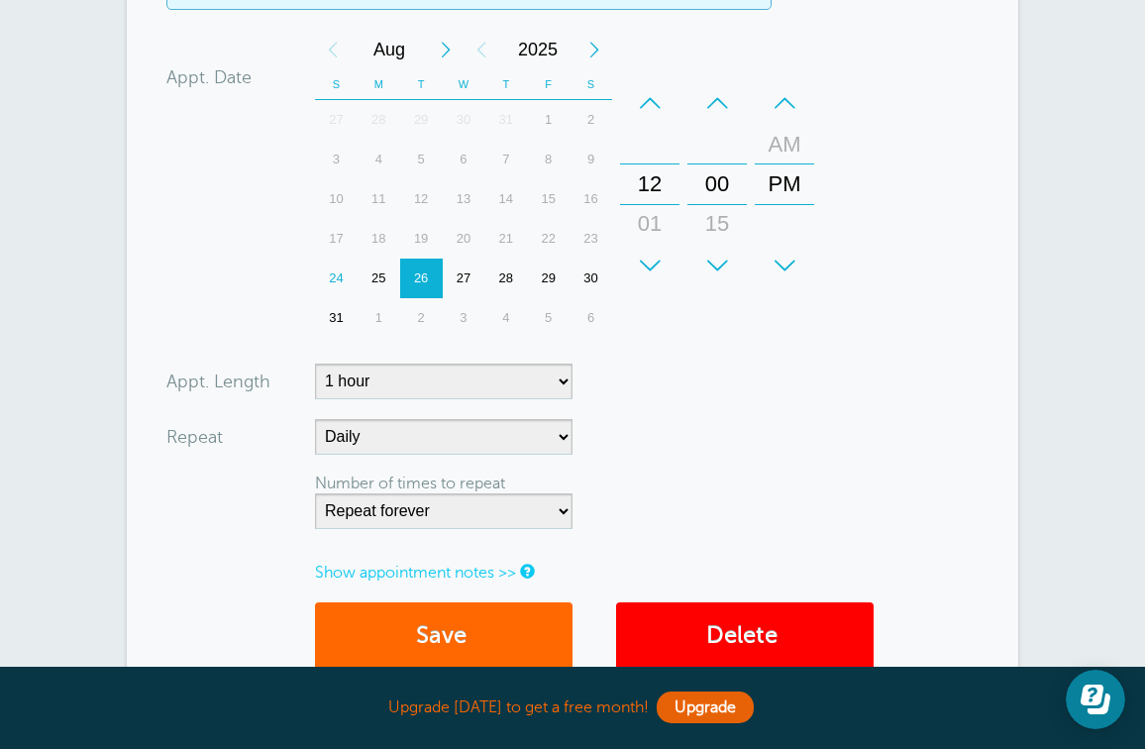
scroll to position [905, 0]
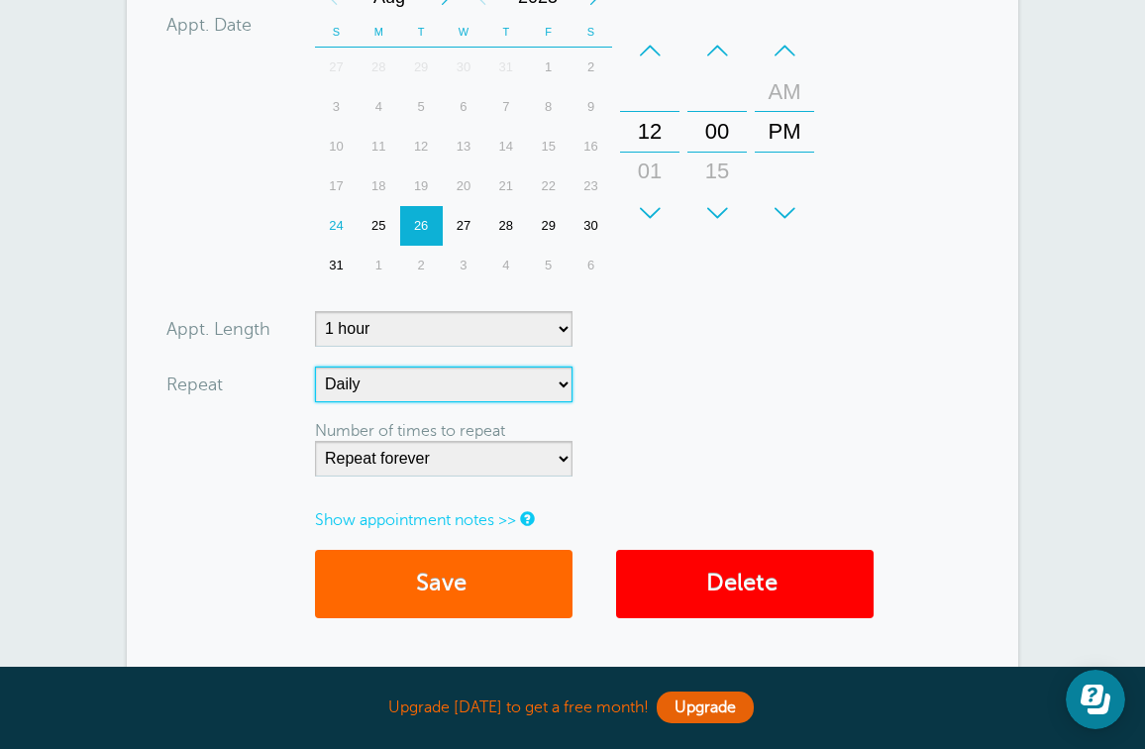
select select "RRULE:FREQ=WEEKLY"
click at [478, 579] on button "Save" at bounding box center [443, 584] width 257 height 68
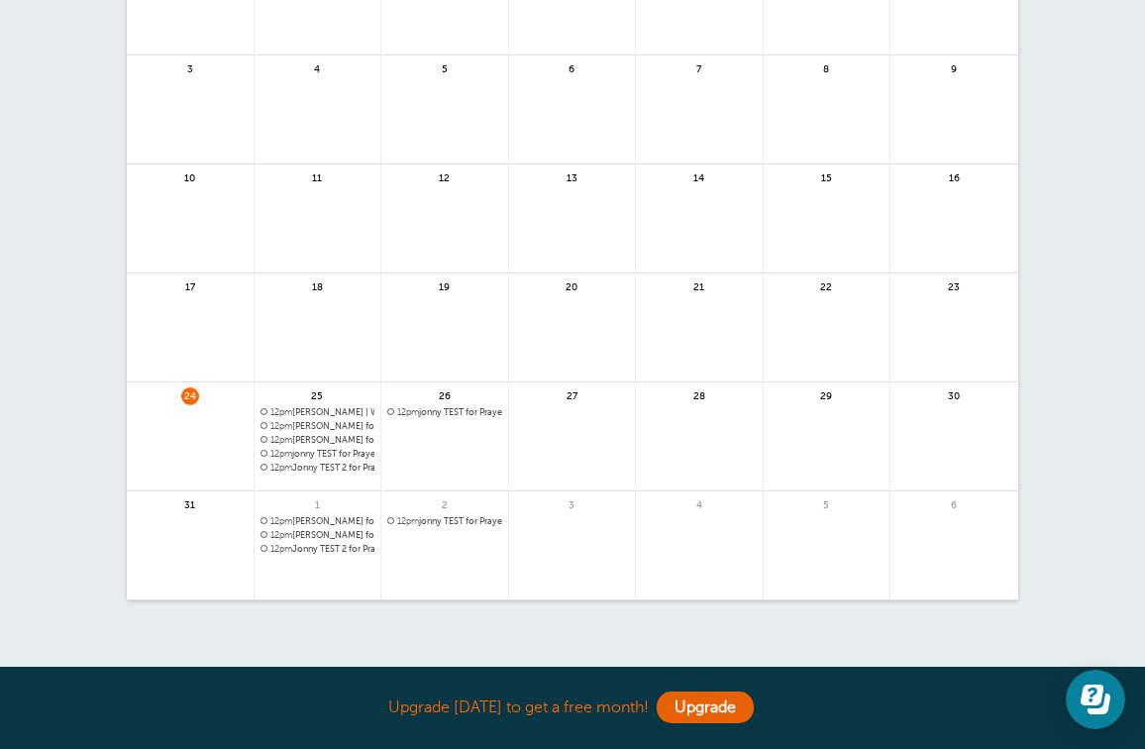
scroll to position [334, 0]
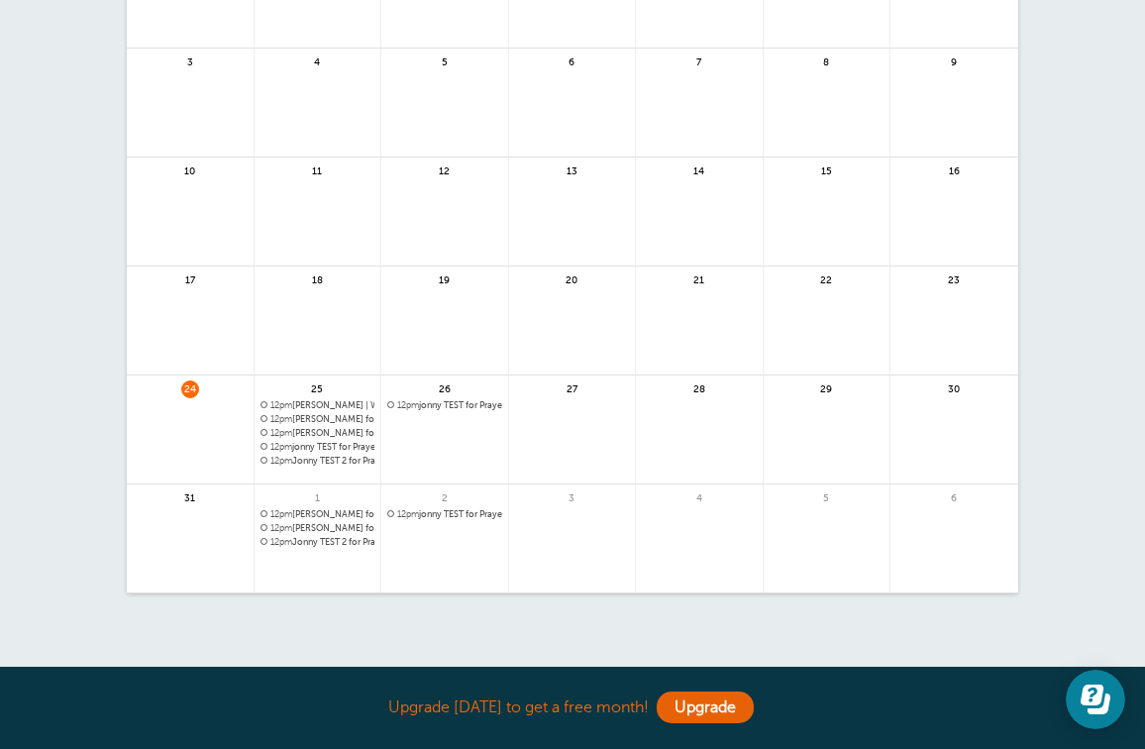
click at [457, 405] on span "12pm jonny TEST for Prayer @Prayer House | Weekly" at bounding box center [444, 405] width 115 height 11
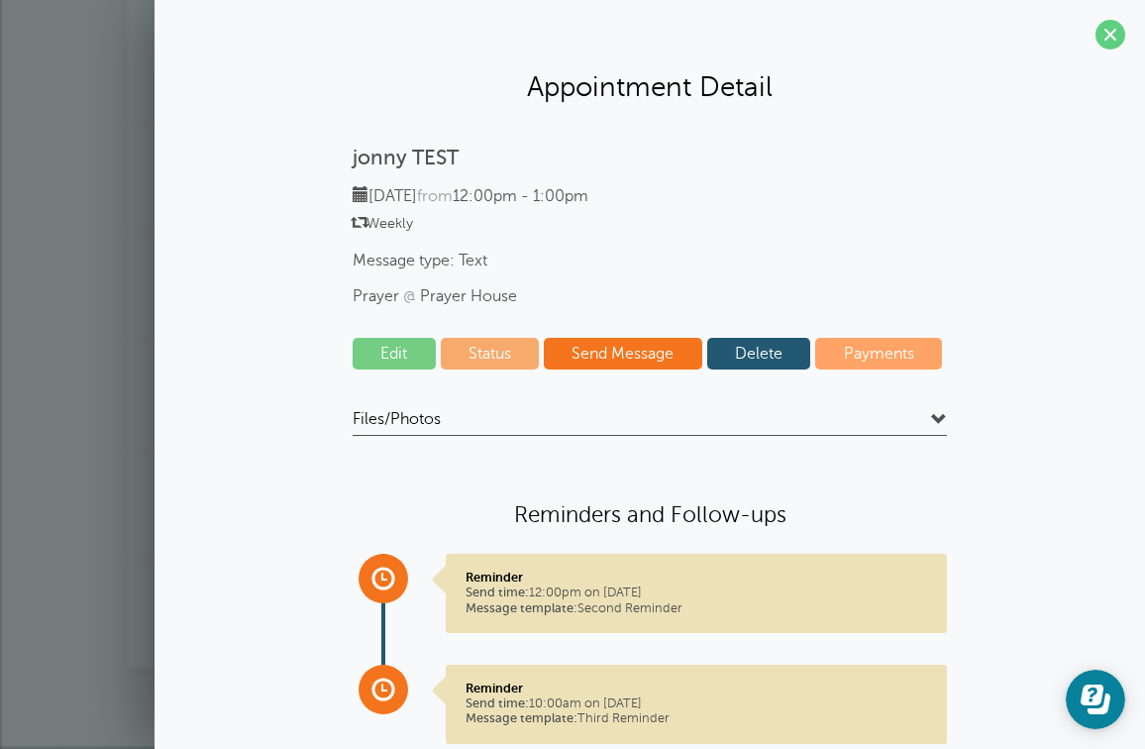
click at [410, 350] on link "Edit" at bounding box center [394, 354] width 83 height 32
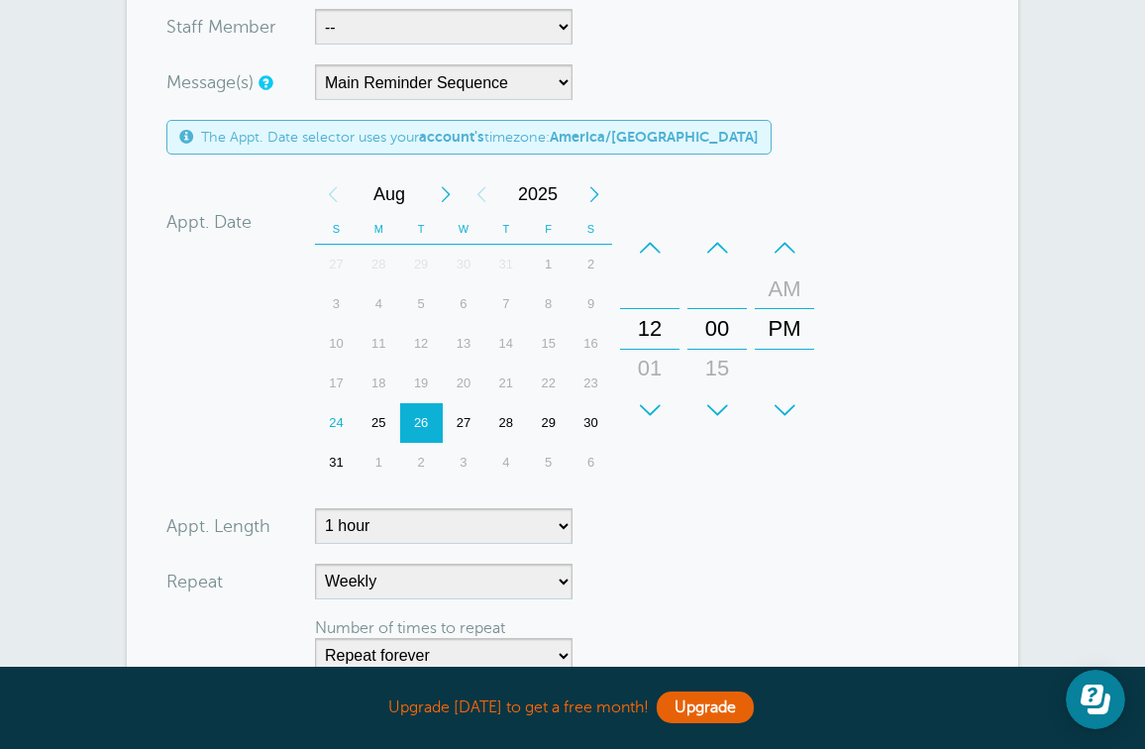
scroll to position [725, 0]
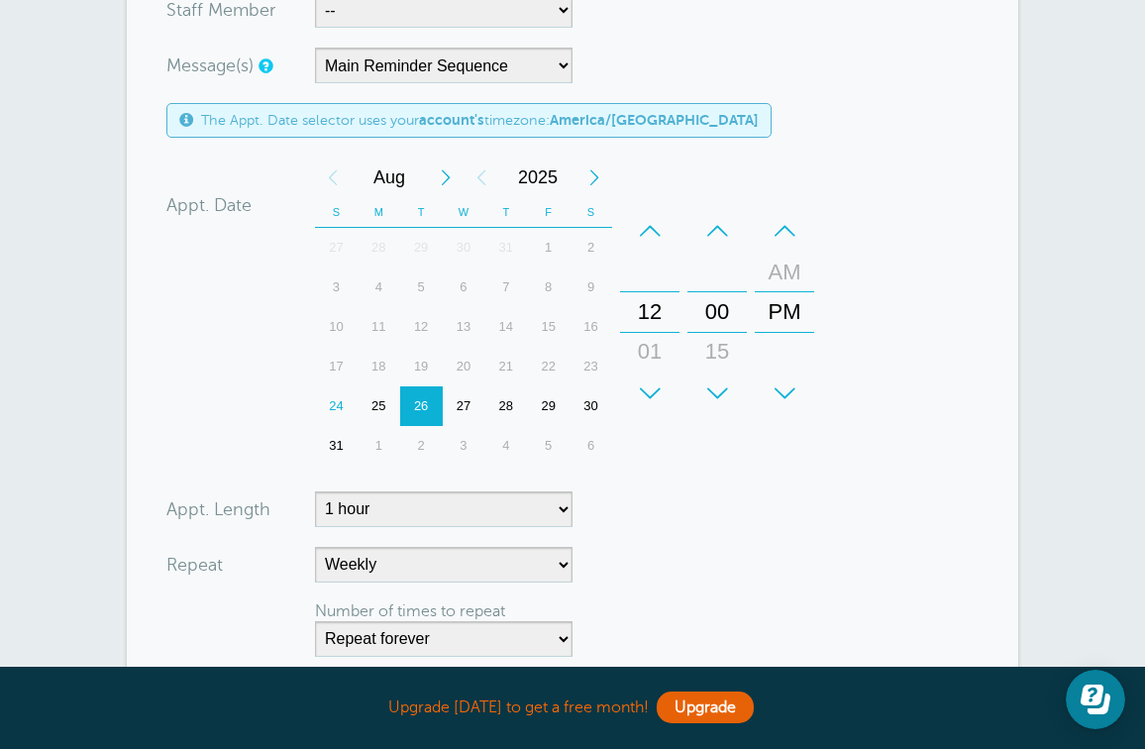
click at [383, 407] on div "25" at bounding box center [378, 406] width 43 height 40
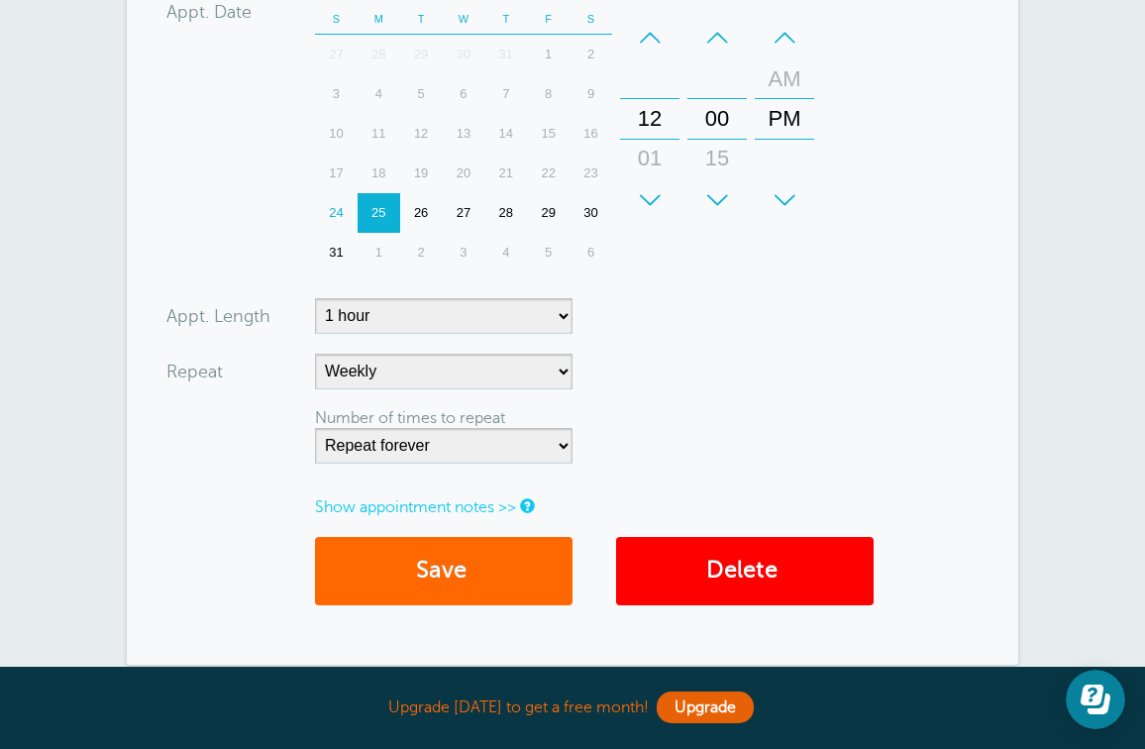
scroll to position [920, 0]
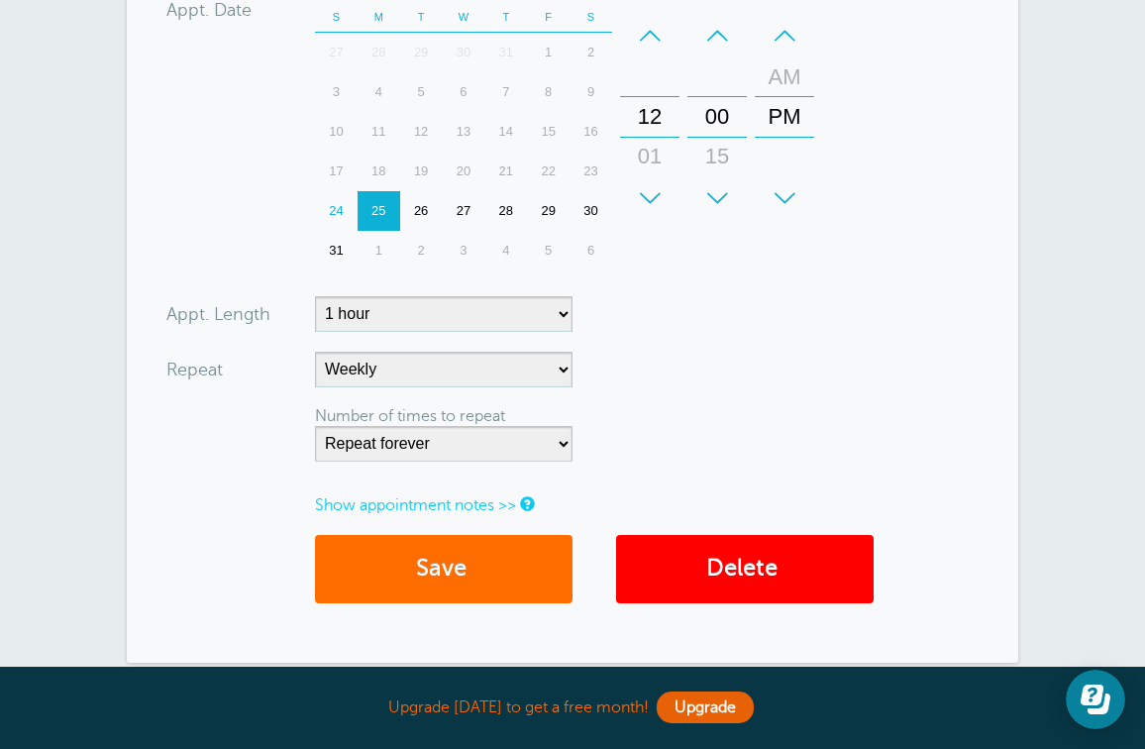
click at [487, 564] on button "Save" at bounding box center [443, 569] width 257 height 68
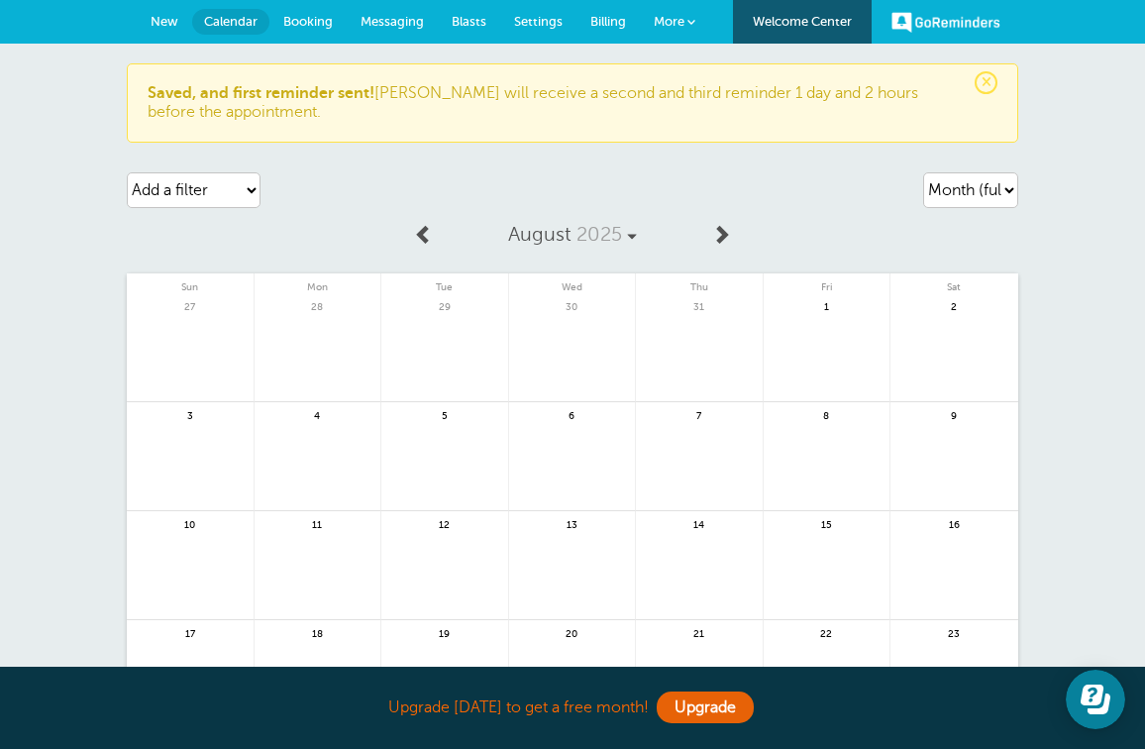
click at [312, 22] on span "Booking" at bounding box center [308, 21] width 50 height 15
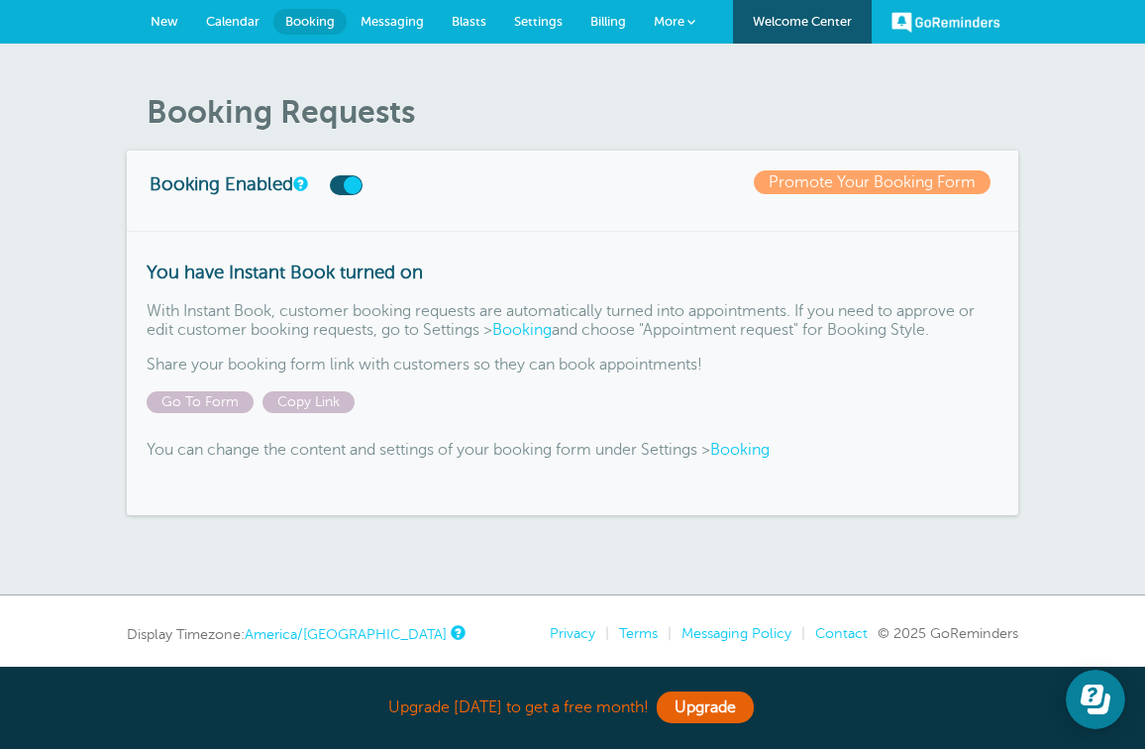
click at [769, 451] on link "Booking" at bounding box center [739, 450] width 59 height 18
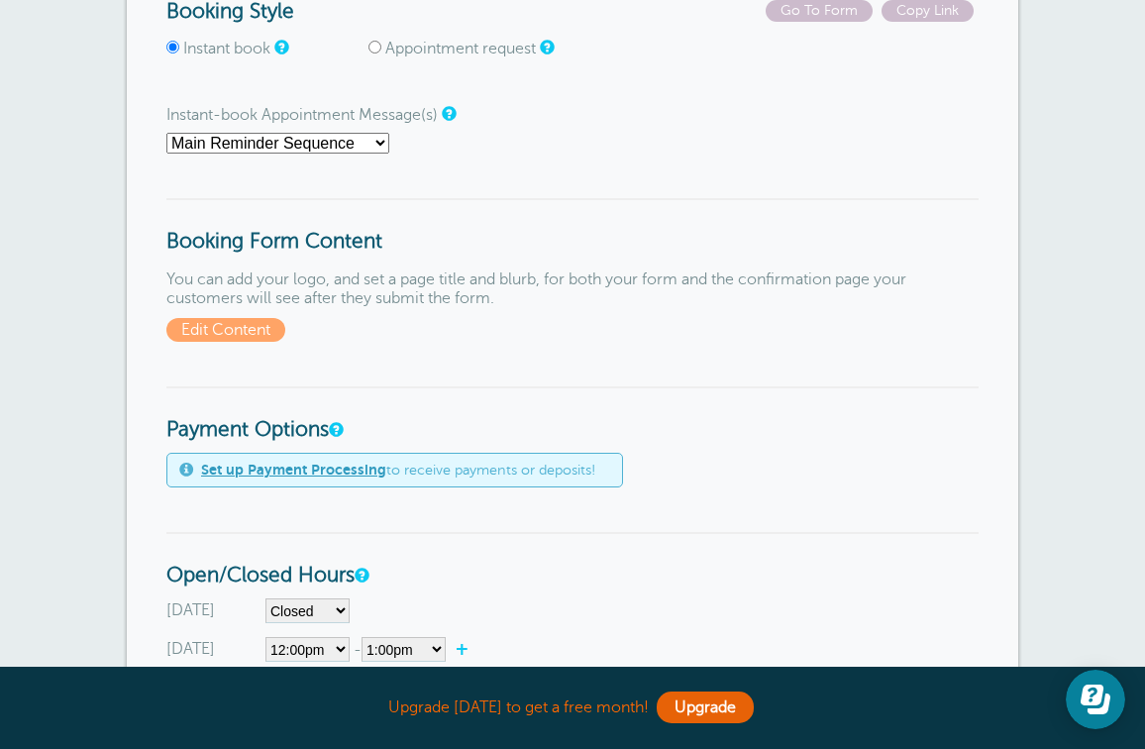
scroll to position [363, 0]
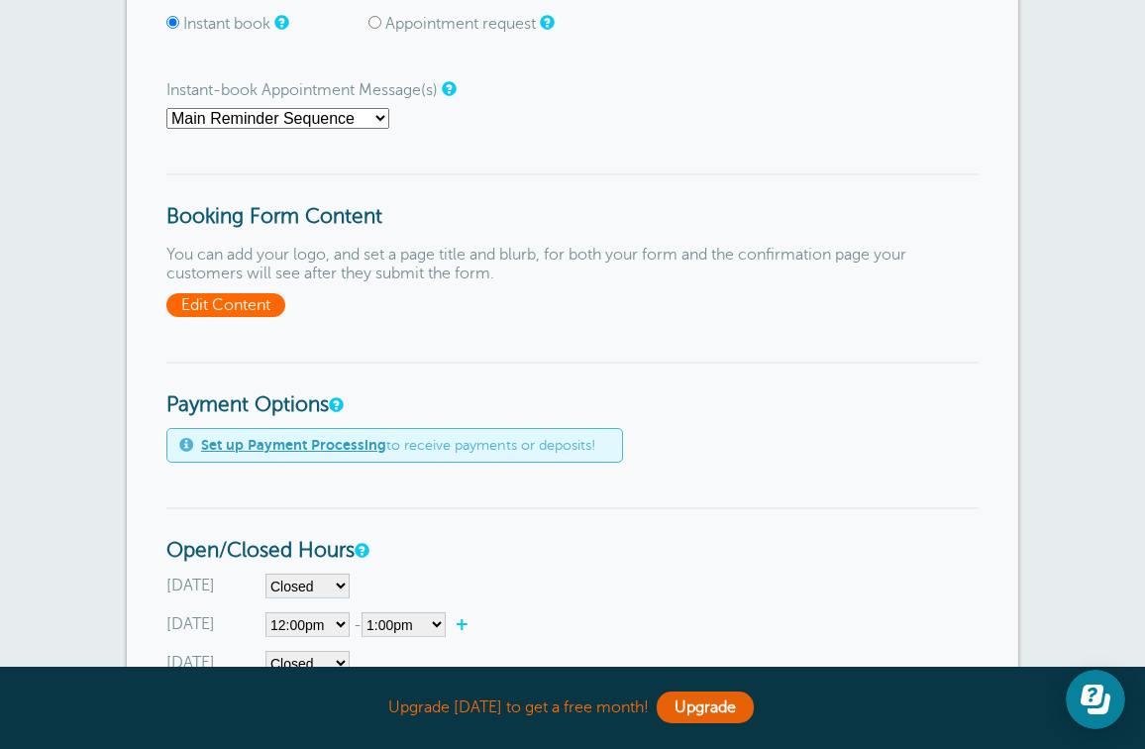
click at [236, 295] on span "Edit Content" at bounding box center [225, 305] width 119 height 24
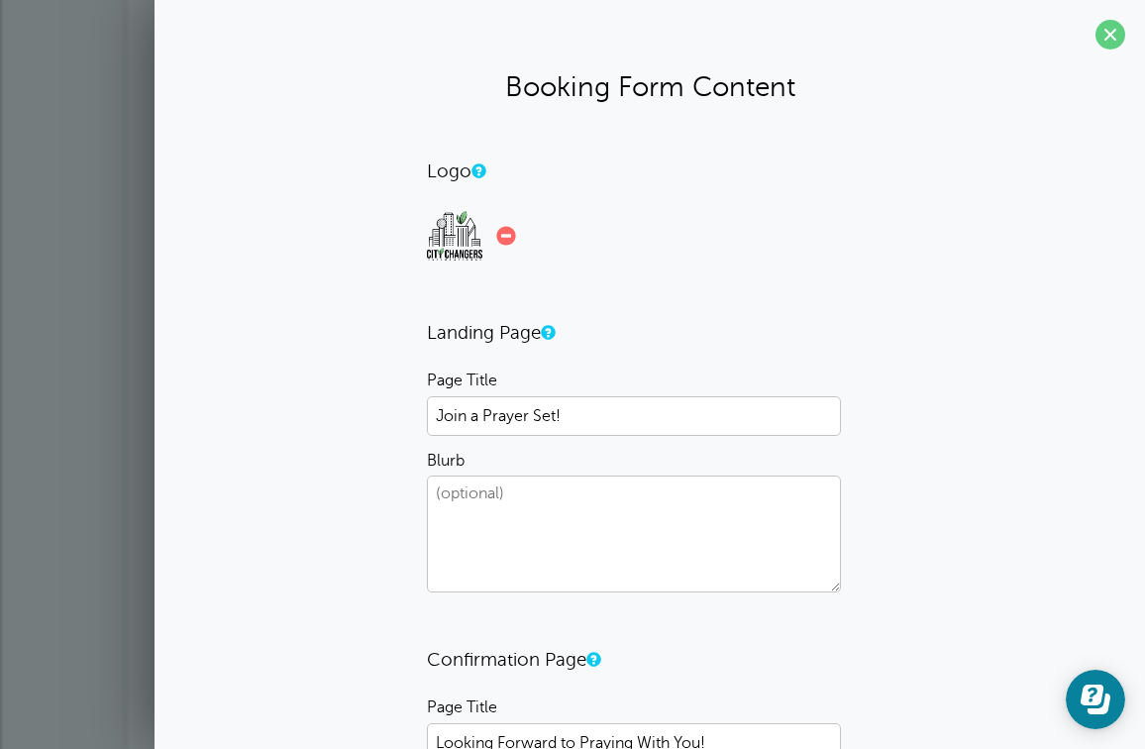
scroll to position [0, 0]
click at [496, 524] on textarea "Blurb" at bounding box center [634, 533] width 414 height 117
click at [785, 489] on textarea "Our heart is to see [DEMOGRAPHIC_DATA] glorified in our city and the Nations!" at bounding box center [634, 533] width 414 height 117
click at [520, 513] on textarea "Our heart is to see [DEMOGRAPHIC_DATA] glorified in our city, in the Nations!" at bounding box center [634, 533] width 414 height 117
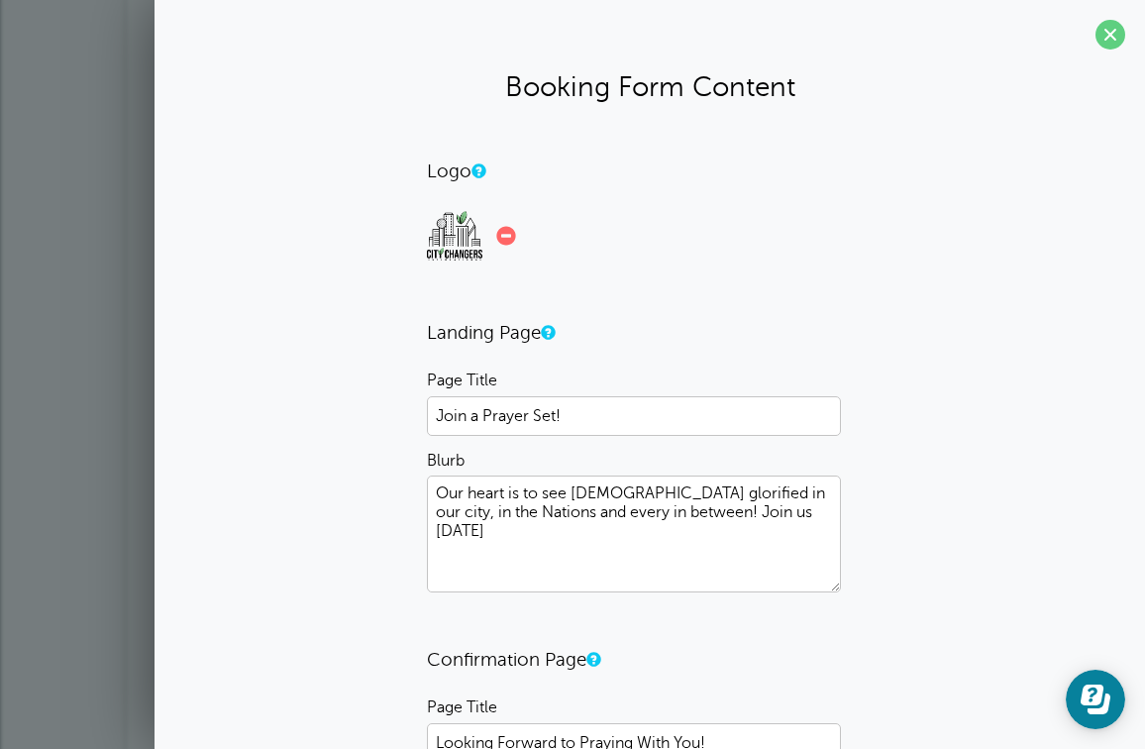
click at [707, 505] on textarea "Our heart is to see [DEMOGRAPHIC_DATA] glorified in our city, in the Nations an…" at bounding box center [634, 533] width 414 height 117
click at [712, 506] on textarea "Our heart is to see [DEMOGRAPHIC_DATA] glorified in our city, in the Nations an…" at bounding box center [634, 533] width 414 height 117
click at [445, 530] on textarea "Our heart is to see [DEMOGRAPHIC_DATA] glorified in our city, in the Nations an…" at bounding box center [634, 533] width 414 height 117
click at [501, 524] on textarea "Our heart is to see Jesus glorified in our city, in the Nations and every in be…" at bounding box center [634, 533] width 414 height 117
click at [440, 531] on textarea "Our heart is to see Jesus glorified in our city, in the Nations and every in be…" at bounding box center [634, 533] width 414 height 117
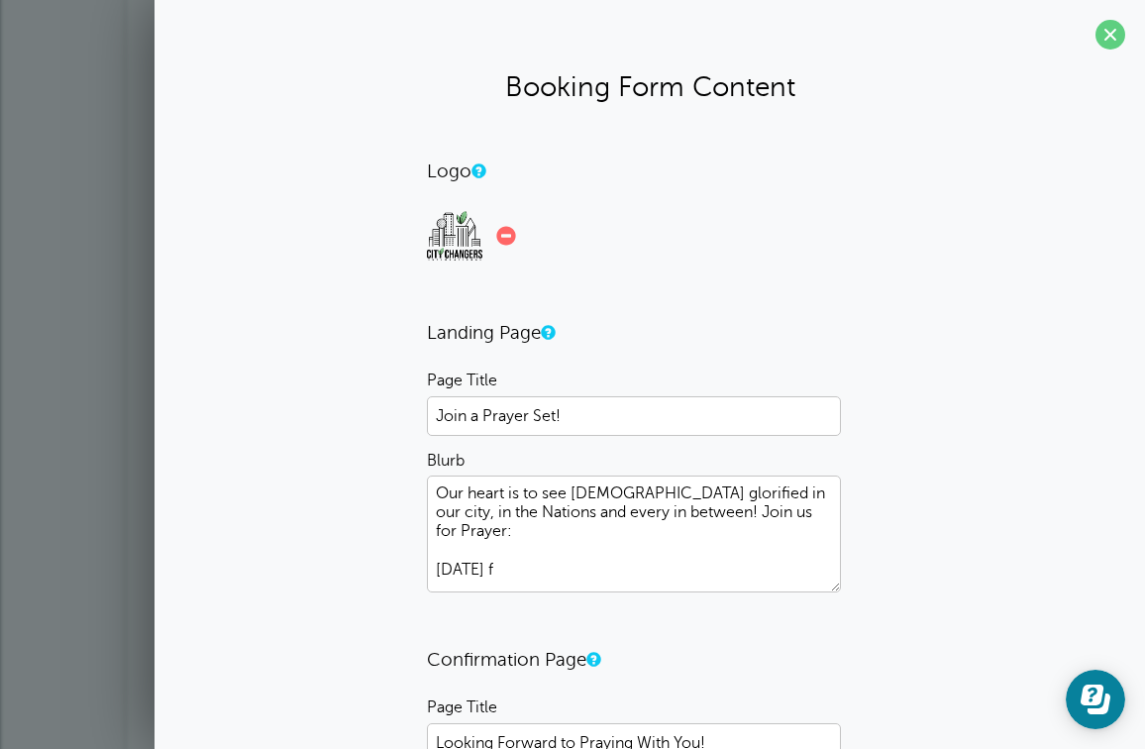
click at [520, 538] on textarea "Our heart is to see Jesus glorified in our city, in the Nations and every in be…" at bounding box center [634, 533] width 414 height 117
click at [496, 549] on textarea "Our heart is to see Jesus glorified in our city, in the Nations and every in be…" at bounding box center [634, 533] width 414 height 117
click at [492, 555] on textarea "Our heart is to see Jesus glorified in our city, in the Nations and every in be…" at bounding box center [634, 533] width 414 height 117
click at [521, 552] on textarea "Our heart is to see Jesus glorified in our city, in the Nations and every in be…" at bounding box center [634, 533] width 414 height 117
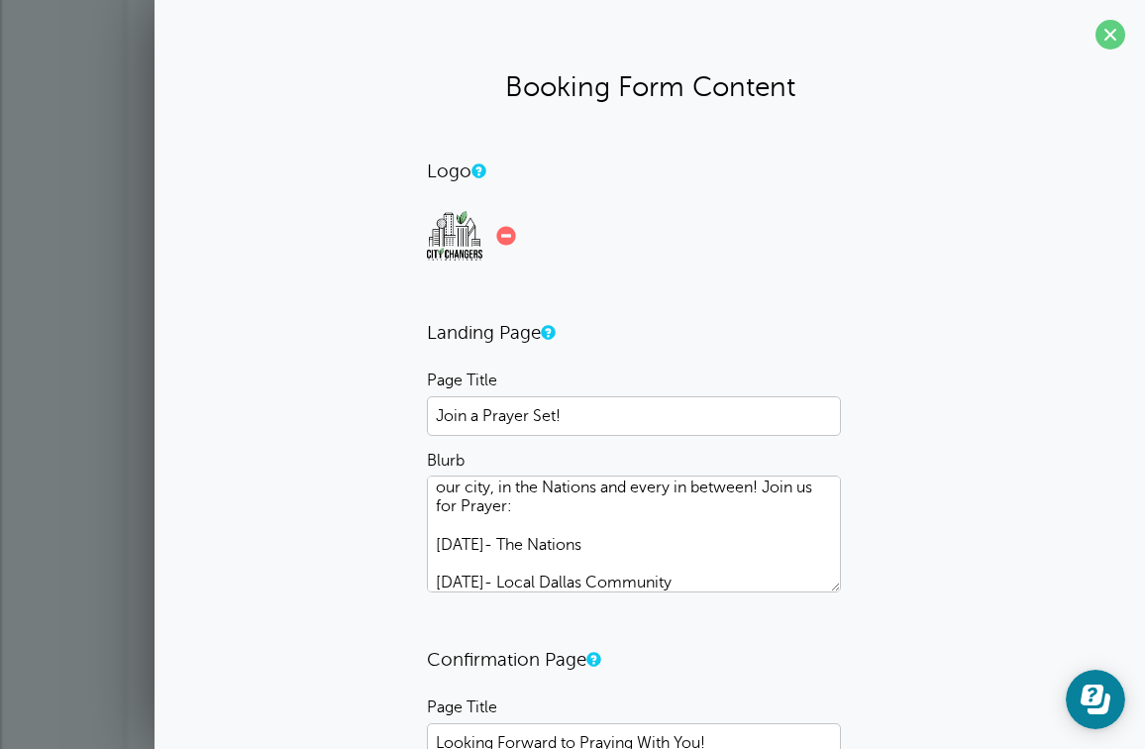
scroll to position [44, 0]
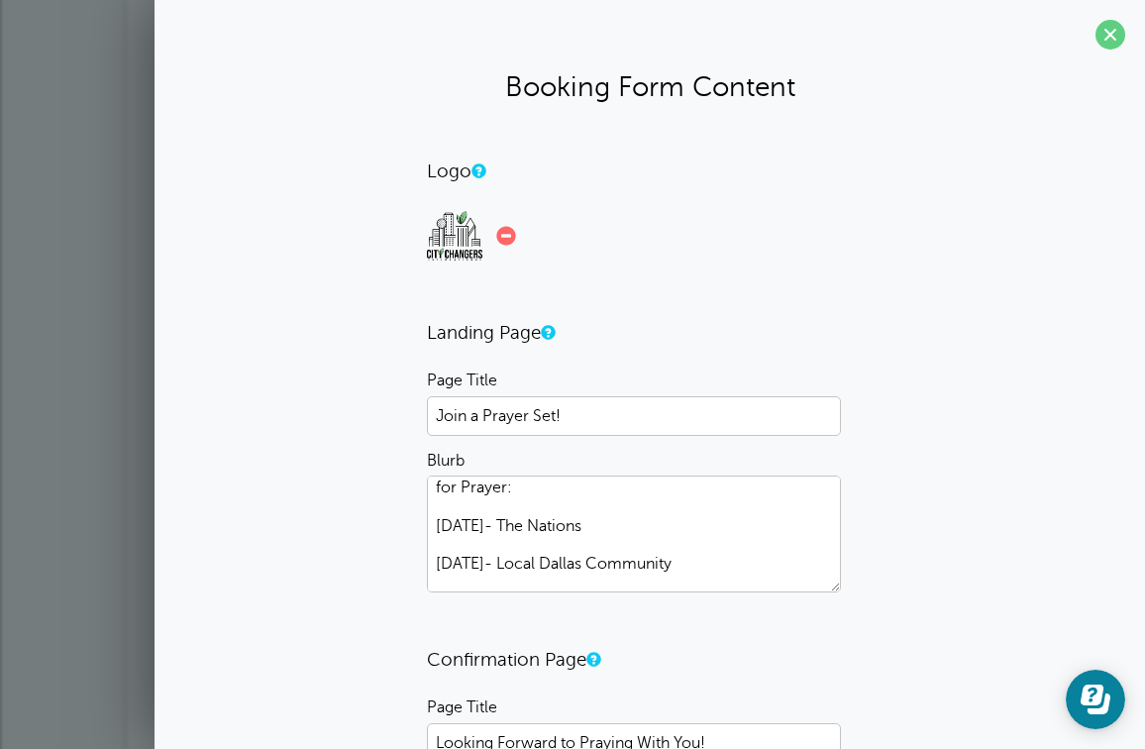
click at [873, 461] on div "Logo Drag and drop a file or click to upload a logo. Landing Page Page Title Jo…" at bounding box center [649, 583] width 951 height 849
drag, startPoint x: 742, startPoint y: 516, endPoint x: 739, endPoint y: 493, distance: 23.0
click at [738, 526] on textarea "Our heart is to see Jesus glorified in our city, in the Nations and every in be…" at bounding box center [634, 533] width 414 height 117
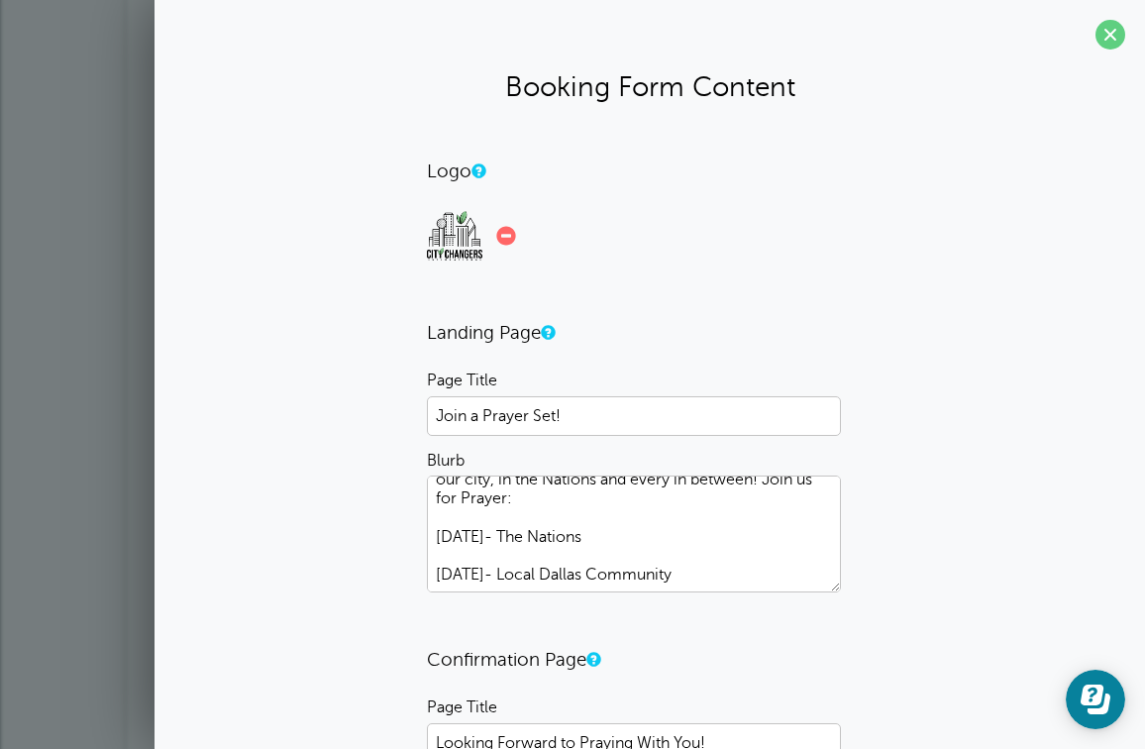
drag, startPoint x: 739, startPoint y: 493, endPoint x: 757, endPoint y: 465, distance: 33.0
click at [757, 465] on p "Blurb Our heart is to see Jesus glorified in our city, in the Nations and every…" at bounding box center [650, 522] width 446 height 141
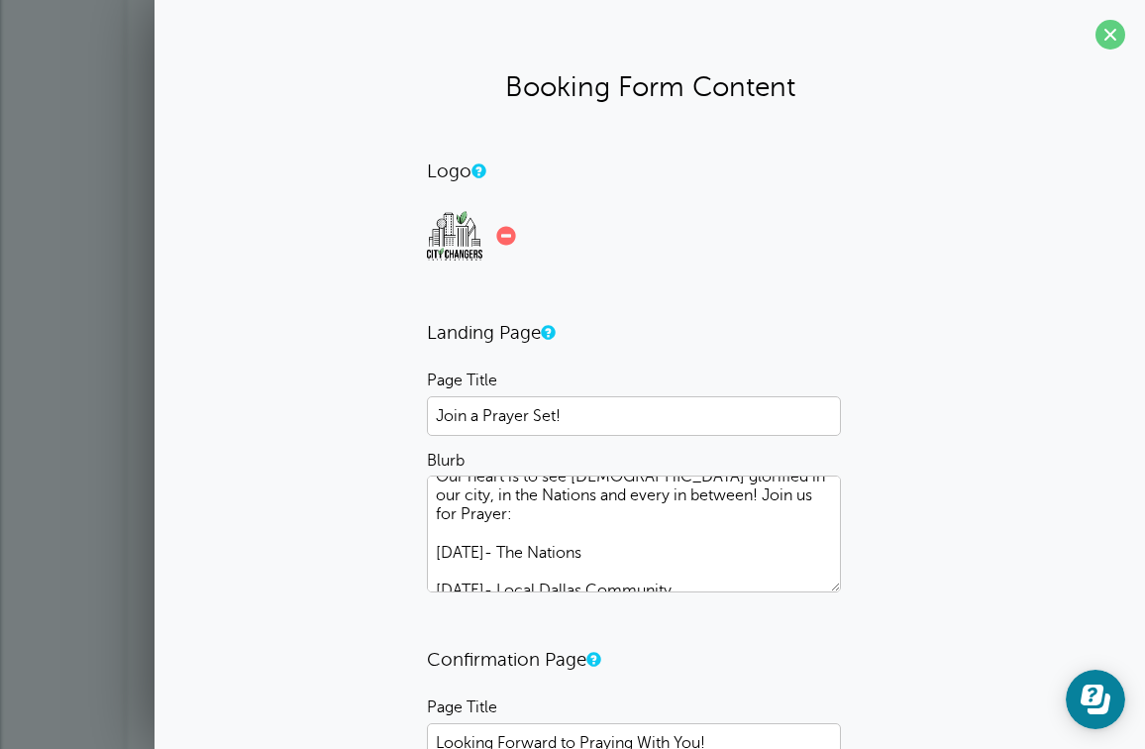
click at [741, 522] on textarea "Our heart is to see Jesus glorified in our city, in the Nations and every in be…" at bounding box center [634, 533] width 414 height 117
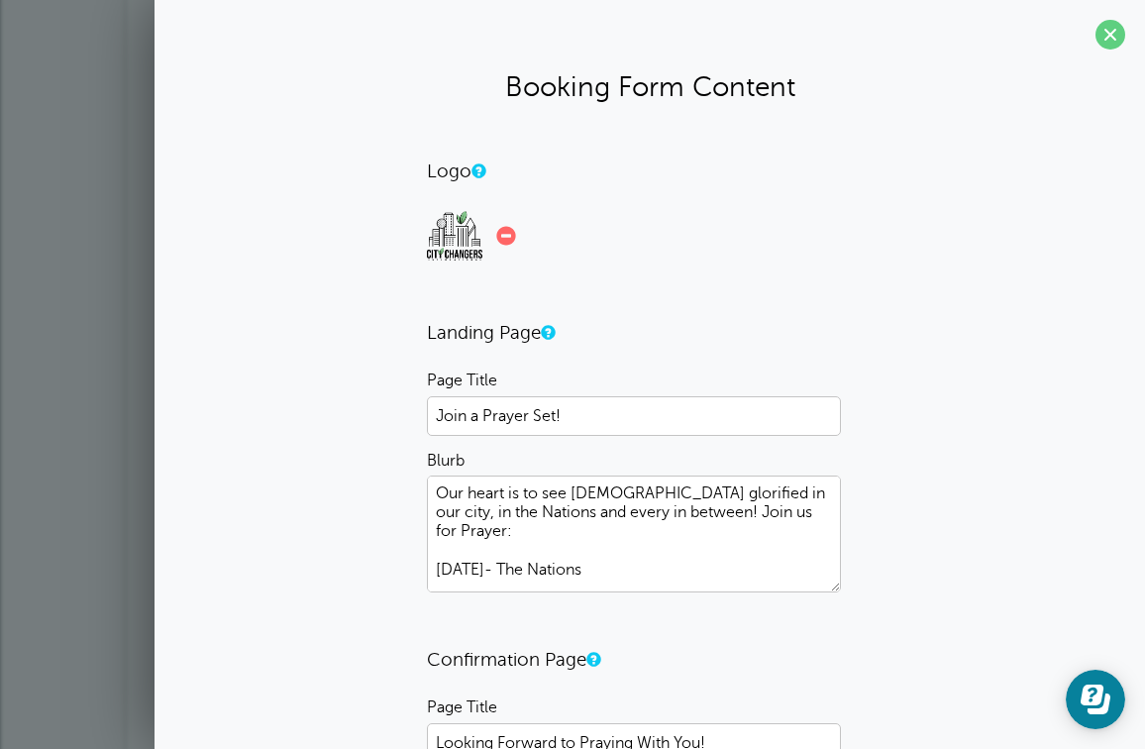
scroll to position [0, 0]
click at [564, 512] on textarea "Our heart is to see Jesus glorified in our city, in the Nations and every in be…" at bounding box center [634, 533] width 414 height 117
click at [706, 512] on textarea "Our heart is to see Jesus glorified in our city, in the Nations and everywhere …" at bounding box center [634, 533] width 414 height 117
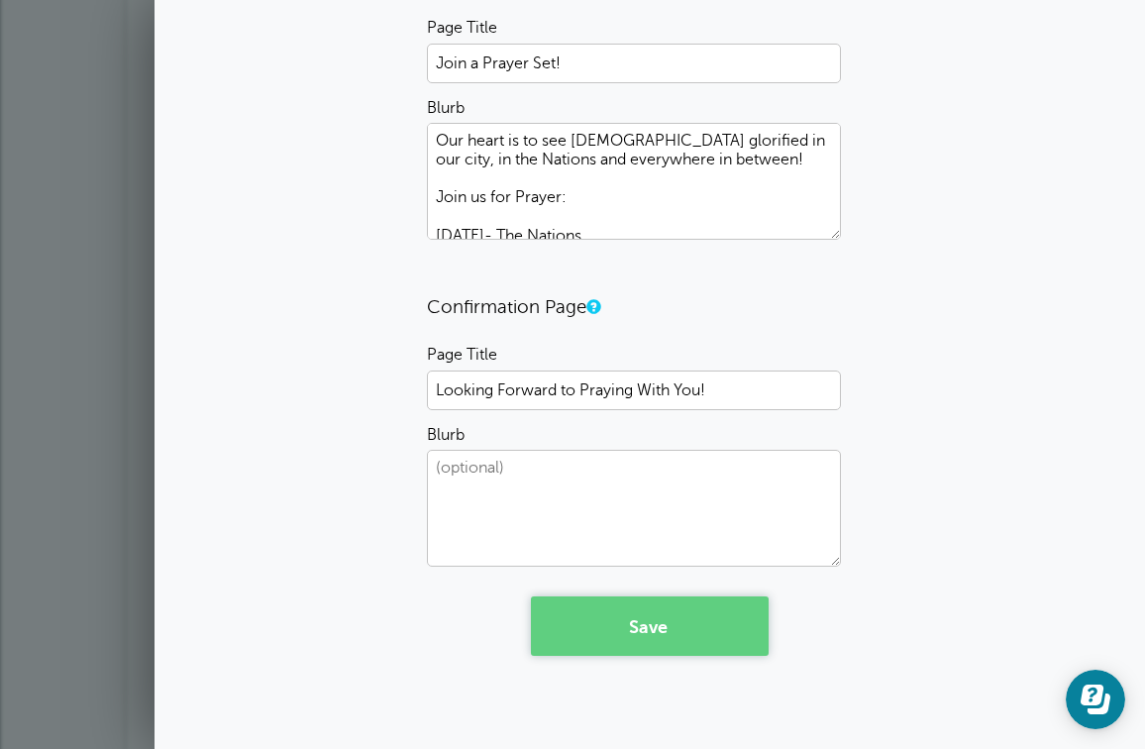
scroll to position [352, 0]
type textarea "Our heart is to see Jesus glorified in our city, in the Nations and everywhere …"
click at [647, 631] on button "Save" at bounding box center [650, 626] width 238 height 59
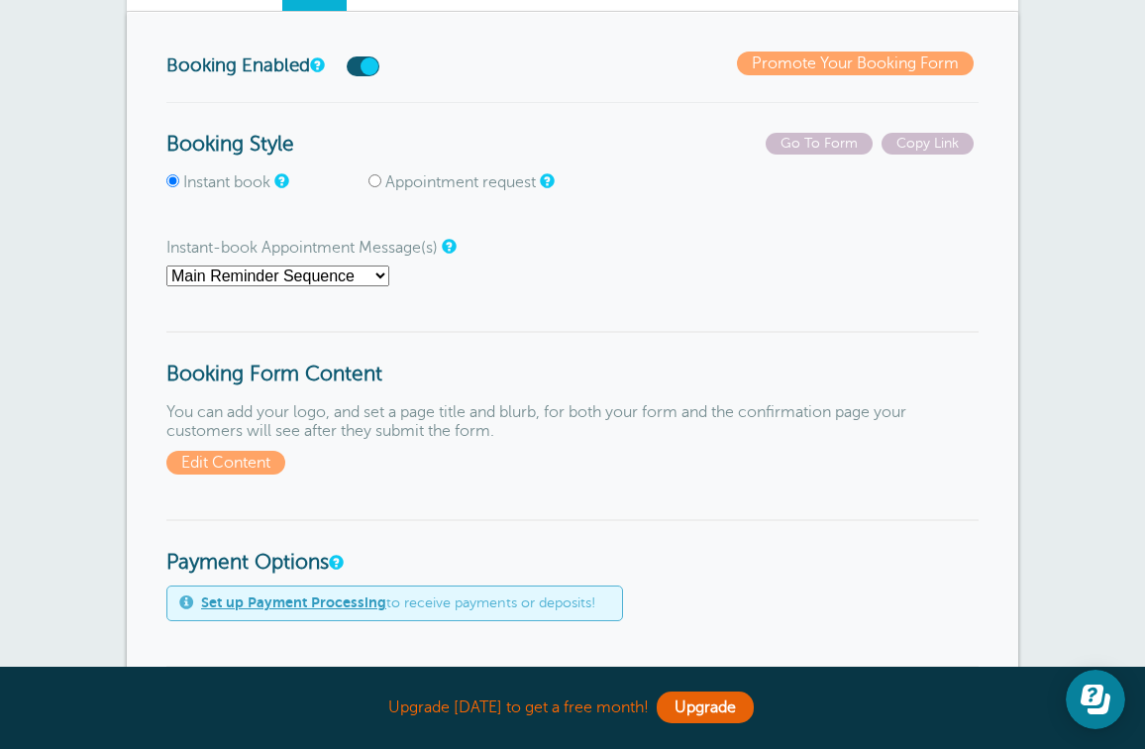
scroll to position [285, 0]
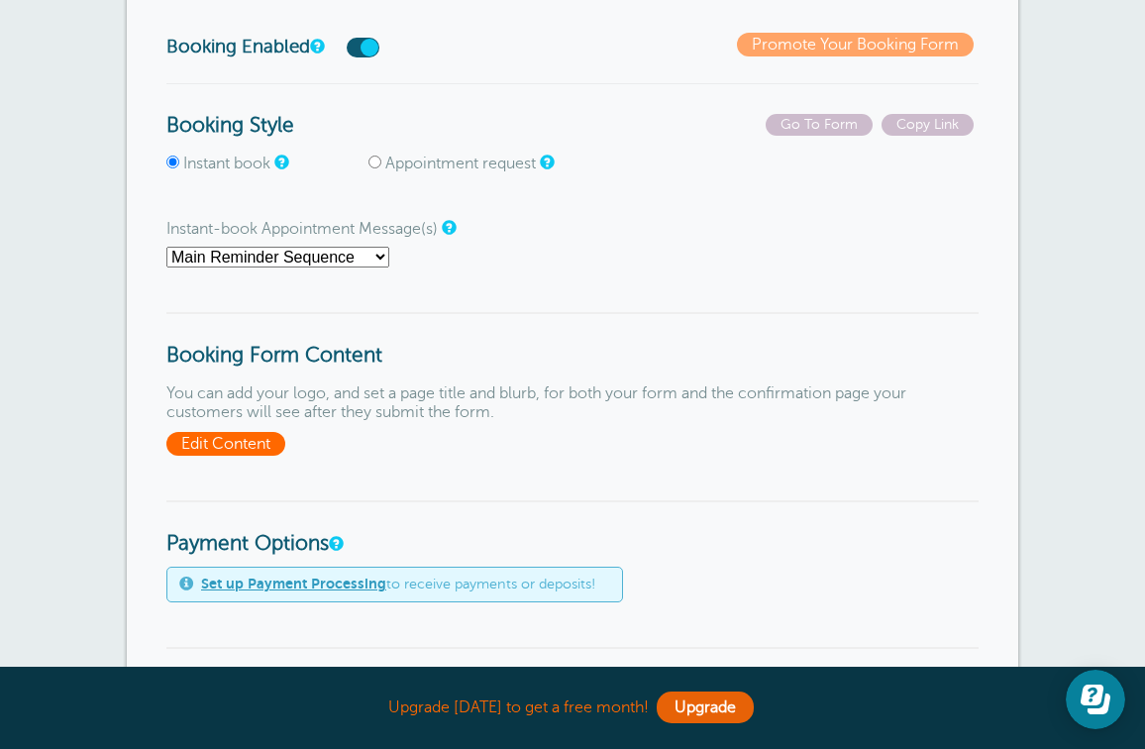
click at [254, 449] on span "Edit Content" at bounding box center [225, 444] width 119 height 24
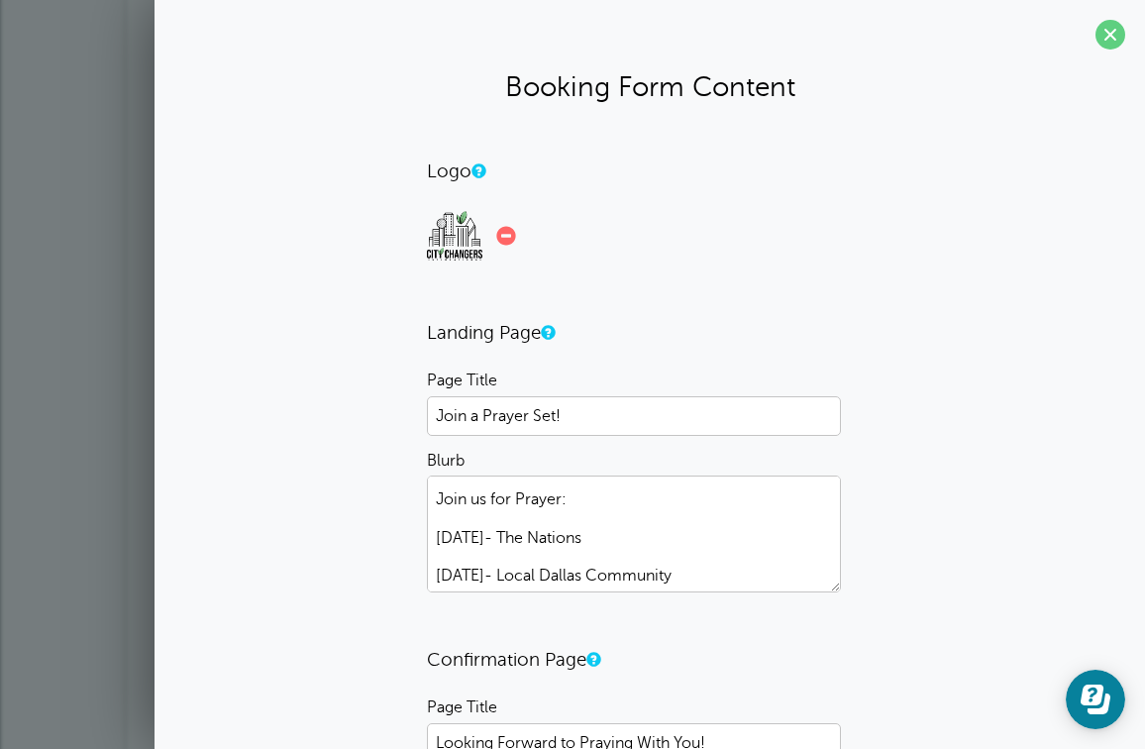
scroll to position [39, 0]
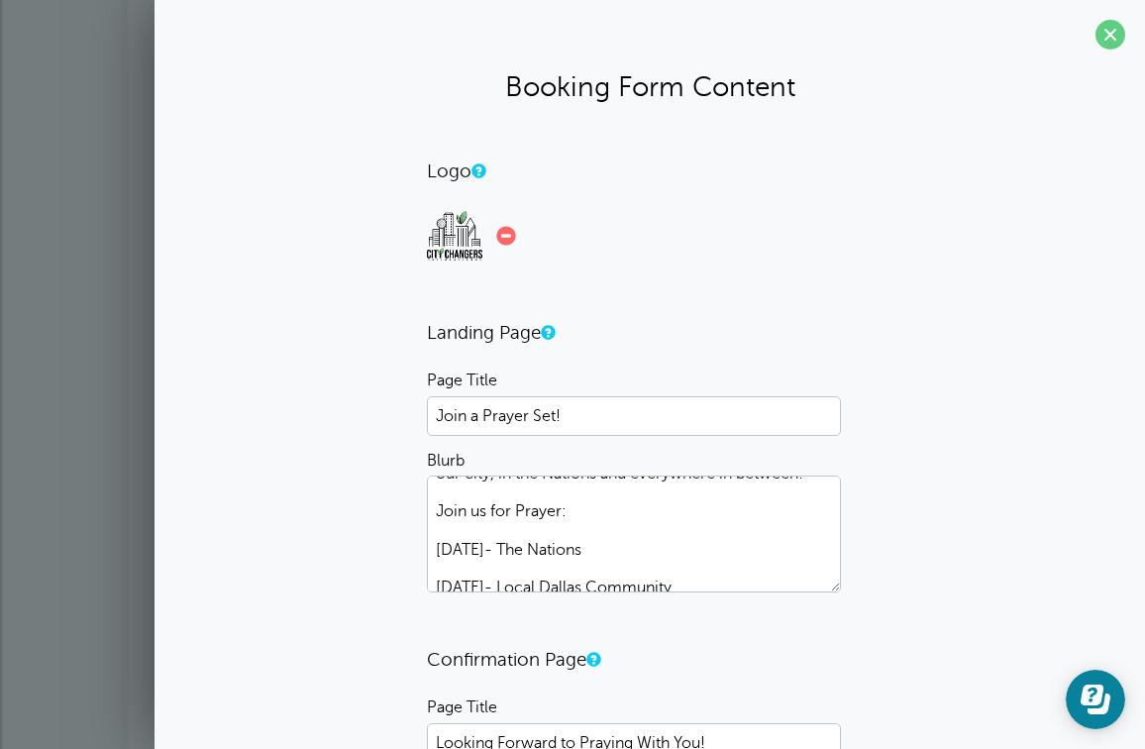
click at [514, 514] on textarea "Our heart is to see [DEMOGRAPHIC_DATA] glorified in our city, in the Nations an…" at bounding box center [634, 533] width 414 height 117
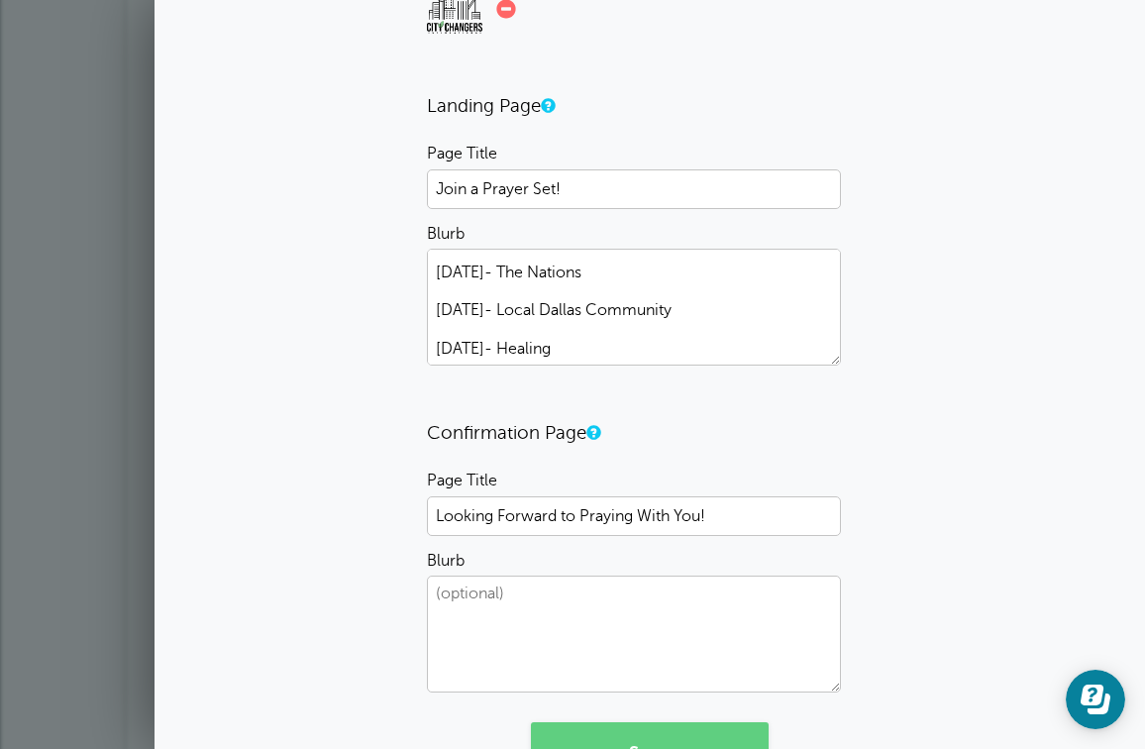
scroll to position [332, 0]
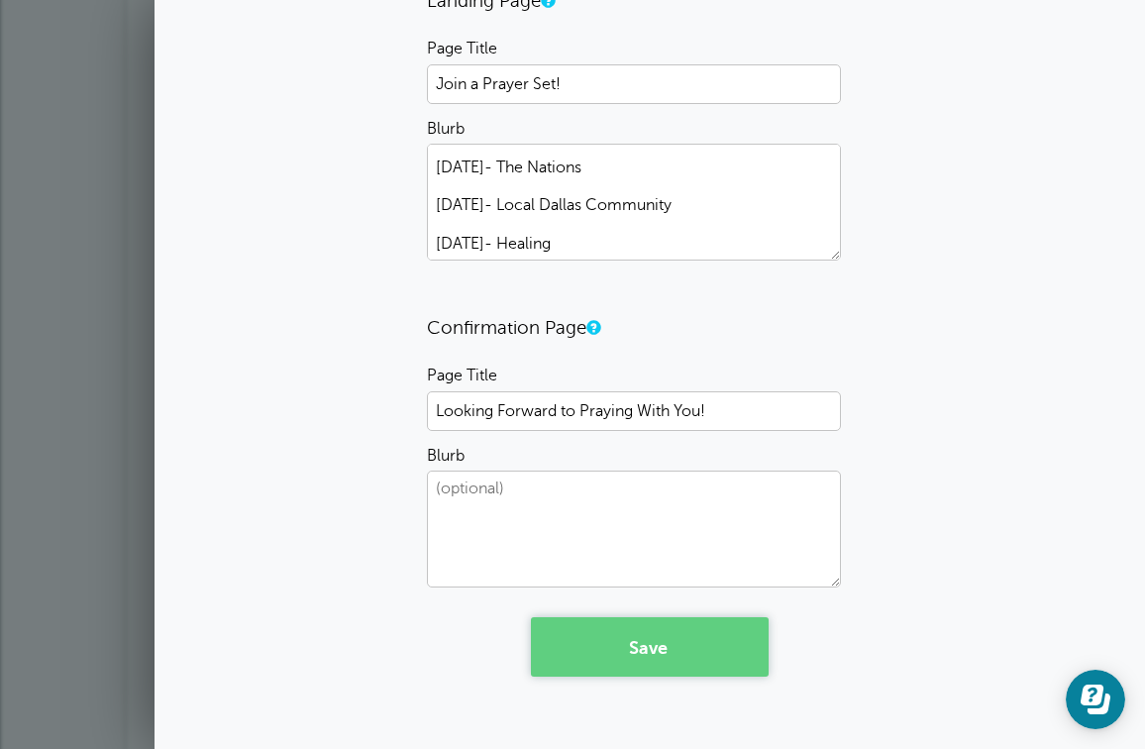
type textarea "Our heart is to see Jesus glorified in our city, in the Nations and everywhere …"
click at [699, 650] on button "Save" at bounding box center [650, 646] width 238 height 59
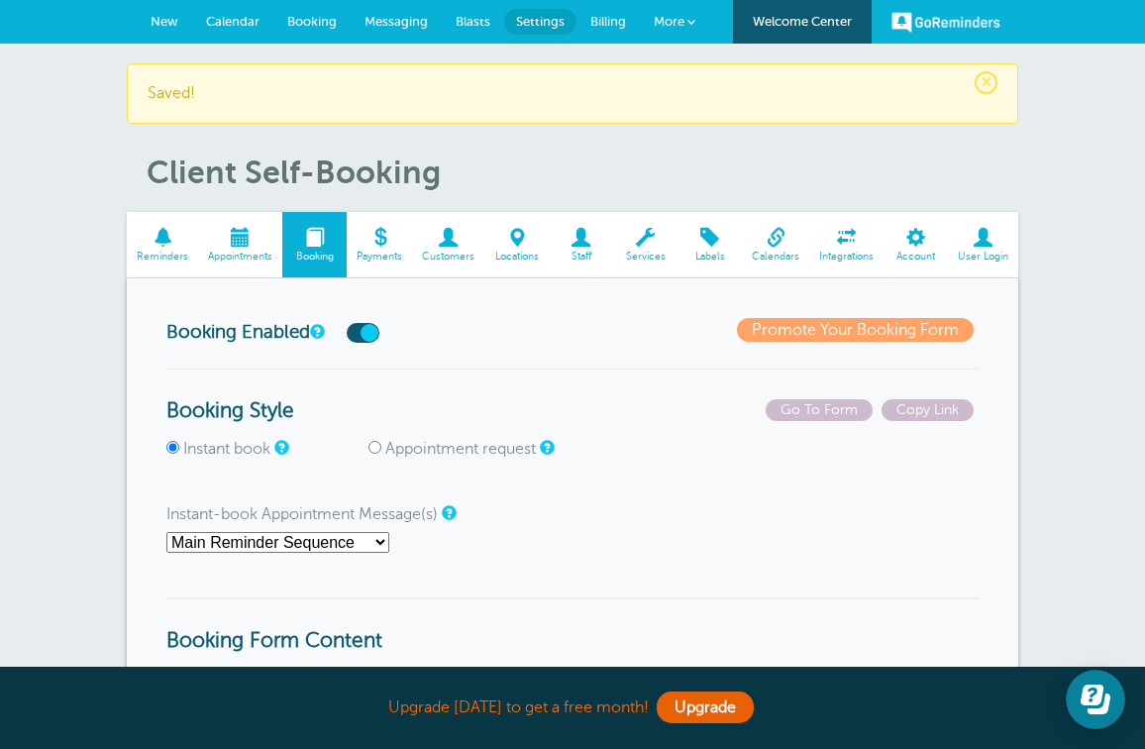
click at [668, 25] on span "More" at bounding box center [669, 21] width 31 height 15
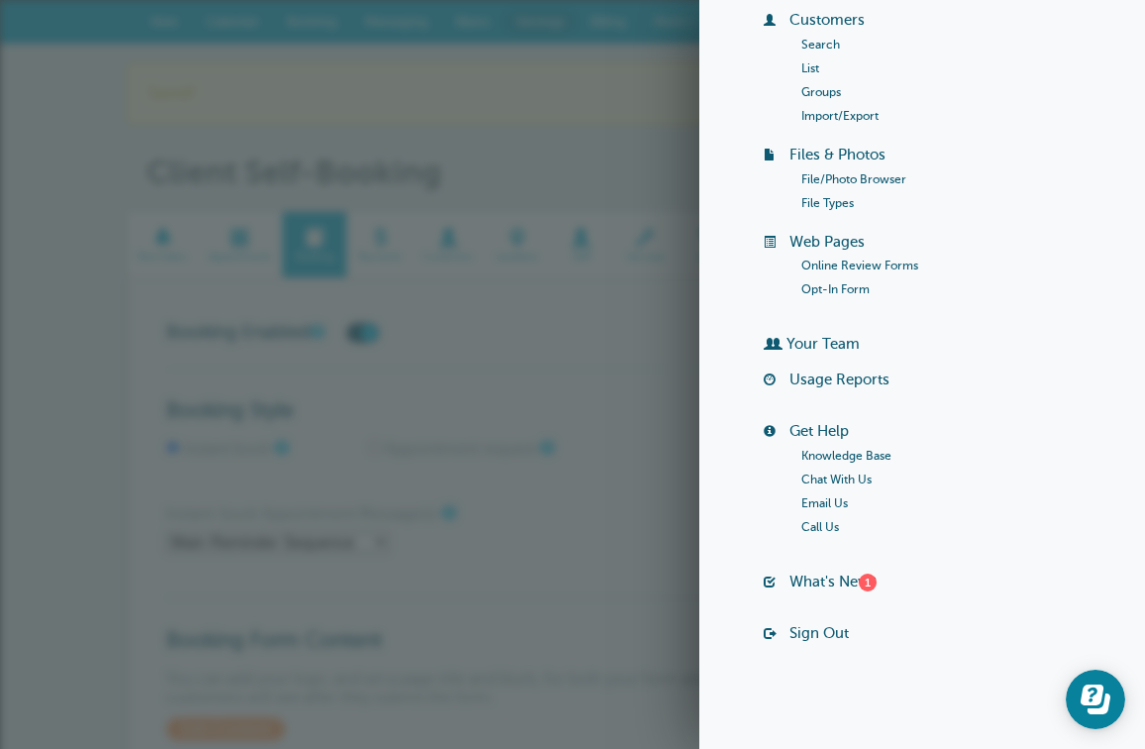
scroll to position [172, 0]
click at [821, 581] on link "What's New? 1" at bounding box center [832, 581] width 87 height 16
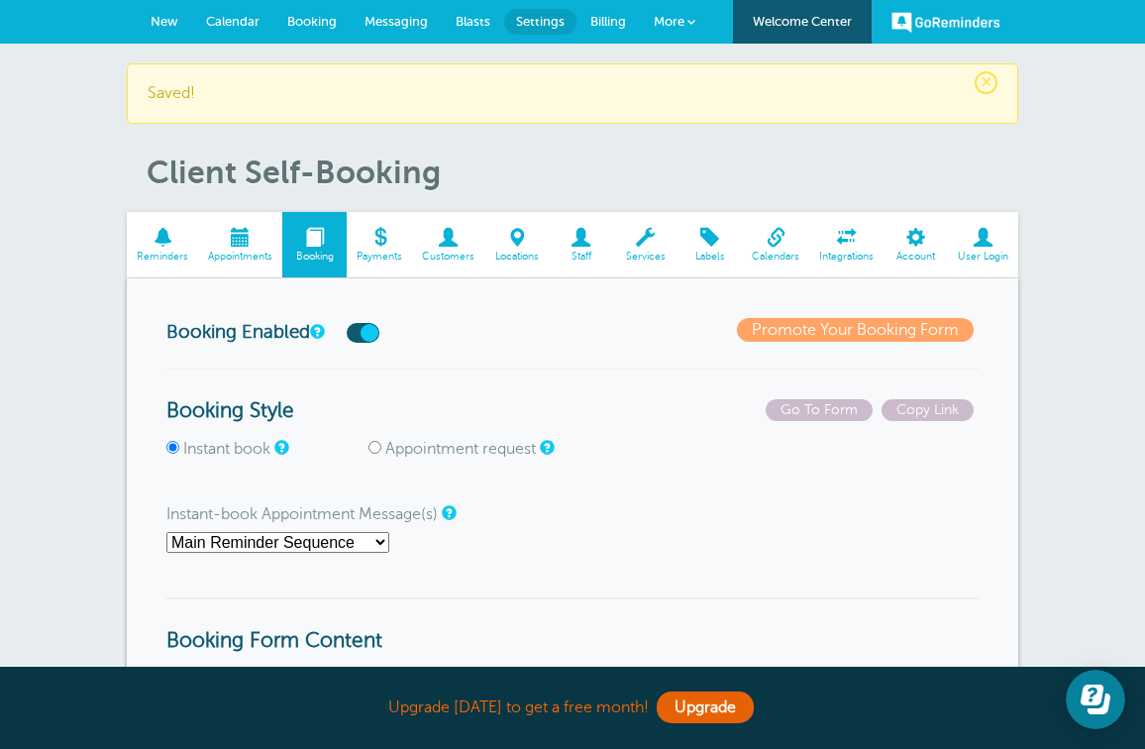
click at [665, 24] on span "More" at bounding box center [669, 21] width 31 height 15
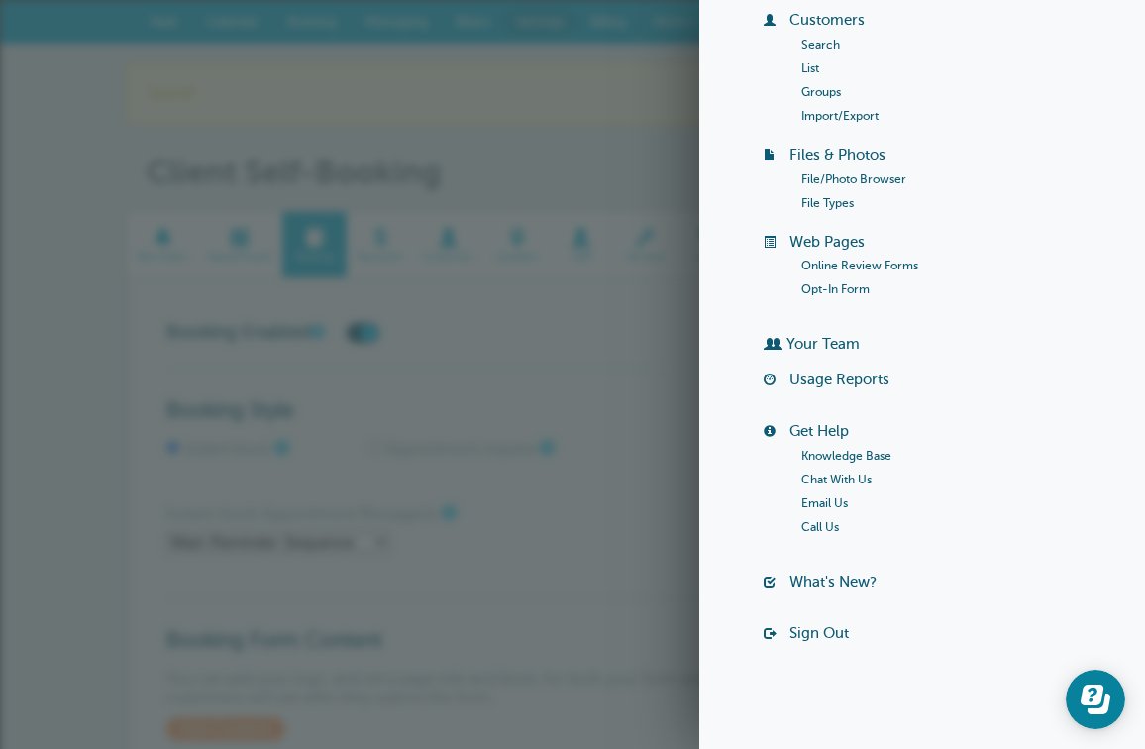
click at [556, 139] on header "× Saved! Client Self-Booking" at bounding box center [572, 127] width 891 height 129
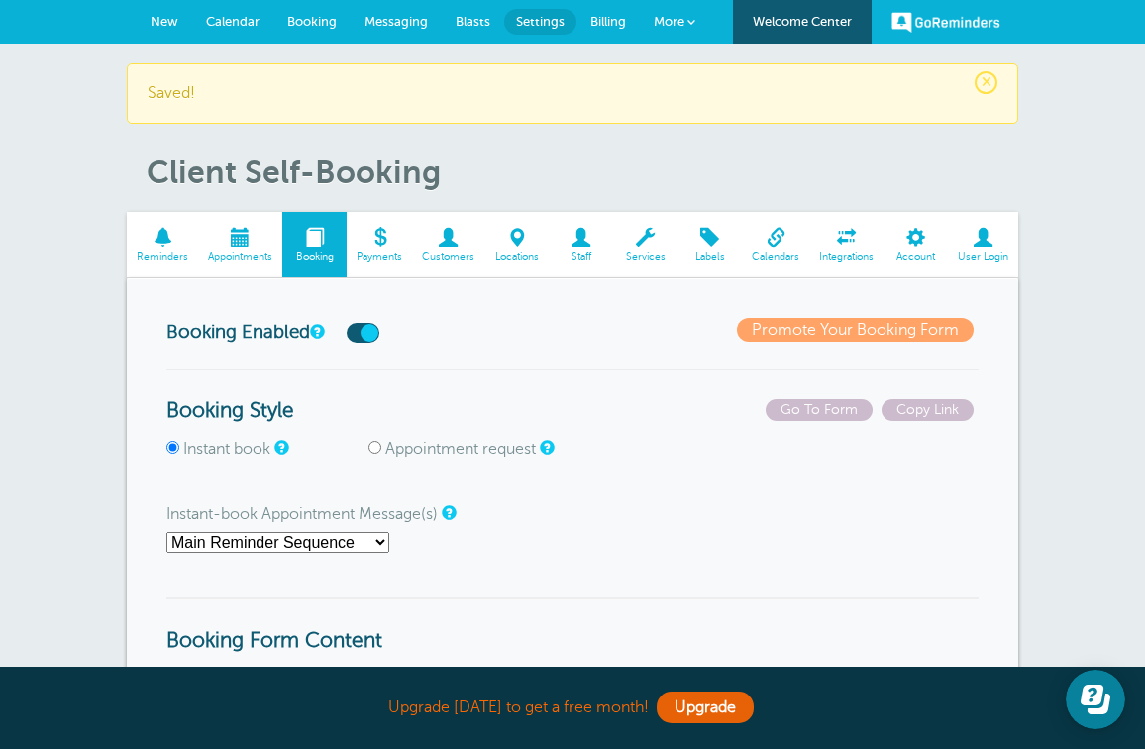
click at [171, 19] on span "New" at bounding box center [165, 21] width 28 height 15
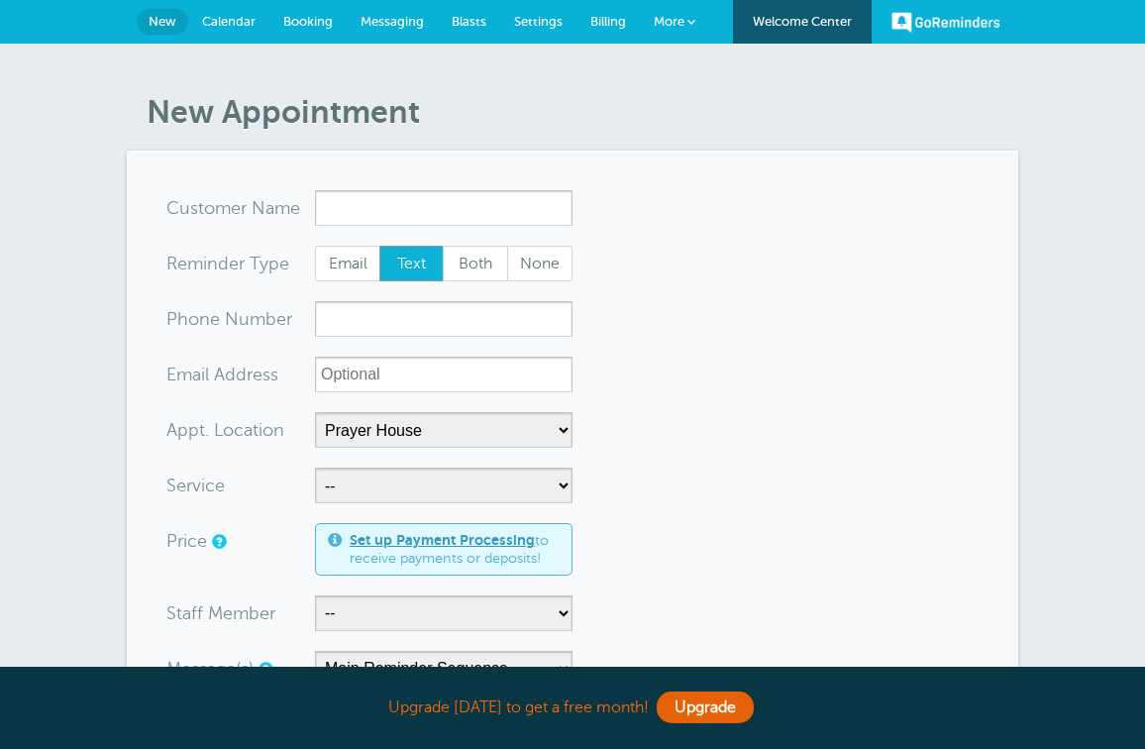
select select "24901"
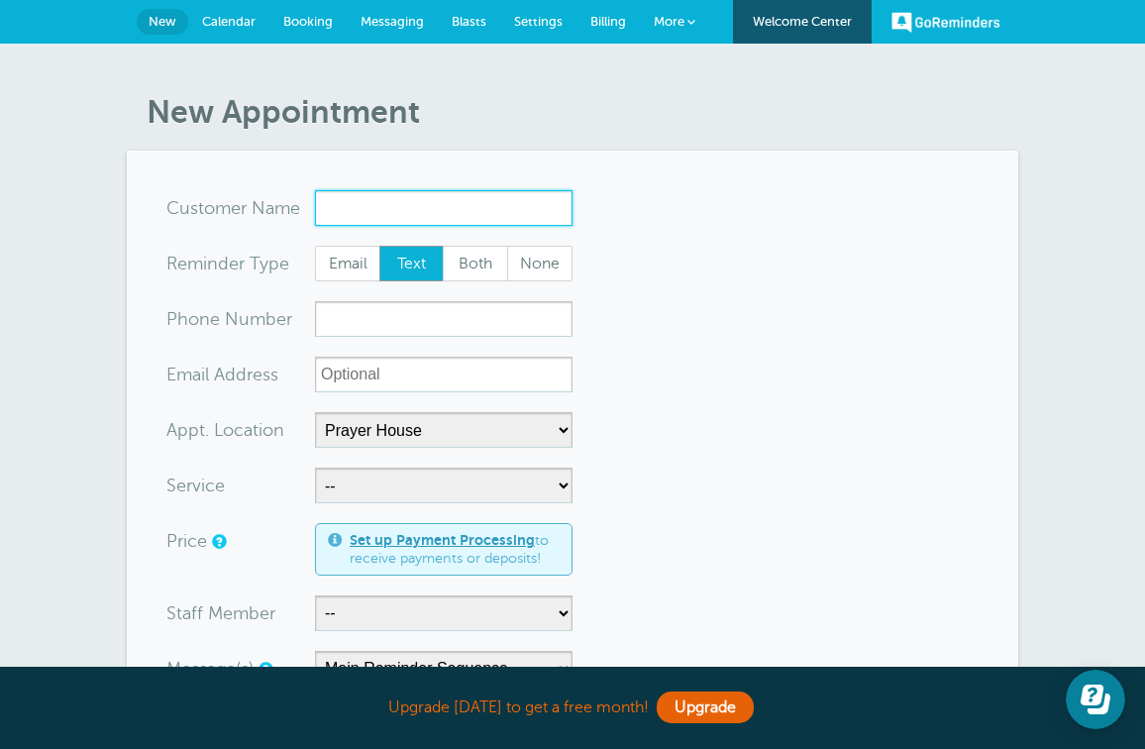
click at [363, 209] on input "x-no-autofill" at bounding box center [443, 208] width 257 height 36
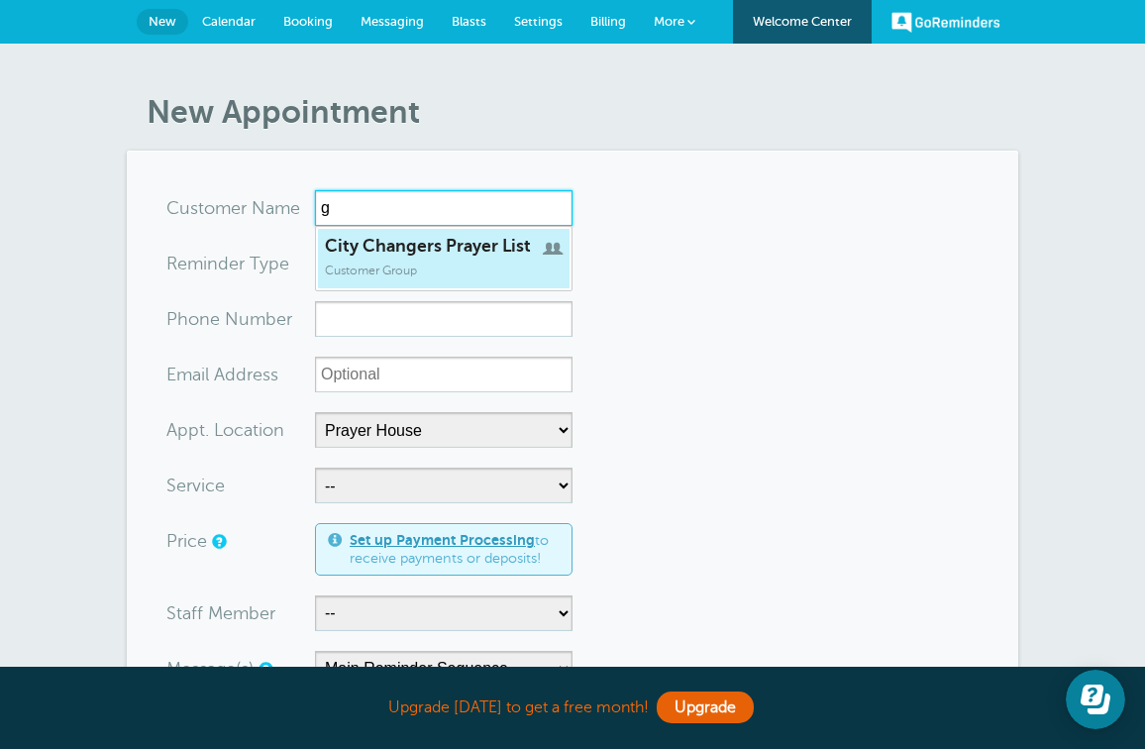
click at [405, 266] on span "Customer Group" at bounding box center [371, 270] width 92 height 14
type input "City Changers Prayer List"
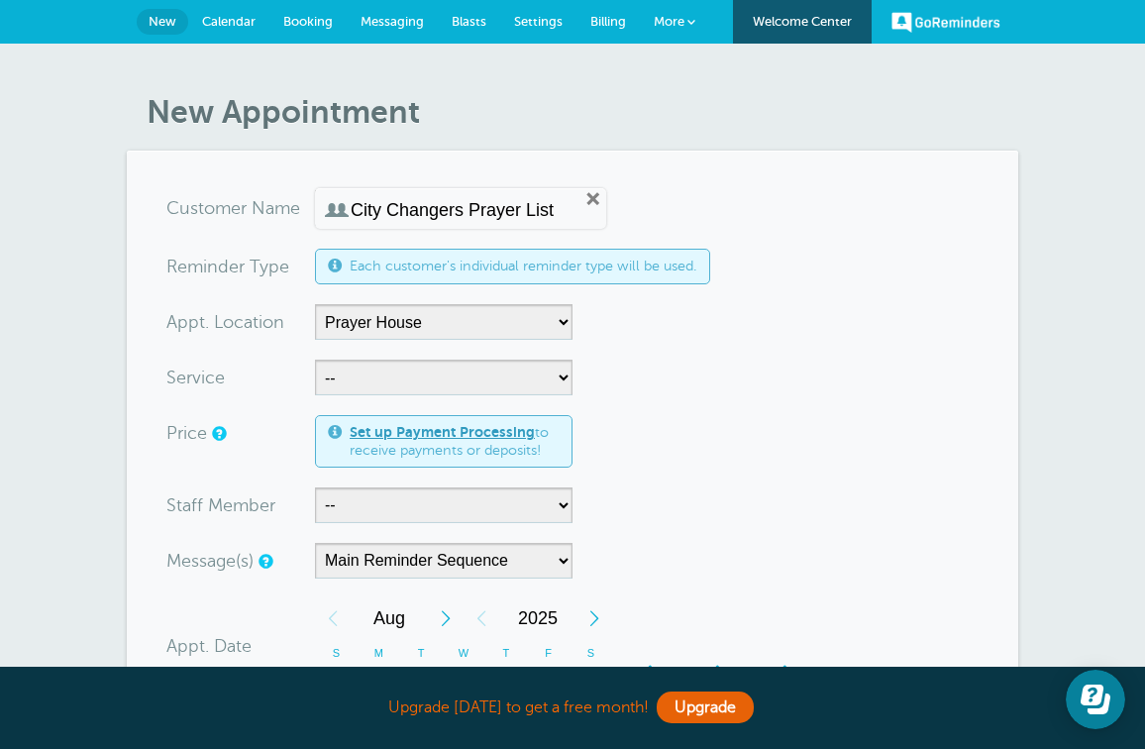
click at [340, 266] on span at bounding box center [335, 266] width 14 height 17
click at [431, 261] on span "Each customer's individual reminder type will be used." at bounding box center [524, 265] width 348 height 17
click at [480, 210] on input "City Changers Prayer List" at bounding box center [453, 210] width 204 height 21
click at [690, 20] on span at bounding box center [691, 22] width 8 height 8
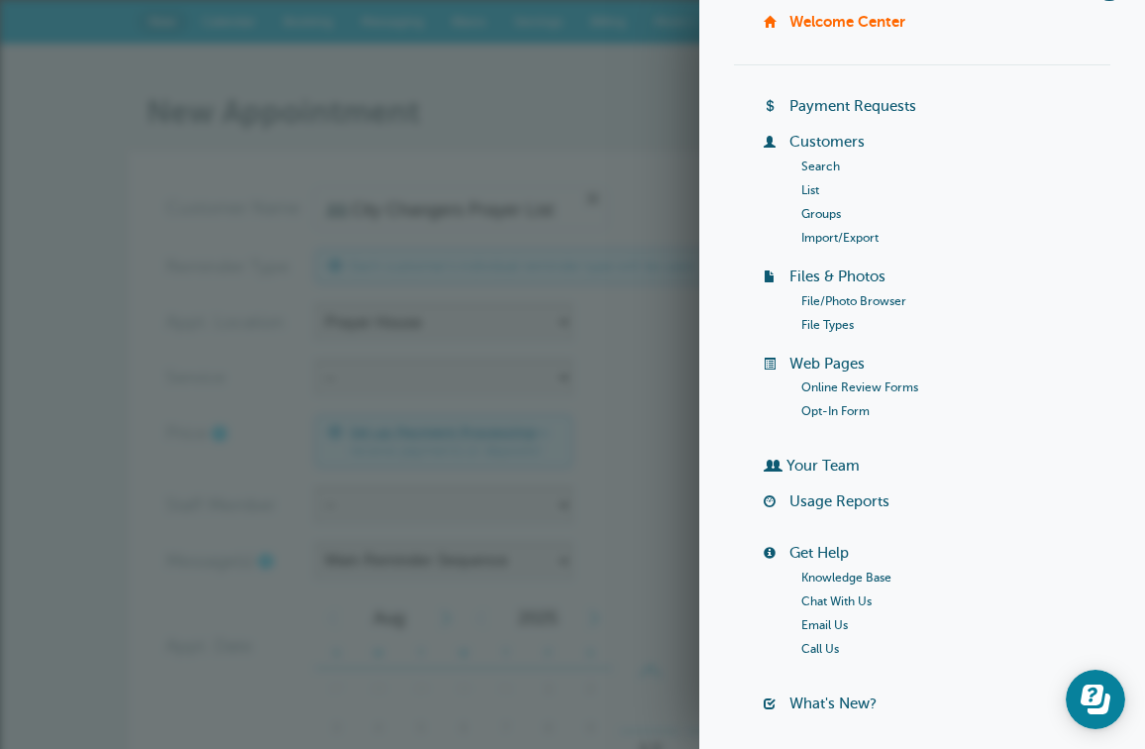
scroll to position [58, 0]
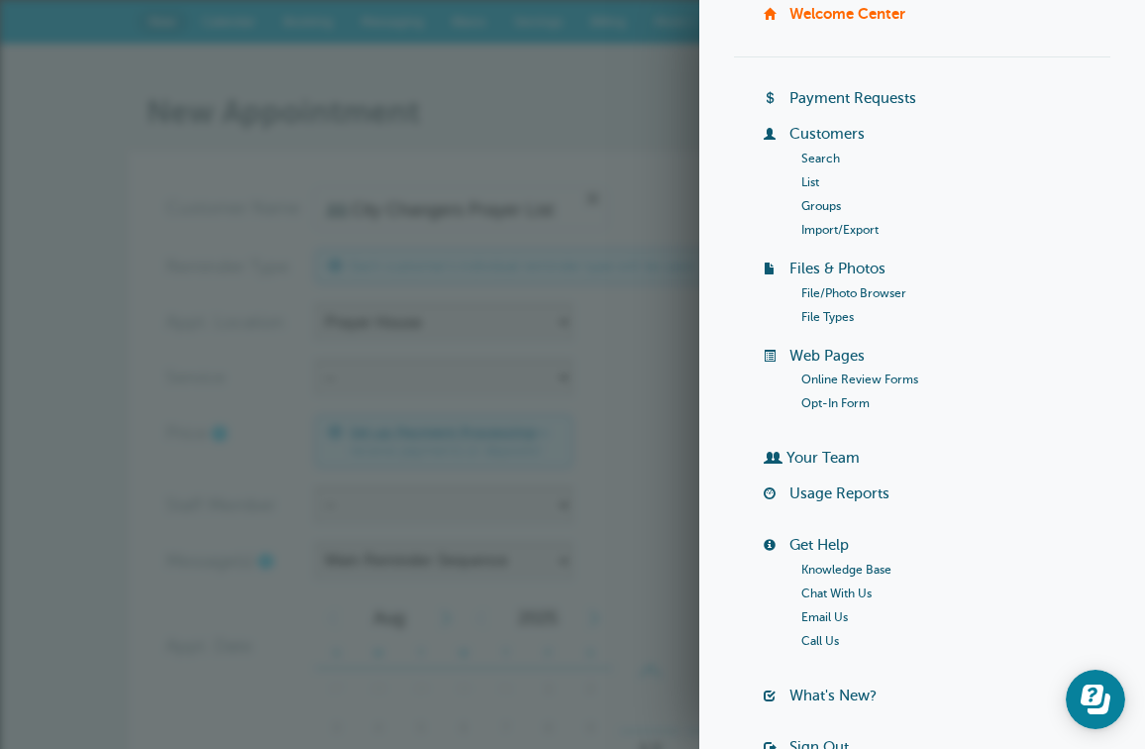
click at [832, 201] on link "Groups" at bounding box center [821, 206] width 40 height 14
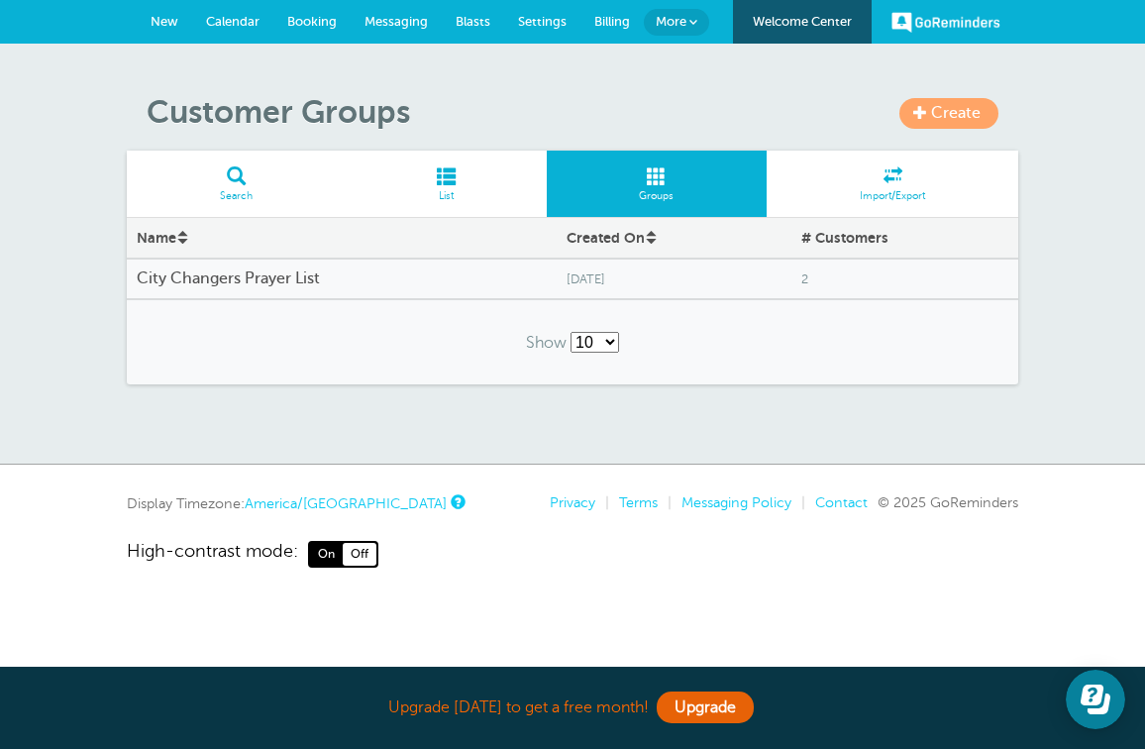
click at [510, 279] on h4 "City Changers Prayer List" at bounding box center [342, 278] width 410 height 19
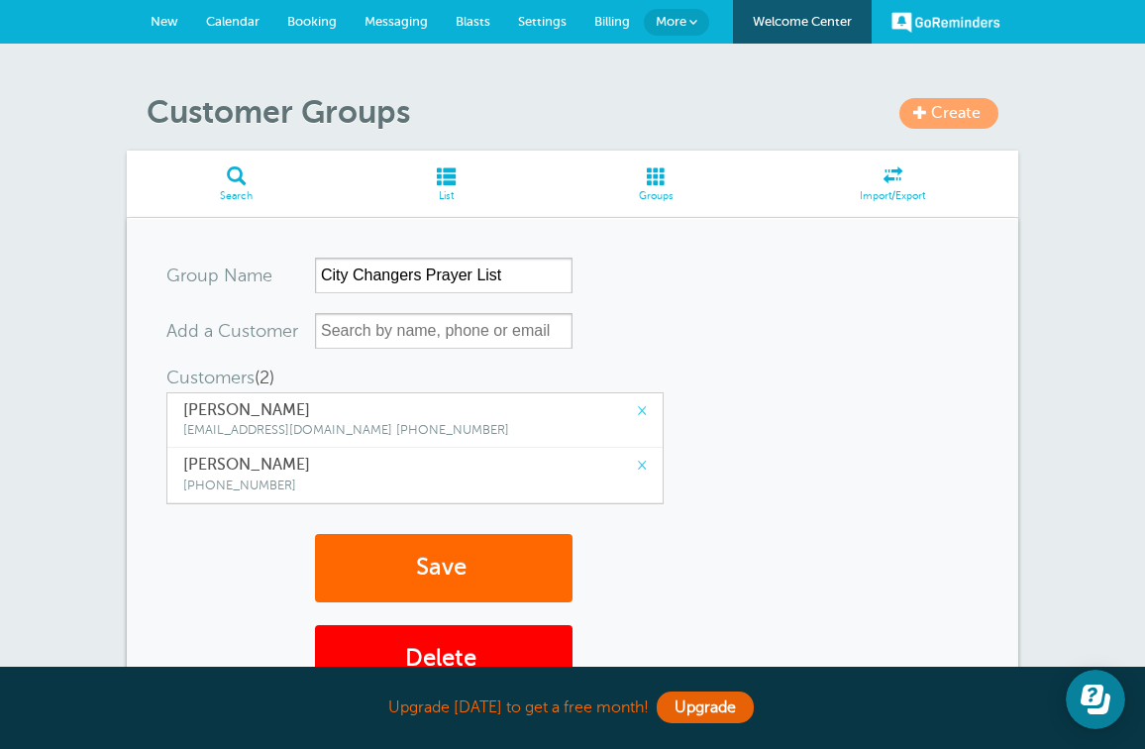
click at [890, 180] on span at bounding box center [892, 175] width 252 height 19
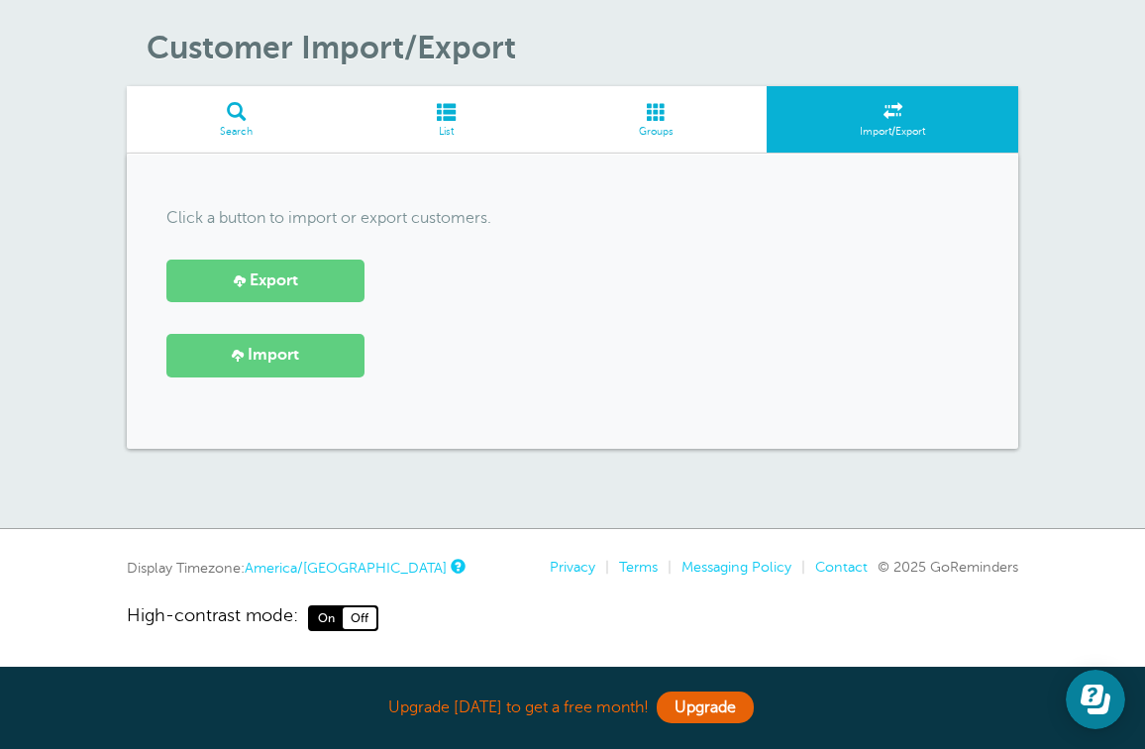
scroll to position [63, 0]
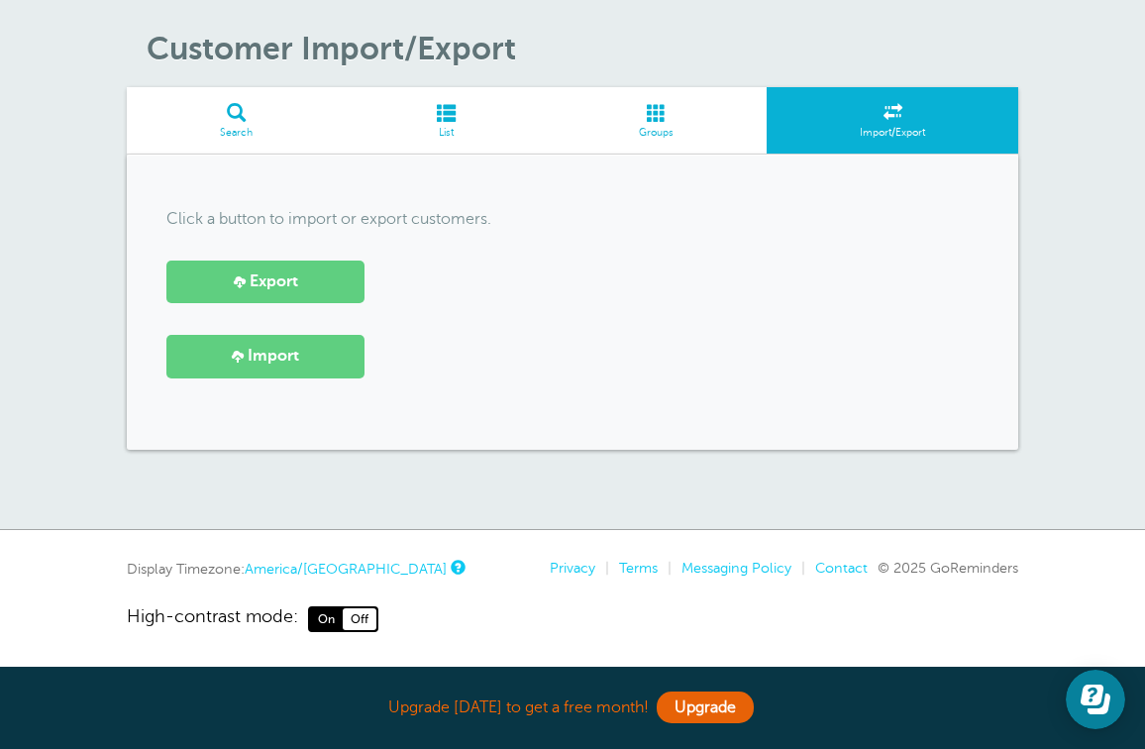
click at [238, 120] on span at bounding box center [236, 112] width 219 height 19
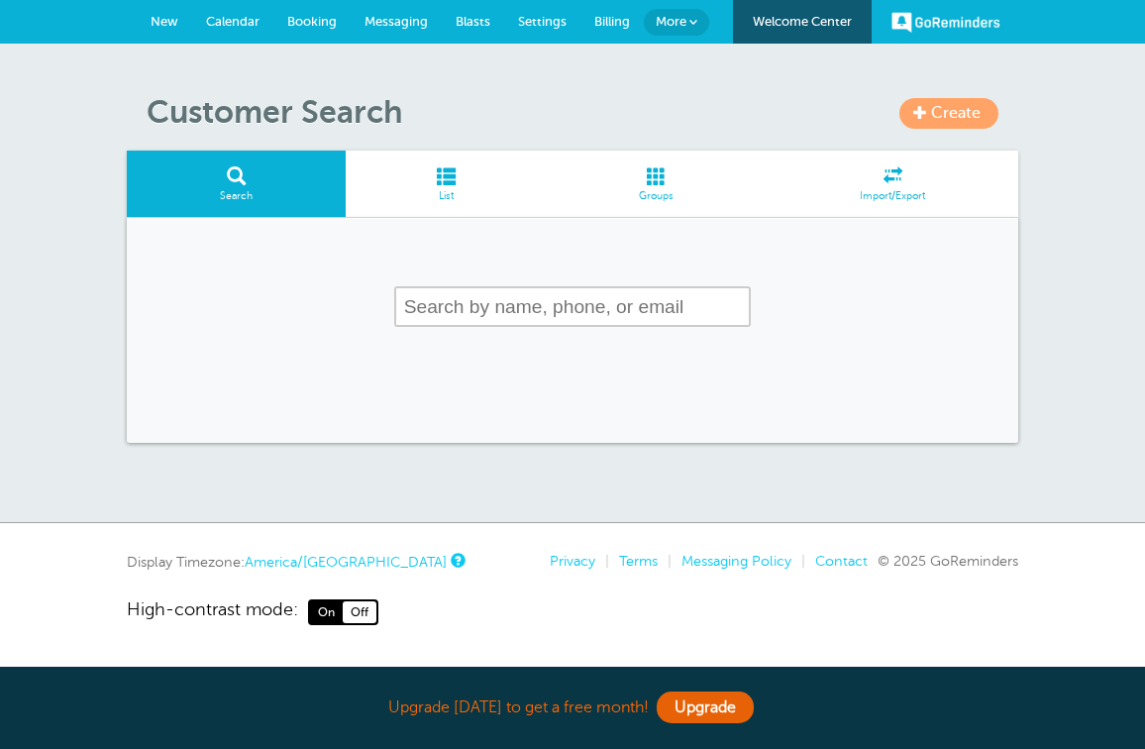
click at [459, 184] on span at bounding box center [446, 175] width 201 height 19
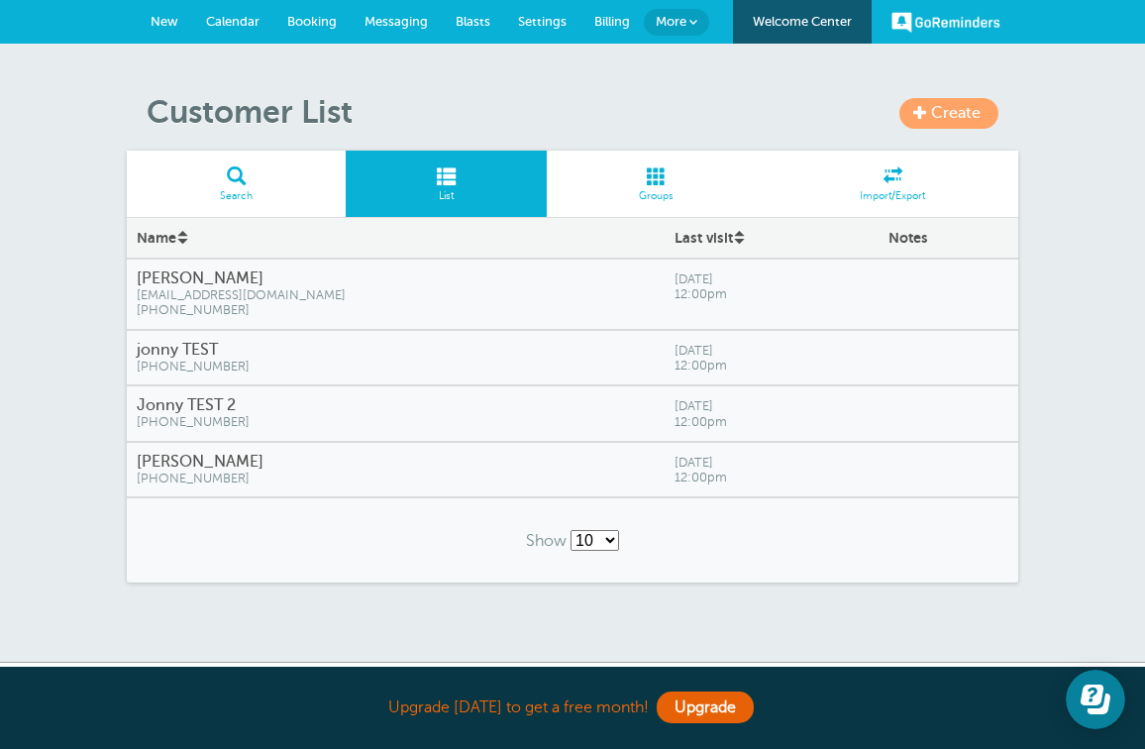
click at [664, 182] on span at bounding box center [657, 175] width 221 height 19
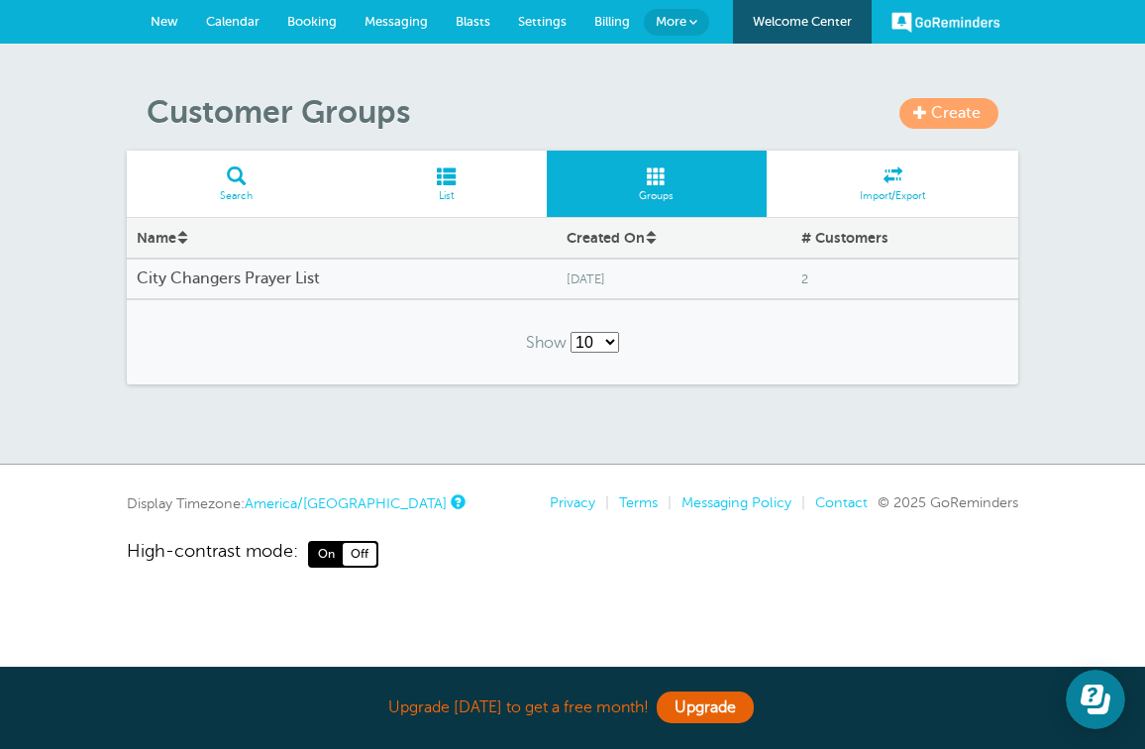
click at [358, 277] on h4 "City Changers Prayer List" at bounding box center [342, 278] width 410 height 19
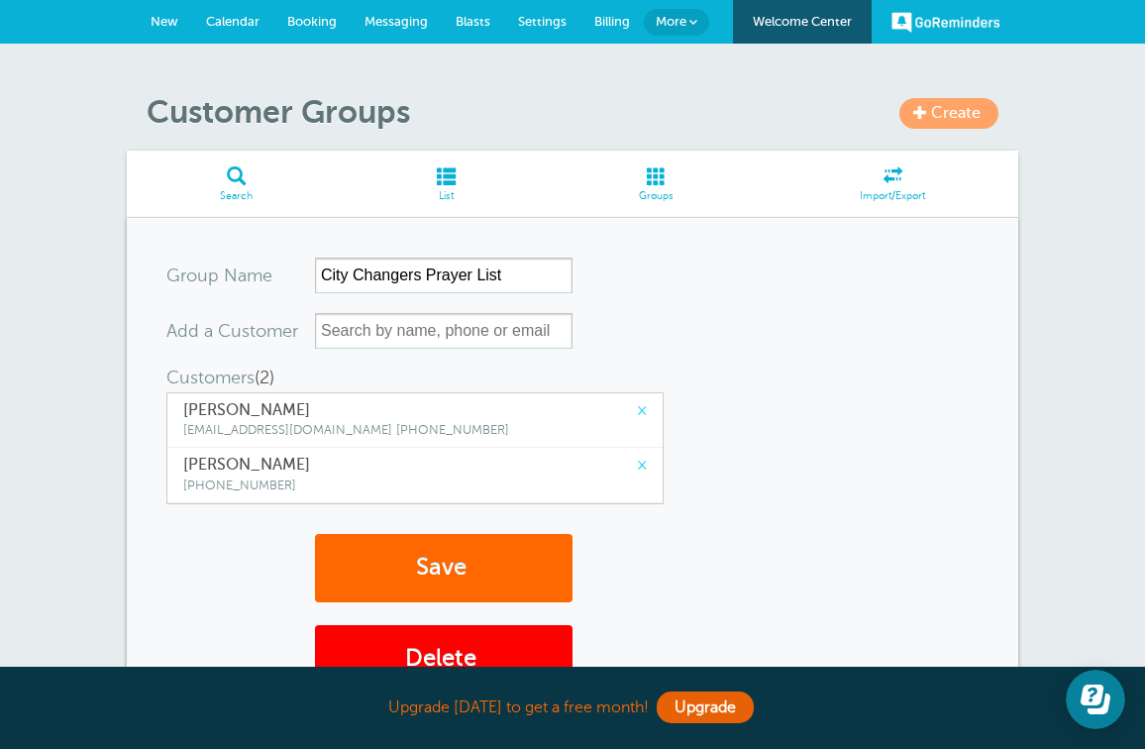
click at [666, 13] on link "More" at bounding box center [676, 22] width 65 height 27
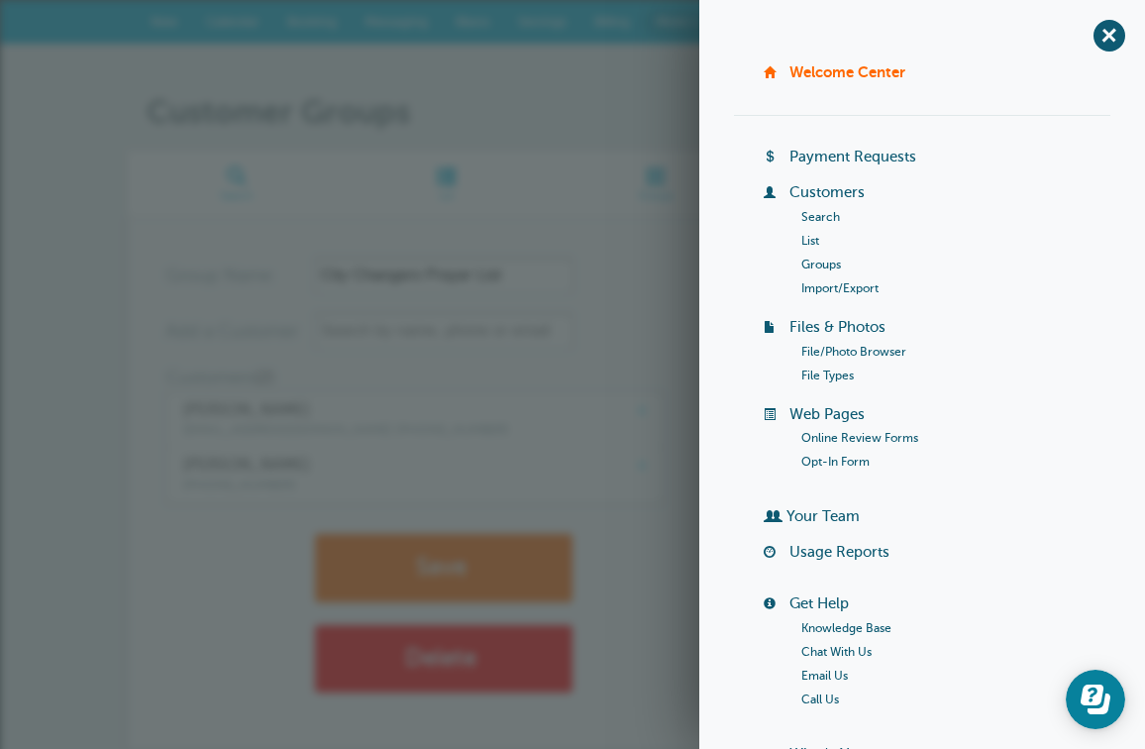
click at [838, 460] on link "Opt-In Form" at bounding box center [835, 461] width 68 height 14
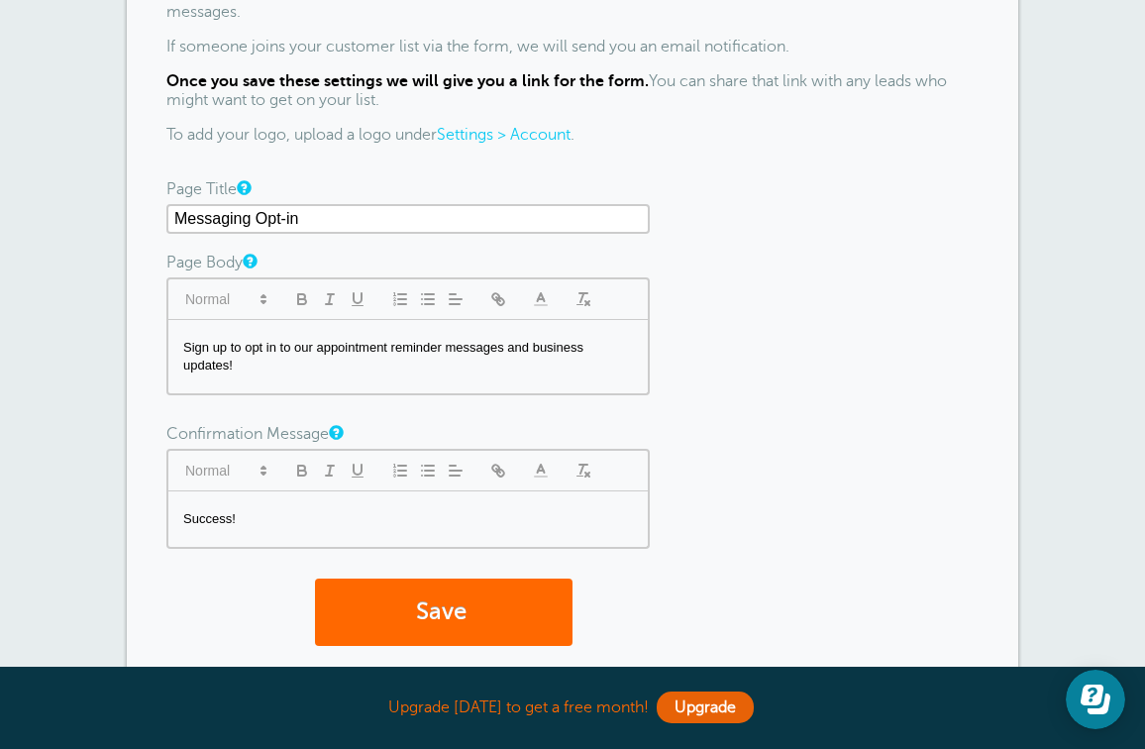
scroll to position [216, 0]
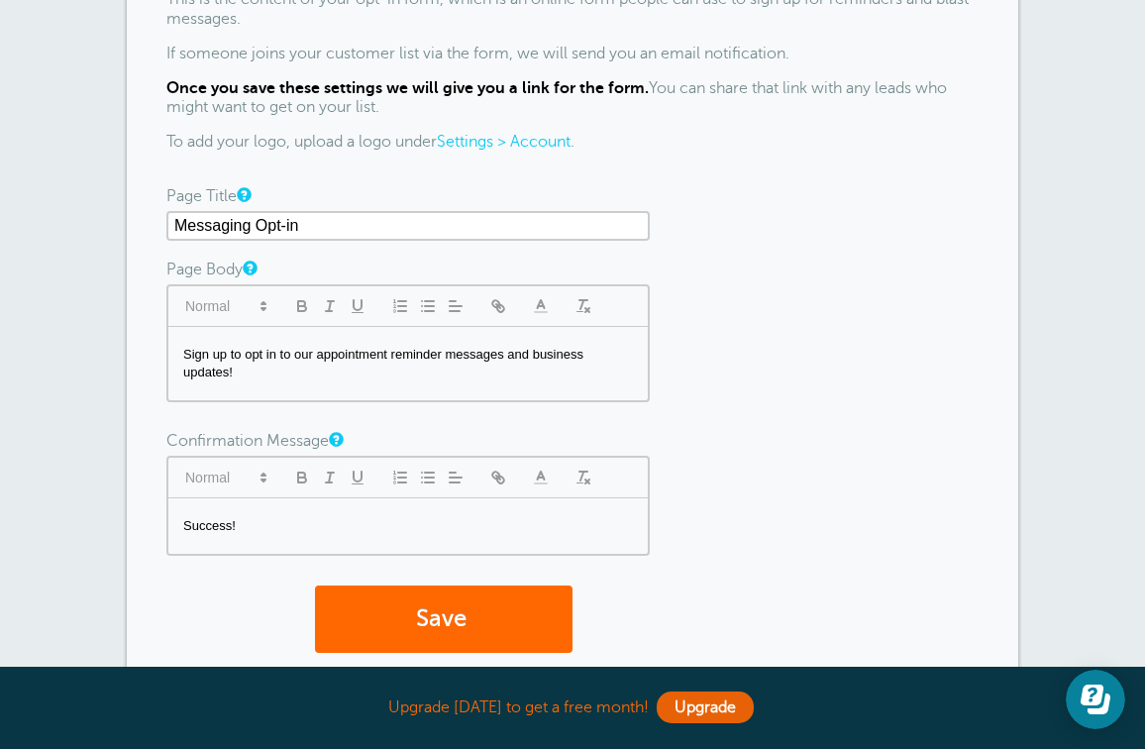
click at [358, 354] on p "Sign up to opt in to our appointment reminder messages and business updates!" at bounding box center [408, 364] width 450 height 37
click at [390, 356] on p "Sign up to opt in to our appointment reminder messages and business updates!" at bounding box center [408, 364] width 450 height 37
drag, startPoint x: 521, startPoint y: 373, endPoint x: 315, endPoint y: 353, distance: 207.0
click at [315, 353] on p "Sign up to opt in to our appointment reminder messages and business updates!" at bounding box center [408, 364] width 450 height 37
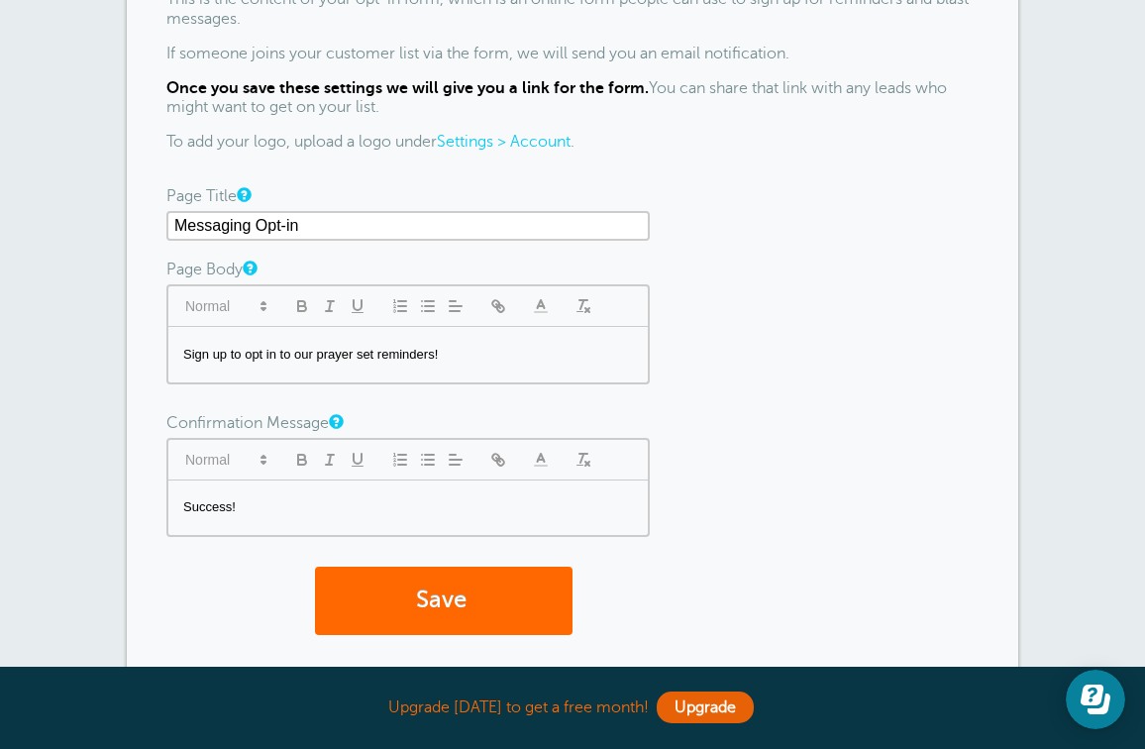
click at [263, 505] on p "Success!" at bounding box center [408, 507] width 450 height 18
click at [460, 142] on link "Settings > Account" at bounding box center [504, 142] width 134 height 18
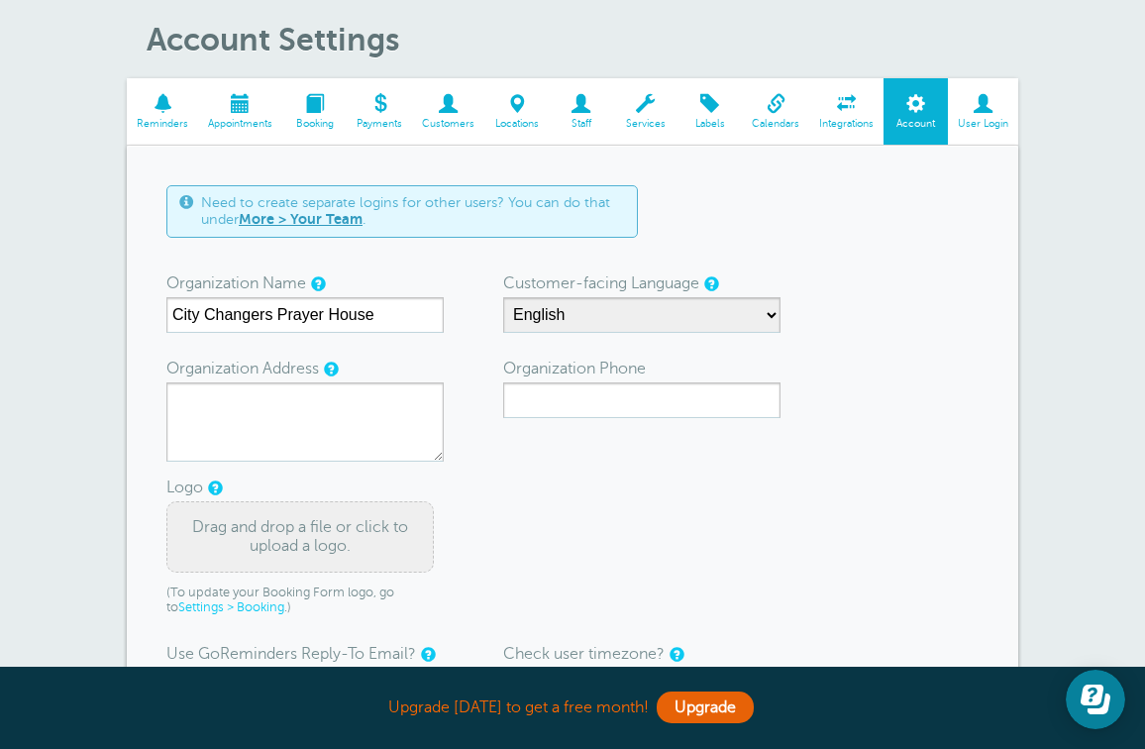
scroll to position [79, 0]
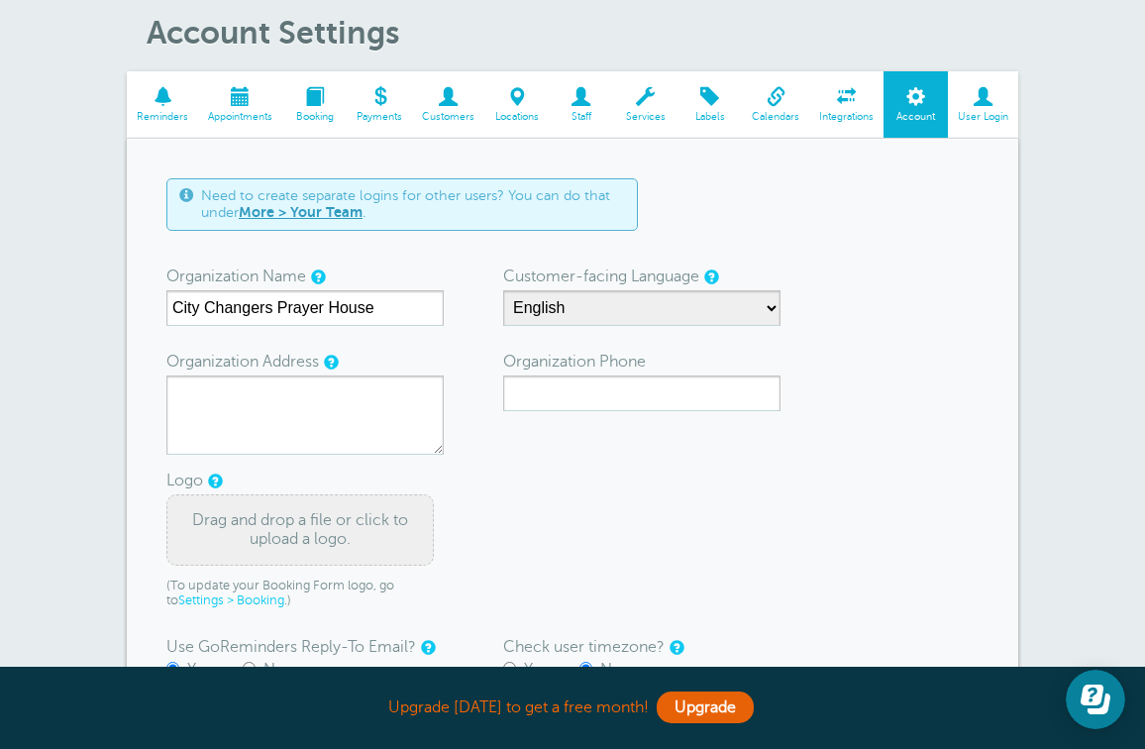
click at [331, 521] on div "Drag and drop a file or click to upload a logo." at bounding box center [299, 529] width 267 height 71
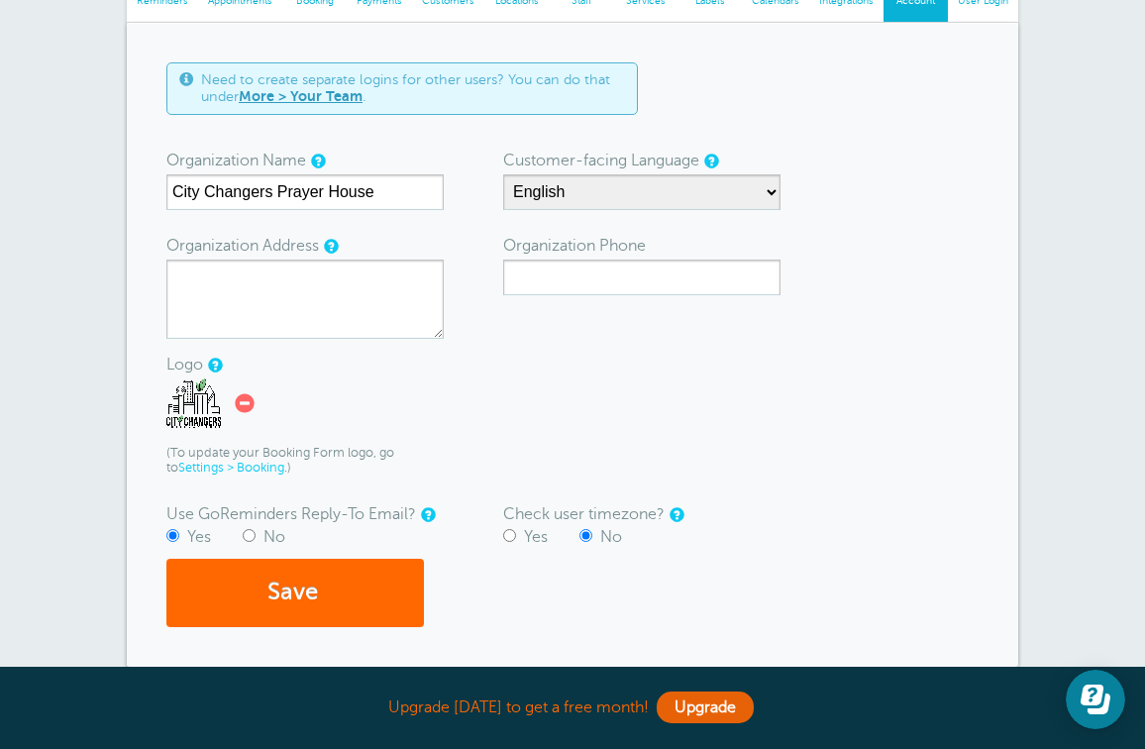
scroll to position [198, 0]
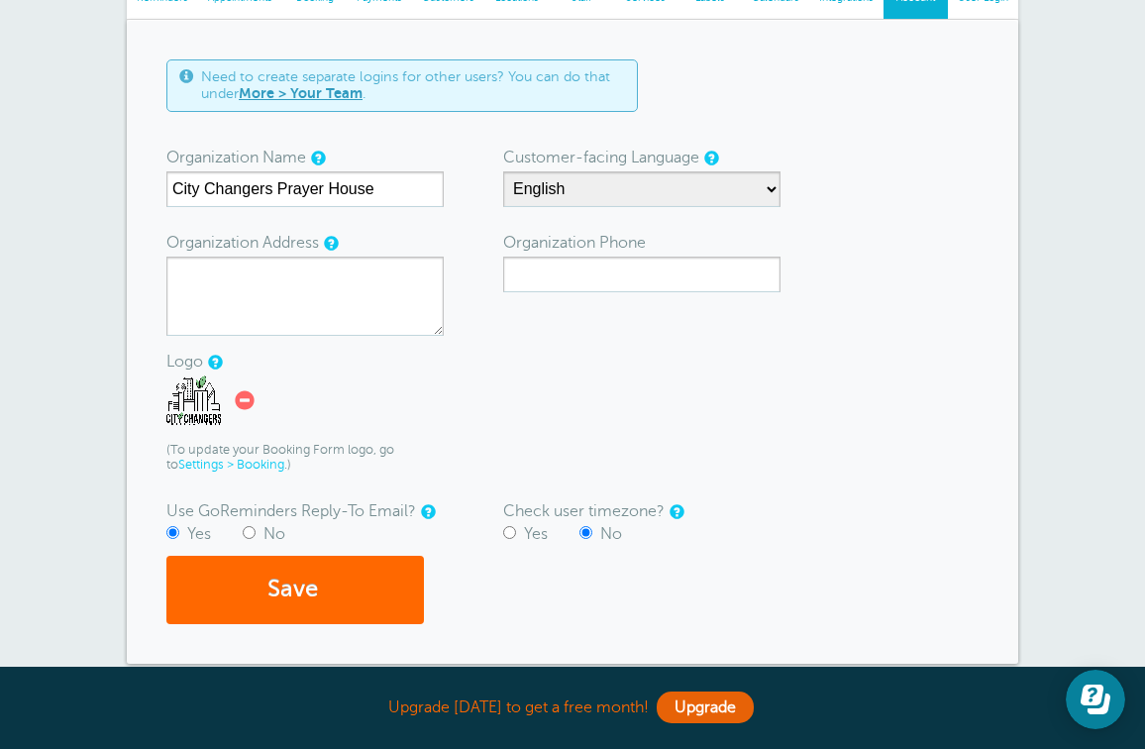
click at [510, 532] on input "Yes" at bounding box center [509, 532] width 13 height 13
radio input "true"
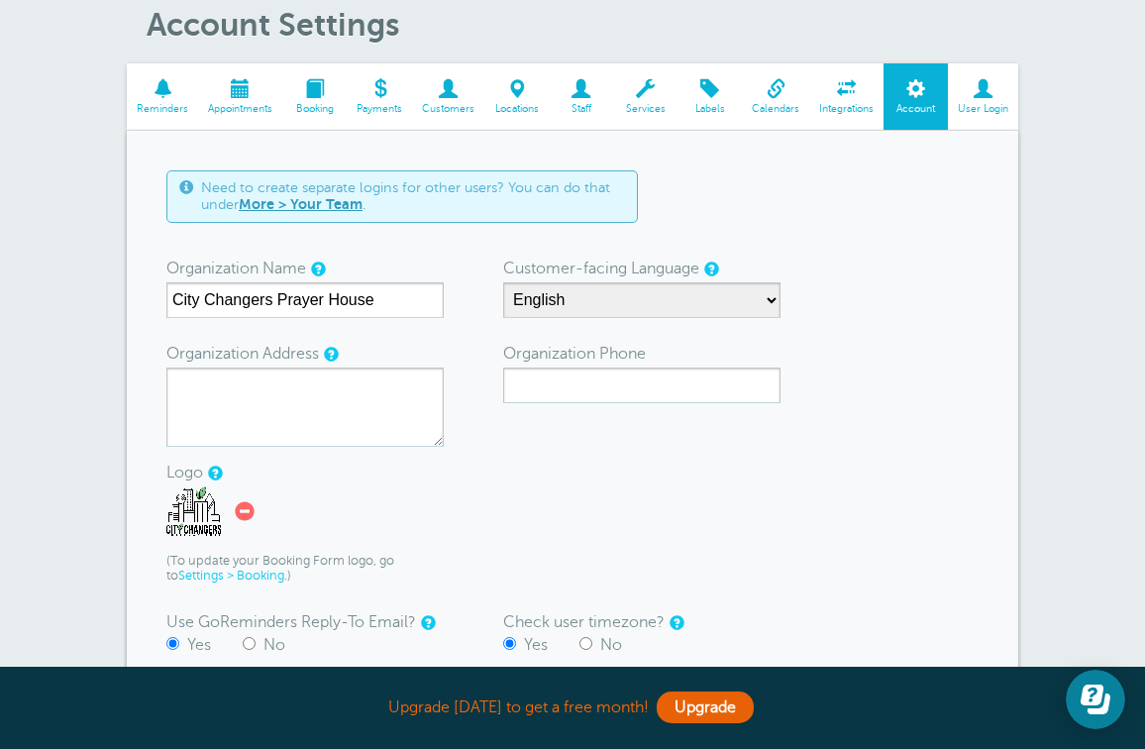
scroll to position [93, 0]
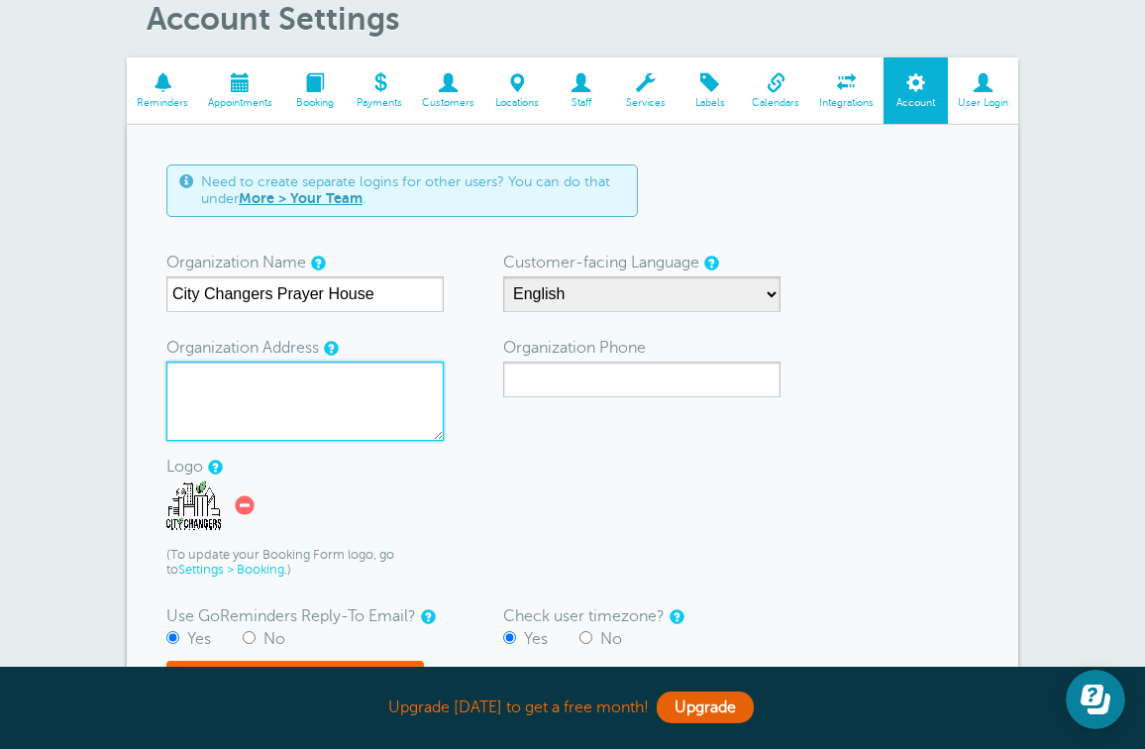
click at [396, 380] on textarea "Organization Address" at bounding box center [304, 400] width 277 height 79
type textarea "3811 colonial avenue Dallas TX, 75215"
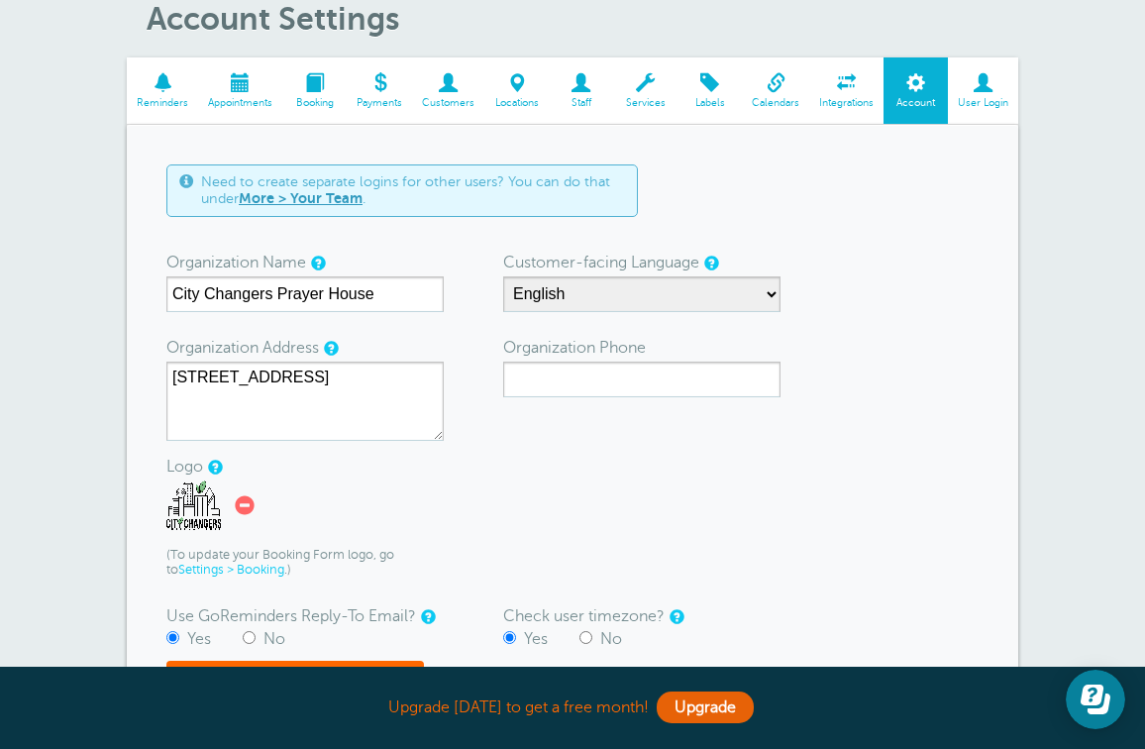
click at [483, 455] on form "Need to create separate logins for other users? You can do that under More > Yo…" at bounding box center [572, 446] width 812 height 564
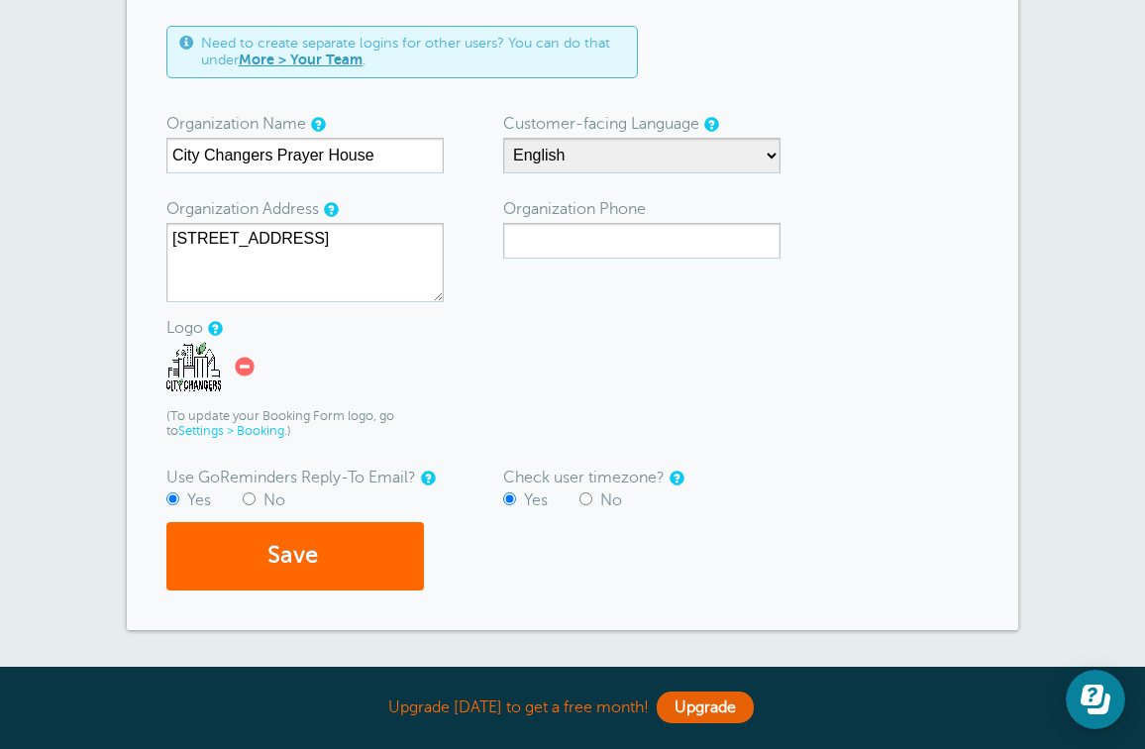
scroll to position [234, 0]
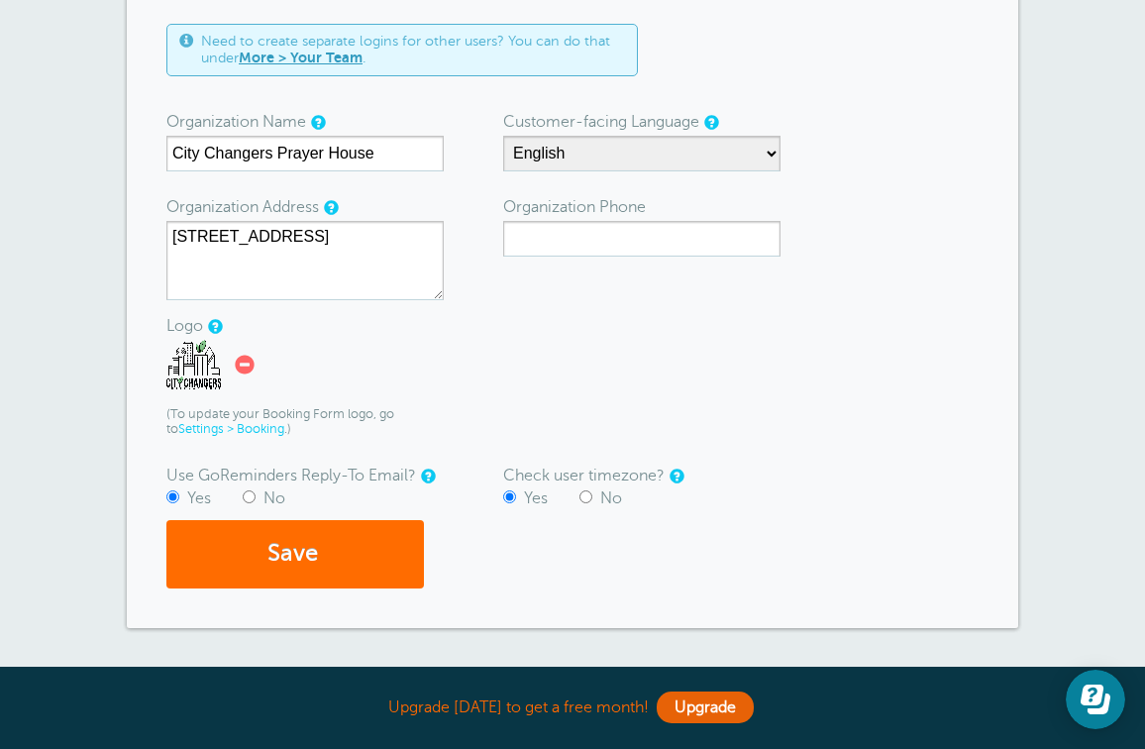
click at [323, 554] on span "submit" at bounding box center [321, 553] width 6 height 27
click at [763, 236] on input "Organization Phone" at bounding box center [641, 239] width 277 height 36
type input "3176574855"
click at [680, 369] on form "Need to create separate logins for other users? You can do that under More > Yo…" at bounding box center [572, 306] width 812 height 564
click at [344, 545] on button "Save" at bounding box center [294, 554] width 257 height 68
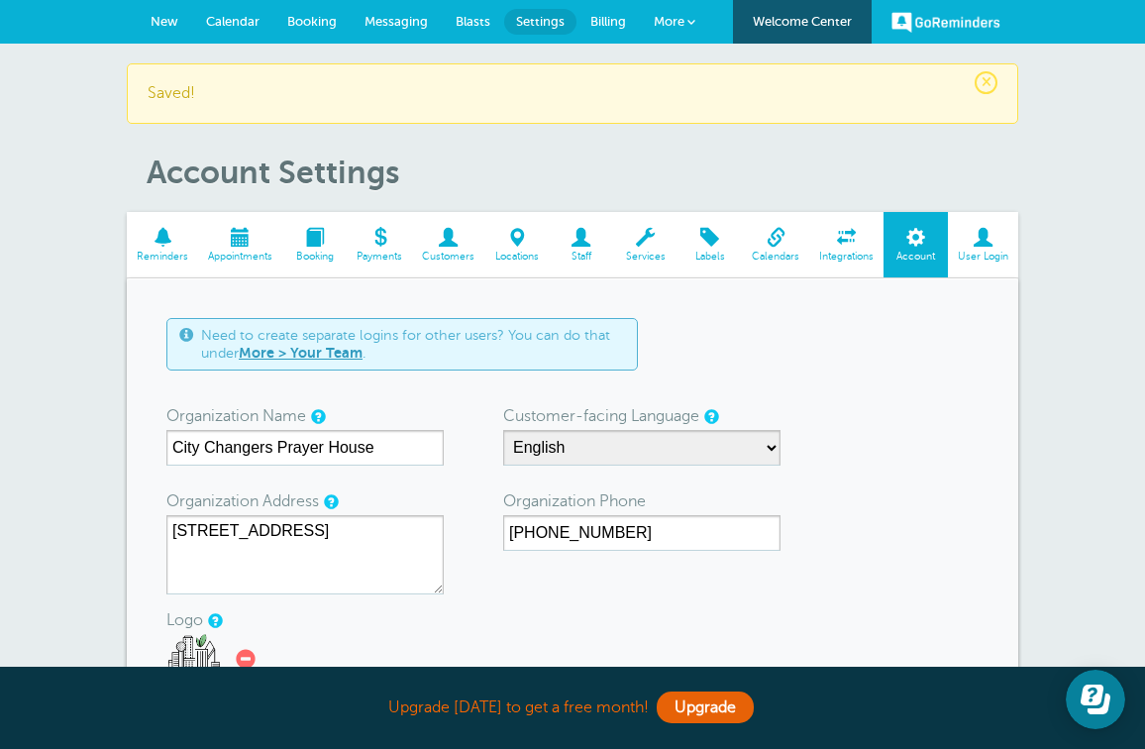
click at [695, 24] on span at bounding box center [691, 22] width 8 height 8
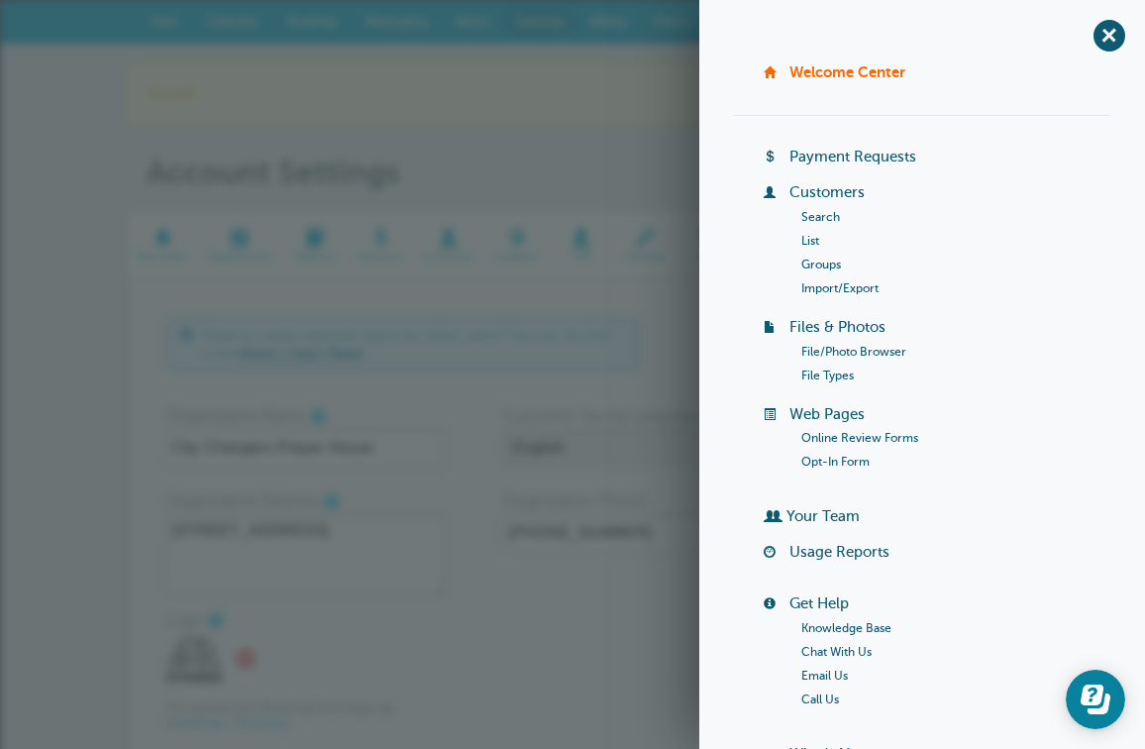
click at [844, 459] on link "Opt-In Form" at bounding box center [835, 461] width 68 height 14
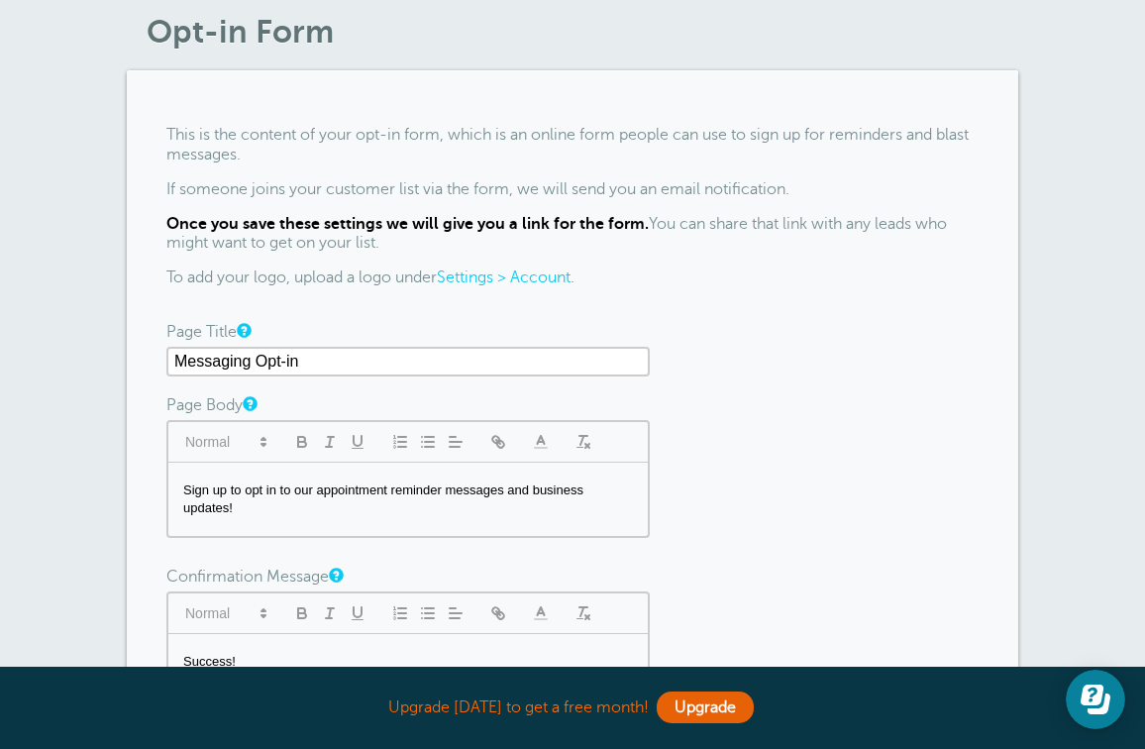
scroll to position [70, 0]
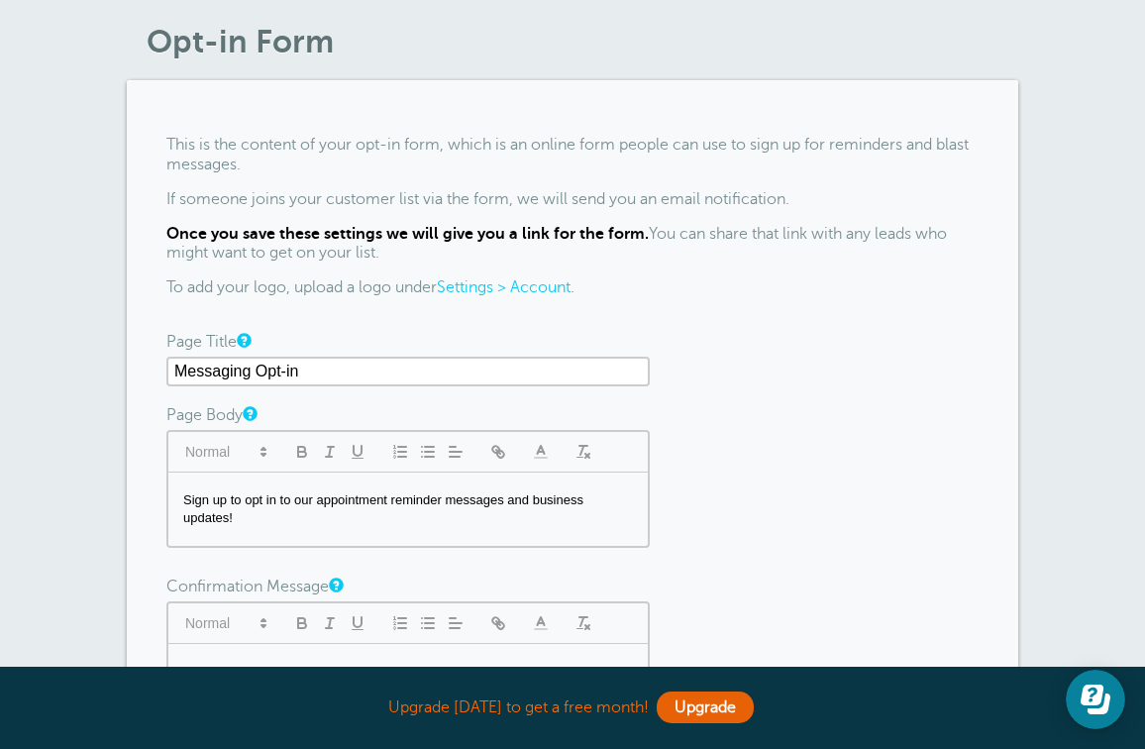
drag, startPoint x: 318, startPoint y: 372, endPoint x: 169, endPoint y: 363, distance: 148.8
click at [165, 367] on div "This is the content of your opt-in form, which is an online form people can use…" at bounding box center [572, 468] width 891 height 777
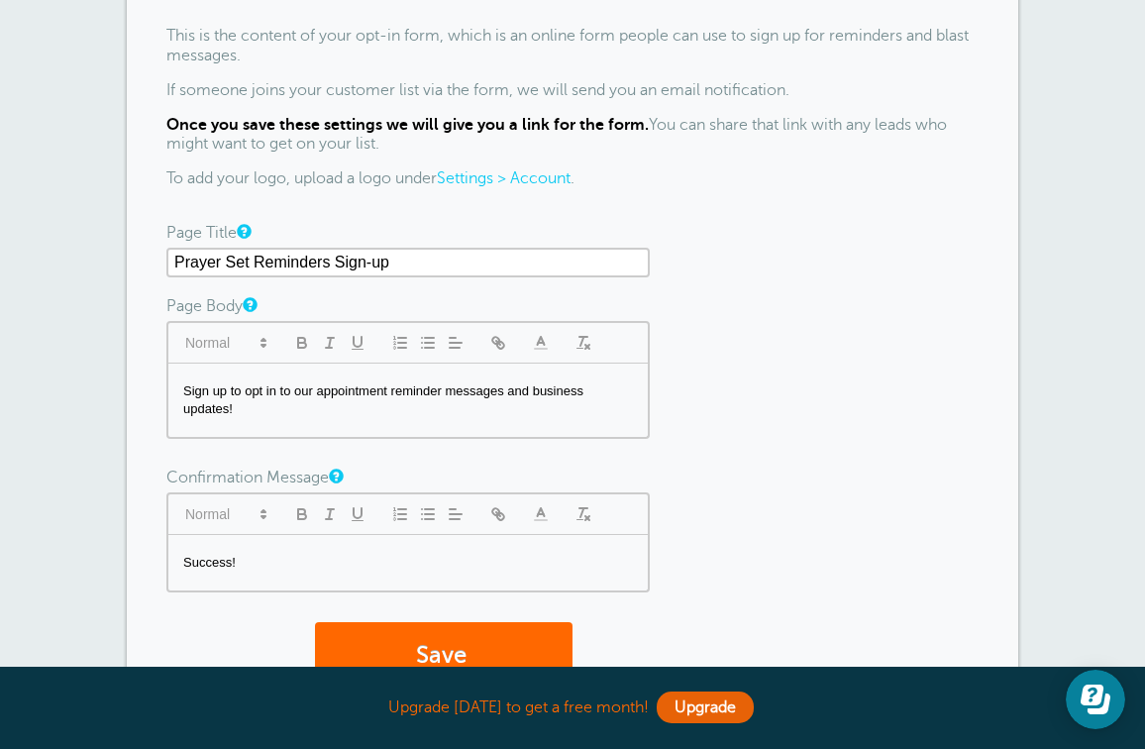
scroll to position [243, 0]
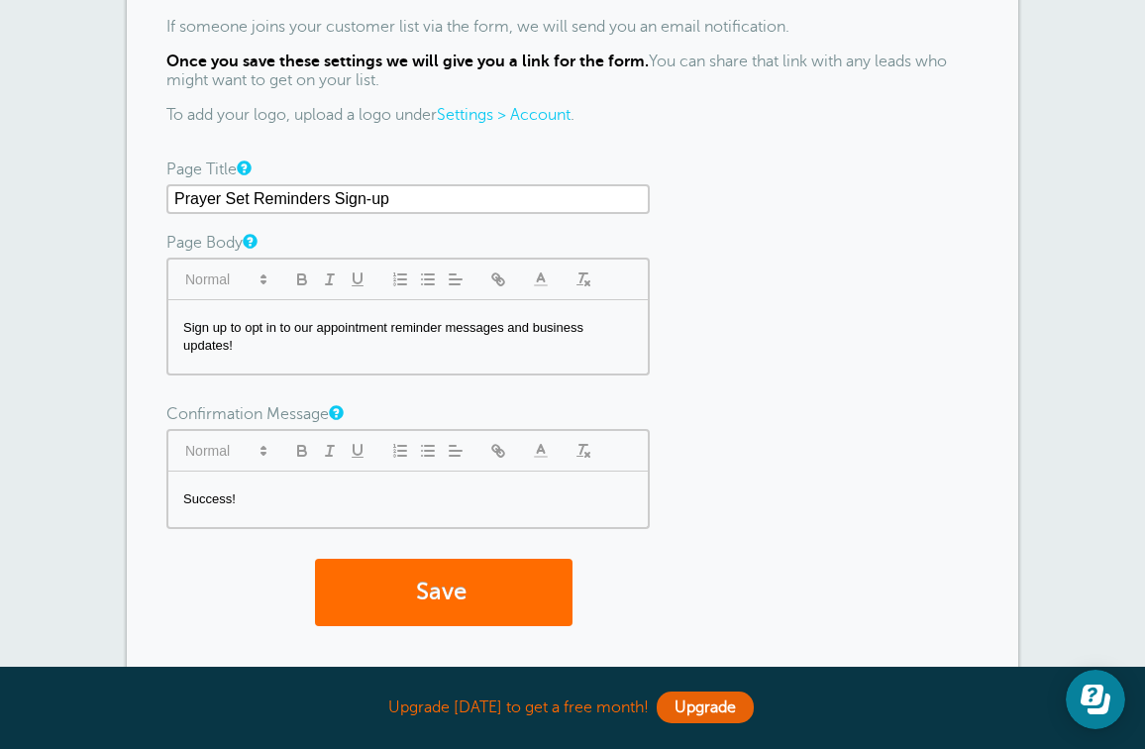
type input "Prayer Set Reminders Sign-up"
click at [428, 581] on button "Save" at bounding box center [443, 592] width 257 height 68
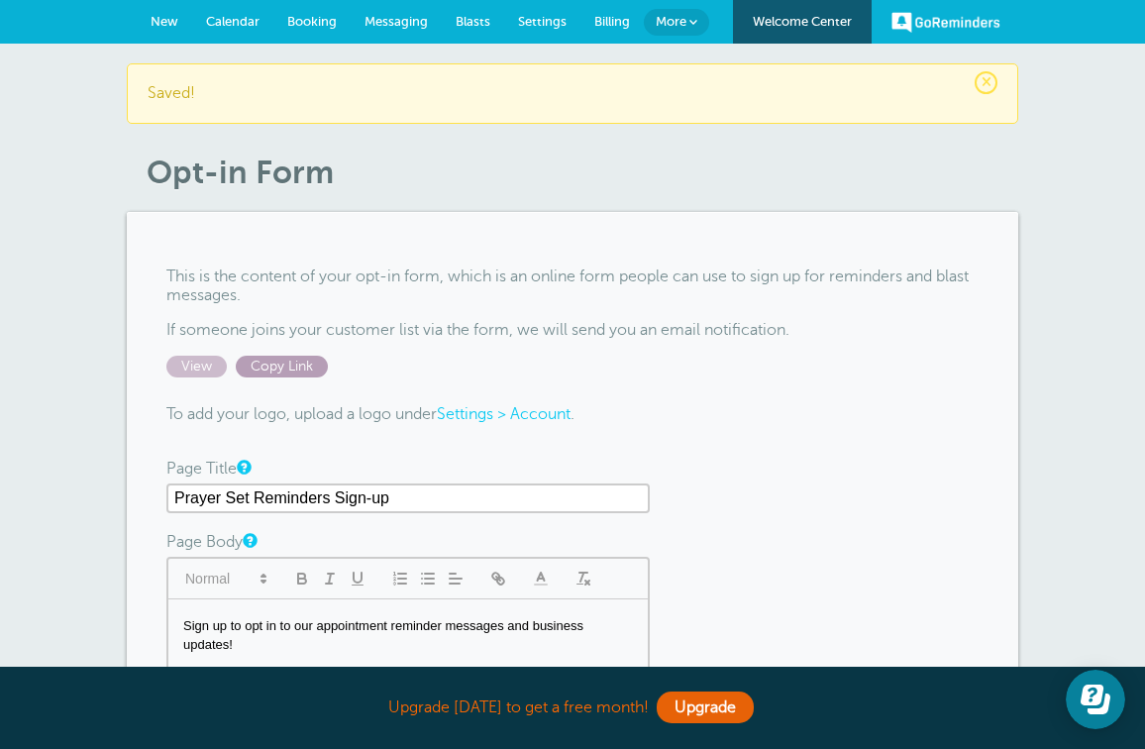
click at [284, 364] on span "Copy Link" at bounding box center [282, 366] width 92 height 22
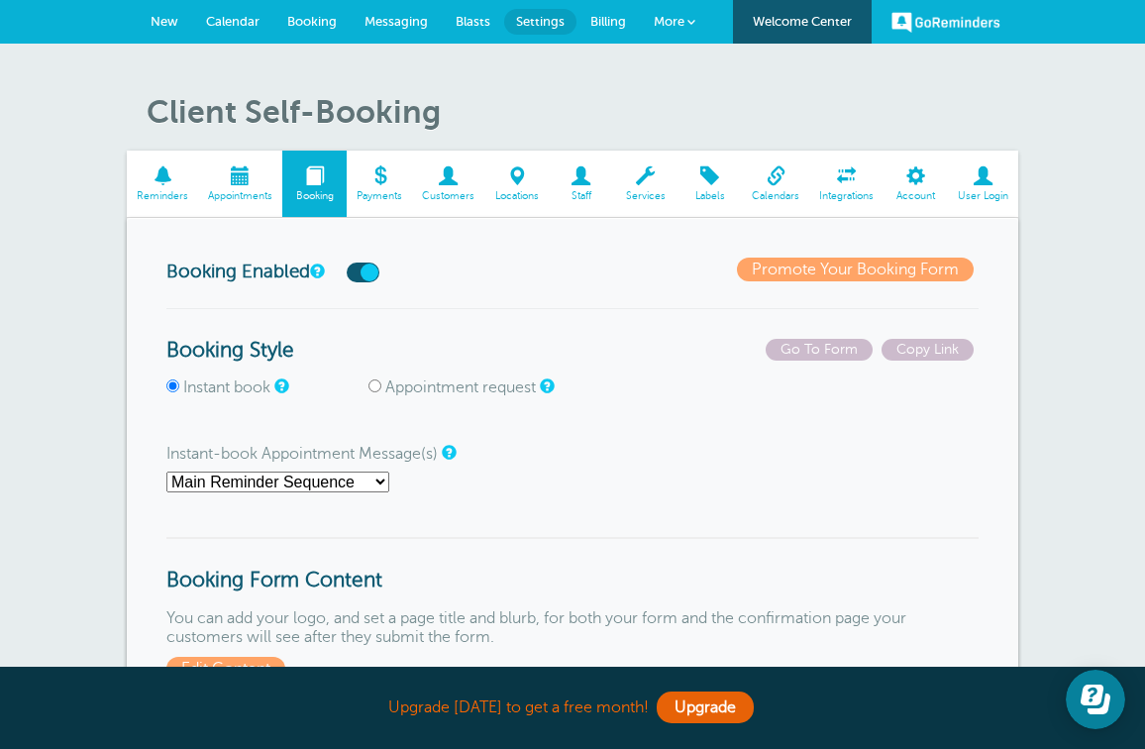
click at [677, 19] on span "More" at bounding box center [669, 21] width 31 height 15
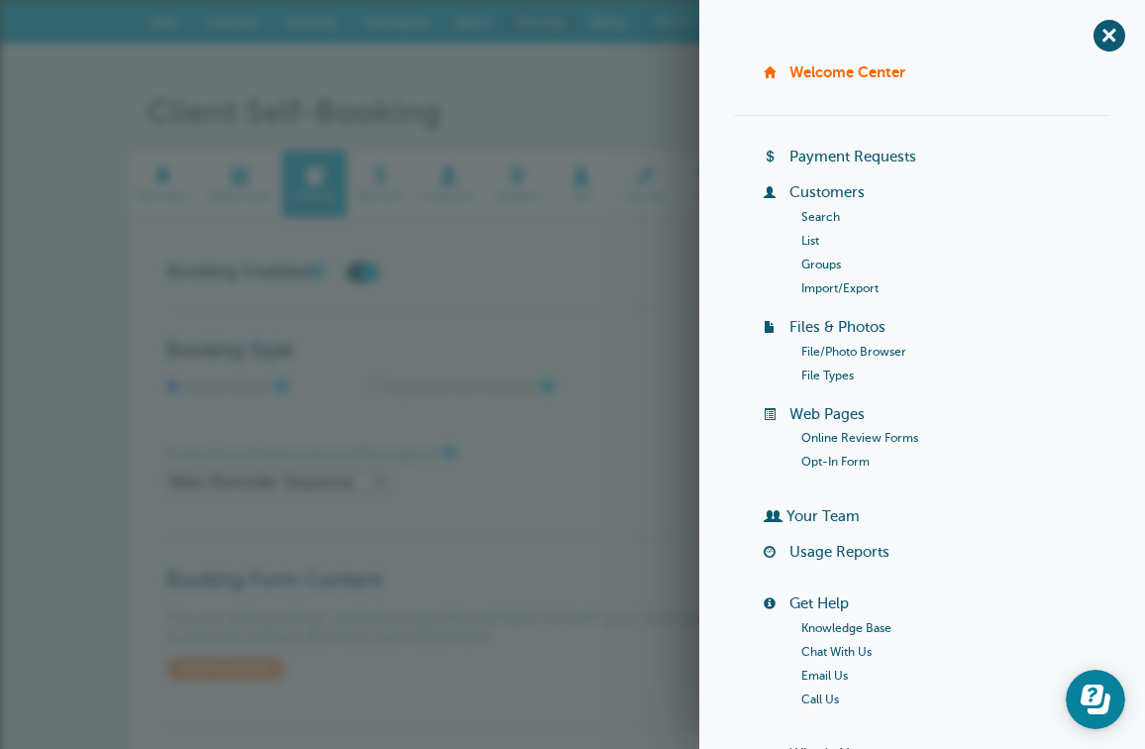
click at [855, 439] on link "Online Review Forms" at bounding box center [859, 438] width 117 height 14
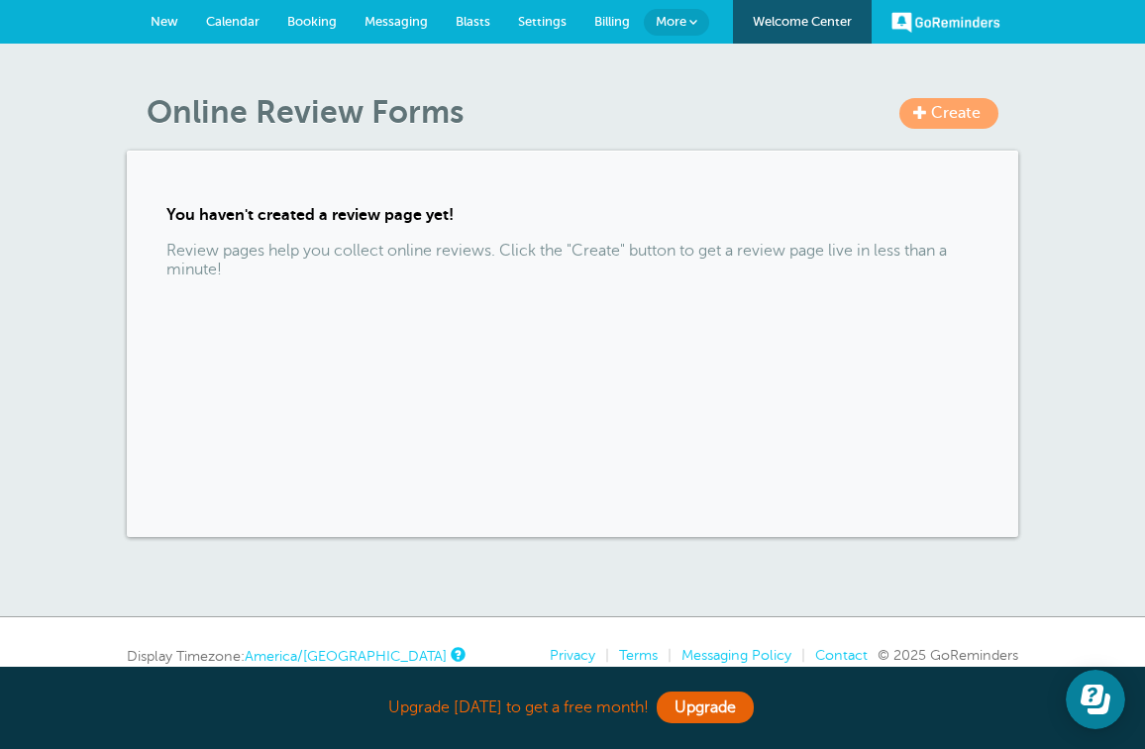
click at [679, 26] on span "More" at bounding box center [671, 21] width 31 height 15
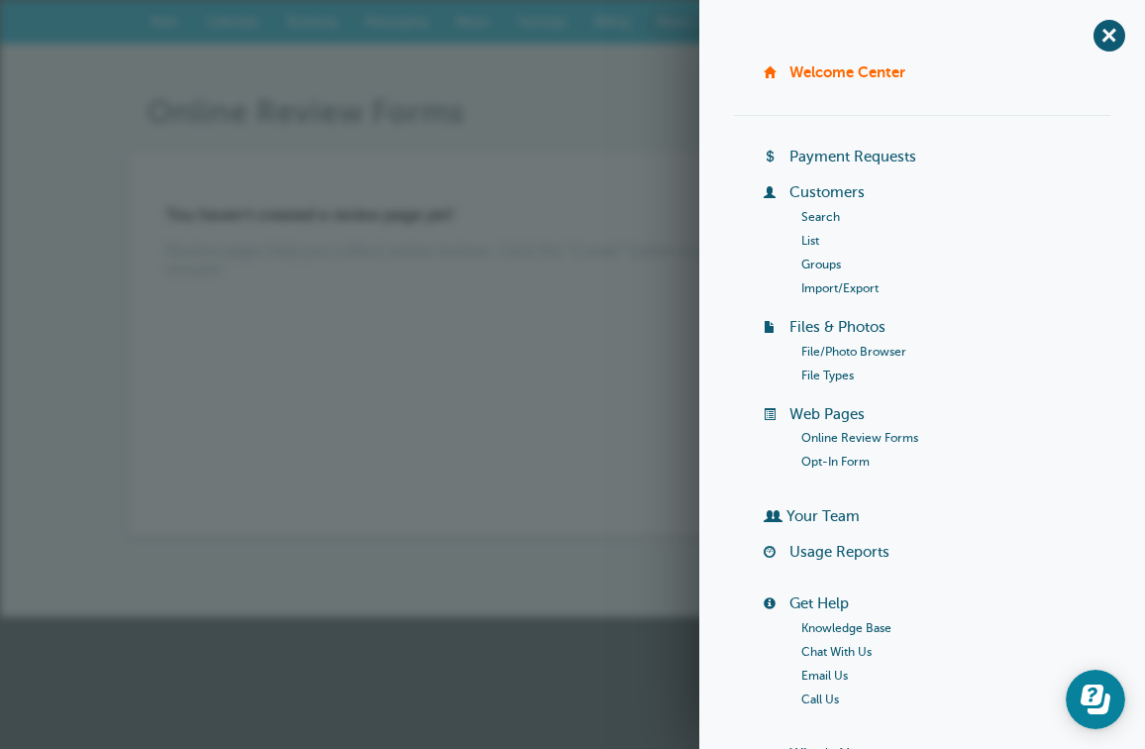
click at [819, 260] on link "Groups" at bounding box center [821, 264] width 40 height 14
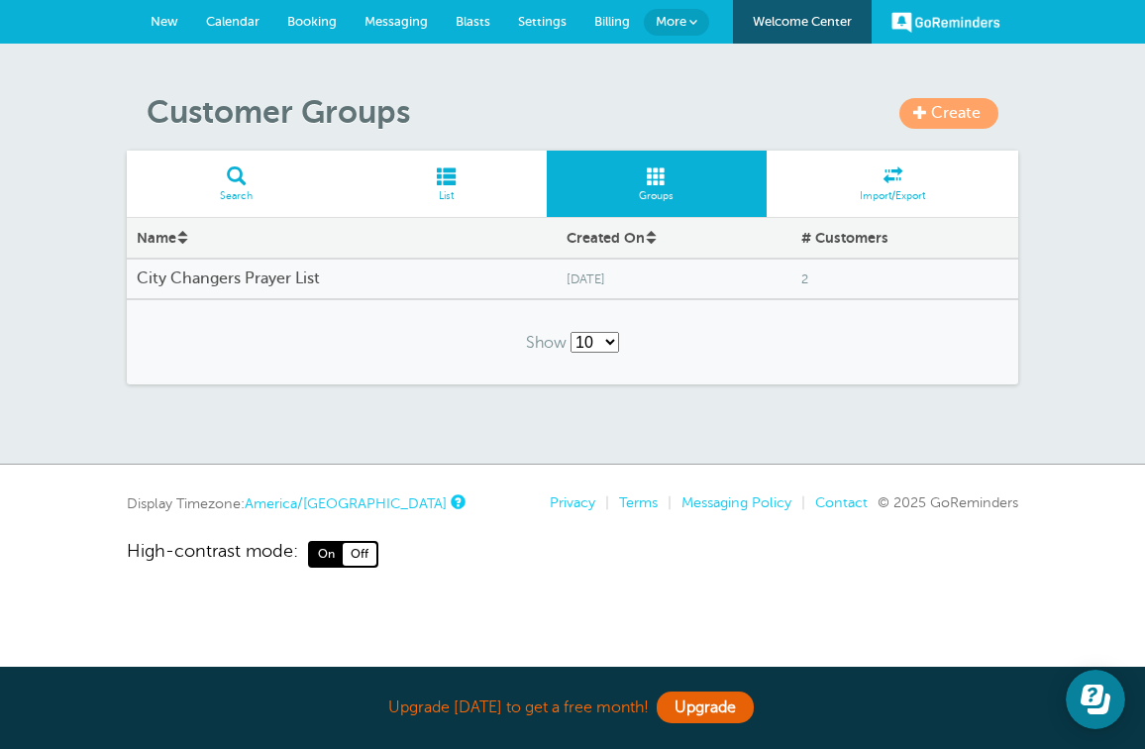
click at [325, 270] on h4 "City Changers Prayer List" at bounding box center [342, 278] width 410 height 19
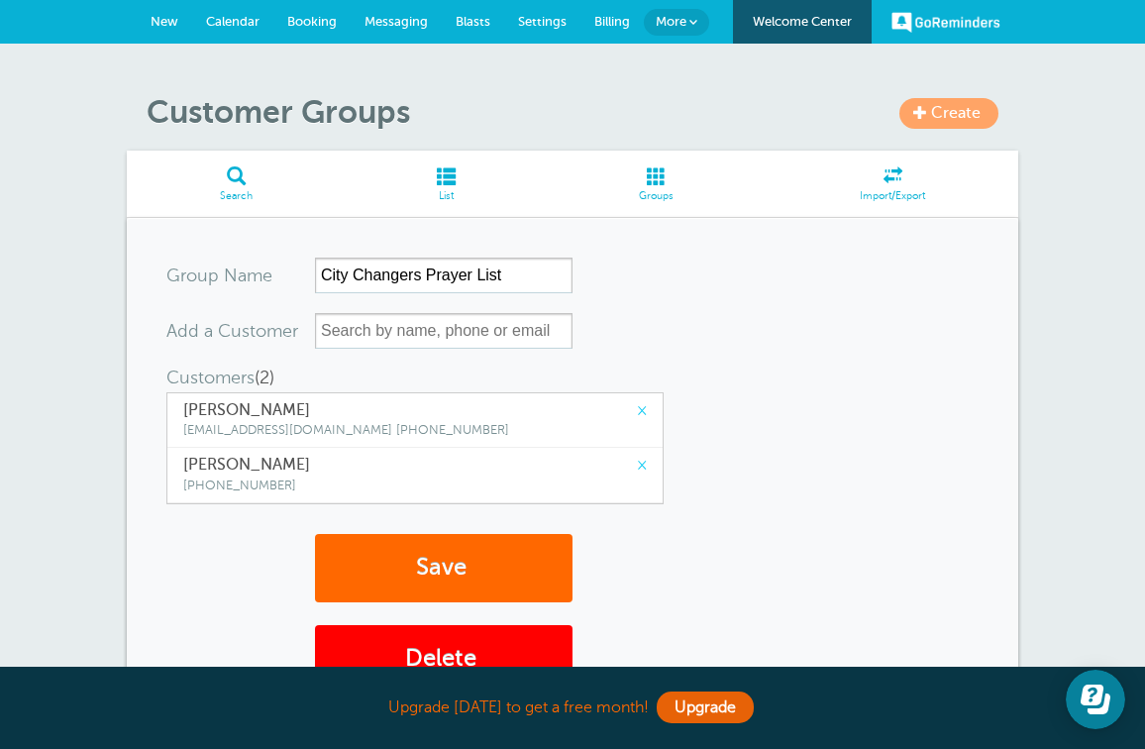
click at [452, 180] on span at bounding box center [446, 175] width 201 height 19
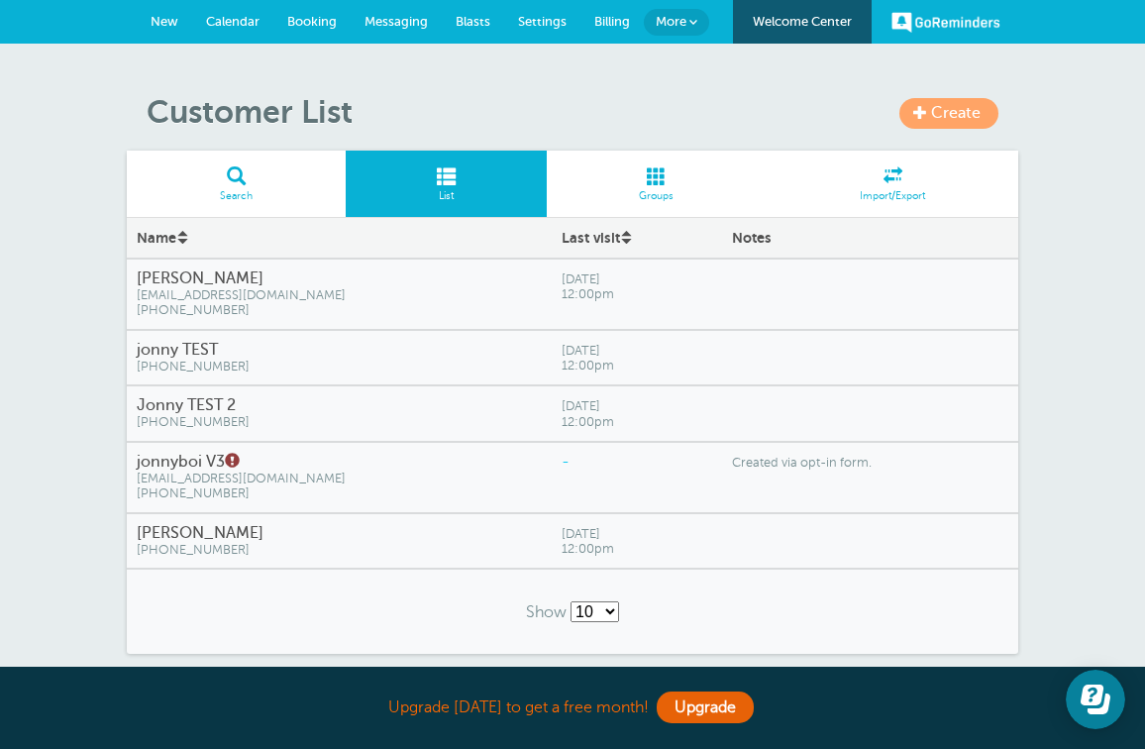
click at [660, 175] on span at bounding box center [657, 175] width 221 height 19
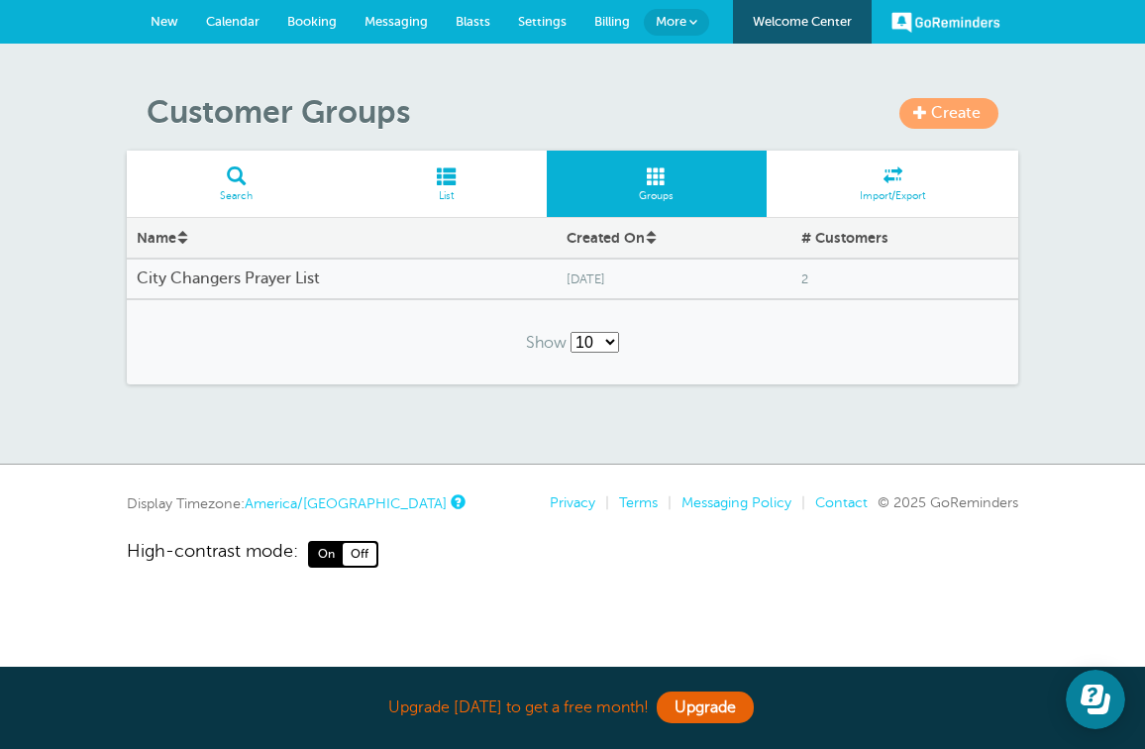
click at [460, 181] on span at bounding box center [446, 175] width 201 height 19
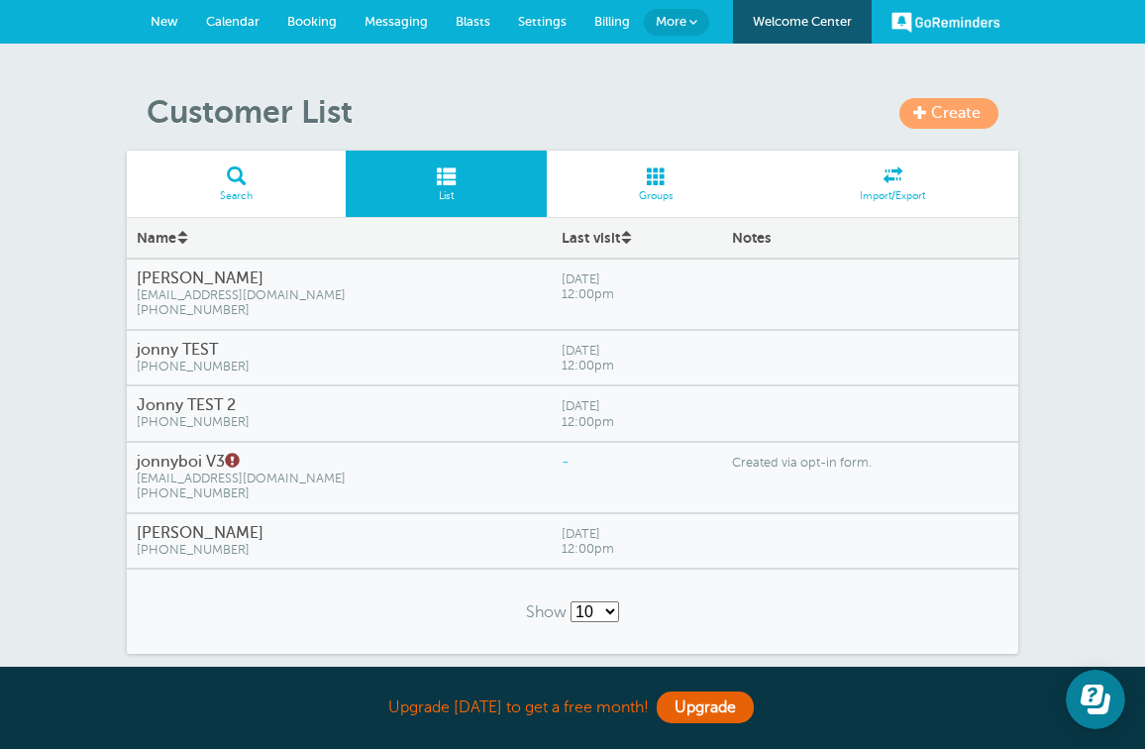
click at [270, 175] on span at bounding box center [236, 175] width 219 height 19
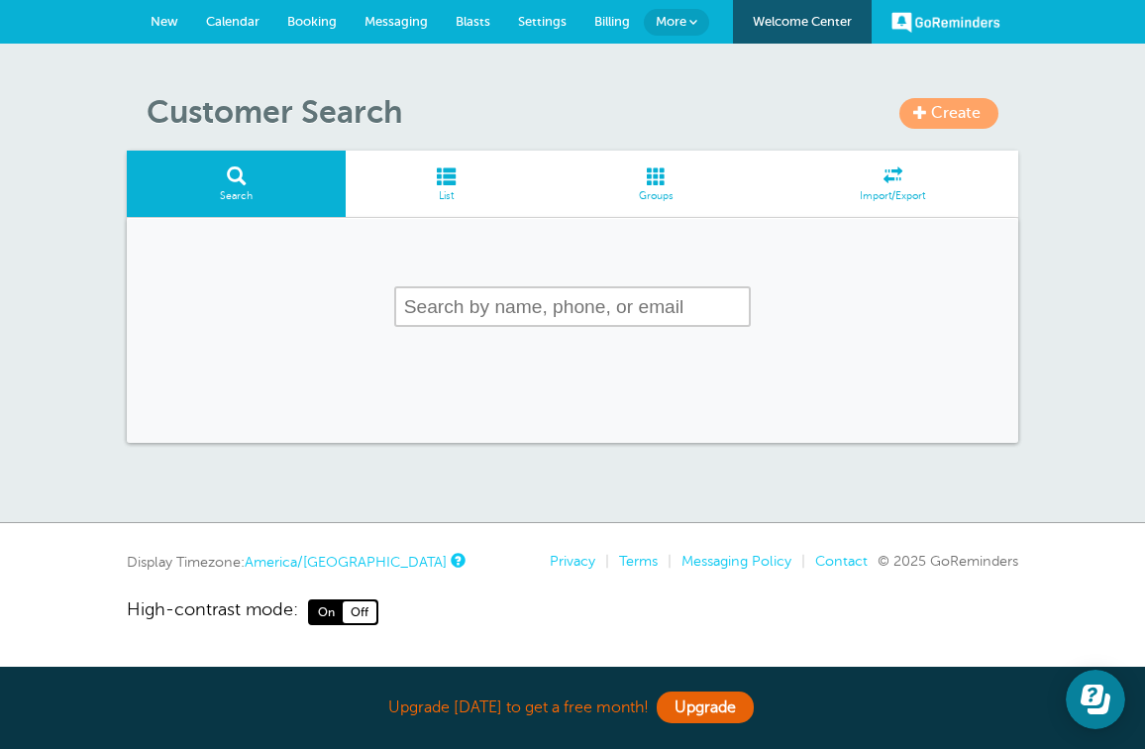
click at [455, 184] on span at bounding box center [446, 175] width 201 height 19
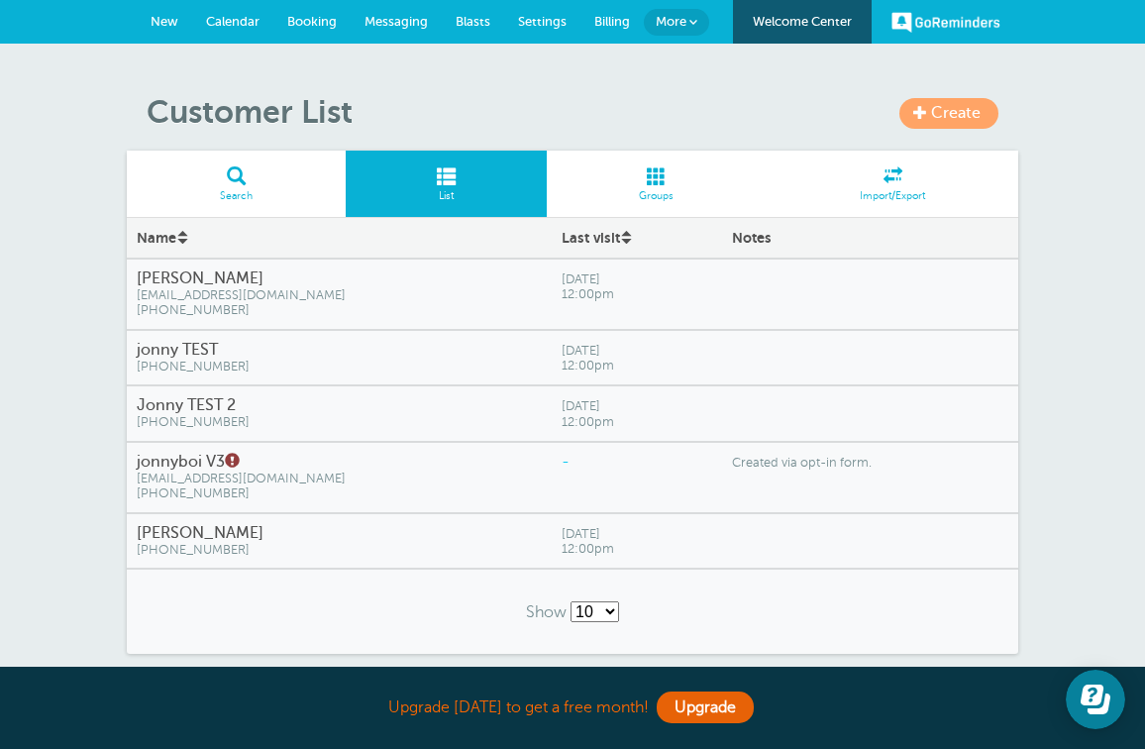
click at [469, 27] on span "Blasts" at bounding box center [472, 21] width 35 height 15
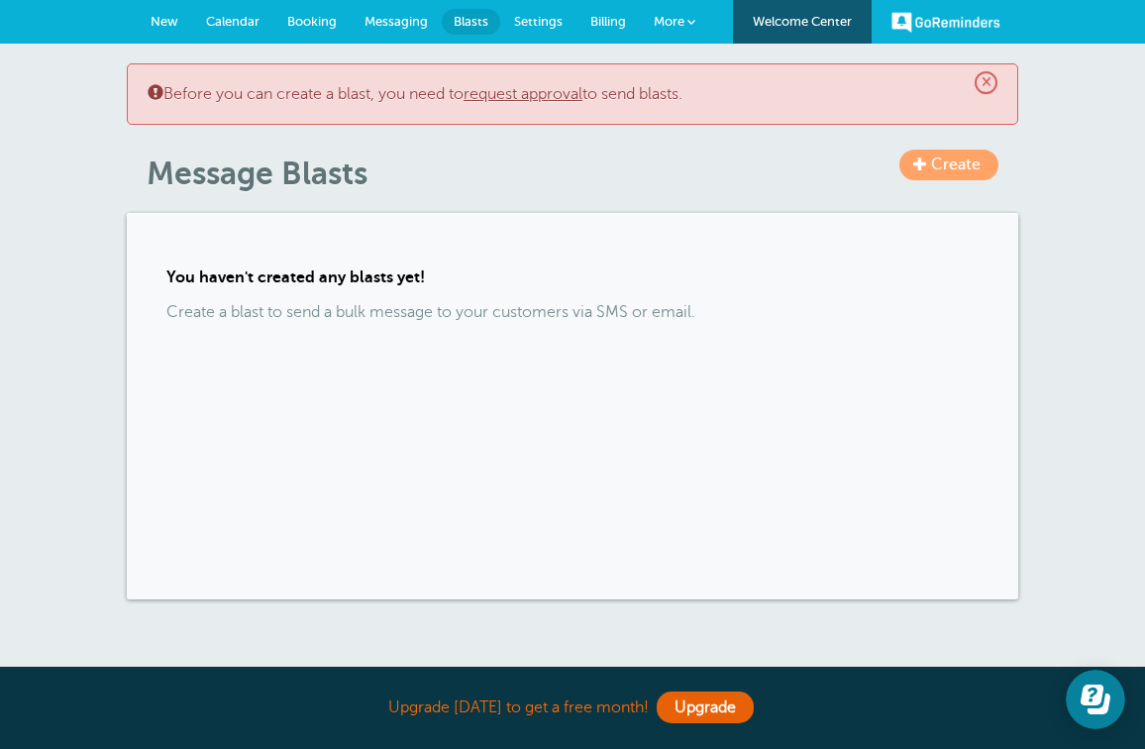
click at [165, 9] on link "New" at bounding box center [164, 22] width 55 height 44
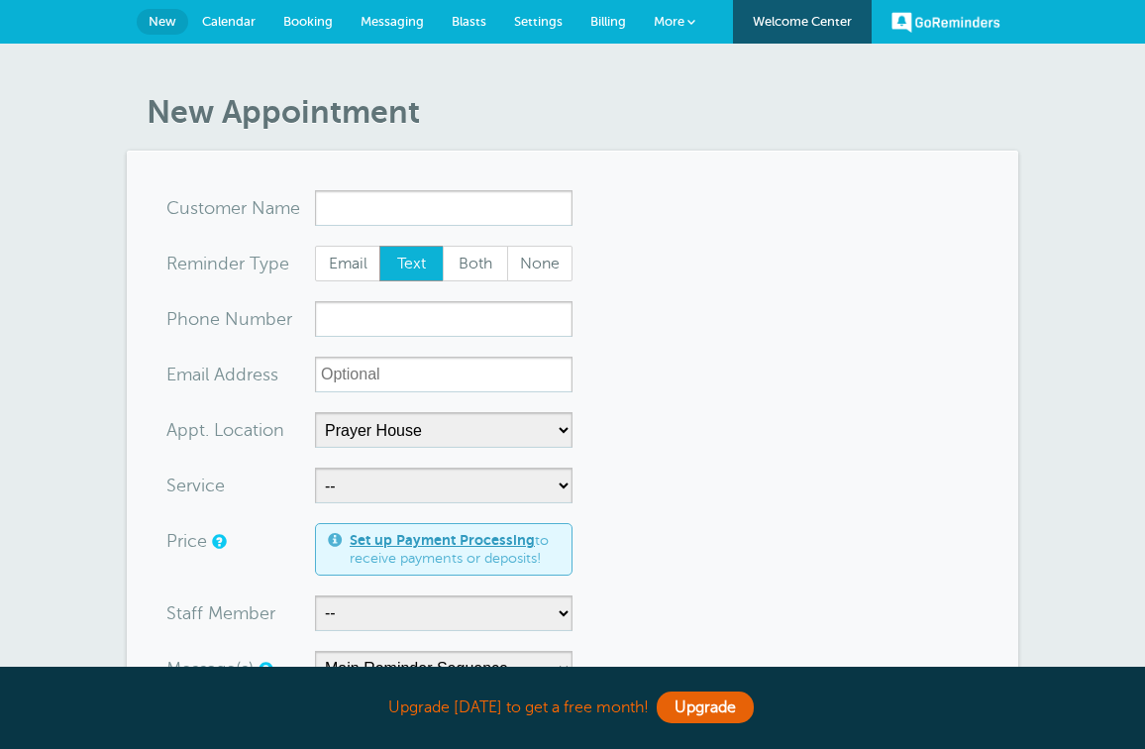
select select "24901"
click at [412, 215] on input "x-no-autofill" at bounding box center [443, 208] width 257 height 36
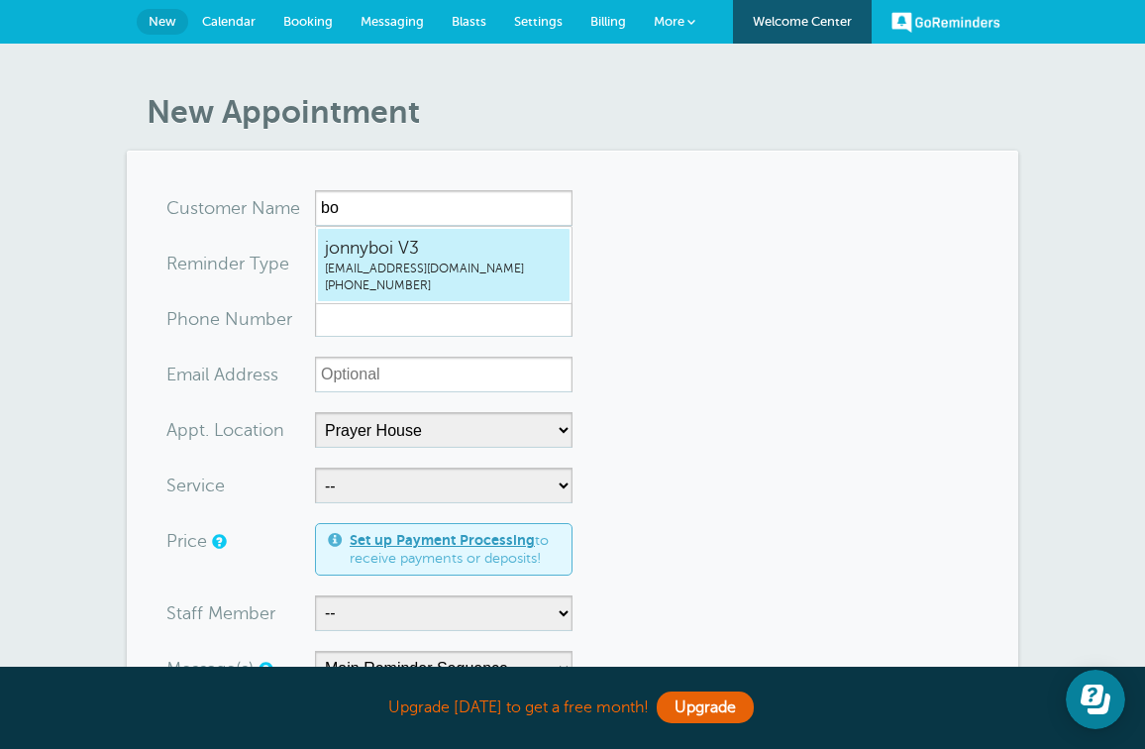
click at [516, 251] on span "jonnyboi V3" at bounding box center [444, 248] width 238 height 25
type input "jonnyboiV3jonr00@att.net3176574855"
type input "jonnyboi V3"
type input "(317) 657-4855"
type input "[EMAIL_ADDRESS][DOMAIN_NAME]"
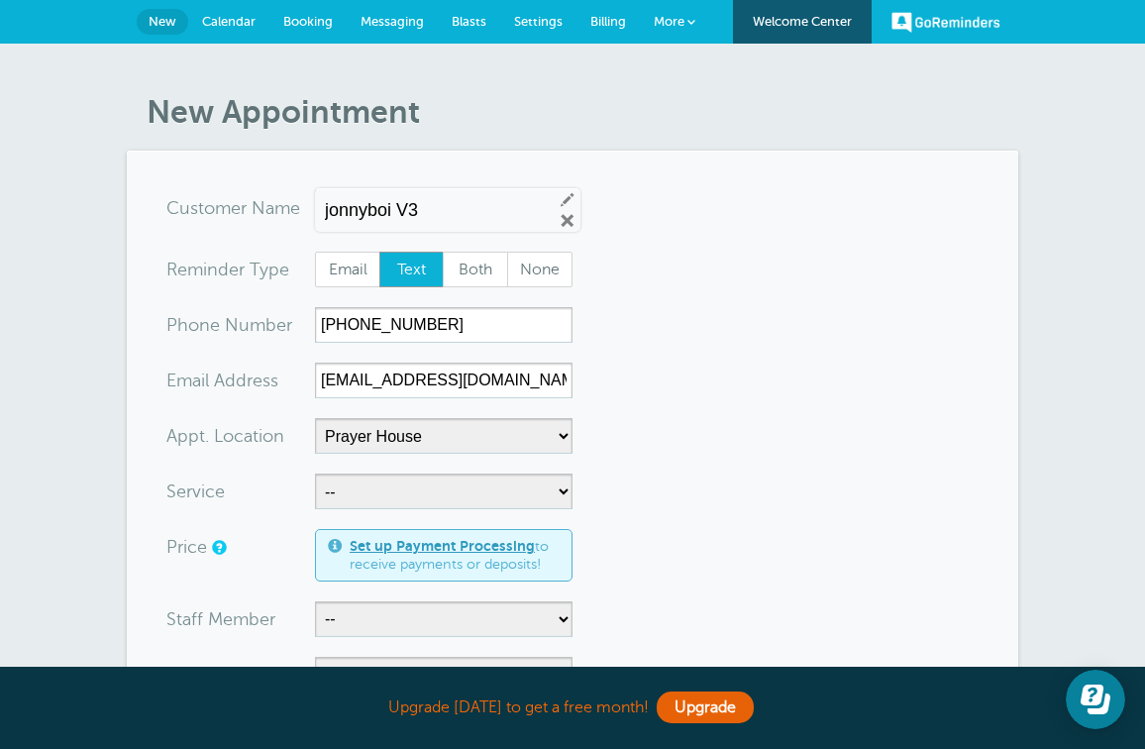
click at [490, 215] on input "jonnyboi V3" at bounding box center [431, 210] width 212 height 21
type input "j"
type input "g"
type input "p"
type input "changers"
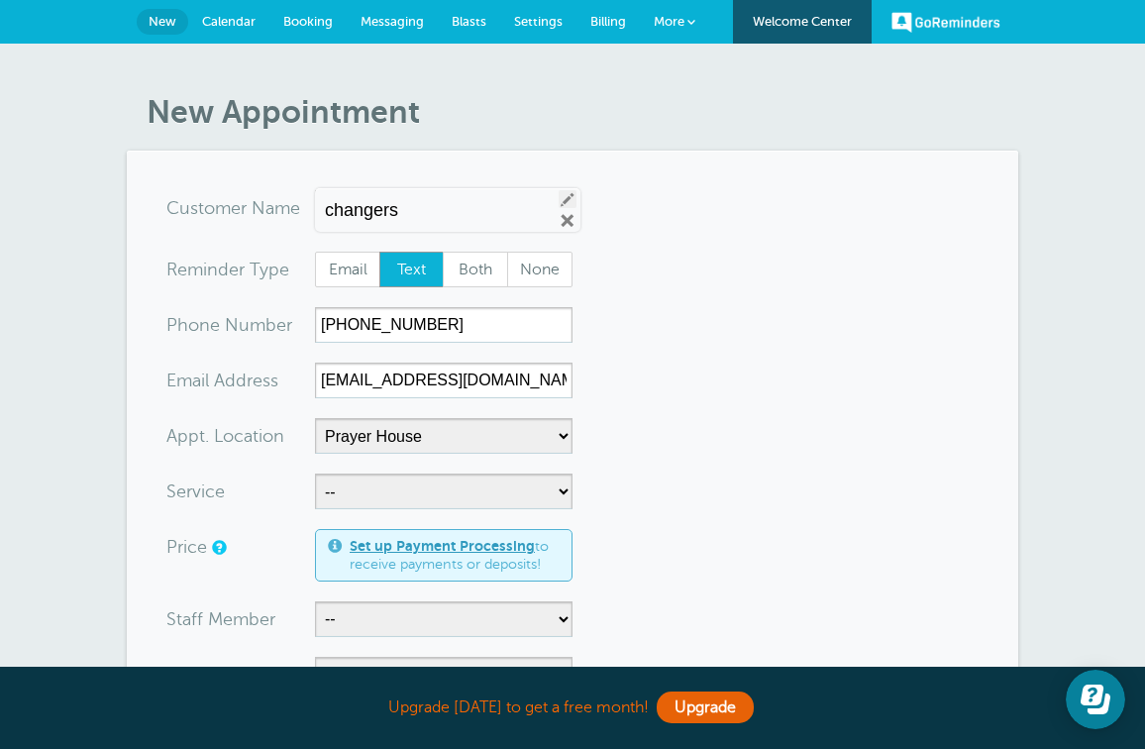
click at [558, 194] on link "Edit" at bounding box center [567, 199] width 18 height 18
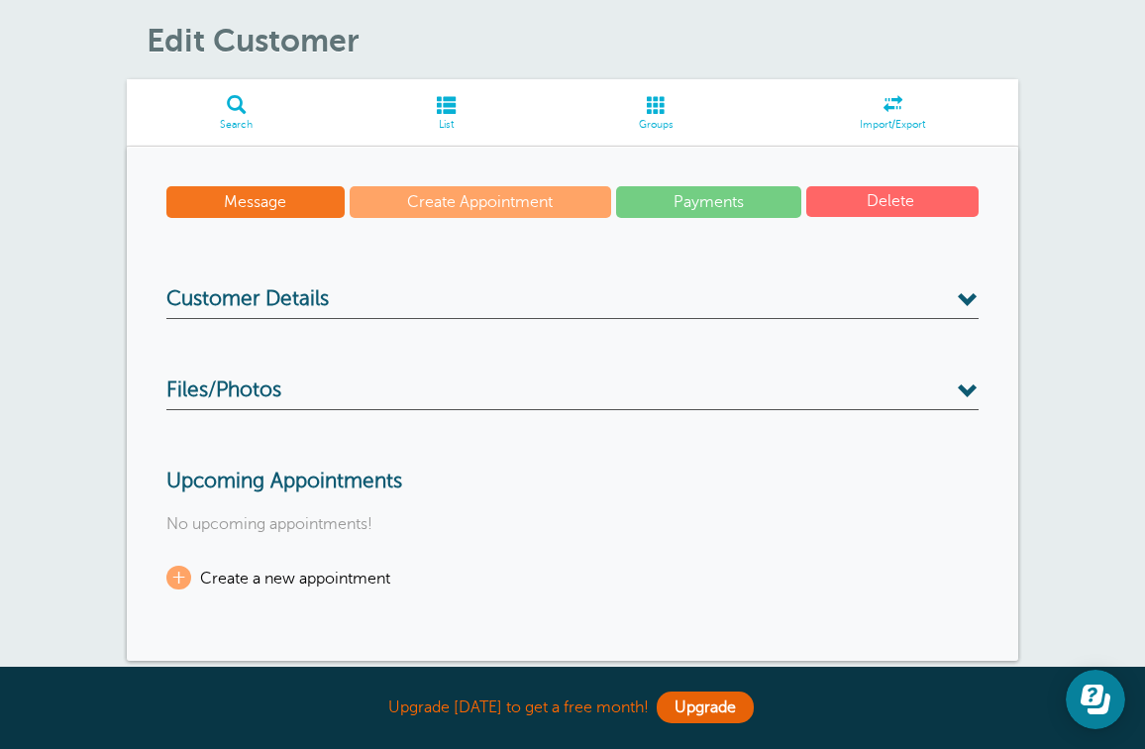
scroll to position [68, 0]
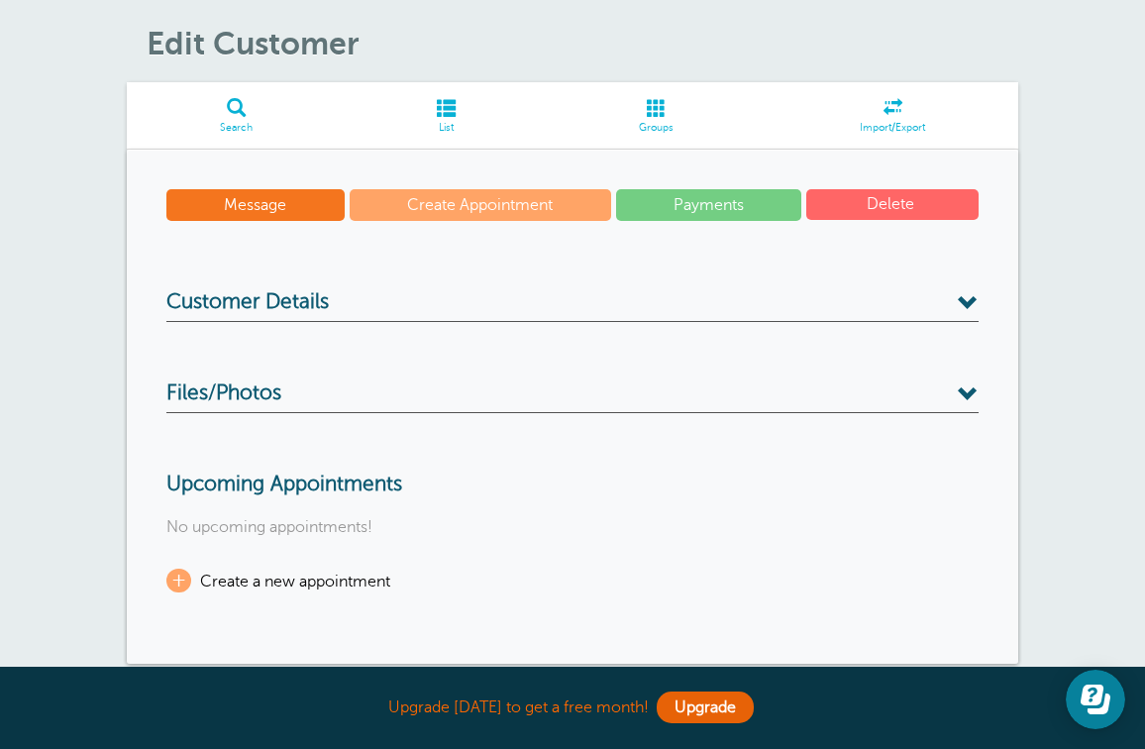
click at [583, 300] on h3 "Customer Details" at bounding box center [572, 306] width 812 height 32
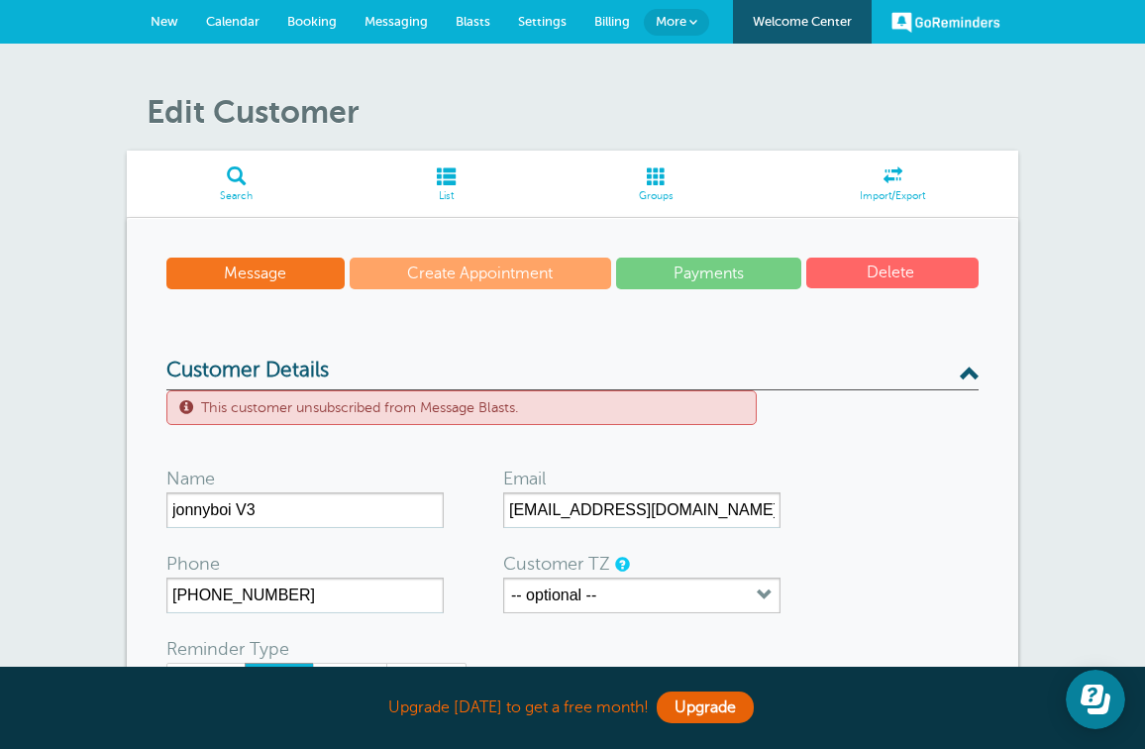
scroll to position [0, 0]
click at [674, 183] on span at bounding box center [657, 175] width 221 height 19
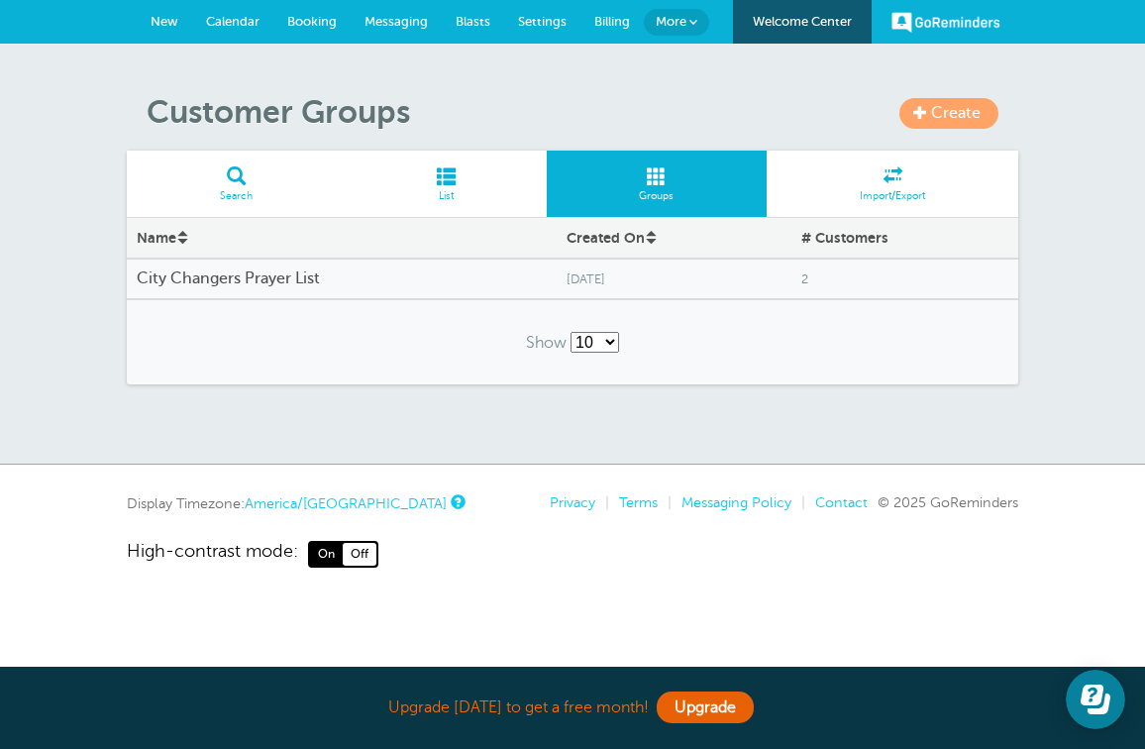
click at [506, 272] on h4 "City Changers Prayer List" at bounding box center [342, 278] width 410 height 19
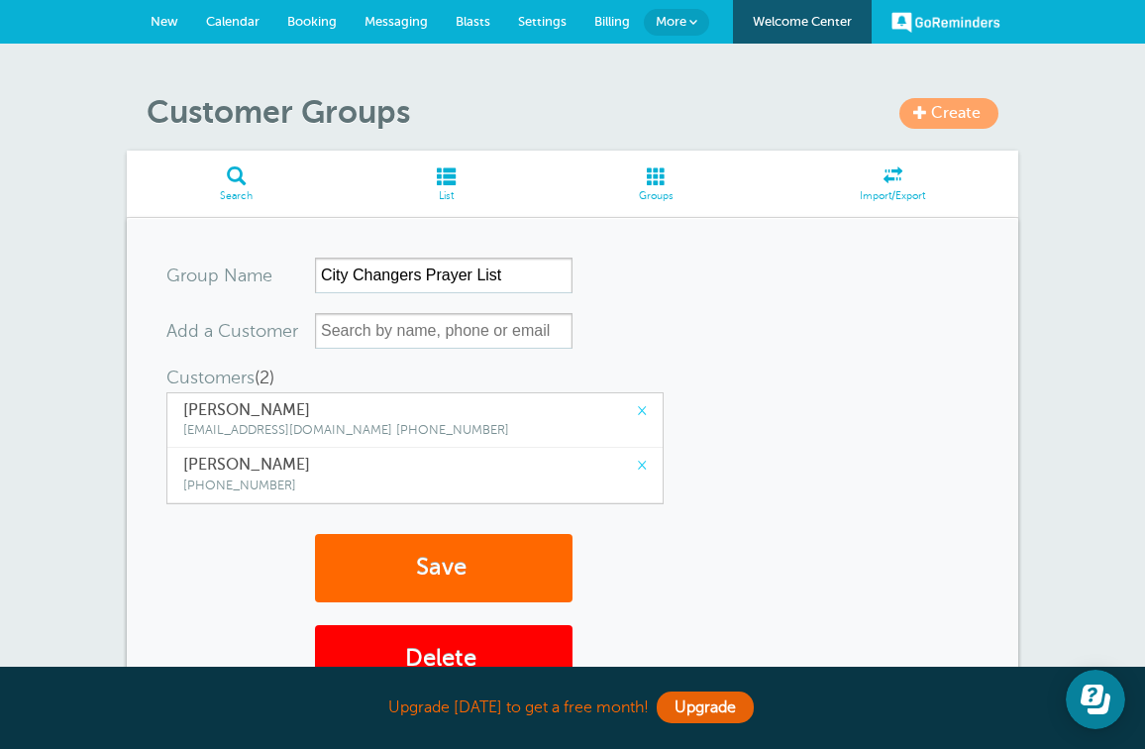
click at [691, 185] on link "Groups" at bounding box center [657, 184] width 221 height 66
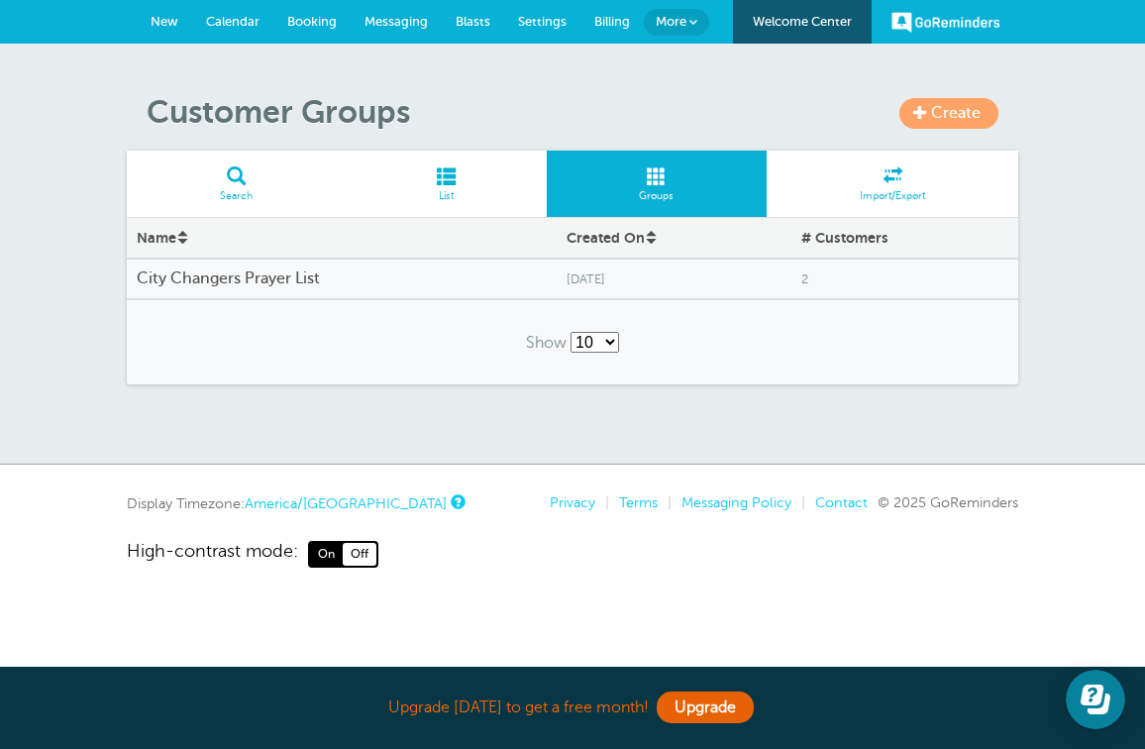
click at [468, 177] on span at bounding box center [446, 175] width 201 height 19
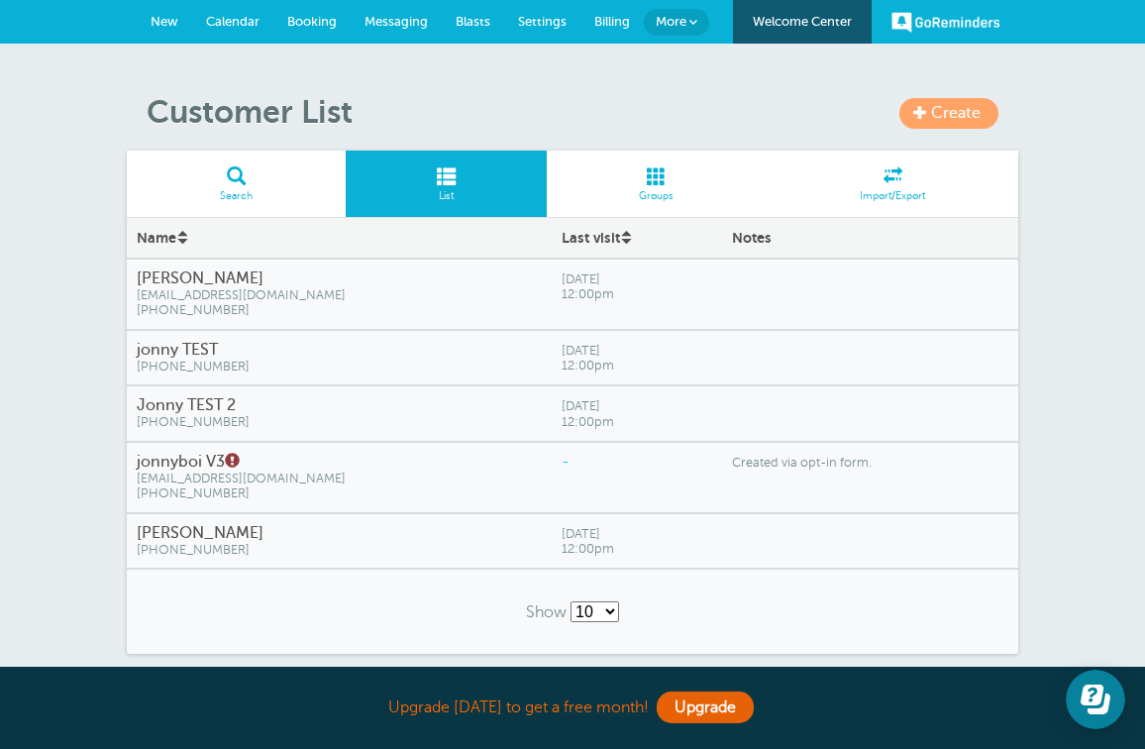
click at [929, 115] on link "Create" at bounding box center [948, 113] width 99 height 31
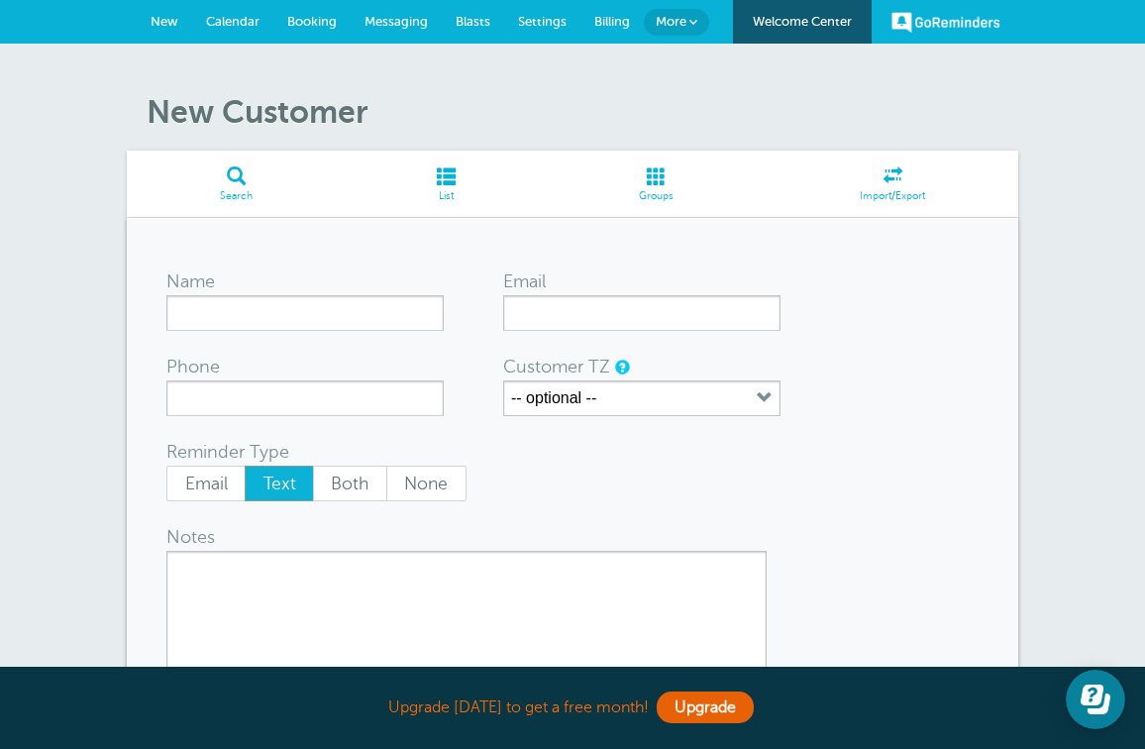
click at [238, 176] on span at bounding box center [236, 175] width 219 height 19
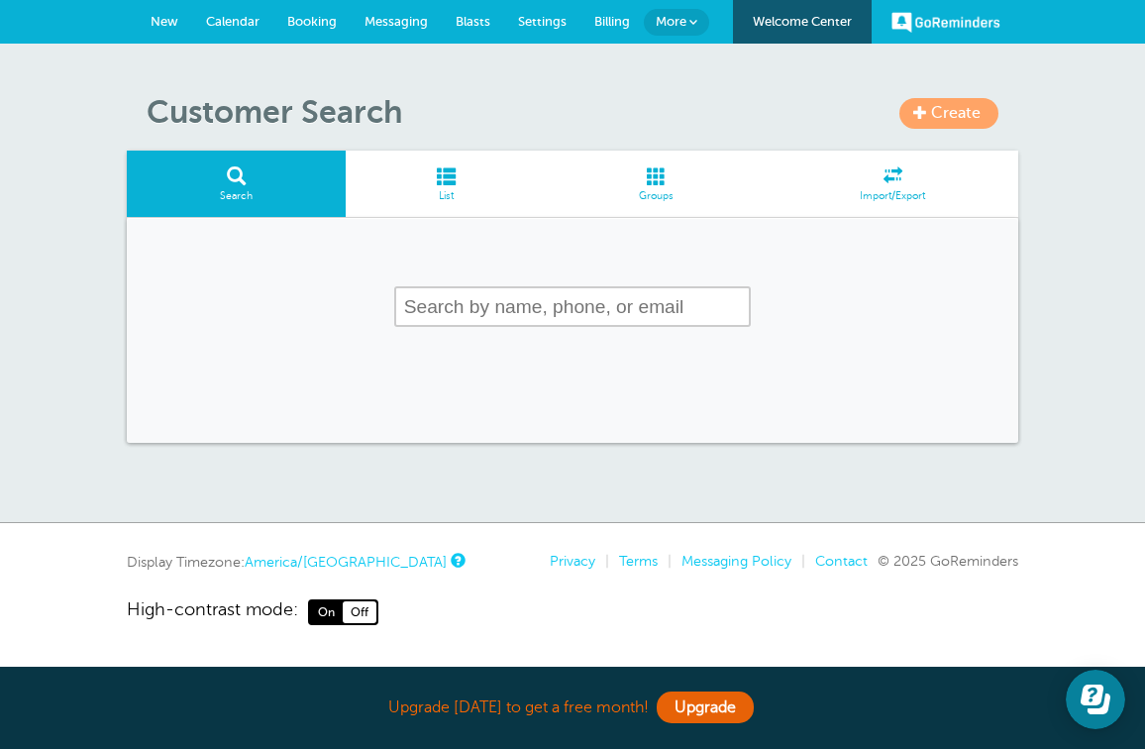
click at [448, 166] on span at bounding box center [446, 175] width 201 height 19
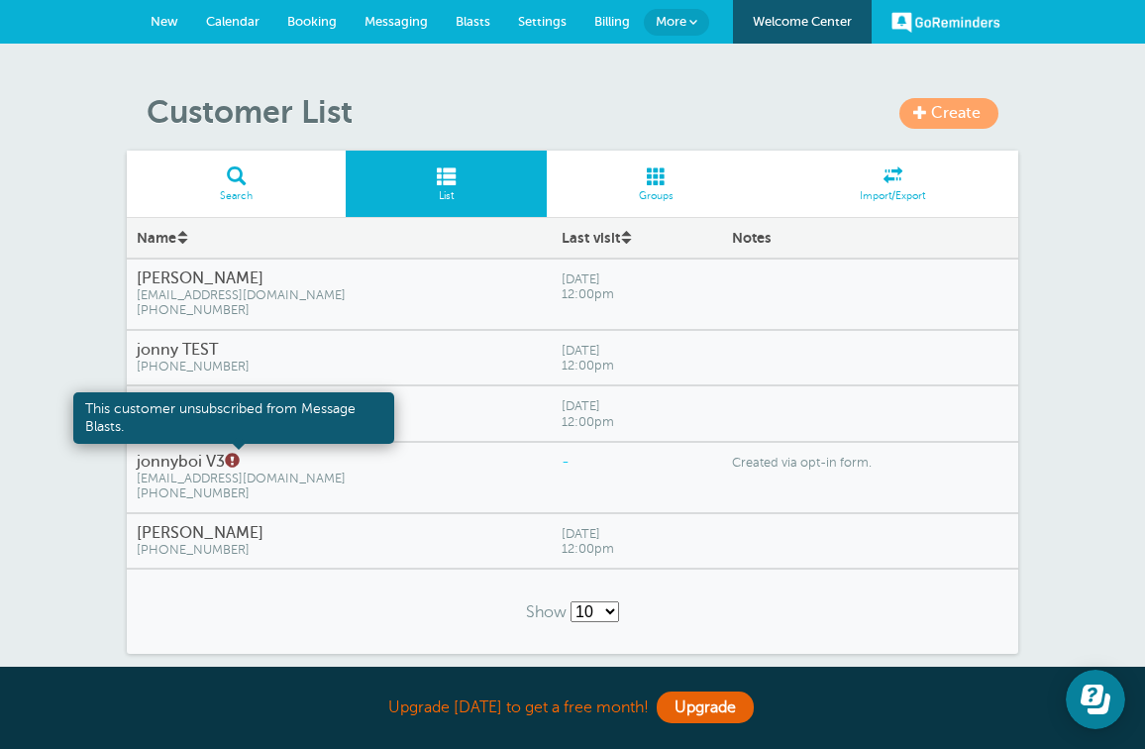
click at [236, 456] on span at bounding box center [231, 460] width 12 height 13
click at [237, 461] on span at bounding box center [231, 460] width 12 height 13
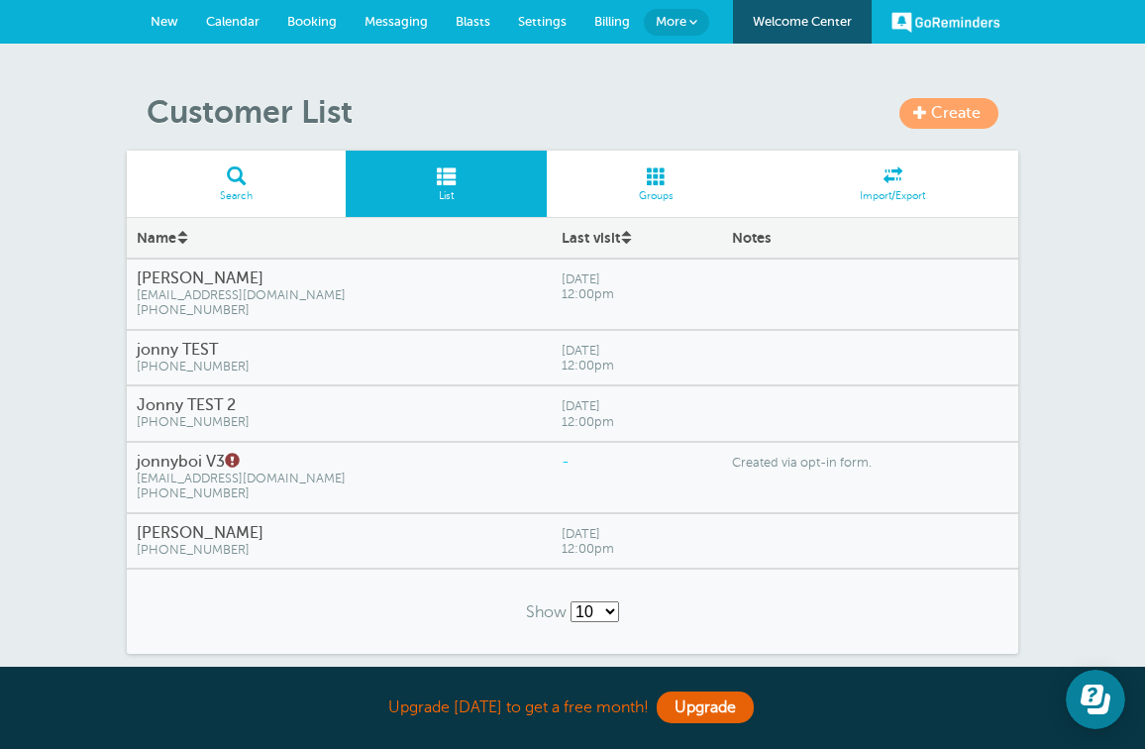
click at [188, 455] on h4 "jonnyboi V3" at bounding box center [339, 462] width 405 height 19
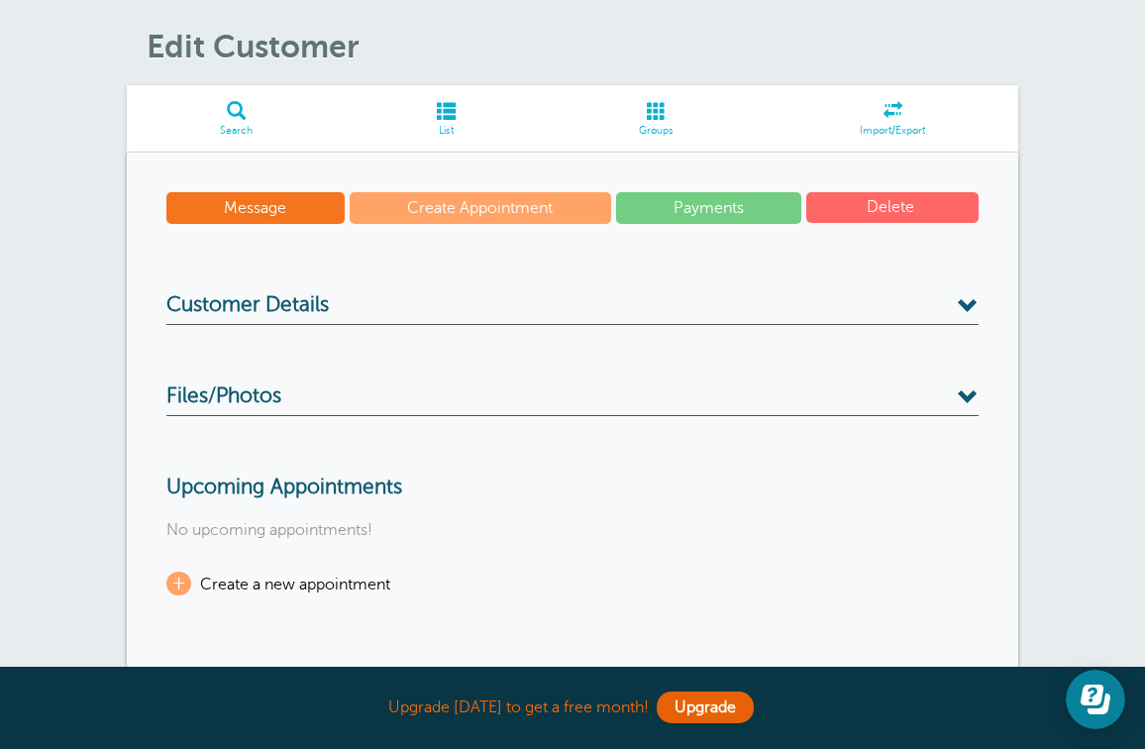
scroll to position [41, 0]
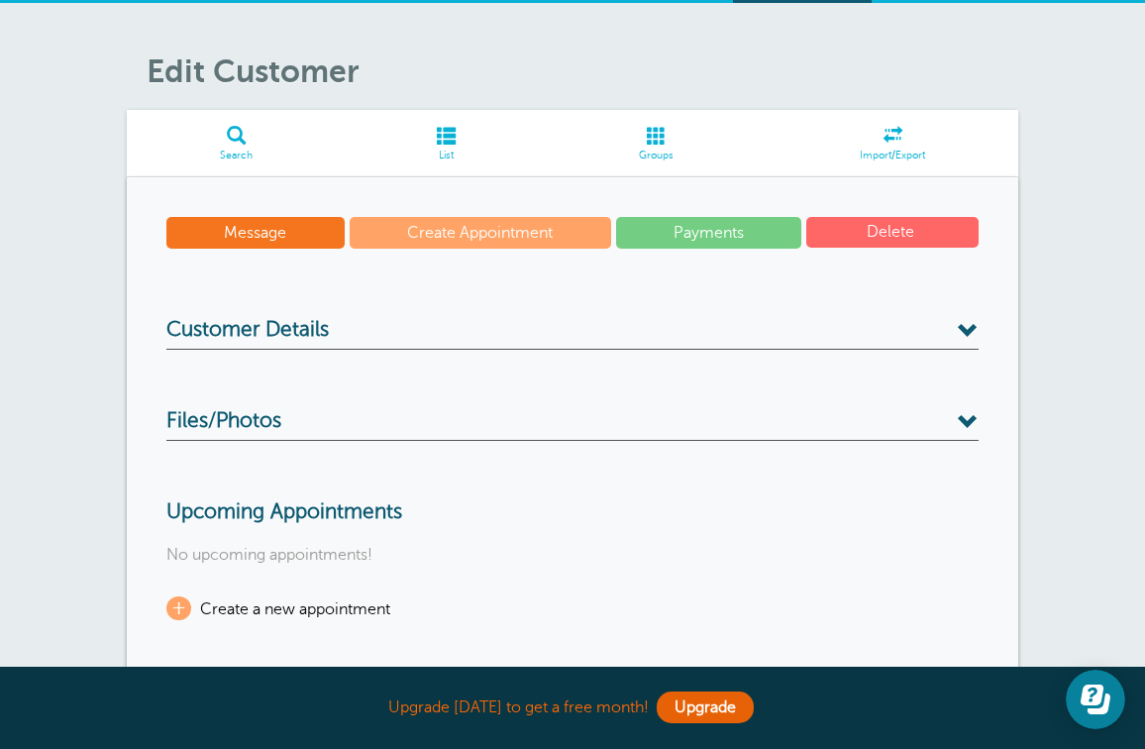
click at [467, 329] on h3 "Customer Details" at bounding box center [572, 334] width 812 height 32
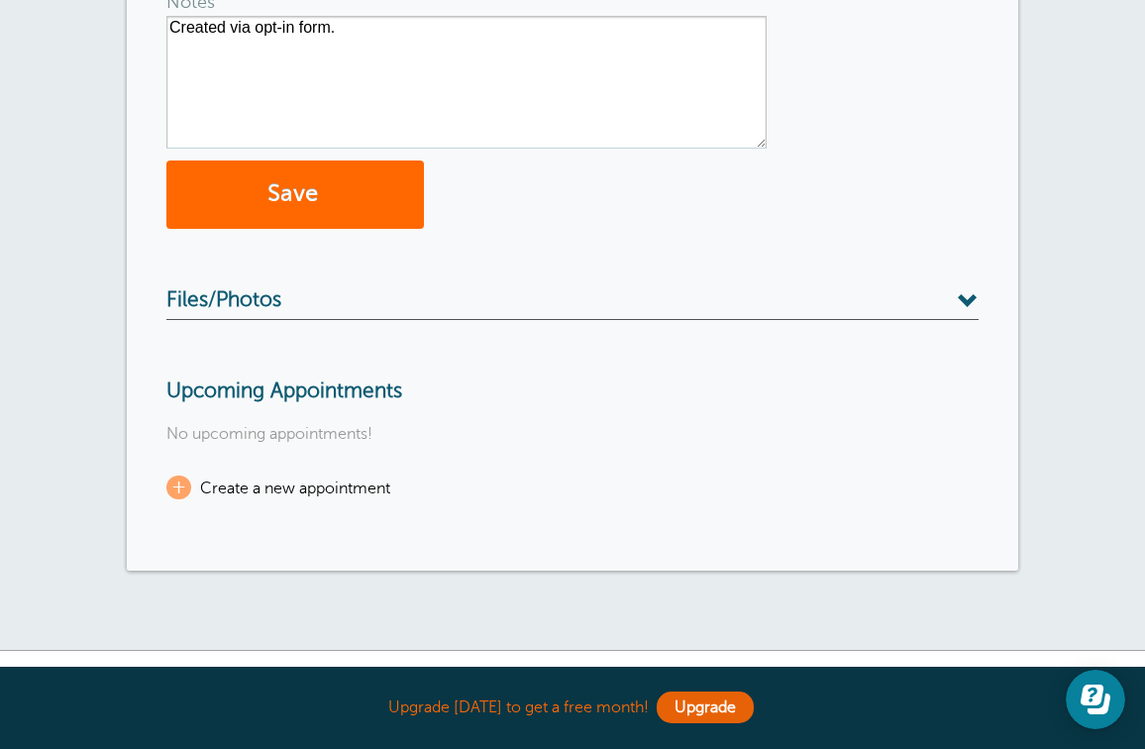
scroll to position [753, 0]
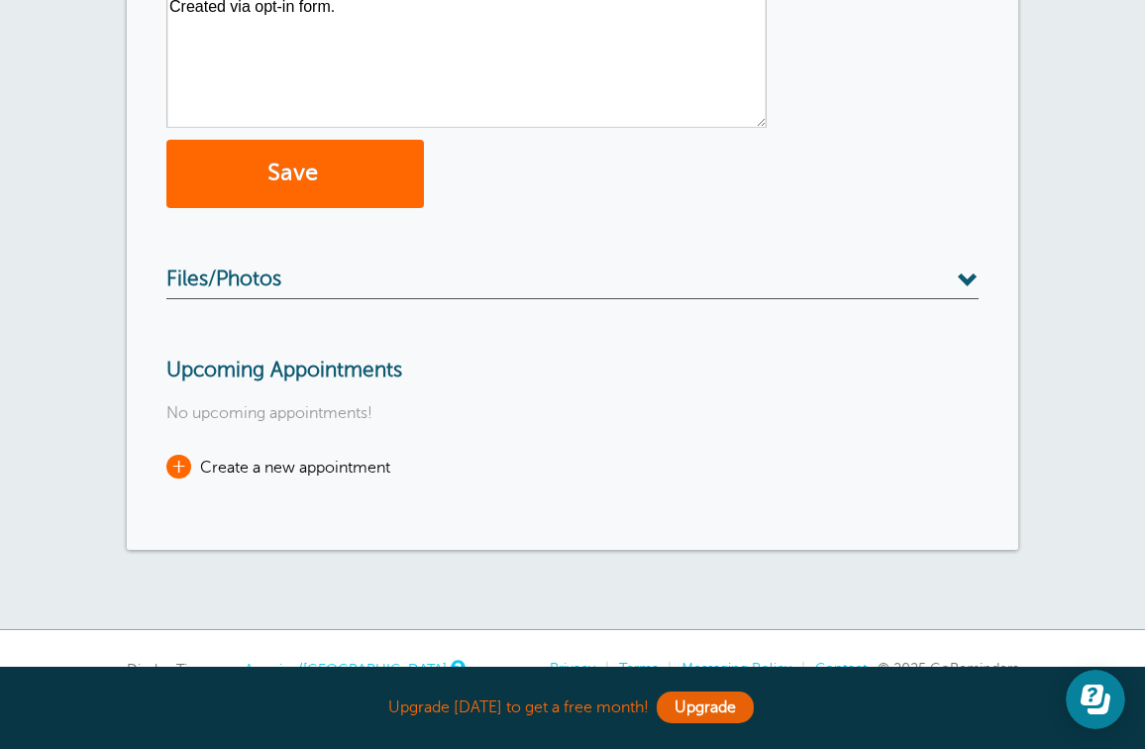
click at [298, 465] on span "Create a new appointment" at bounding box center [295, 467] width 190 height 18
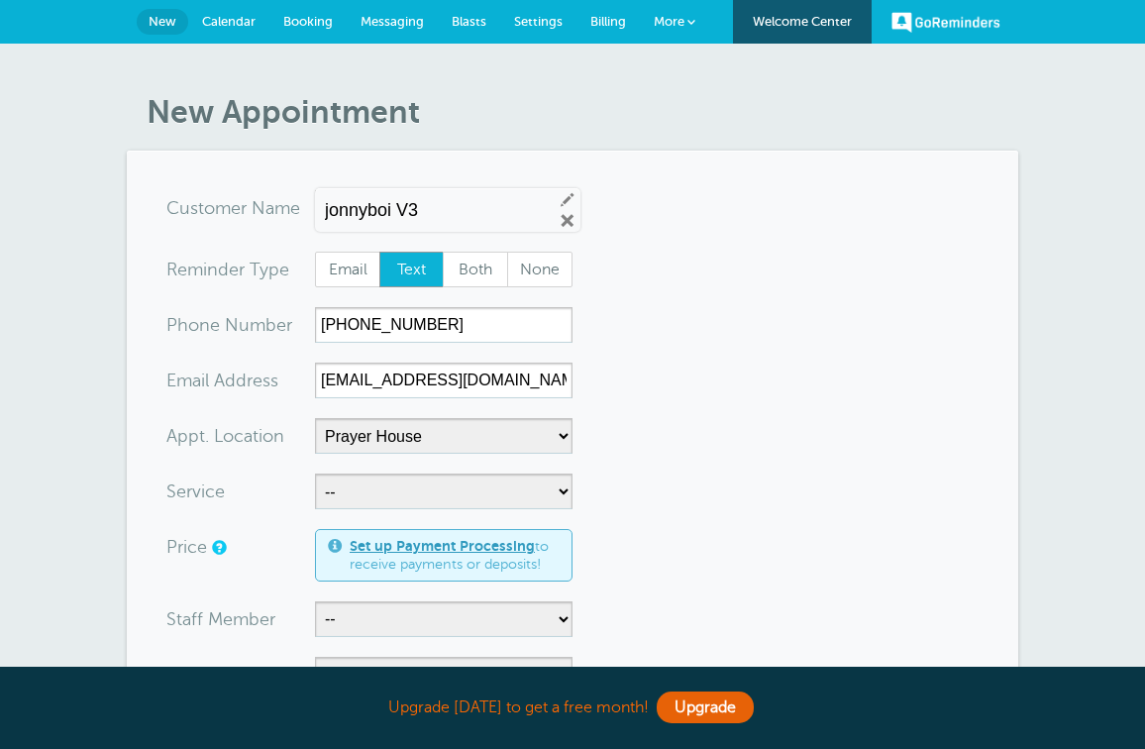
select select "24901"
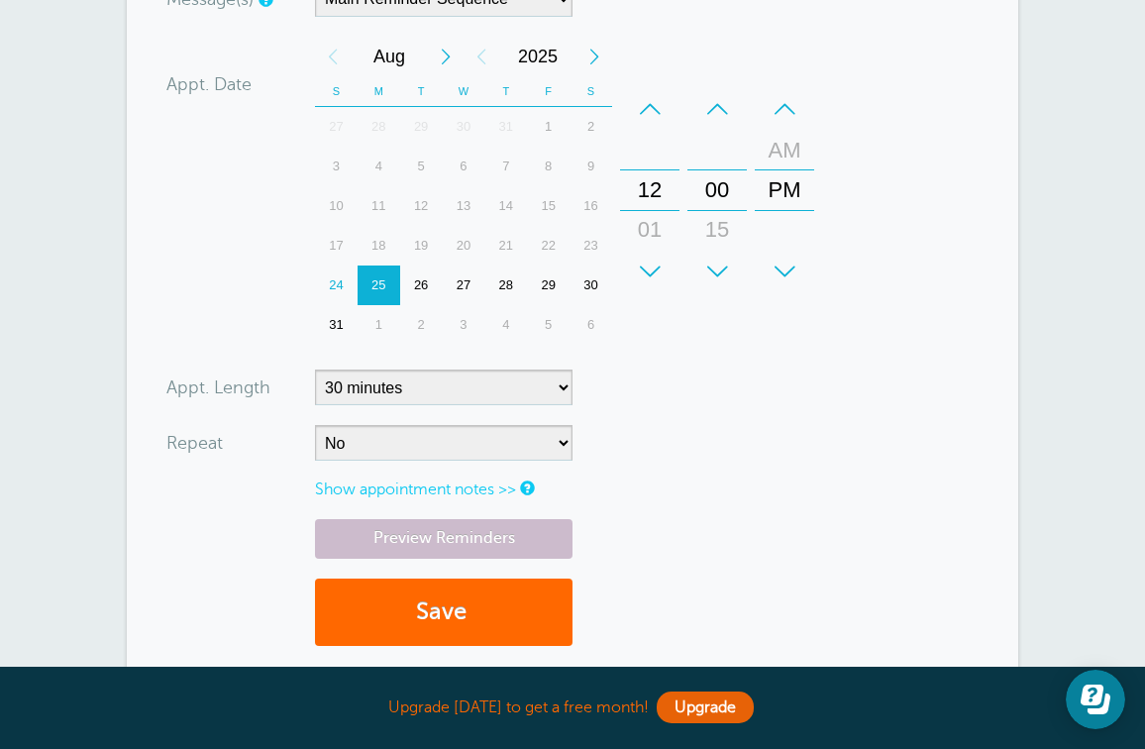
scroll to position [680, 0]
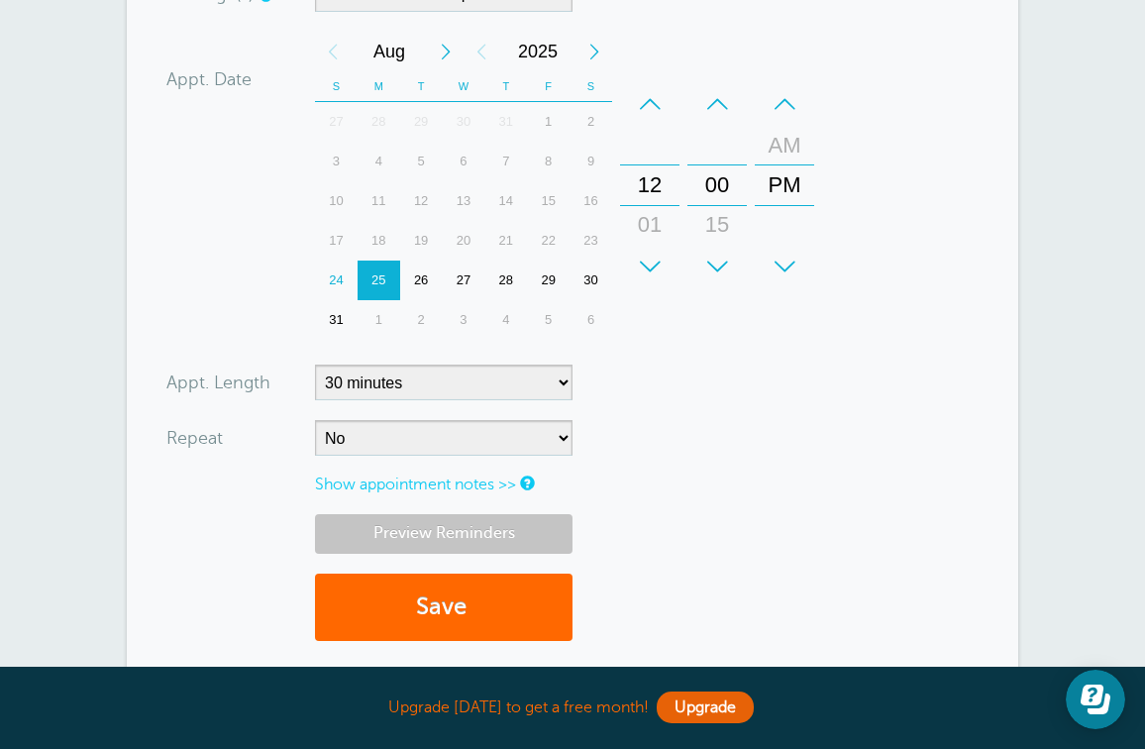
click at [457, 525] on link "Preview Reminders" at bounding box center [443, 533] width 257 height 39
